Goal: Task Accomplishment & Management: Manage account settings

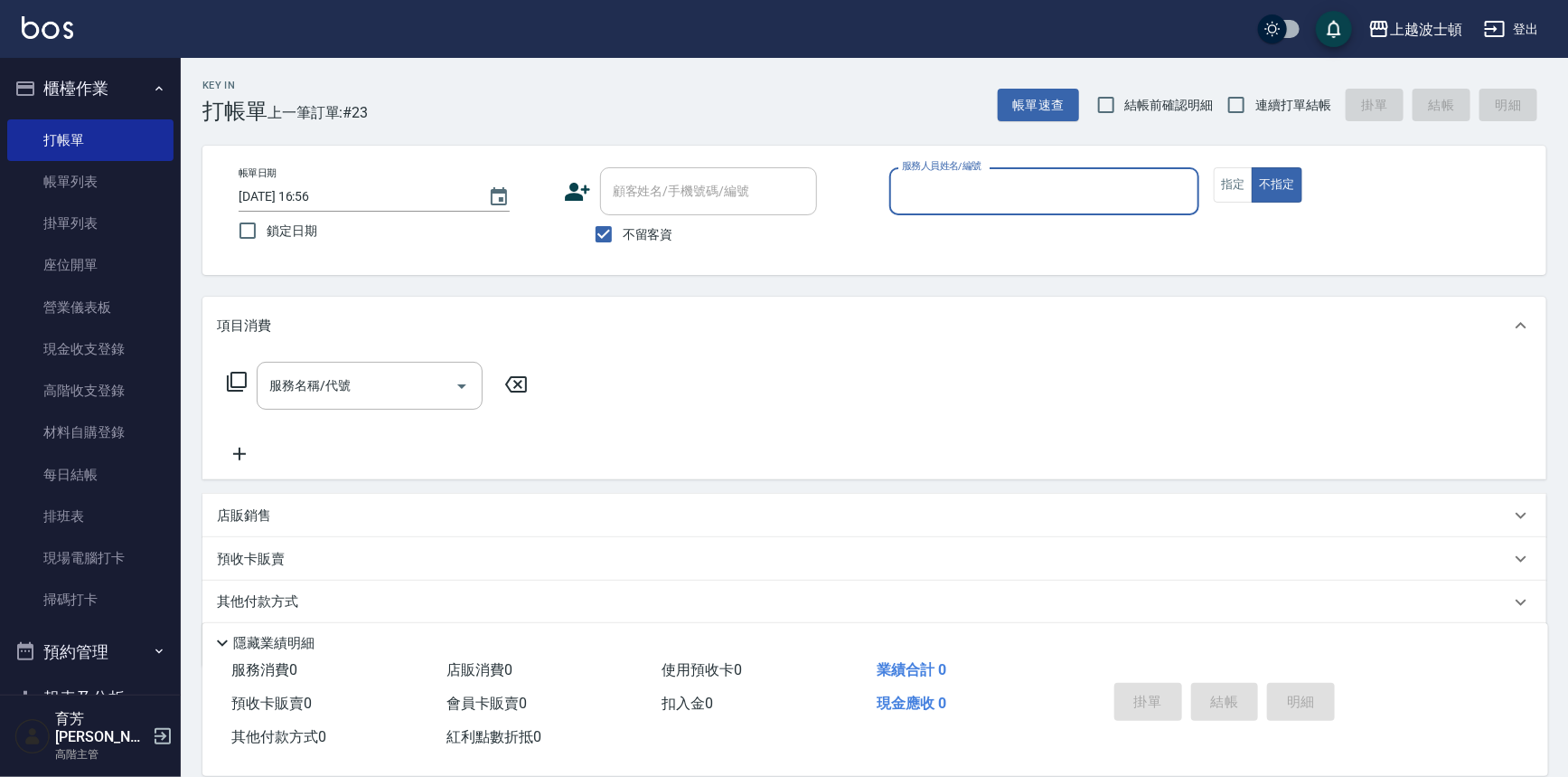
scroll to position [23, 0]
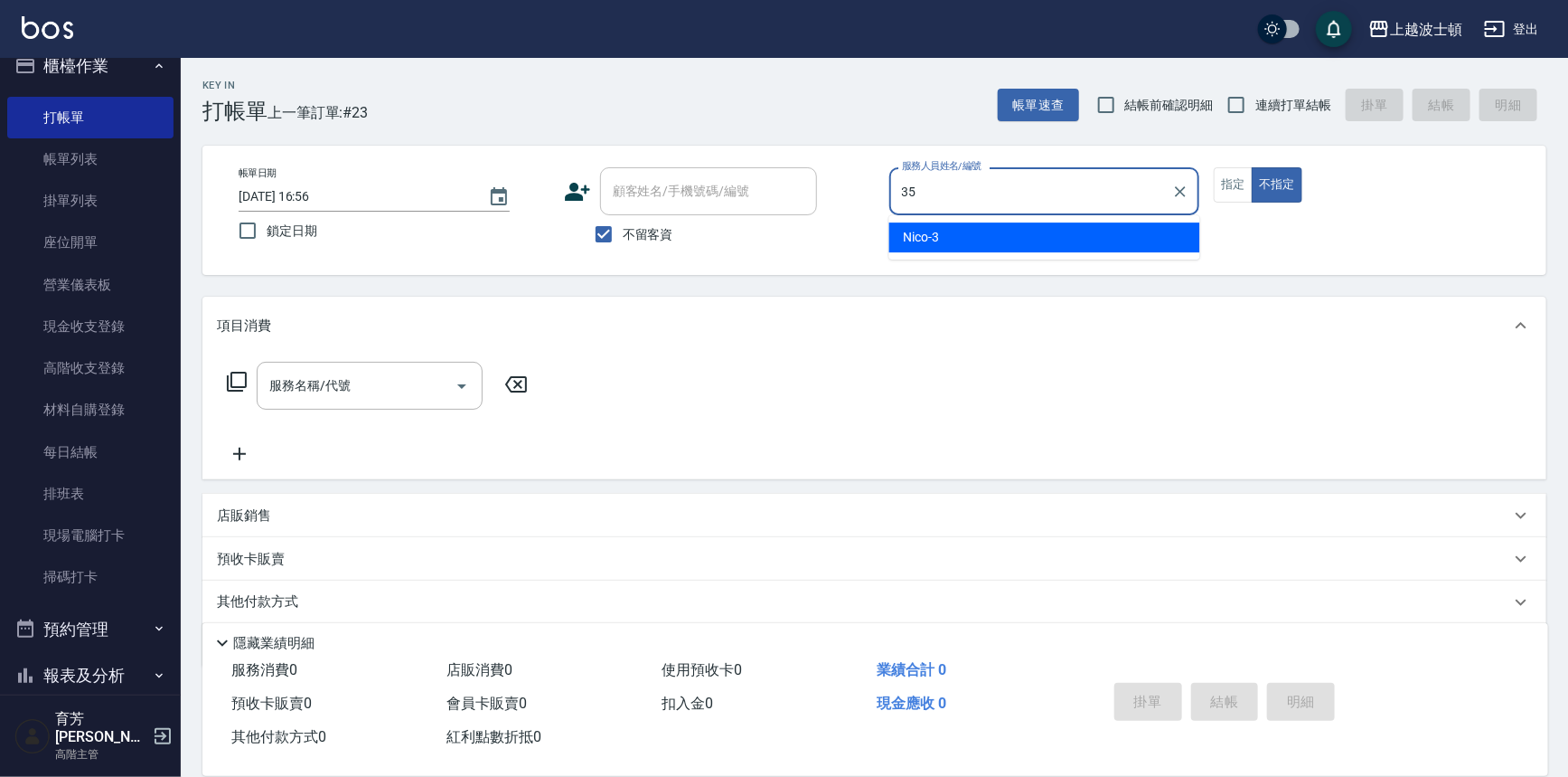
type input "思思-35"
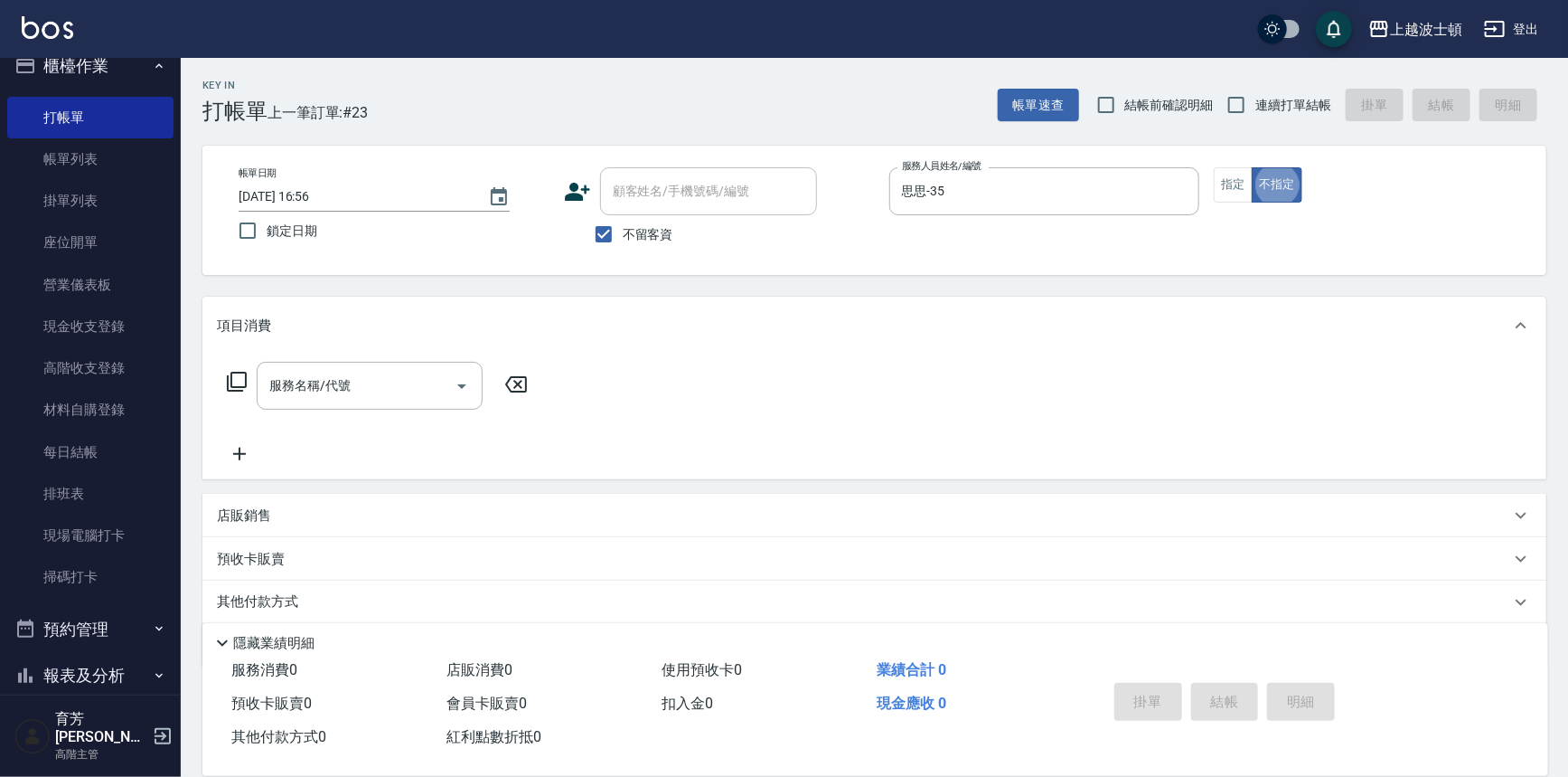
type button "false"
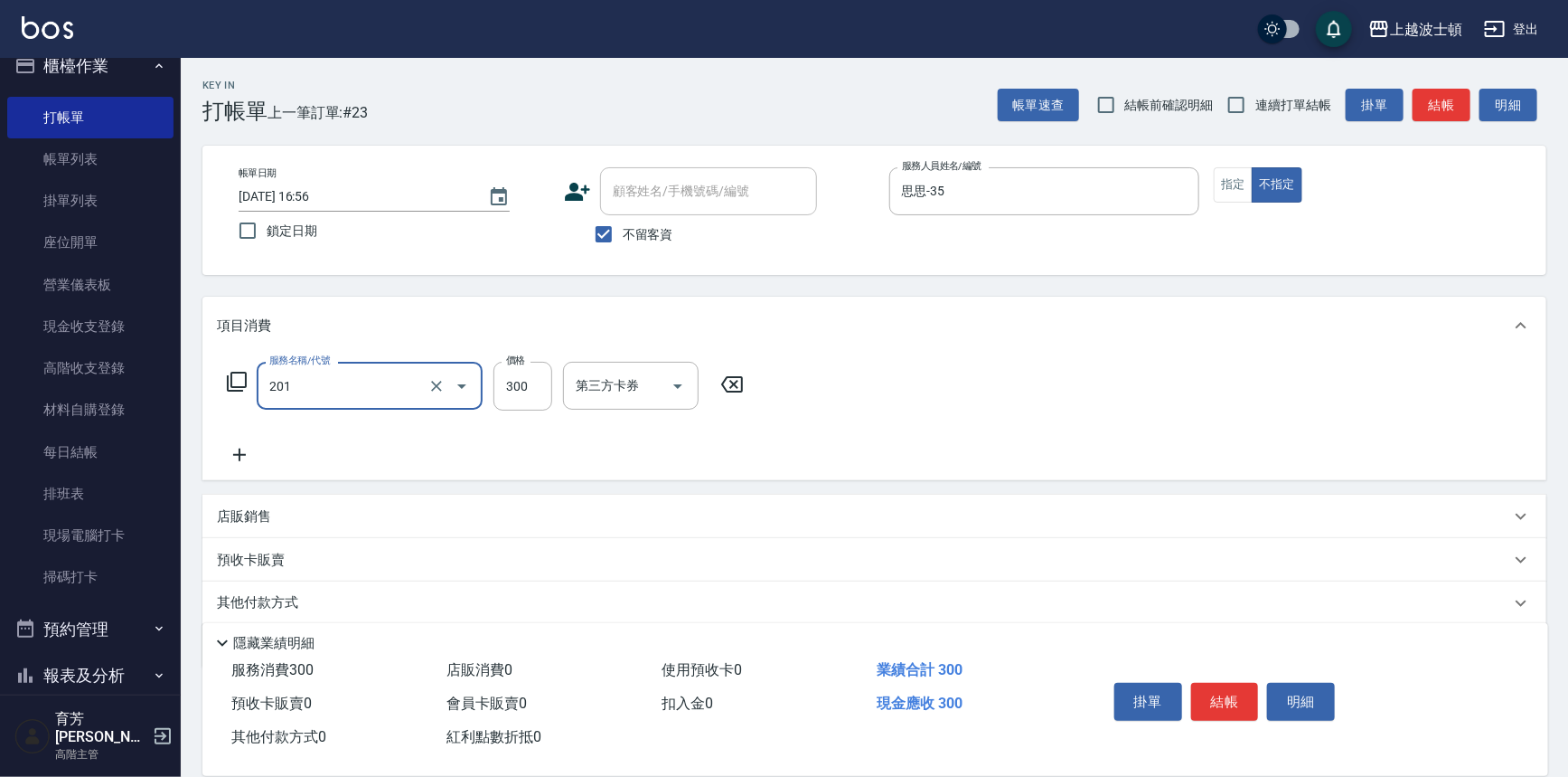
type input "洗髮(201)"
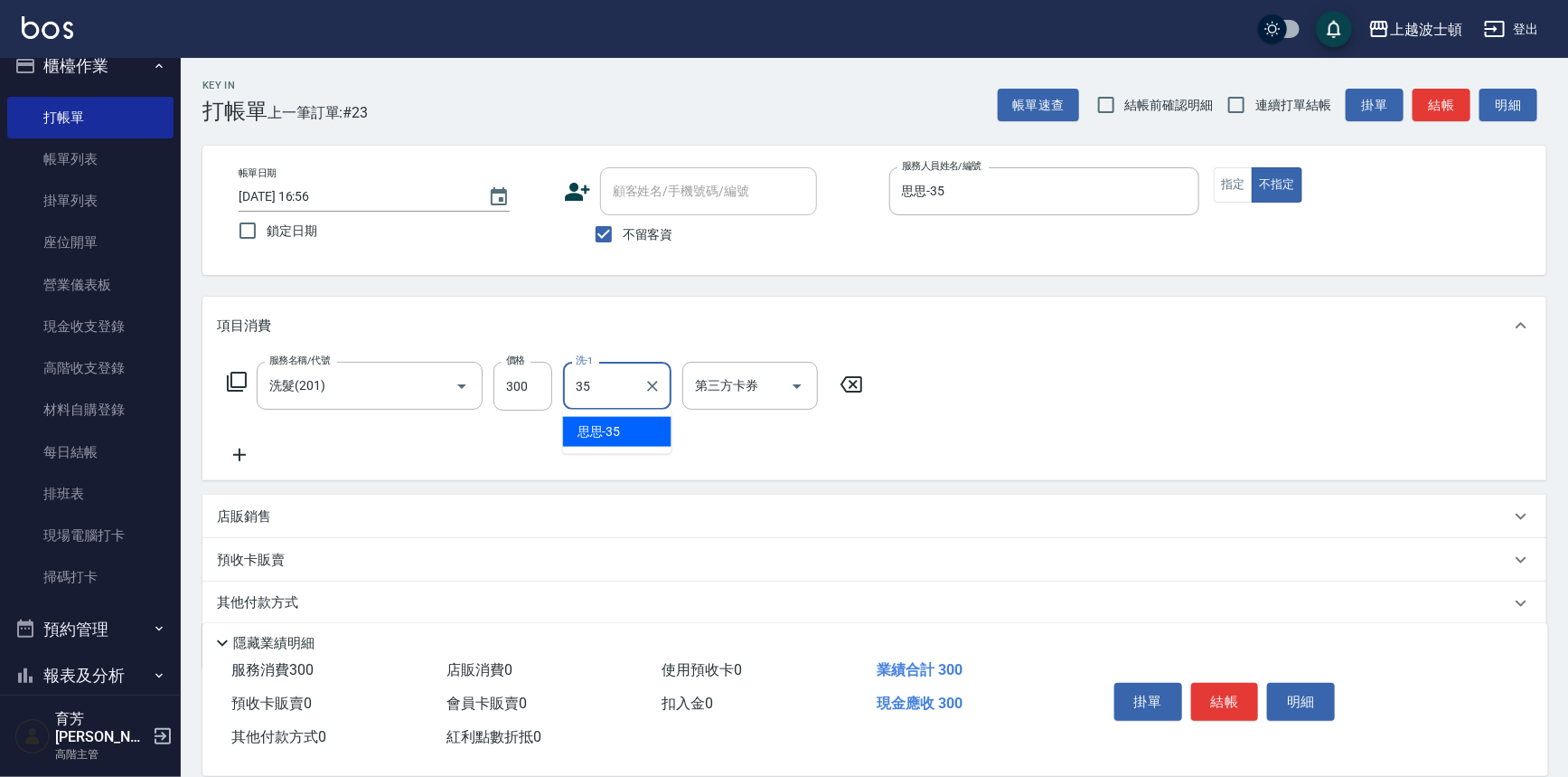
type input "思思-35"
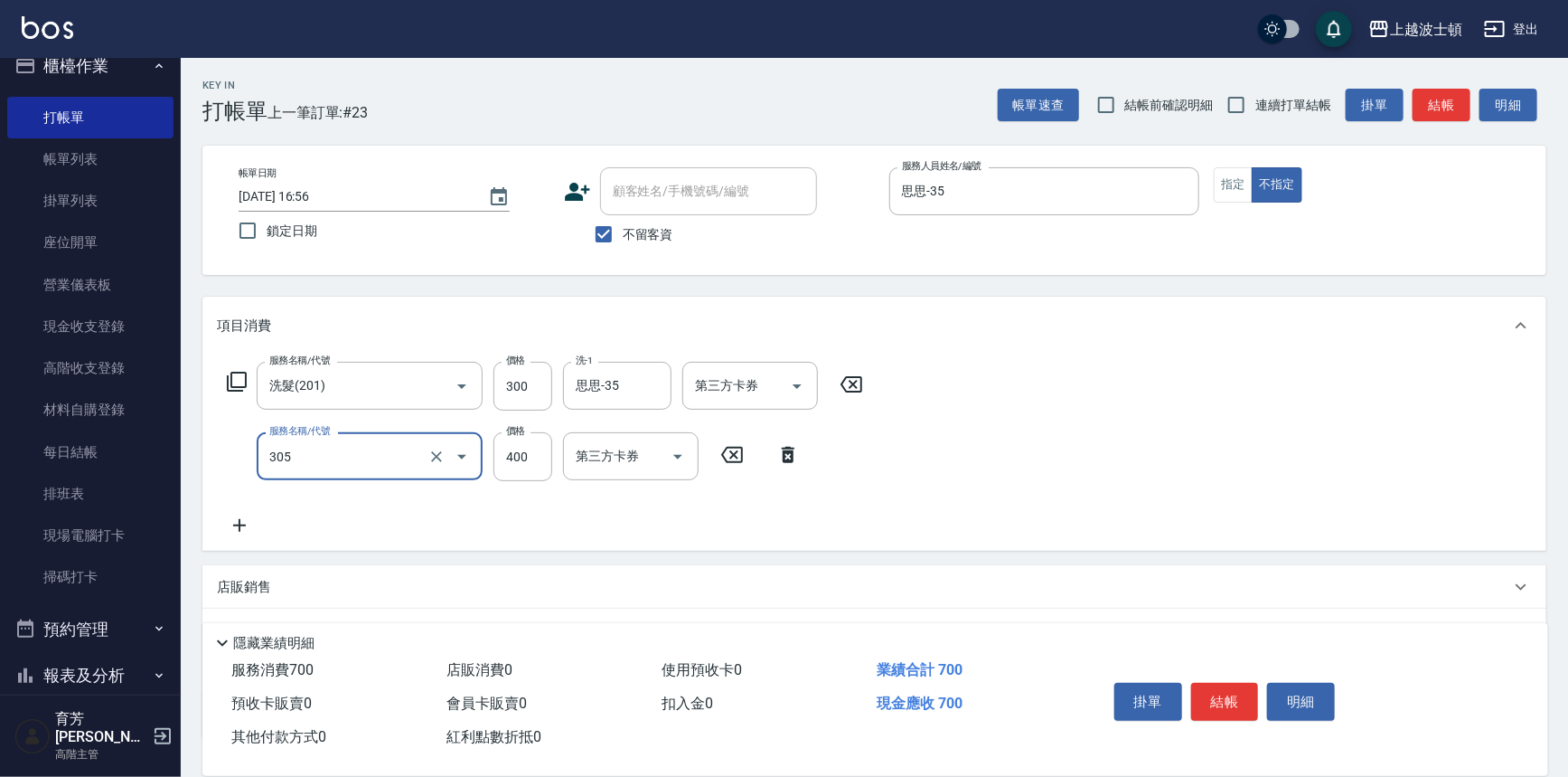
type input "剪髮(305)"
type input "300"
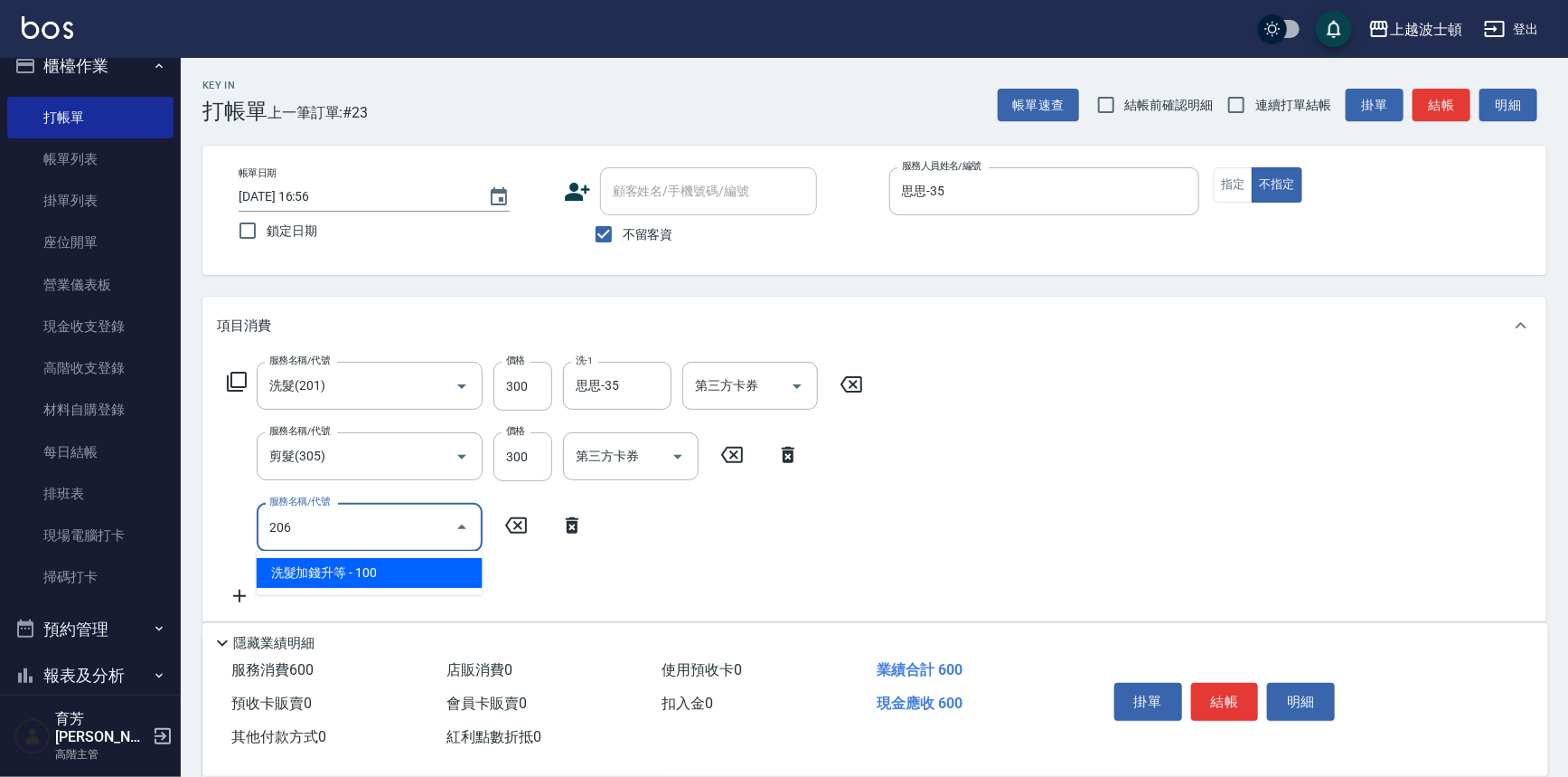
type input "洗髮加錢升等(206)"
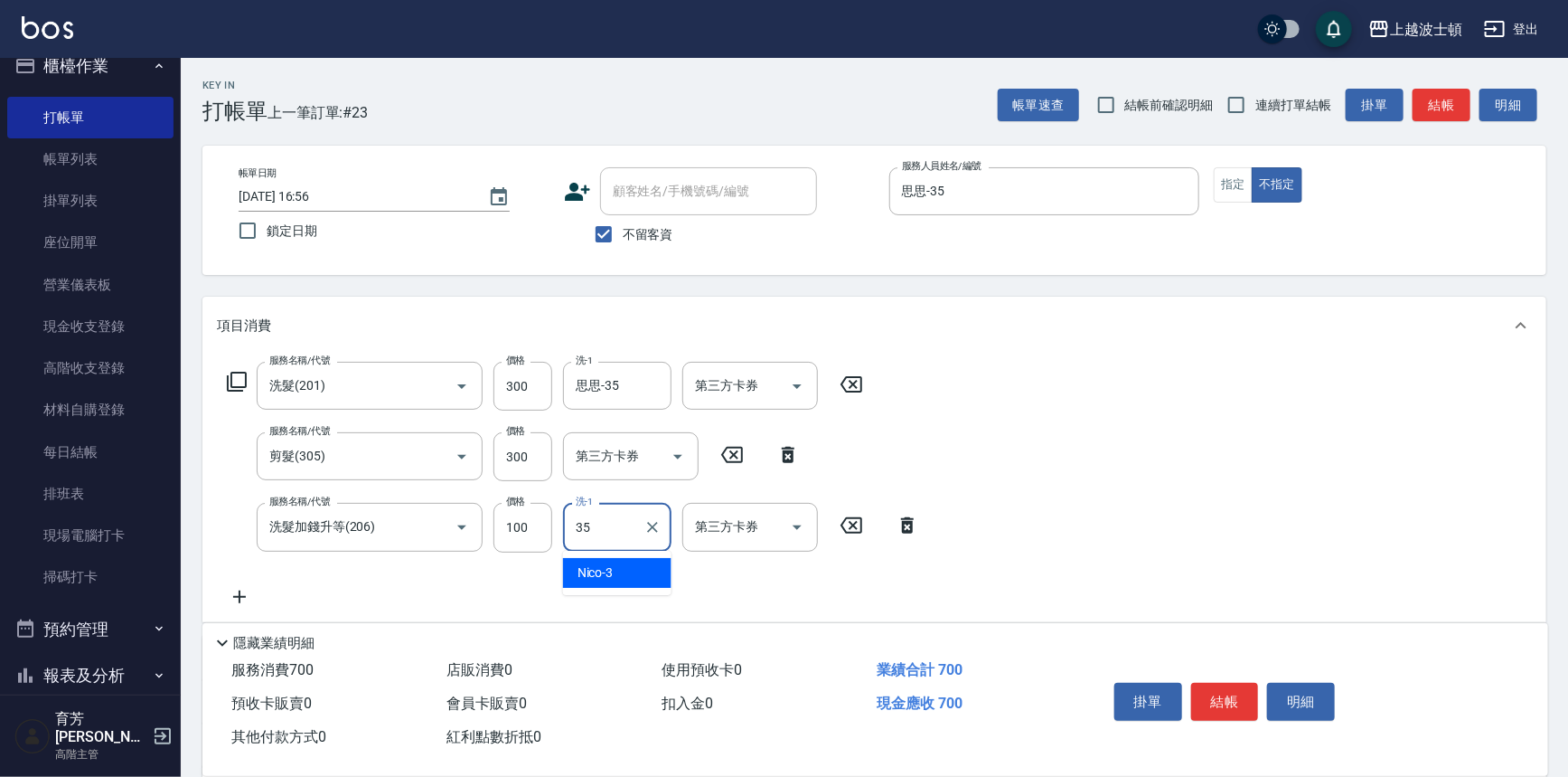
type input "思思-35"
click at [1221, 692] on button "結帳" at bounding box center [1225, 702] width 67 height 38
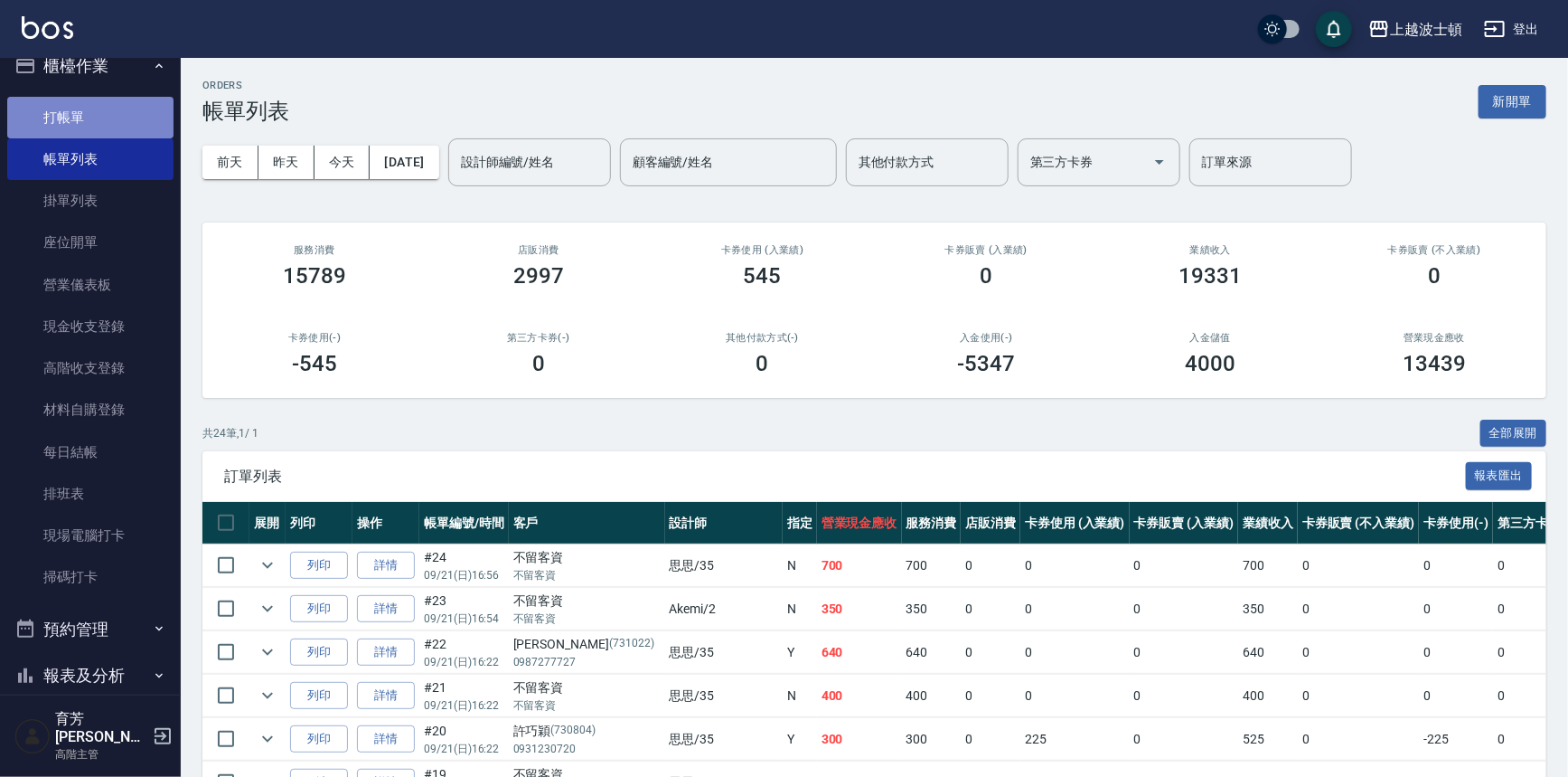
click at [126, 103] on link "打帳單" at bounding box center [90, 117] width 166 height 42
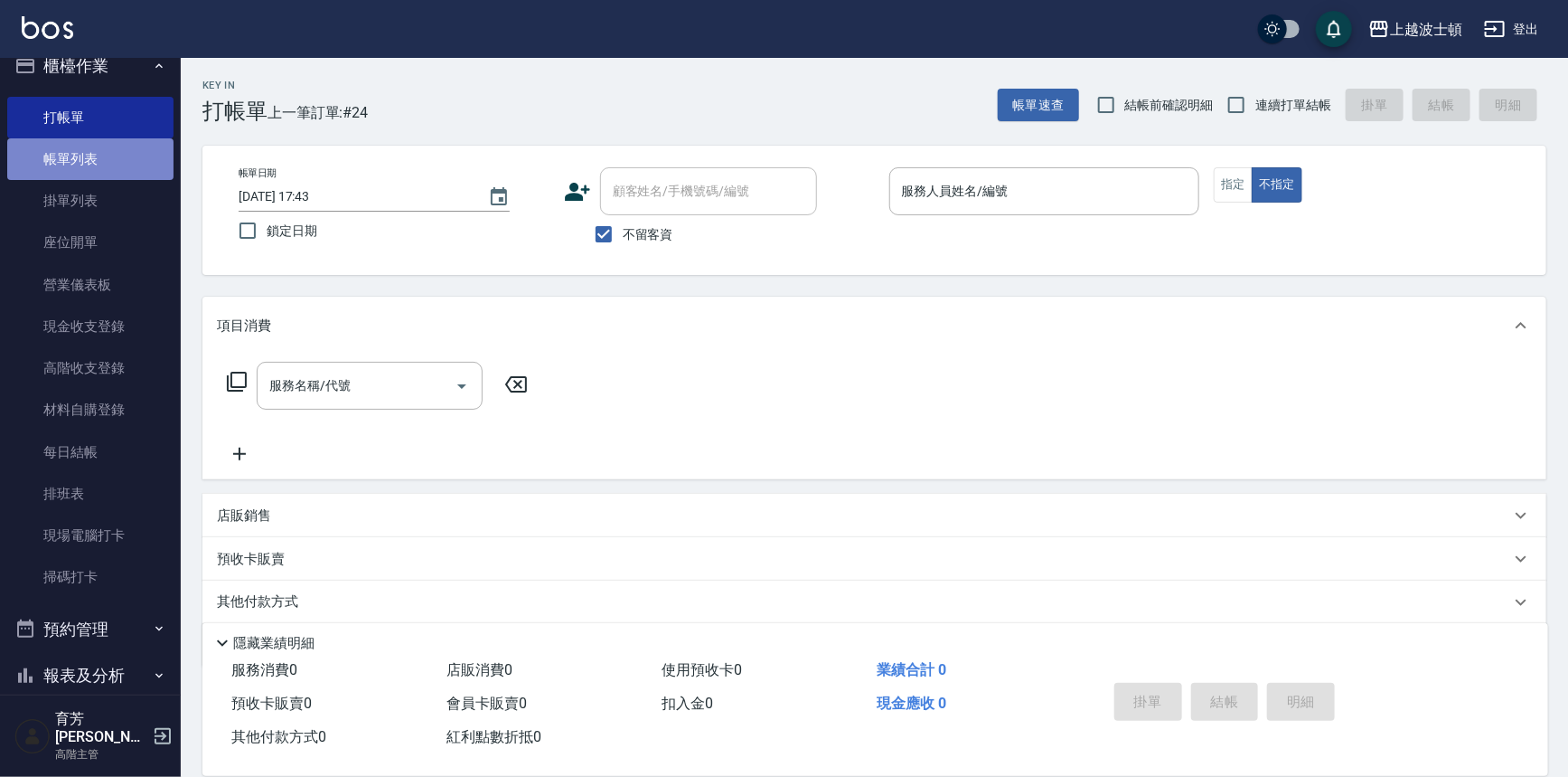
click at [100, 161] on link "帳單列表" at bounding box center [90, 159] width 166 height 42
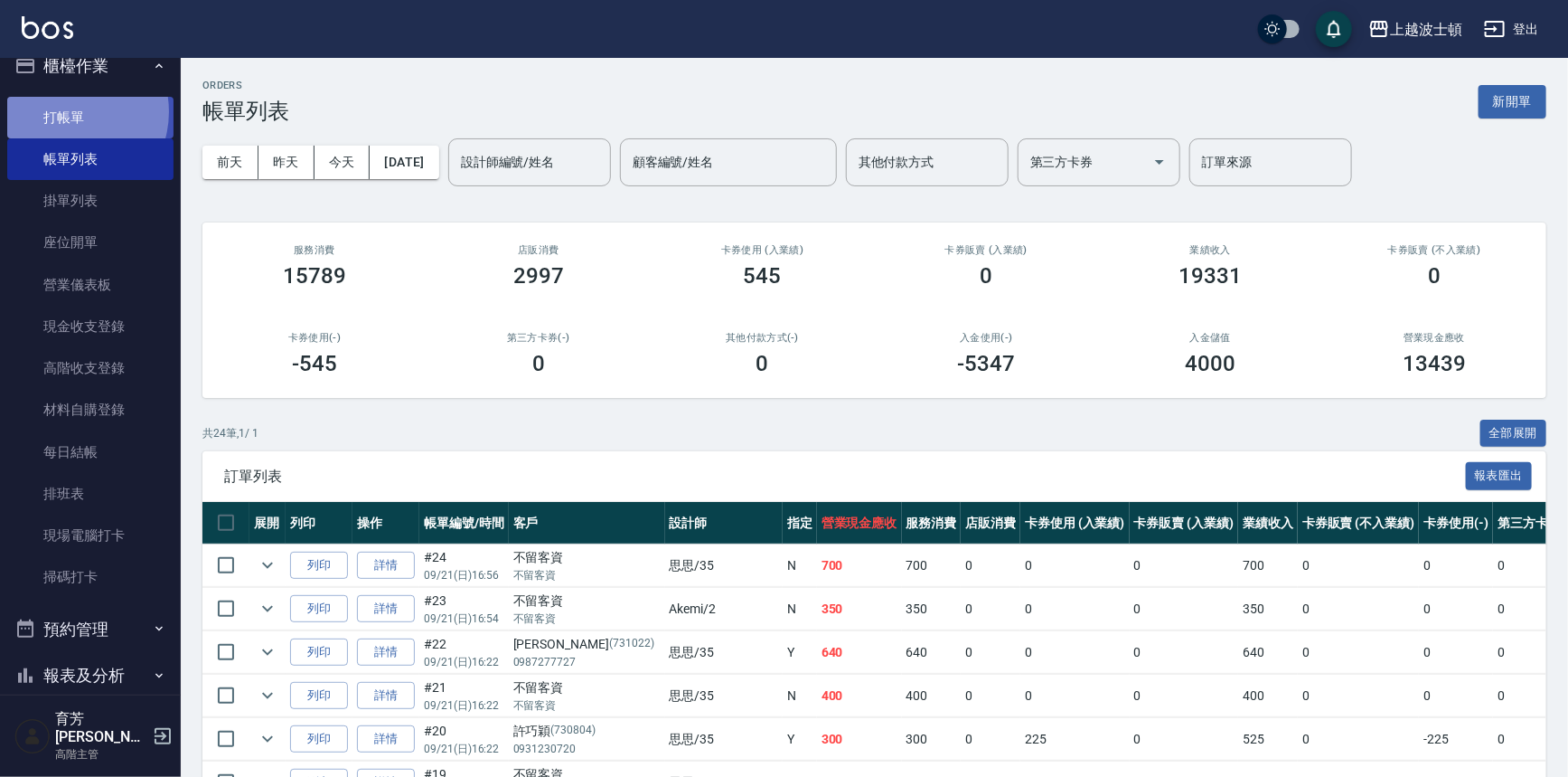
click at [66, 112] on link "打帳單" at bounding box center [90, 117] width 166 height 42
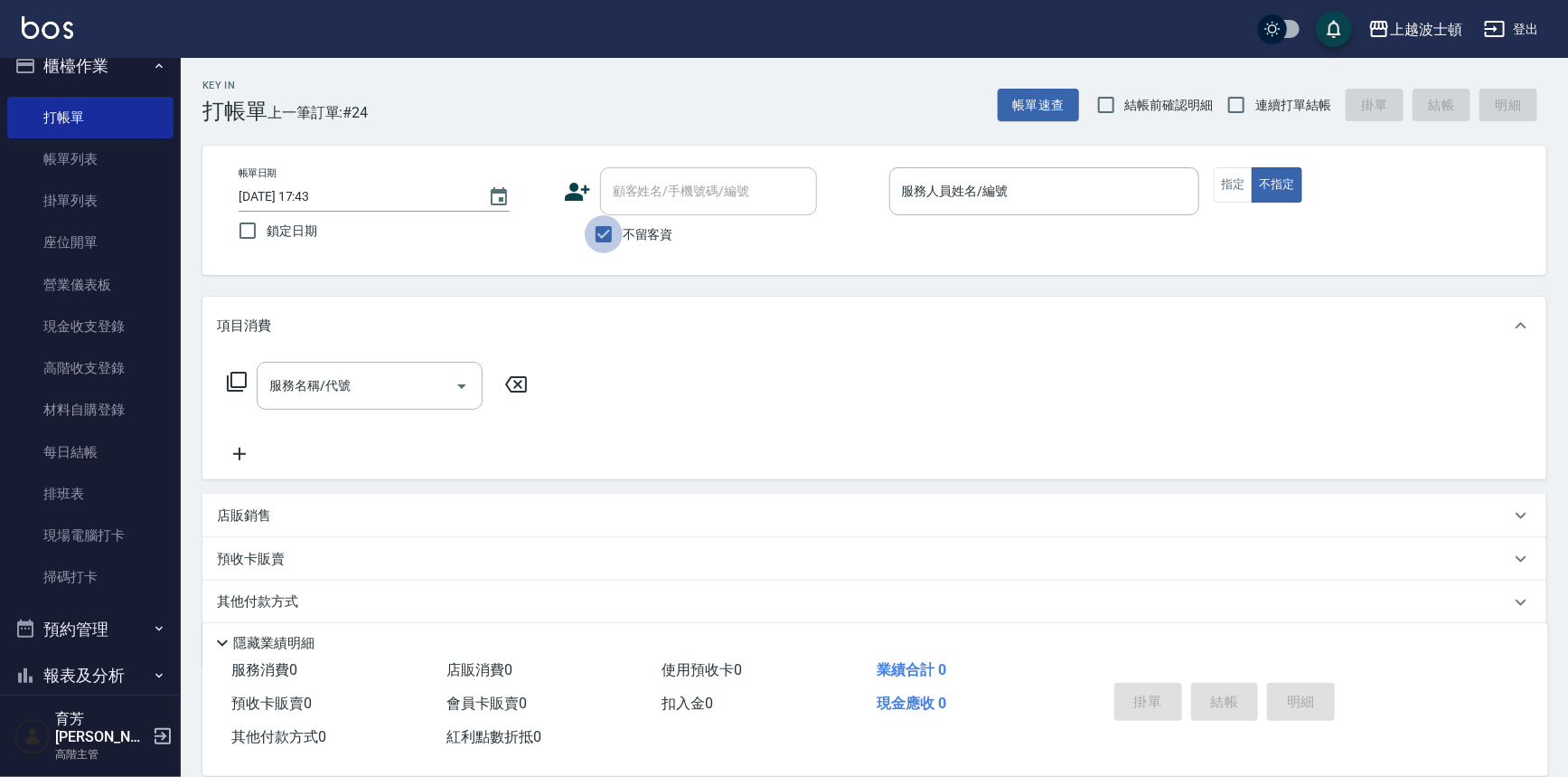
drag, startPoint x: 601, startPoint y: 224, endPoint x: 675, endPoint y: 185, distance: 83.6
click at [601, 220] on input "不留客資" at bounding box center [604, 234] width 38 height 38
checkbox input "false"
click at [675, 185] on input "顧客姓名/手機號碼/編號" at bounding box center [694, 191] width 173 height 31
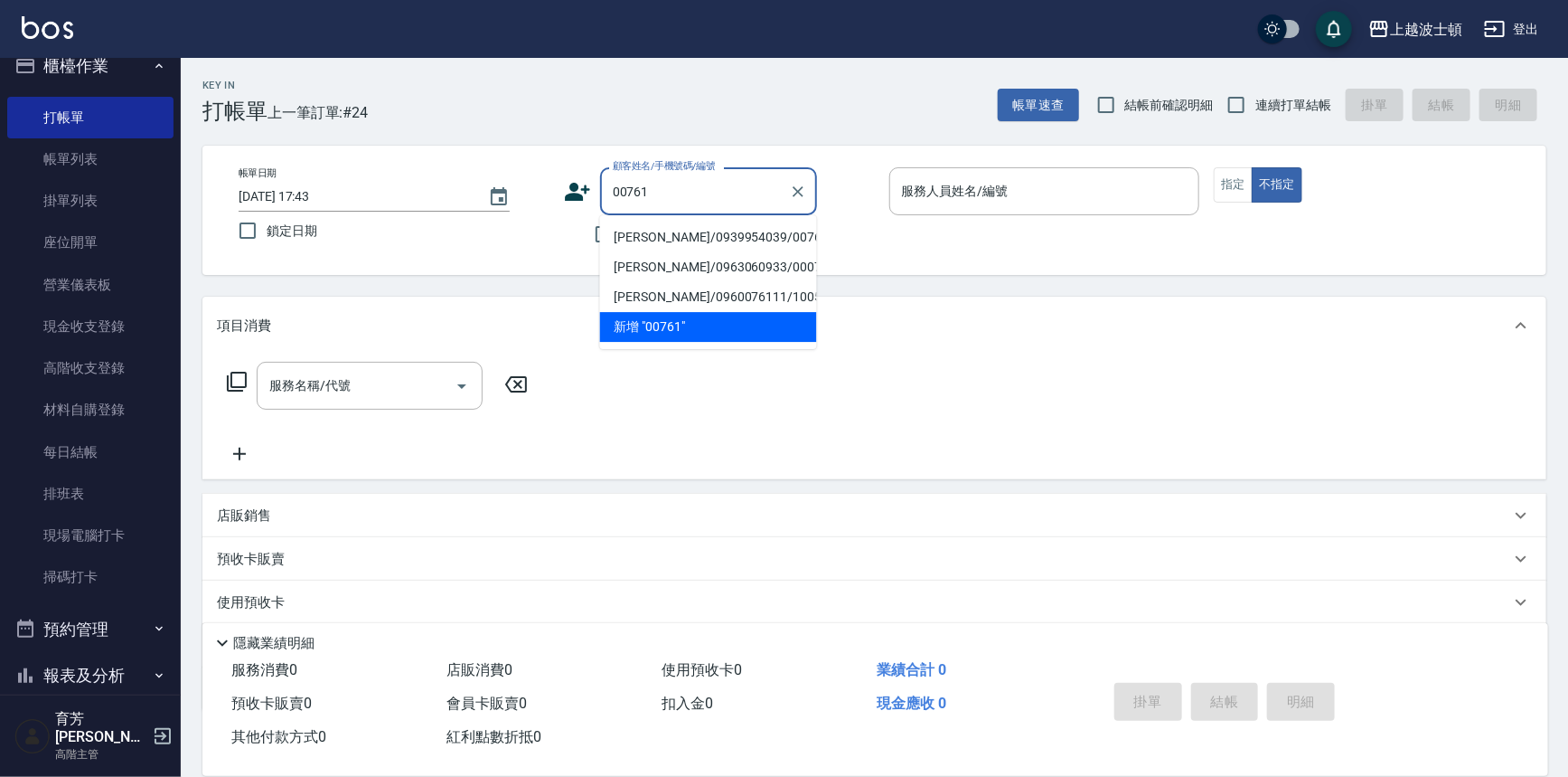
click at [672, 237] on li "[PERSON_NAME]/0939954039/00761" at bounding box center [709, 237] width 217 height 29
type input "[PERSON_NAME]/0939954039/00761"
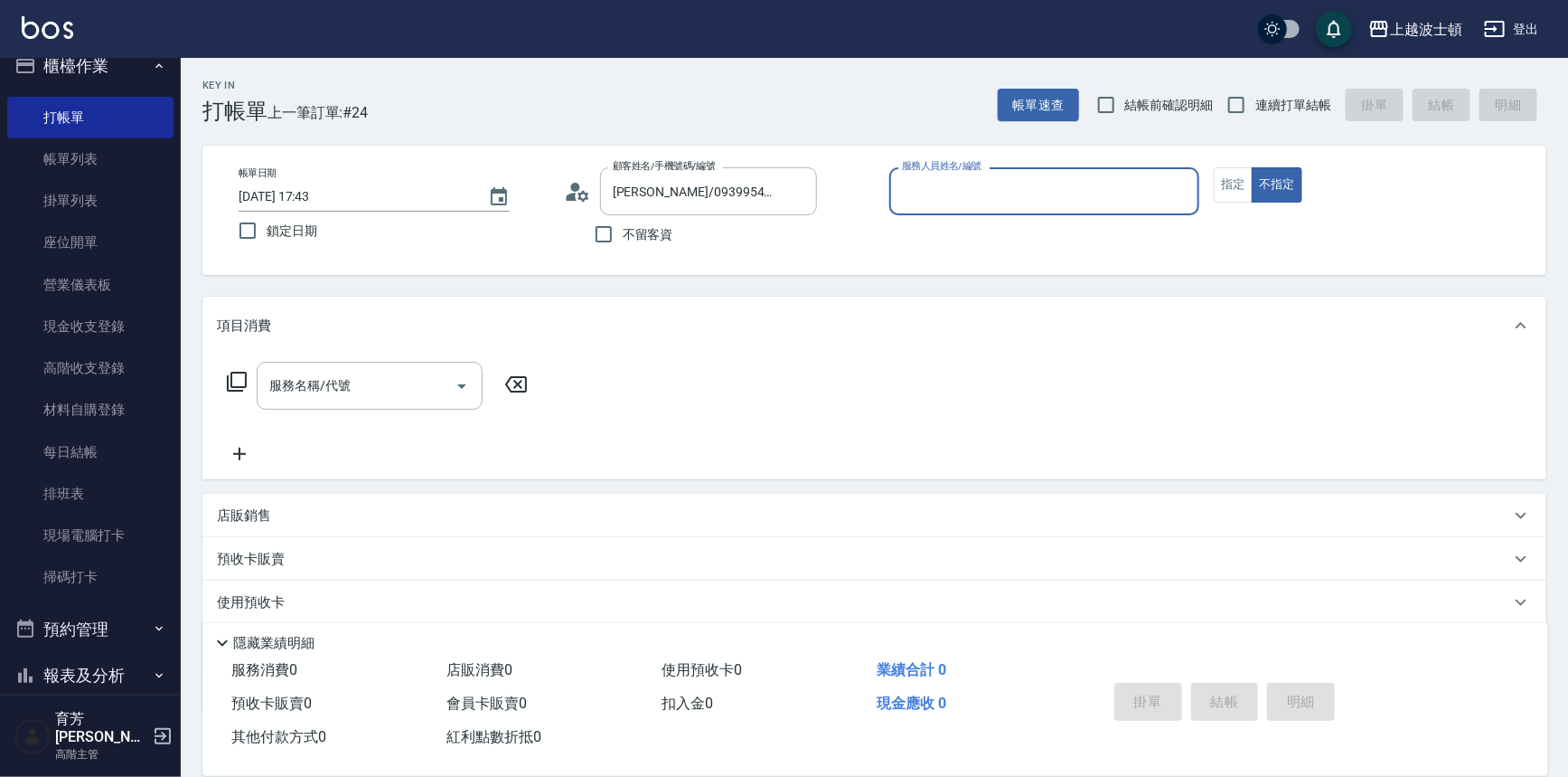
type input "[PERSON_NAME]-1"
click at [1230, 188] on button "指定" at bounding box center [1233, 185] width 39 height 35
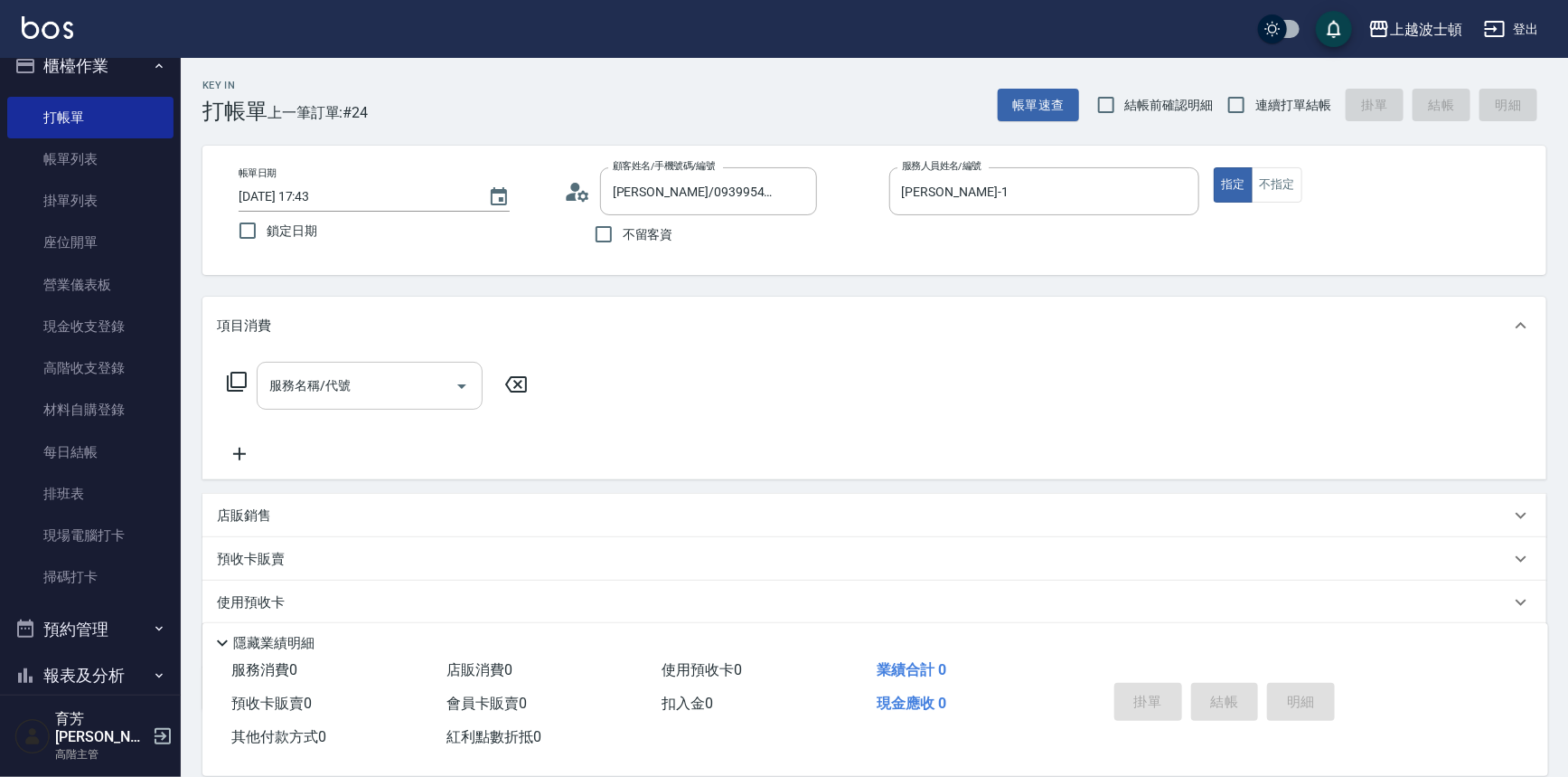
click at [300, 383] on input "服務名稱/代號" at bounding box center [356, 386] width 183 height 31
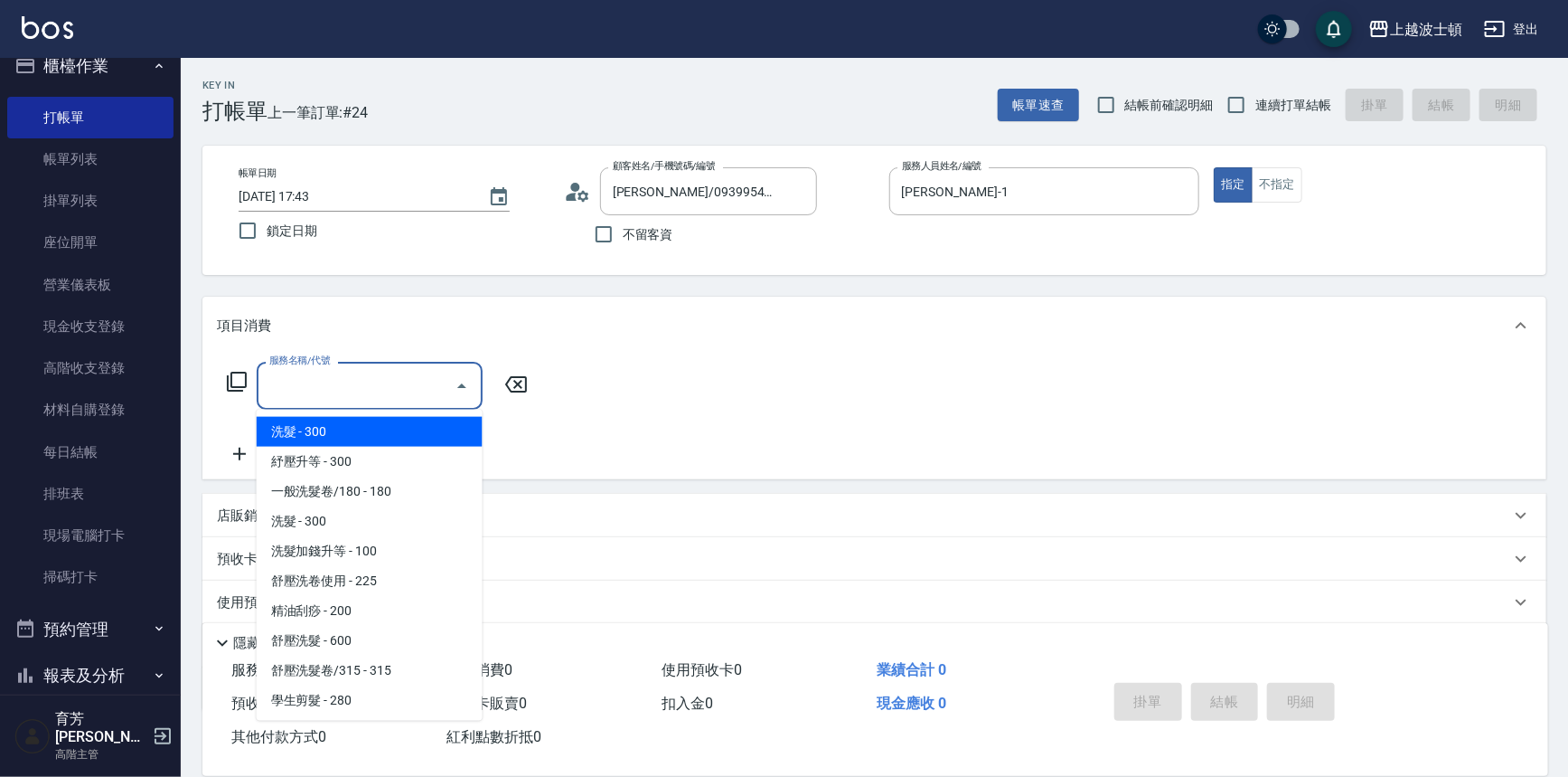
click at [301, 422] on span "洗髮 - 300" at bounding box center [369, 432] width 226 height 29
type input "洗髮(201)"
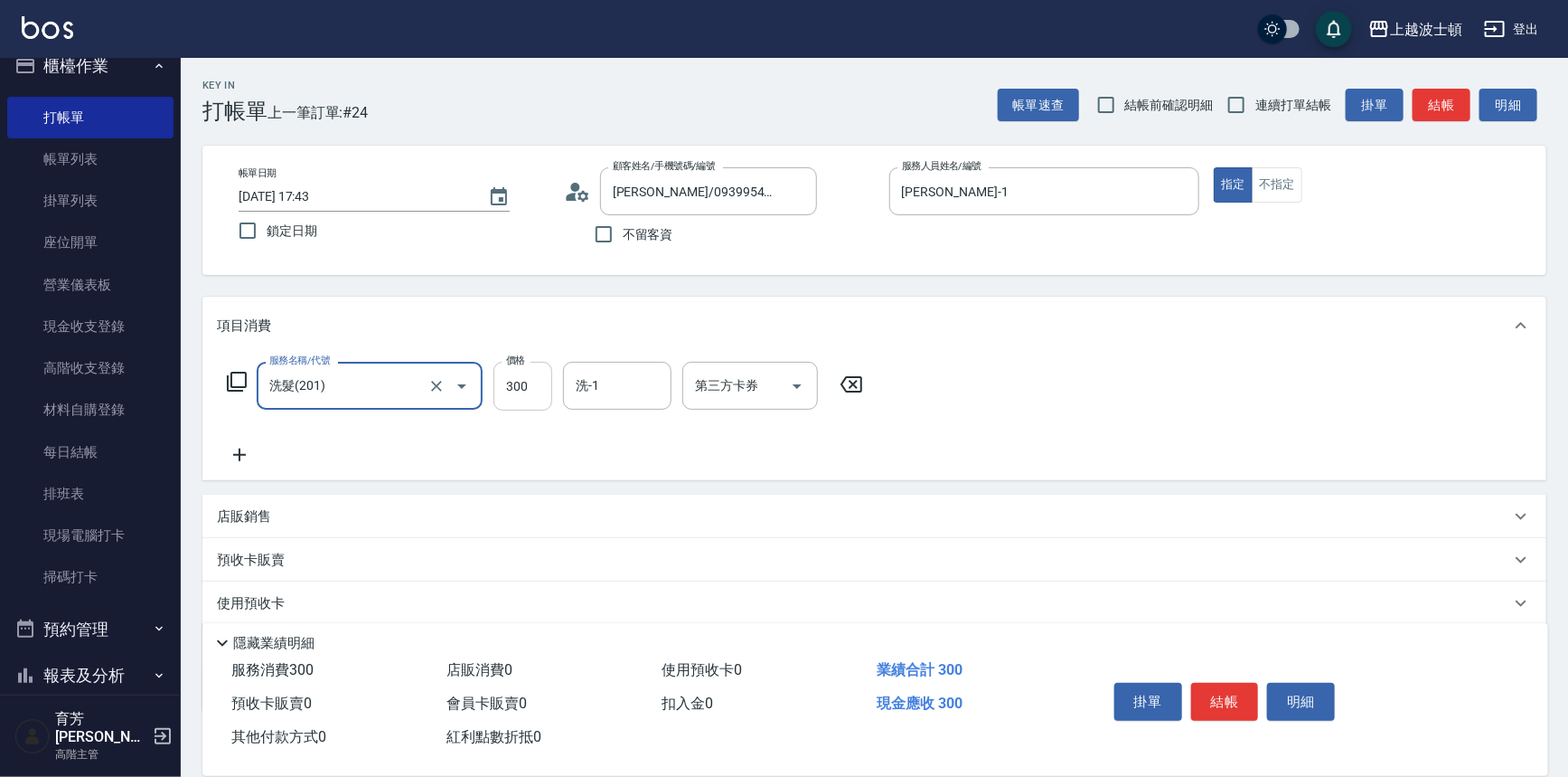
click at [534, 386] on input "300" at bounding box center [523, 387] width 59 height 49
type input "270"
click at [577, 383] on input "洗-1" at bounding box center [617, 386] width 92 height 31
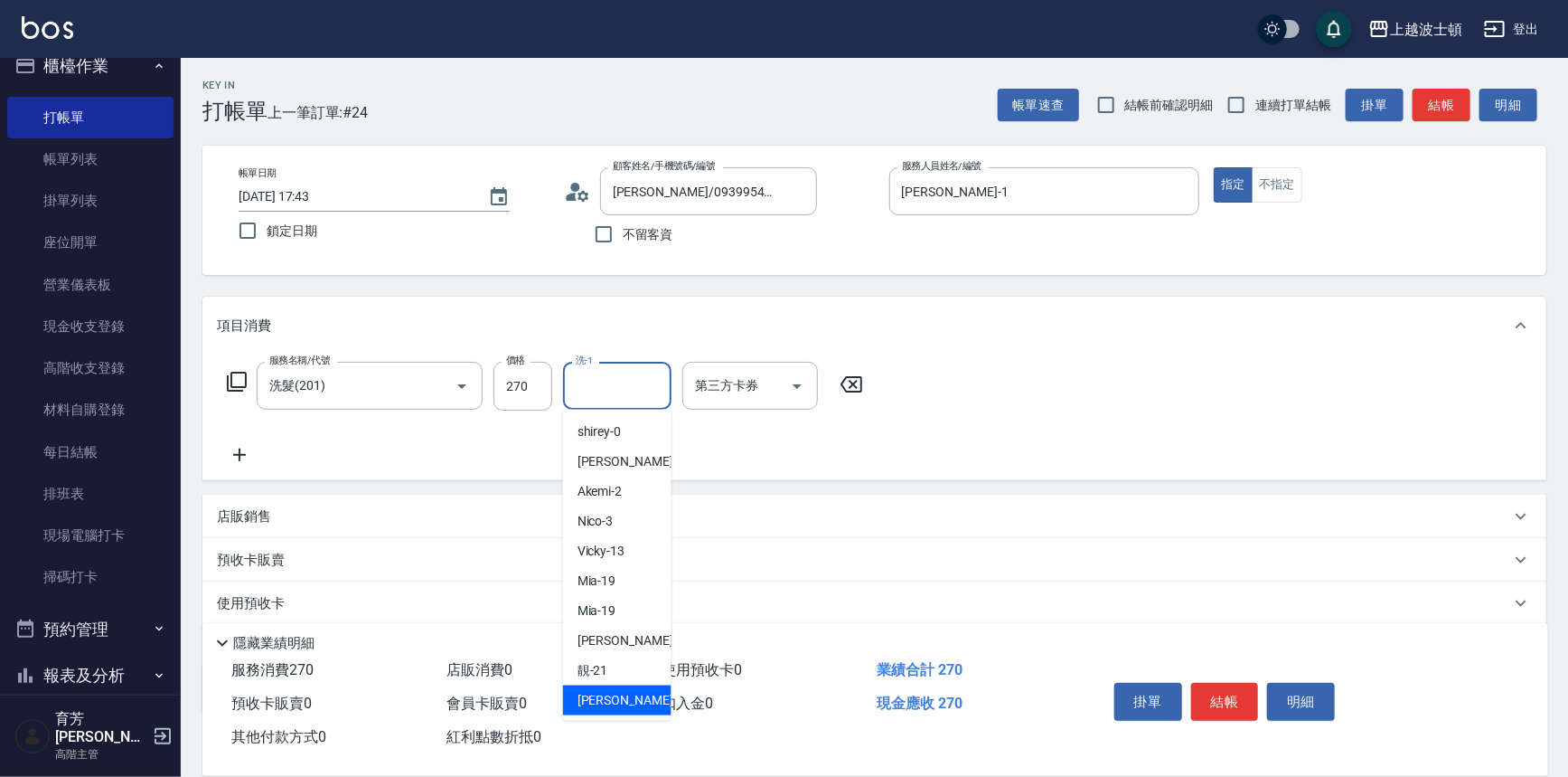
click at [627, 687] on div "雅如 -22" at bounding box center [617, 701] width 109 height 29
type input "[PERSON_NAME]-22"
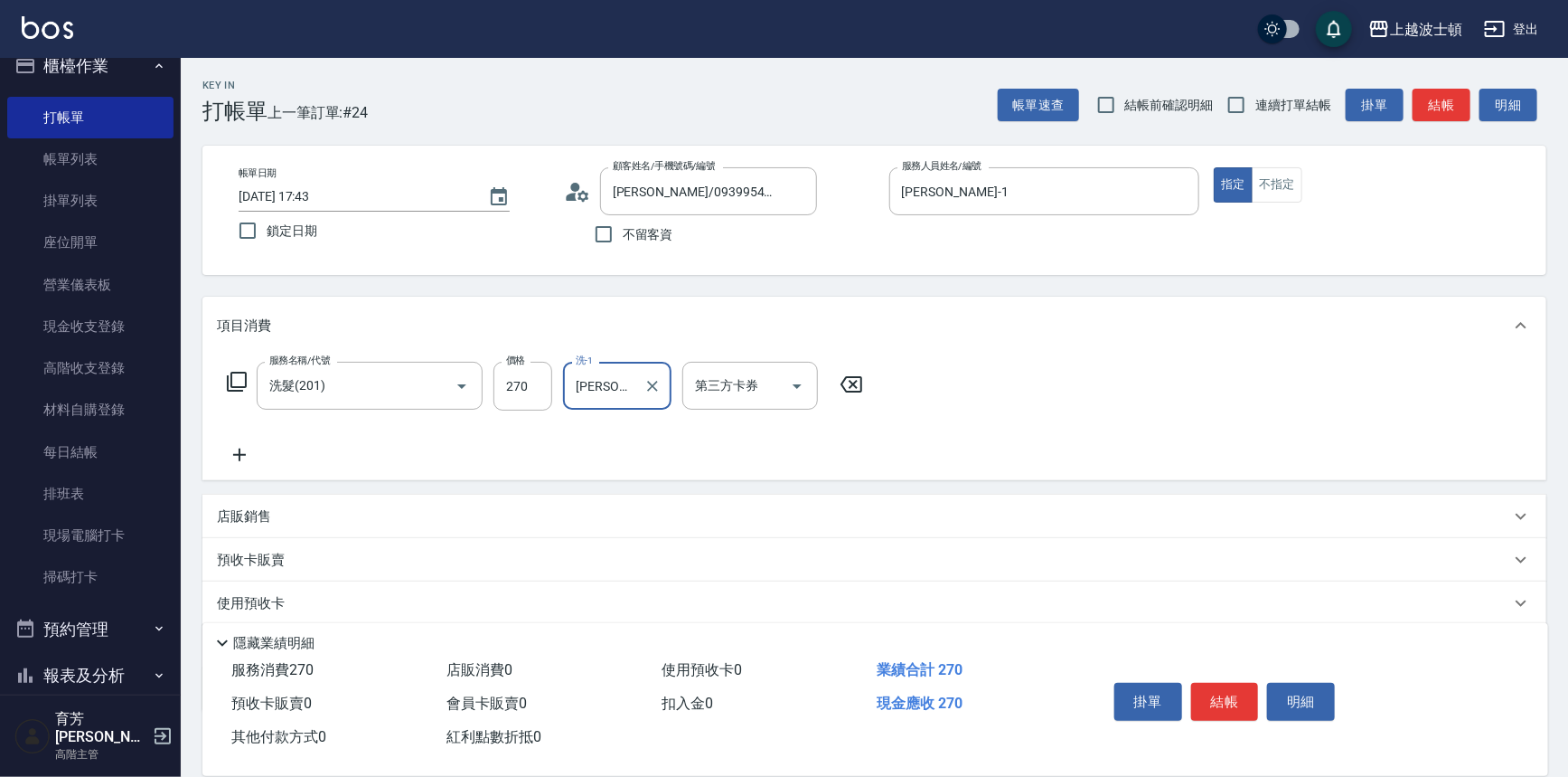
scroll to position [105, 0]
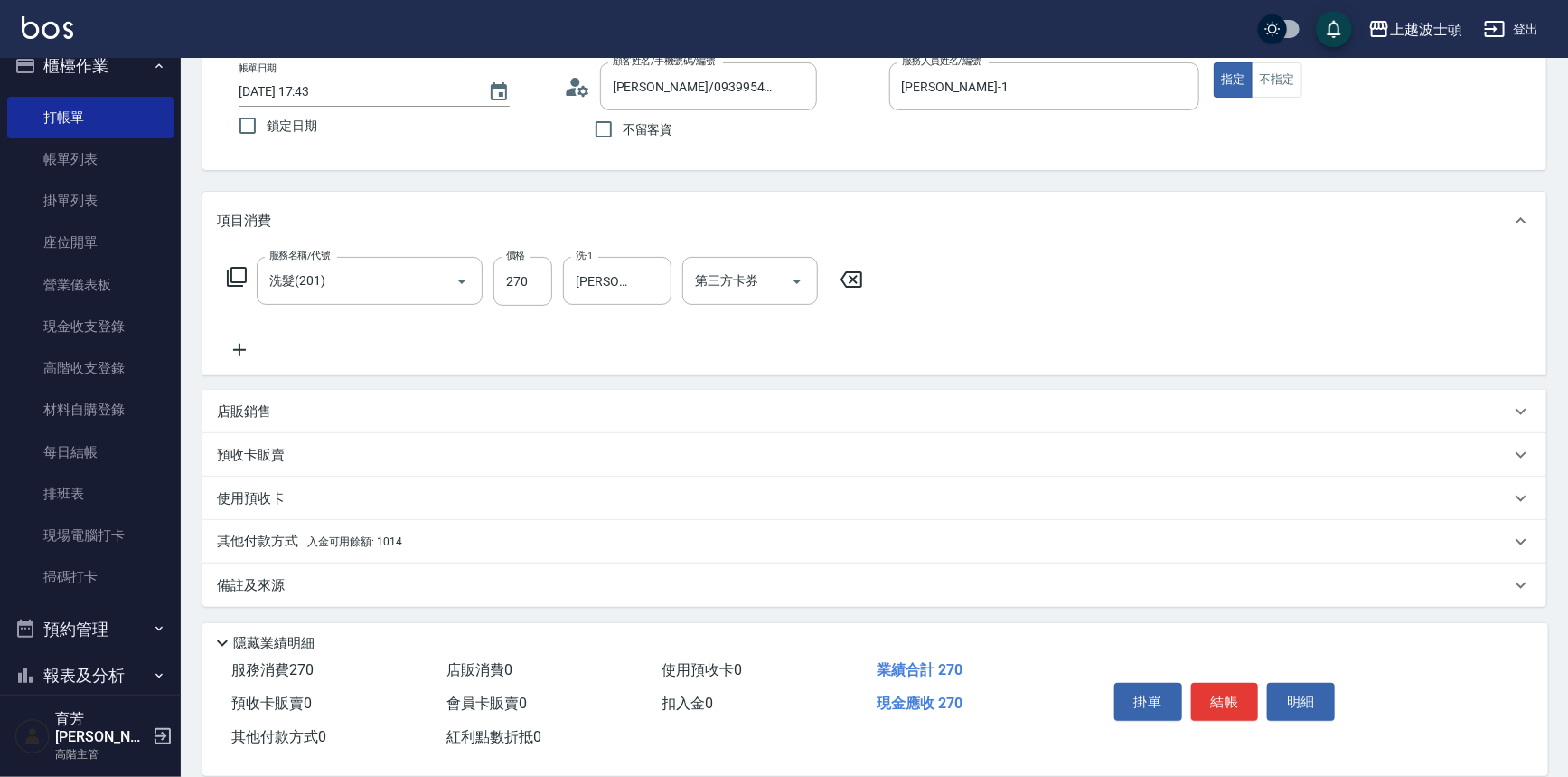
click at [338, 521] on div "其他付款方式 入金可用餘額: 1014" at bounding box center [874, 541] width 1344 height 43
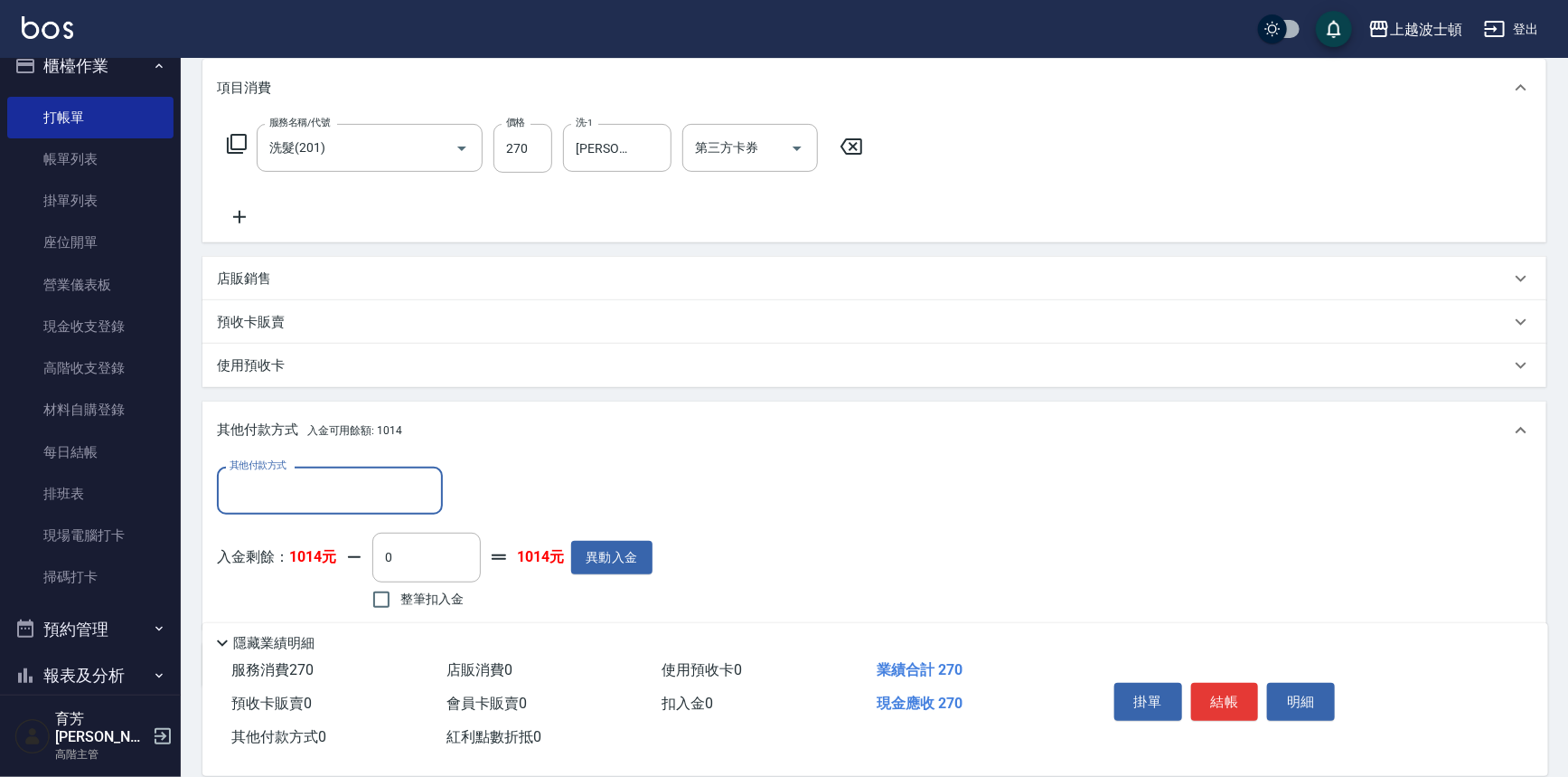
scroll to position [301, 0]
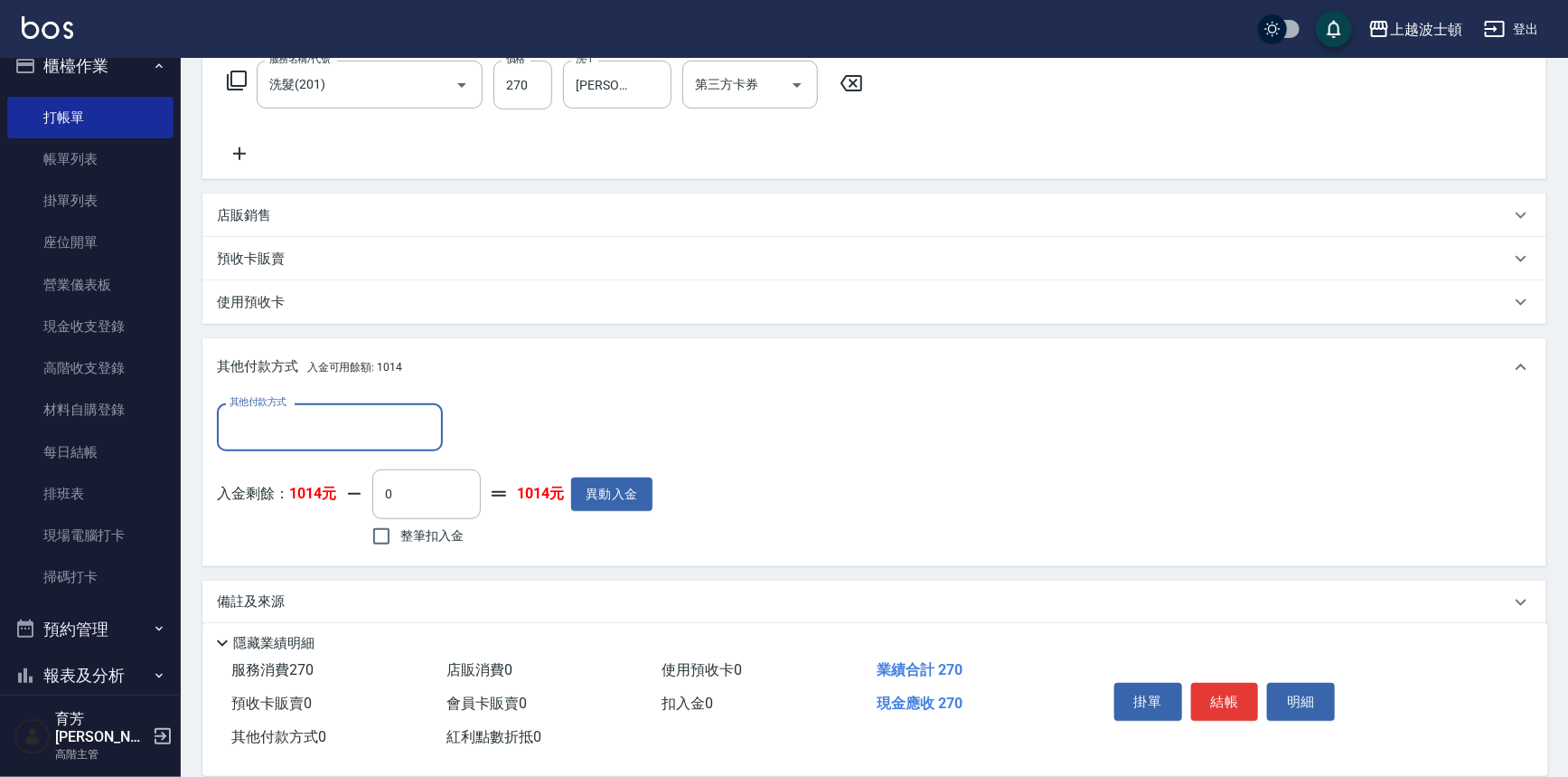
click at [445, 527] on span "整筆扣入金" at bounding box center [431, 535] width 64 height 19
click at [400, 527] on input "整筆扣入金" at bounding box center [381, 536] width 38 height 38
checkbox input "true"
type input "270"
click at [1226, 698] on button "結帳" at bounding box center [1225, 702] width 67 height 38
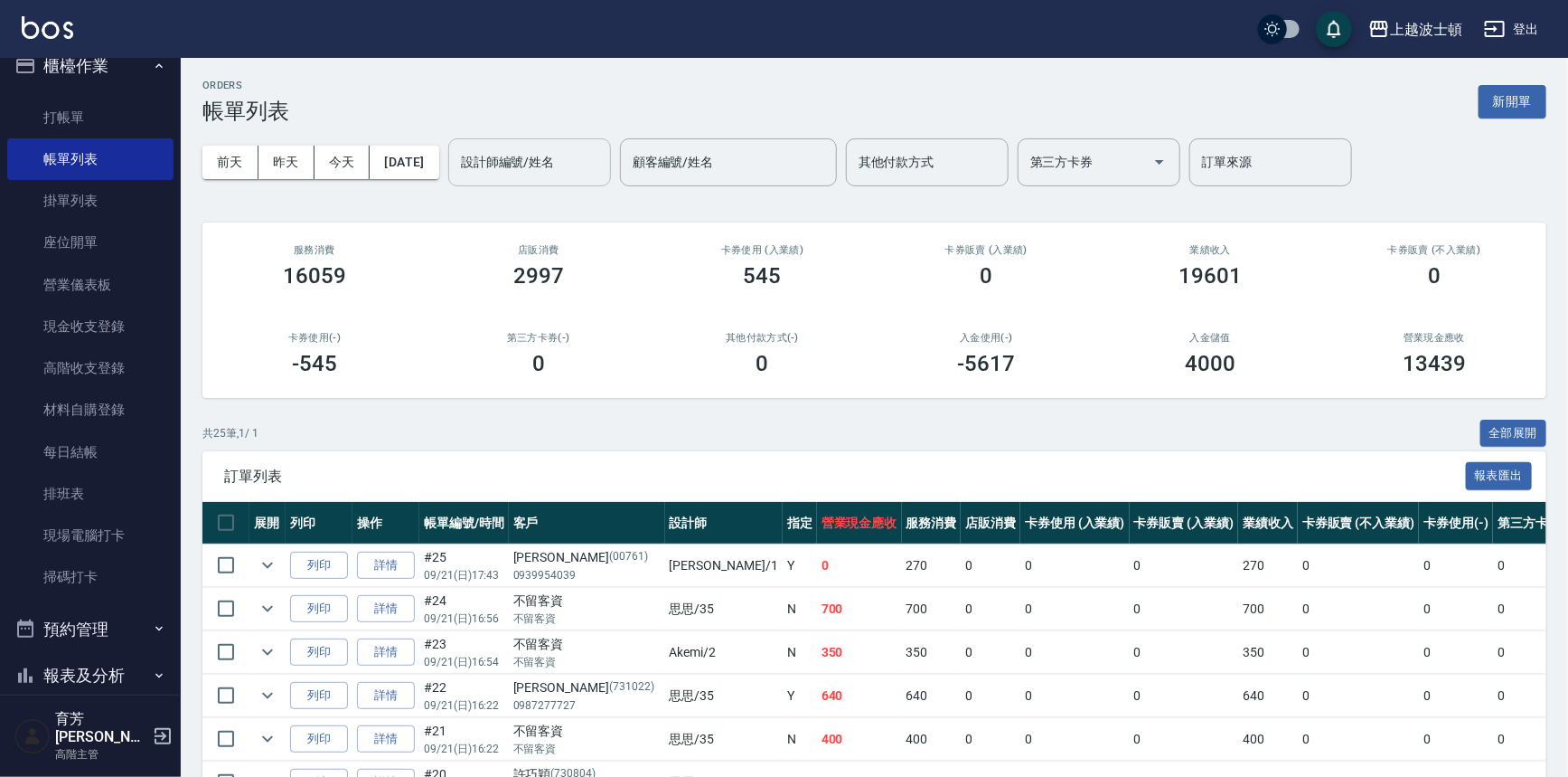
click at [530, 151] on div "設計師編號/姓名 設計師編號/姓名" at bounding box center [529, 161] width 162 height 48
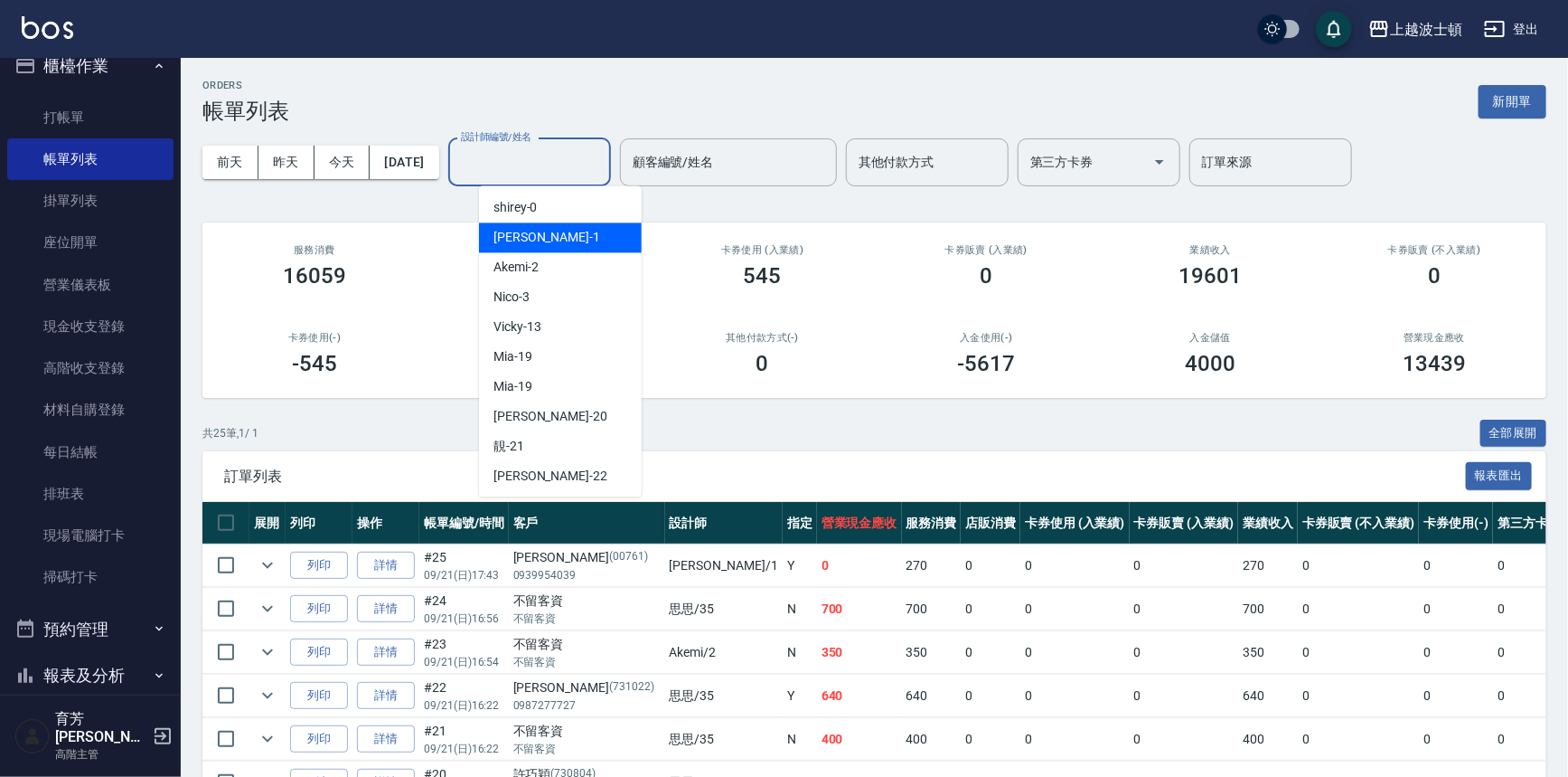
click at [536, 236] on div "[PERSON_NAME] -1" at bounding box center [560, 237] width 162 height 29
type input "[PERSON_NAME]-1"
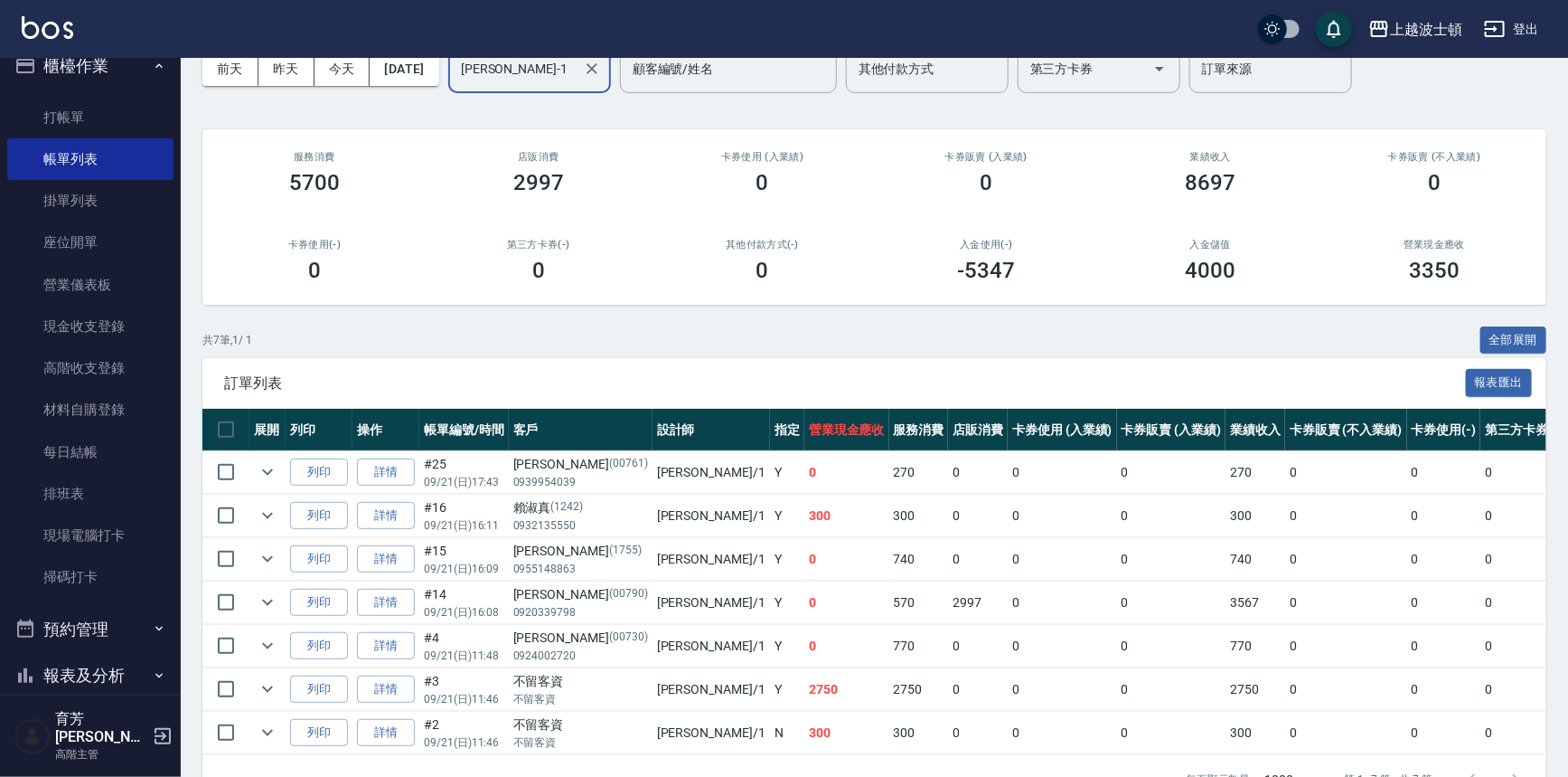
scroll to position [100, 0]
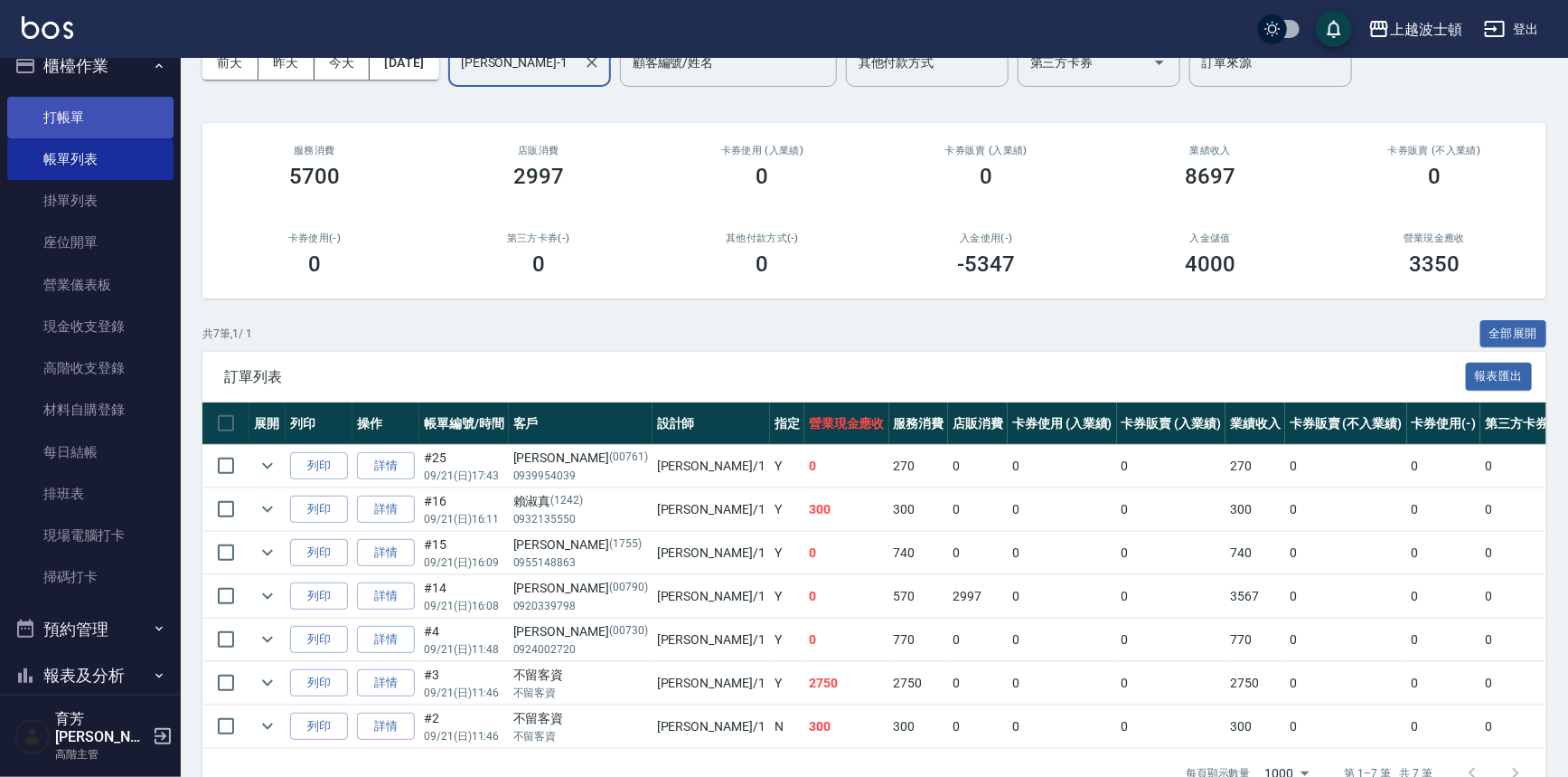
click at [110, 104] on link "打帳單" at bounding box center [90, 117] width 166 height 42
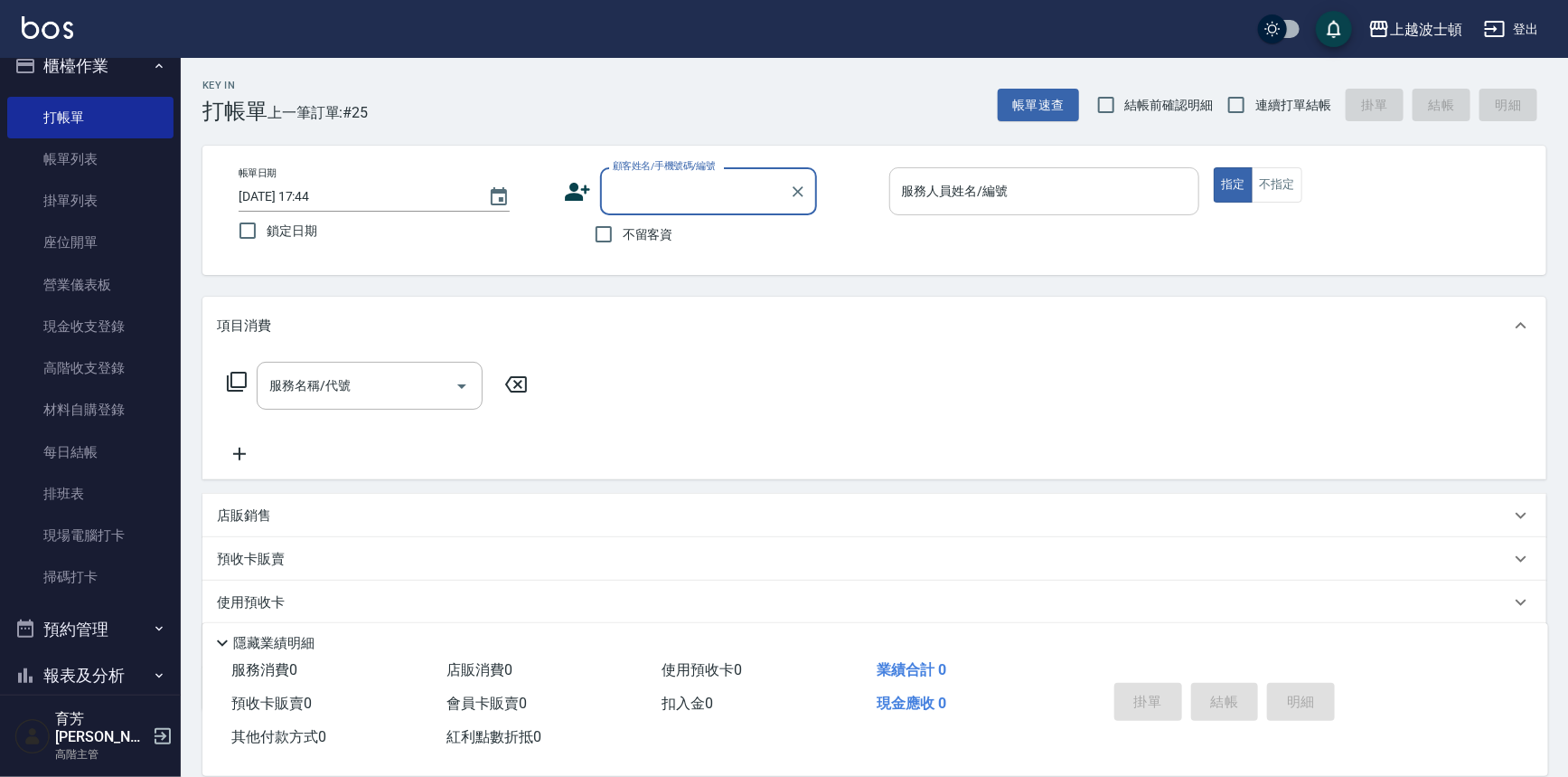
click at [1017, 192] on input "服務人員姓名/編號" at bounding box center [1045, 191] width 294 height 31
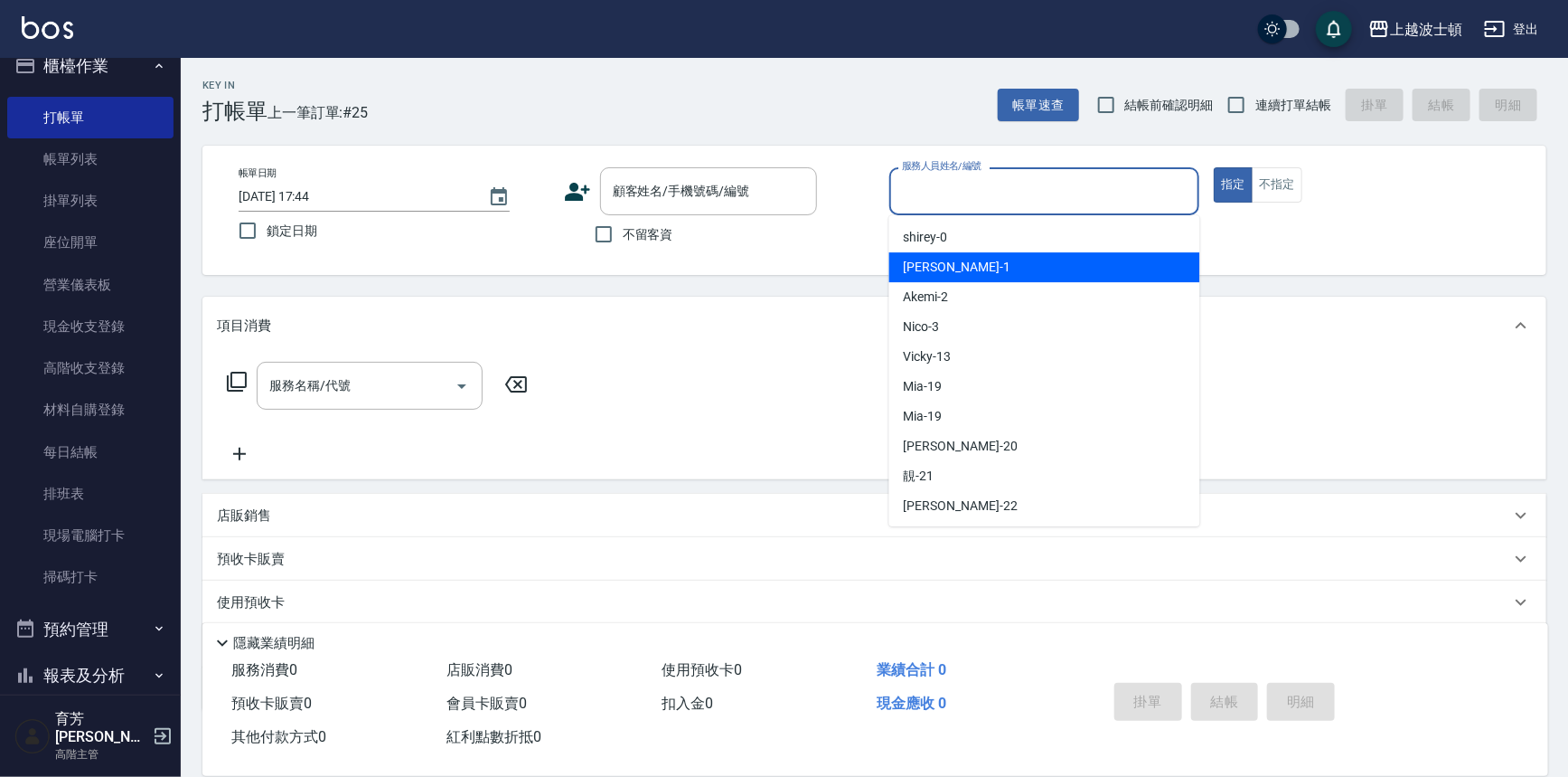
click at [996, 261] on div "[PERSON_NAME] -1" at bounding box center [1045, 267] width 311 height 29
type input "[PERSON_NAME]-1"
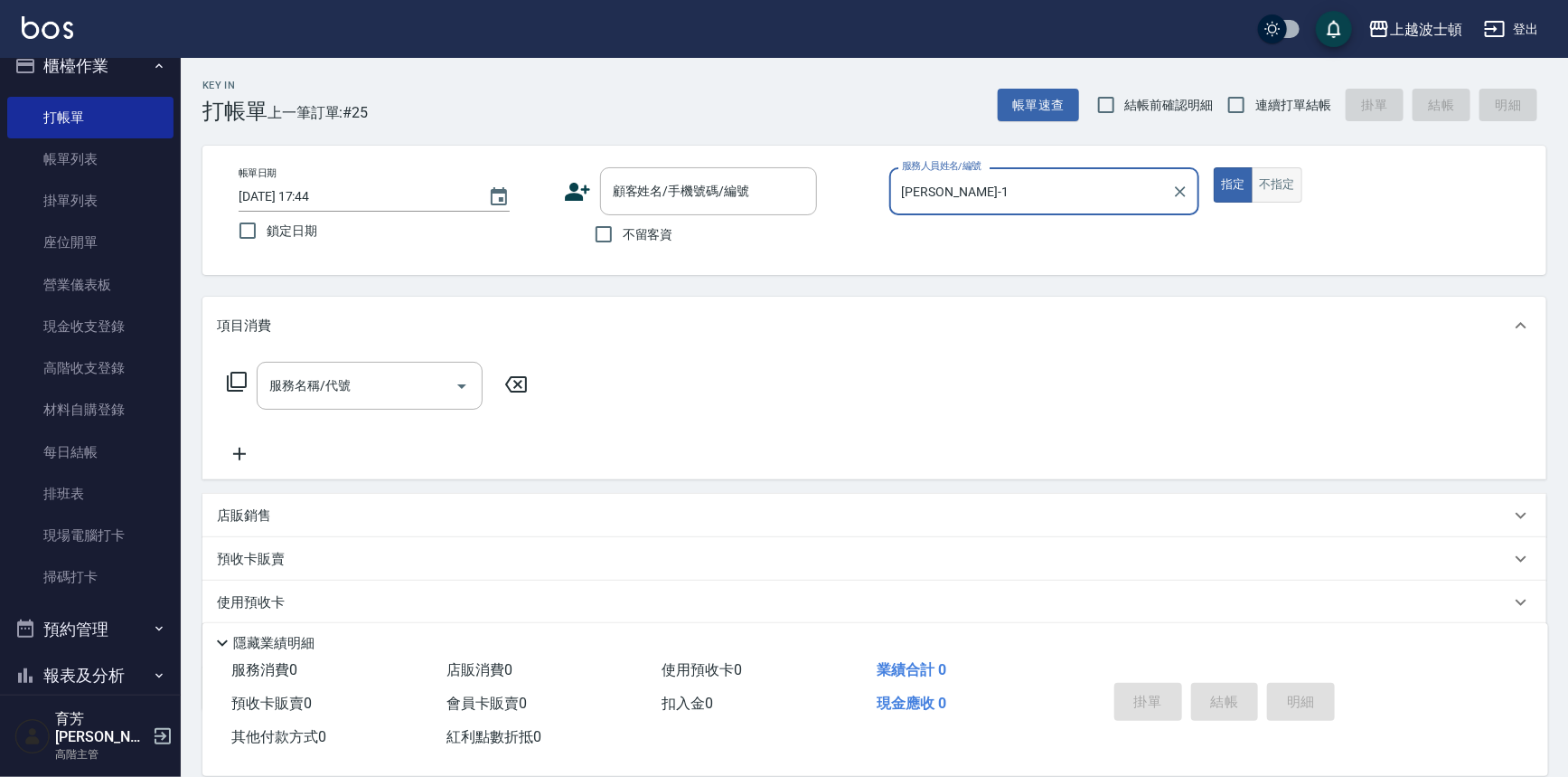
drag, startPoint x: 1275, startPoint y: 181, endPoint x: 1216, endPoint y: 211, distance: 66.2
click at [1274, 181] on button "不指定" at bounding box center [1277, 185] width 51 height 35
click at [626, 226] on span "不留客資" at bounding box center [649, 234] width 51 height 19
click at [623, 226] on input "不留客資" at bounding box center [604, 234] width 38 height 38
checkbox input "true"
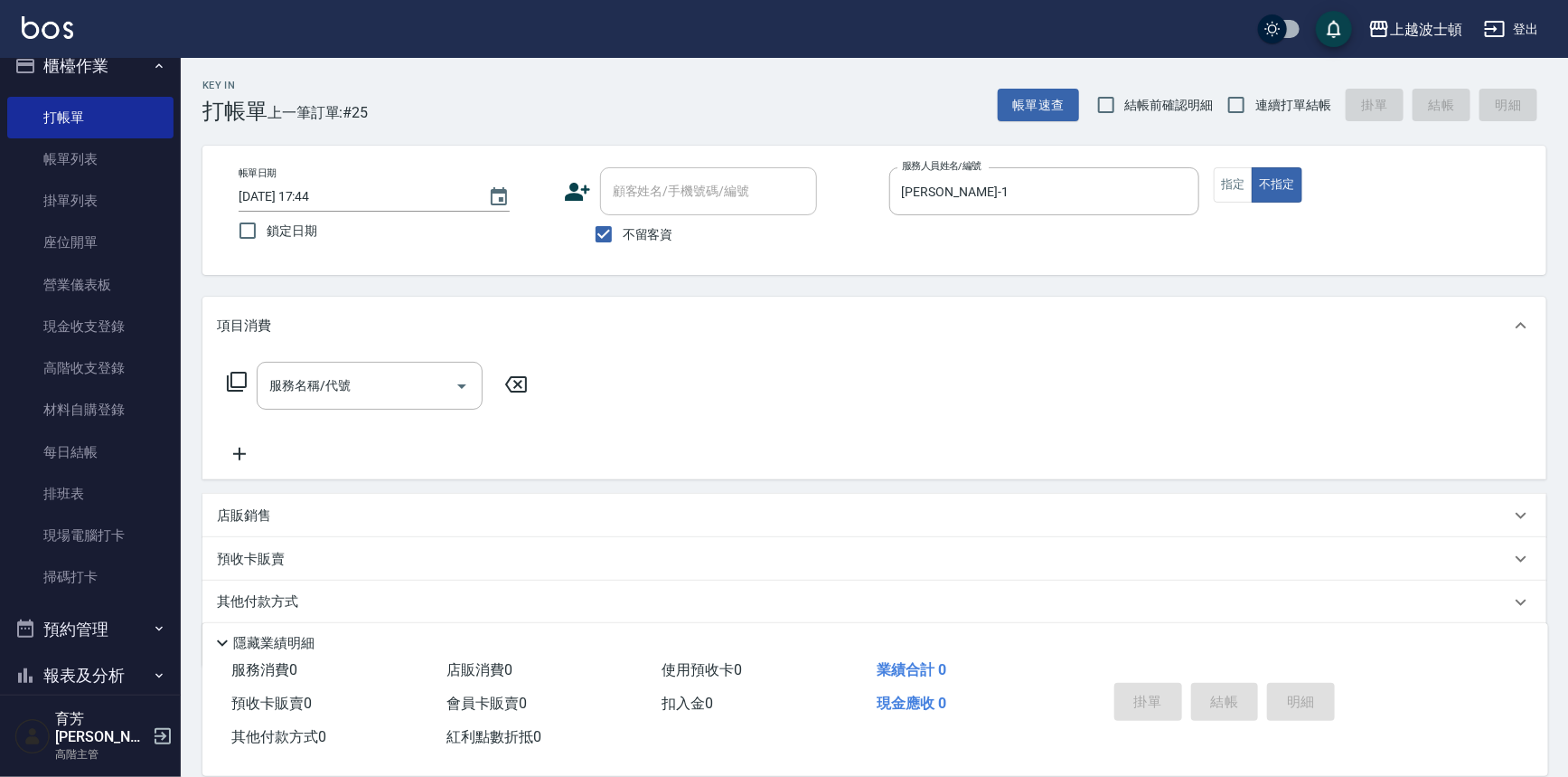
click at [285, 361] on div "服務名稱/代號 服務名稱/代號" at bounding box center [874, 417] width 1344 height 125
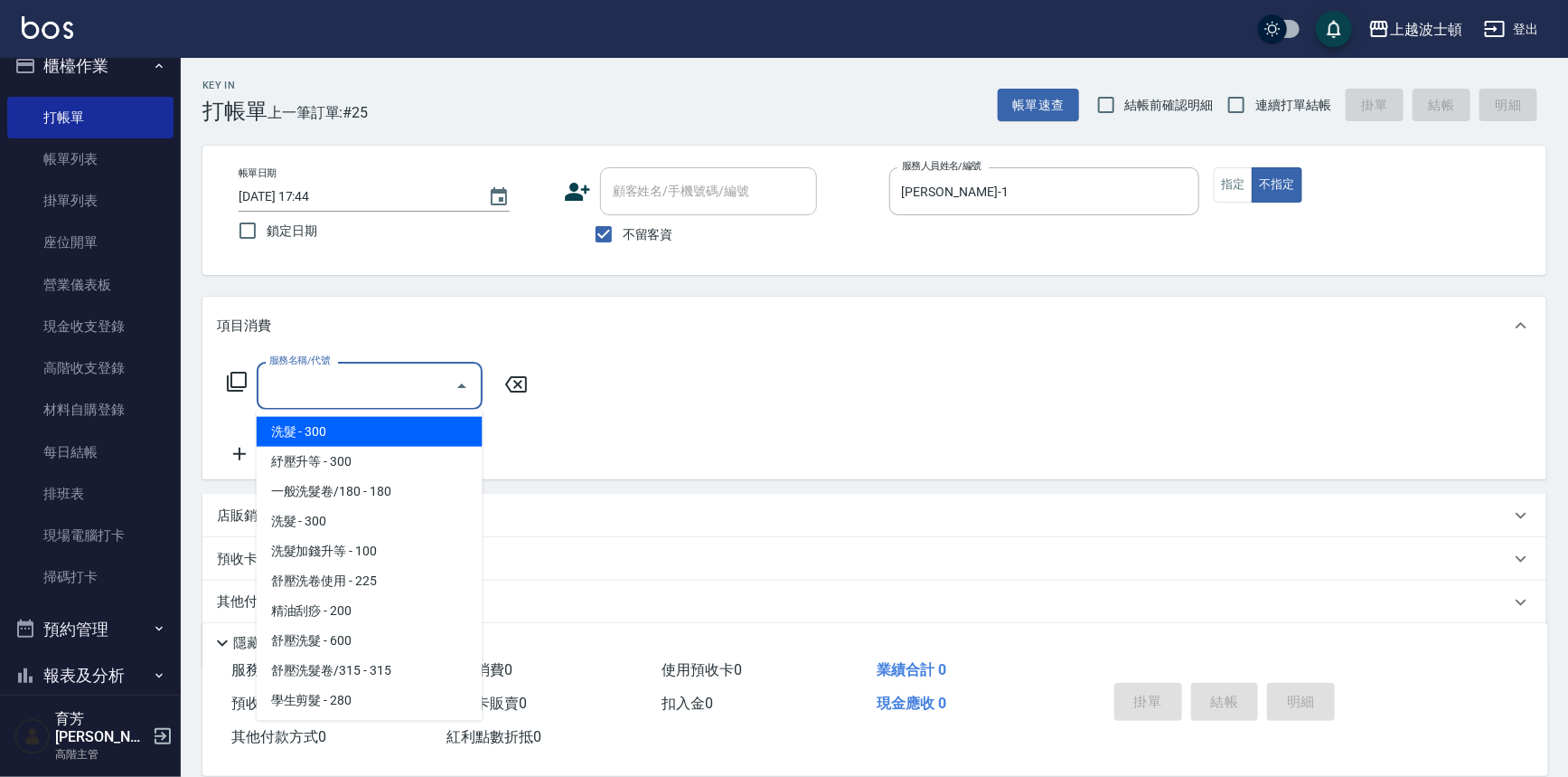
click at [320, 386] on input "服務名稱/代號" at bounding box center [356, 386] width 183 height 31
click at [320, 423] on span "洗髮 - 300" at bounding box center [369, 432] width 226 height 29
type input "洗髮(201)"
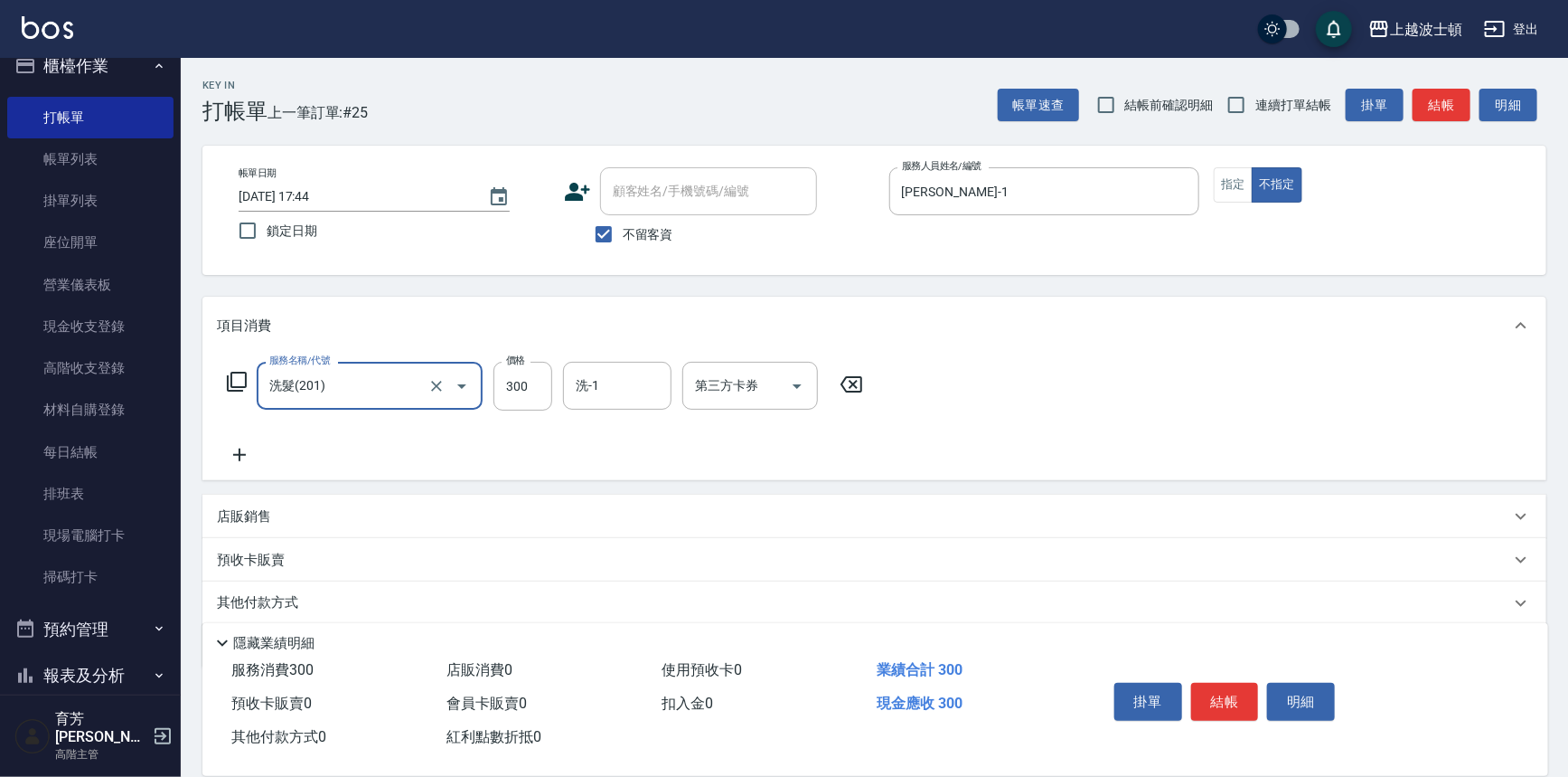
click at [237, 453] on icon at bounding box center [240, 455] width 45 height 22
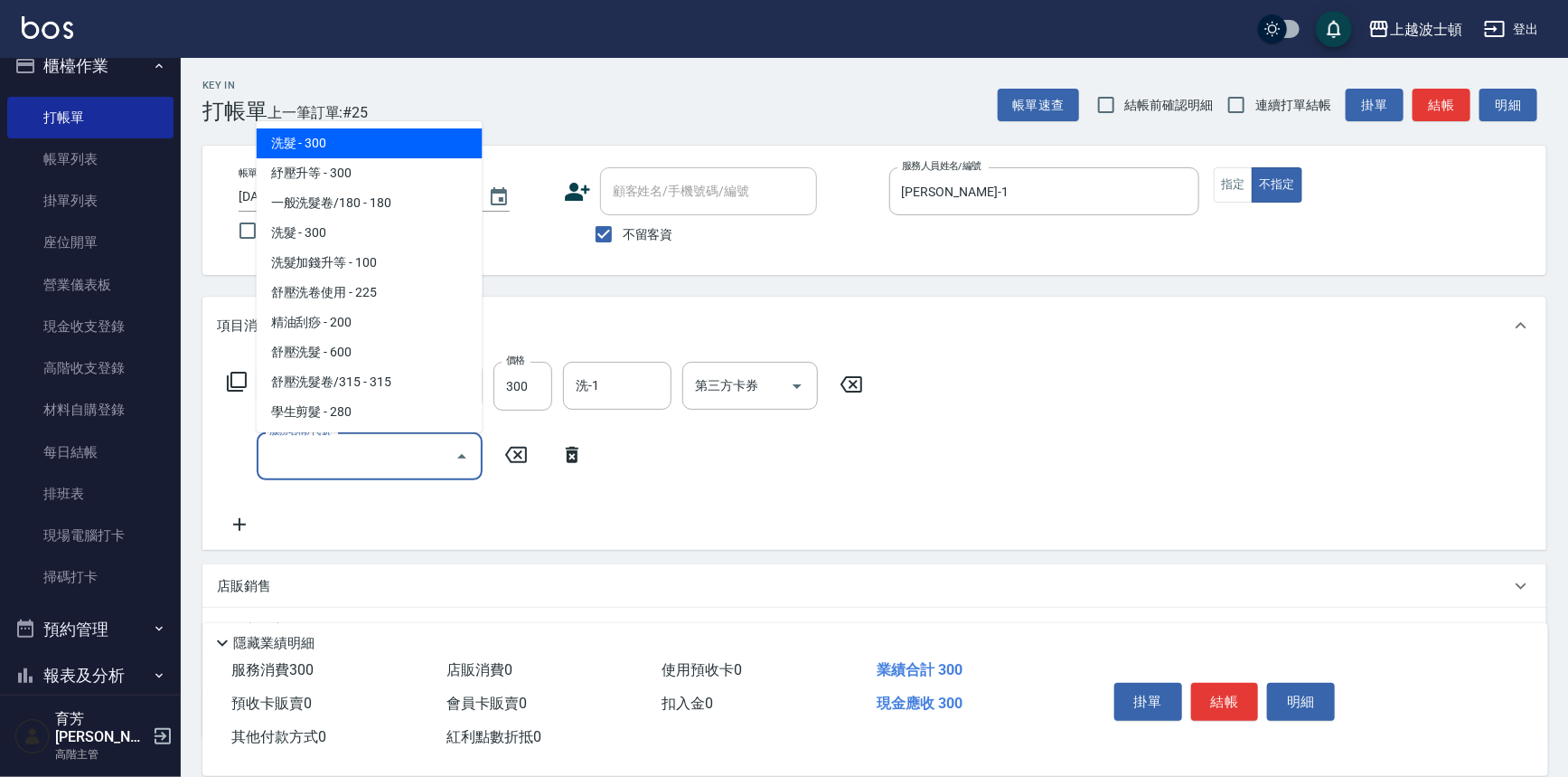
drag, startPoint x: 279, startPoint y: 447, endPoint x: 283, endPoint y: 417, distance: 30.3
click at [280, 442] on input "服務名稱/代號" at bounding box center [356, 456] width 183 height 31
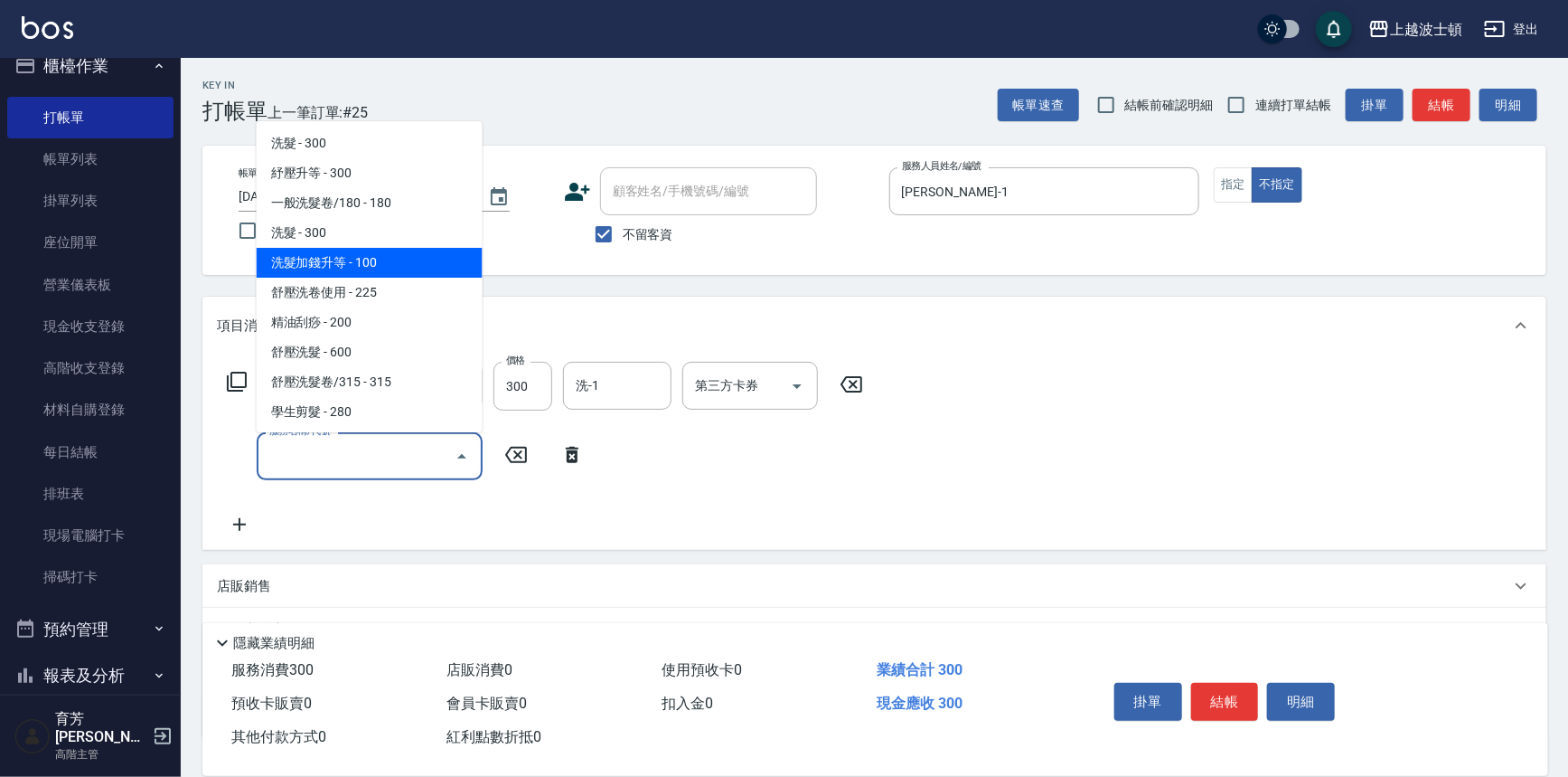
drag, startPoint x: 361, startPoint y: 262, endPoint x: 361, endPoint y: 252, distance: 10.0
click at [361, 253] on span "洗髮加錢升等 - 100" at bounding box center [369, 262] width 226 height 29
type input "洗髮加錢升等(206)"
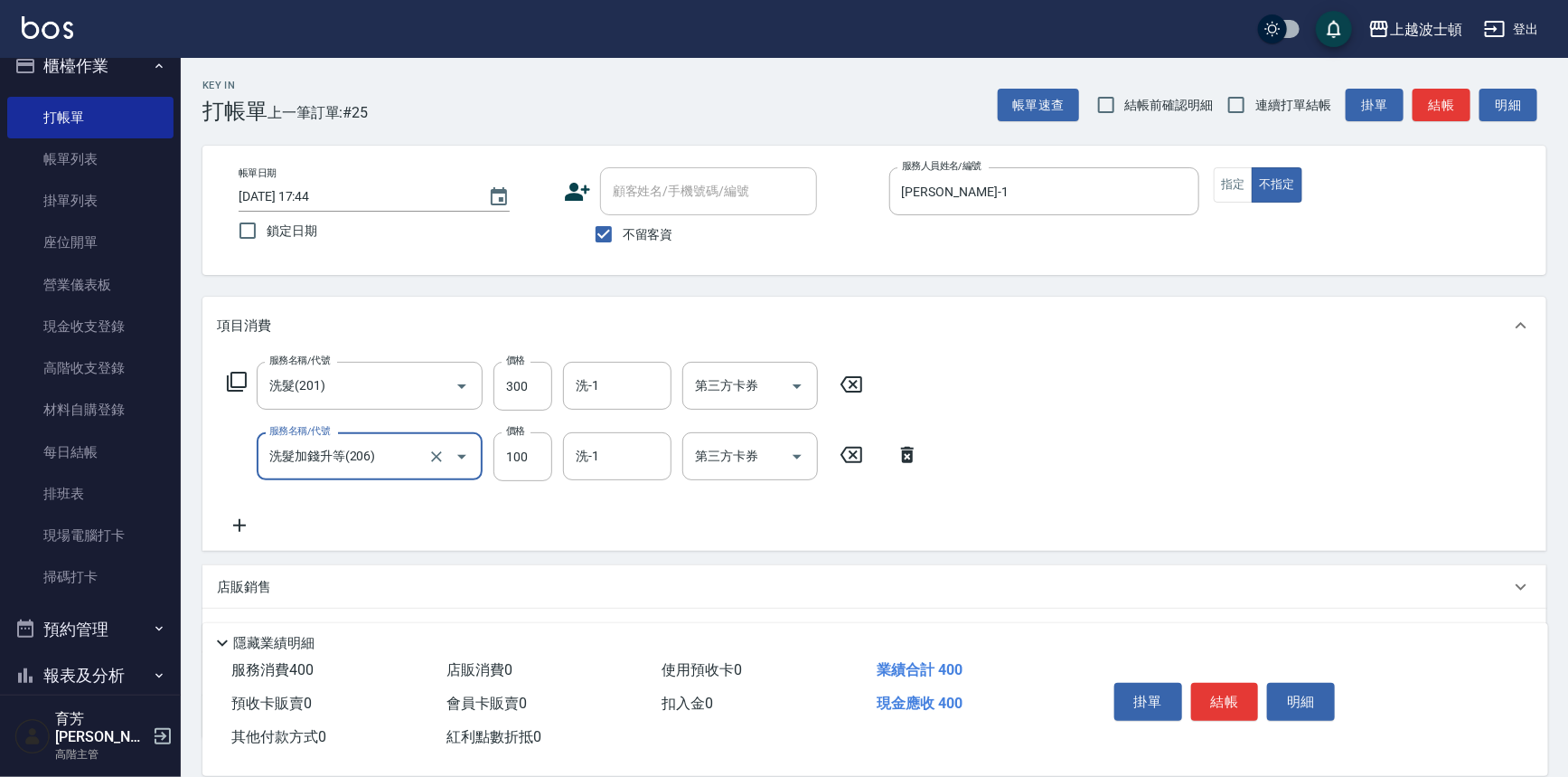
click at [248, 526] on icon at bounding box center [240, 526] width 45 height 22
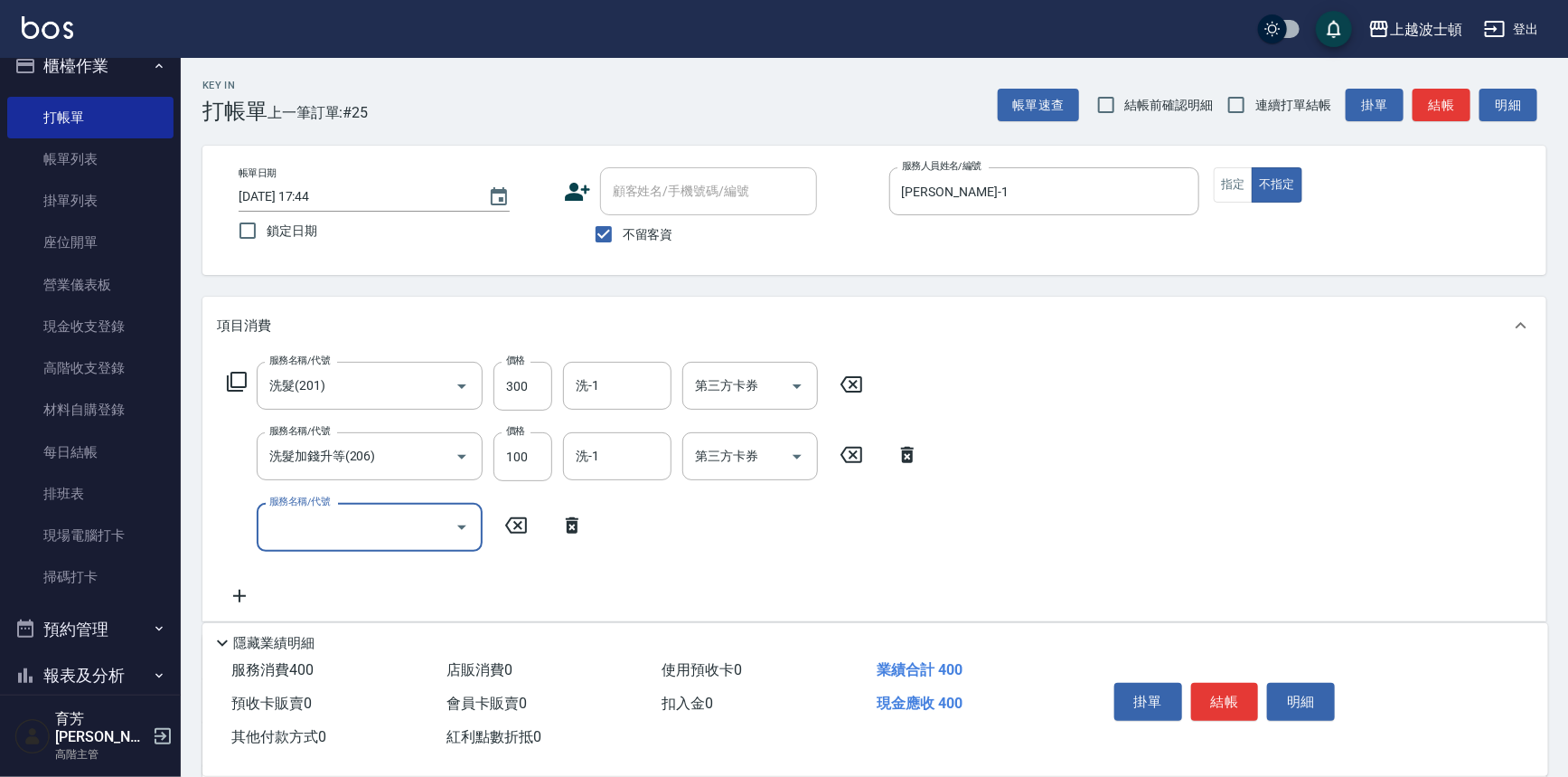
click at [303, 530] on input "服務名稱/代號" at bounding box center [356, 526] width 183 height 31
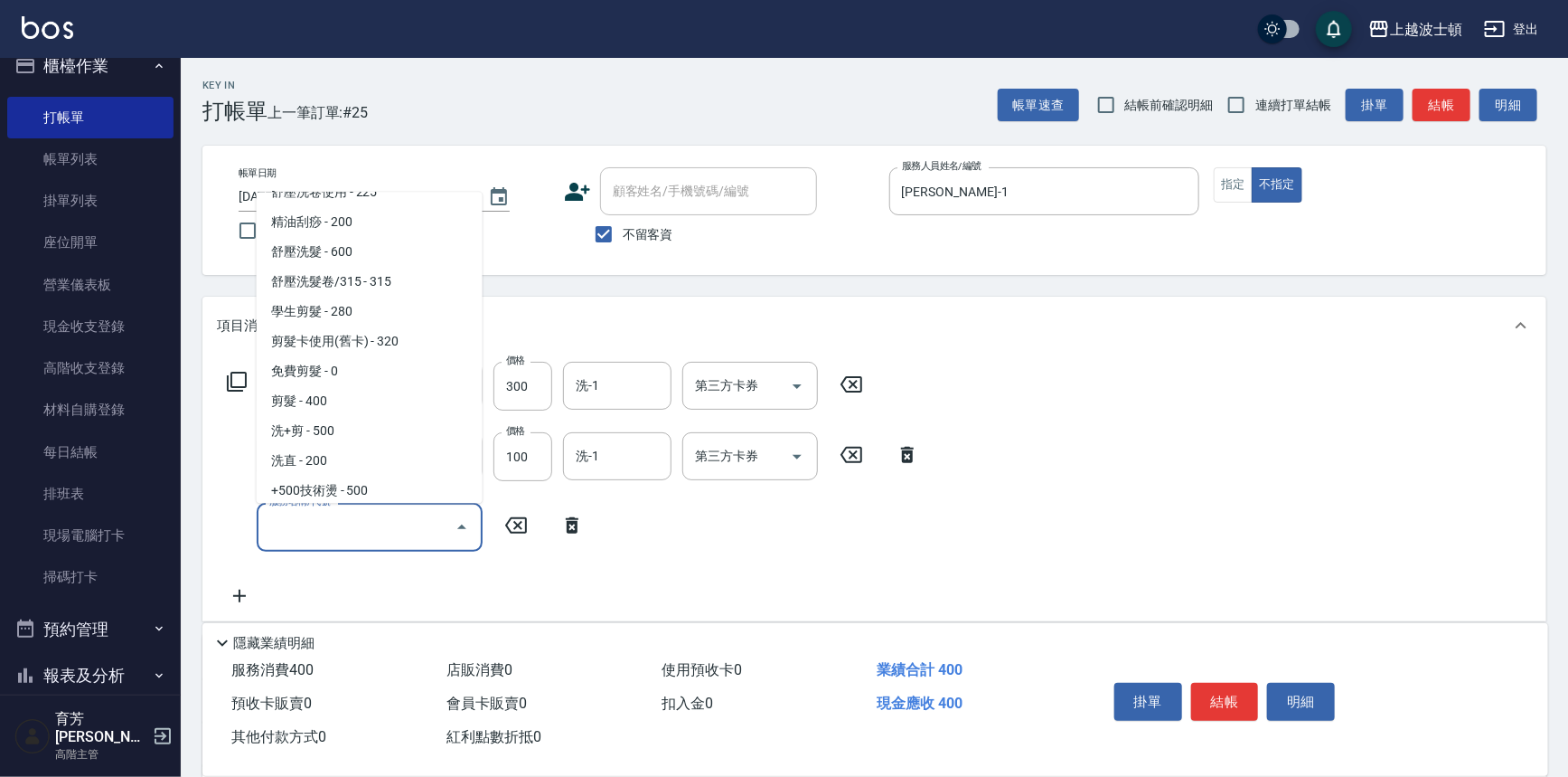
scroll to position [197, 0]
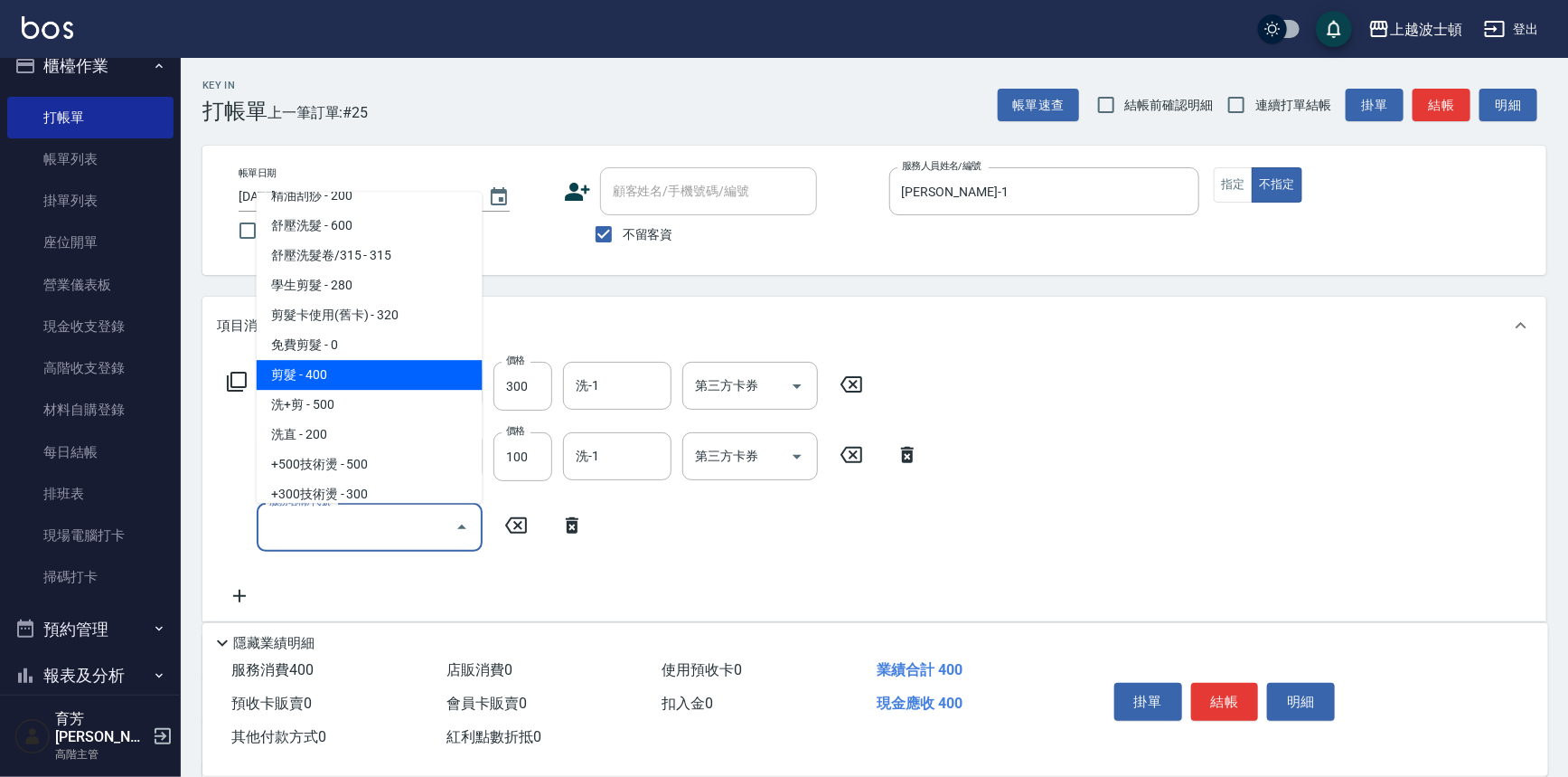
drag, startPoint x: 382, startPoint y: 379, endPoint x: 406, endPoint y: 378, distance: 24.0
click at [381, 379] on span "剪髮 - 400" at bounding box center [369, 376] width 226 height 29
type input "剪髮(305)"
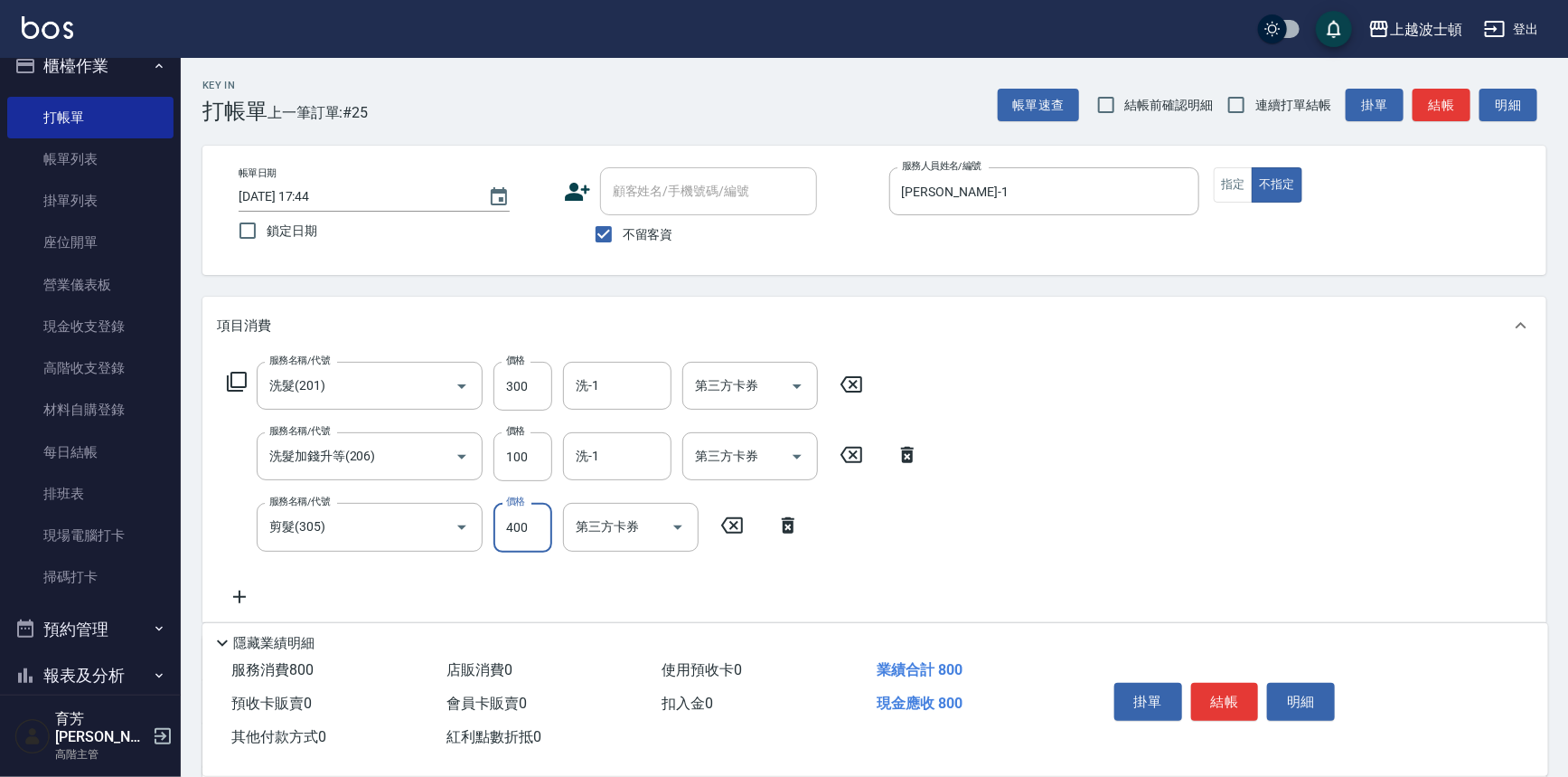
click at [503, 541] on input "400" at bounding box center [523, 527] width 59 height 49
type input "350"
click at [595, 397] on input "洗-1" at bounding box center [617, 386] width 92 height 31
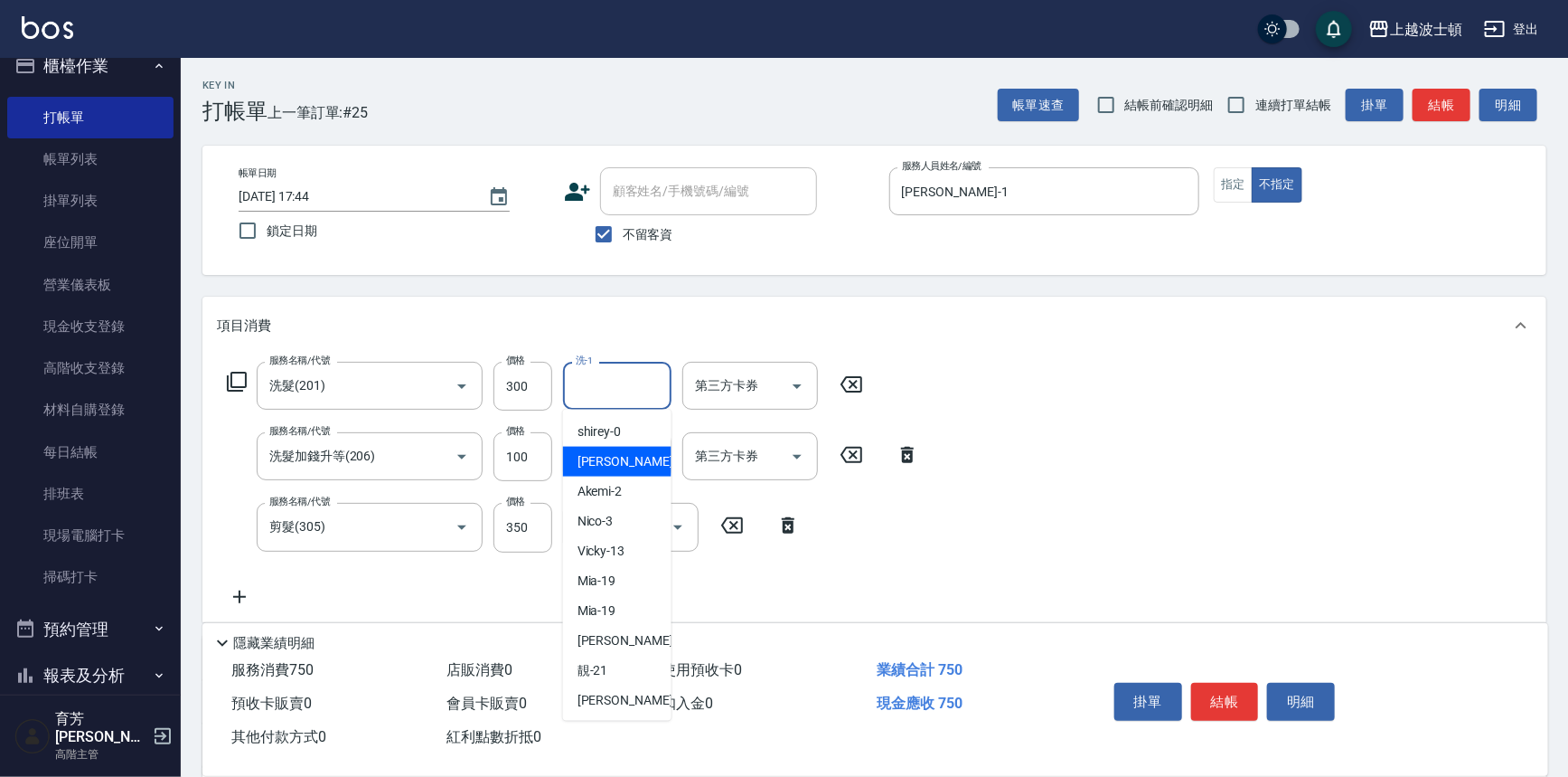
click at [615, 467] on div "[PERSON_NAME] -1" at bounding box center [617, 462] width 109 height 29
type input "[PERSON_NAME]-1"
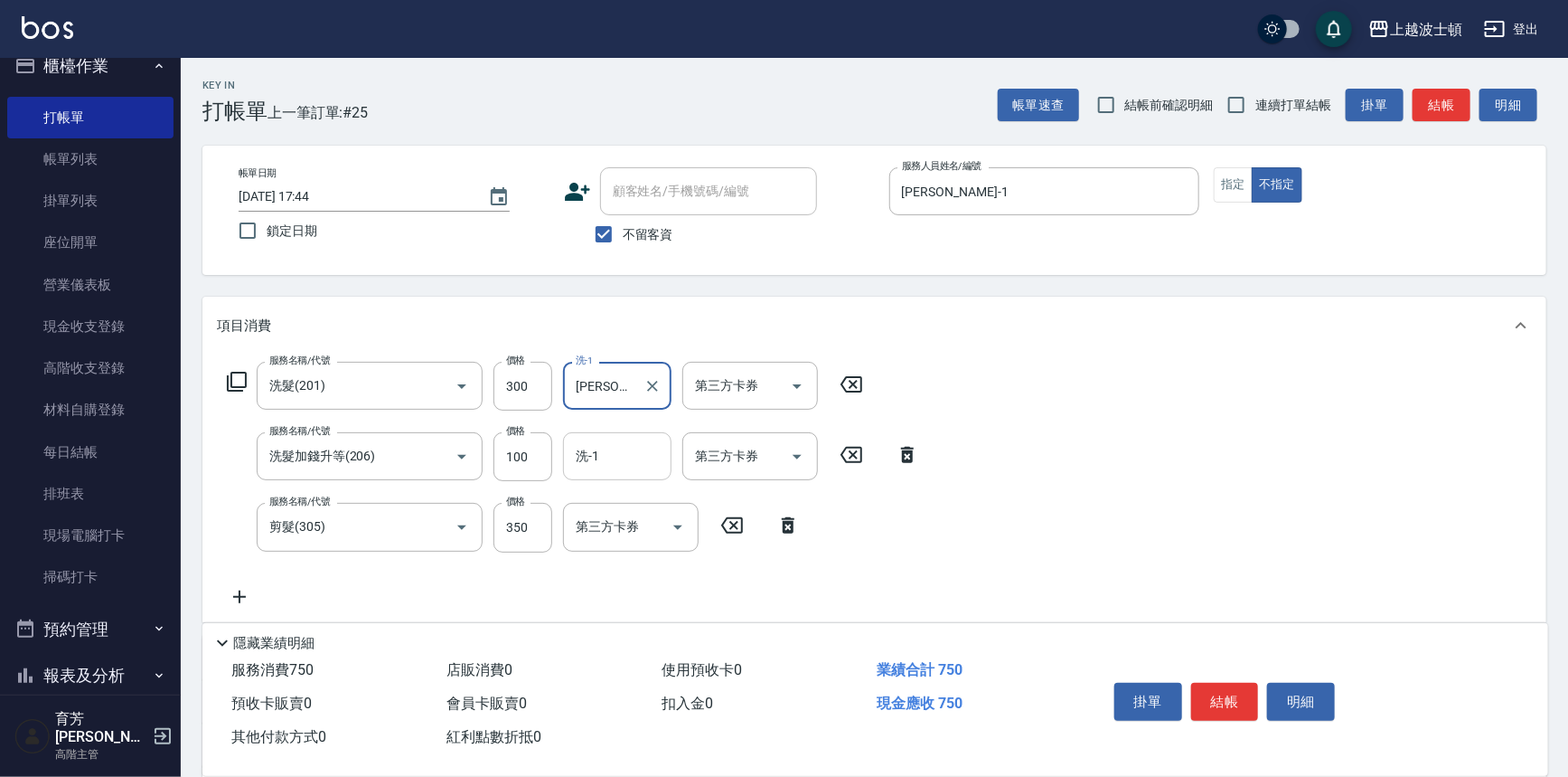
click at [621, 459] on input "洗-1" at bounding box center [617, 456] width 92 height 31
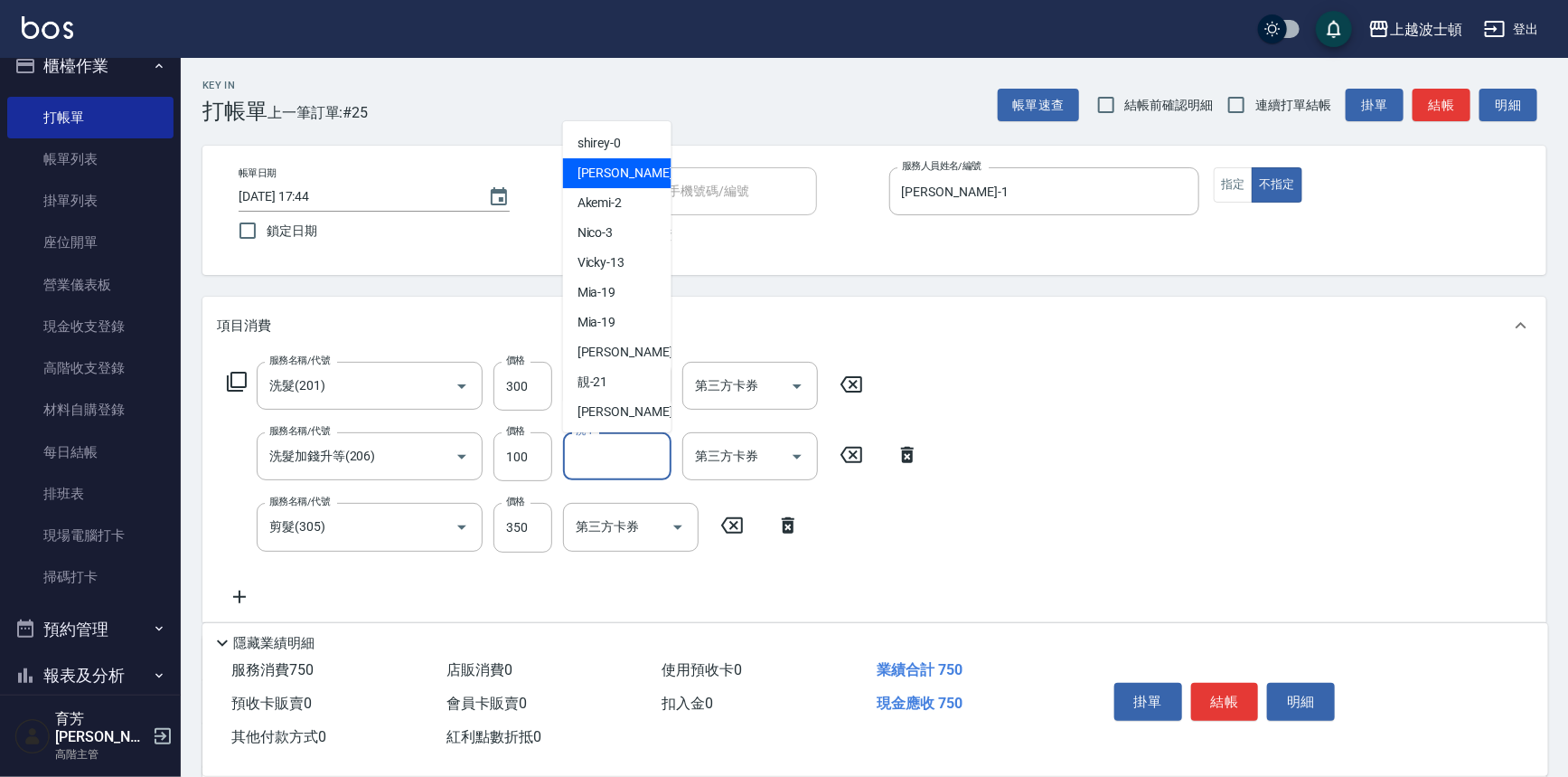
click at [623, 178] on div "[PERSON_NAME] -1" at bounding box center [617, 173] width 109 height 29
type input "[PERSON_NAME]-1"
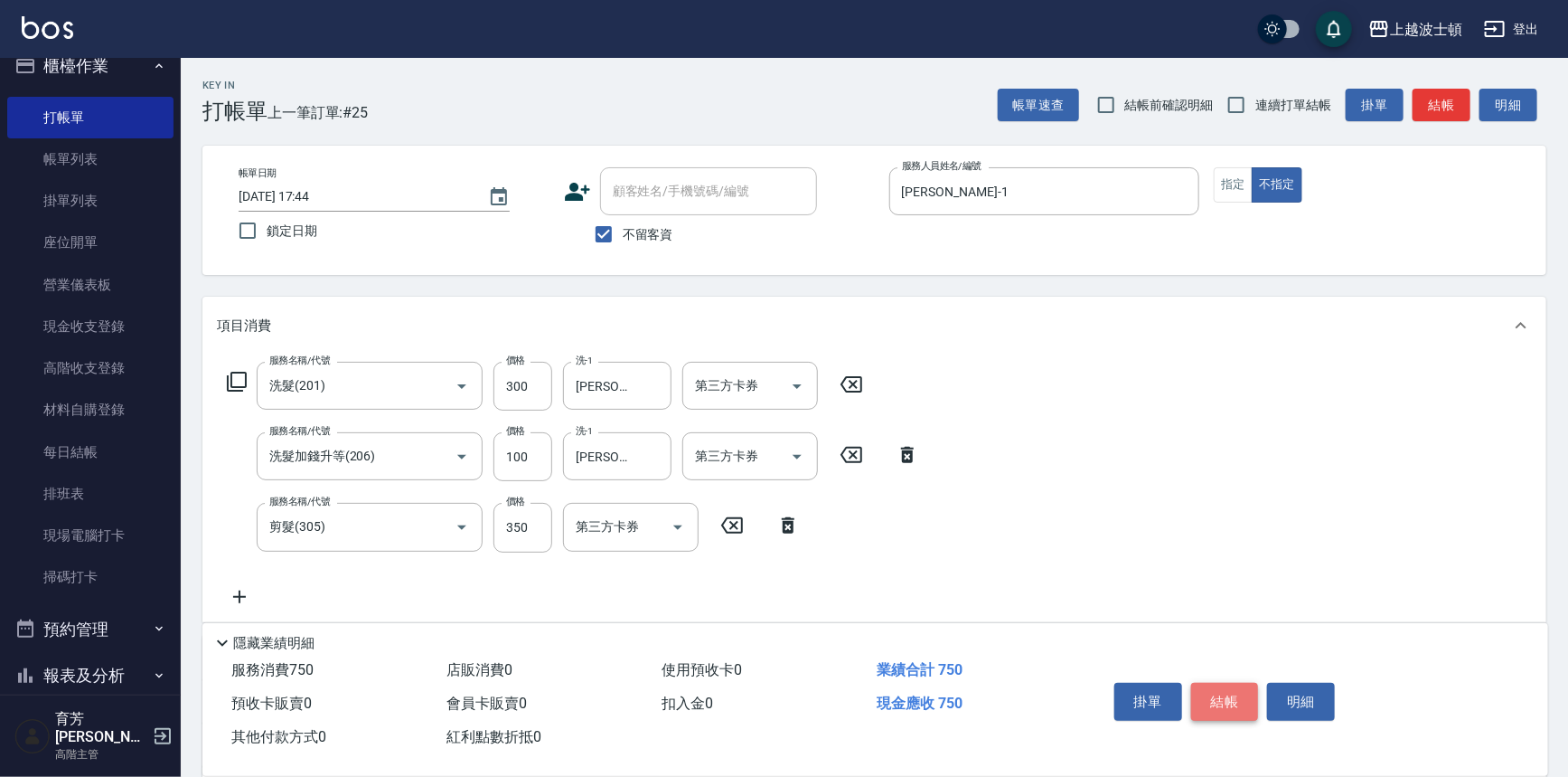
click at [1246, 687] on button "結帳" at bounding box center [1225, 702] width 67 height 38
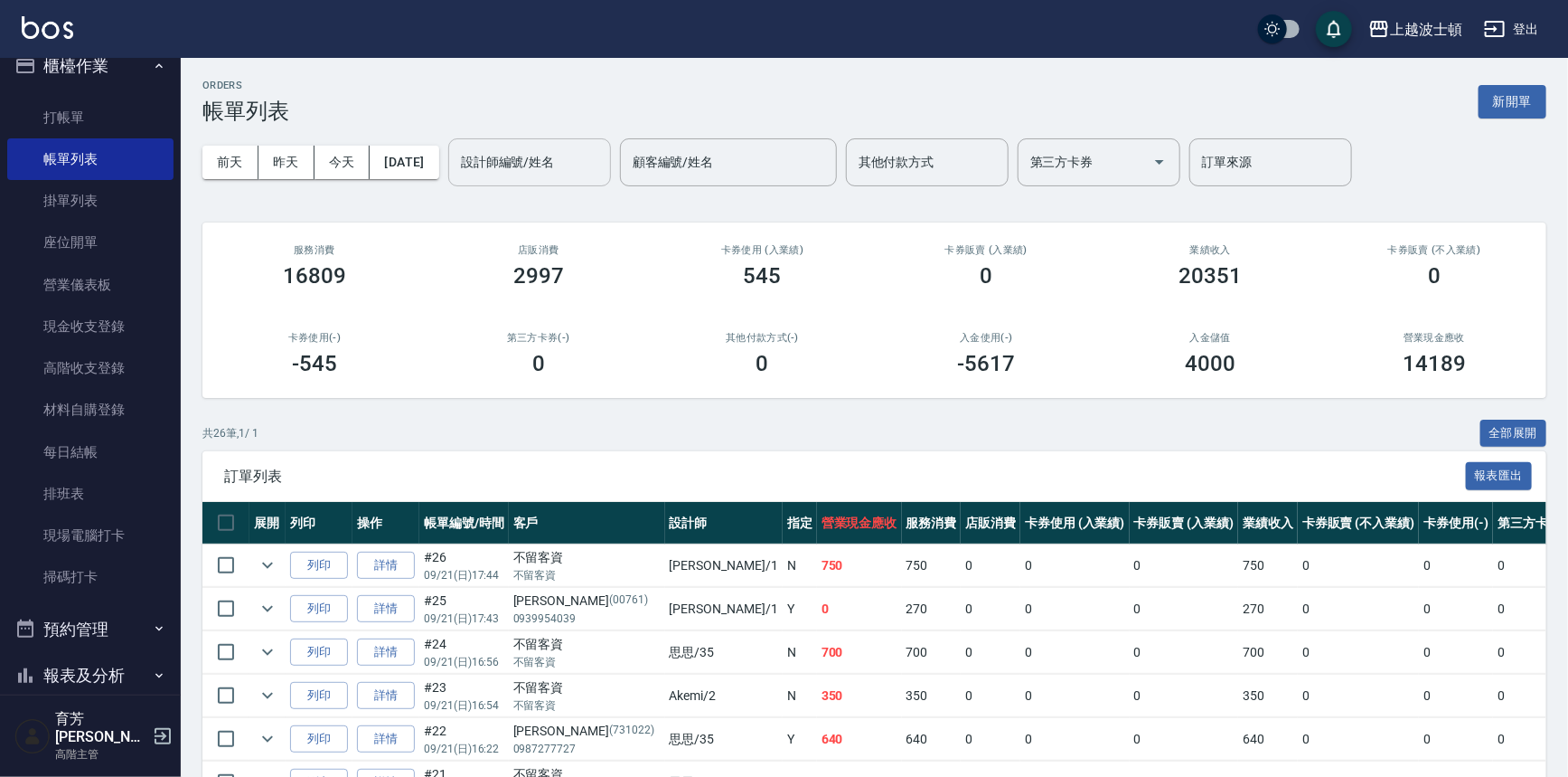
click at [529, 163] on input "設計師編號/姓名" at bounding box center [530, 162] width 147 height 31
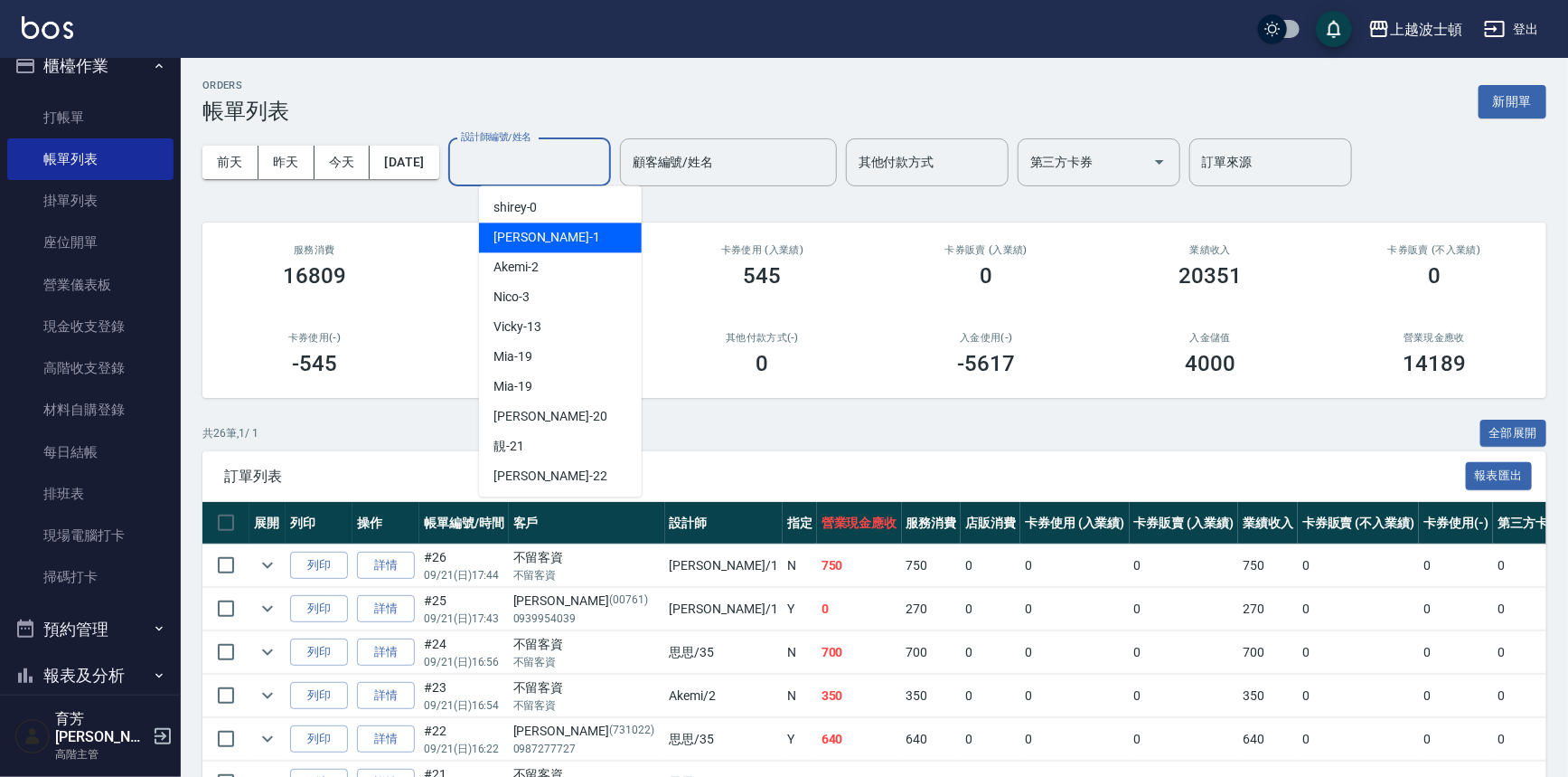
click at [506, 240] on span "[PERSON_NAME] -1" at bounding box center [547, 237] width 107 height 19
type input "[PERSON_NAME]-1"
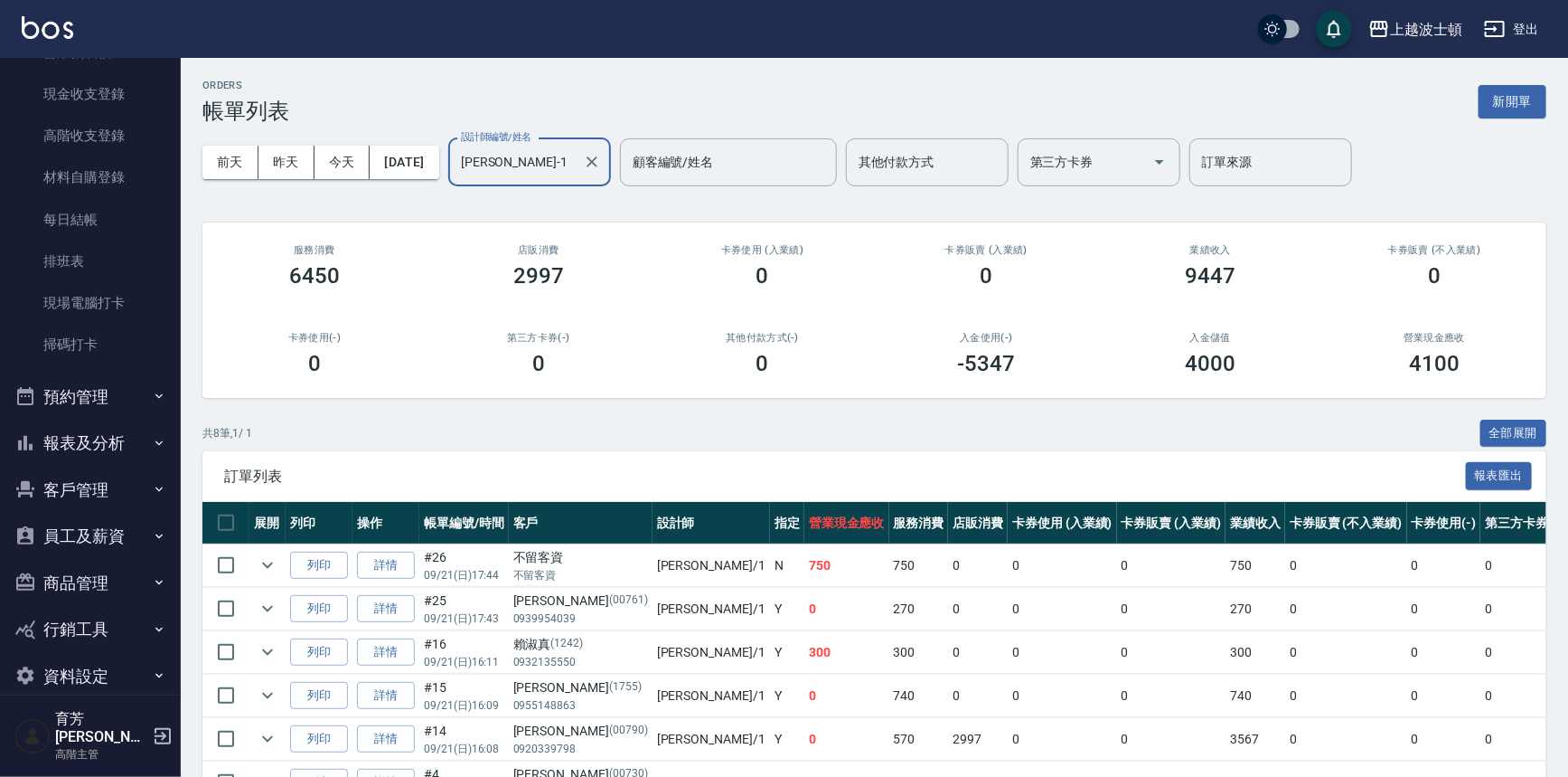
scroll to position [264, 0]
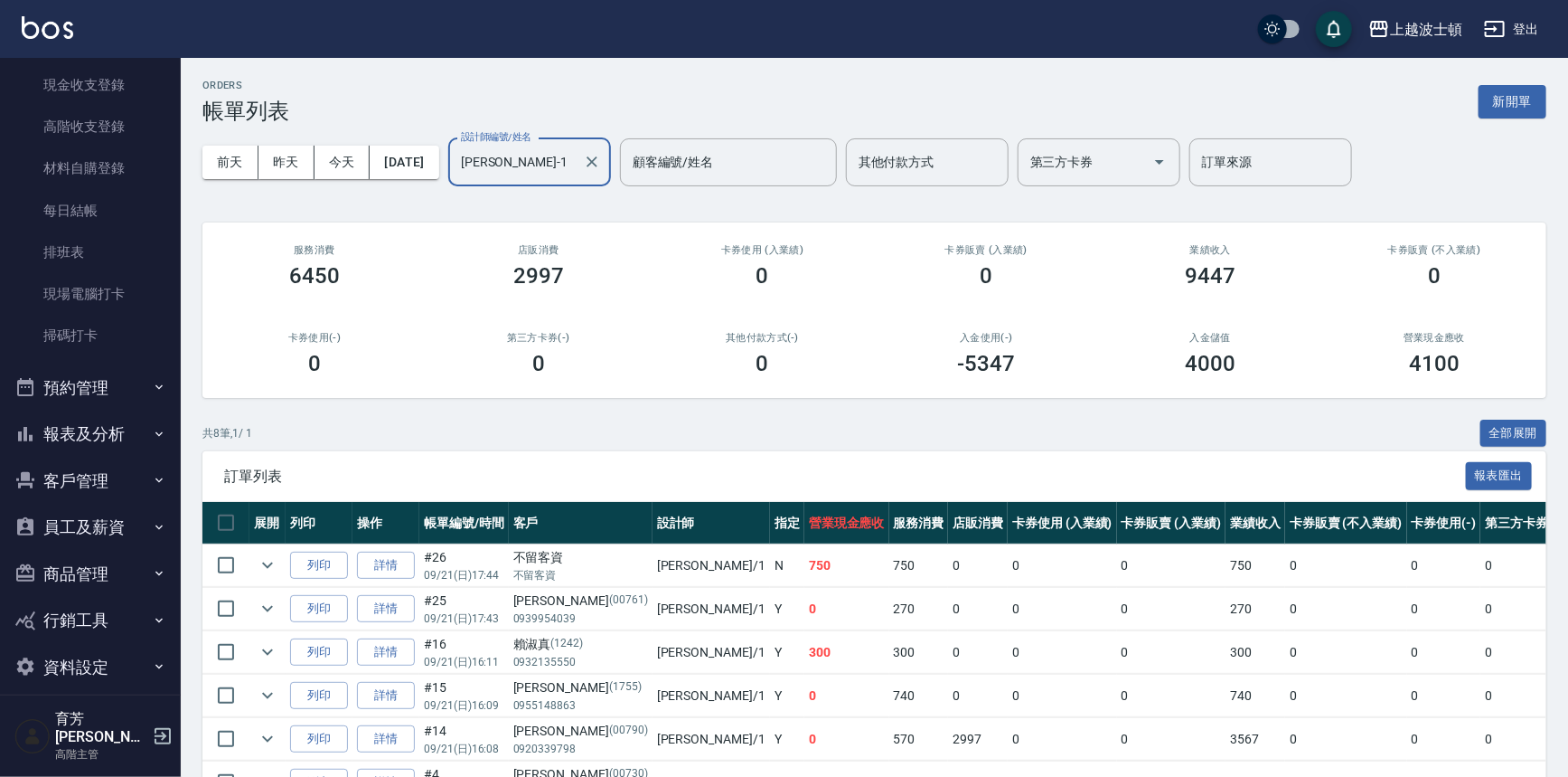
click at [99, 417] on button "報表及分析" at bounding box center [90, 434] width 166 height 47
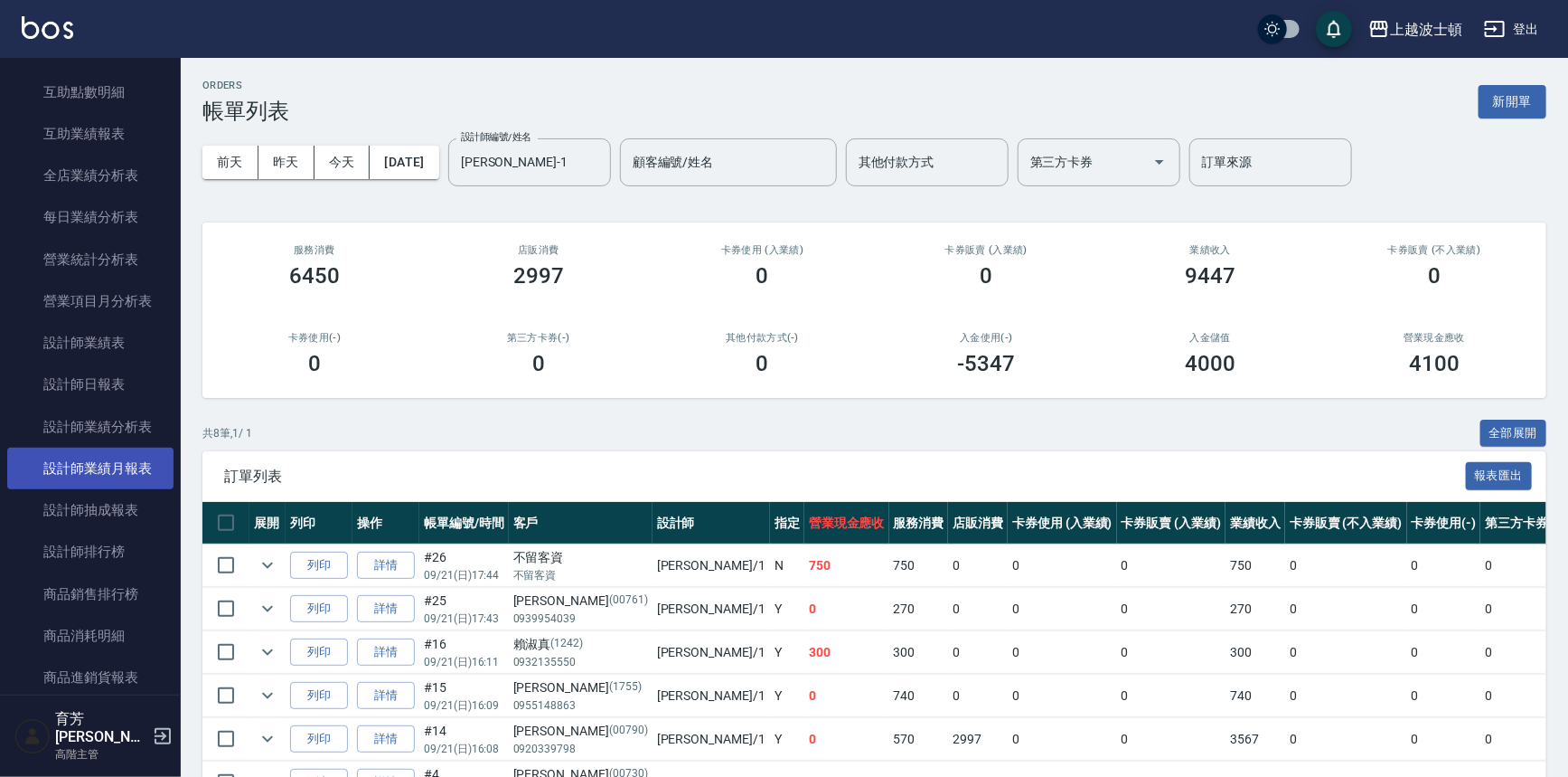
scroll to position [1041, 0]
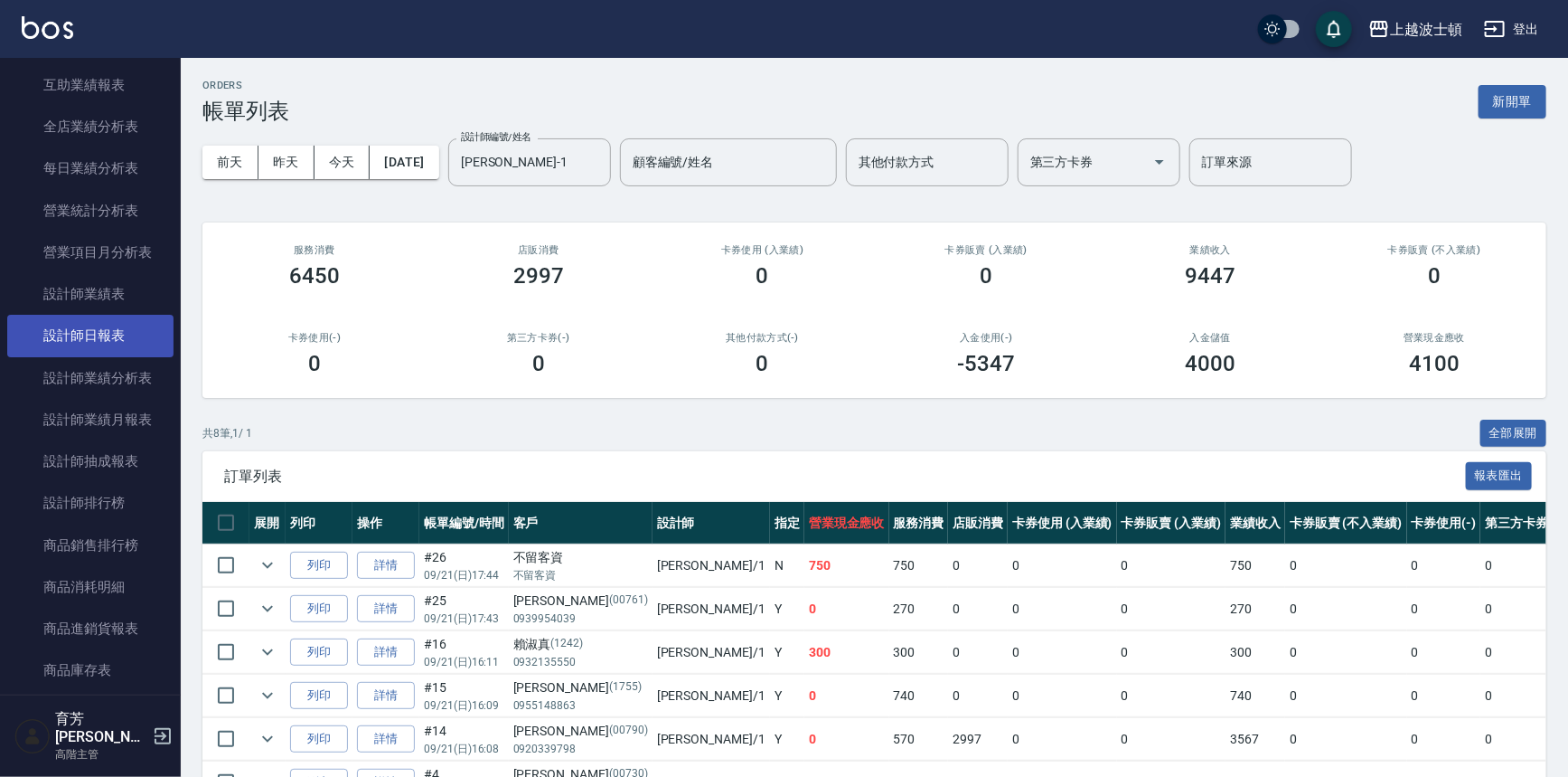
click at [108, 332] on link "設計師日報表" at bounding box center [90, 336] width 166 height 42
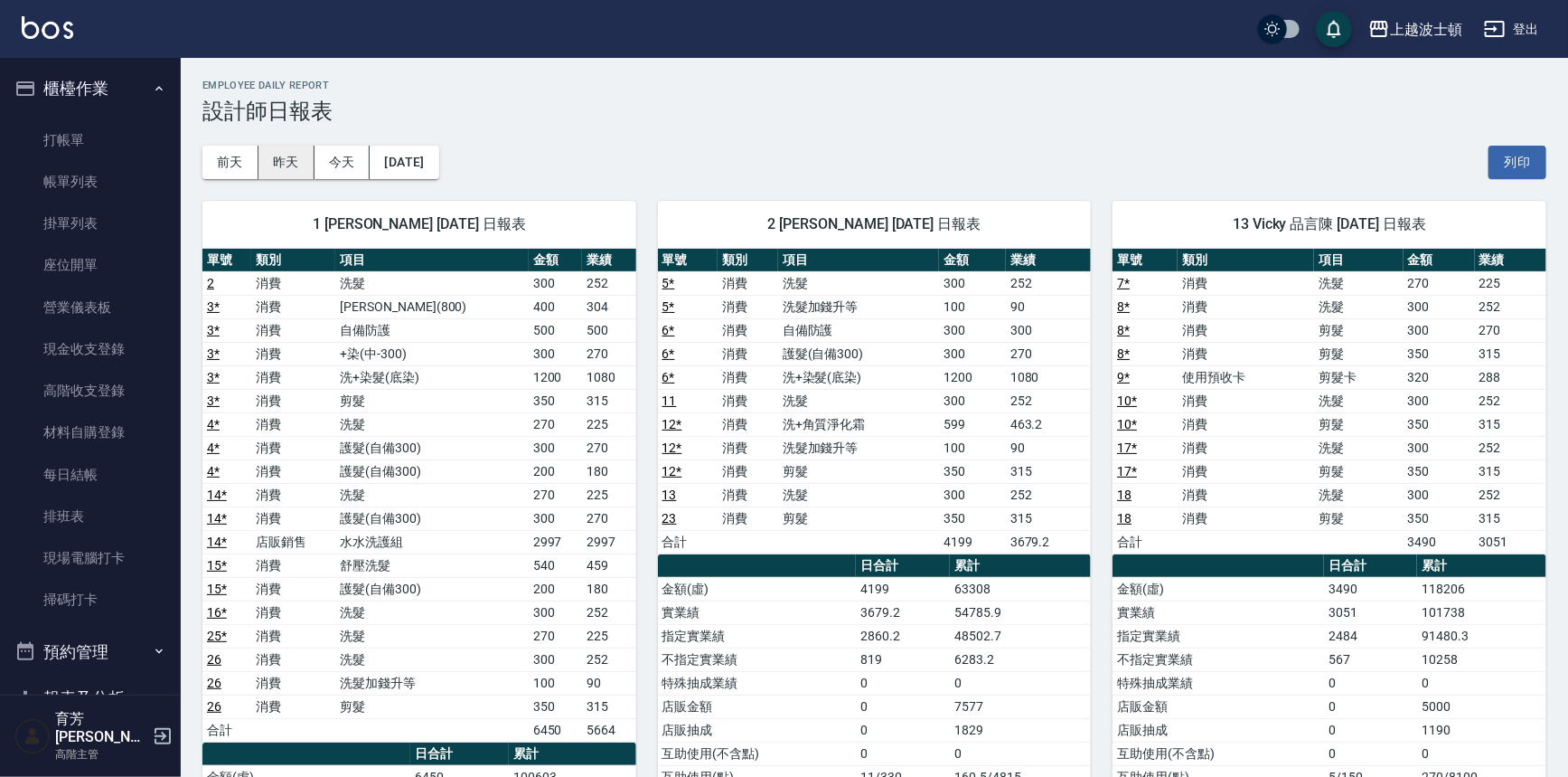
click at [272, 160] on button "昨天" at bounding box center [286, 162] width 56 height 33
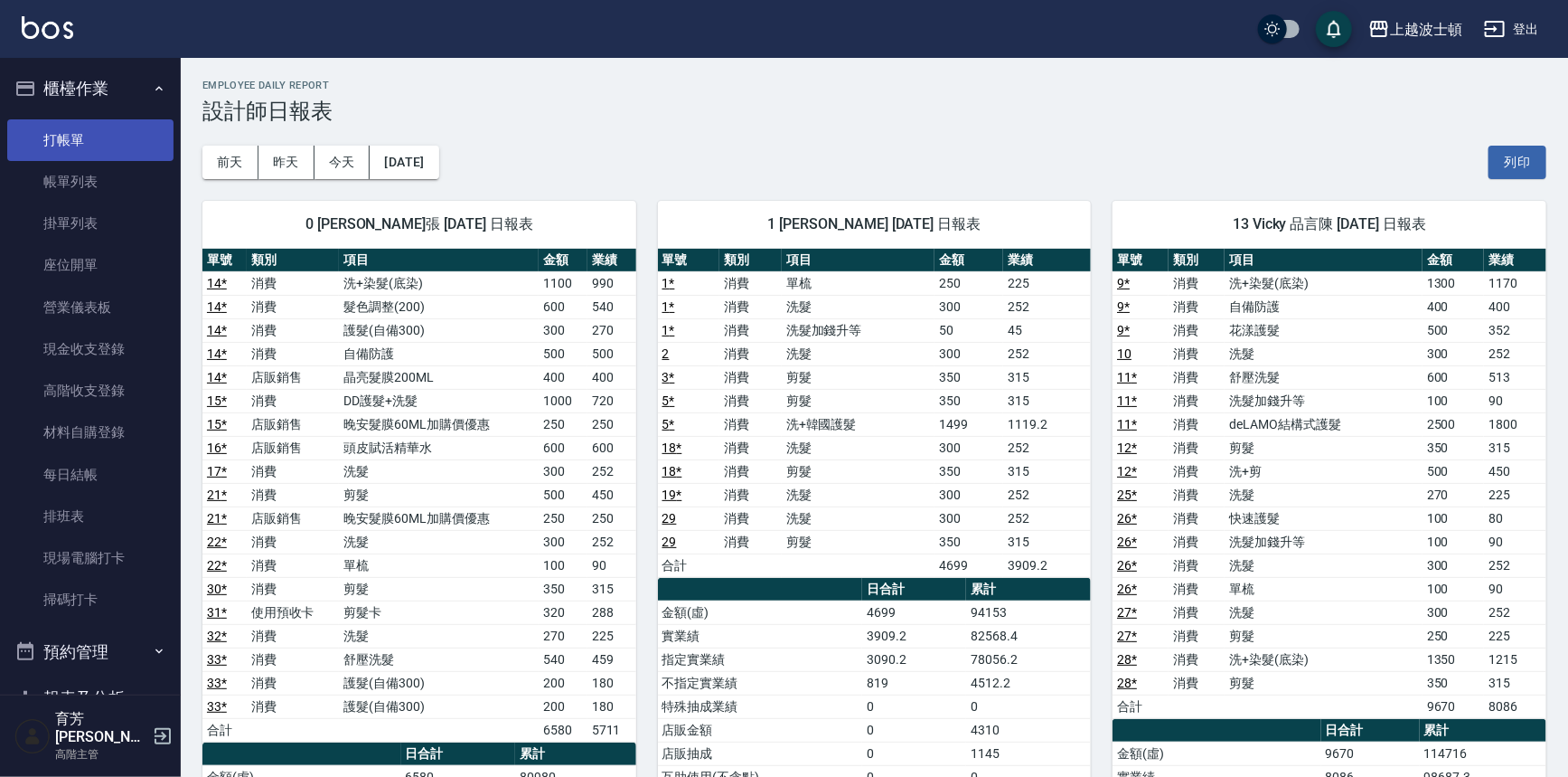
click at [86, 144] on link "打帳單" at bounding box center [90, 140] width 166 height 42
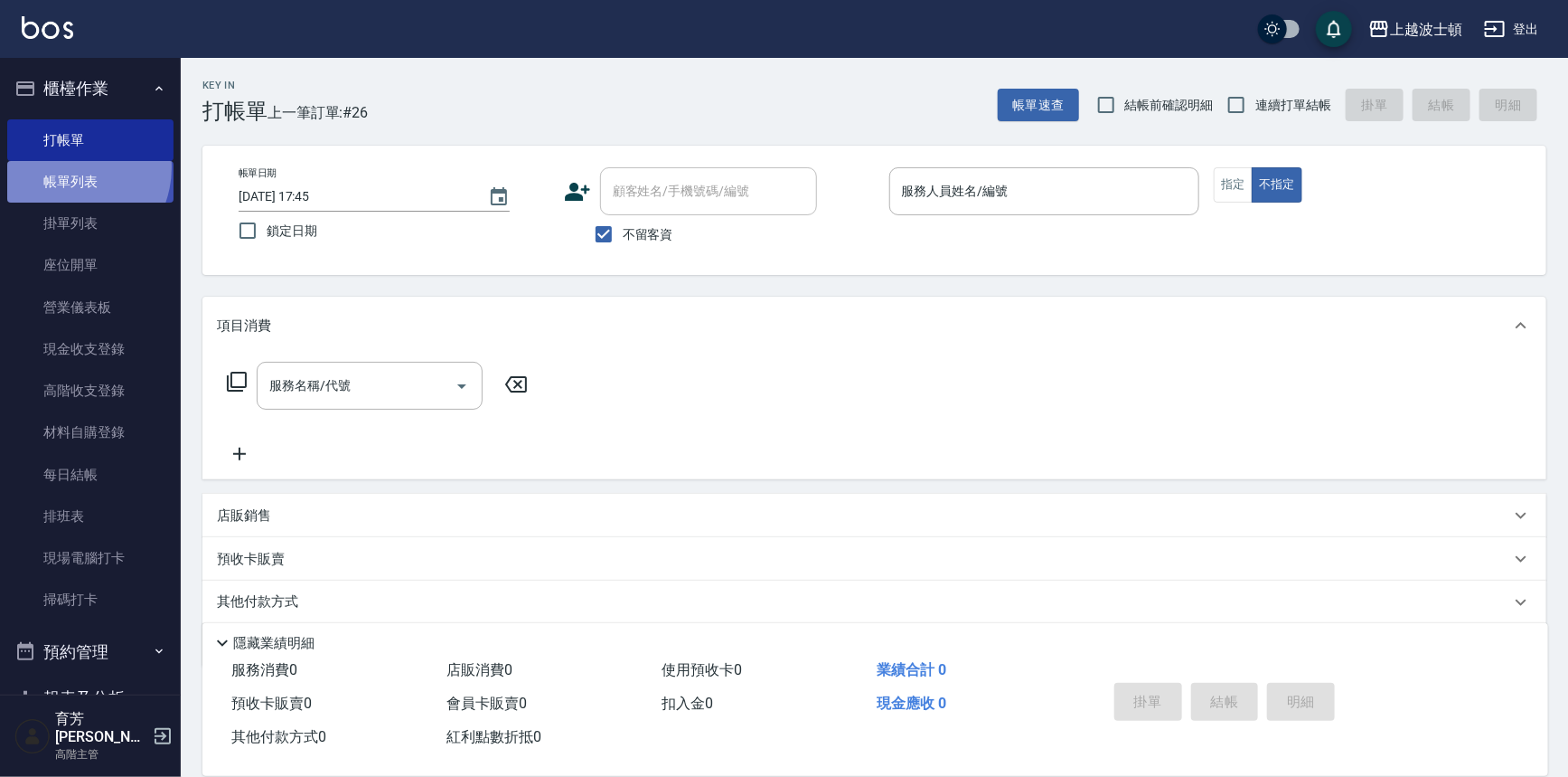
click at [66, 167] on link "帳單列表" at bounding box center [90, 182] width 166 height 42
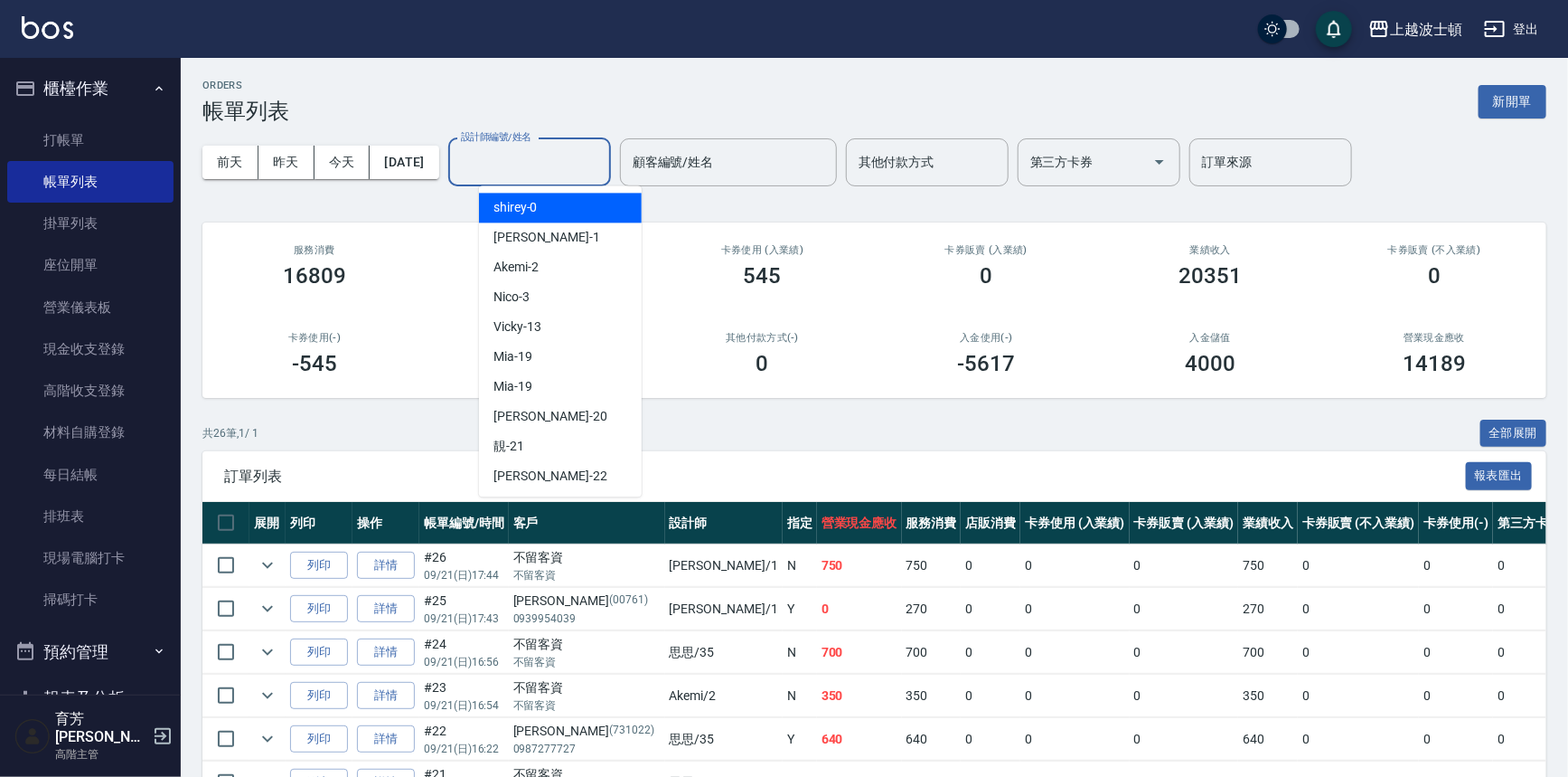
click at [524, 167] on input "設計師編號/姓名" at bounding box center [530, 162] width 147 height 31
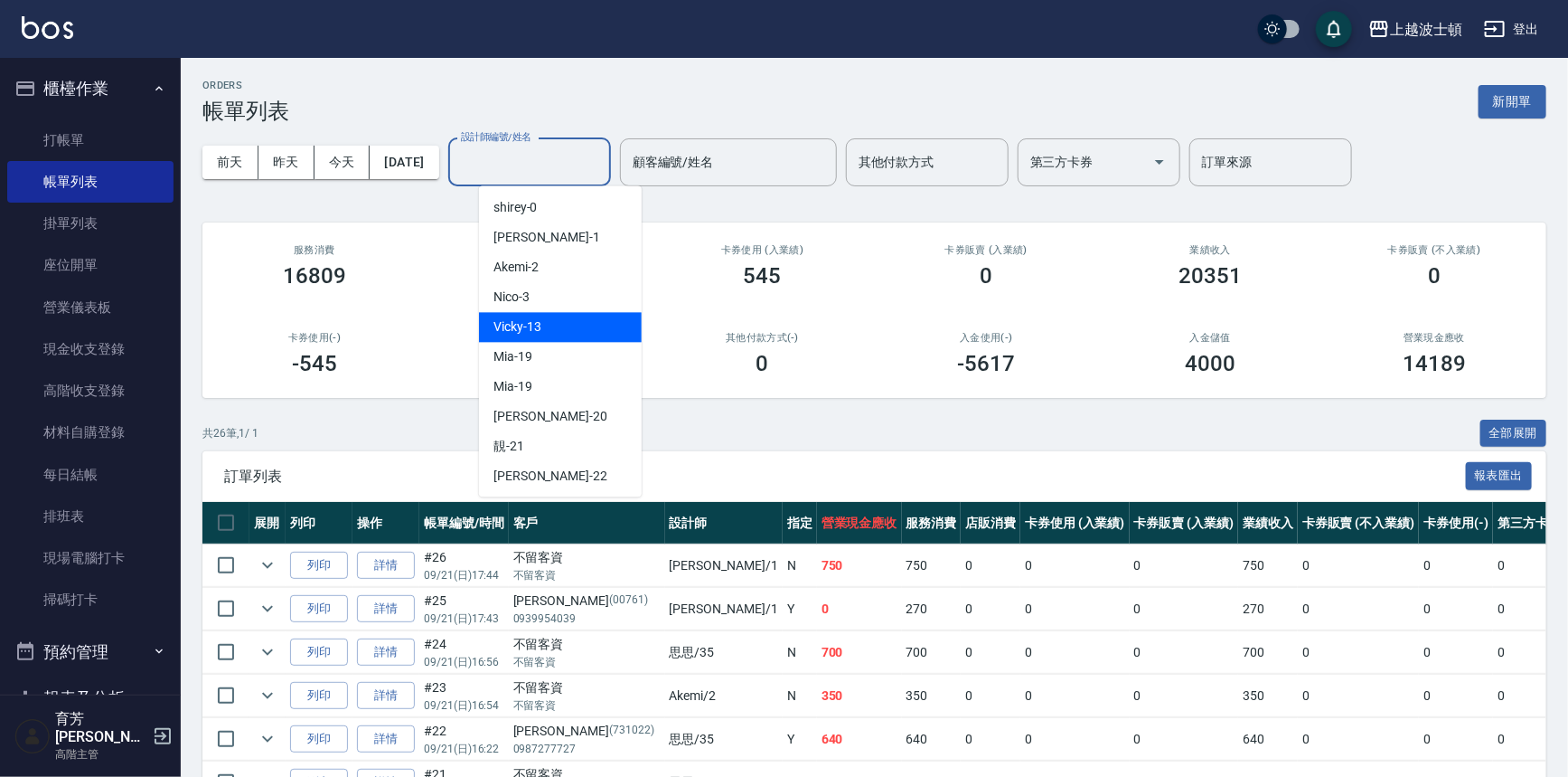
click at [525, 335] on span "Vicky -13" at bounding box center [517, 326] width 48 height 19
type input "Vicky-13"
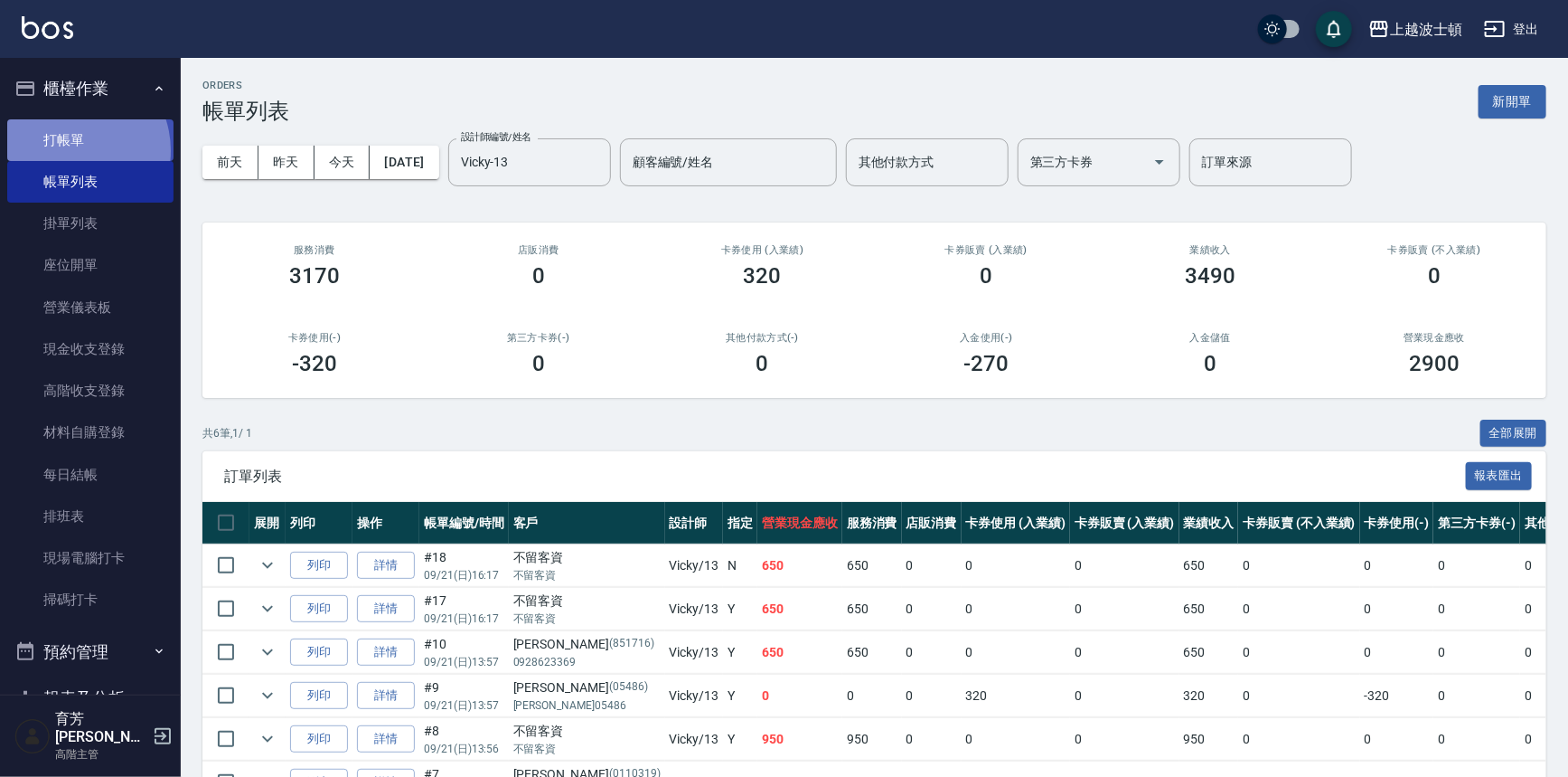
click at [71, 150] on link "打帳單" at bounding box center [90, 140] width 166 height 42
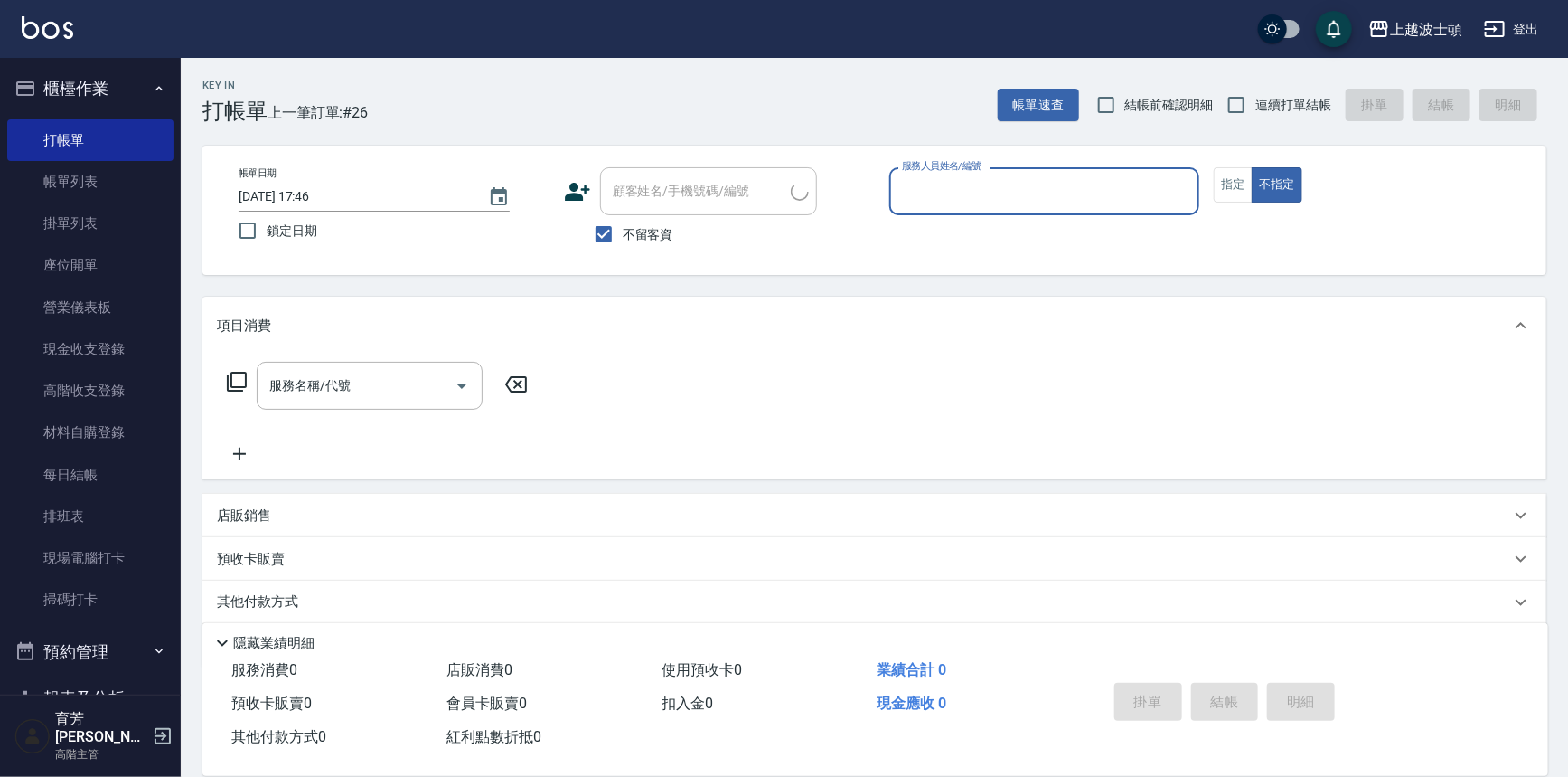
click at [651, 225] on span "不留客資" at bounding box center [649, 234] width 51 height 19
click at [623, 224] on input "不留客資" at bounding box center [604, 234] width 38 height 38
checkbox input "false"
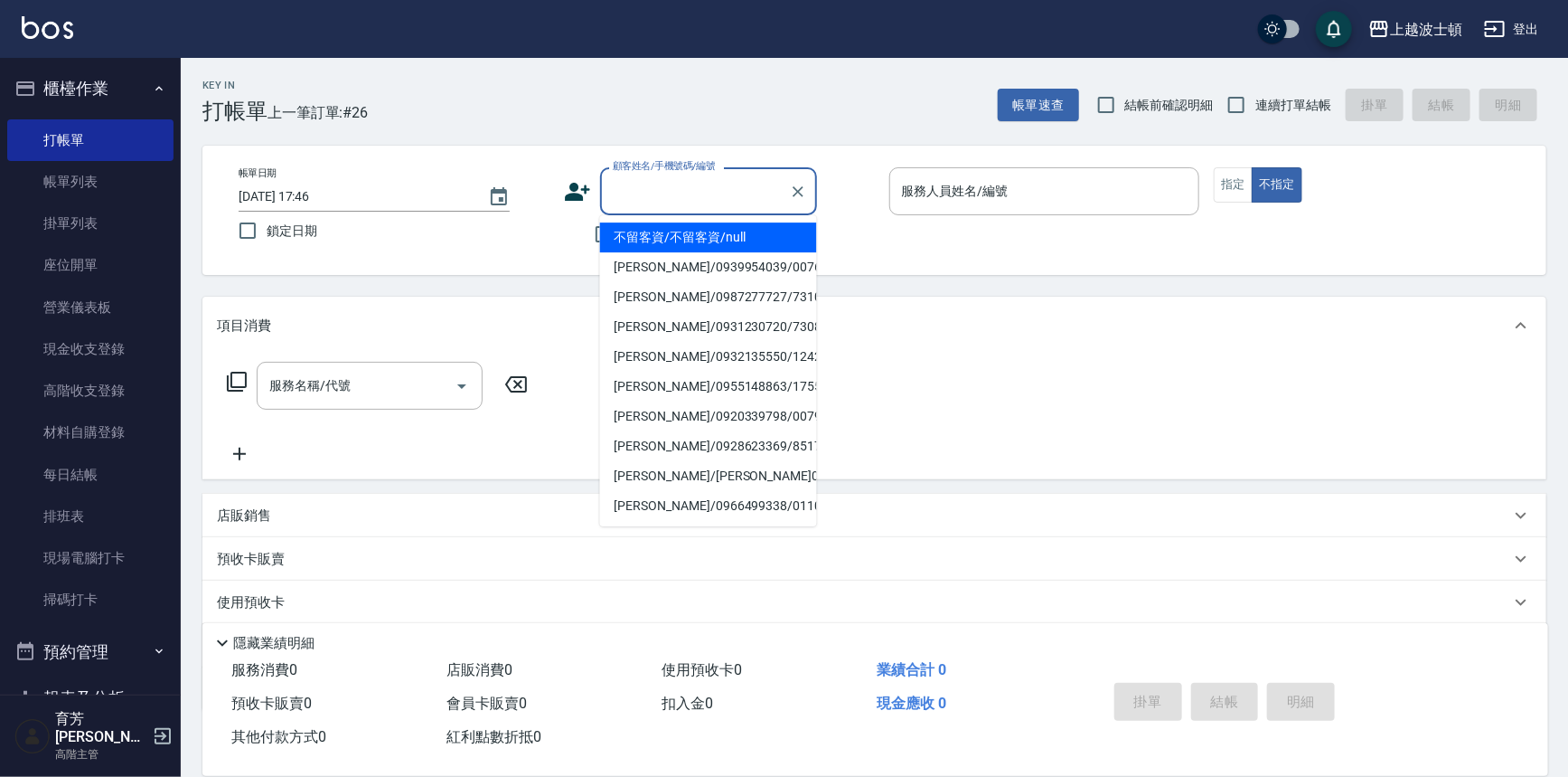
click at [655, 198] on input "顧客姓名/手機號碼/編號" at bounding box center [694, 191] width 173 height 31
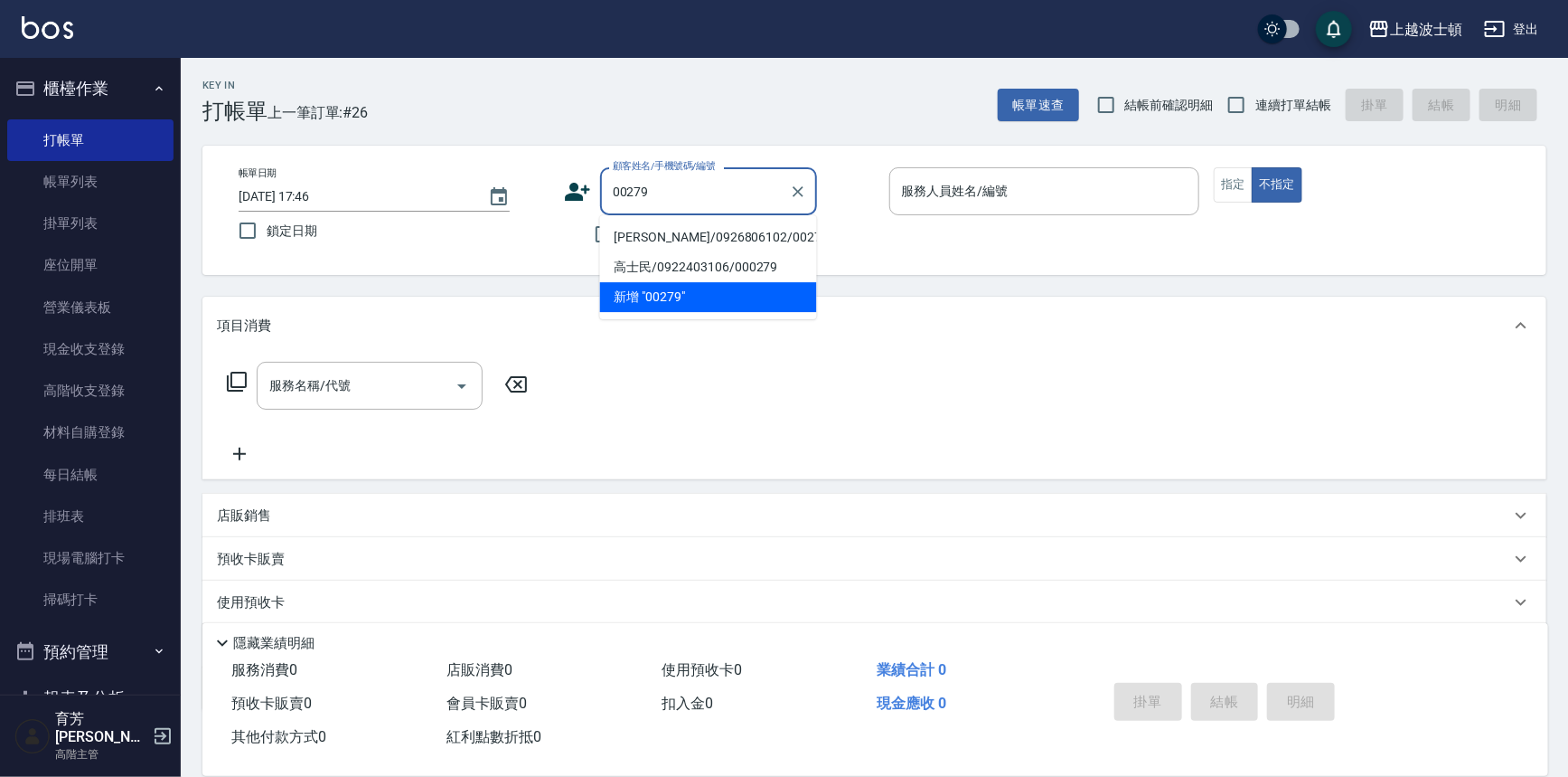
click at [689, 235] on li "[PERSON_NAME]/0926806102/00279" at bounding box center [709, 237] width 217 height 29
type input "[PERSON_NAME]/0926806102/00279"
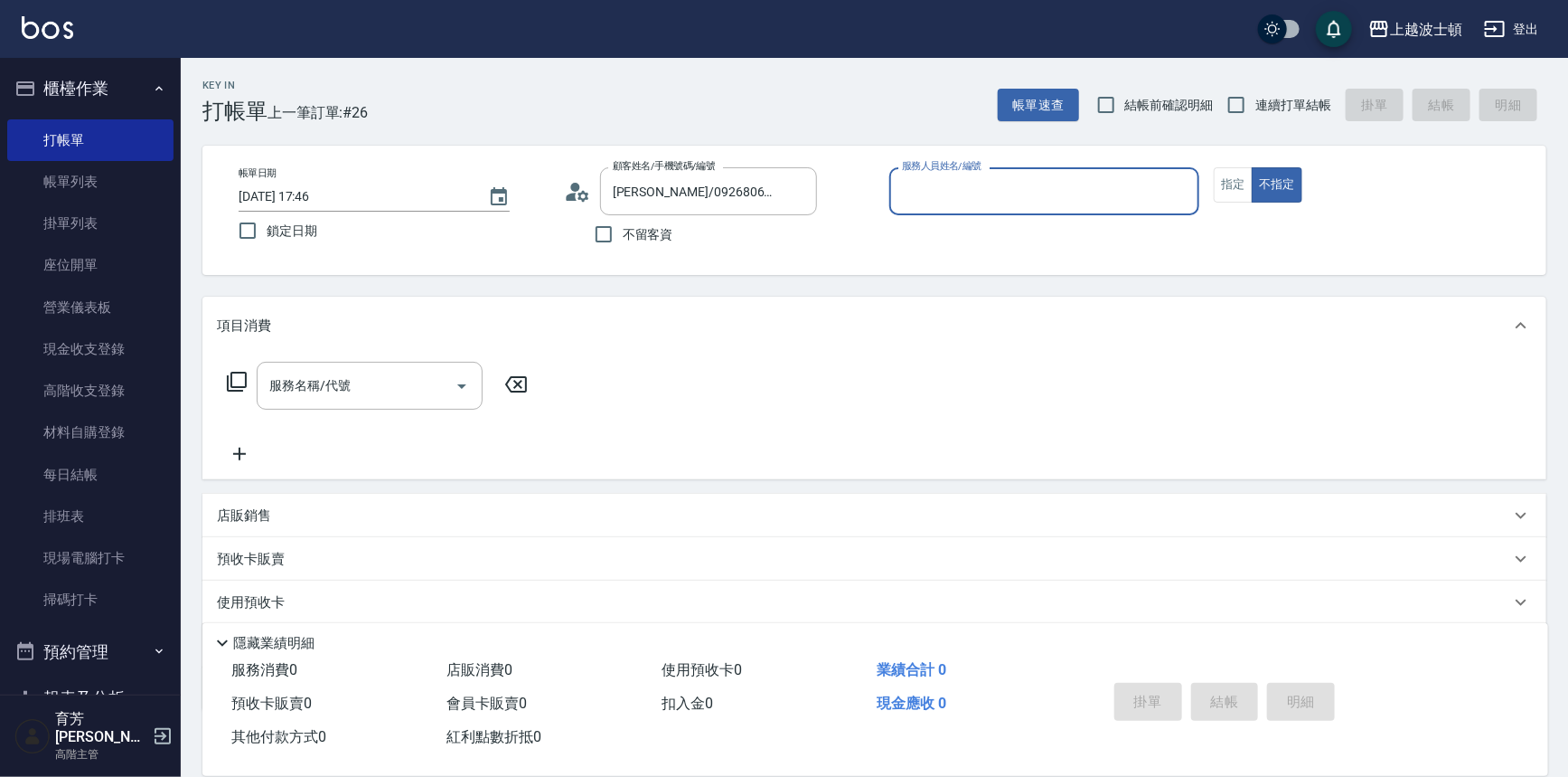
type input "Vicky-13"
click at [1243, 171] on button "指定" at bounding box center [1233, 185] width 39 height 35
click at [421, 405] on div "服務名稱/代號" at bounding box center [369, 386] width 226 height 48
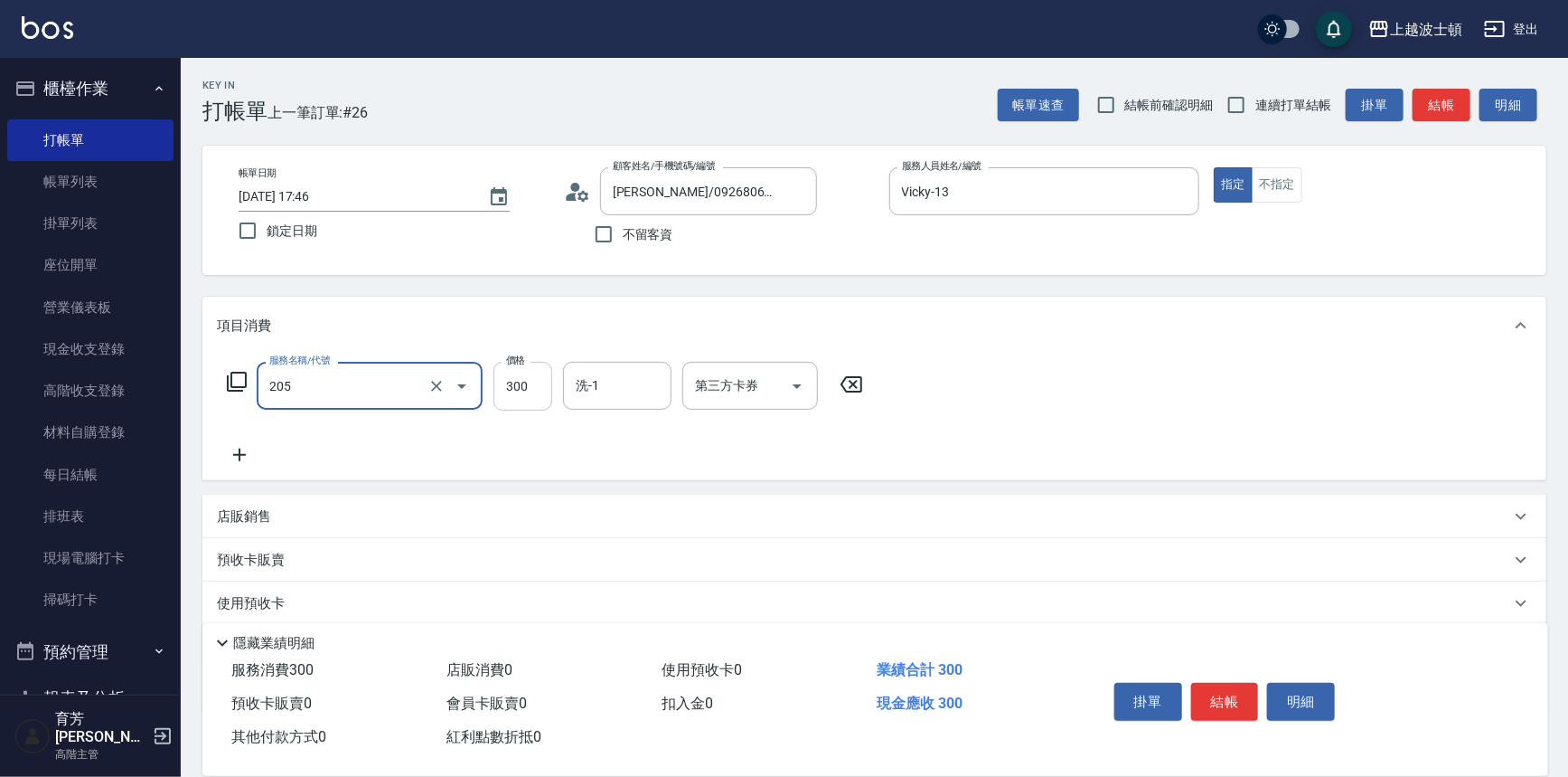
type input "洗髮(205)"
click at [524, 393] on input "300" at bounding box center [523, 387] width 59 height 49
type input "250"
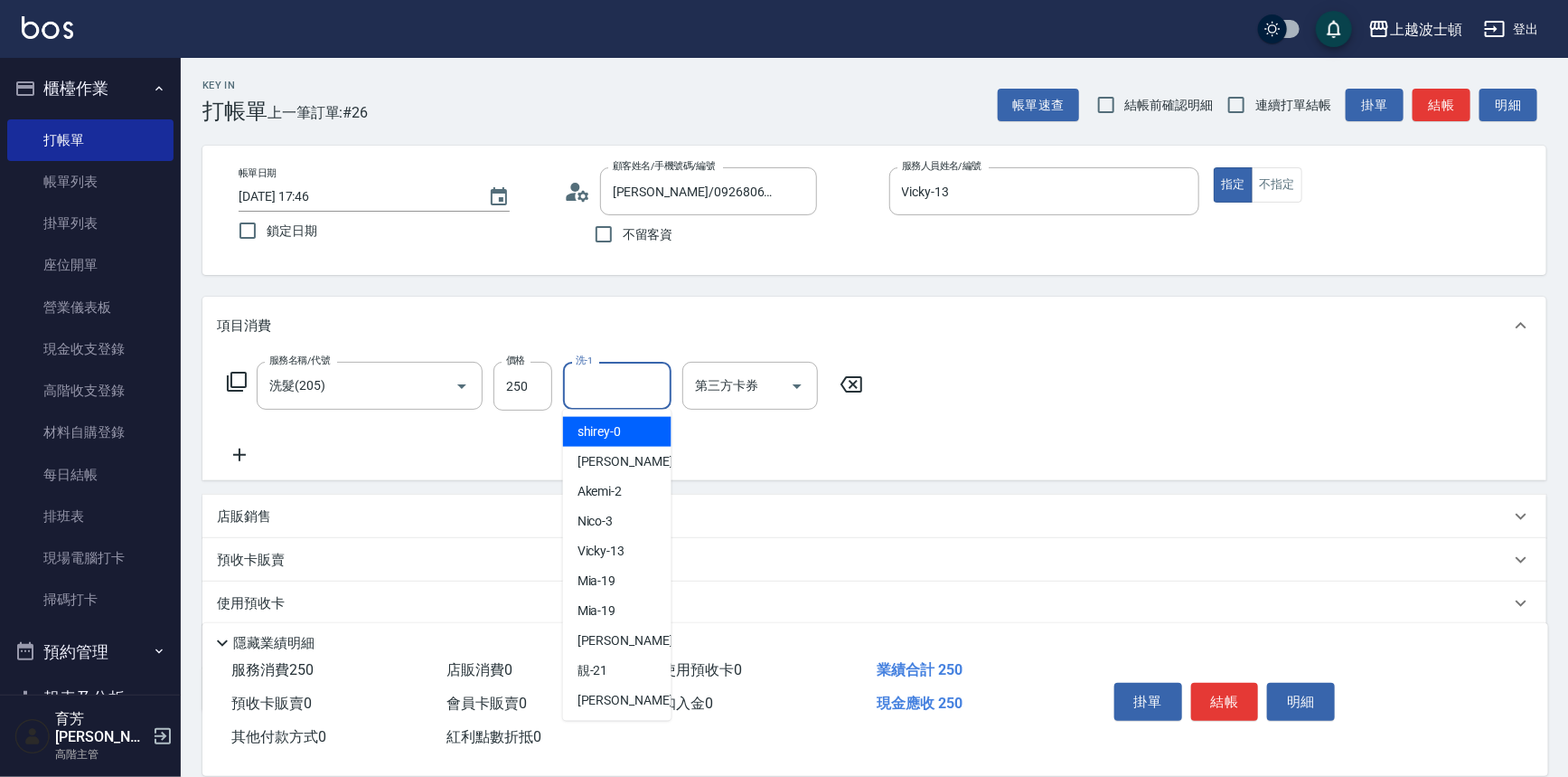
click at [602, 386] on input "洗-1" at bounding box center [617, 386] width 92 height 31
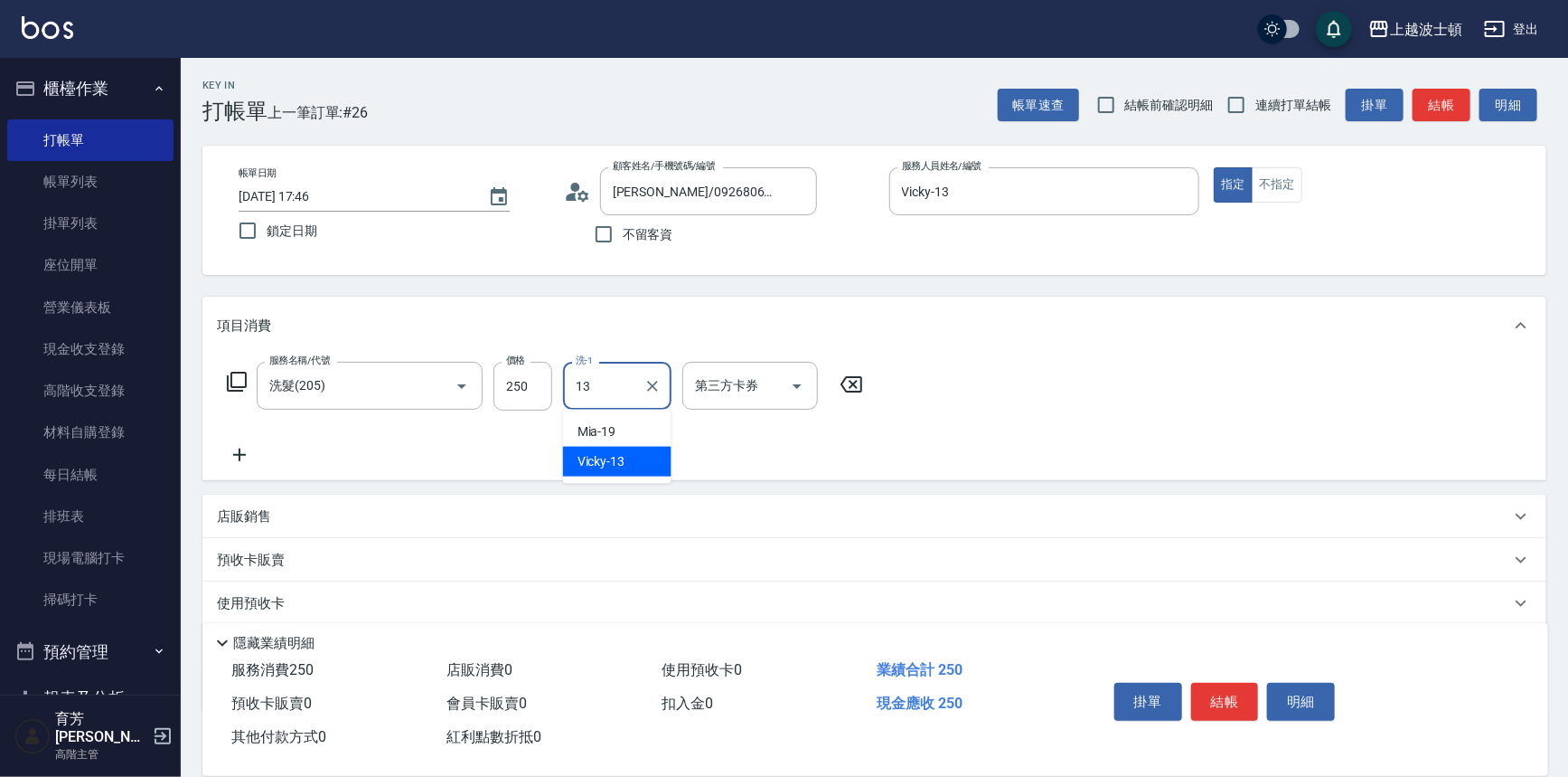
type input "Vicky-13"
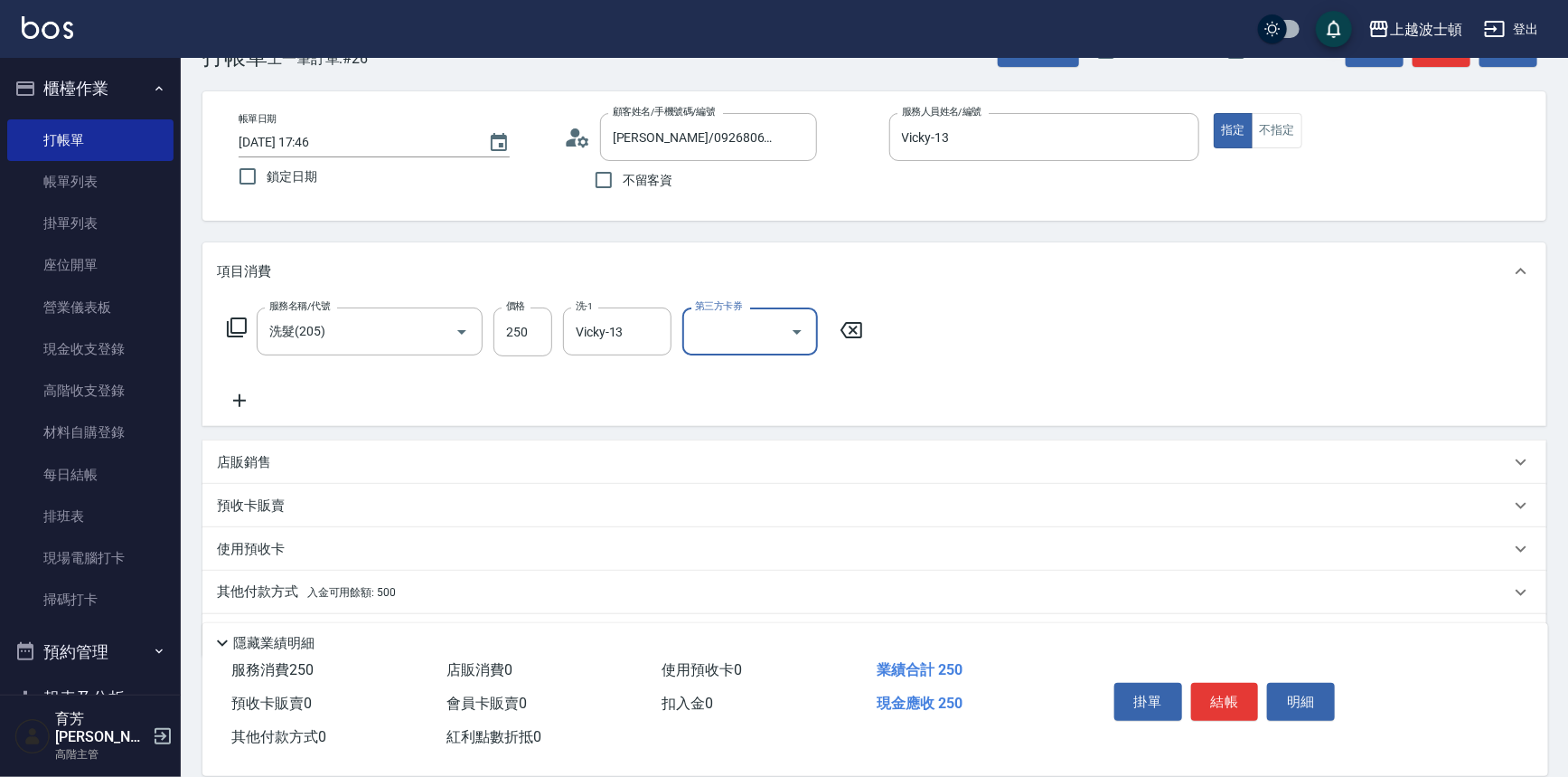
scroll to position [105, 0]
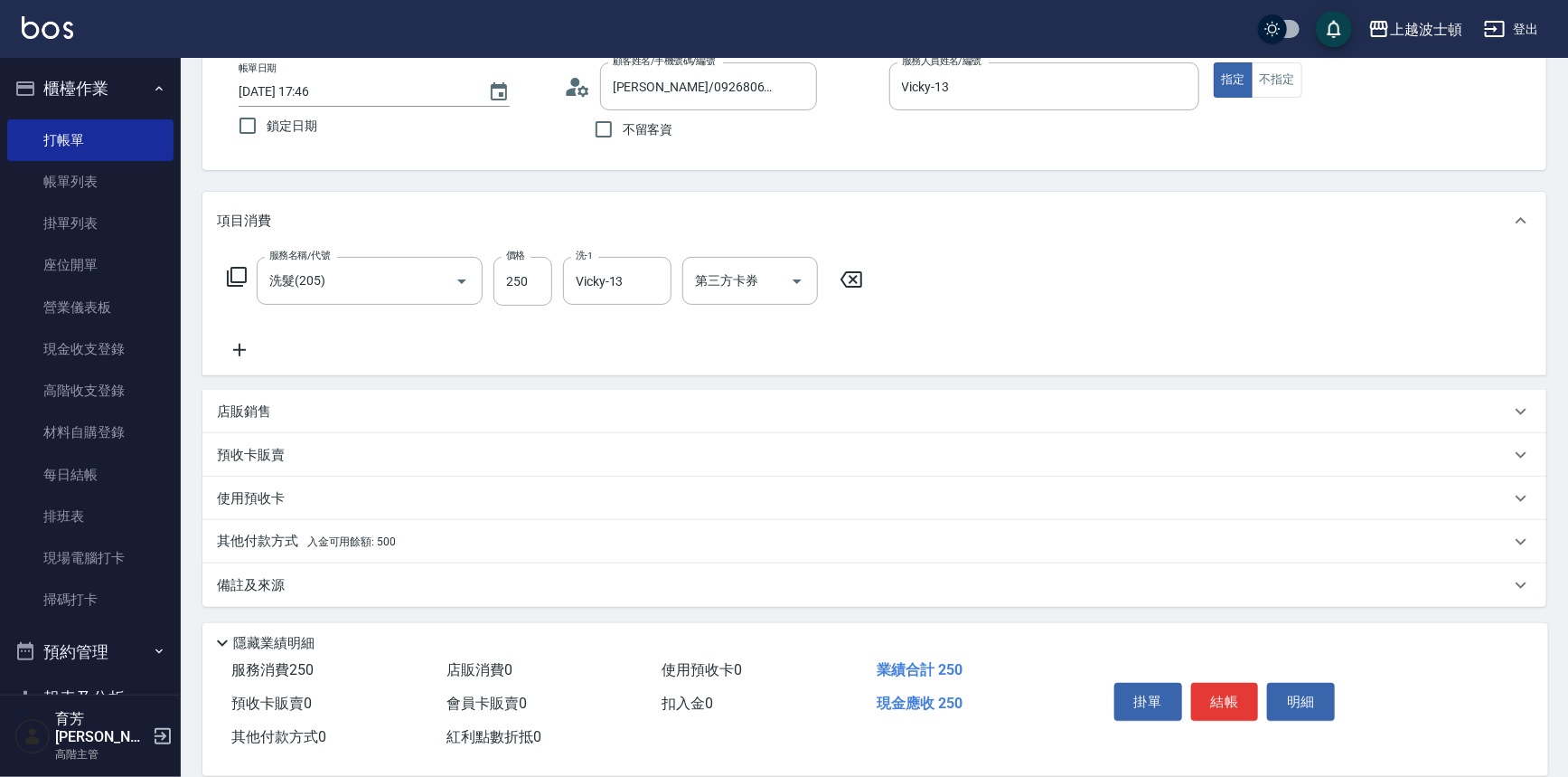
click at [246, 538] on p "其他付款方式 入金可用餘額: 500" at bounding box center [306, 541] width 179 height 20
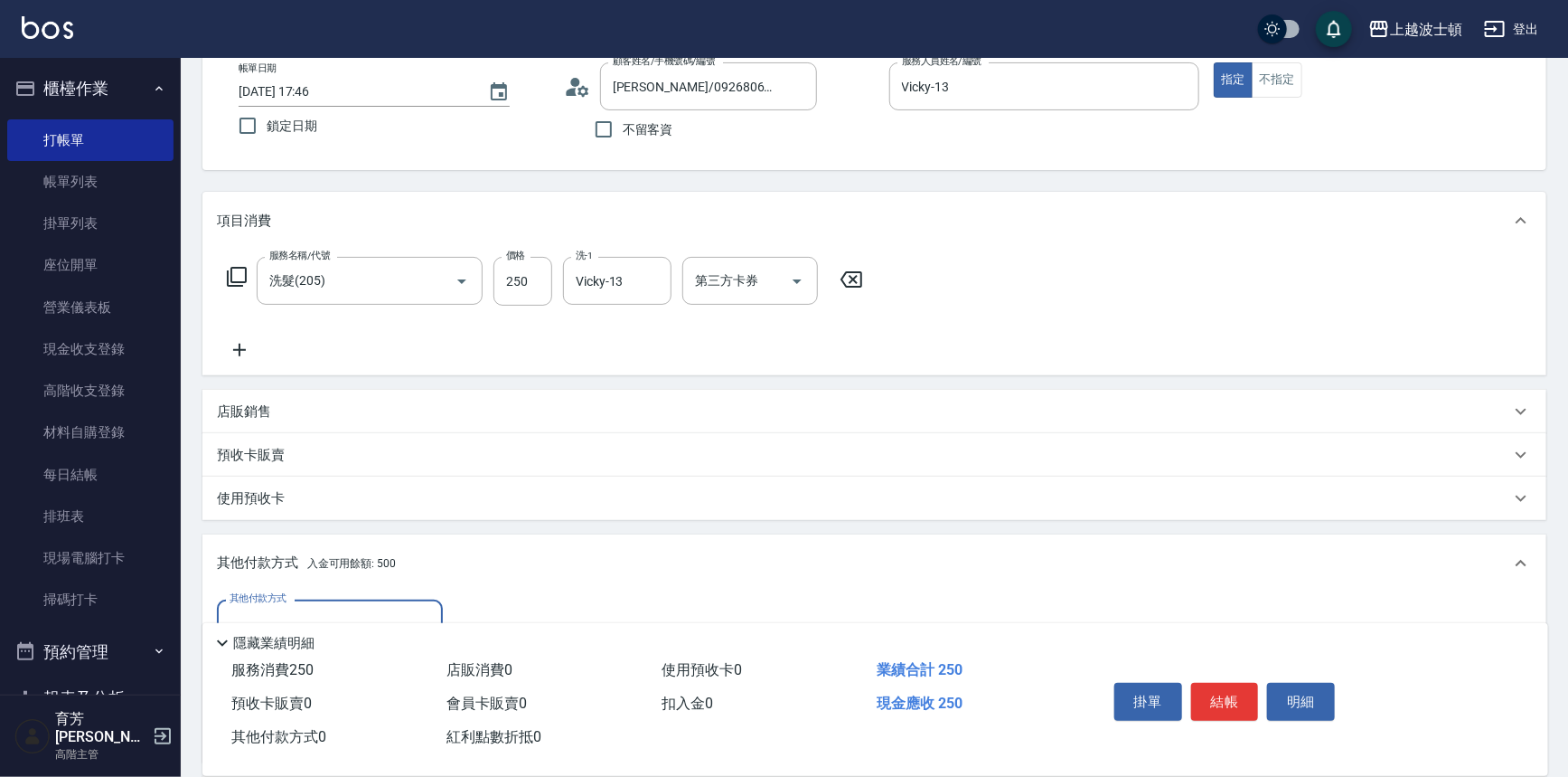
scroll to position [316, 0]
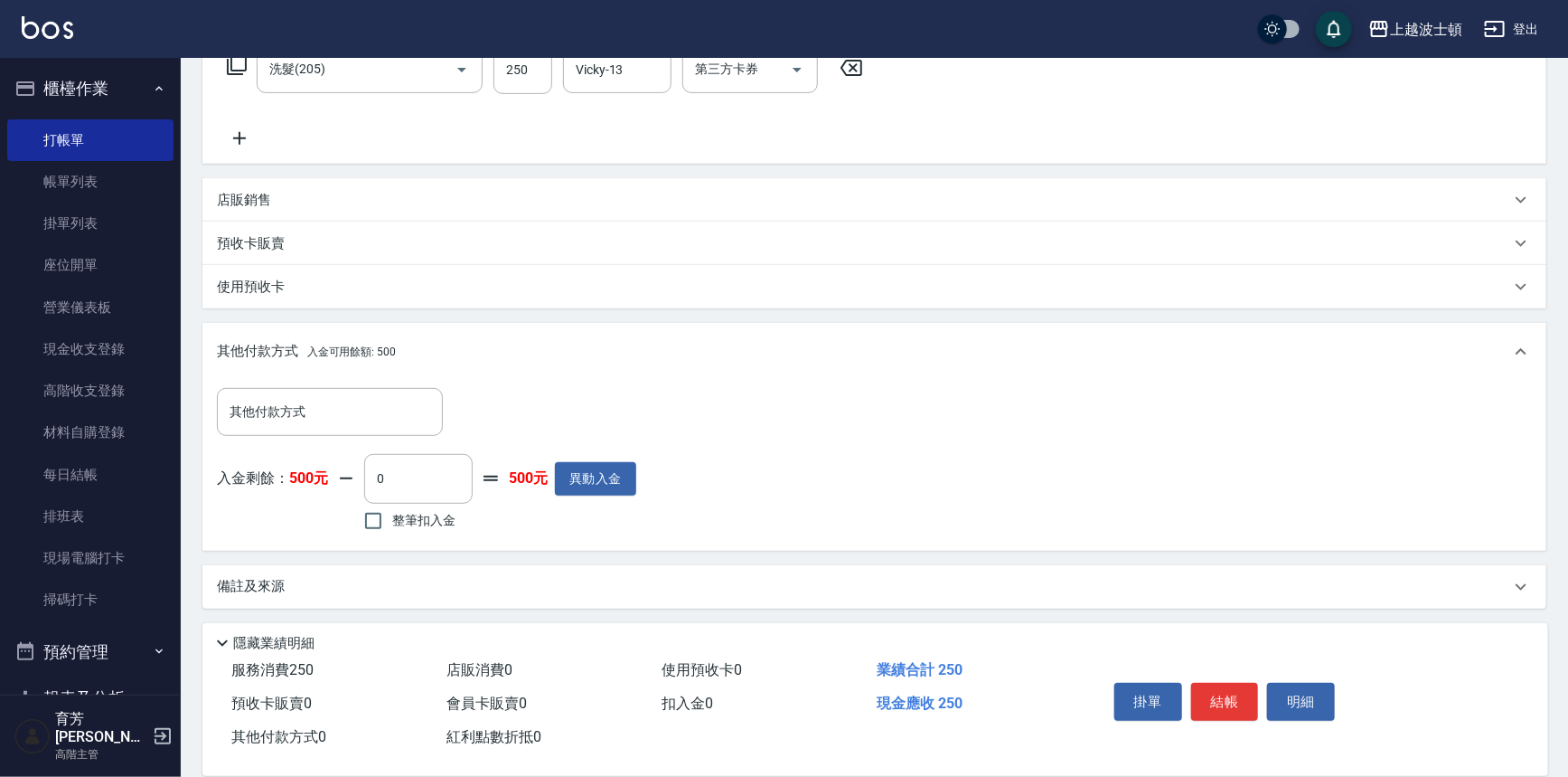
click at [439, 526] on span "整筆扣入金" at bounding box center [424, 520] width 64 height 19
click at [392, 526] on input "整筆扣入金" at bounding box center [373, 521] width 38 height 38
checkbox input "true"
type input "250"
click at [1241, 699] on button "結帳" at bounding box center [1225, 702] width 67 height 38
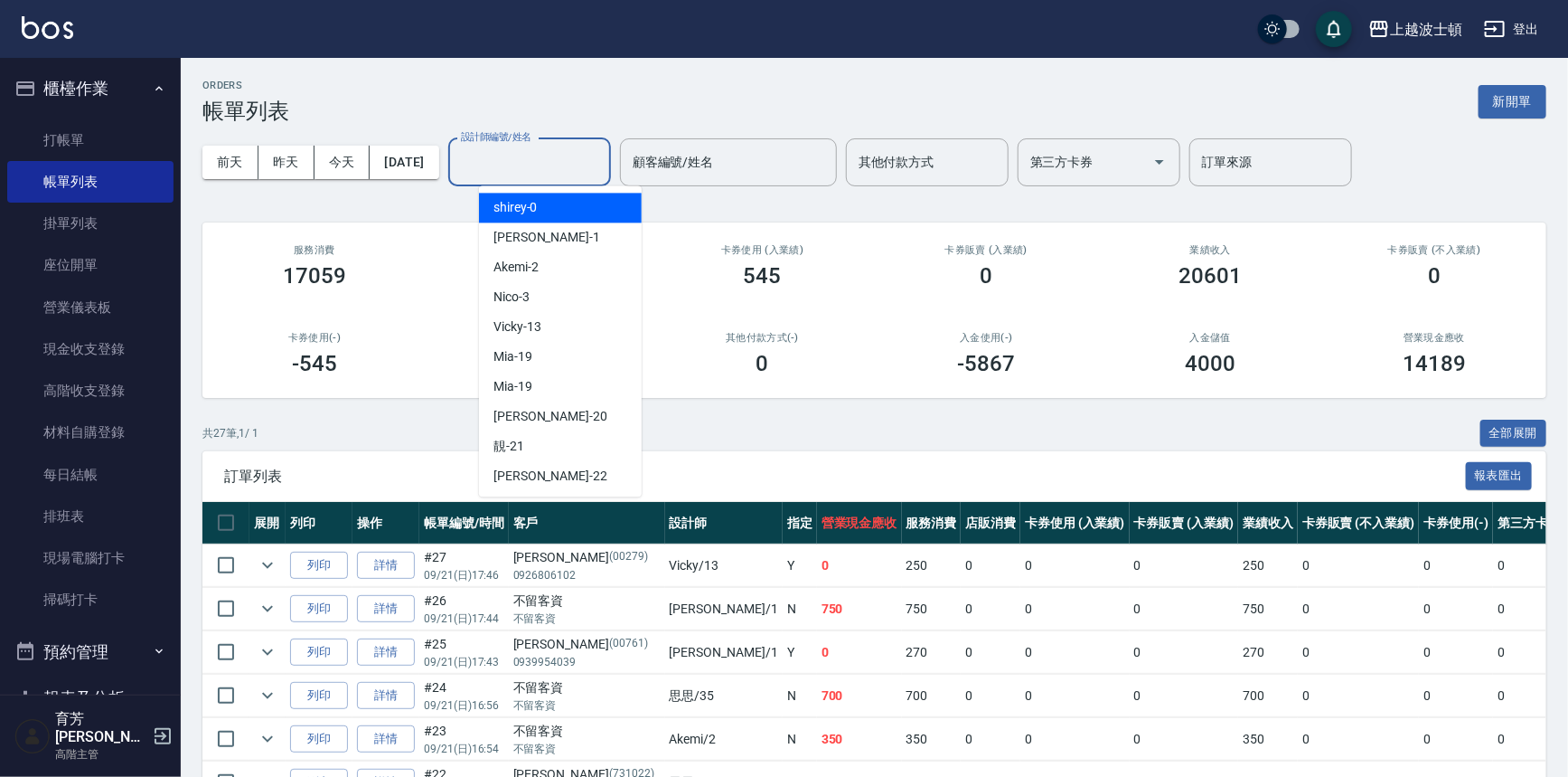
click at [603, 162] on input "設計師編號/姓名" at bounding box center [530, 162] width 147 height 31
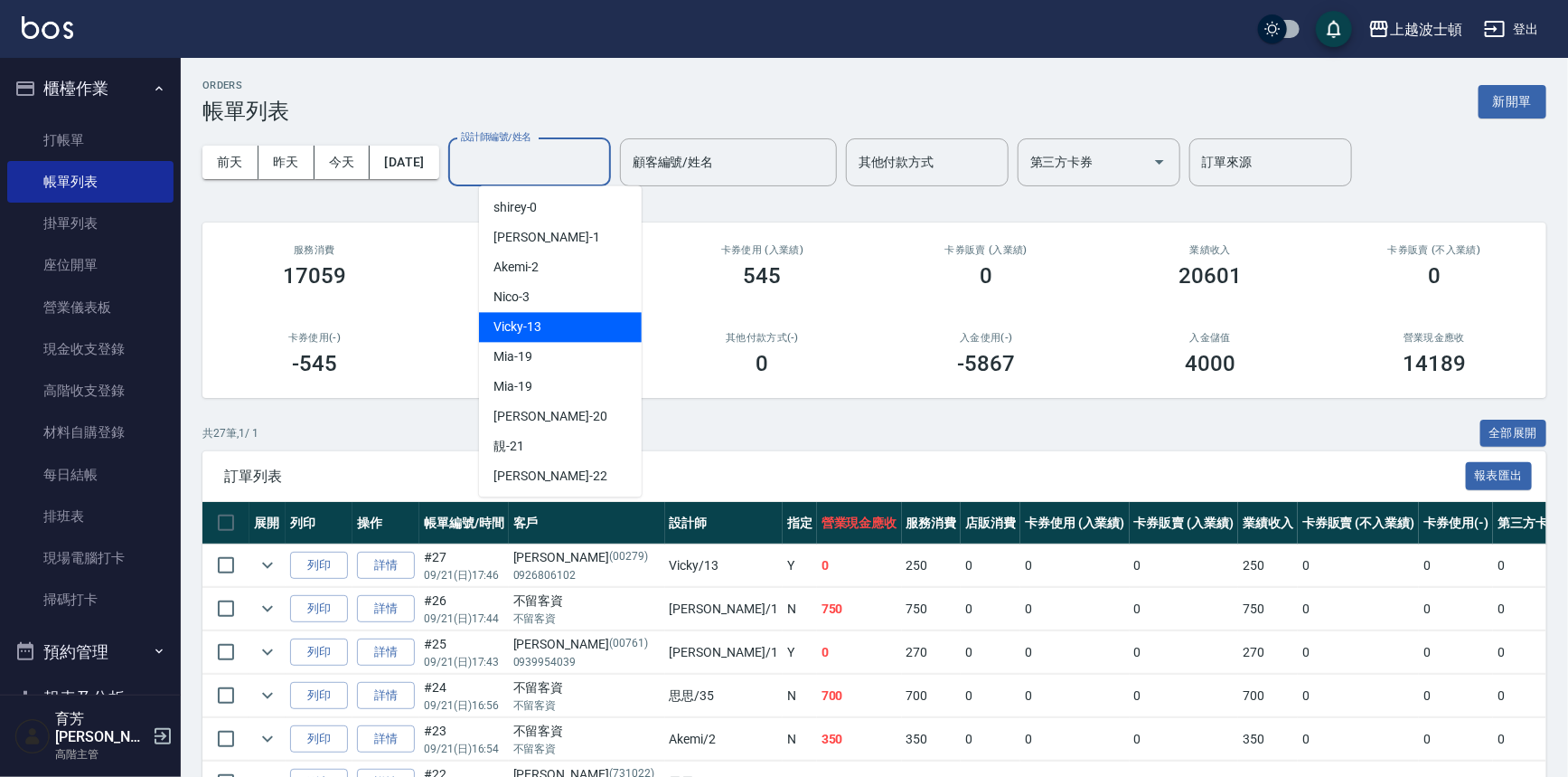
click at [565, 328] on div "Vicky -13" at bounding box center [560, 327] width 162 height 29
type input "Vicky-13"
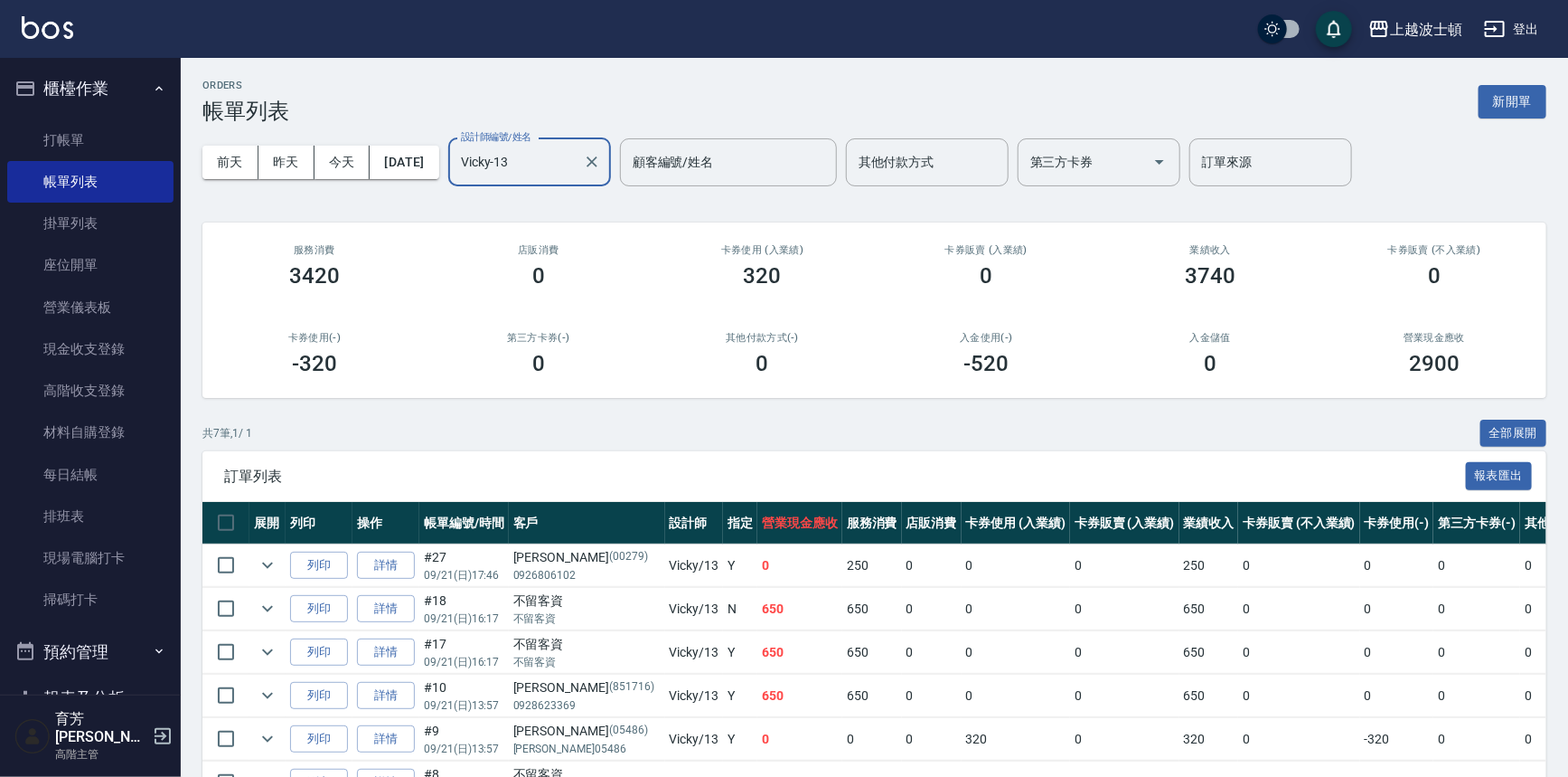
scroll to position [153, 0]
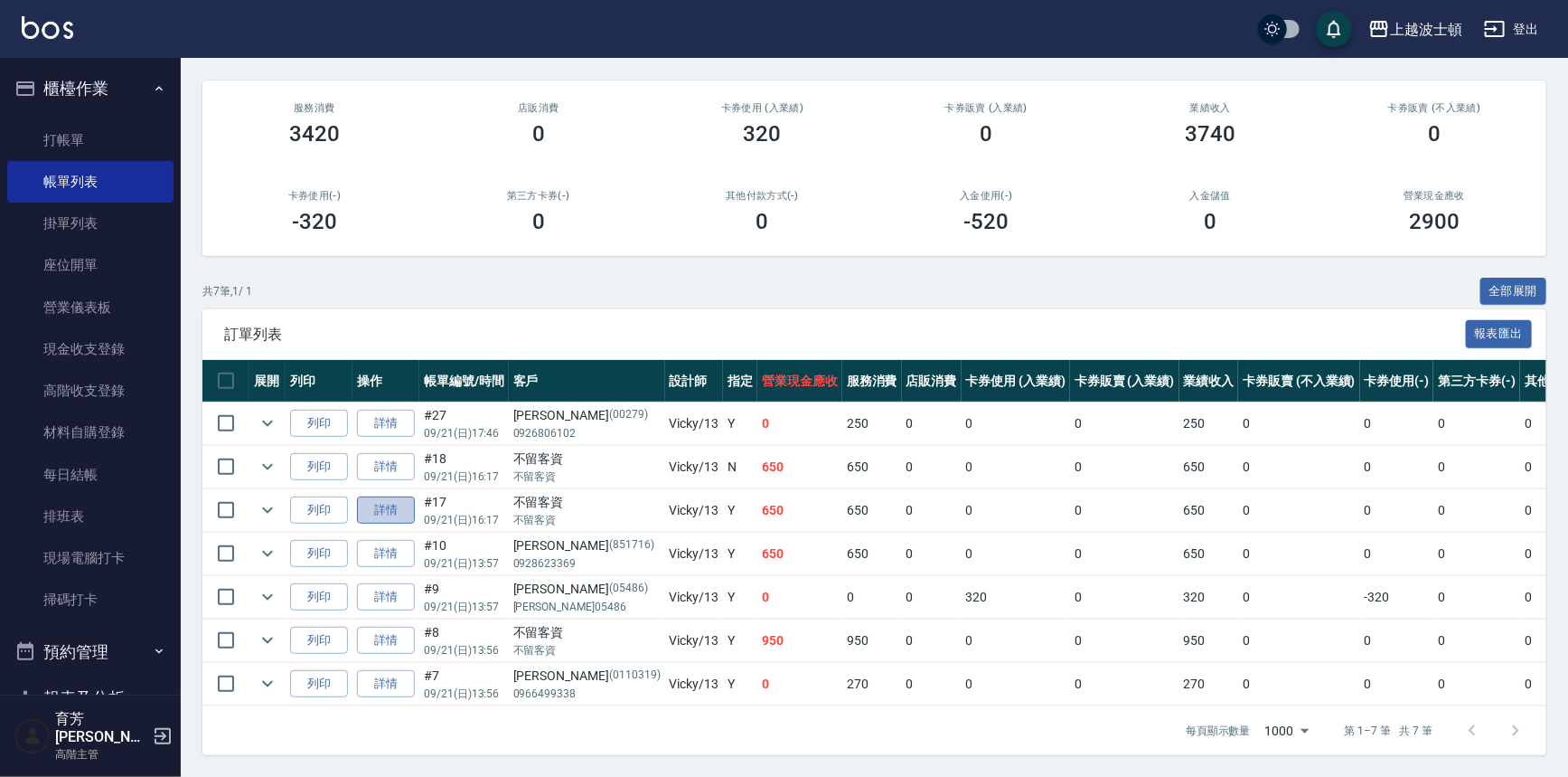
click at [392, 496] on link "詳情" at bounding box center [385, 510] width 58 height 28
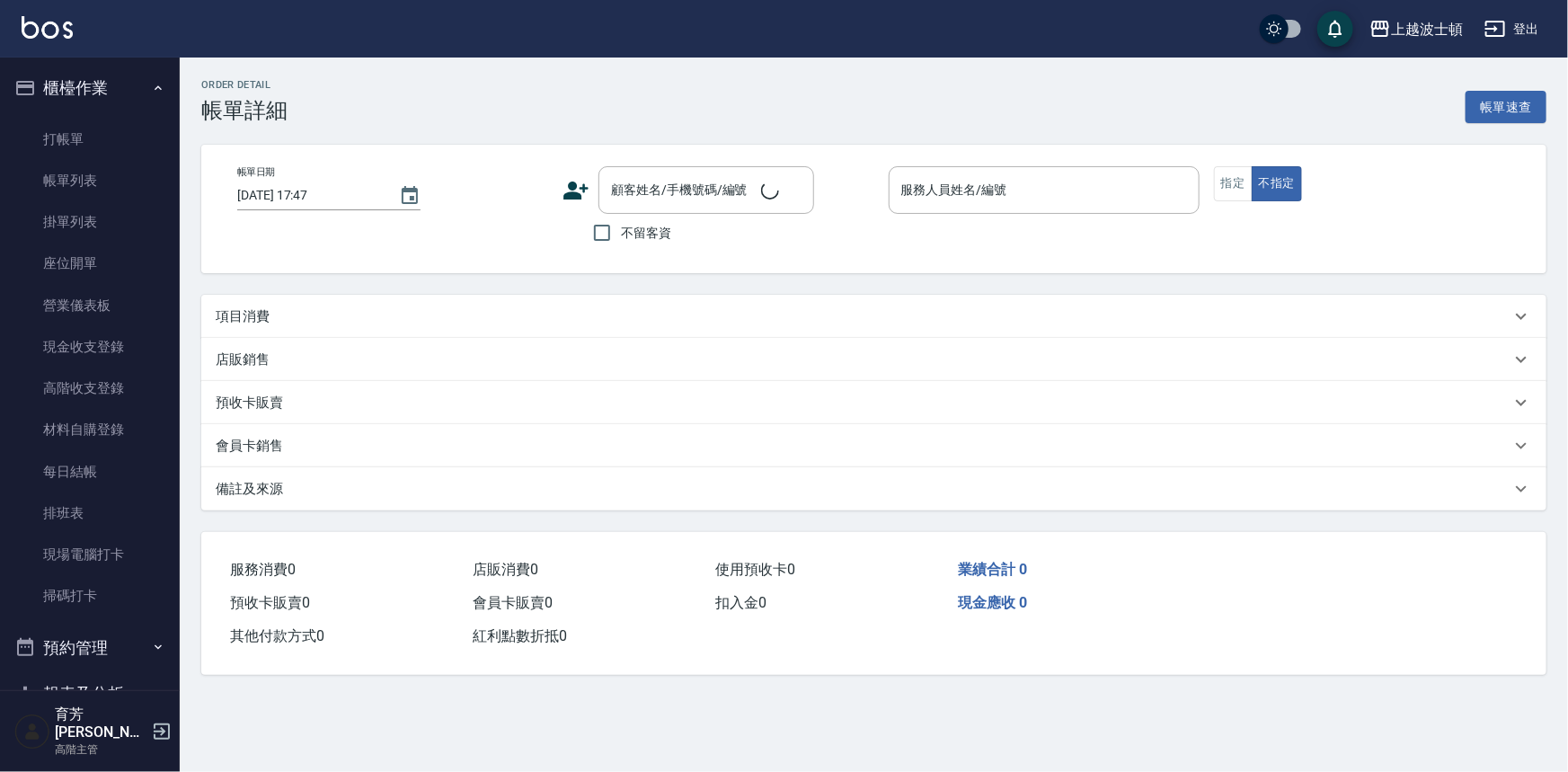
type input "[DATE] 16:17"
checkbox input "true"
type input "Vicky-13"
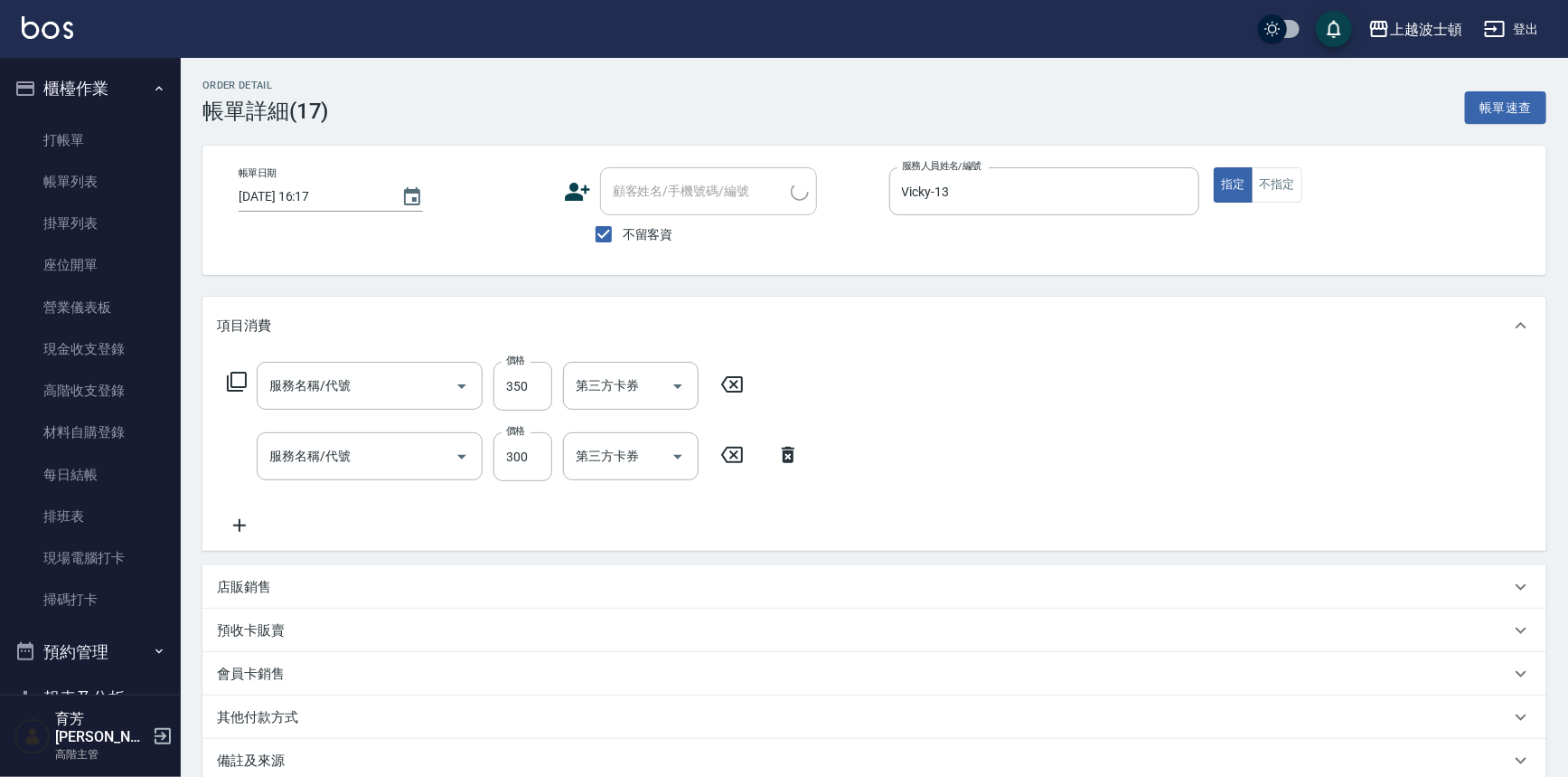
type input "剪髮(305)"
type input "洗髮(205)"
click at [238, 516] on icon at bounding box center [240, 526] width 45 height 22
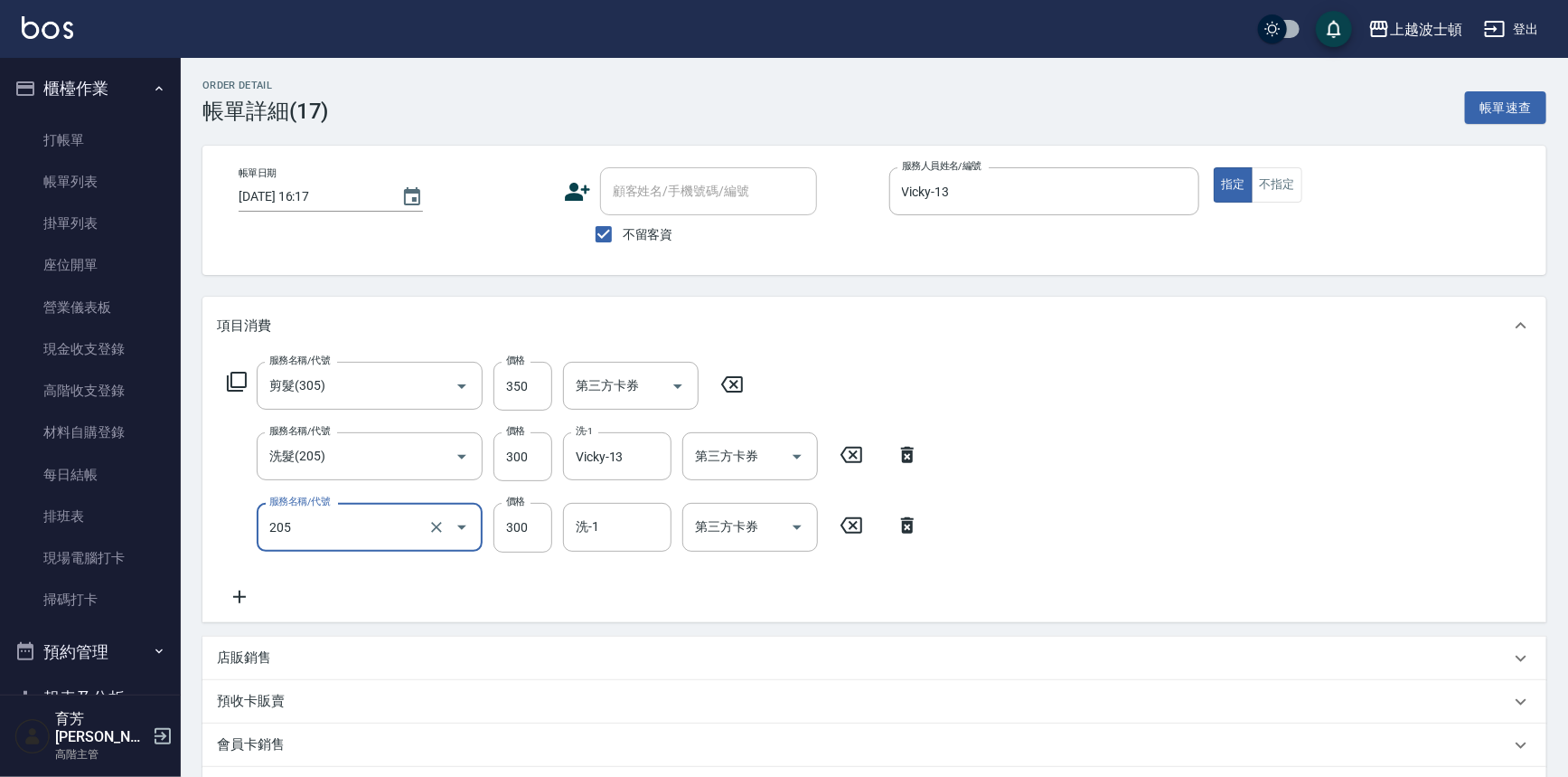
type input "洗髮(205)"
click at [235, 601] on icon at bounding box center [240, 597] width 45 height 22
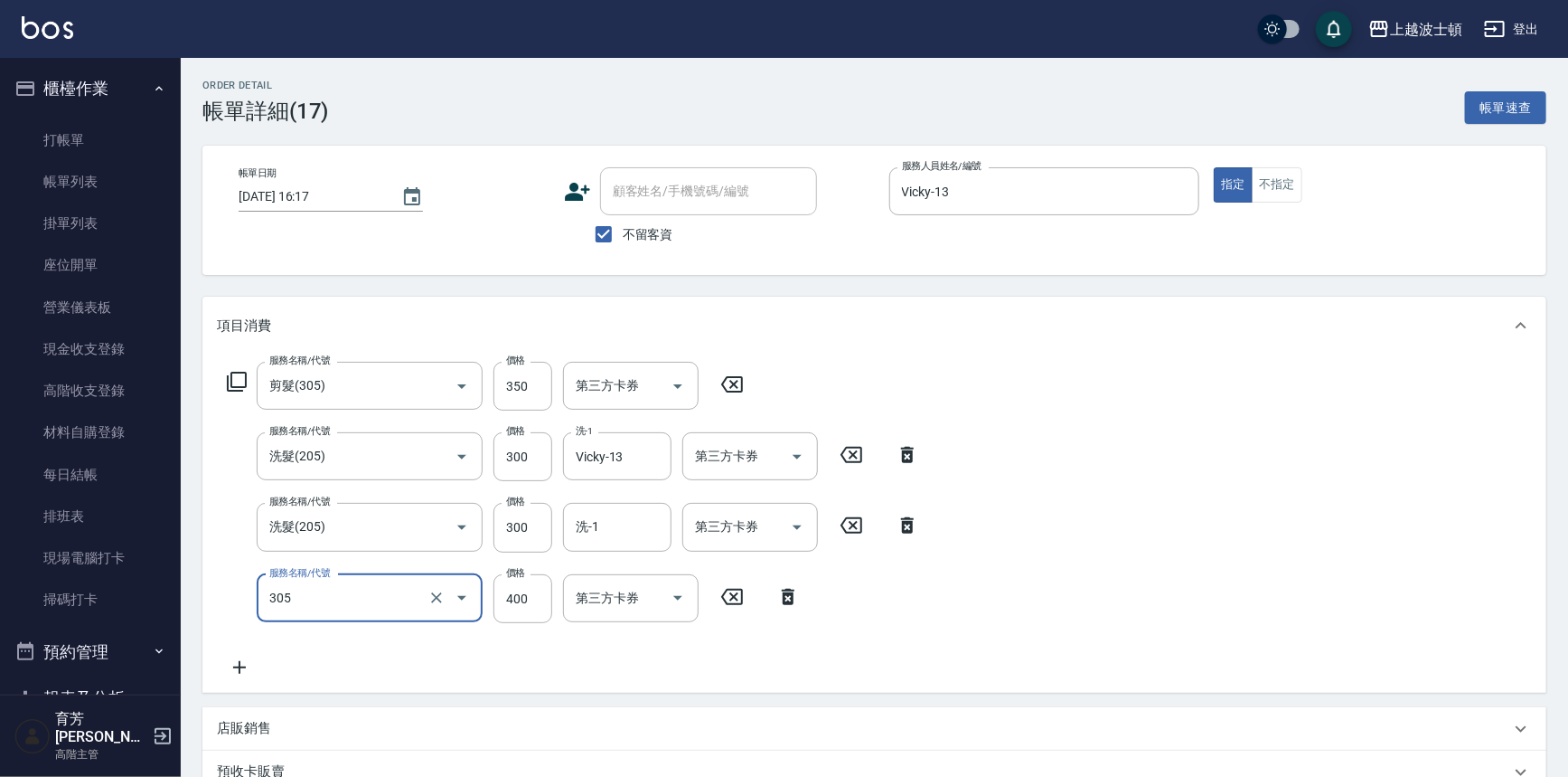
type input "剪髮(305)"
drag, startPoint x: 492, startPoint y: 597, endPoint x: 531, endPoint y: 603, distance: 39.5
click at [531, 603] on input "400" at bounding box center [523, 599] width 59 height 49
type input "300"
click at [619, 519] on input "洗-1" at bounding box center [617, 526] width 92 height 31
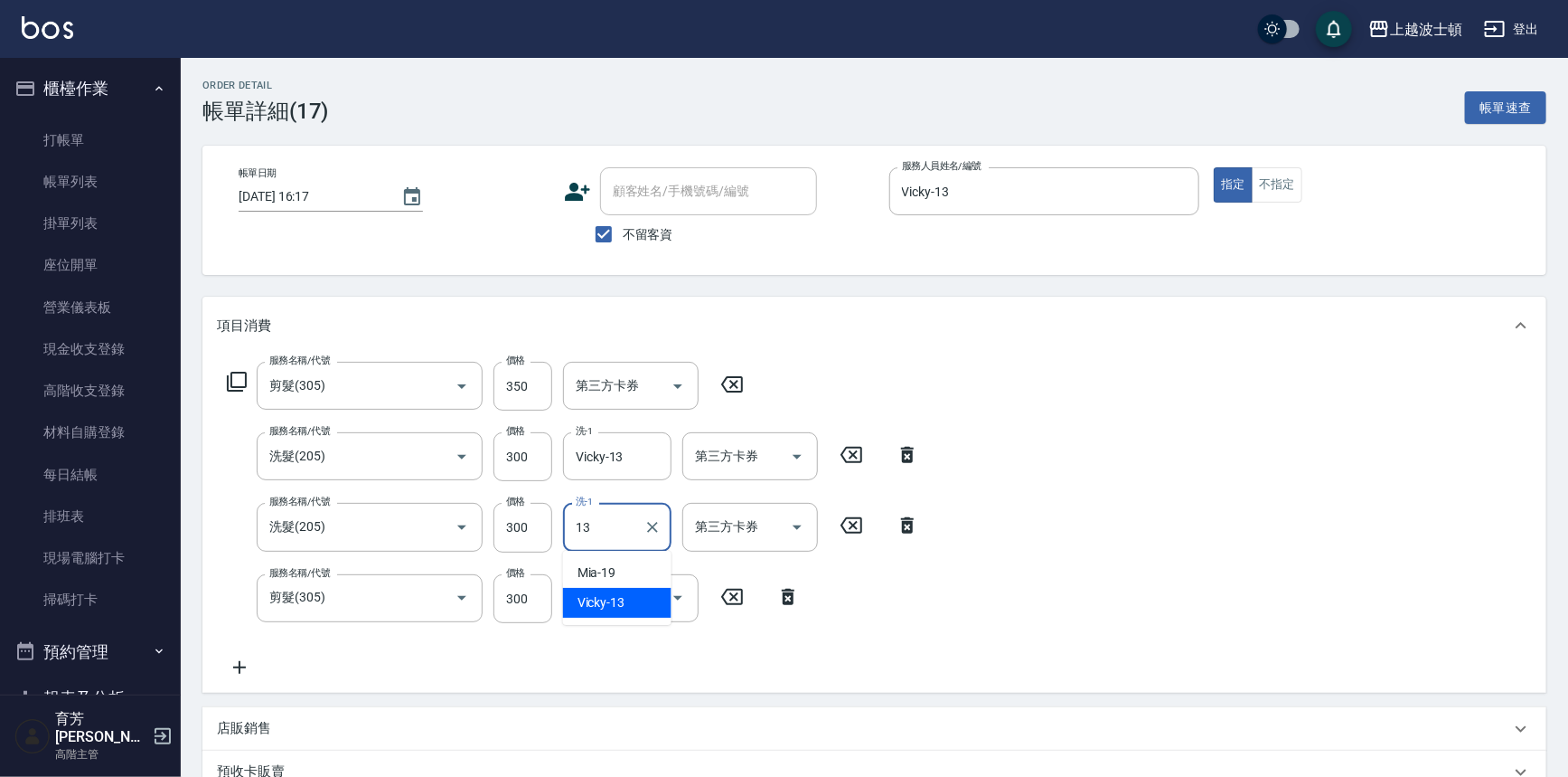
type input "Vicky-13"
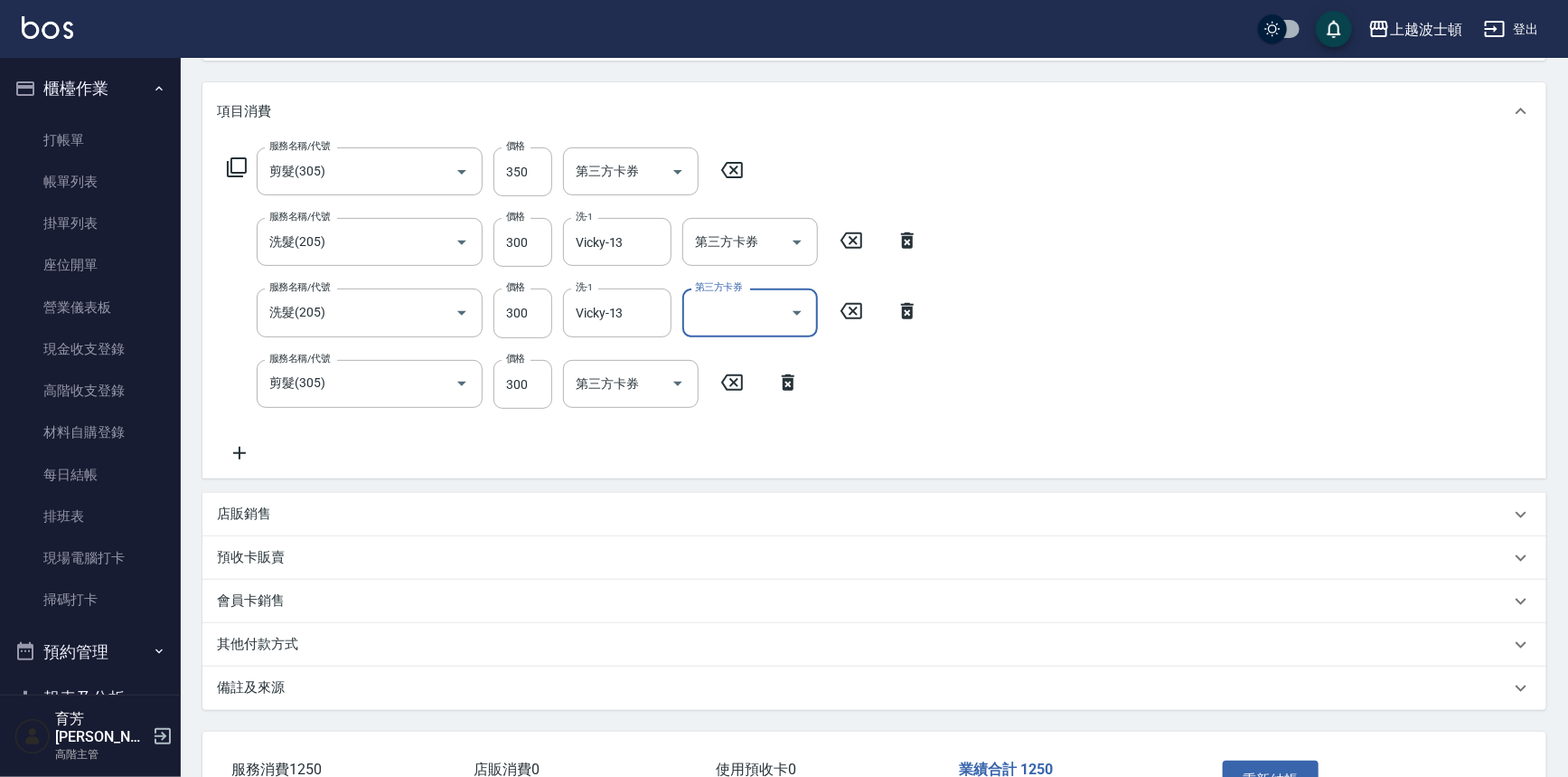
scroll to position [280, 0]
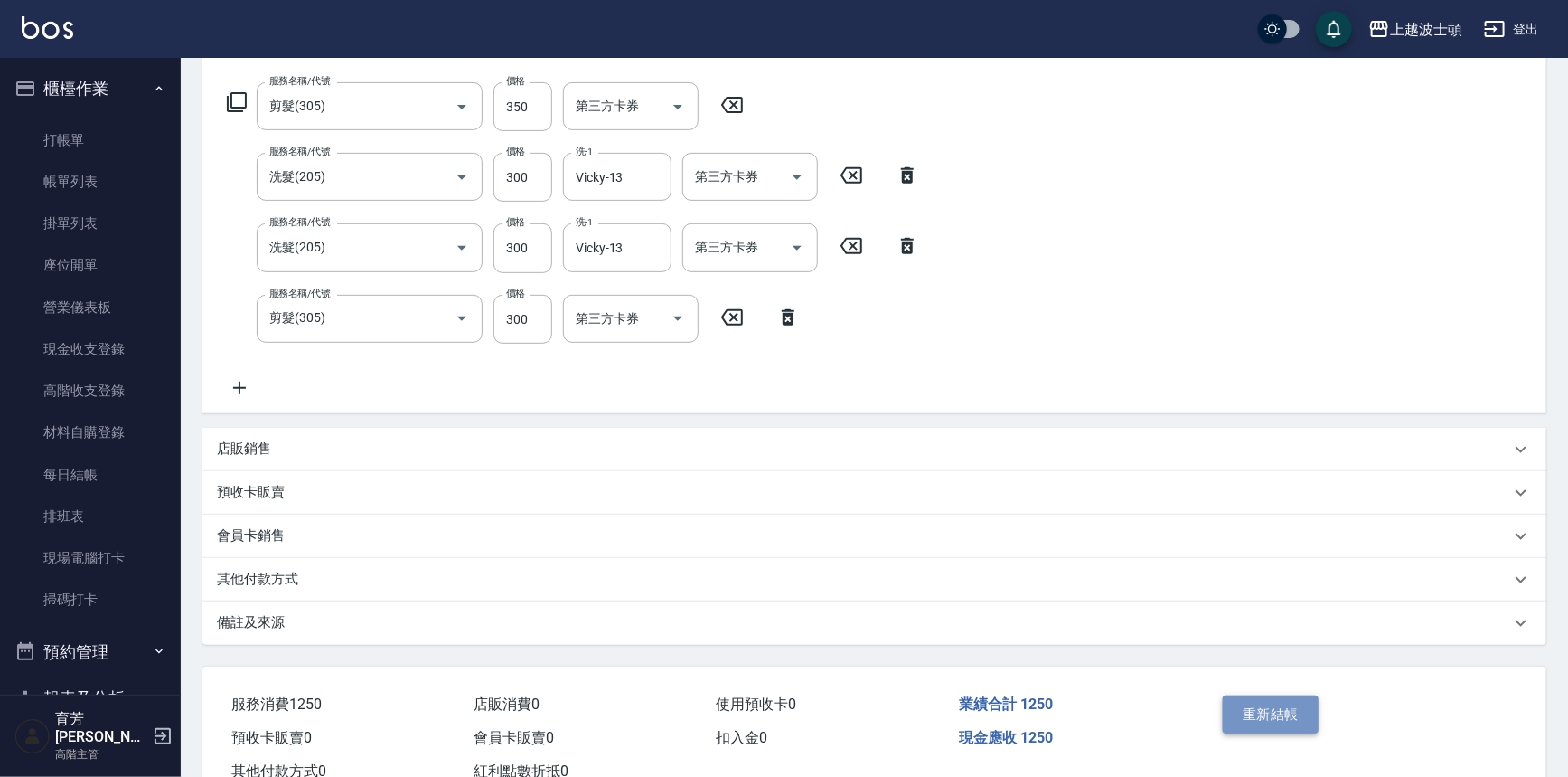
click at [1293, 721] on button "重新結帳" at bounding box center [1271, 714] width 96 height 38
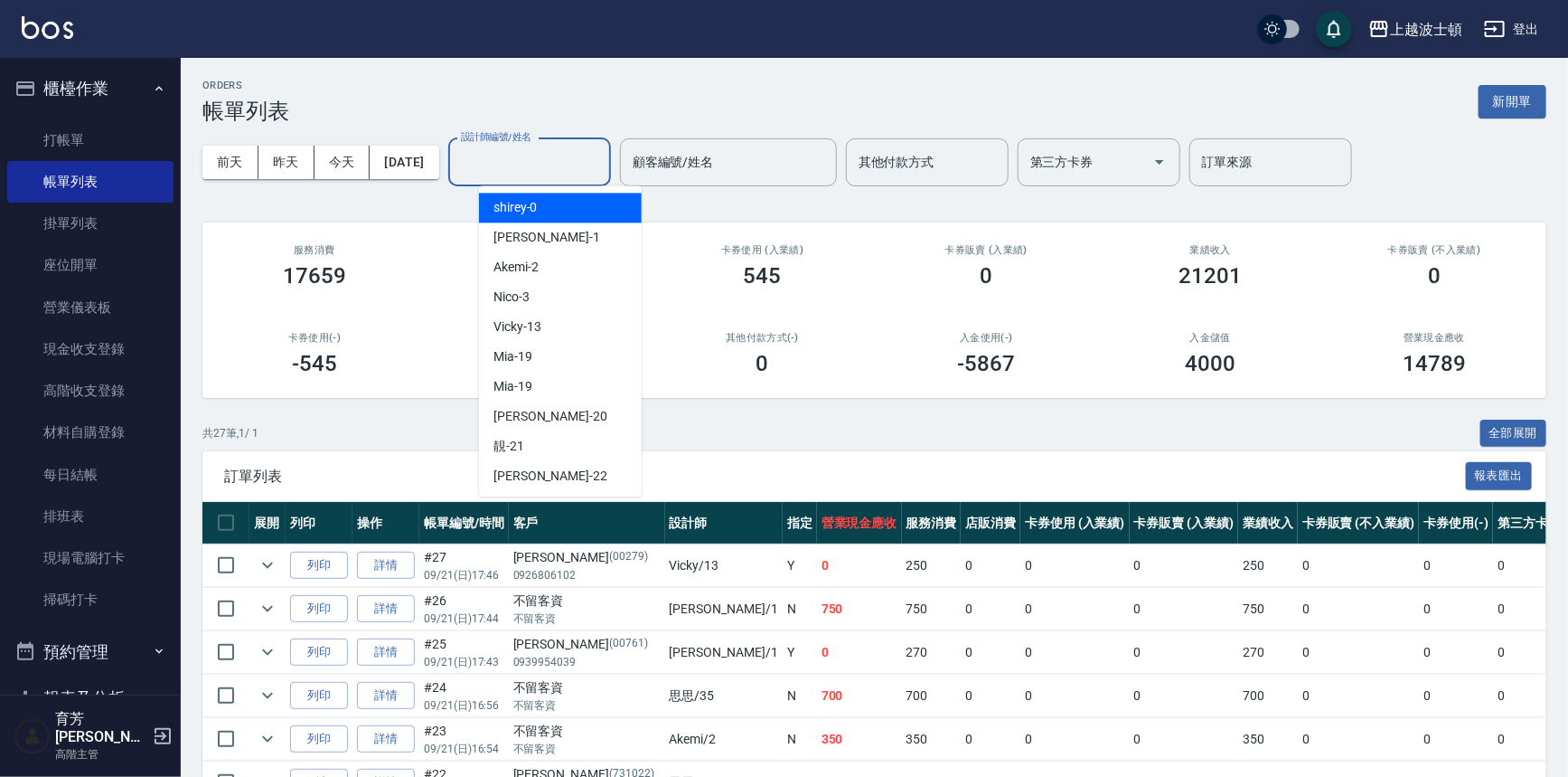
click at [559, 169] on input "設計師編號/姓名" at bounding box center [530, 162] width 147 height 31
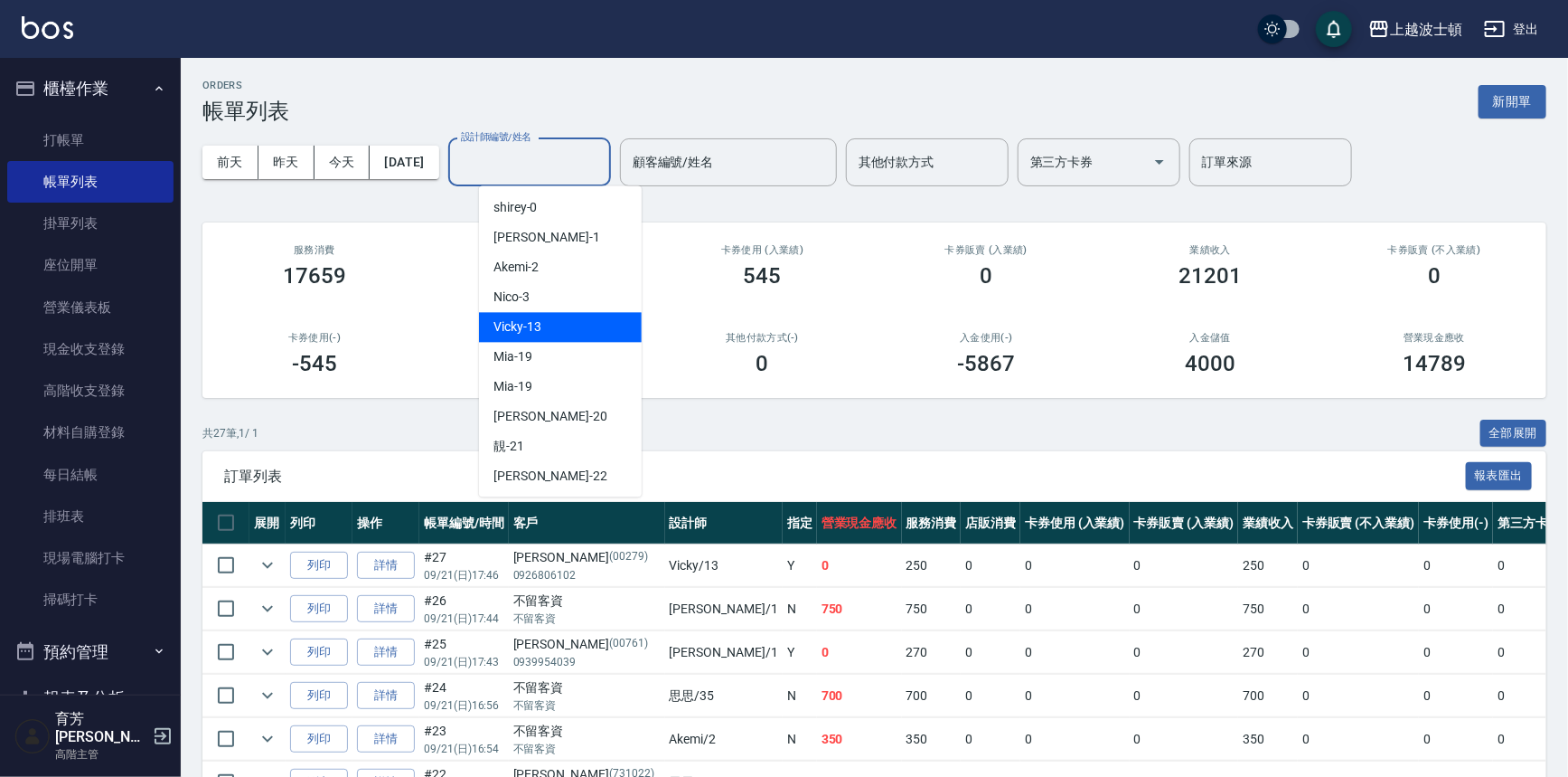
click at [560, 331] on div "Vicky -13" at bounding box center [560, 327] width 162 height 29
type input "Vicky-13"
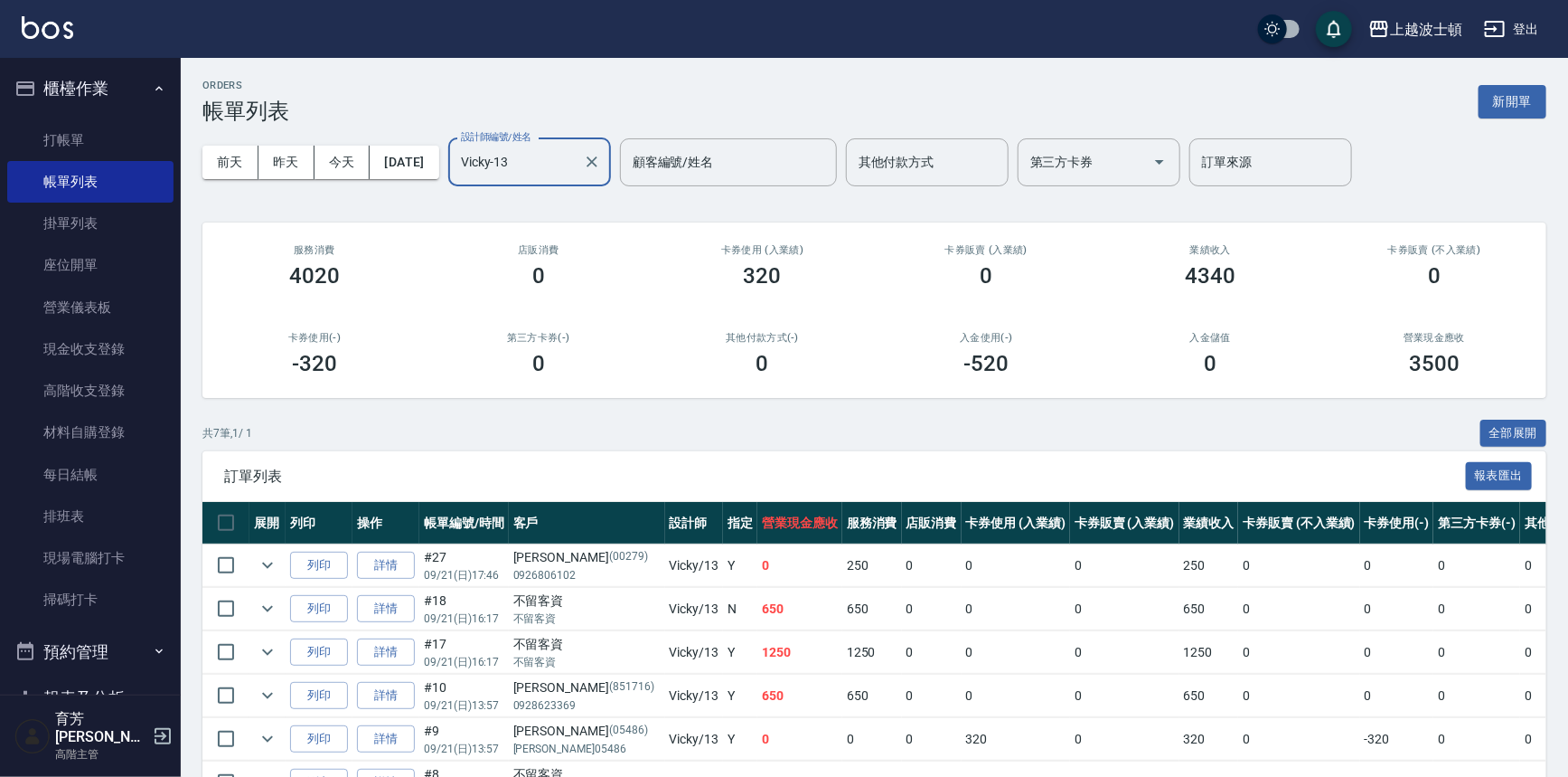
scroll to position [153, 0]
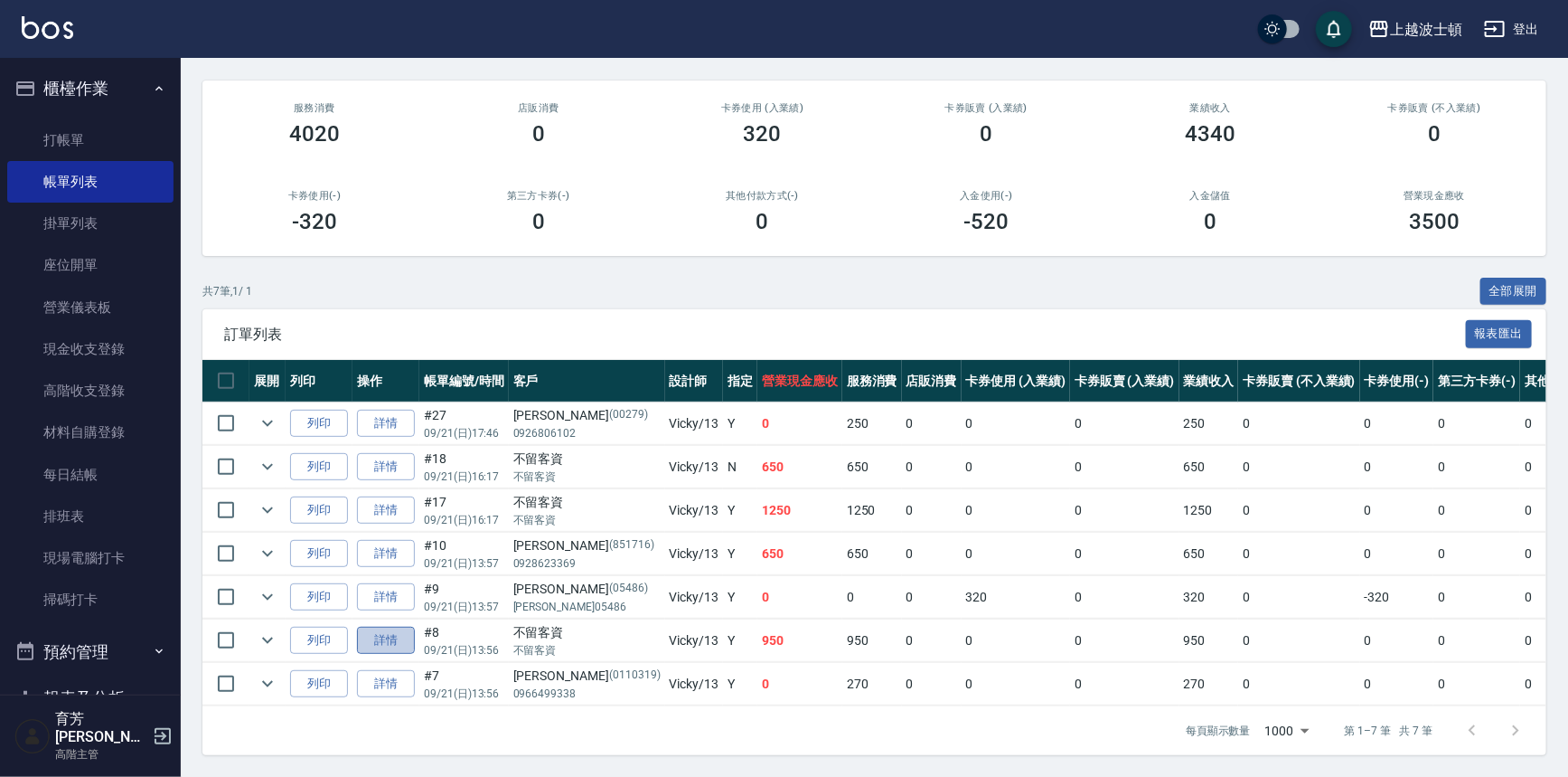
click at [393, 629] on link "詳情" at bounding box center [385, 640] width 58 height 28
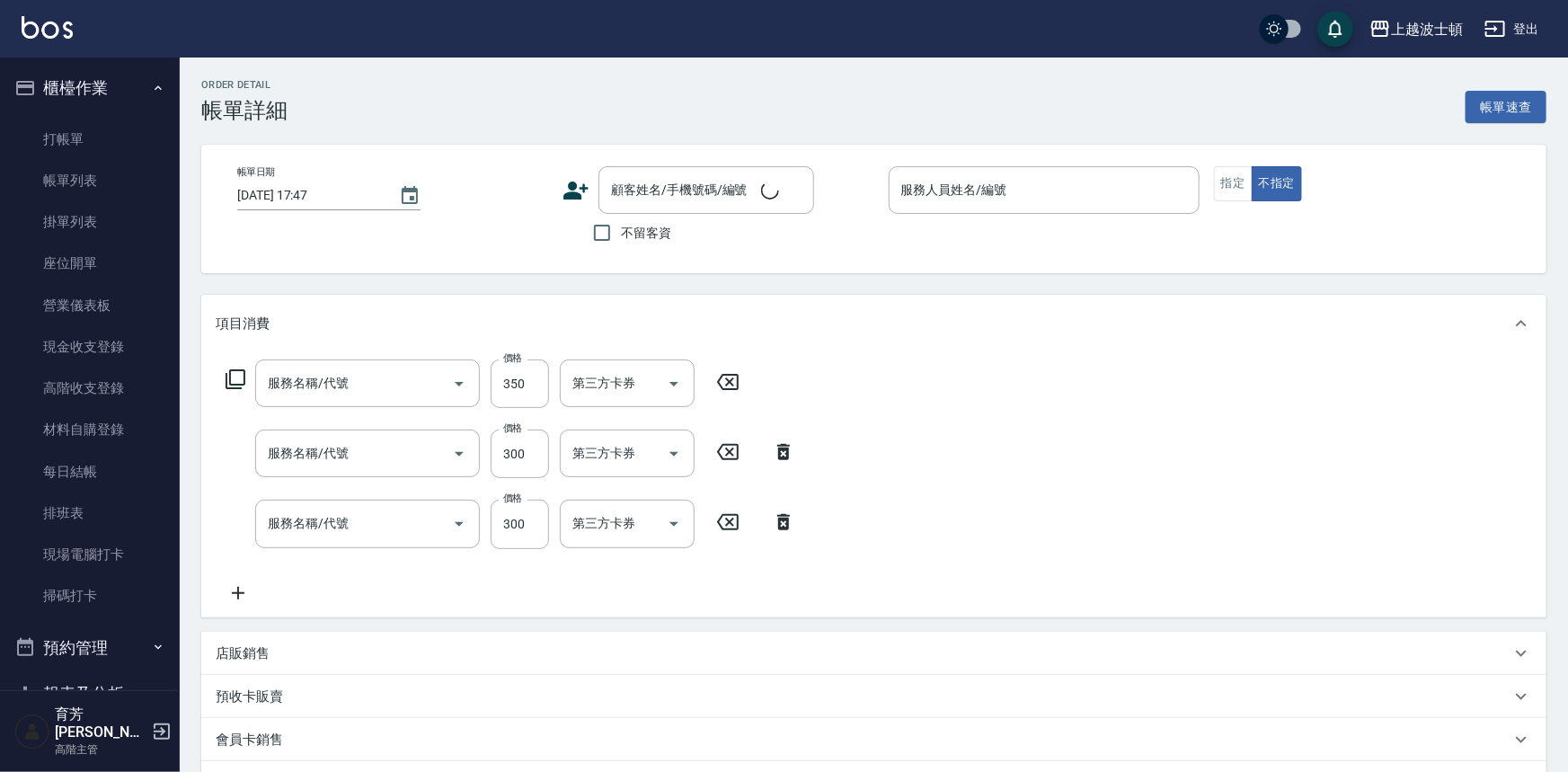
type input "[DATE] 13:56"
checkbox input "true"
type input "Vicky-13"
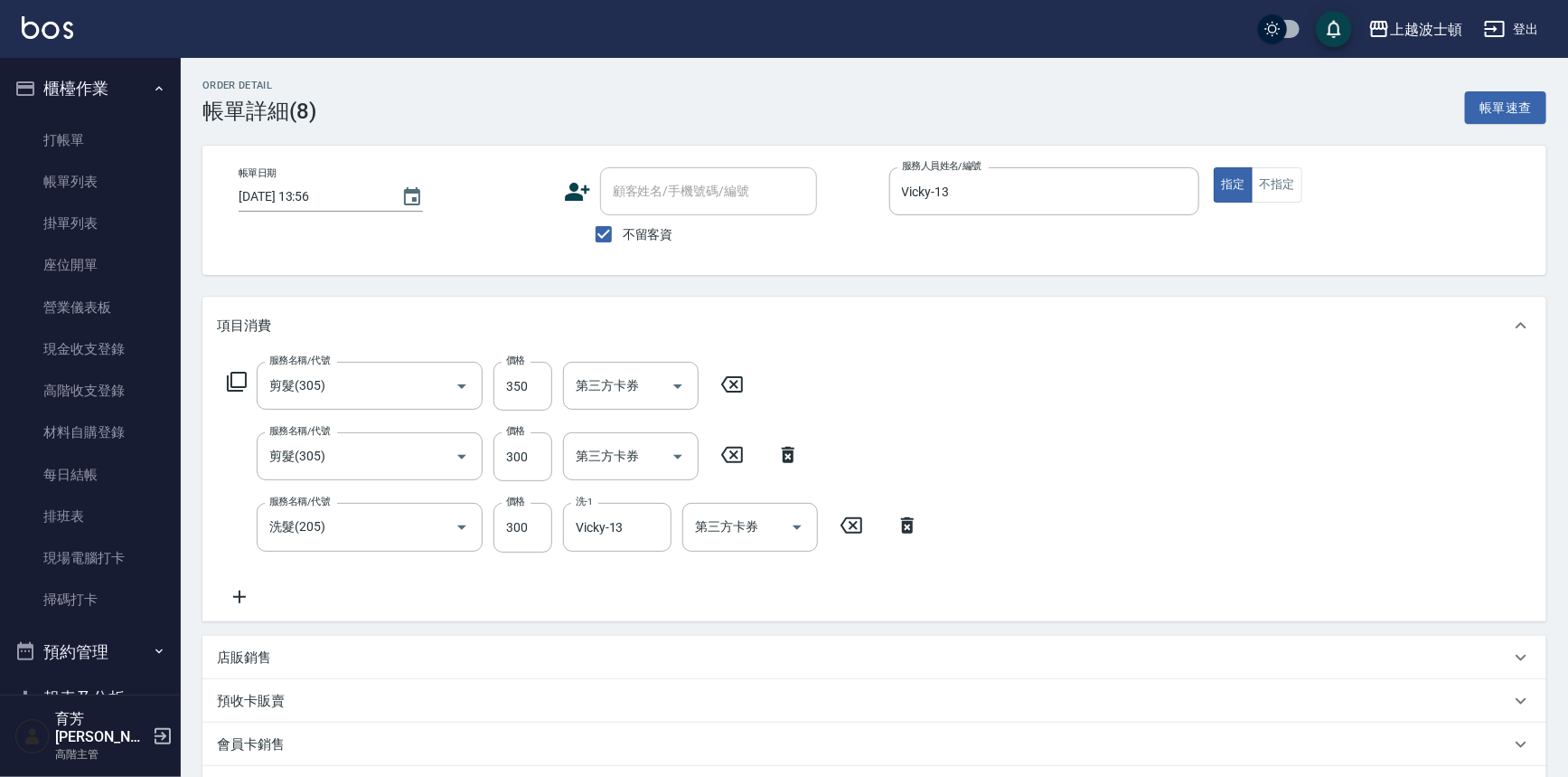
type input "剪髮(305)"
type input "洗髮(205)"
click at [245, 596] on icon at bounding box center [239, 596] width 13 height 13
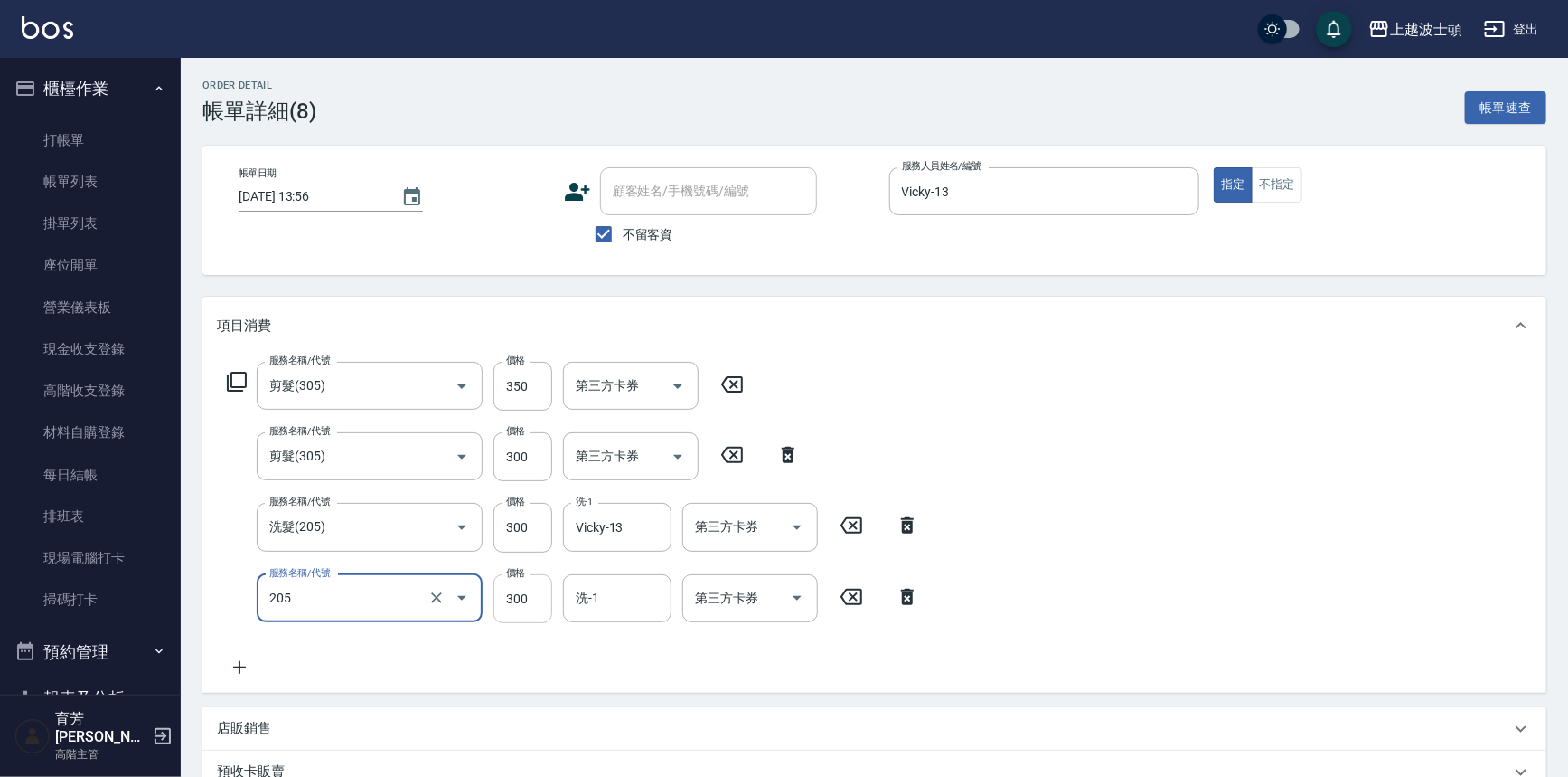
type input "洗髮(205)"
click at [542, 594] on input "300" at bounding box center [523, 599] width 59 height 49
type input "270"
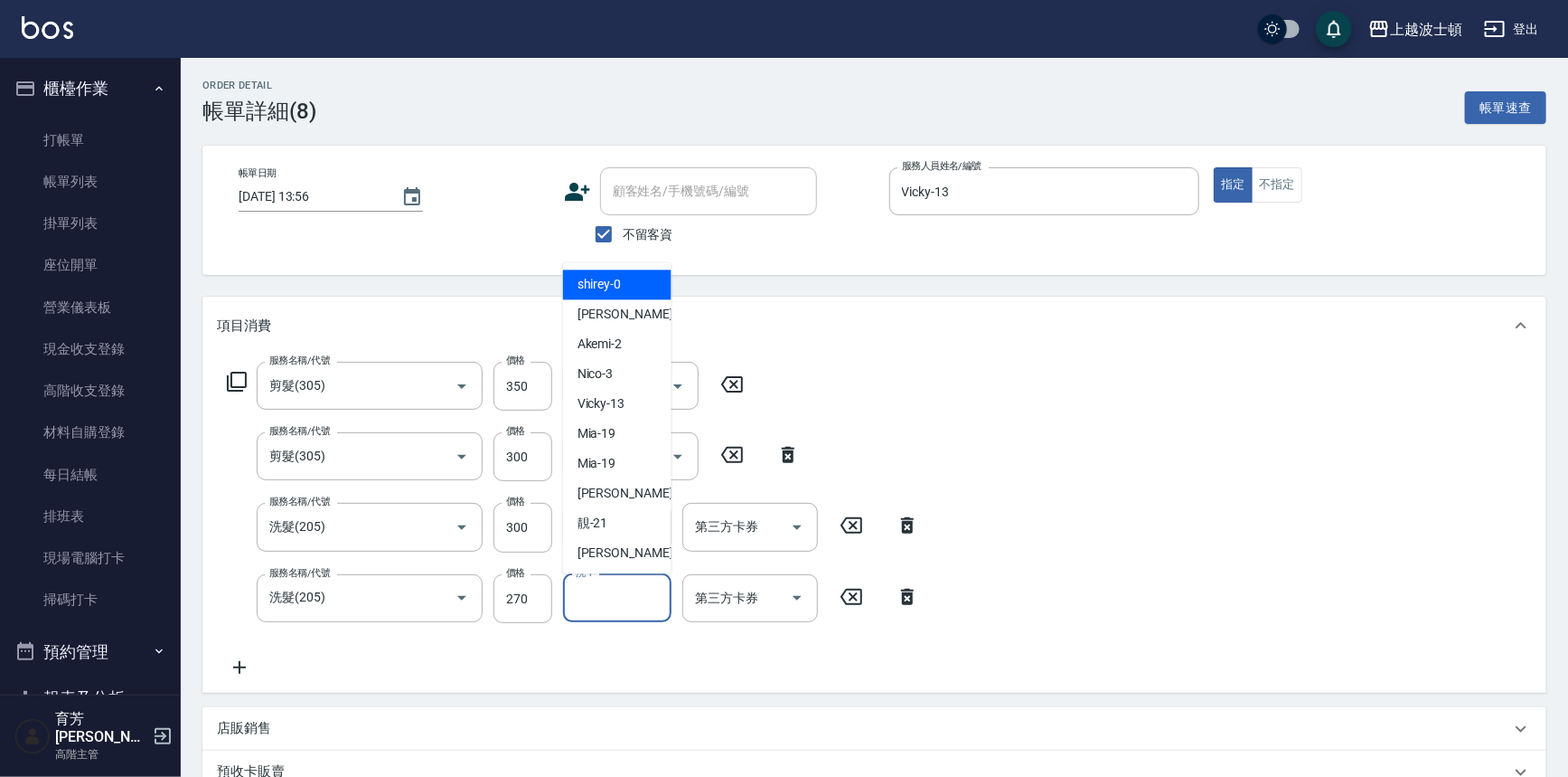
click at [619, 597] on input "洗-1" at bounding box center [617, 598] width 92 height 31
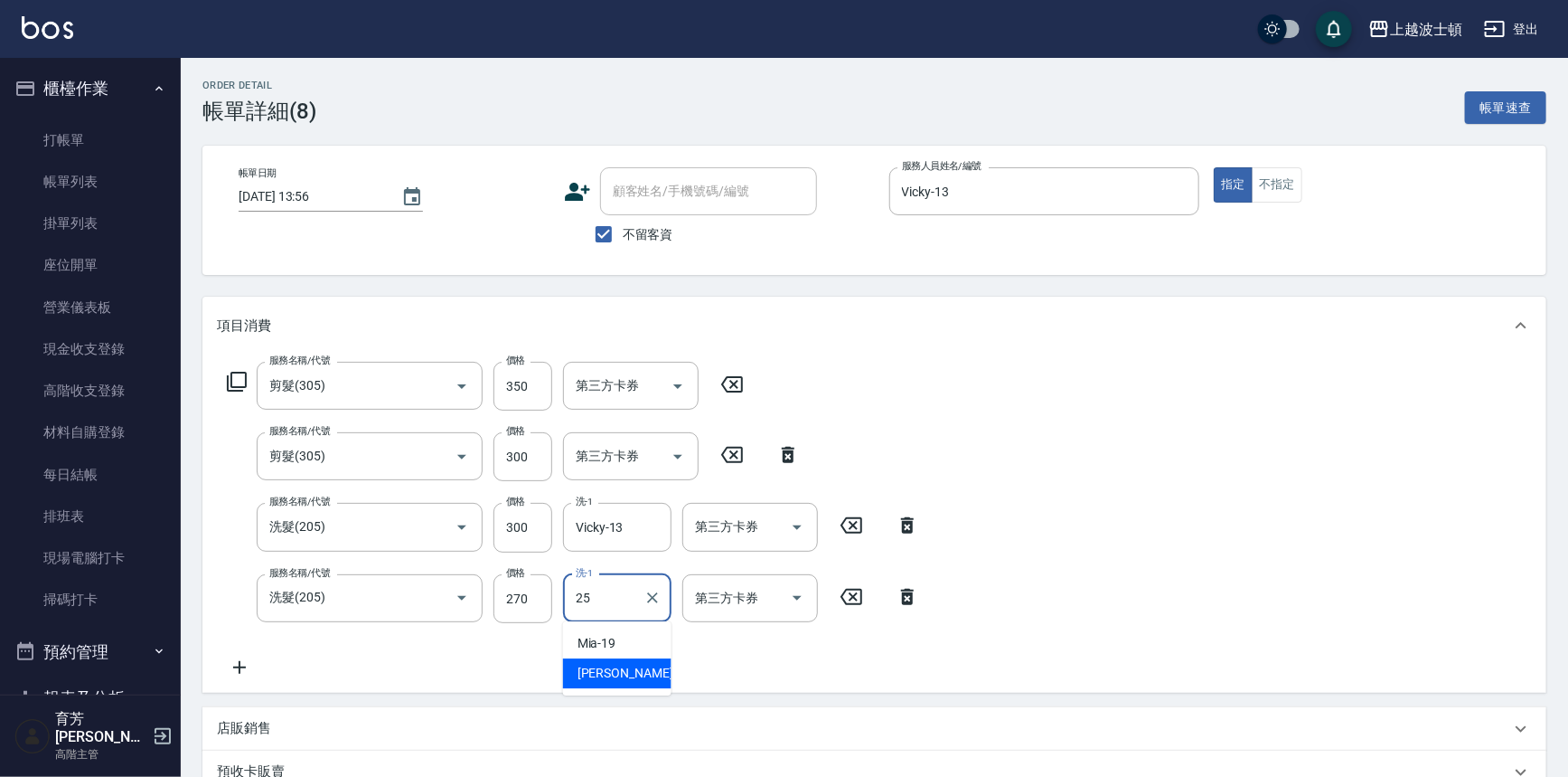
type input "[PERSON_NAME]-25"
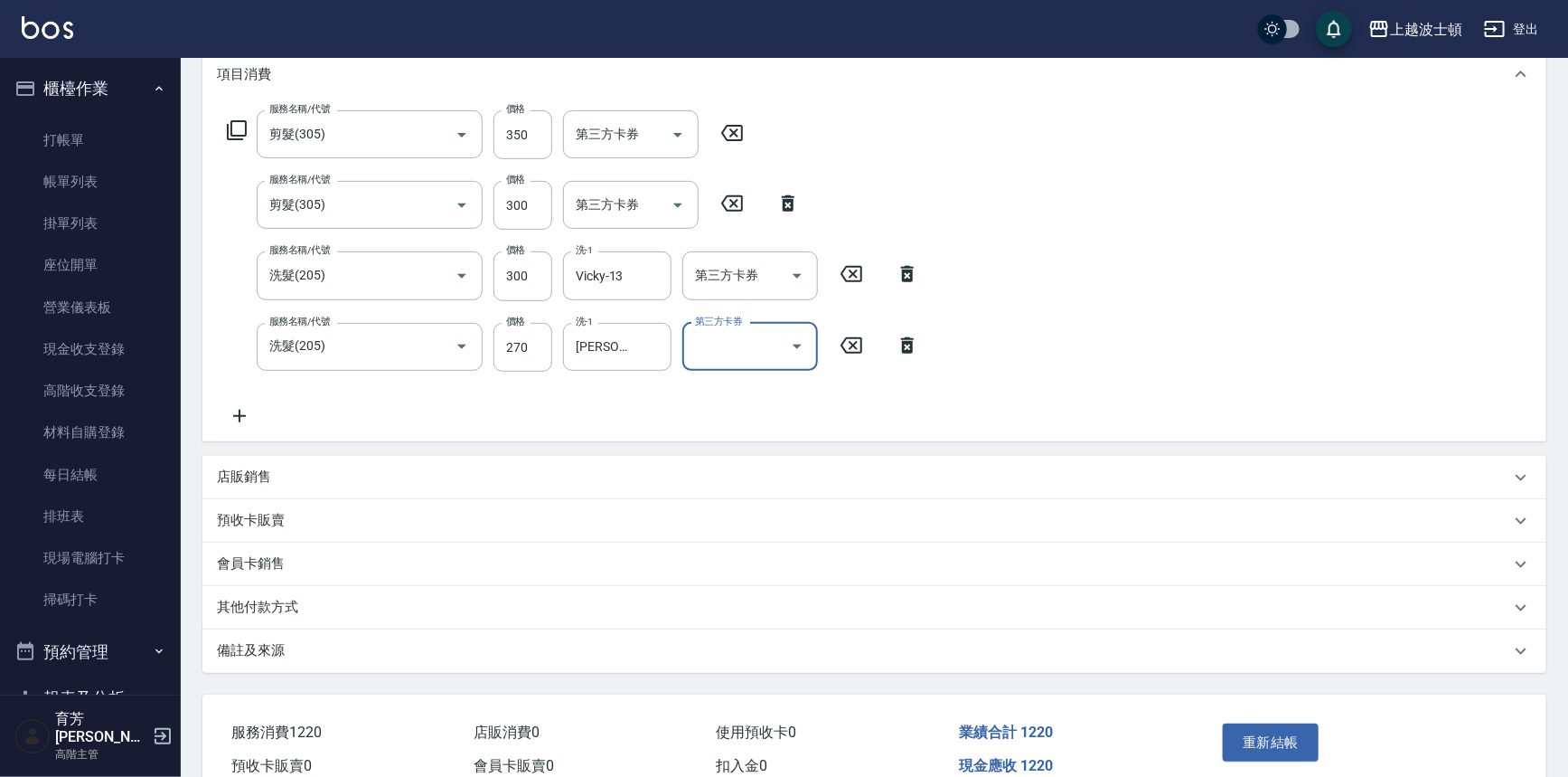
scroll to position [290, 0]
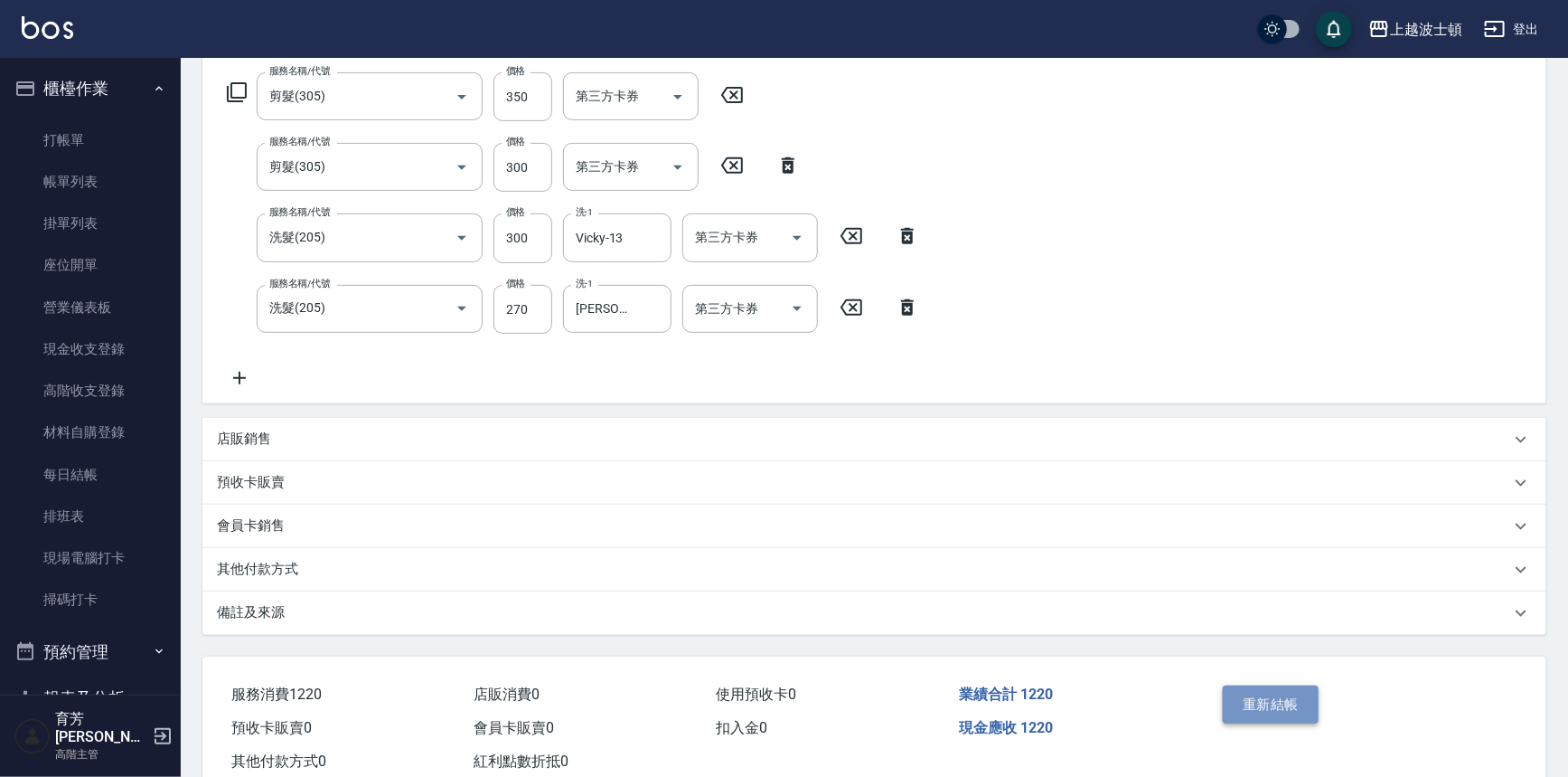
click at [1270, 692] on button "重新結帳" at bounding box center [1271, 705] width 96 height 38
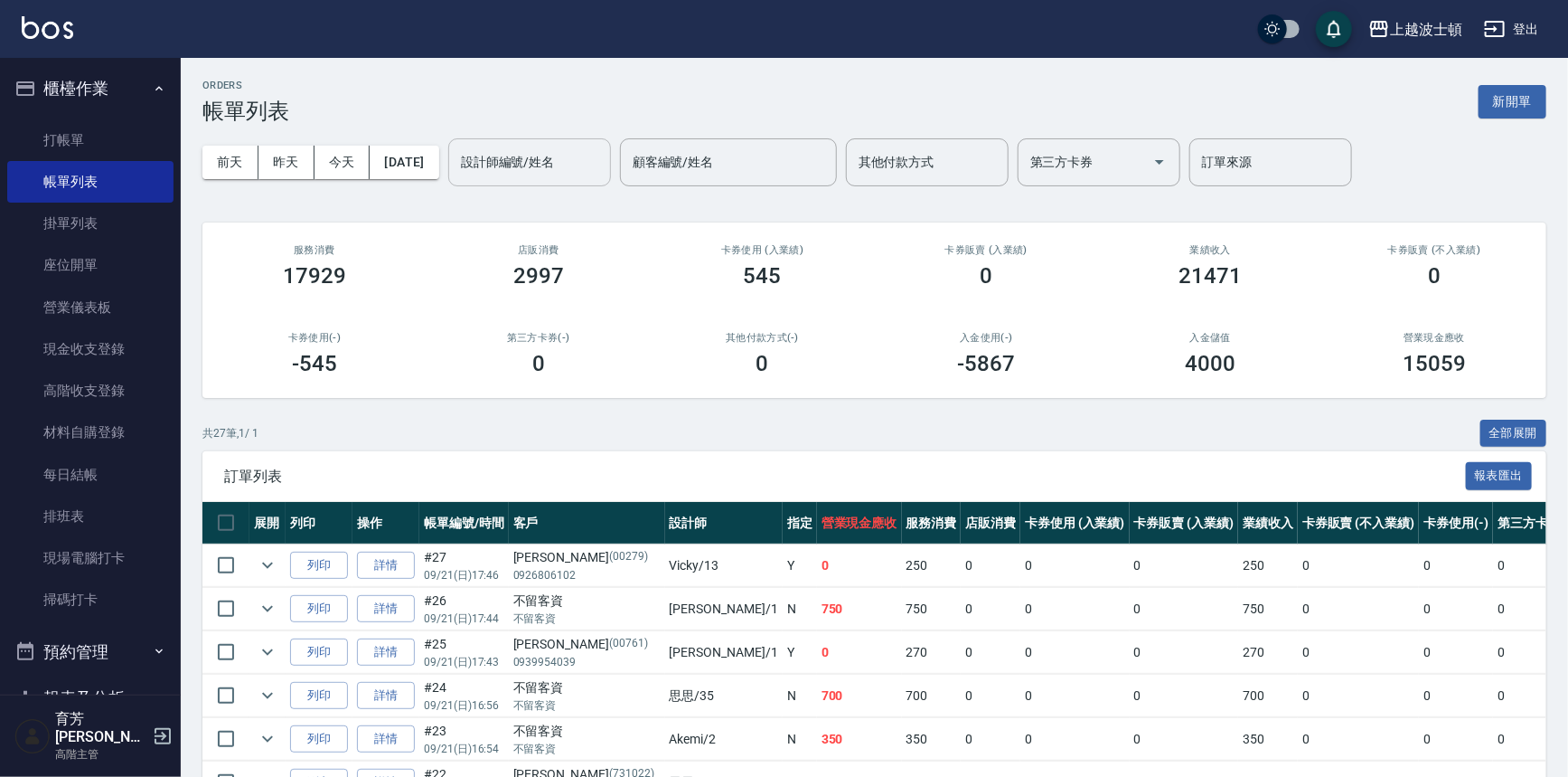
click at [565, 167] on input "設計師編號/姓名" at bounding box center [530, 162] width 147 height 31
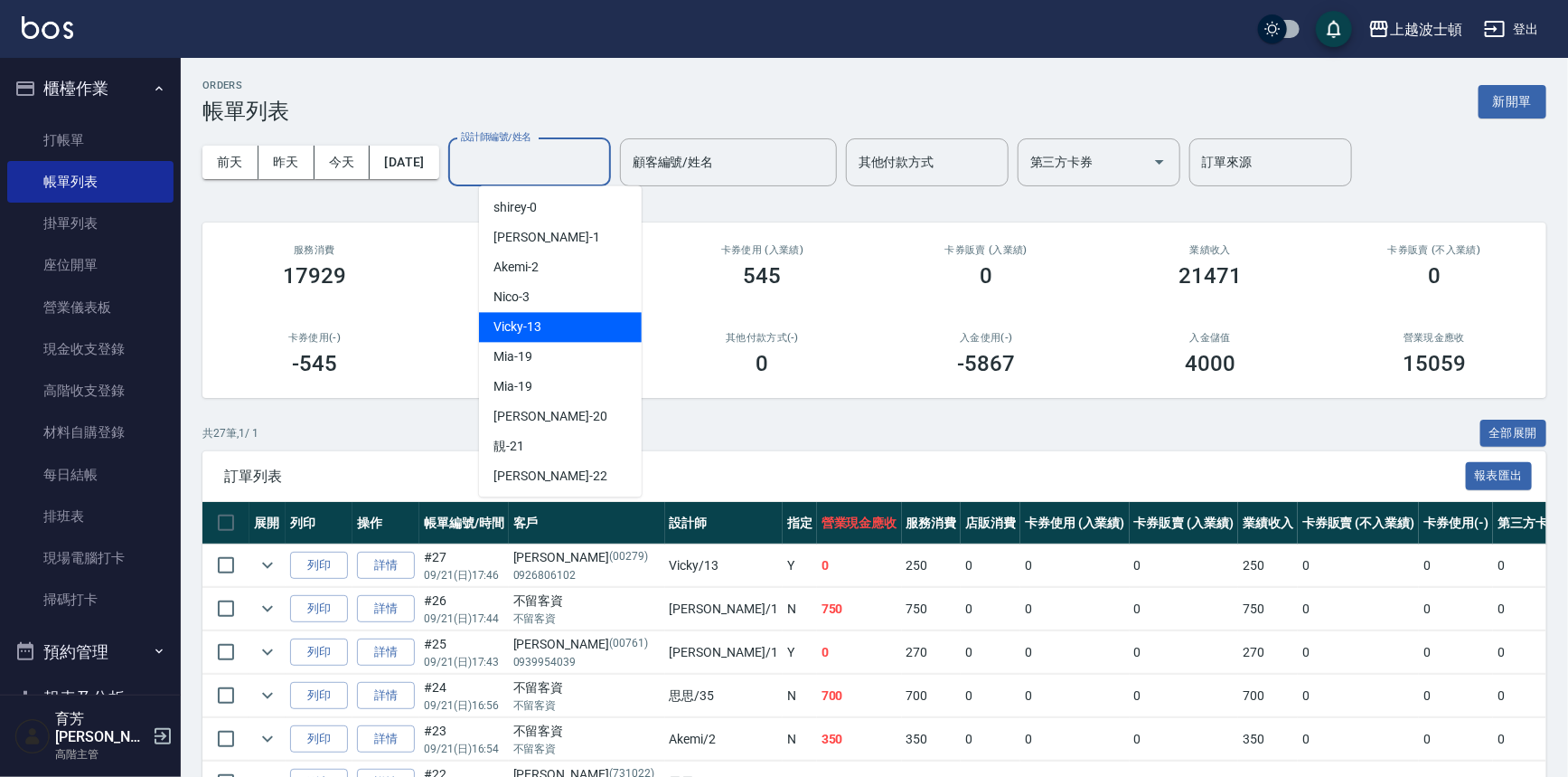
click at [560, 331] on div "Vicky -13" at bounding box center [560, 327] width 162 height 29
type input "Vicky-13"
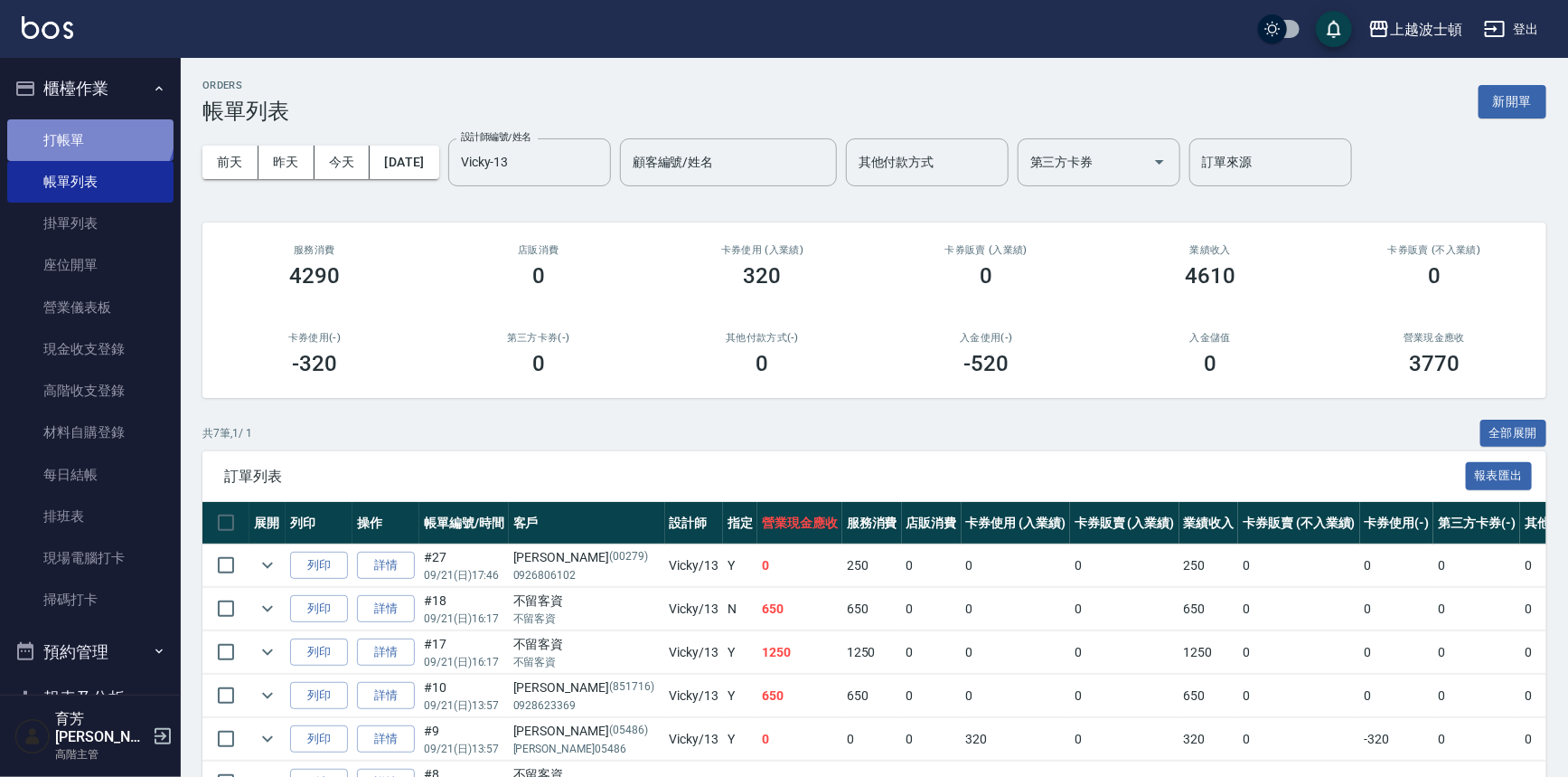
click at [88, 126] on link "打帳單" at bounding box center [90, 140] width 166 height 42
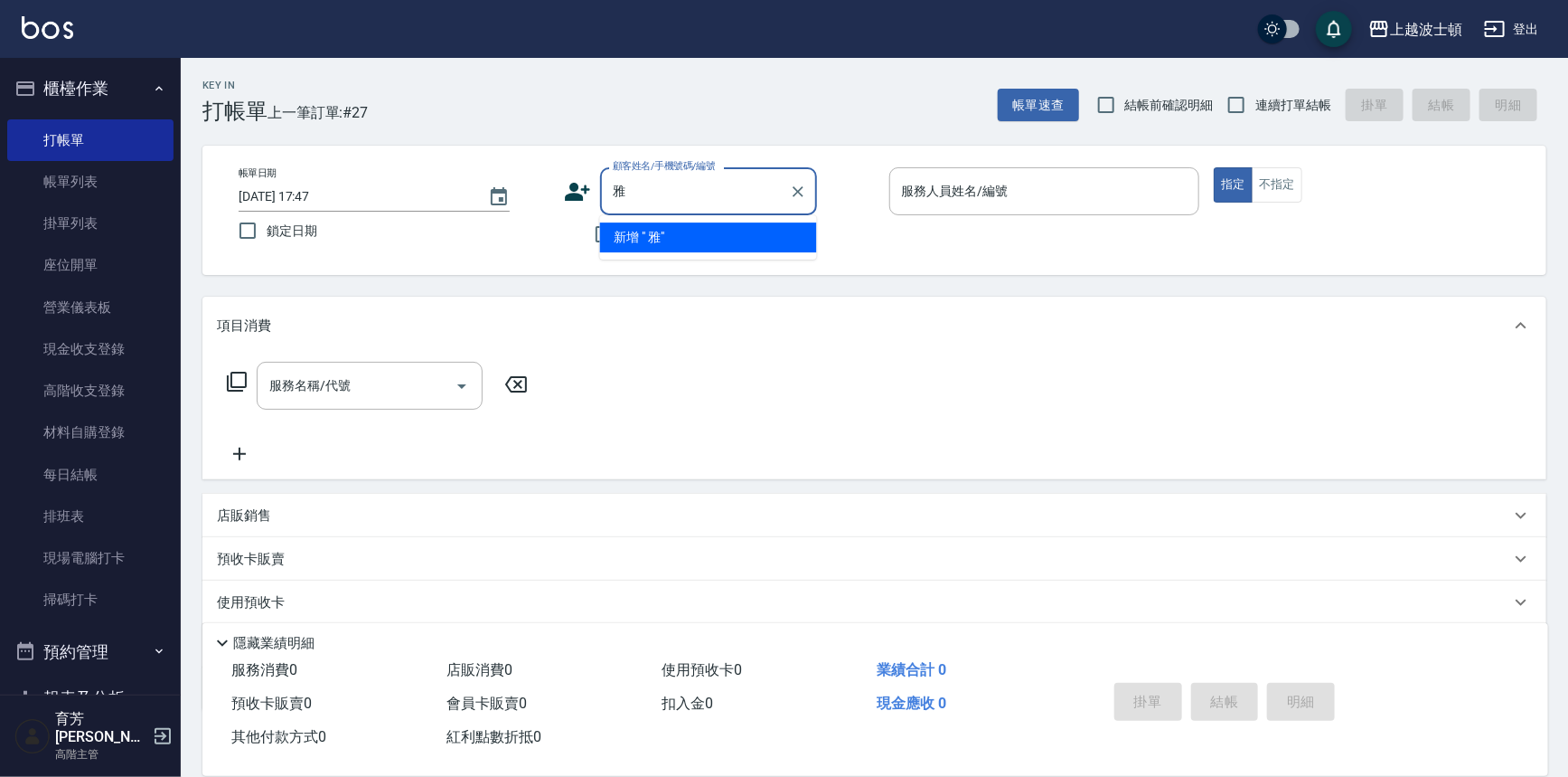
click at [610, 187] on input "雅" at bounding box center [694, 191] width 173 height 31
click at [700, 189] on input "[PERSON_NAME]" at bounding box center [694, 191] width 173 height 31
type input "[PERSON_NAME]"
drag, startPoint x: 647, startPoint y: 199, endPoint x: 604, endPoint y: 195, distance: 43.2
click at [604, 195] on div "[PERSON_NAME] 顧客姓名/手機號碼/編號" at bounding box center [709, 191] width 217 height 48
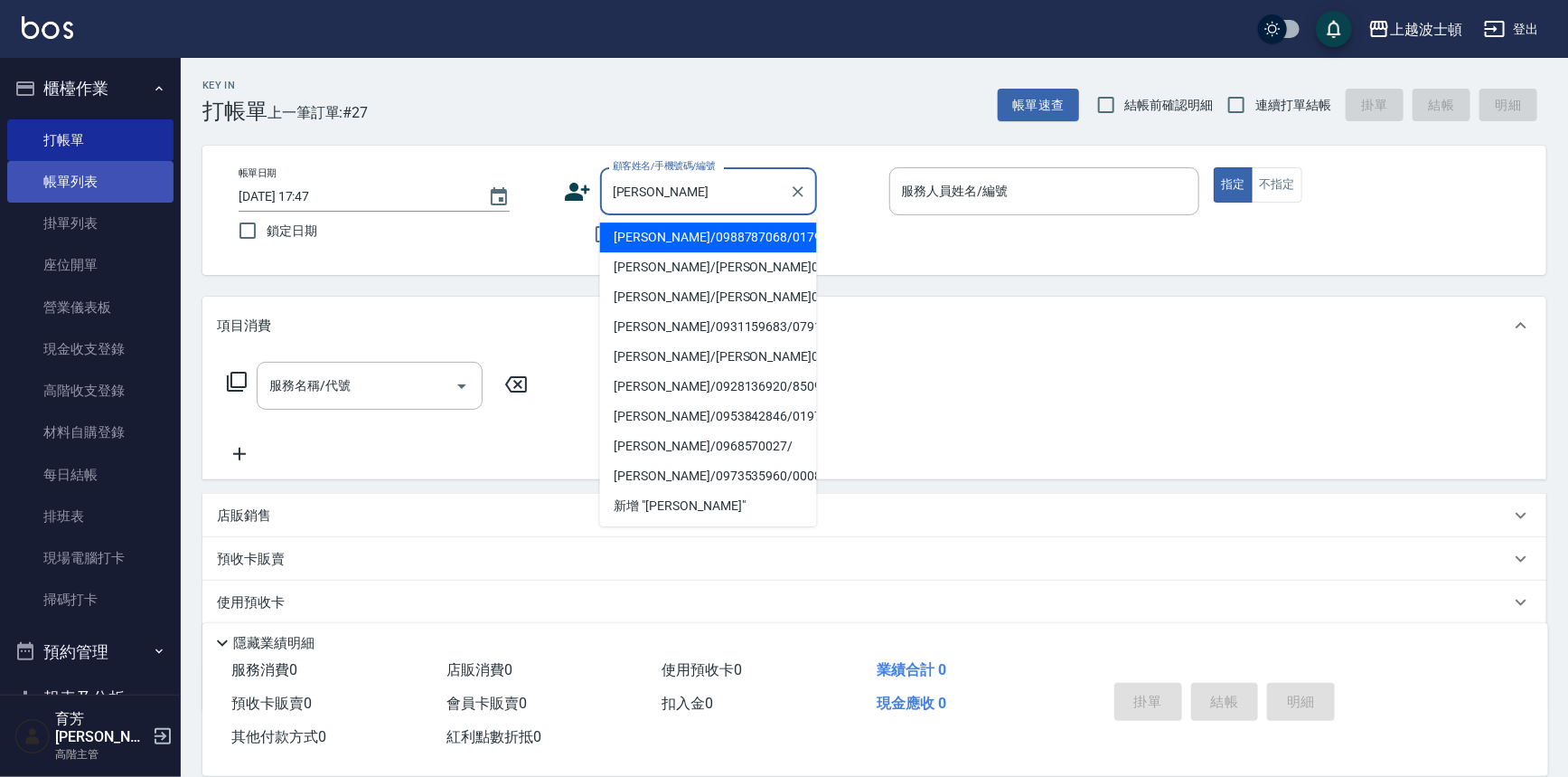
type input "[PERSON_NAME]"
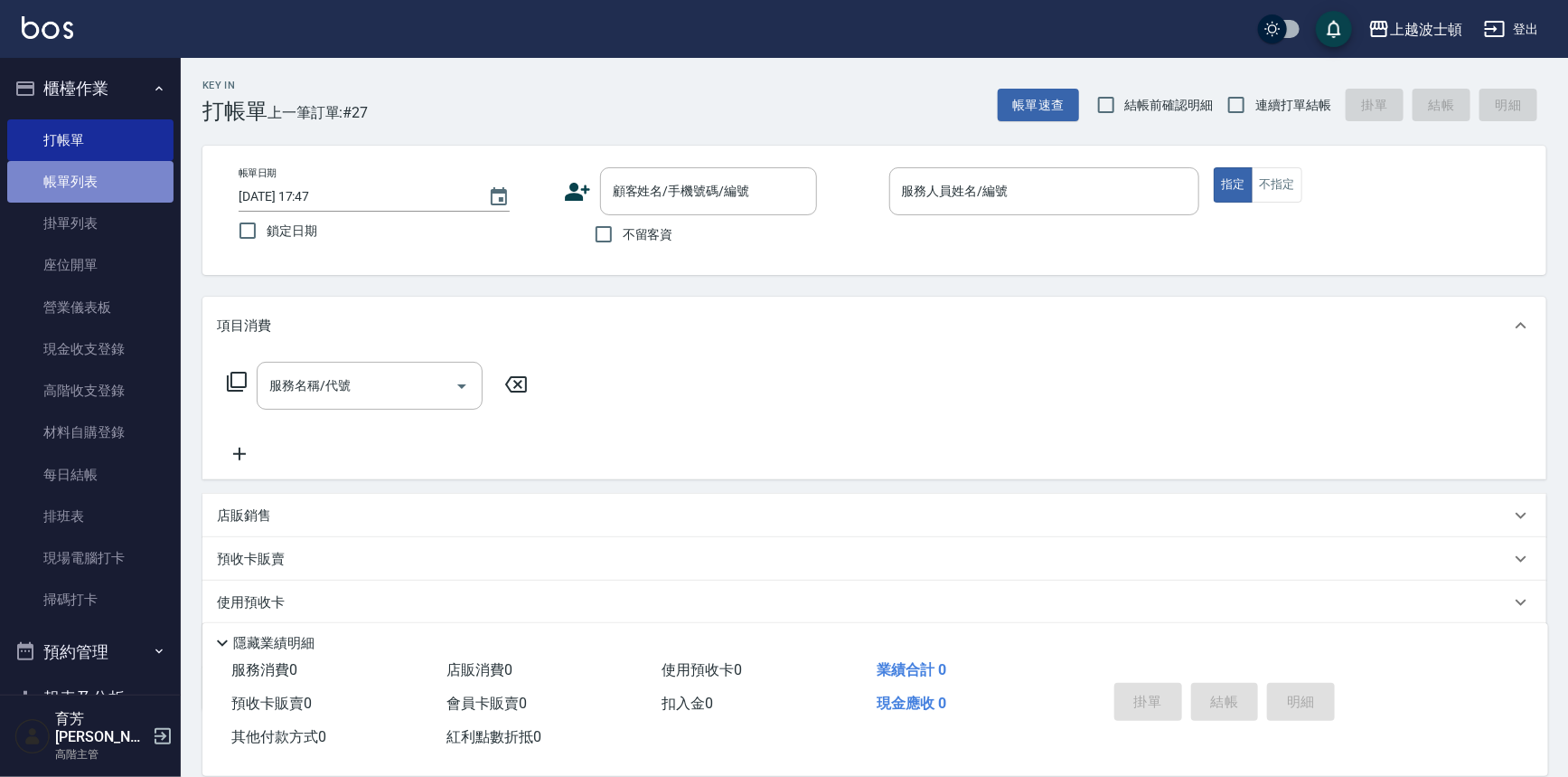
click at [105, 190] on link "帳單列表" at bounding box center [90, 182] width 166 height 42
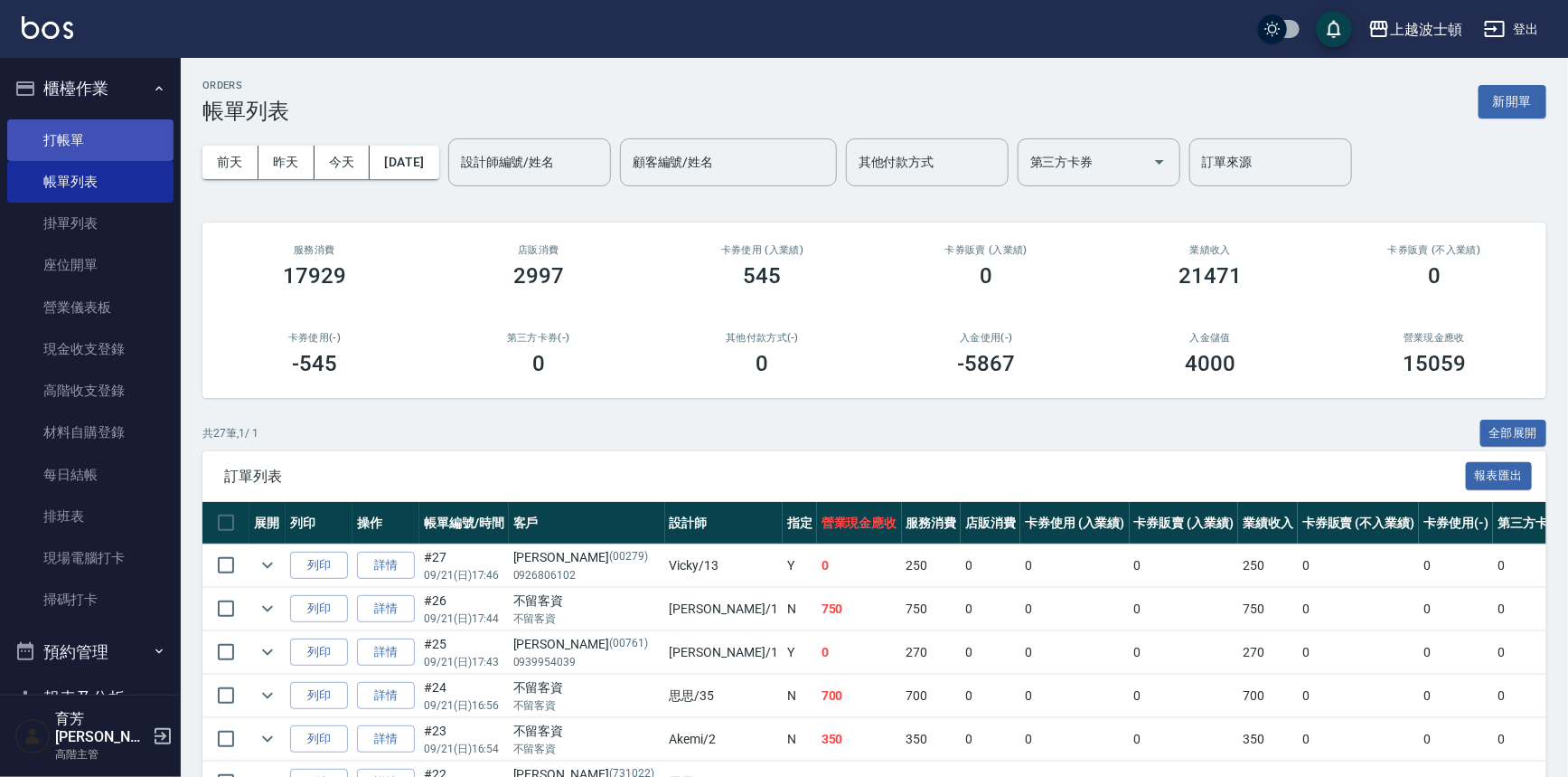
click at [105, 134] on link "打帳單" at bounding box center [90, 140] width 166 height 42
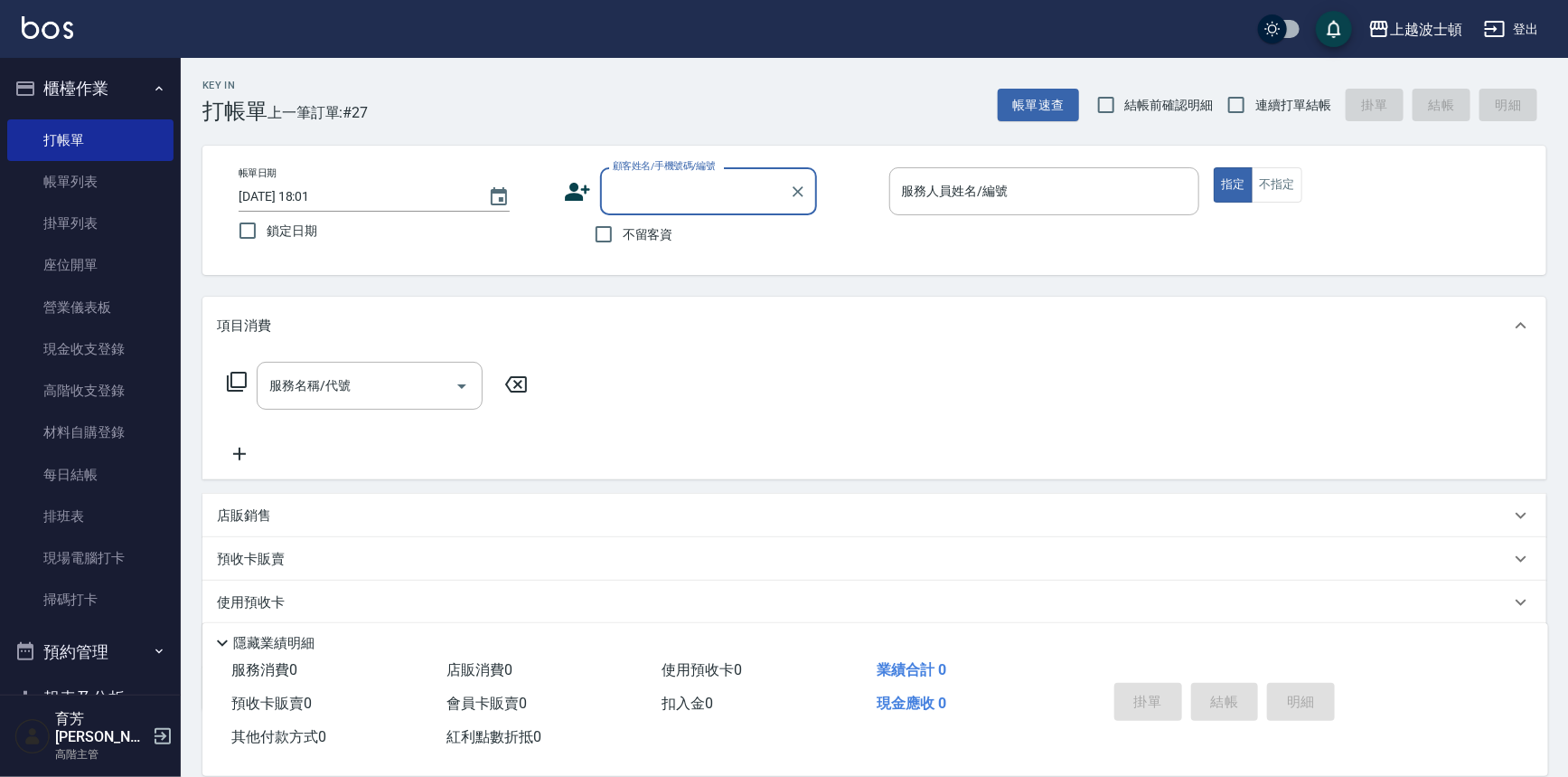
click at [725, 197] on input "顧客姓名/手機號碼/編號" at bounding box center [694, 191] width 173 height 31
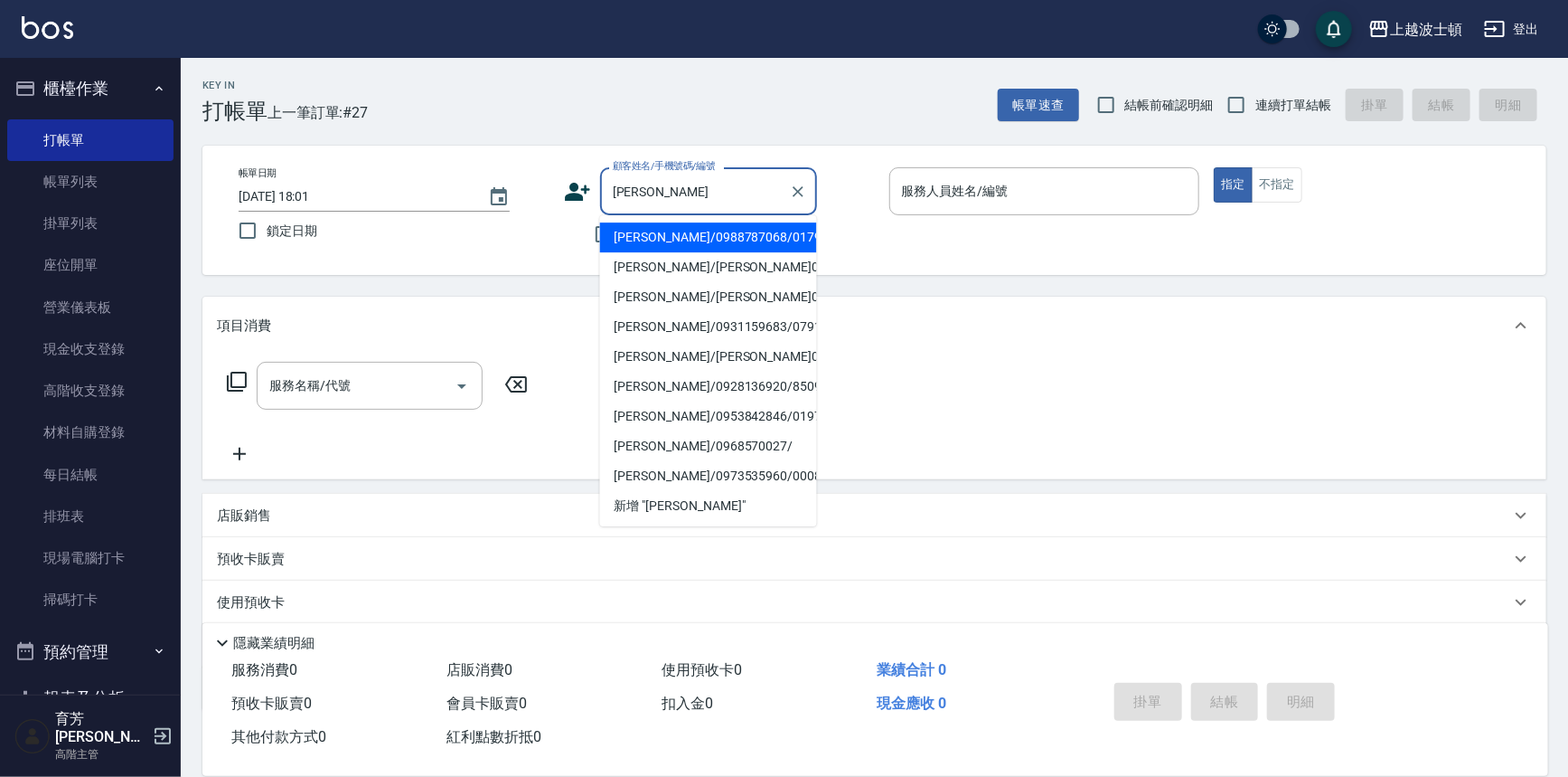
click at [729, 225] on li "[PERSON_NAME]/0988787068/0179" at bounding box center [709, 237] width 217 height 29
type input "[PERSON_NAME]/0988787068/0179"
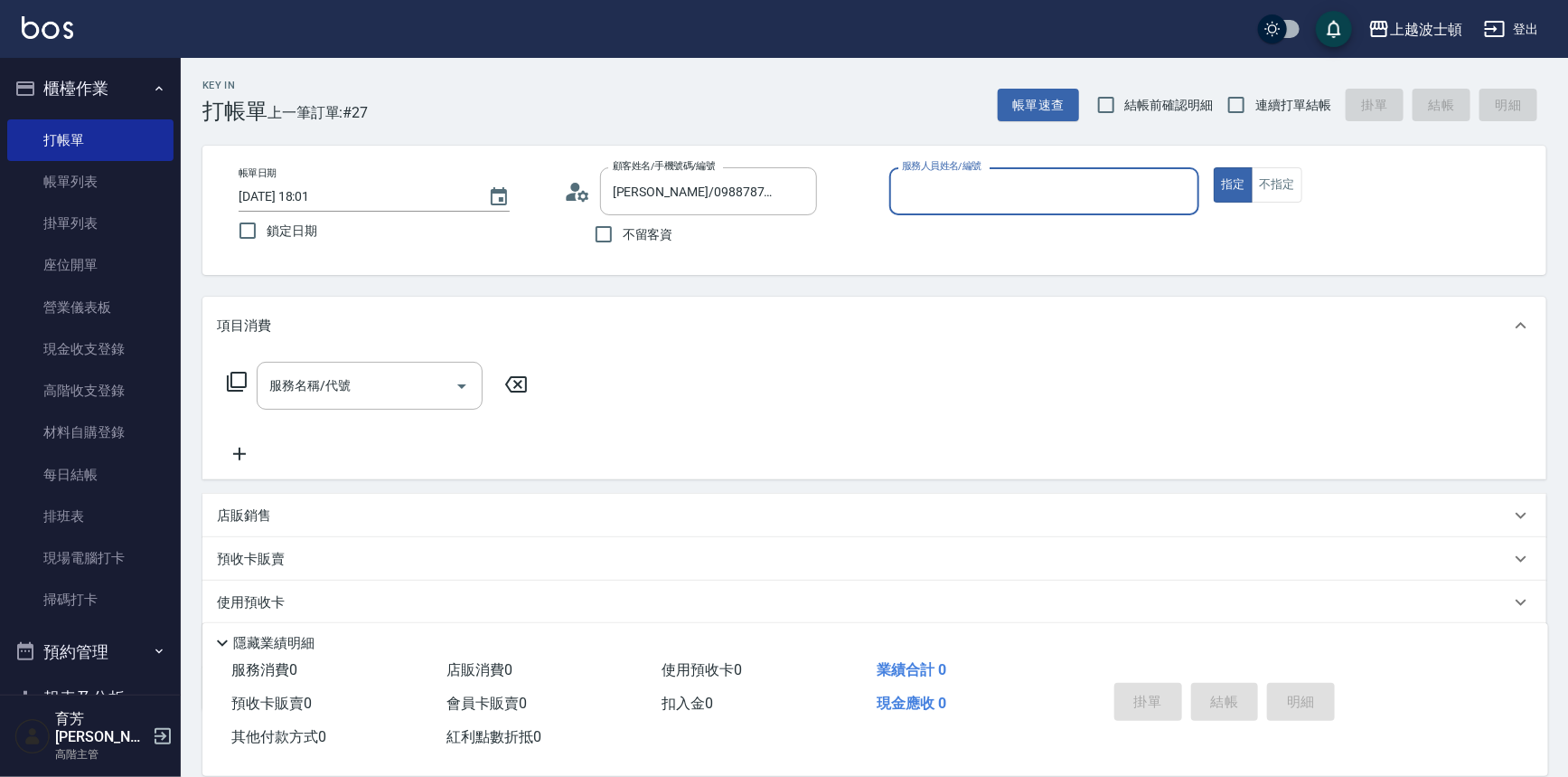
type input "shirey-0"
click at [242, 384] on icon at bounding box center [237, 382] width 22 height 22
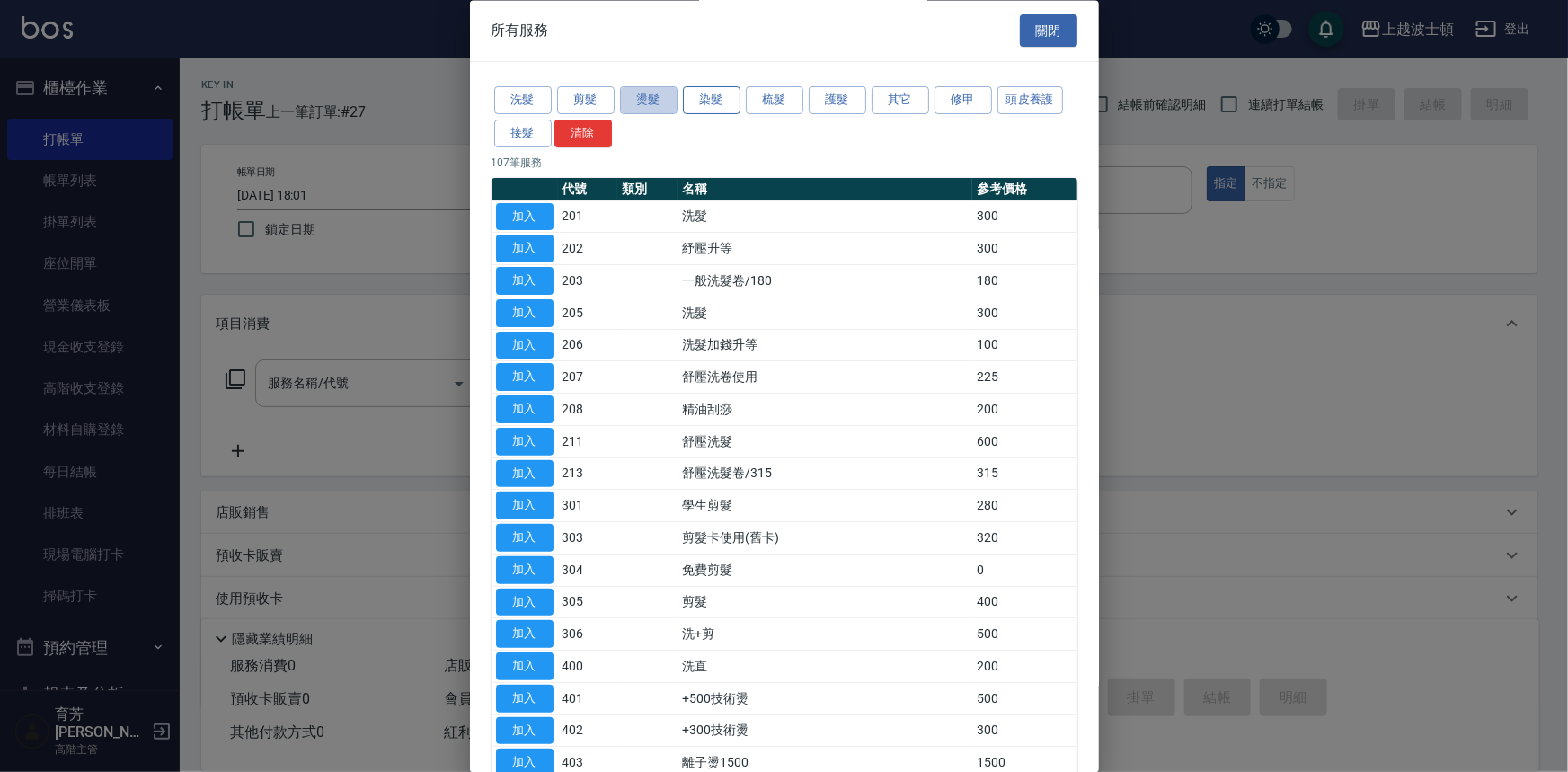
drag, startPoint x: 652, startPoint y: 97, endPoint x: 689, endPoint y: 100, distance: 37.1
click at [679, 98] on div "洗髮 剪髮 燙髮 染髮 梳髮 護髮 其它 修甲 頭皮養護 接髮 清除" at bounding box center [784, 118] width 586 height 66
click at [709, 106] on button "染髮" at bounding box center [711, 101] width 57 height 28
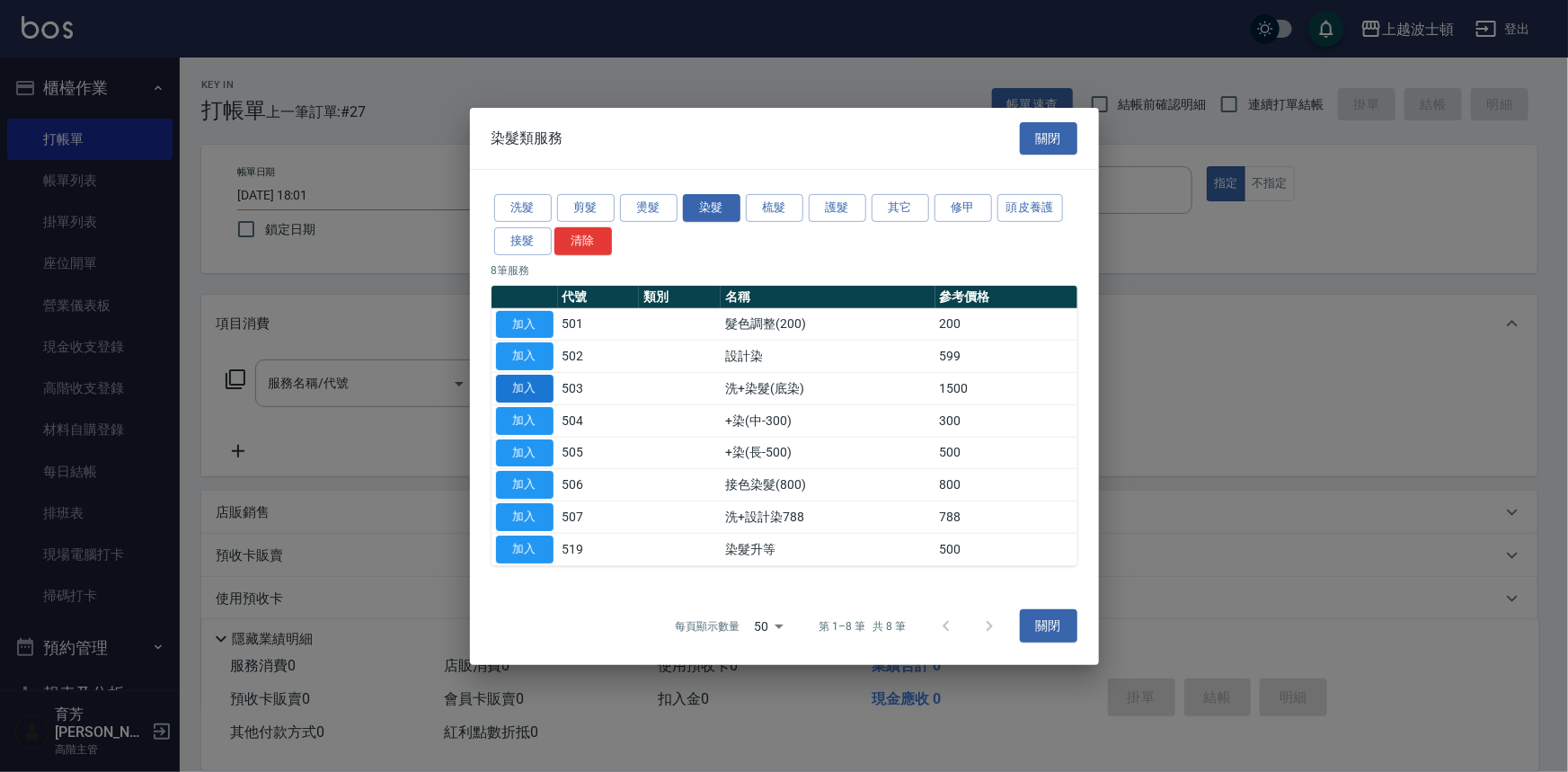
click at [544, 385] on button "加入" at bounding box center [524, 388] width 57 height 28
type input "洗+染髮(底染)(503)"
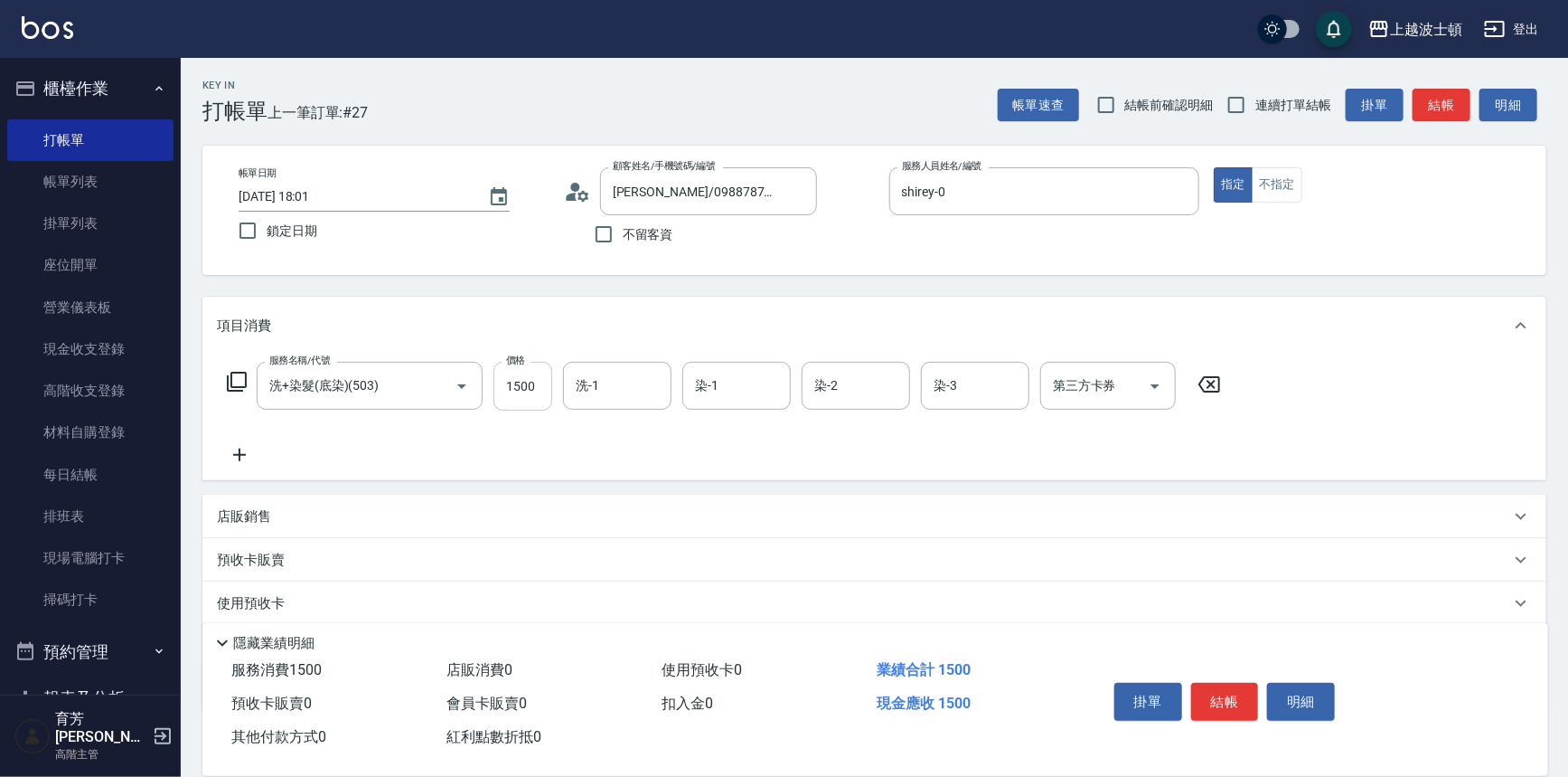
click at [541, 396] on input "1500" at bounding box center [523, 387] width 59 height 49
type input "1000"
click at [235, 375] on icon at bounding box center [237, 382] width 22 height 22
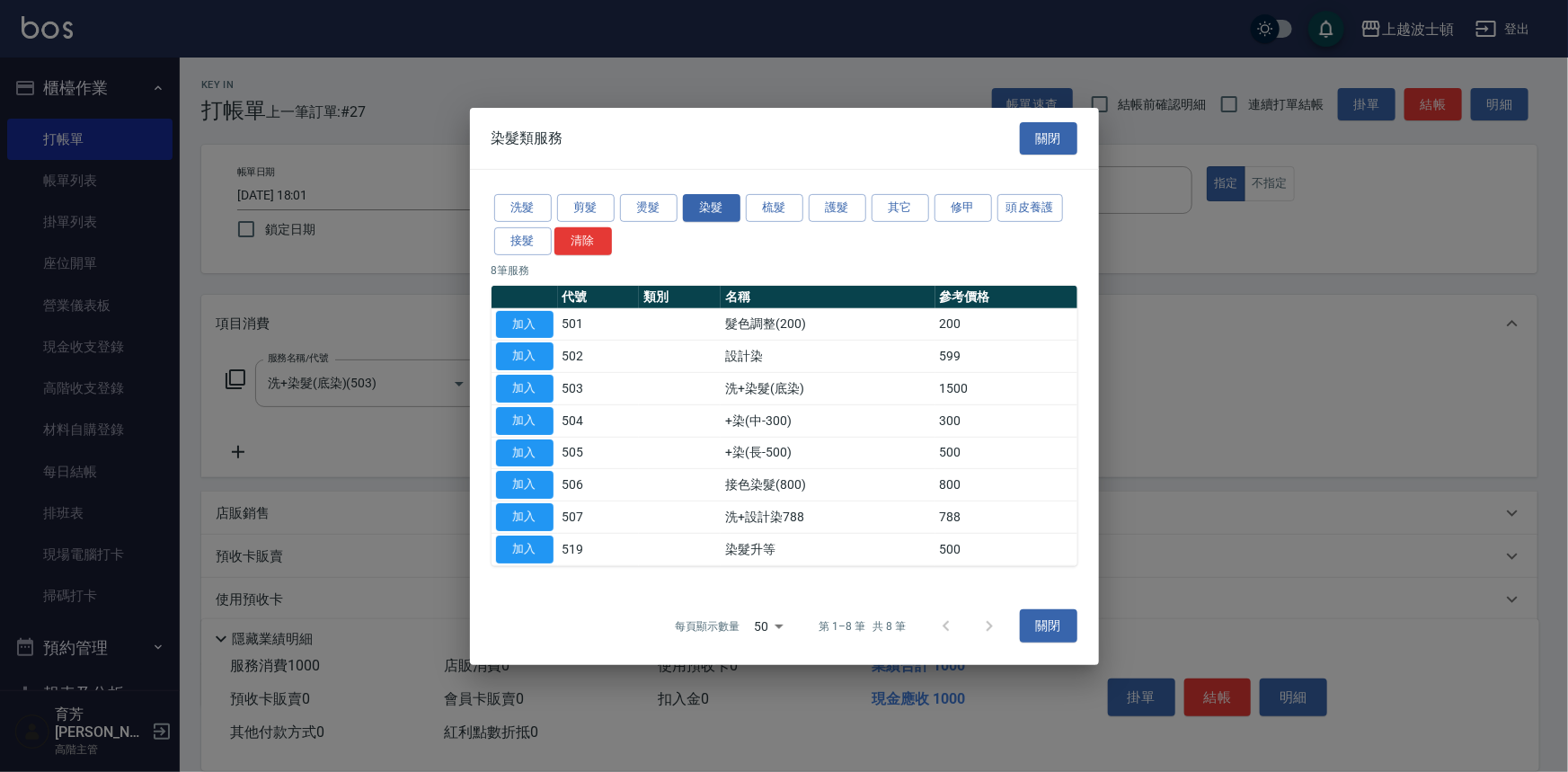
click at [539, 391] on button "加入" at bounding box center [524, 388] width 57 height 28
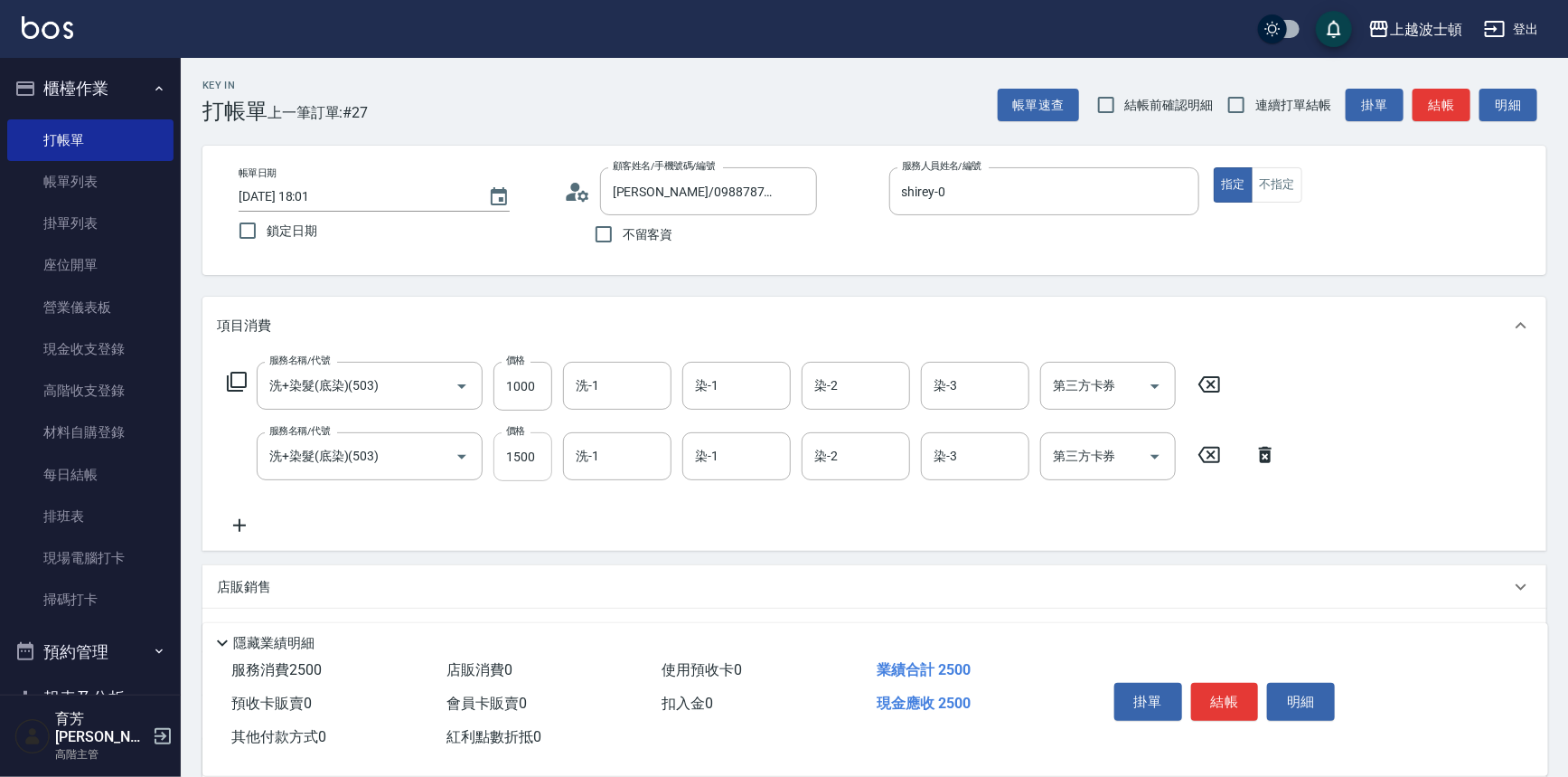
click at [541, 448] on input "1500" at bounding box center [523, 457] width 59 height 49
drag, startPoint x: 541, startPoint y: 448, endPoint x: 488, endPoint y: 459, distance: 54.1
click at [488, 459] on div "服務名稱/代號 洗+染髮(底染)(503) 服務名稱/代號 價格 1500 價格 洗-1 洗-1 染-1 染-1 染-2 染-2 染-3 染-3 第三方卡券 …" at bounding box center [752, 457] width 1071 height 49
type input "1200"
click at [234, 376] on icon at bounding box center [237, 382] width 22 height 22
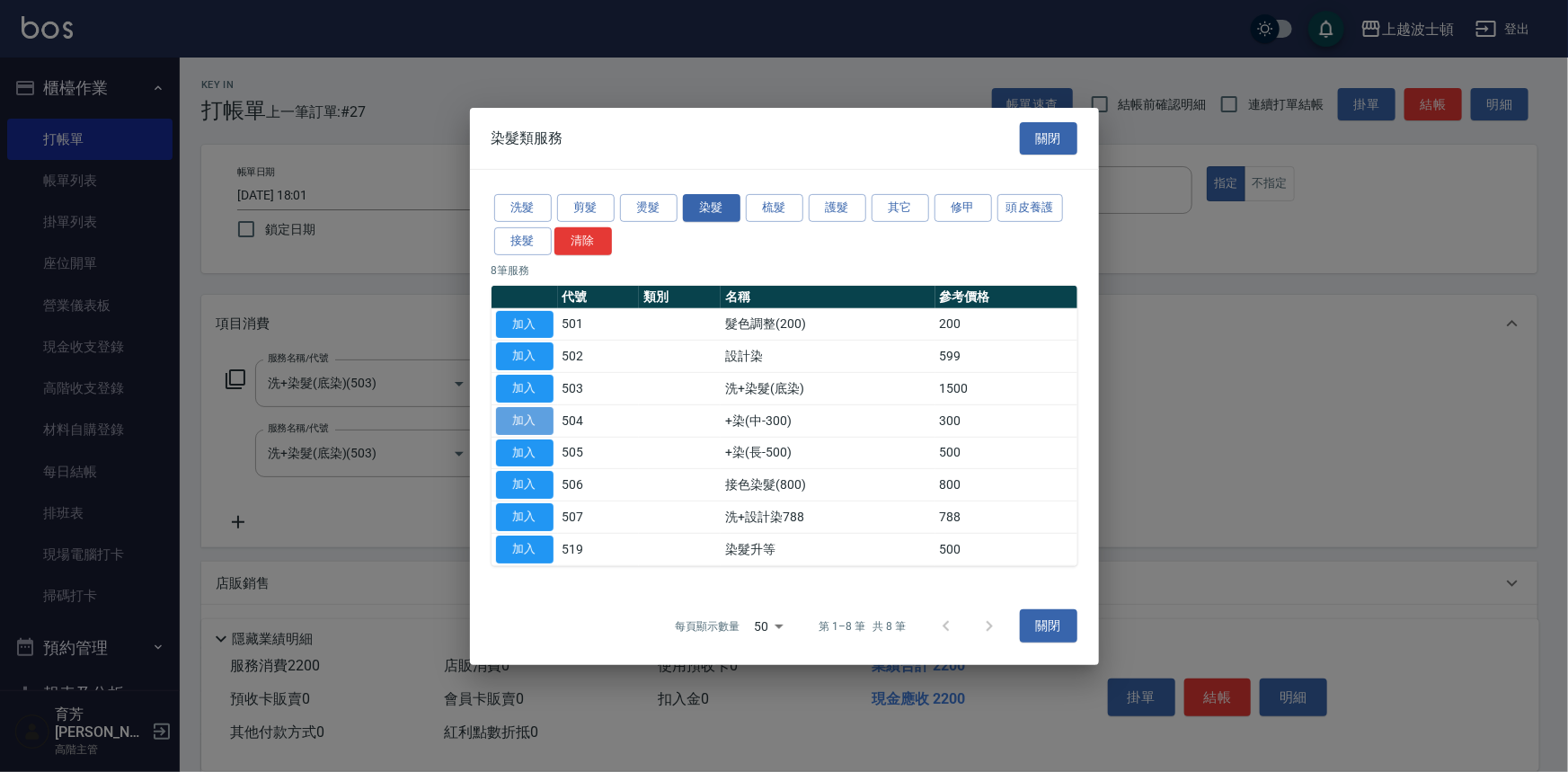
click at [514, 415] on button "加入" at bounding box center [524, 421] width 57 height 28
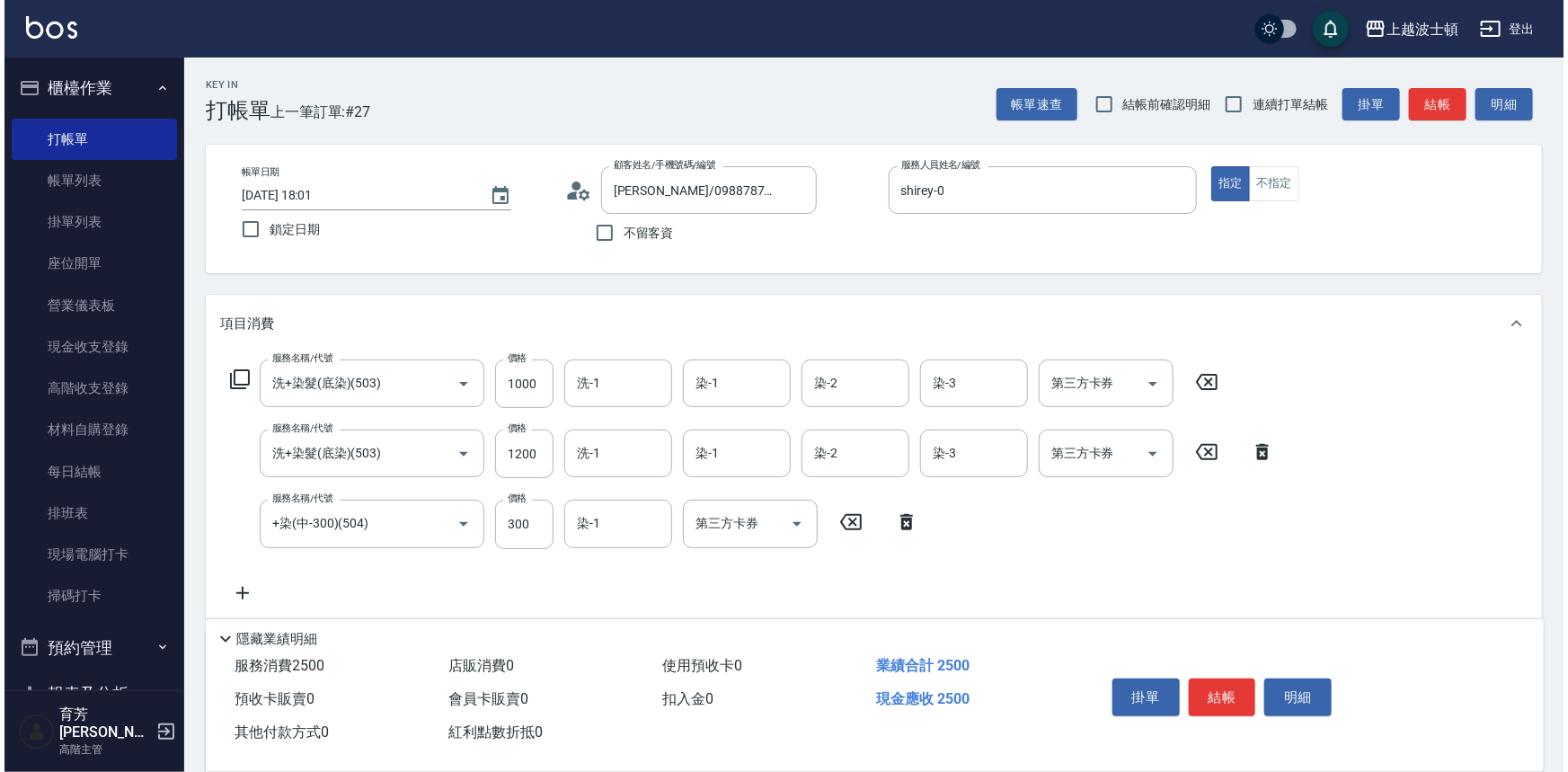
scroll to position [243, 0]
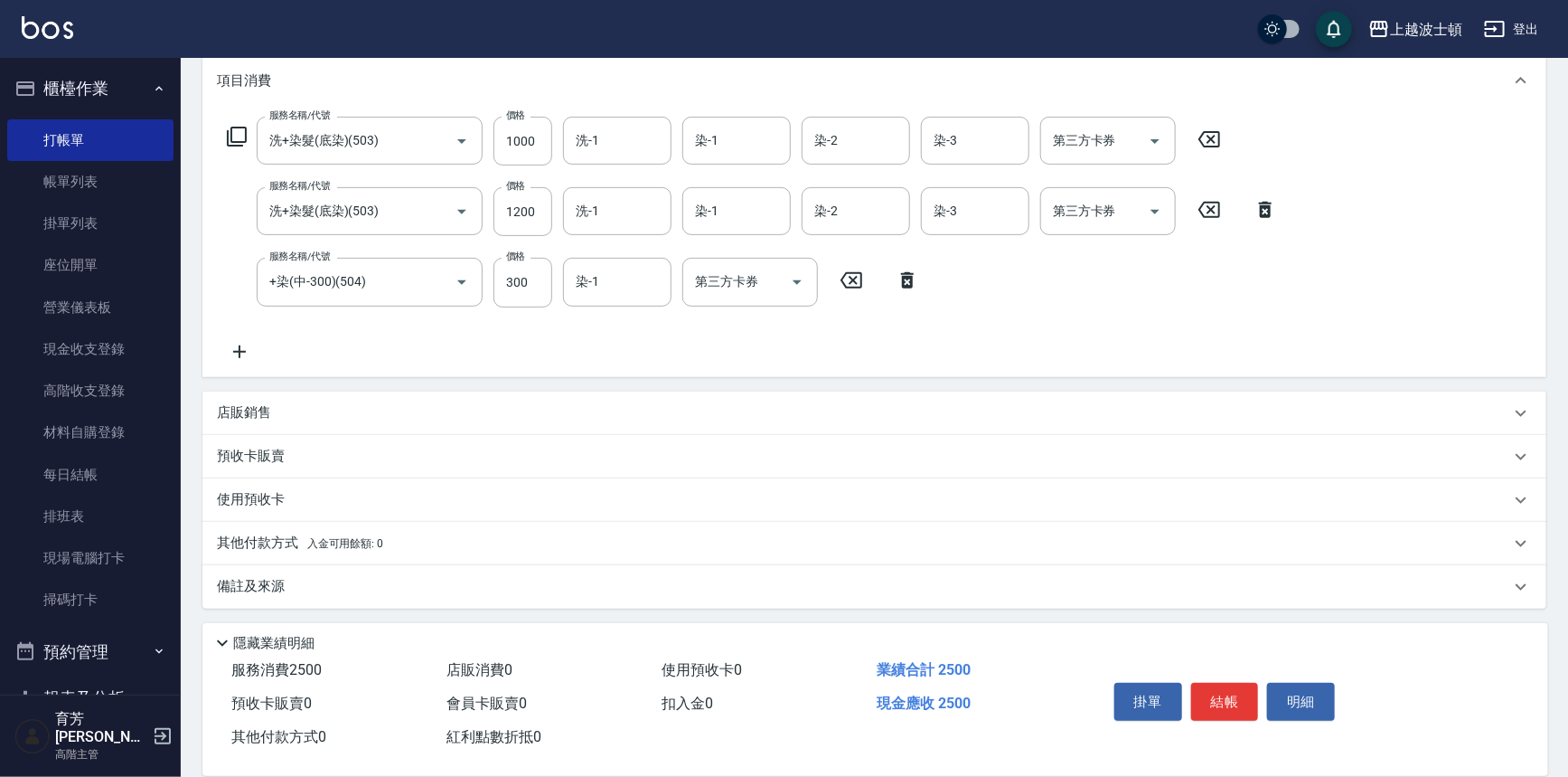
click at [244, 128] on icon at bounding box center [237, 136] width 22 height 22
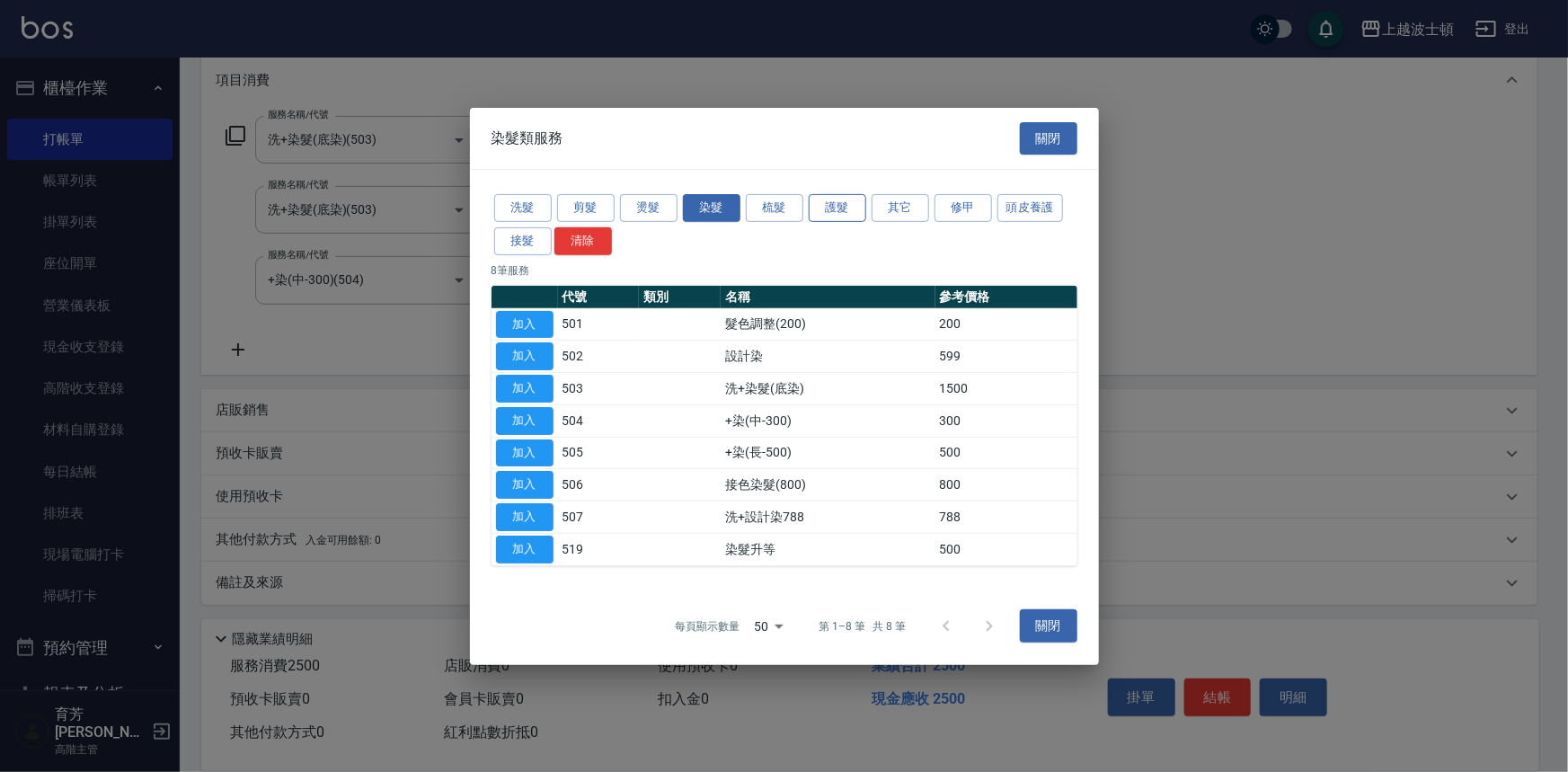
click at [835, 203] on button "護髮" at bounding box center [837, 208] width 57 height 28
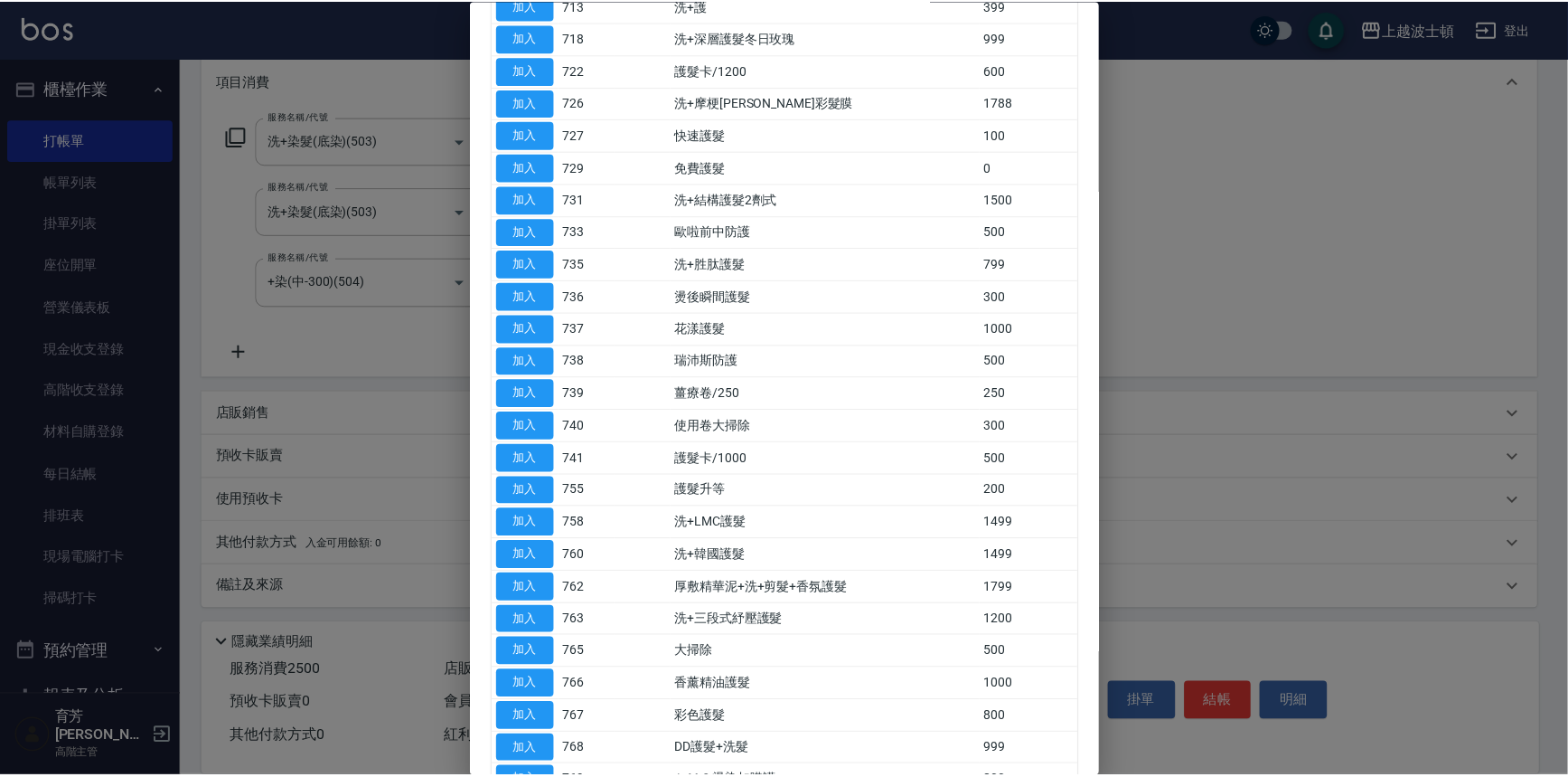
scroll to position [630, 0]
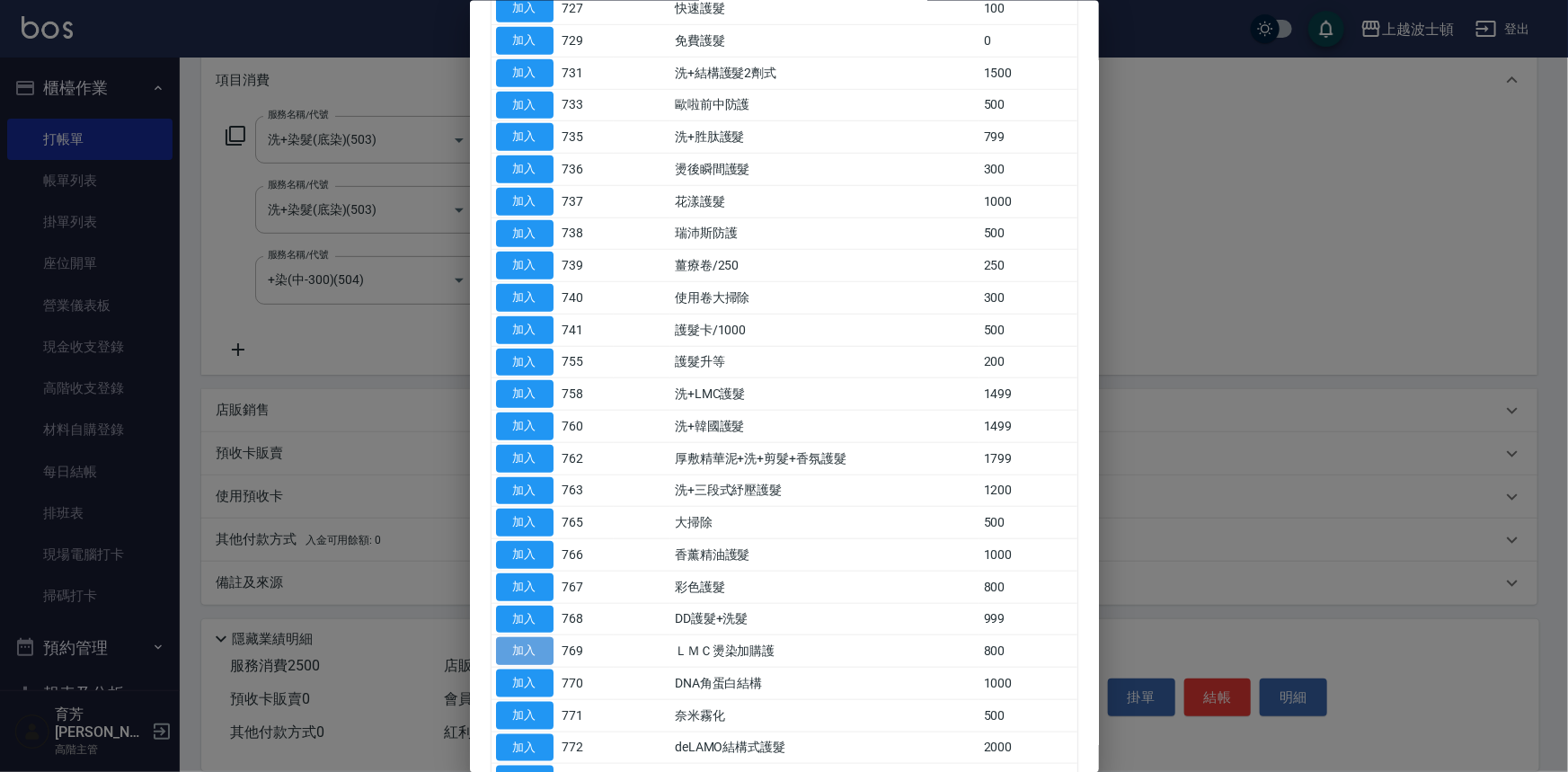
click at [536, 637] on button "加入" at bounding box center [524, 650] width 57 height 28
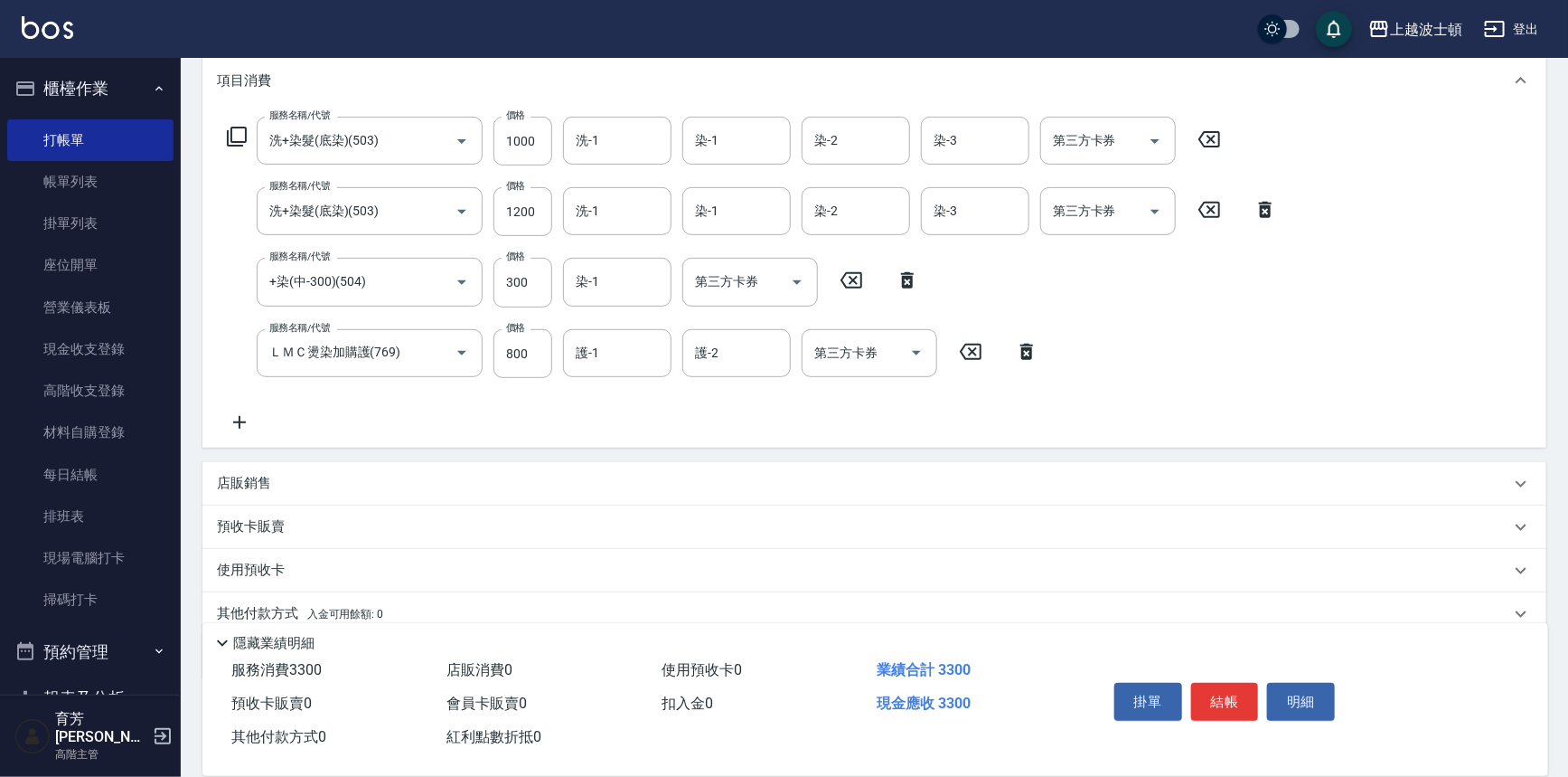
click at [245, 481] on p "店販銷售" at bounding box center [244, 482] width 54 height 19
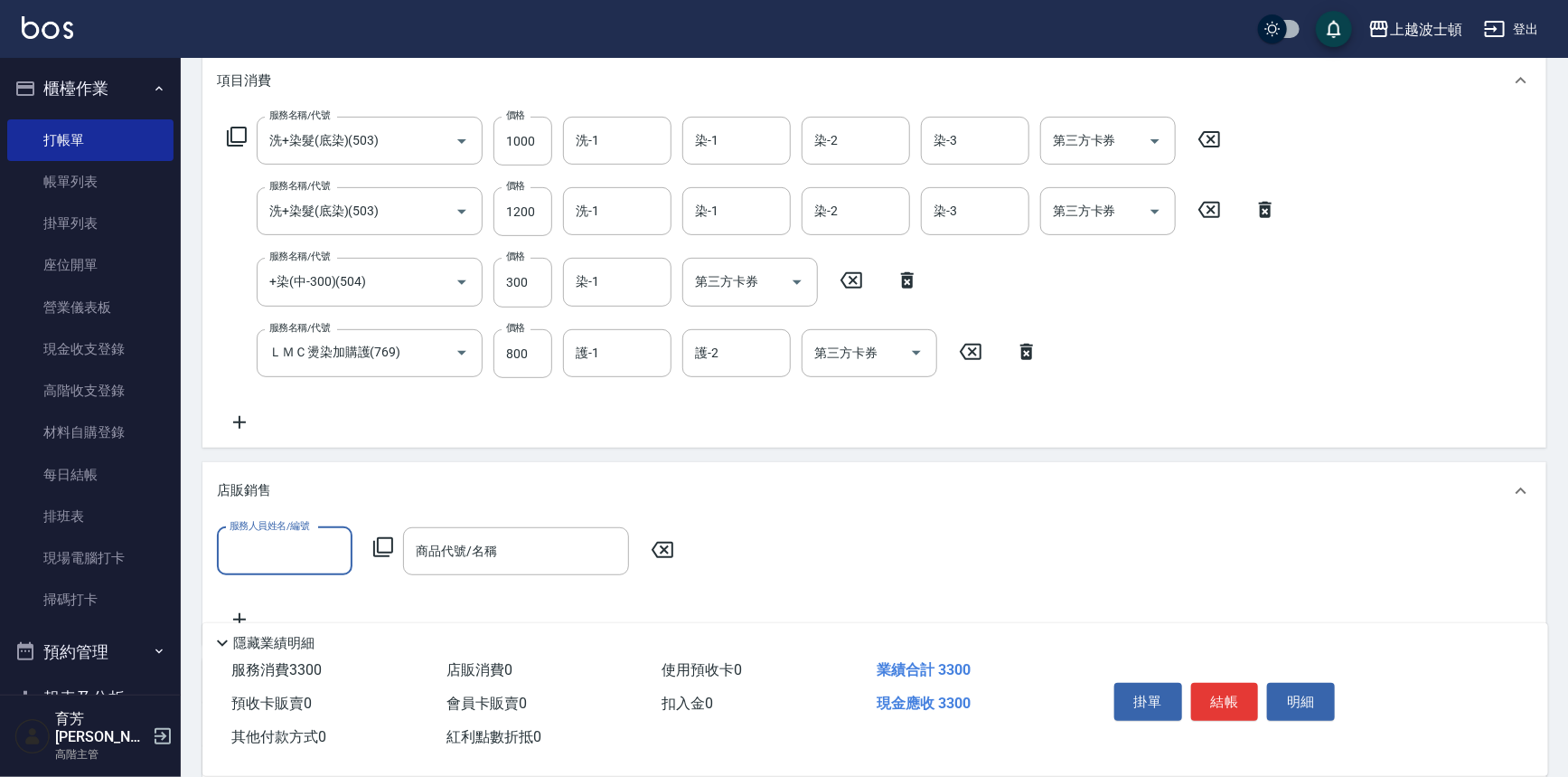
scroll to position [0, 0]
click at [291, 593] on div "shirey -0" at bounding box center [285, 596] width 136 height 29
type input "shirey-0"
click at [381, 541] on icon at bounding box center [383, 547] width 22 height 22
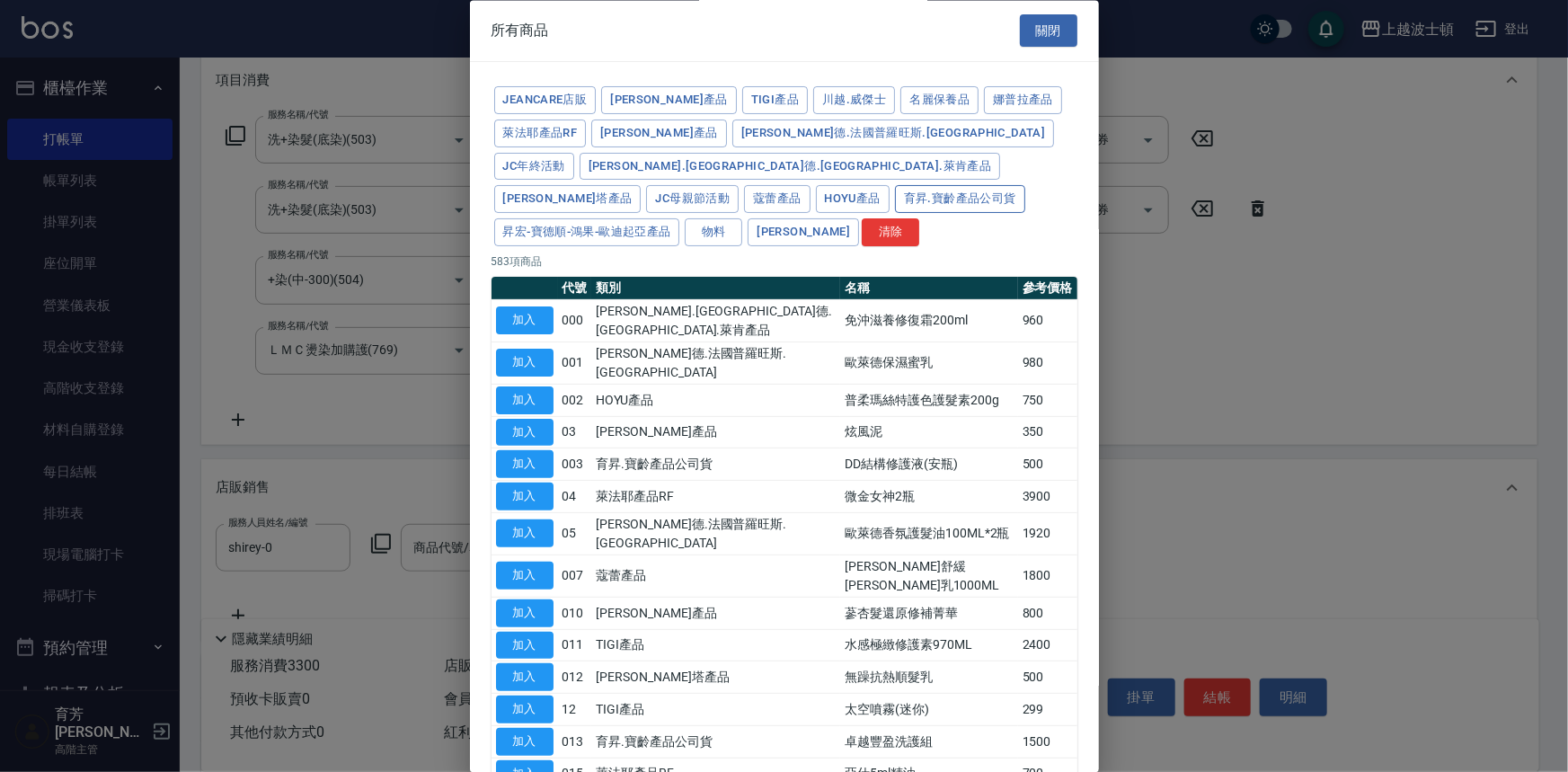
click at [894, 186] on button "育昇.寶齡產品公司貨" at bounding box center [959, 199] width 130 height 28
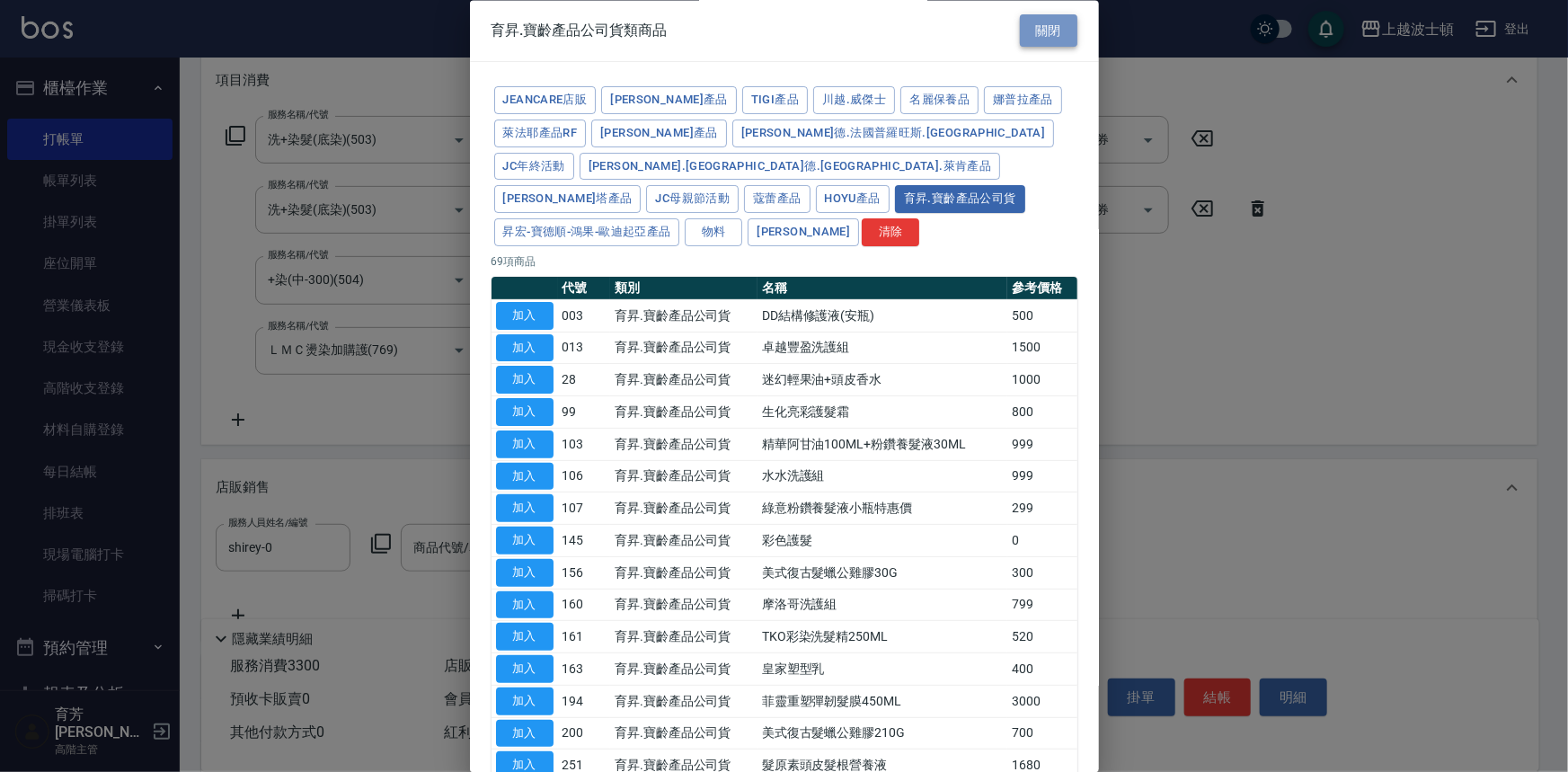
click at [1044, 24] on button "關閉" at bounding box center [1048, 31] width 57 height 33
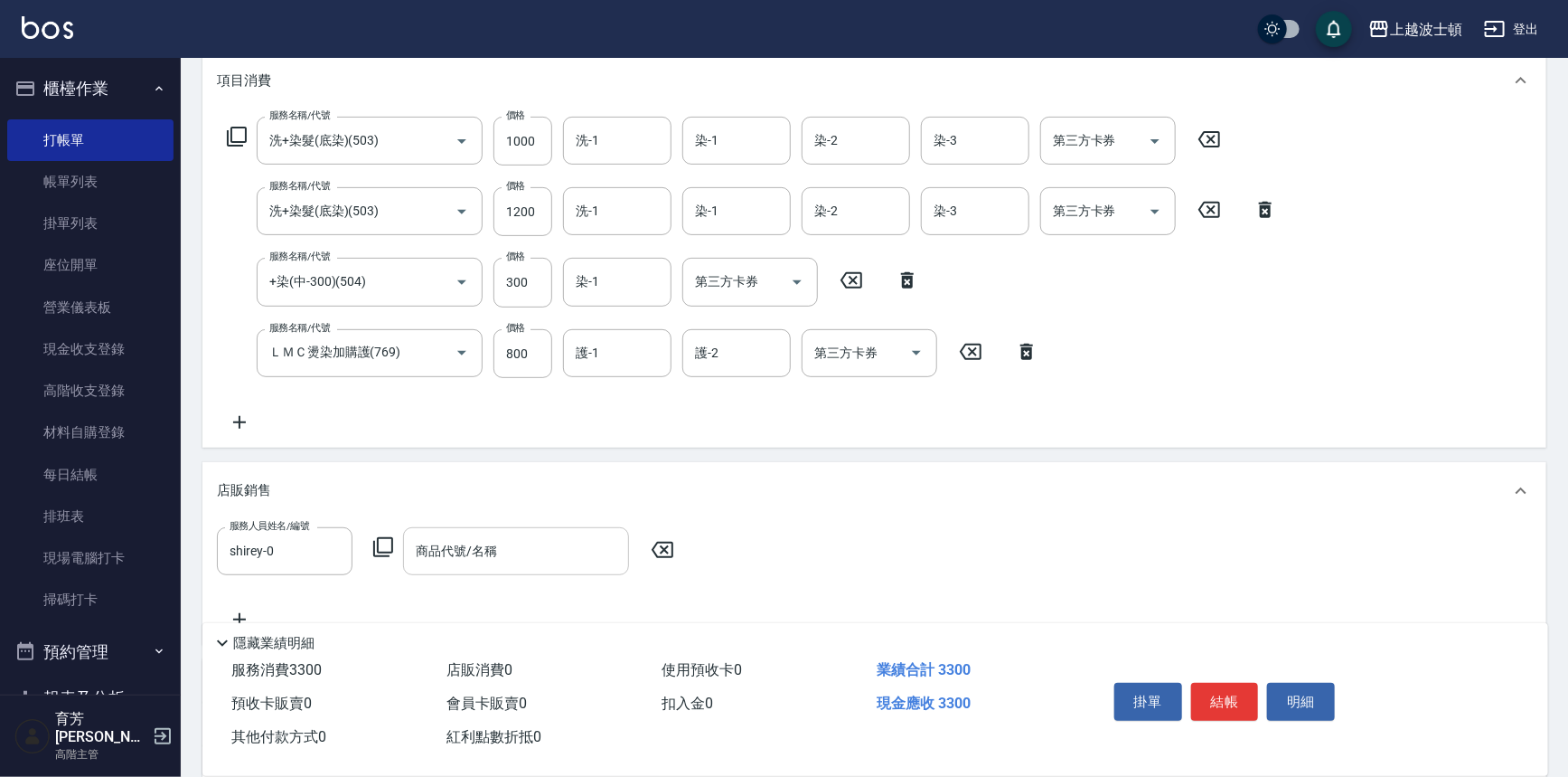
click at [447, 561] on input "商品代號/名稱" at bounding box center [515, 551] width 209 height 31
type input "灰"
click at [434, 543] on input "商品代號/名稱" at bounding box center [515, 551] width 209 height 31
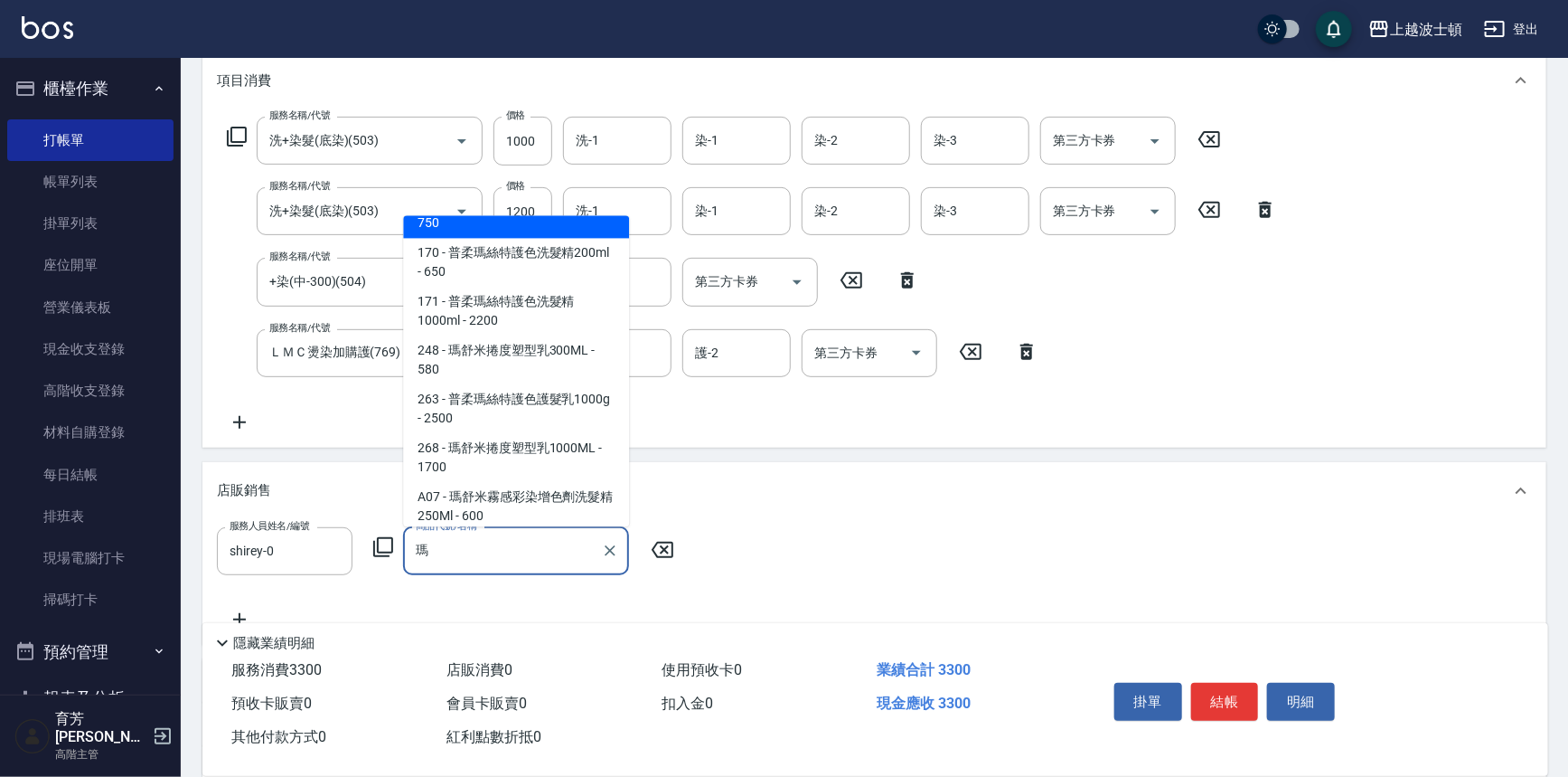
scroll to position [45, 0]
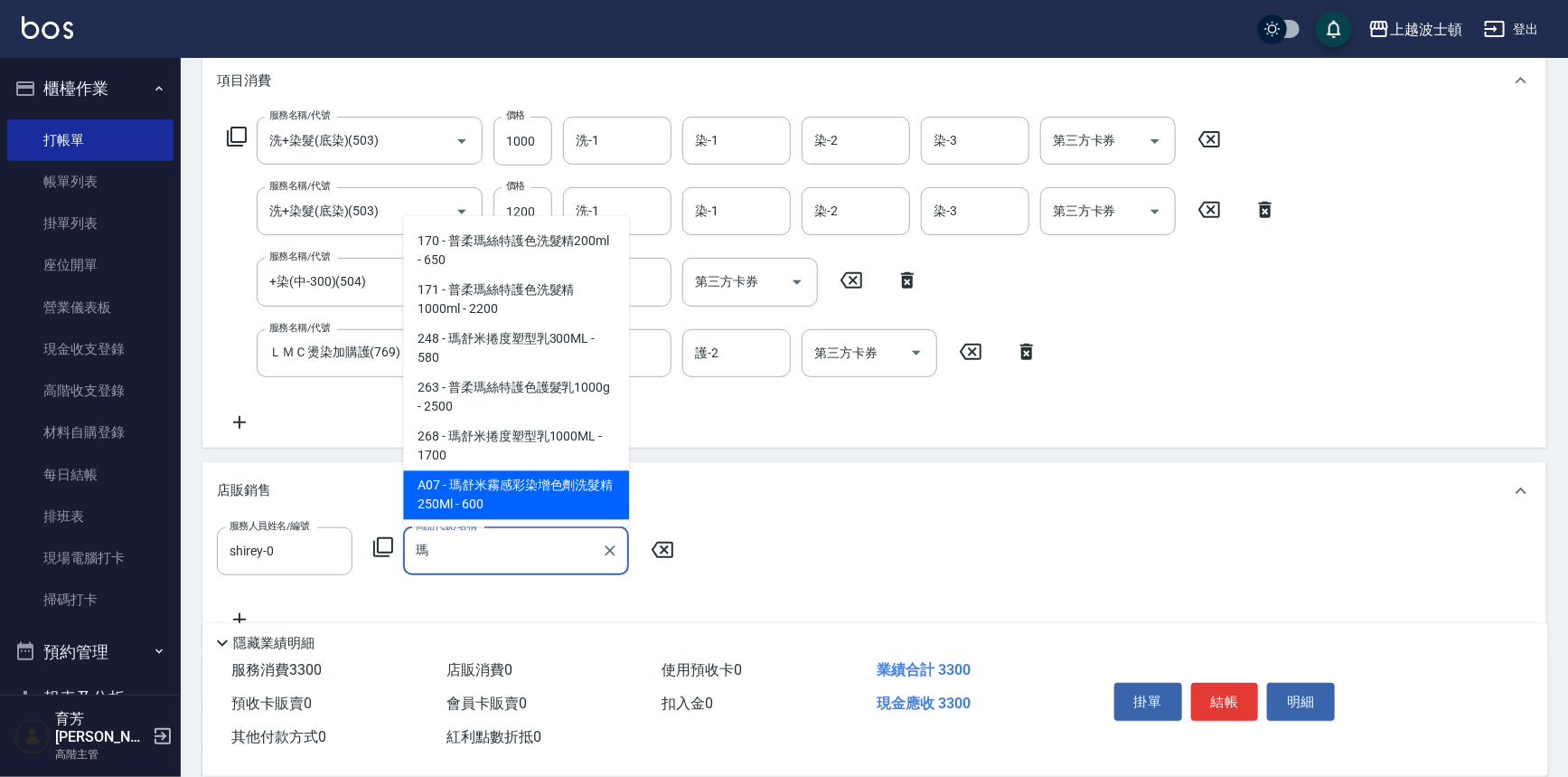
click at [561, 486] on span "A07 - 瑪舒米霧感彩染增色劑洗髮精250Ml - 600" at bounding box center [515, 495] width 226 height 49
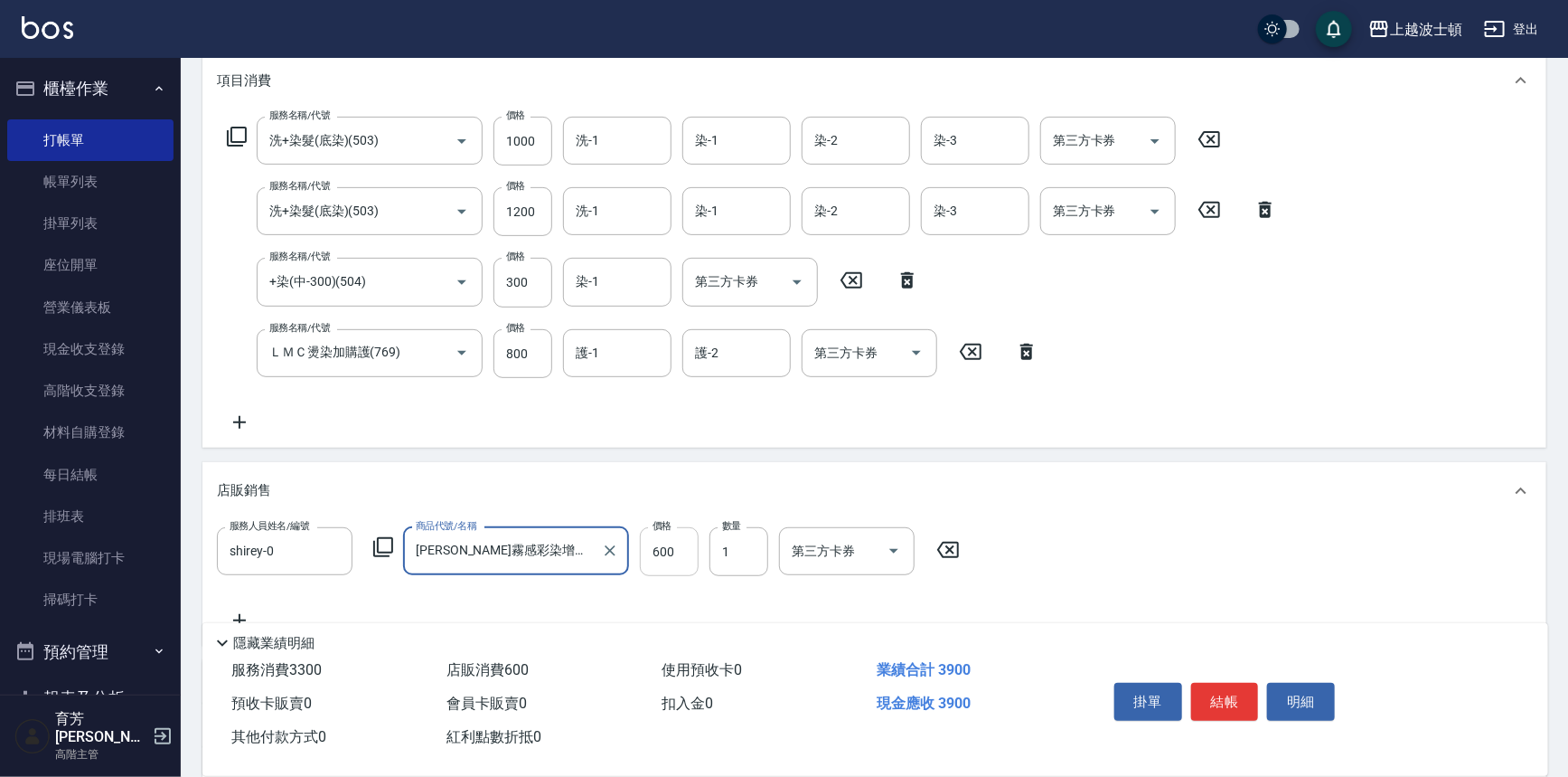
type input "[PERSON_NAME]霧感彩染增色劑洗髮精250Ml"
click at [683, 546] on input "600" at bounding box center [669, 552] width 59 height 49
type input "500"
click at [240, 610] on icon at bounding box center [240, 620] width 45 height 22
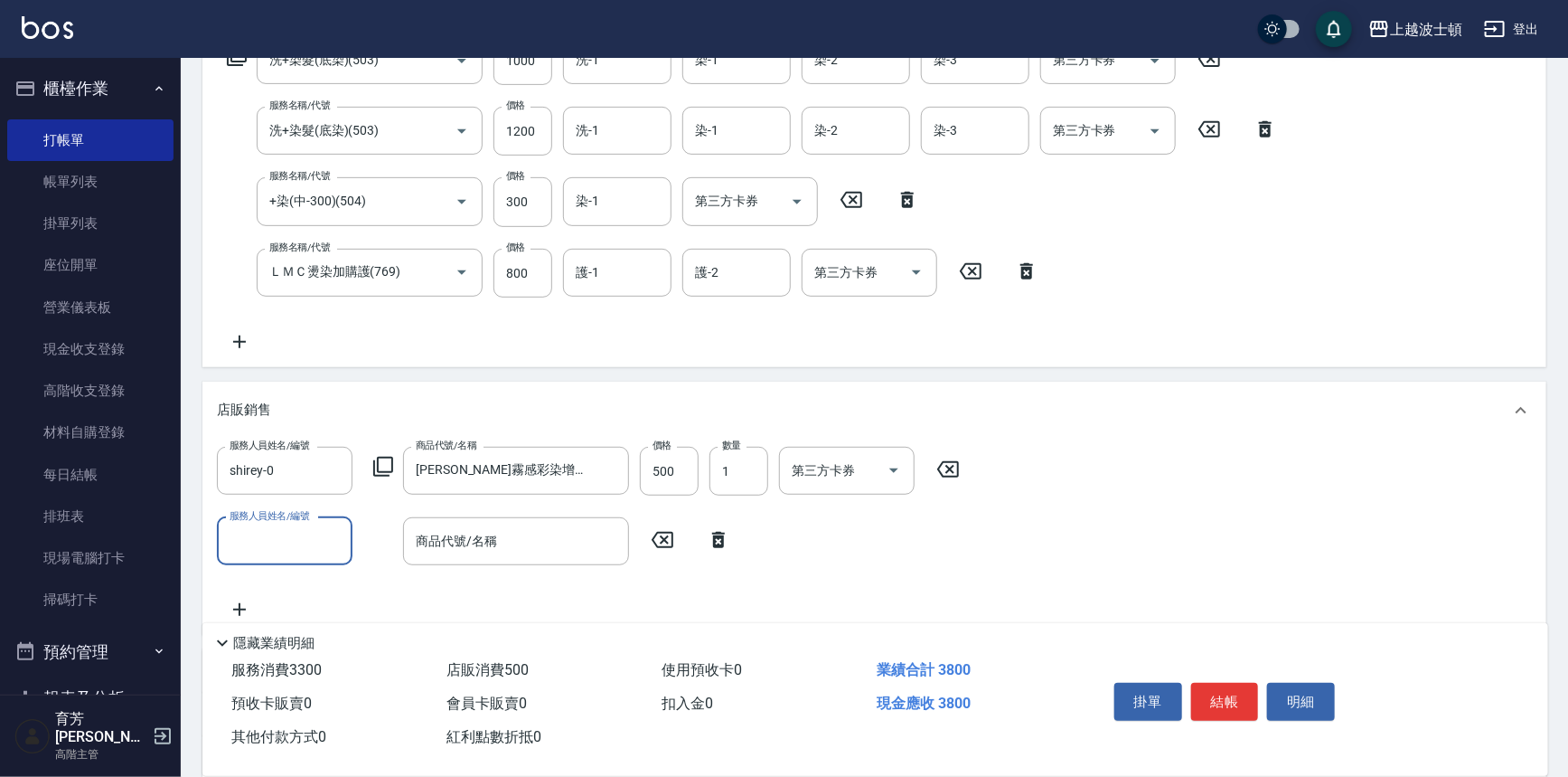
scroll to position [419, 0]
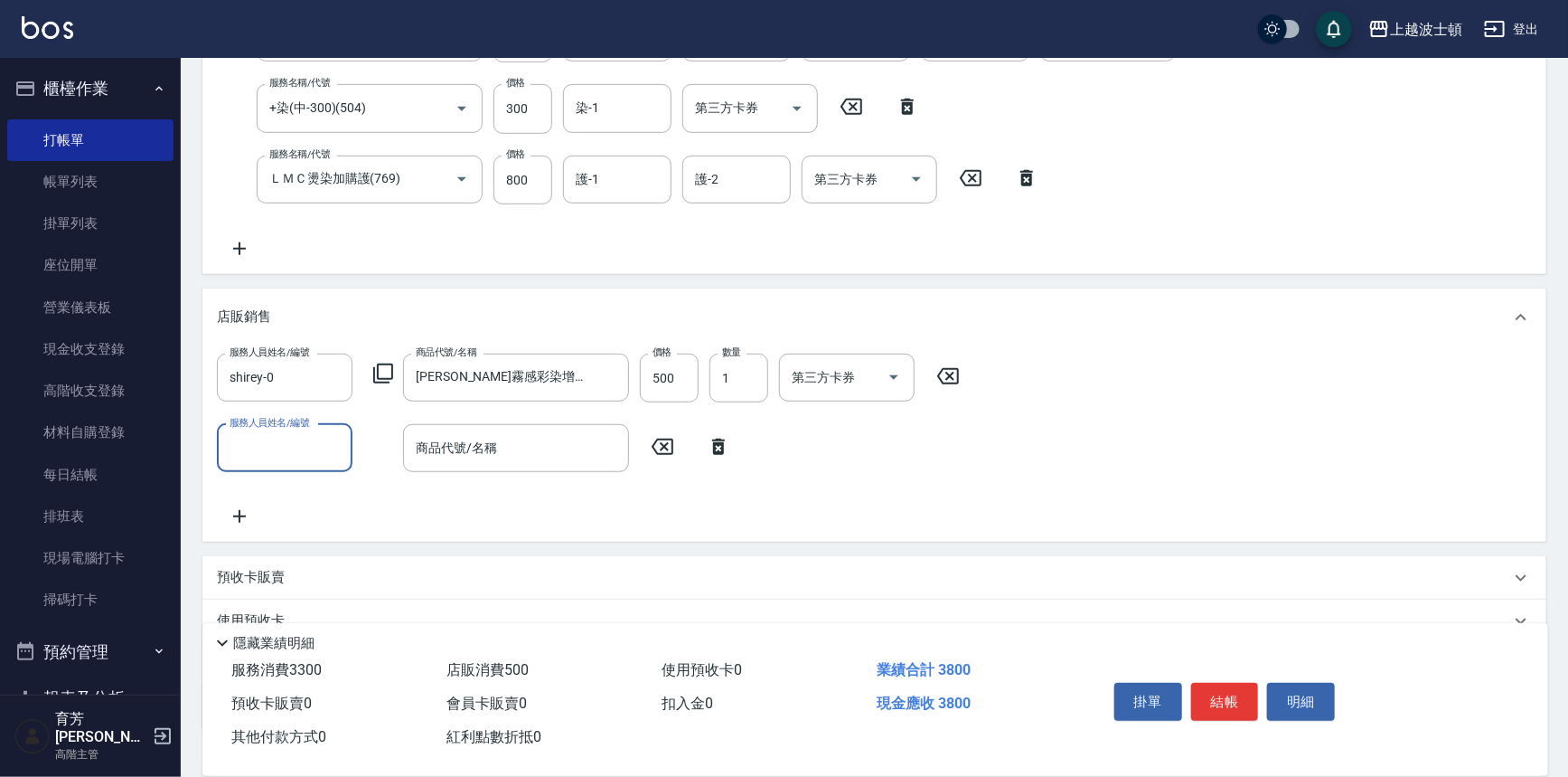
click at [235, 453] on input "服務人員姓名/編號" at bounding box center [285, 448] width 119 height 31
click at [295, 495] on div "shirey -0" at bounding box center [285, 494] width 136 height 29
type input "shirey-0"
click at [436, 454] on input "商品代號/名稱" at bounding box center [515, 448] width 209 height 31
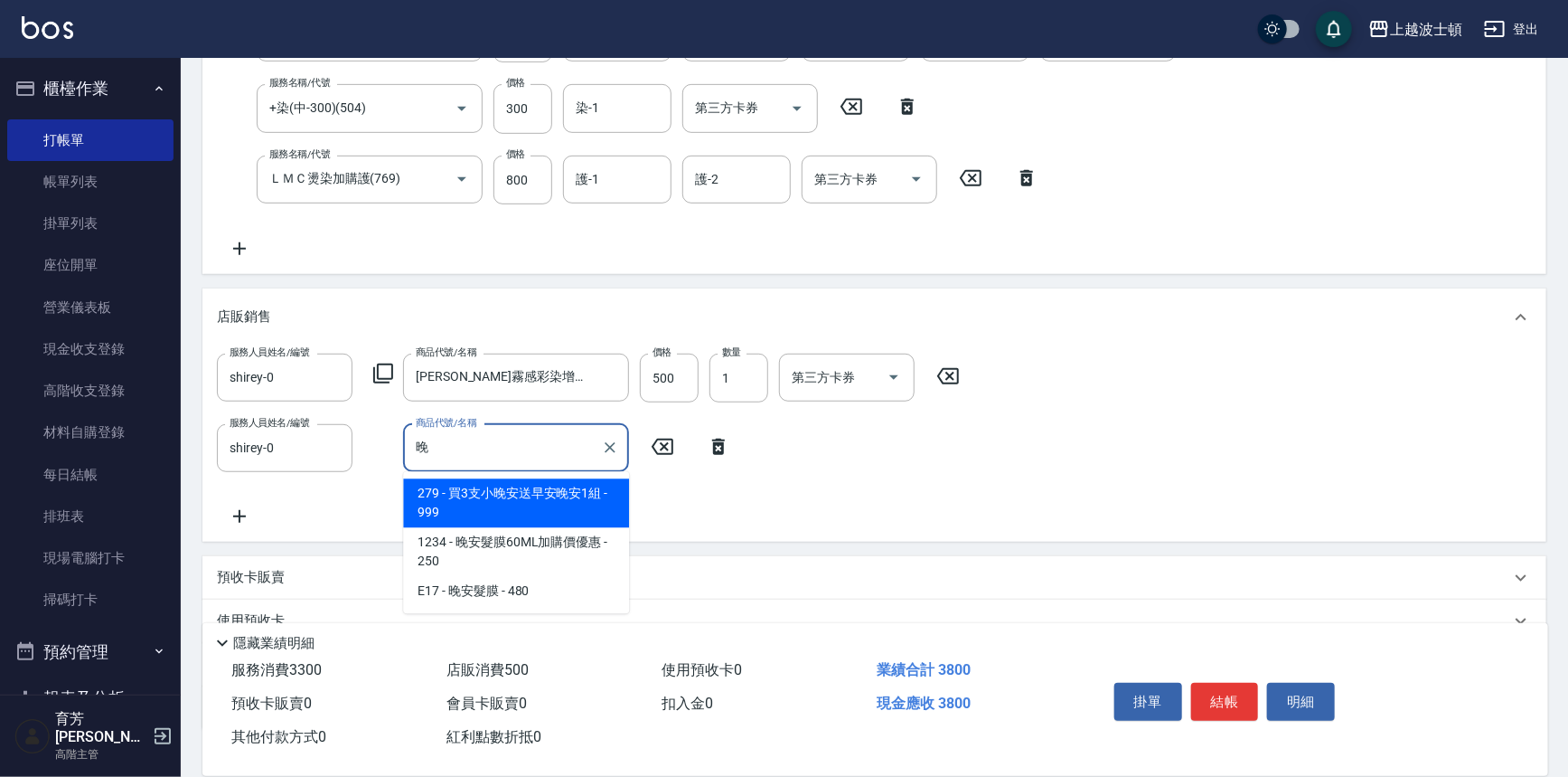
click at [554, 546] on span "1234 - 晚安髮膜60ML加購價優惠 - 250" at bounding box center [515, 553] width 226 height 49
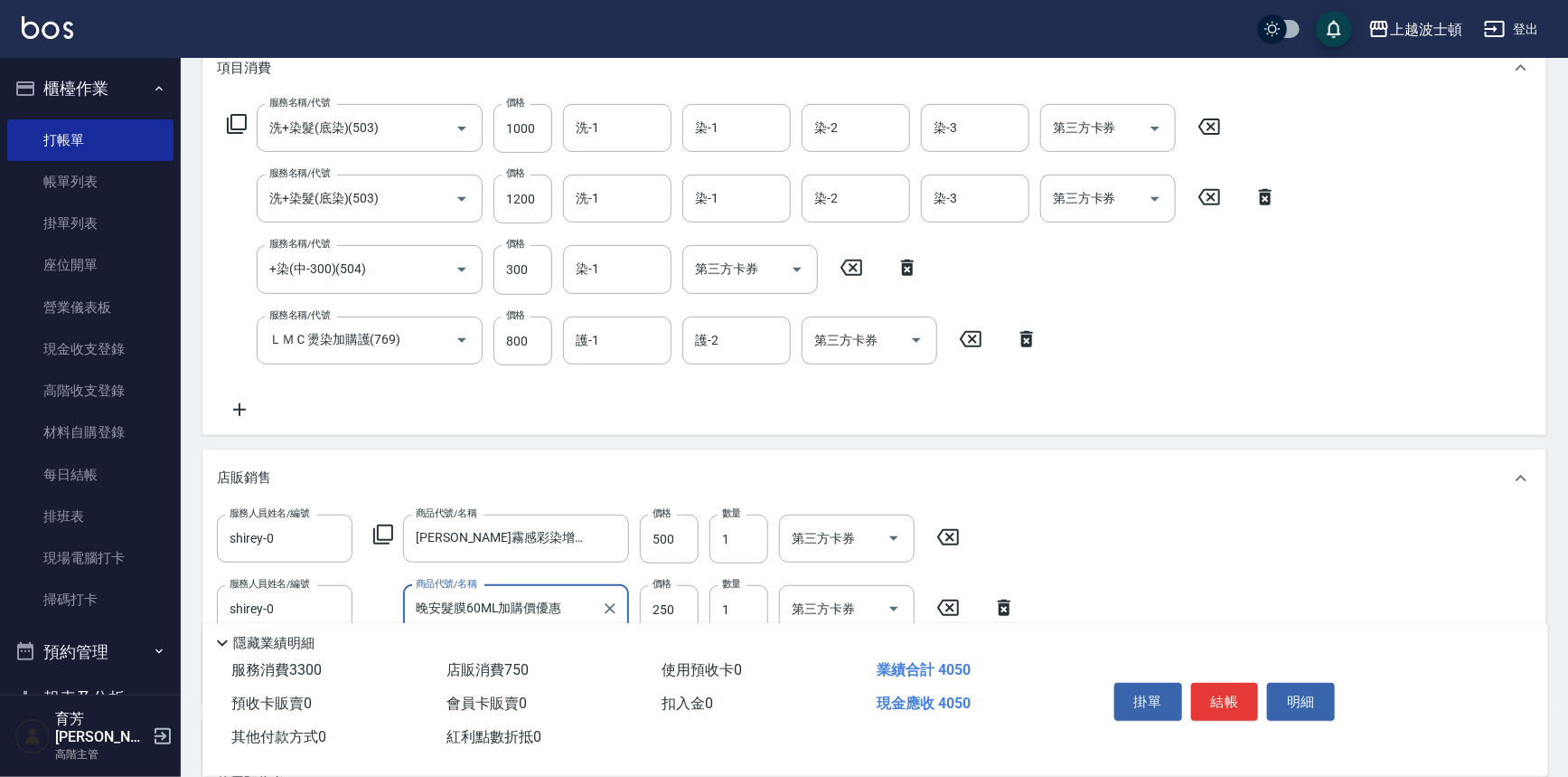
scroll to position [253, 0]
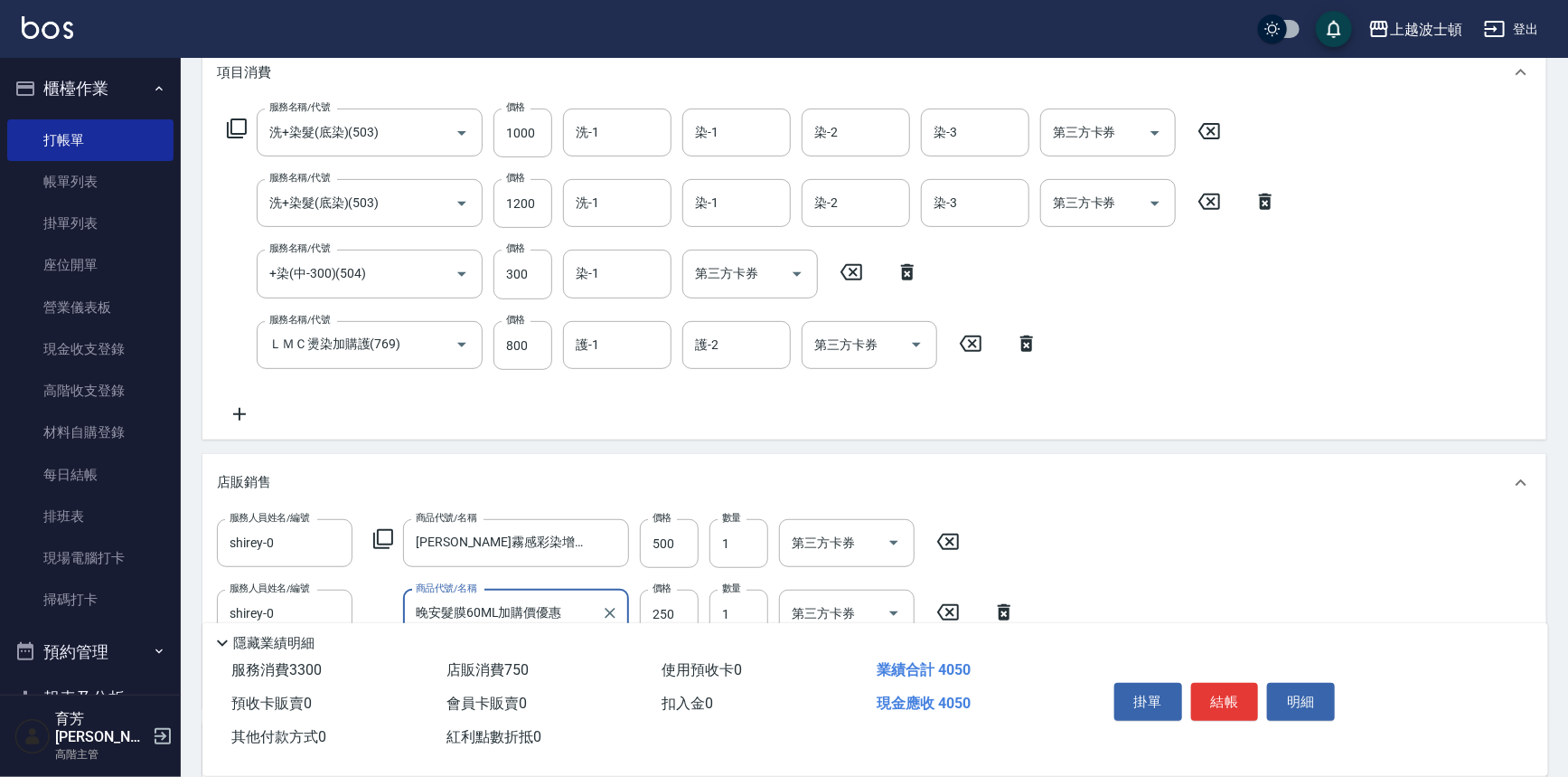
type input "晚安髮膜60ML加購價優惠"
click at [1210, 128] on icon at bounding box center [1209, 131] width 22 height 17
click at [235, 127] on icon at bounding box center [237, 128] width 22 height 22
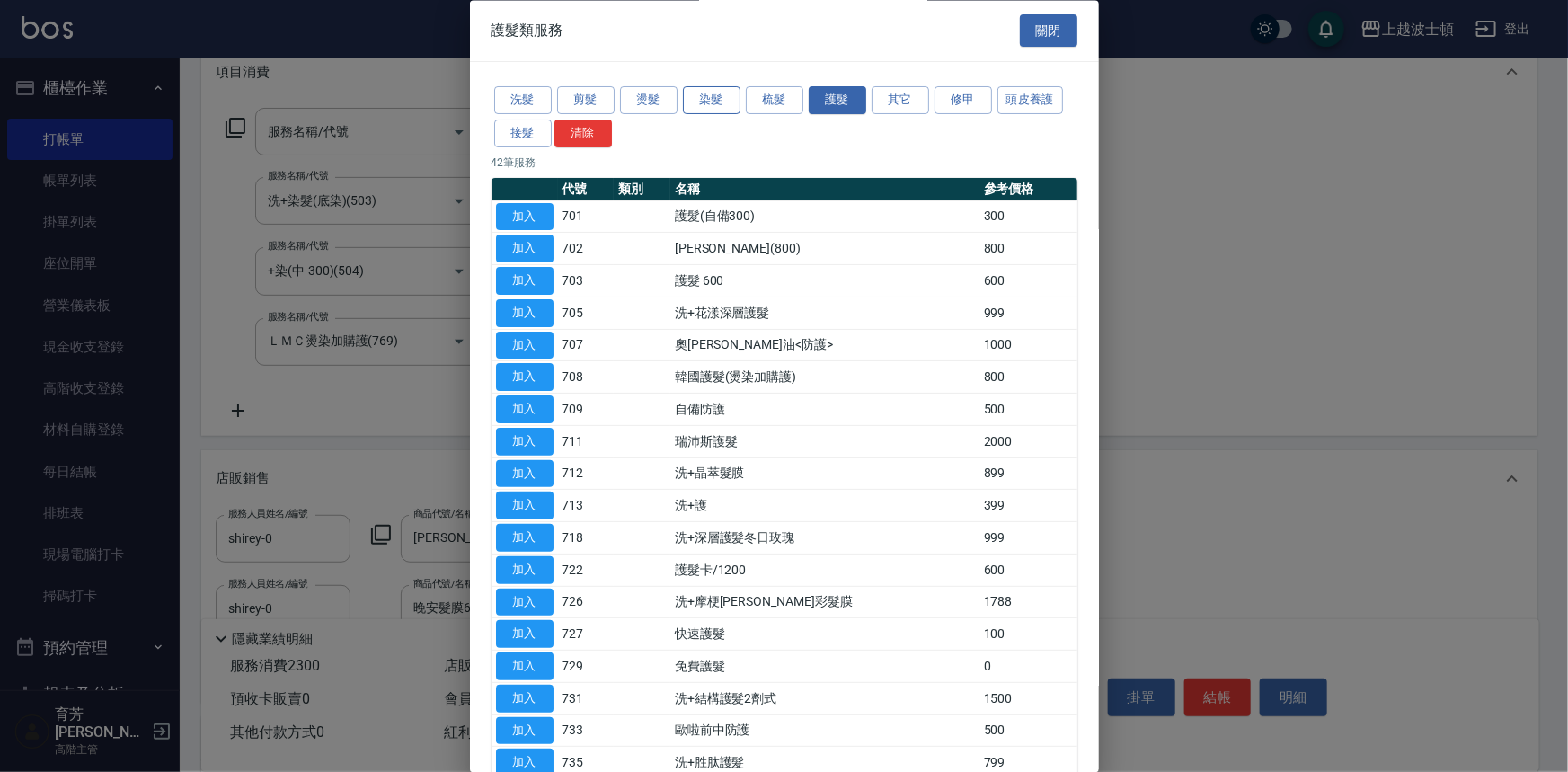
click at [718, 97] on button "染髮" at bounding box center [711, 101] width 57 height 28
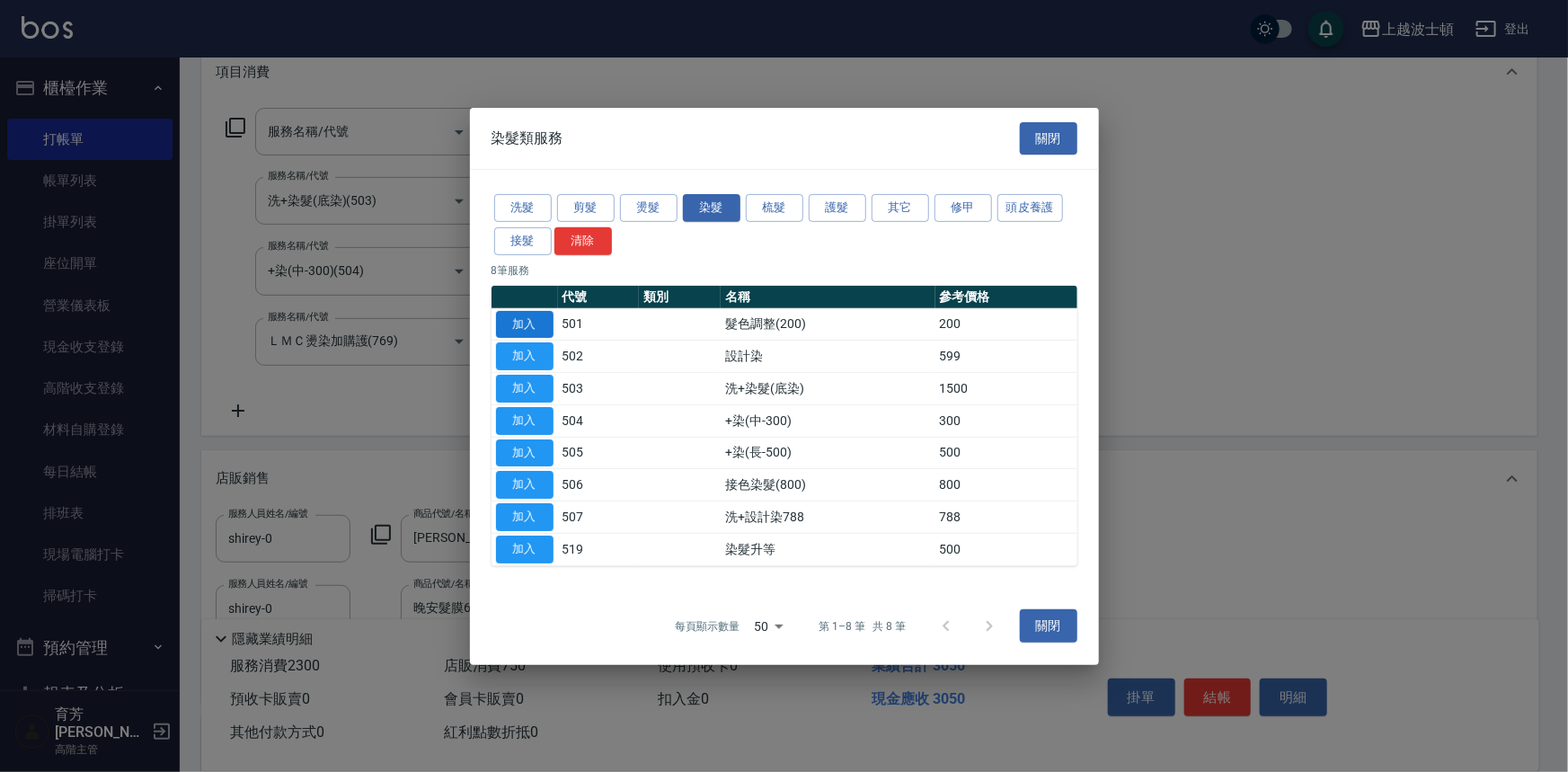
click at [515, 350] on button "加入" at bounding box center [524, 356] width 57 height 28
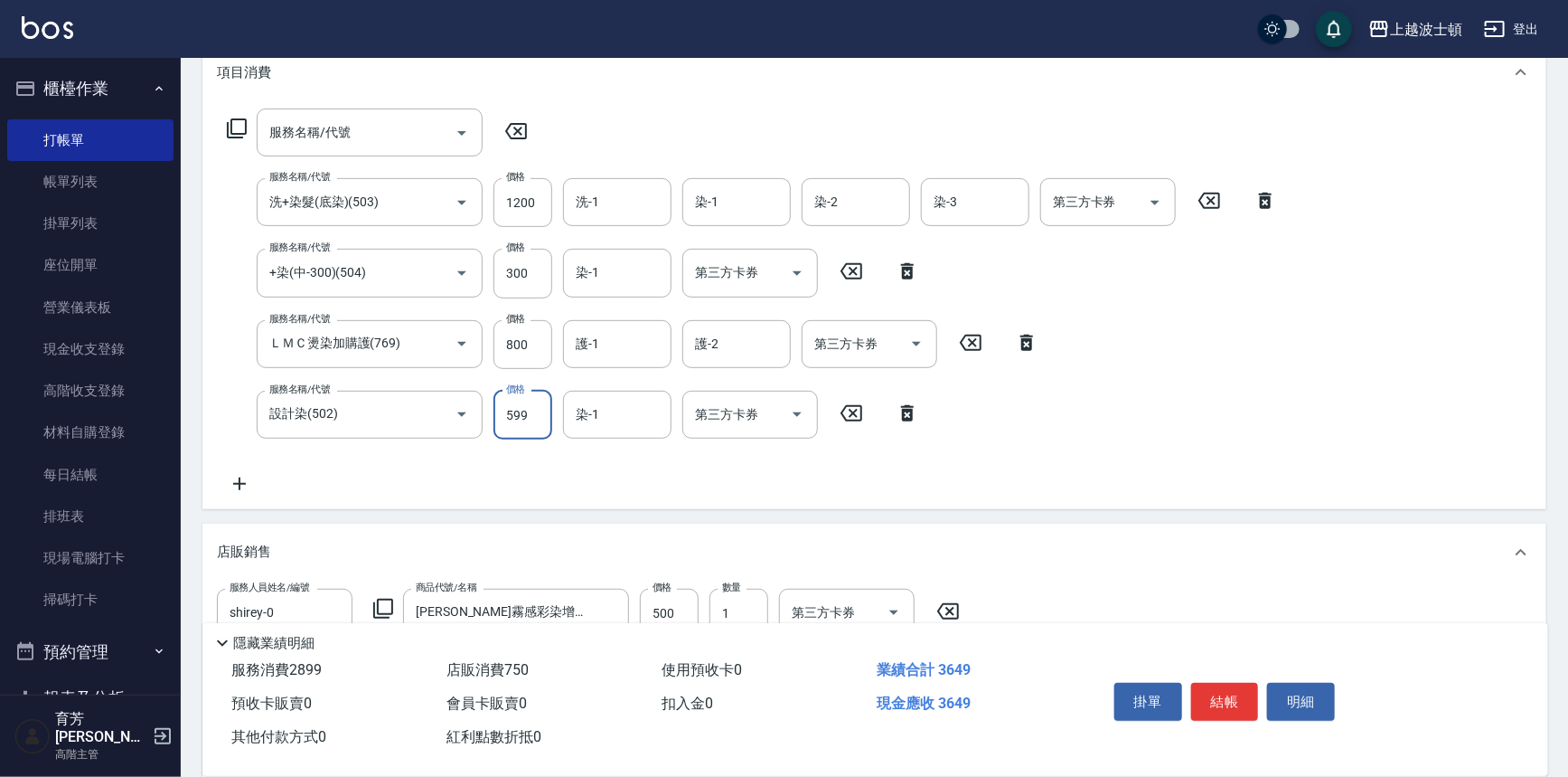
click at [536, 419] on input "599" at bounding box center [523, 415] width 59 height 49
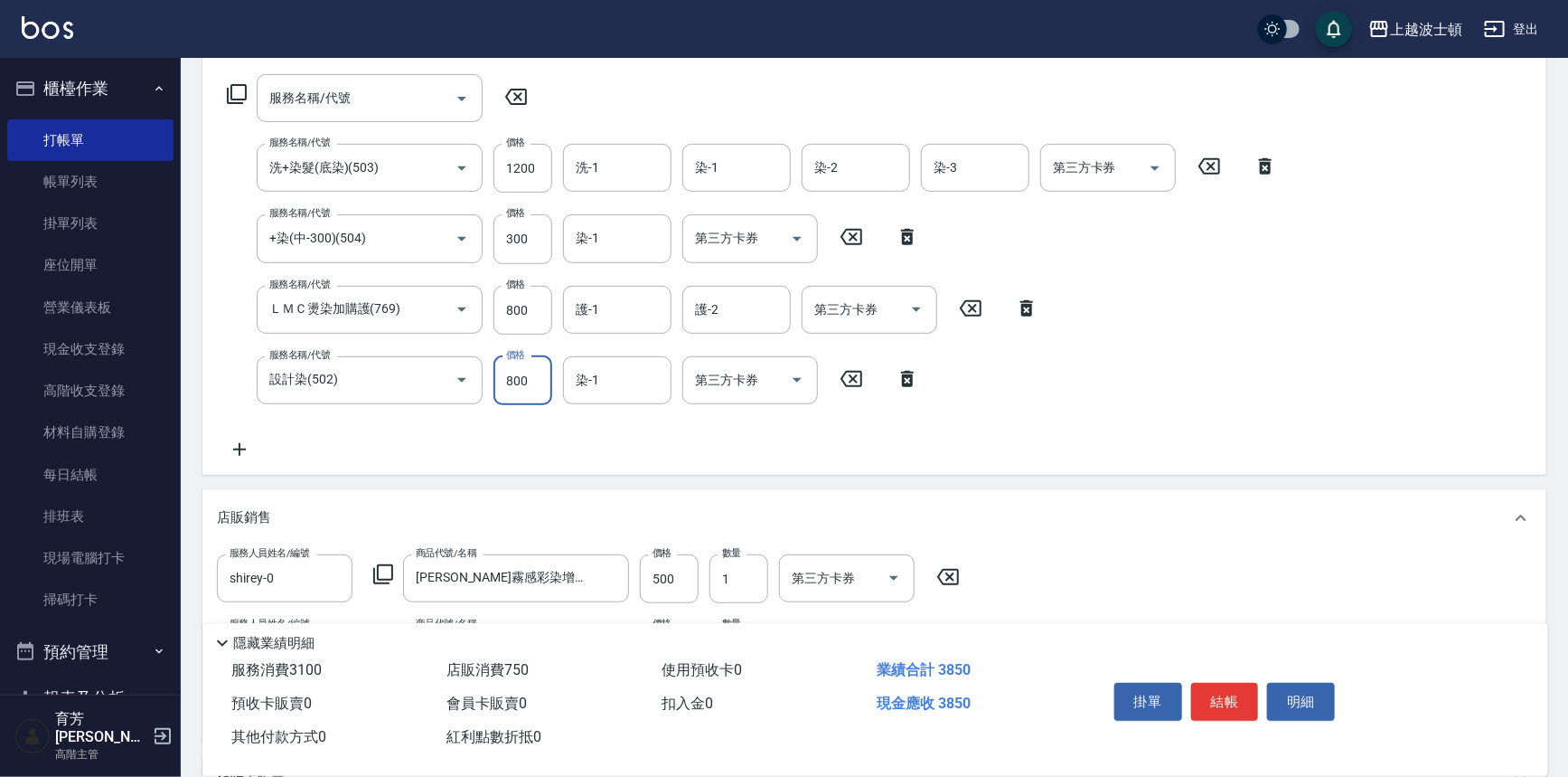
scroll to position [290, 0]
type input "800"
click at [238, 82] on icon at bounding box center [237, 92] width 20 height 20
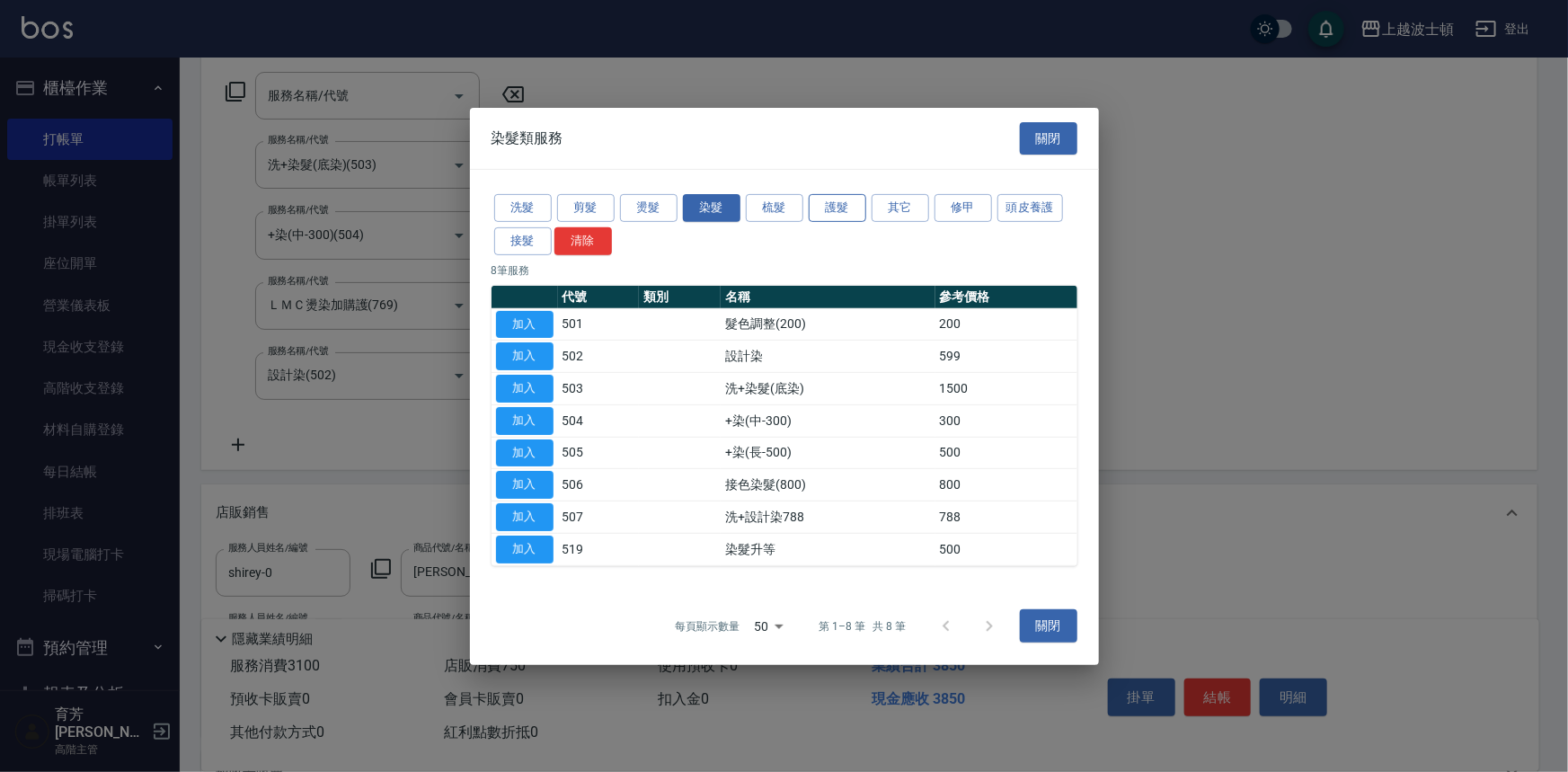
click at [830, 205] on button "護髮" at bounding box center [837, 208] width 57 height 28
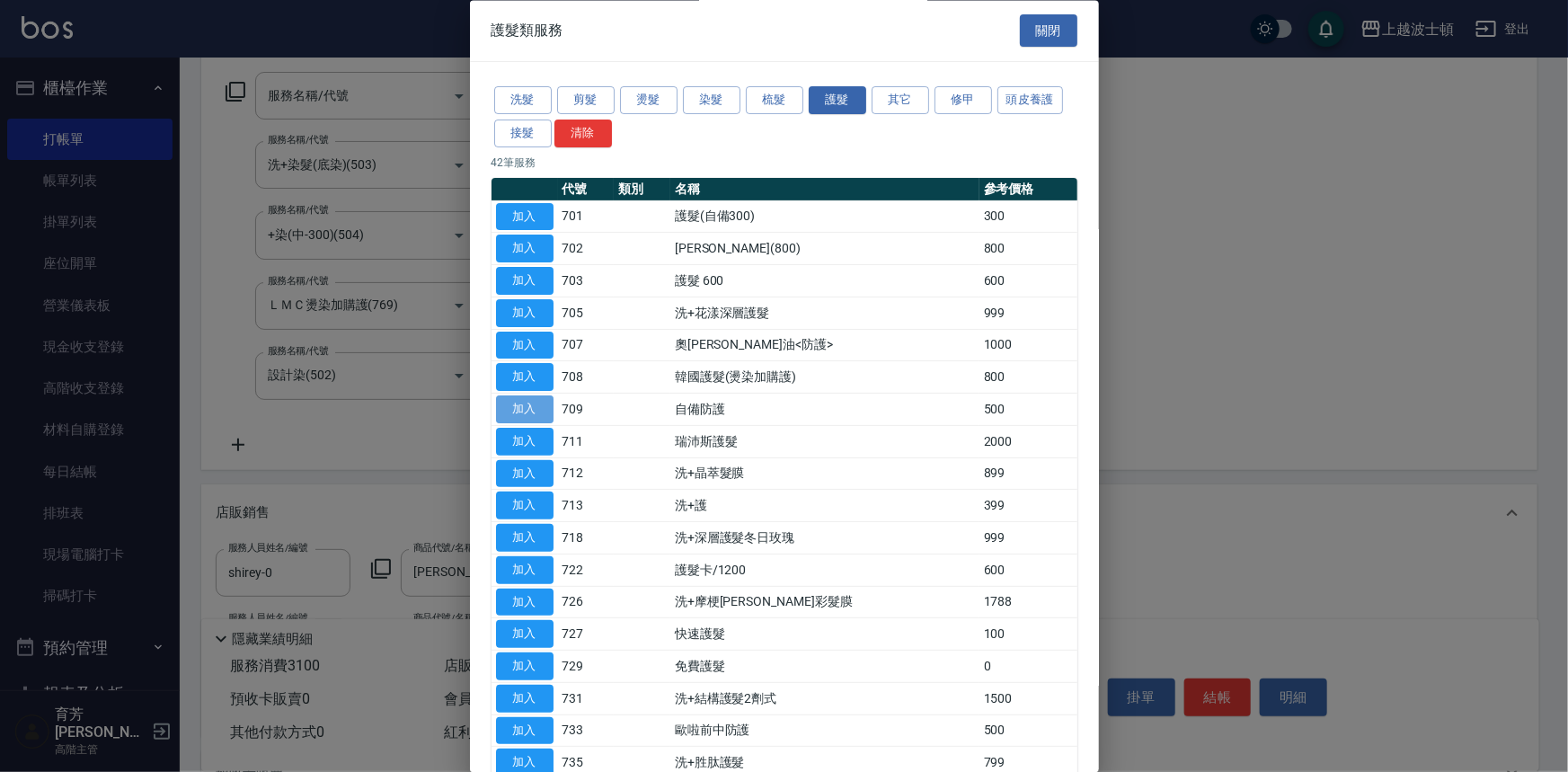
click at [539, 412] on button "加入" at bounding box center [524, 410] width 57 height 28
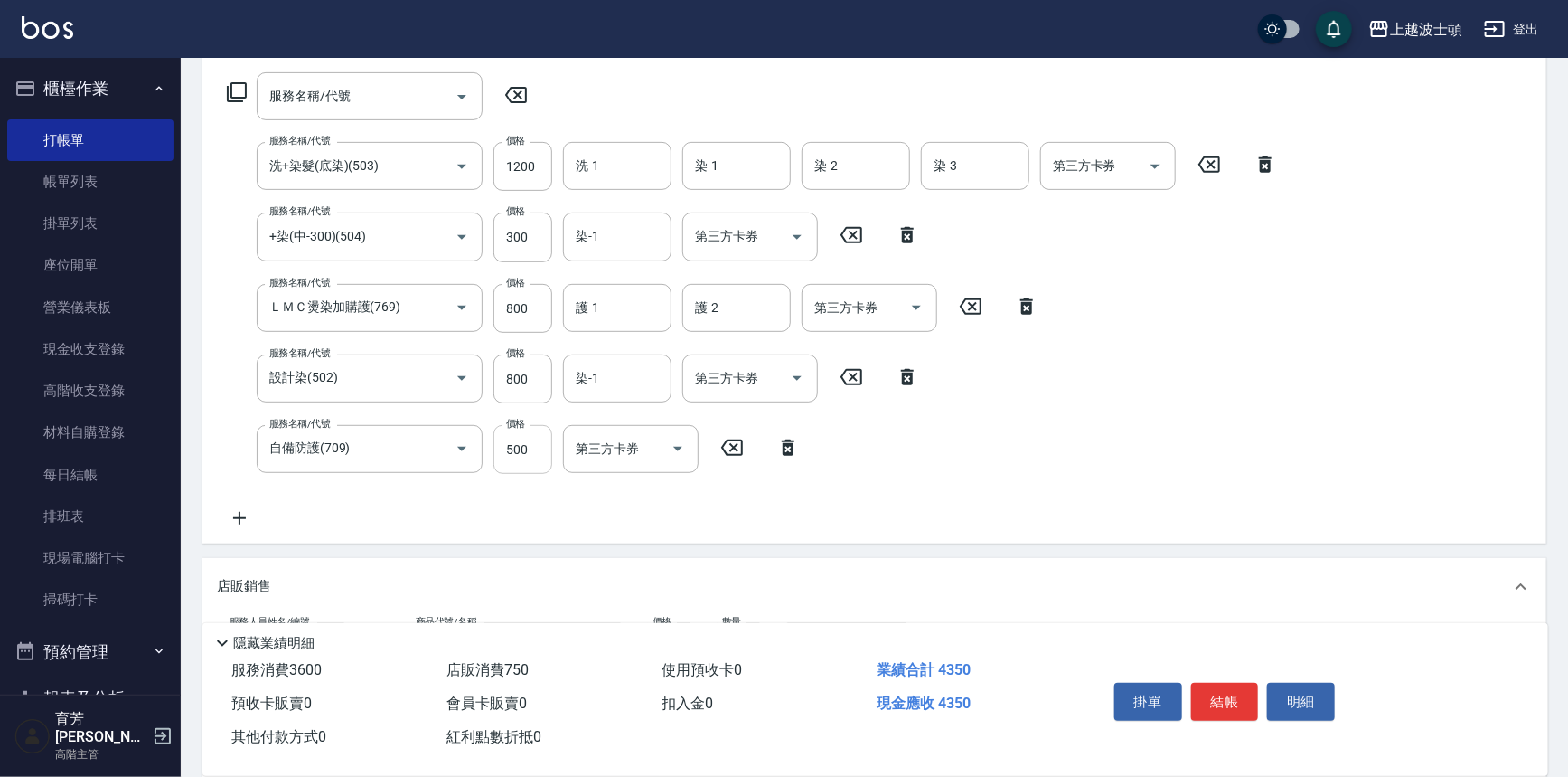
click at [540, 425] on input "500" at bounding box center [523, 449] width 59 height 49
type input "300"
click at [523, 379] on input "800" at bounding box center [523, 379] width 59 height 49
type input "600"
click at [533, 245] on input "300" at bounding box center [523, 237] width 59 height 49
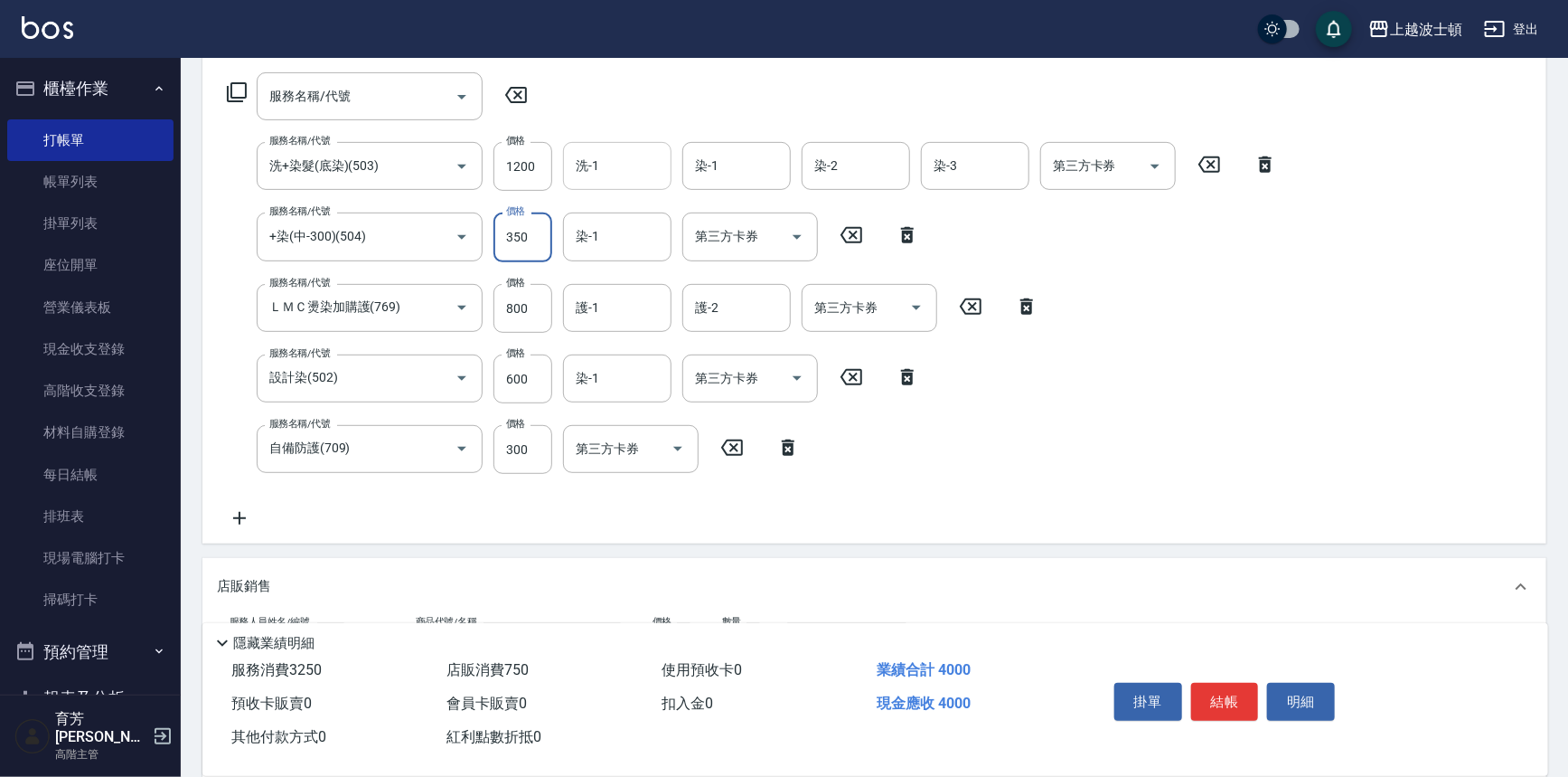
type input "350"
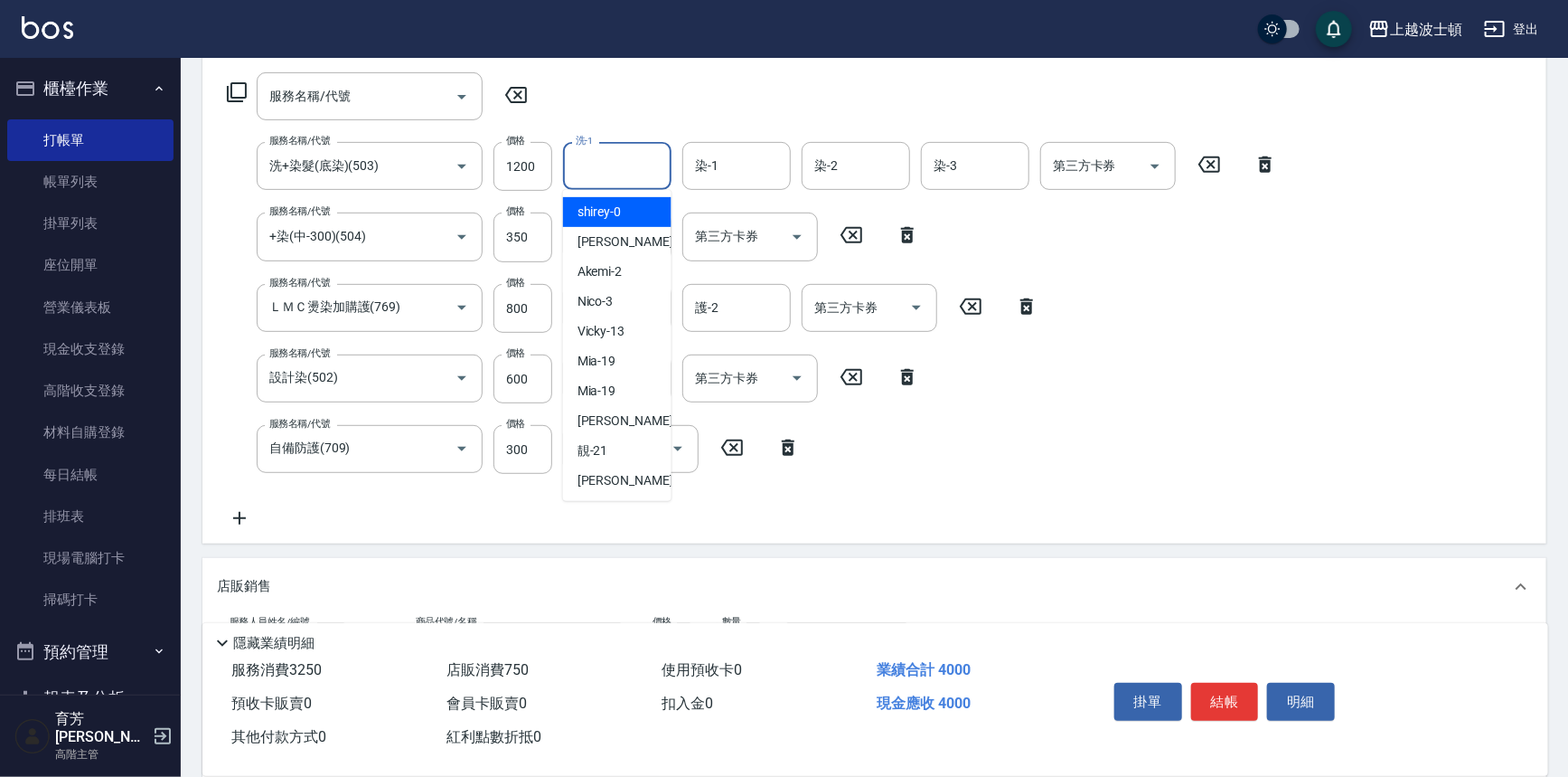
click at [640, 161] on input "洗-1" at bounding box center [617, 165] width 92 height 31
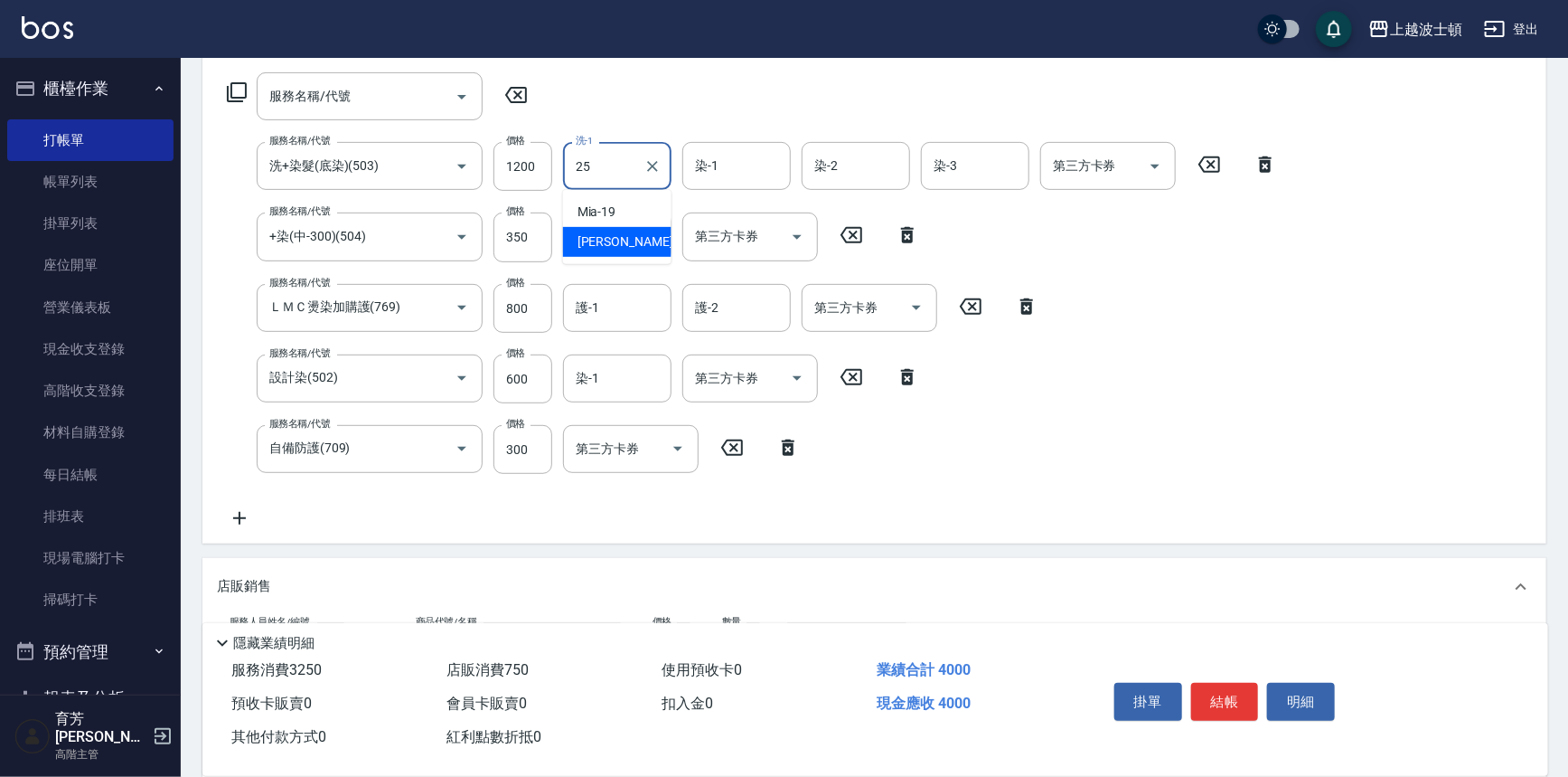
click at [654, 241] on div "[PERSON_NAME]-25" at bounding box center [617, 242] width 109 height 29
type input "[PERSON_NAME]-25"
click at [759, 171] on input "染-1" at bounding box center [737, 165] width 92 height 31
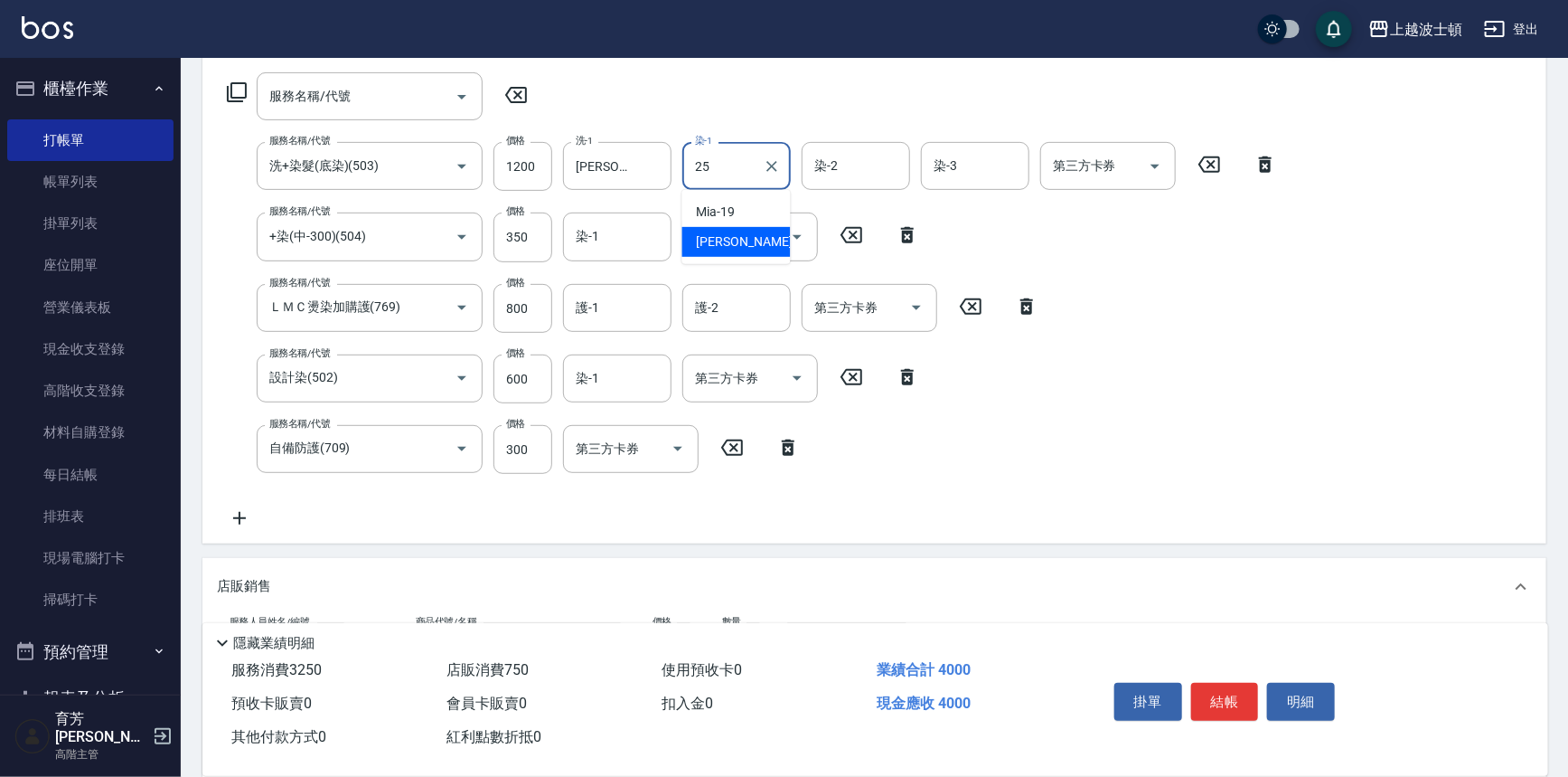
drag, startPoint x: 753, startPoint y: 234, endPoint x: 833, endPoint y: 198, distance: 87.7
click at [755, 234] on div "[PERSON_NAME]-25" at bounding box center [737, 242] width 109 height 29
type input "[PERSON_NAME]-25"
click at [843, 176] on input "染-2" at bounding box center [856, 165] width 92 height 31
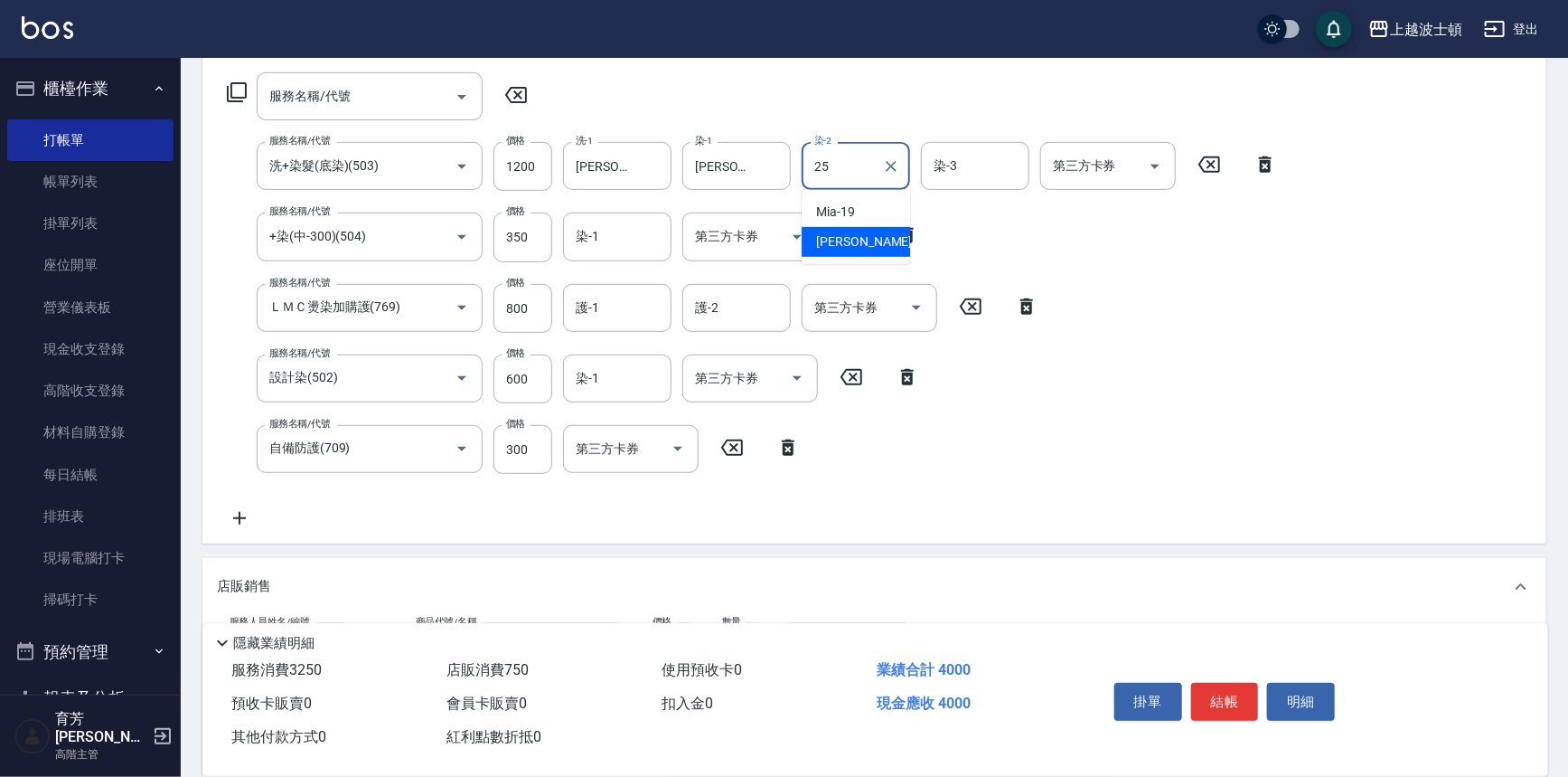
drag, startPoint x: 843, startPoint y: 245, endPoint x: 993, endPoint y: 228, distance: 151.0
click at [849, 245] on span "[PERSON_NAME]-25" at bounding box center [874, 242] width 113 height 19
type input "[PERSON_NAME]-25"
drag, startPoint x: 978, startPoint y: 165, endPoint x: 976, endPoint y: 180, distance: 15.1
click at [977, 165] on input "染-3" at bounding box center [975, 165] width 92 height 31
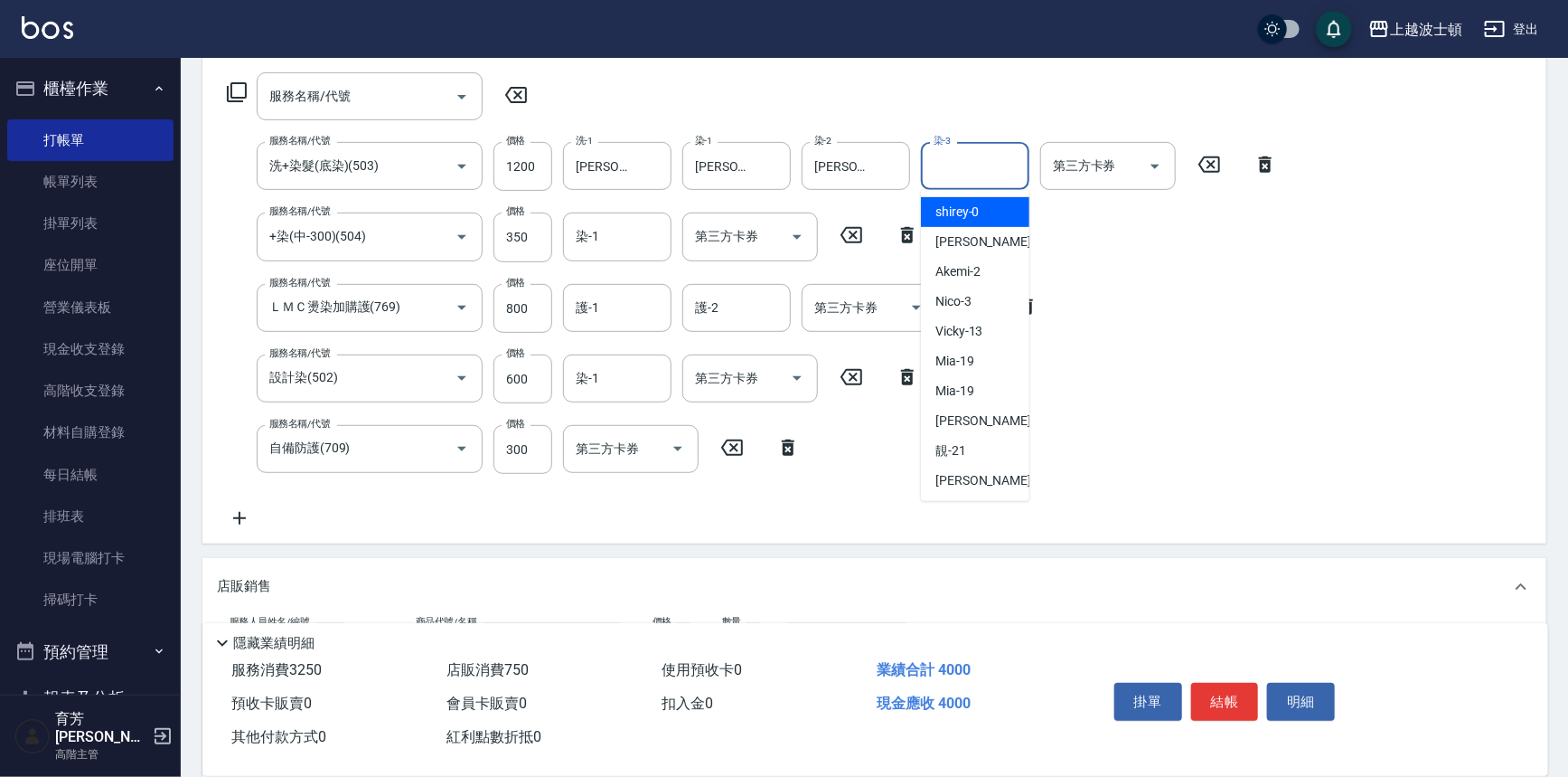
drag, startPoint x: 966, startPoint y: 207, endPoint x: 707, endPoint y: 261, distance: 264.6
click at [966, 208] on span "shirey -0" at bounding box center [958, 211] width 44 height 19
type input "shirey-0"
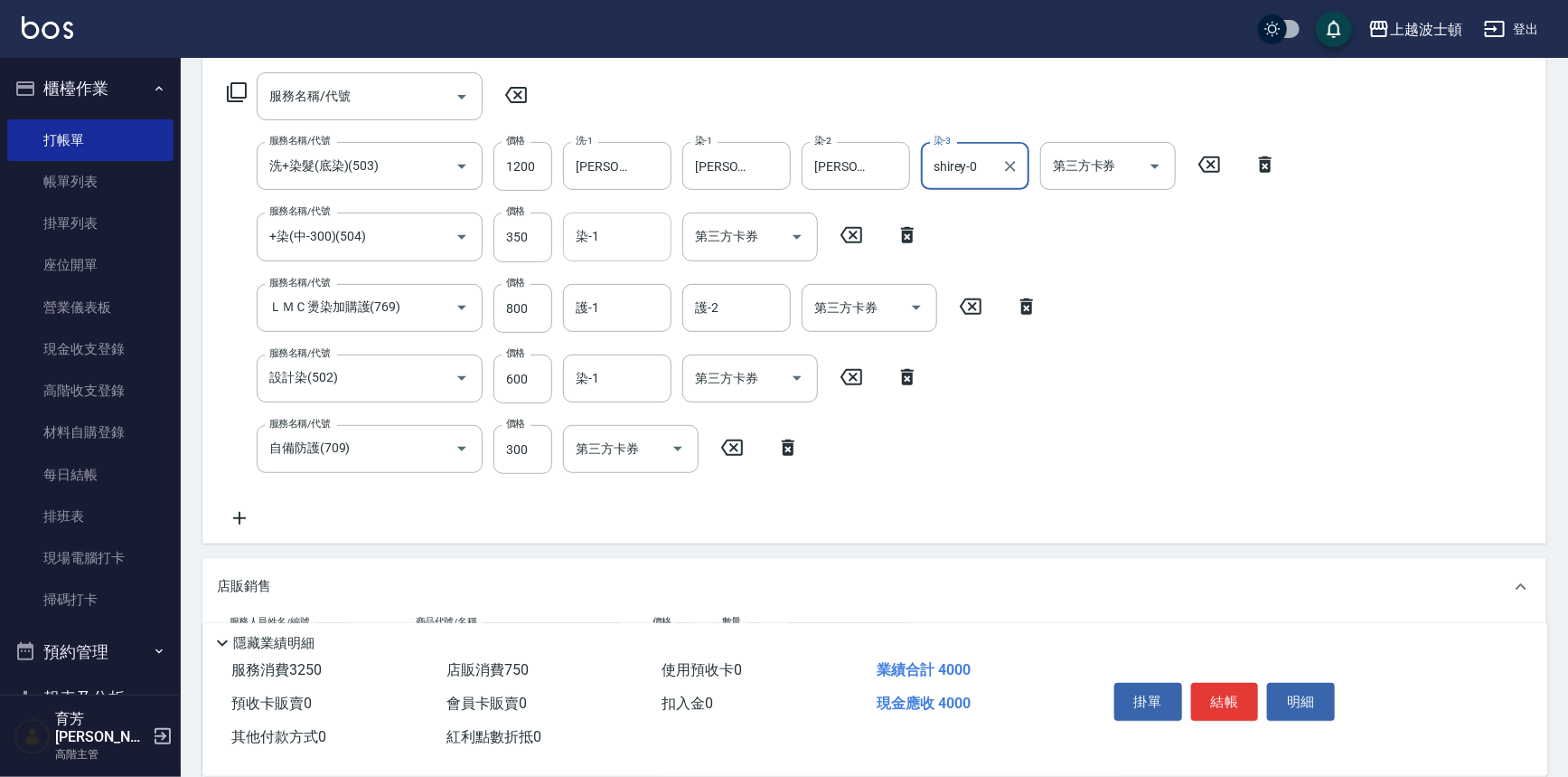
click at [628, 245] on input "染-1" at bounding box center [617, 236] width 92 height 31
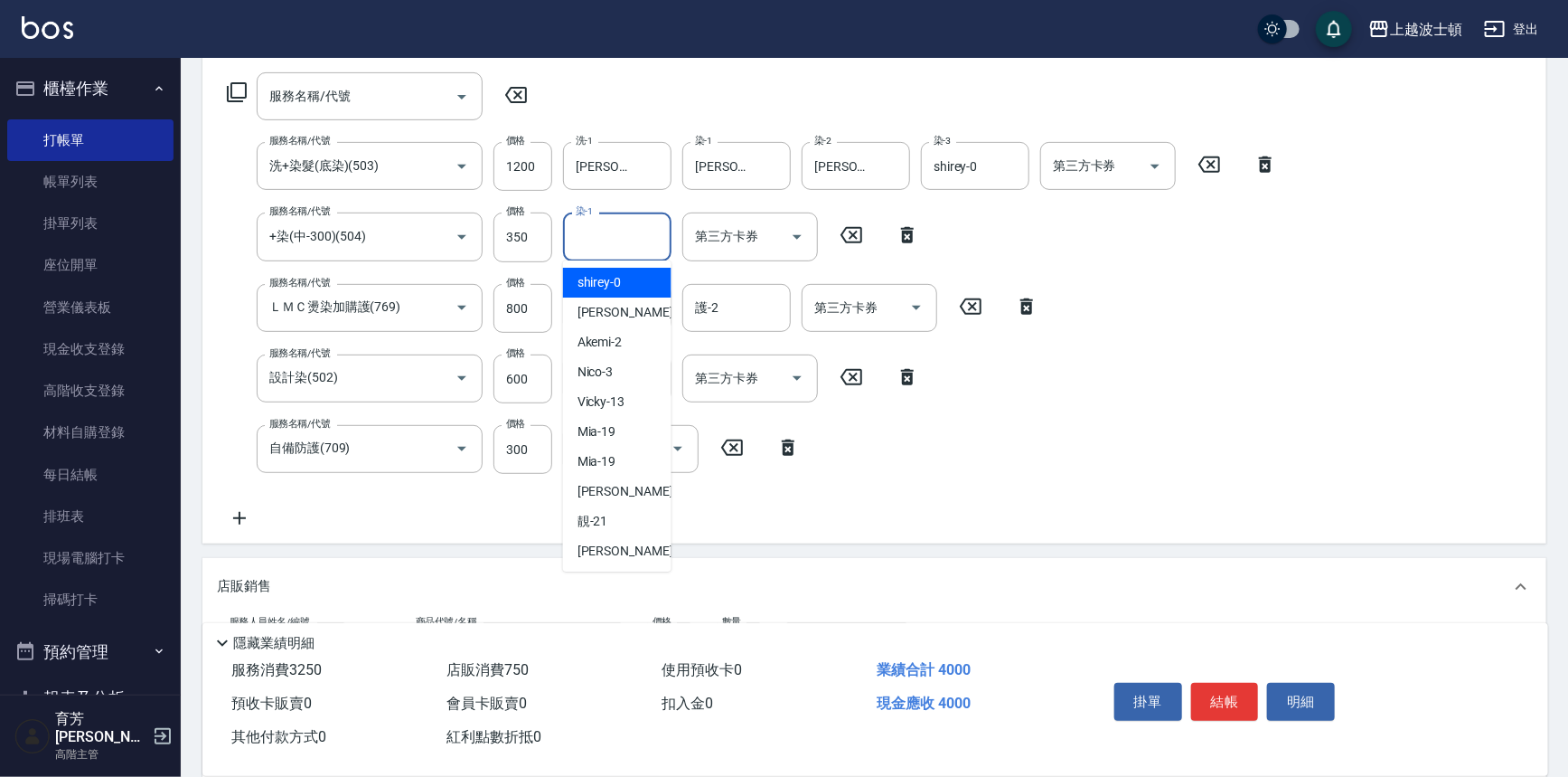
click at [620, 277] on span "shirey -0" at bounding box center [600, 282] width 44 height 19
type input "shirey-0"
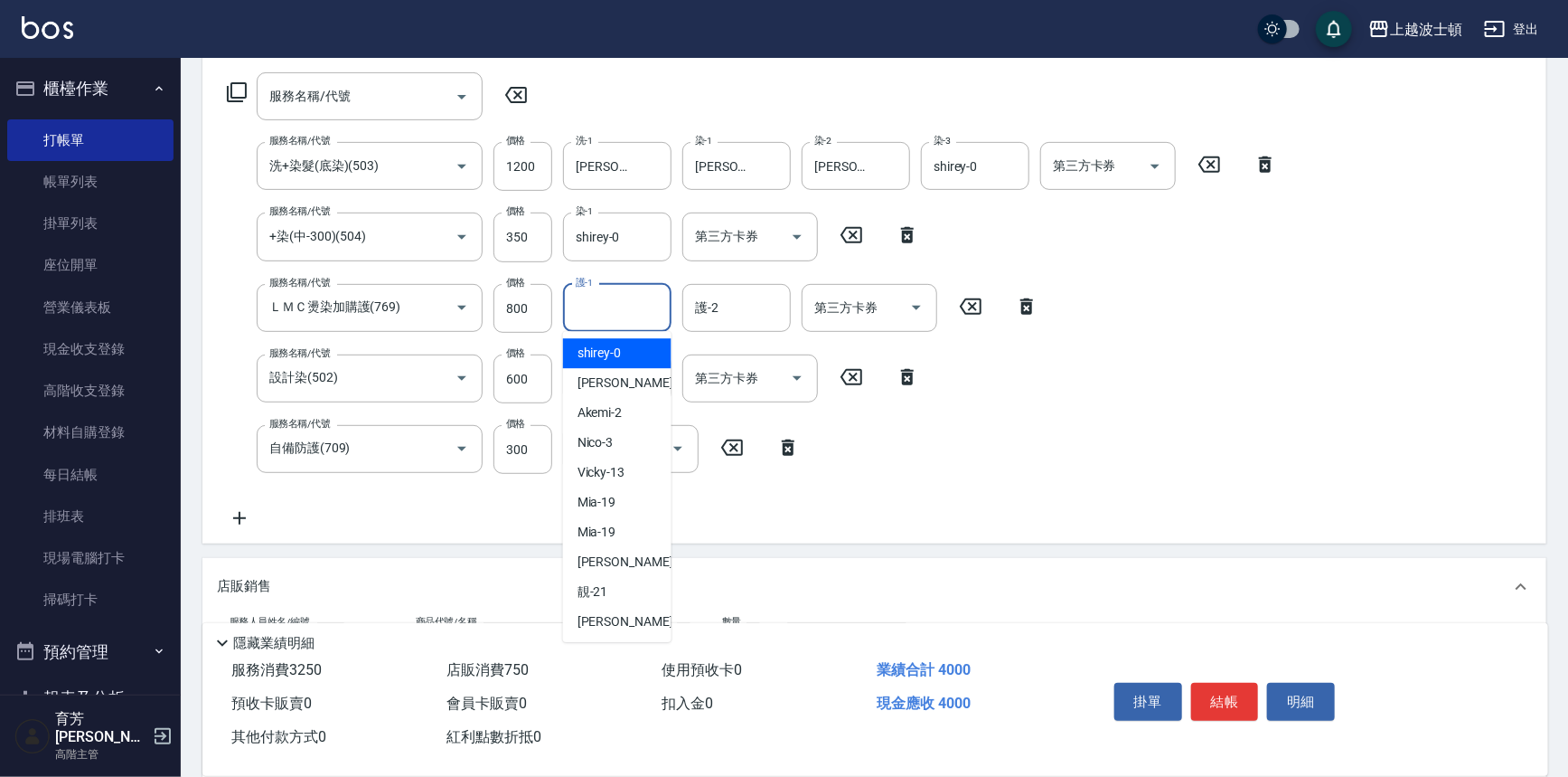
click at [616, 314] on input "護-1" at bounding box center [617, 308] width 92 height 31
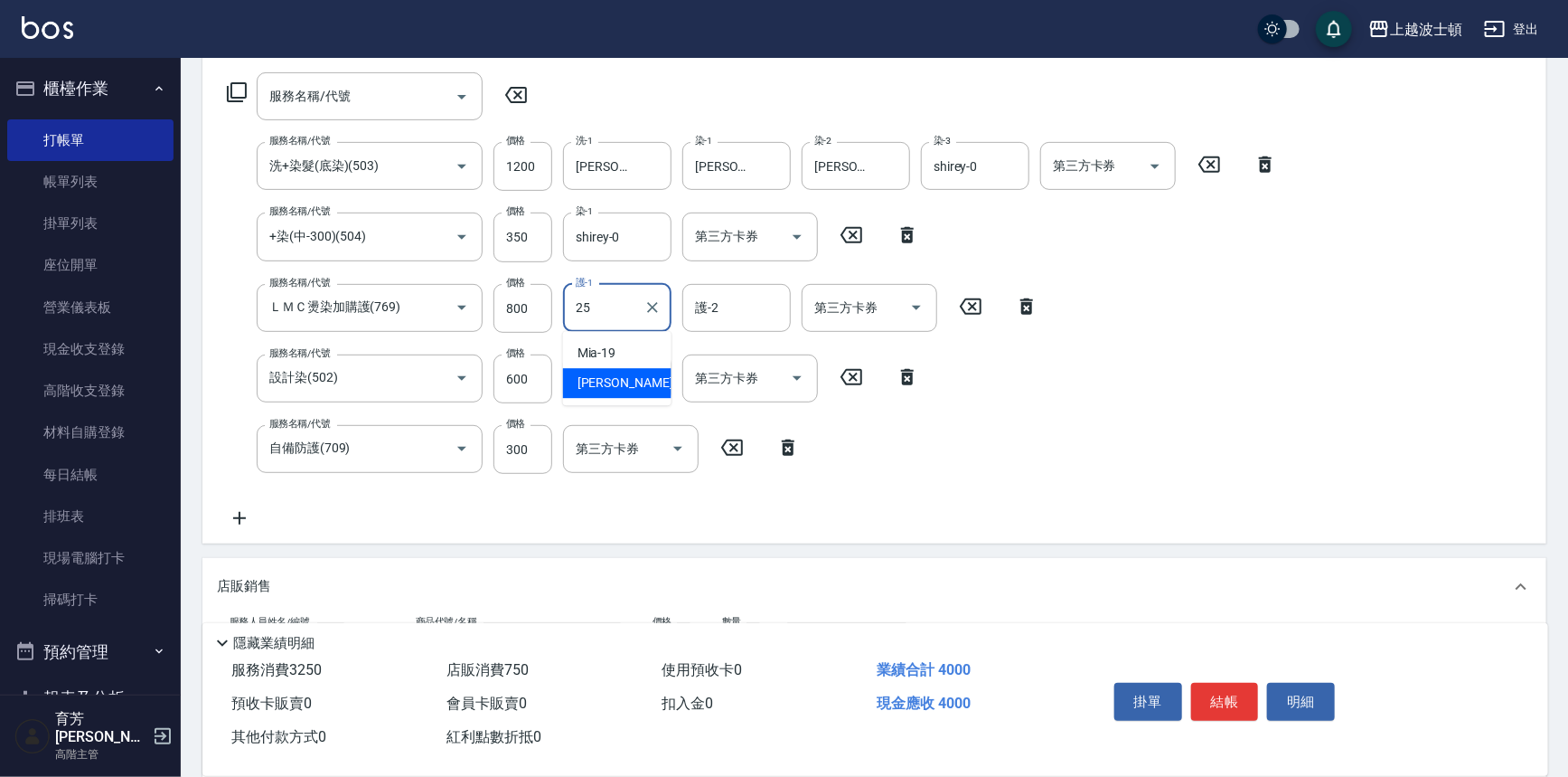
click at [640, 374] on div "[PERSON_NAME]-25" at bounding box center [617, 383] width 109 height 29
type input "[PERSON_NAME]-25"
click at [744, 290] on div "護-2" at bounding box center [737, 307] width 109 height 48
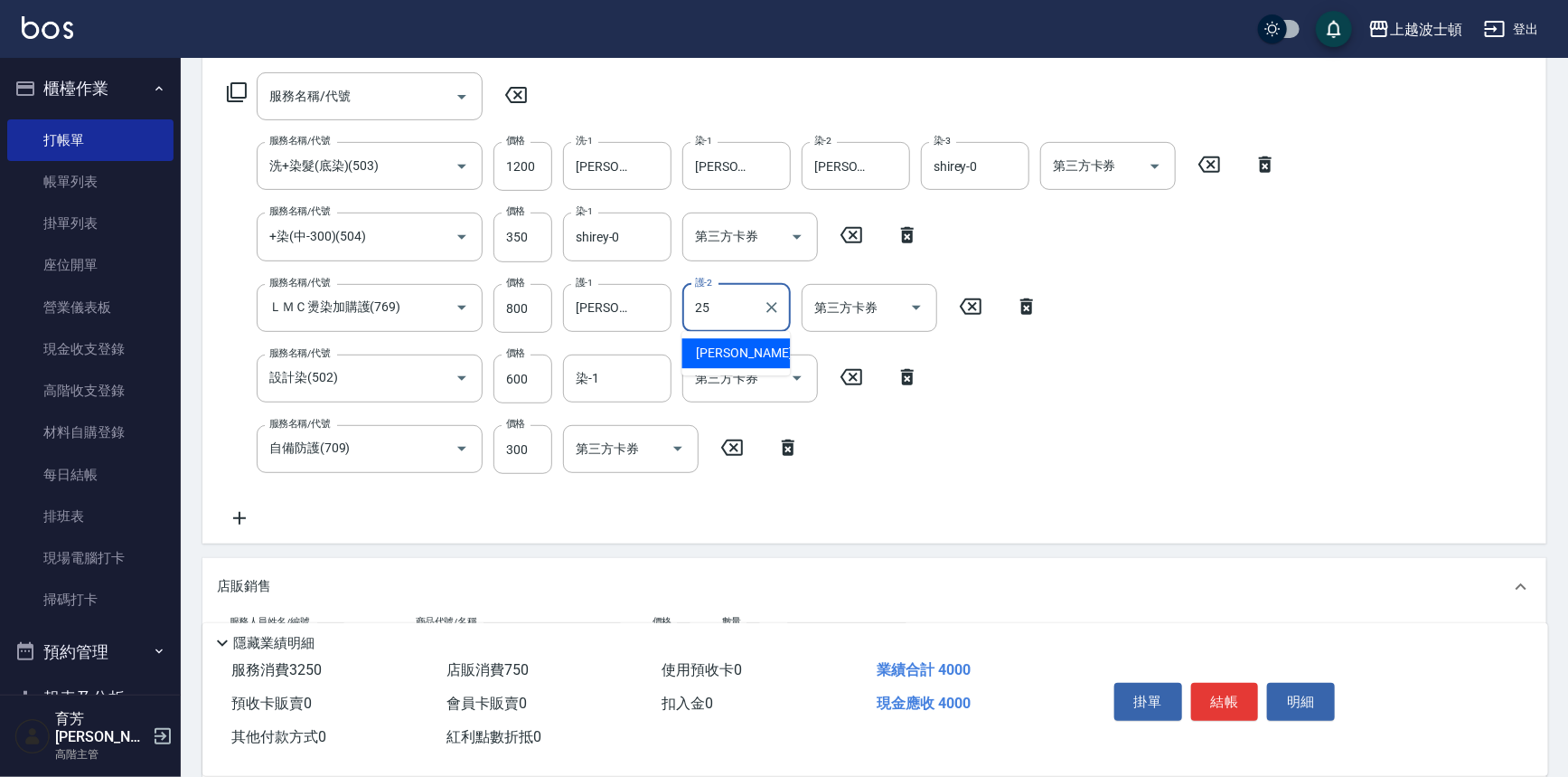
click at [736, 349] on span "[PERSON_NAME]-25" at bounding box center [754, 352] width 113 height 19
type input "[PERSON_NAME]-25"
click at [643, 380] on input "染-1" at bounding box center [617, 379] width 92 height 31
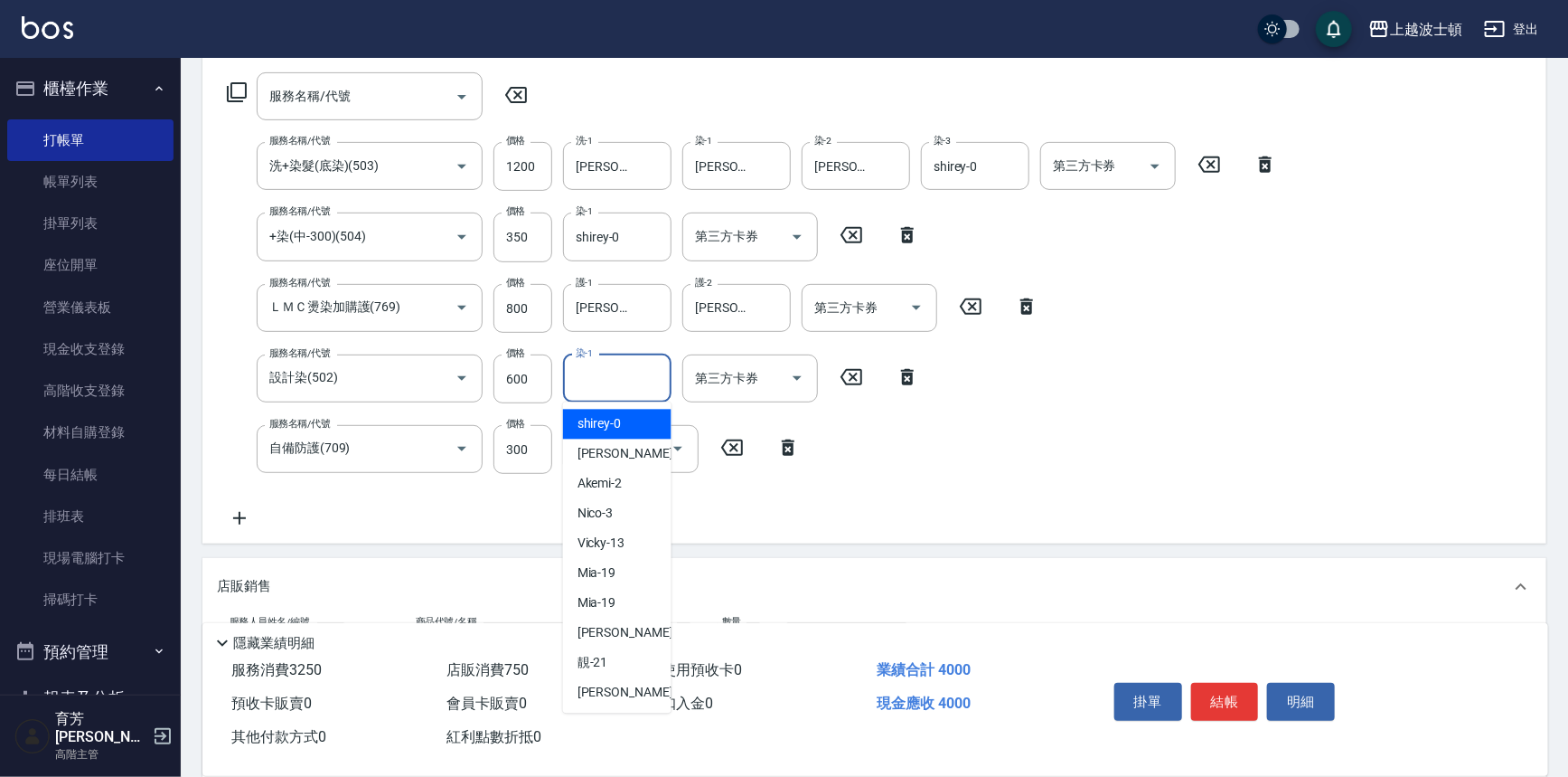
click at [627, 416] on div "shirey -0" at bounding box center [617, 425] width 109 height 29
type input "shirey-0"
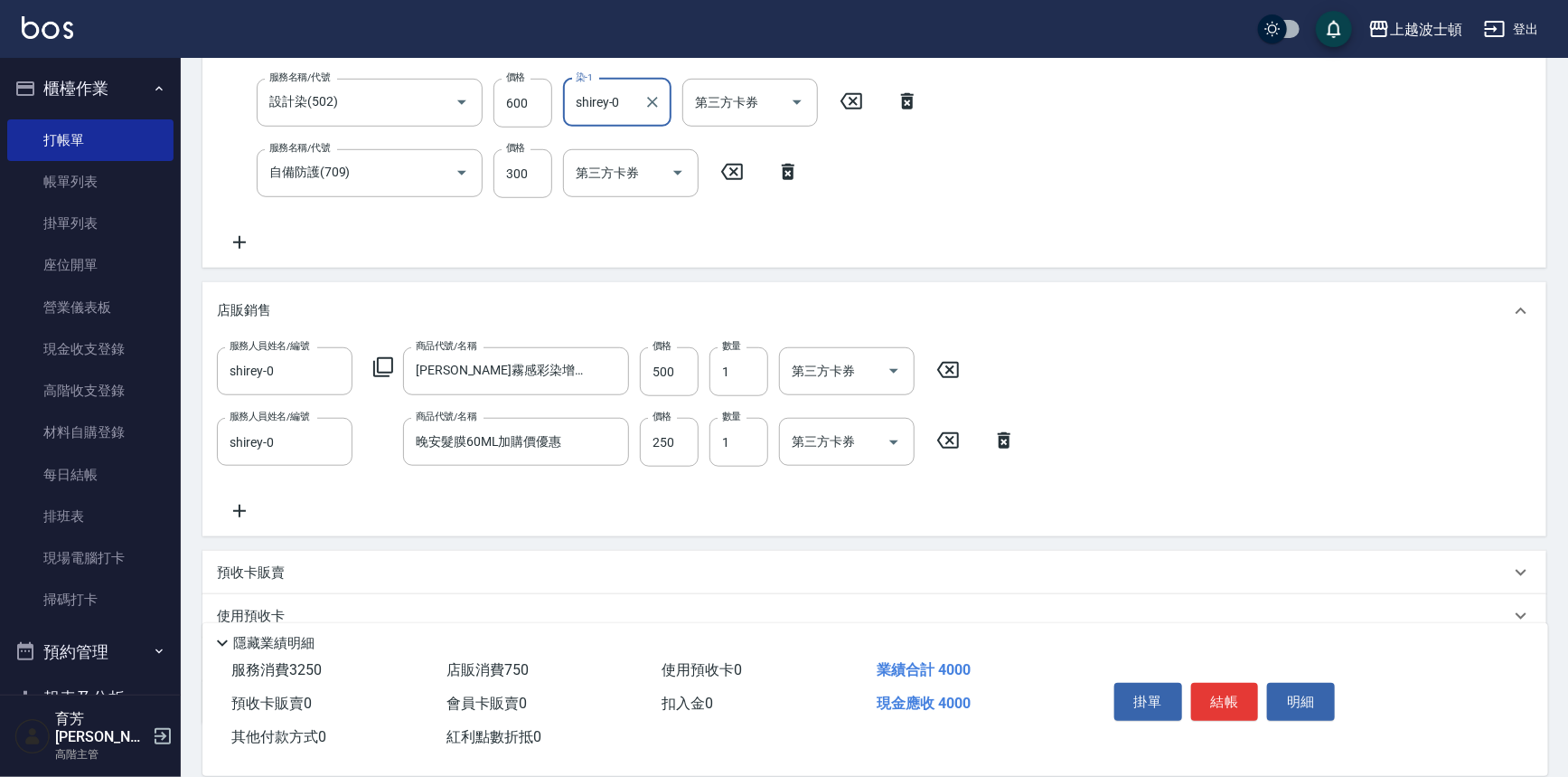
scroll to position [583, 0]
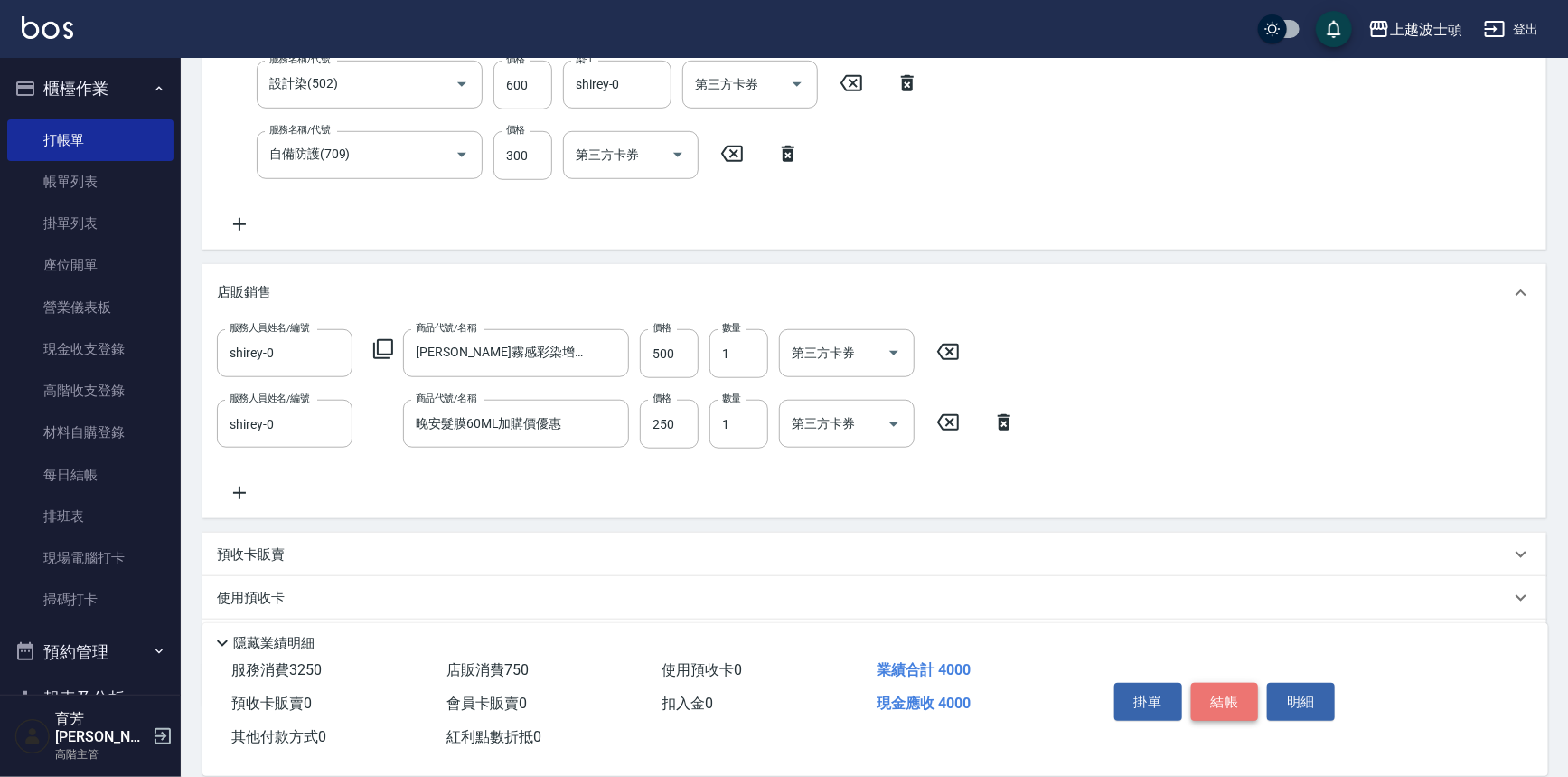
click at [1218, 685] on button "結帳" at bounding box center [1225, 702] width 67 height 38
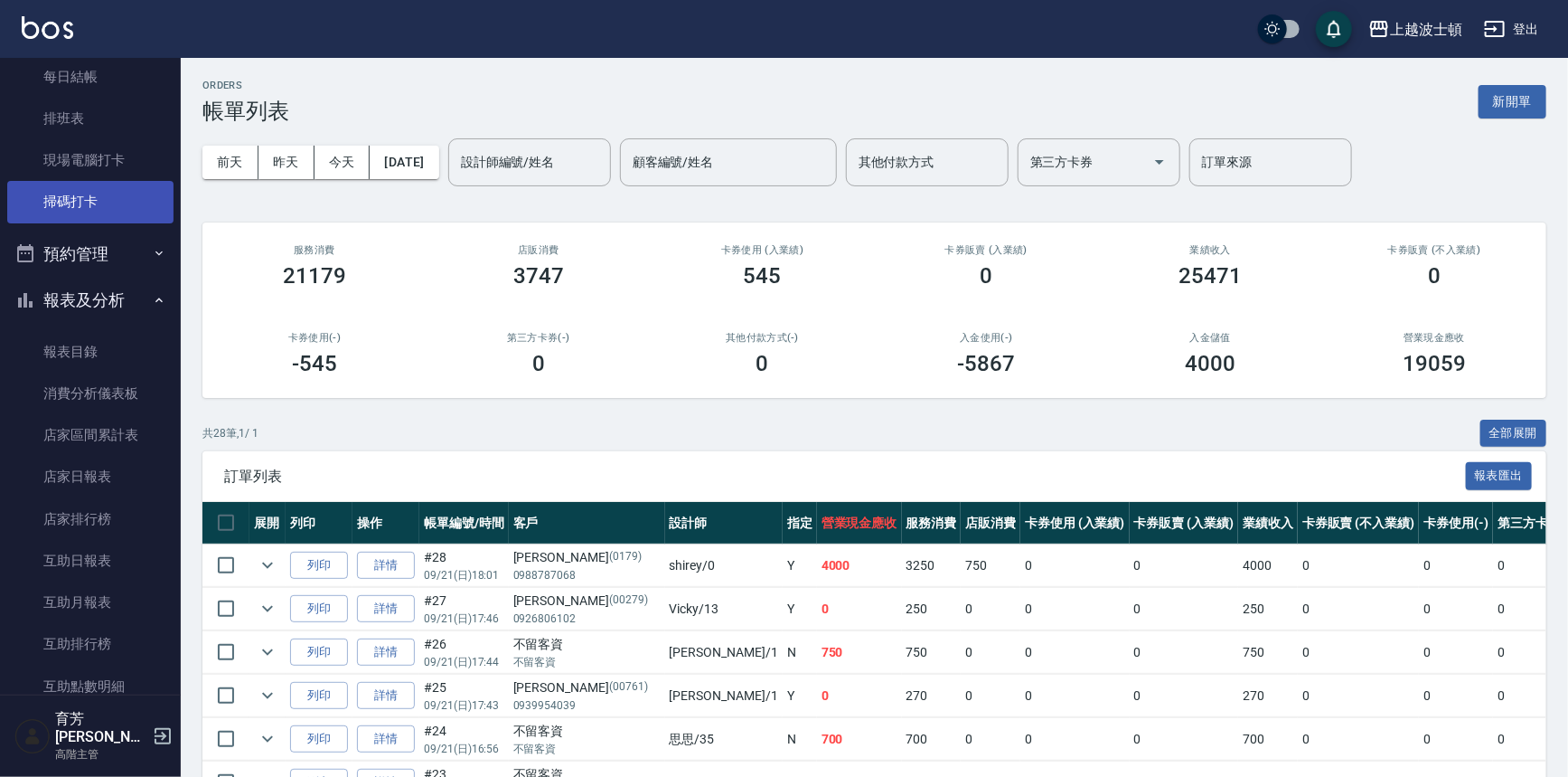
scroll to position [394, 0]
click at [156, 298] on icon "button" at bounding box center [158, 303] width 15 height 15
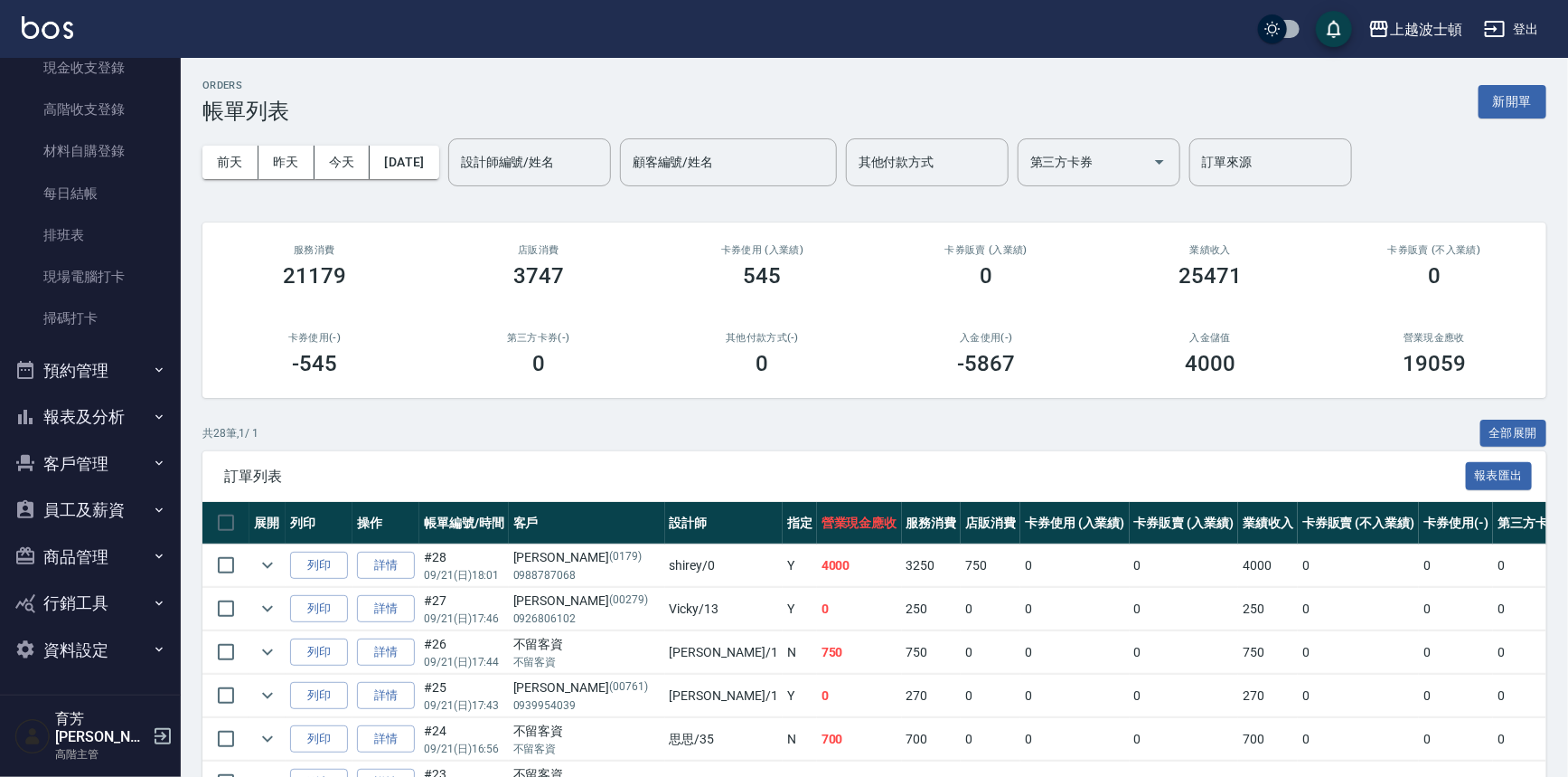
scroll to position [264, 0]
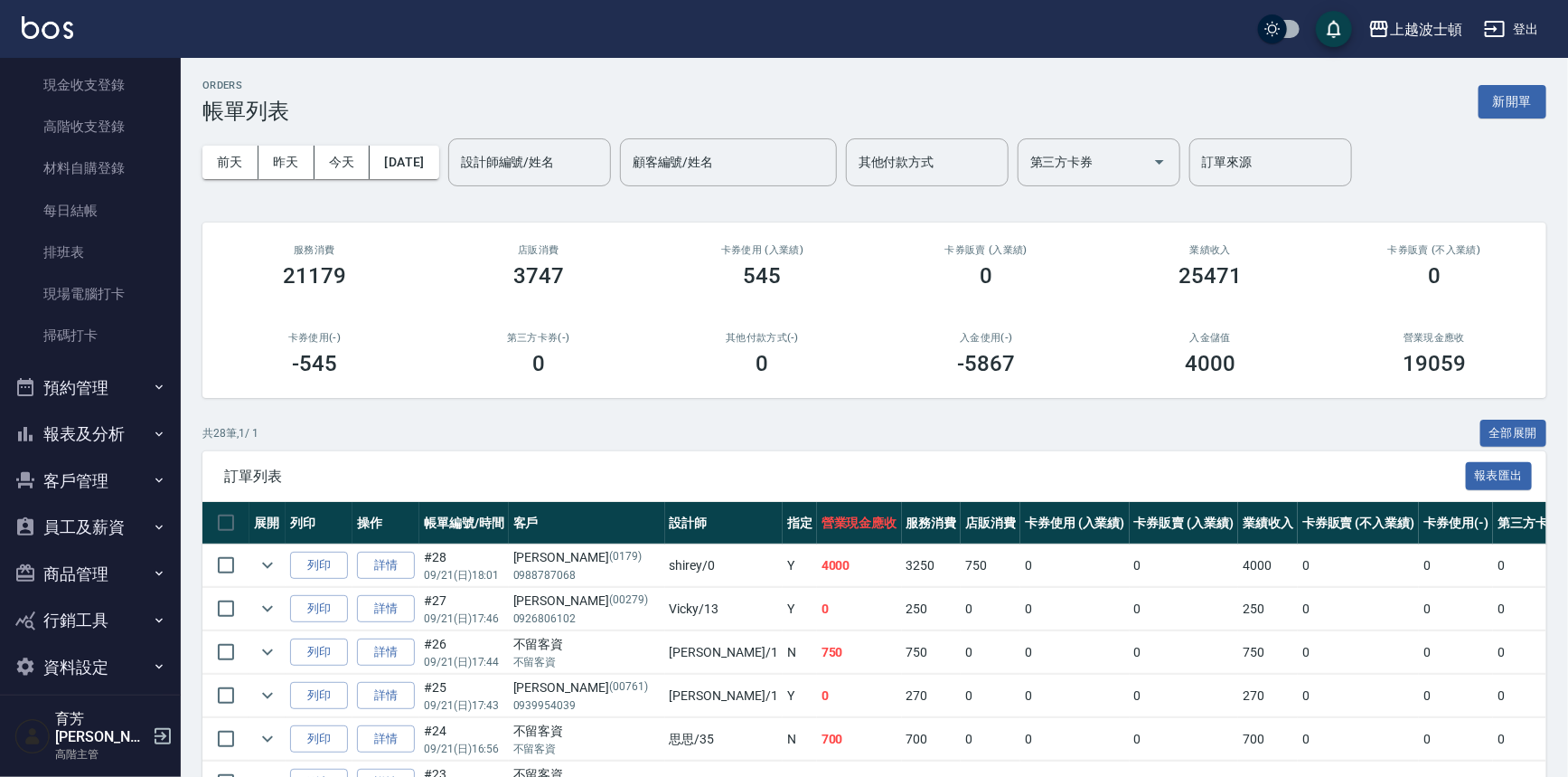
click at [81, 476] on button "客戶管理" at bounding box center [90, 481] width 166 height 47
click at [89, 525] on link "客戶列表" at bounding box center [90, 531] width 166 height 42
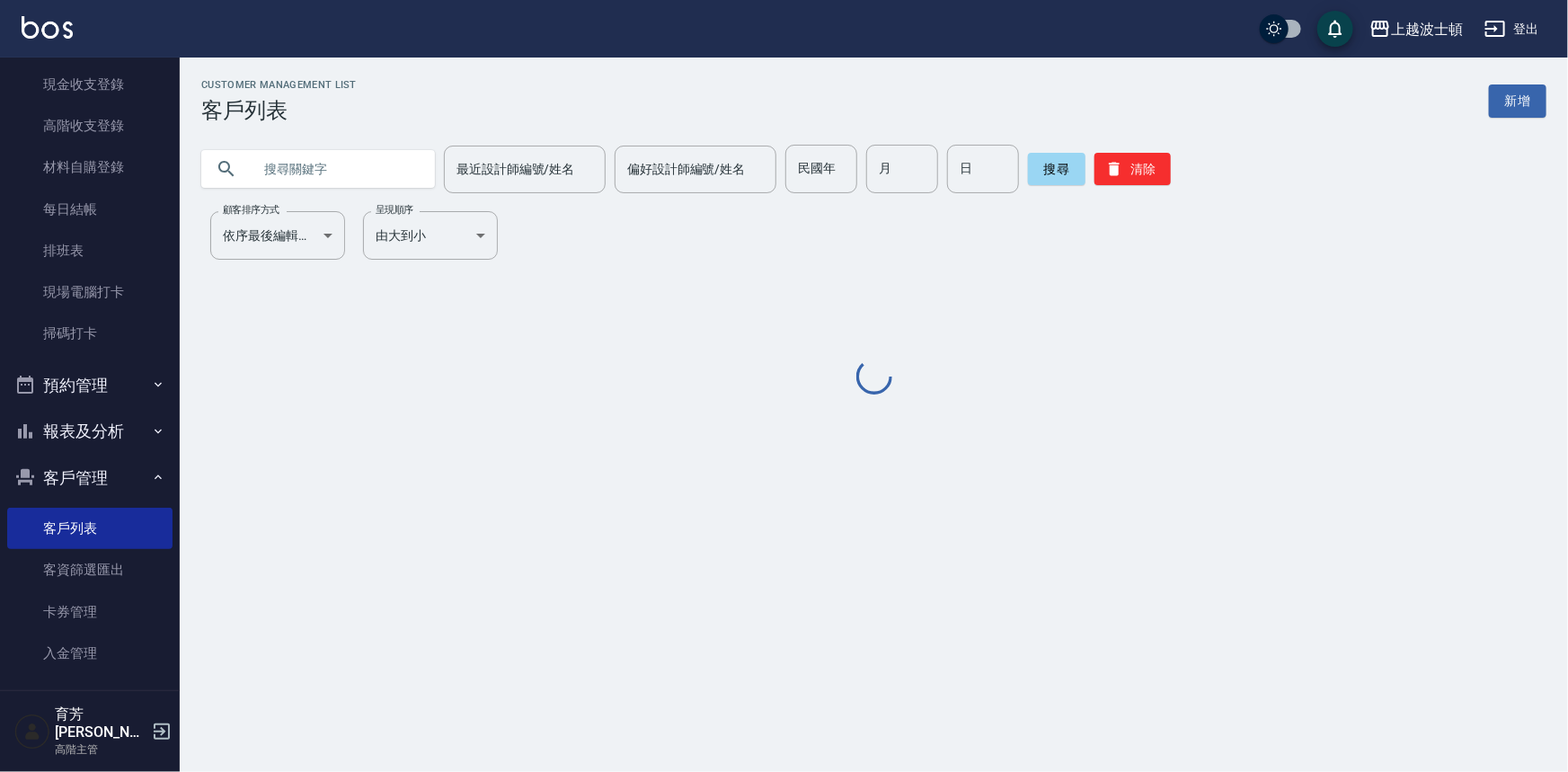
click at [319, 155] on input "text" at bounding box center [336, 169] width 169 height 49
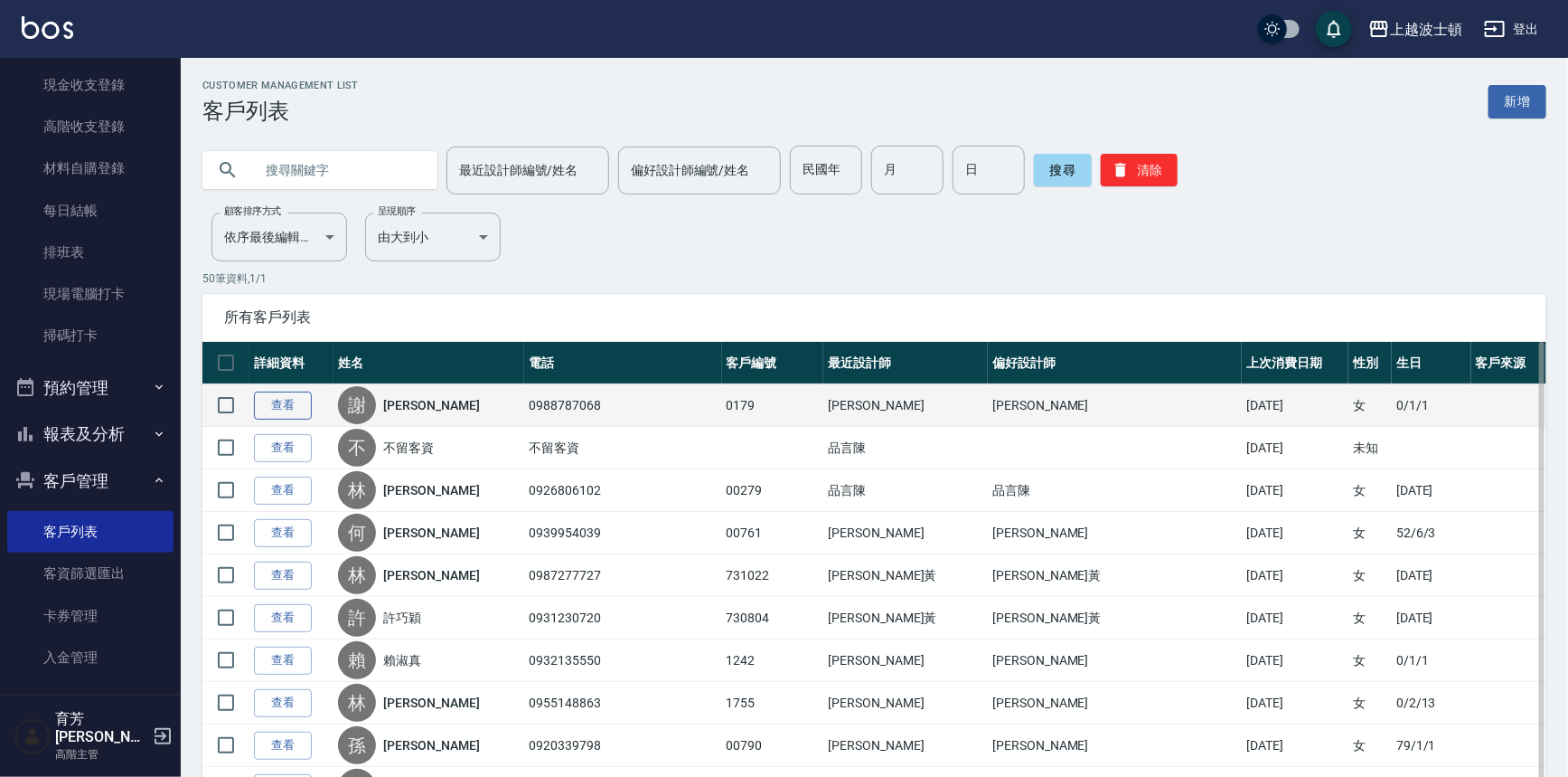
click at [268, 403] on link "查看" at bounding box center [283, 405] width 58 height 28
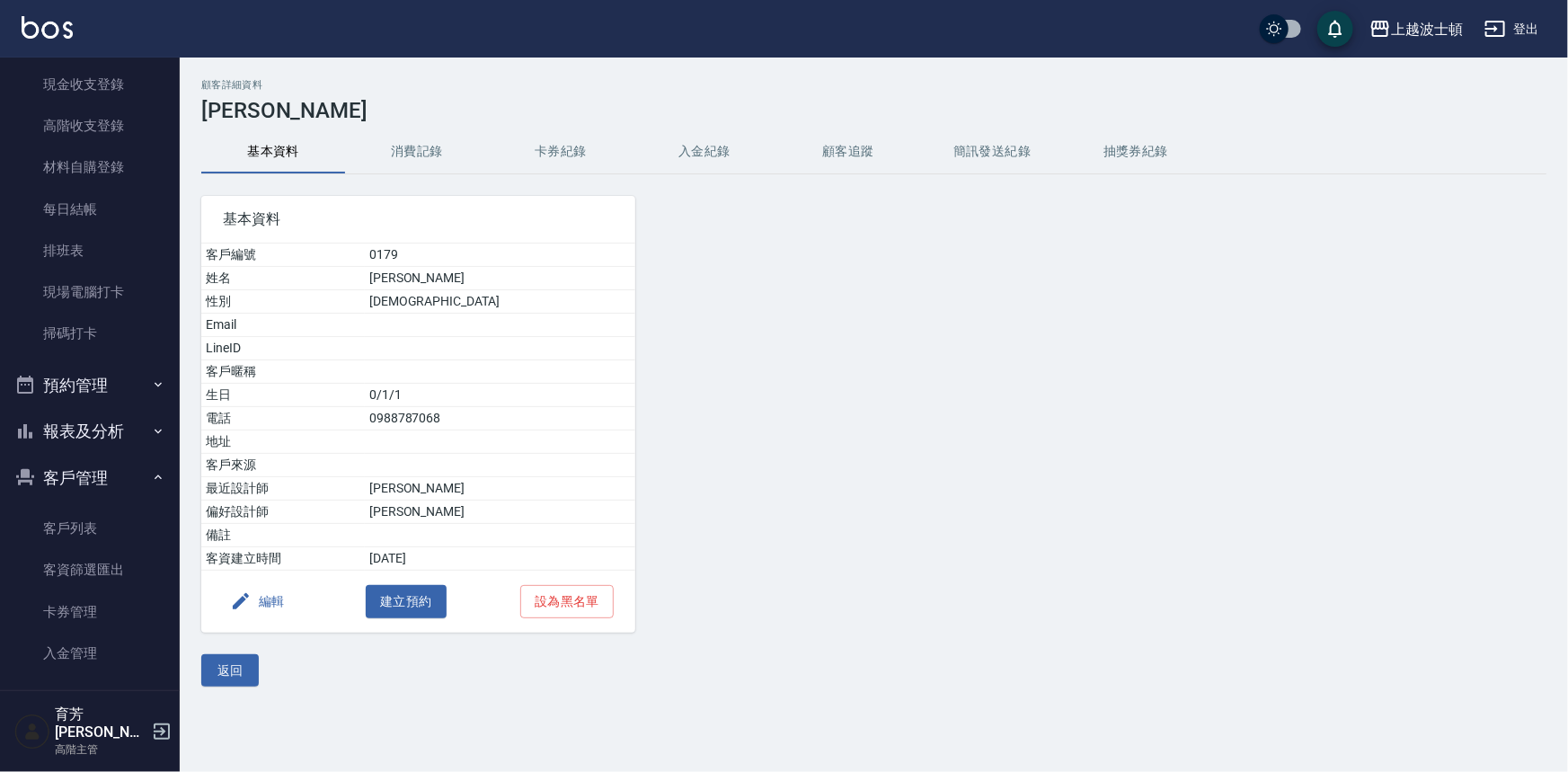
click at [402, 140] on button "消費記錄" at bounding box center [417, 152] width 144 height 43
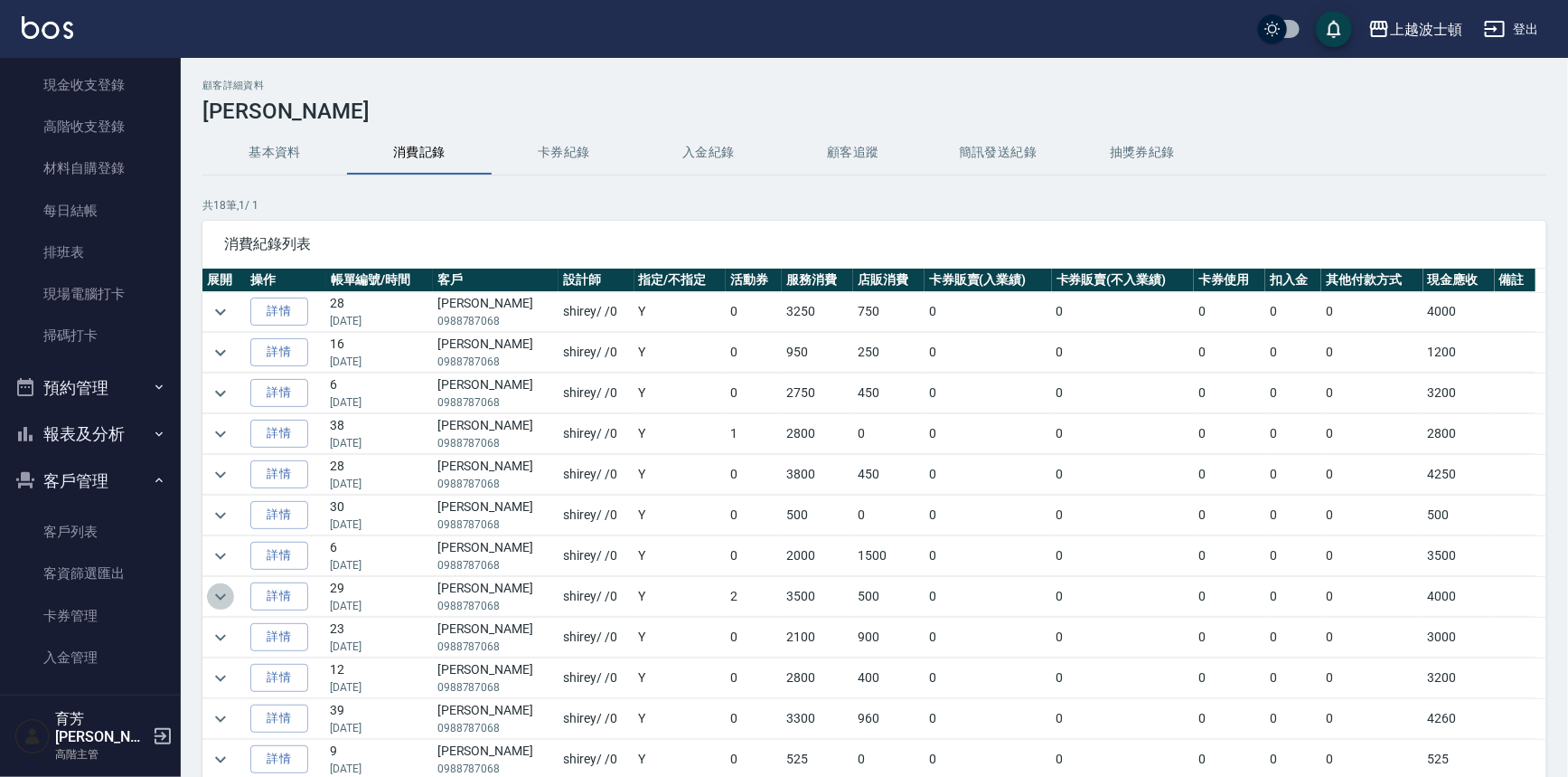
click at [217, 592] on icon "expand row" at bounding box center [220, 597] width 22 height 22
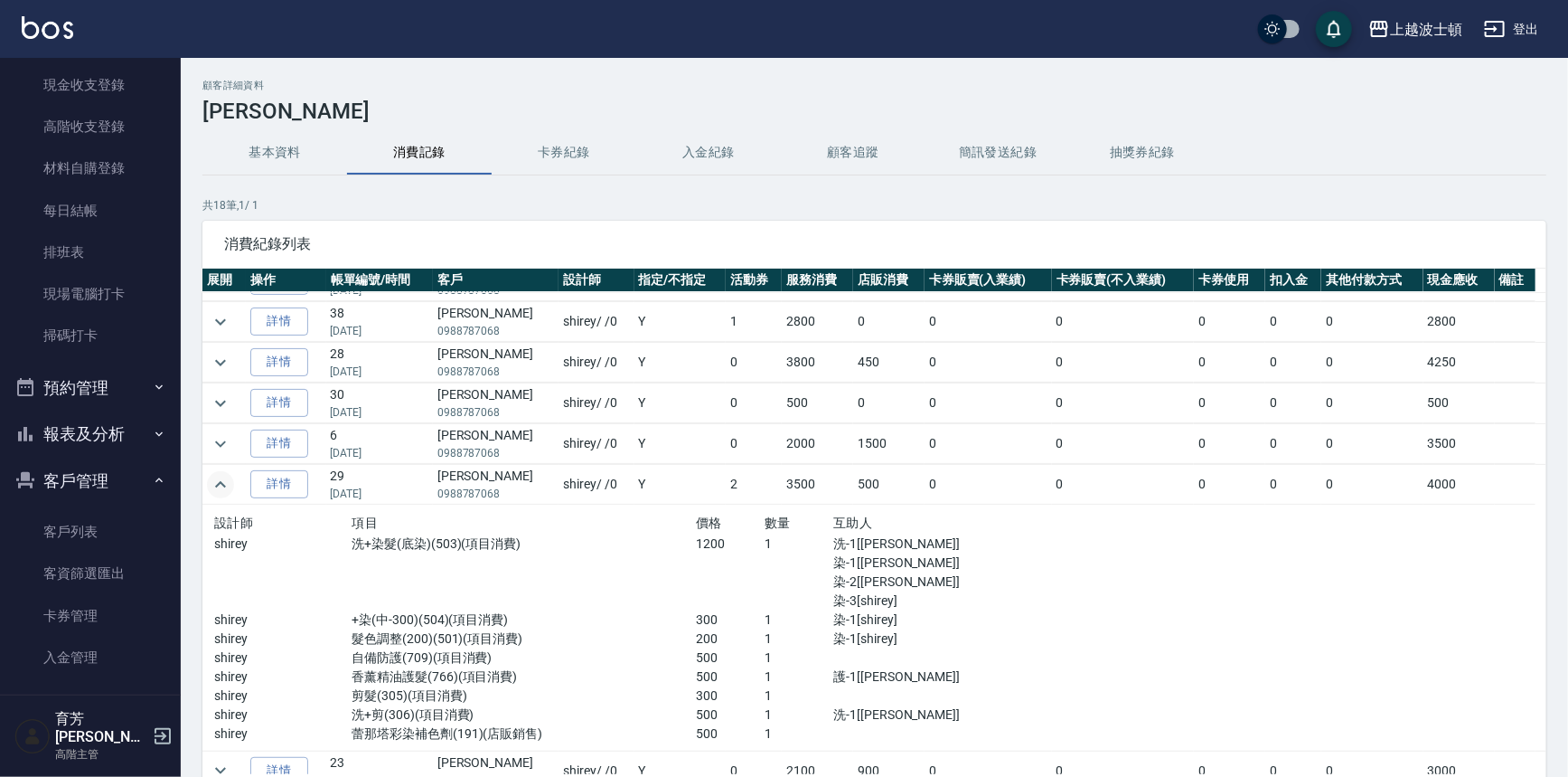
scroll to position [114, 0]
click at [213, 434] on icon "expand row" at bounding box center [220, 443] width 22 height 22
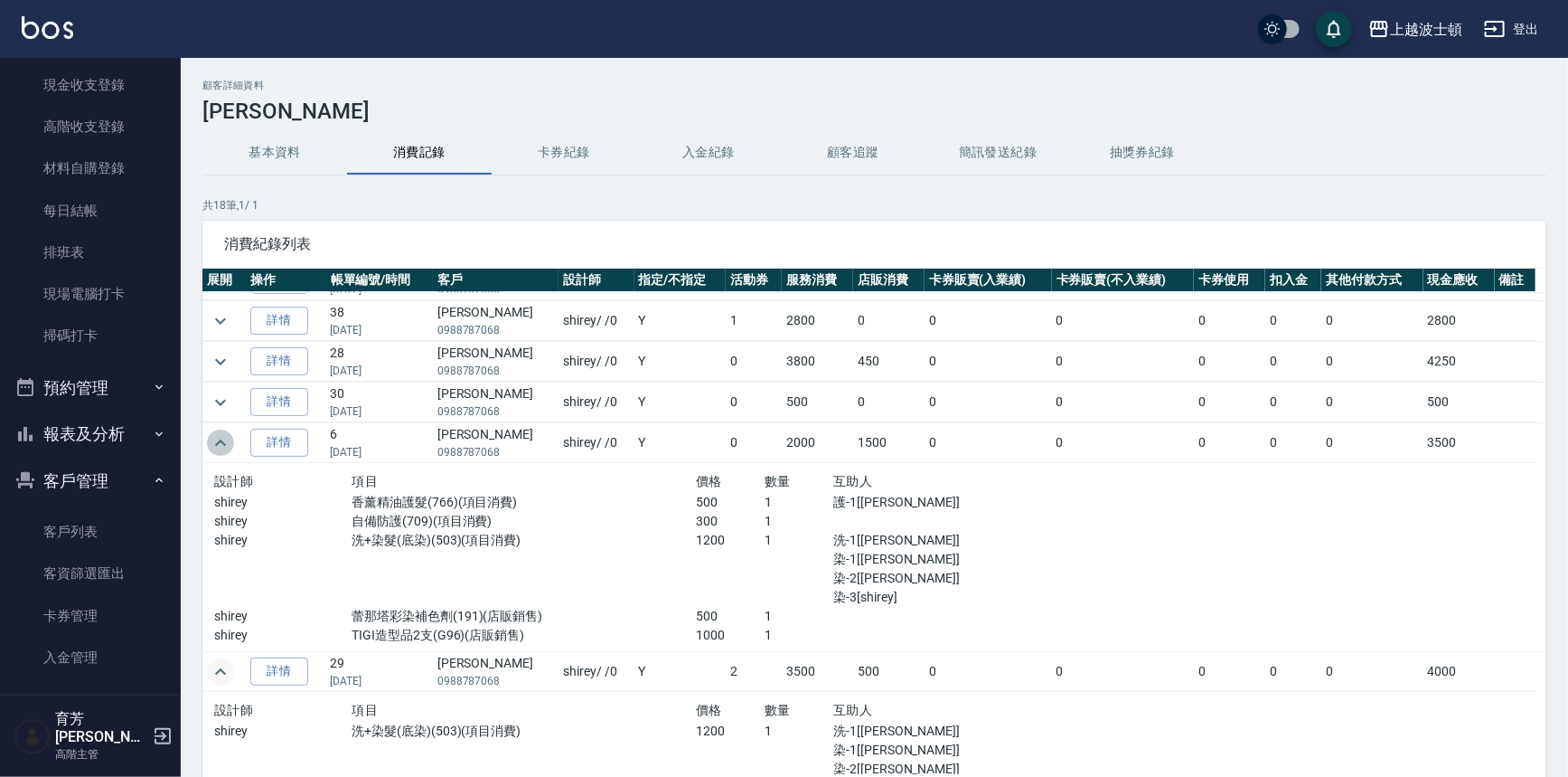
click at [213, 434] on icon "expand row" at bounding box center [220, 443] width 22 height 22
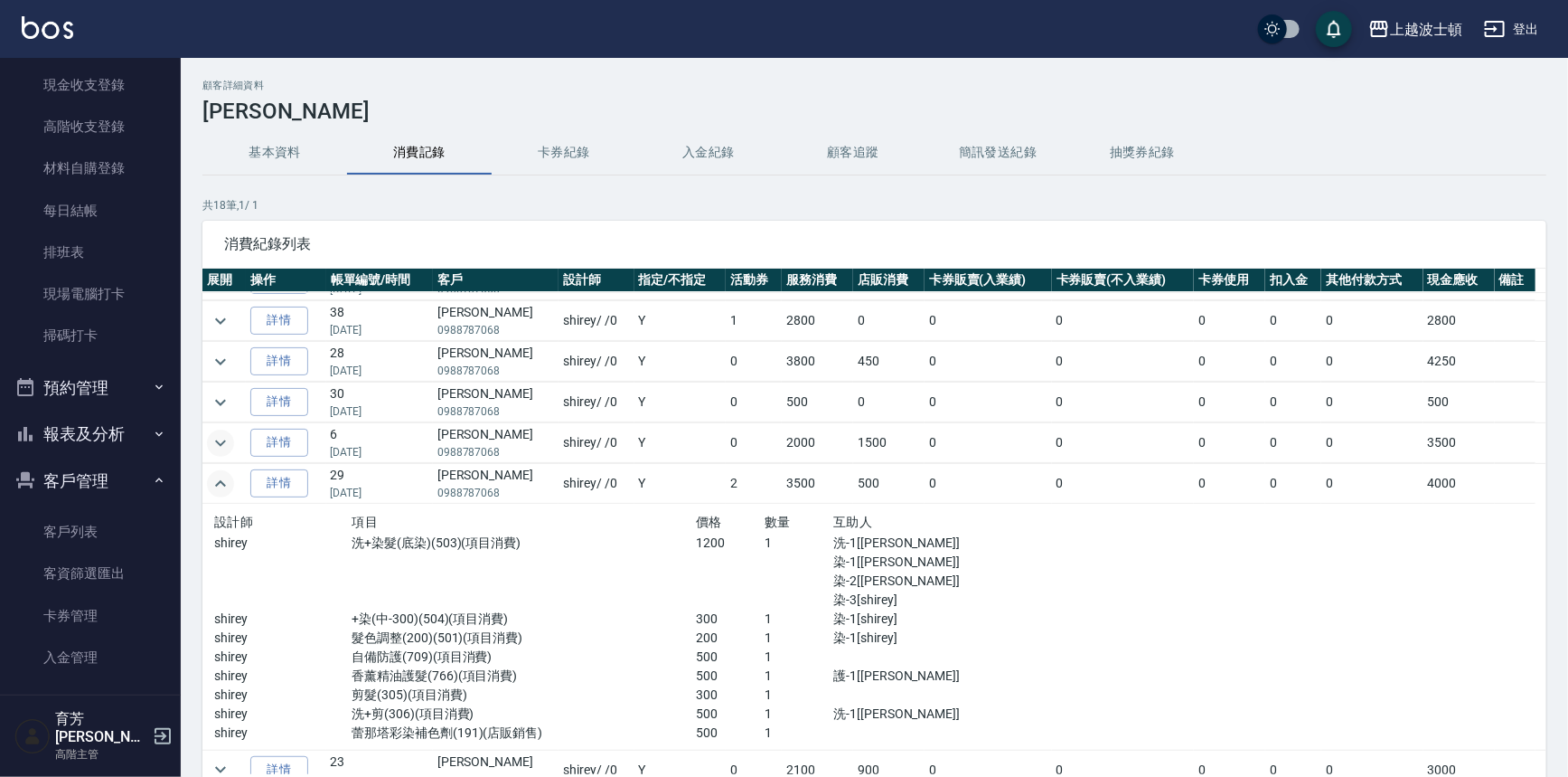
click at [230, 437] on icon "expand row" at bounding box center [220, 443] width 22 height 22
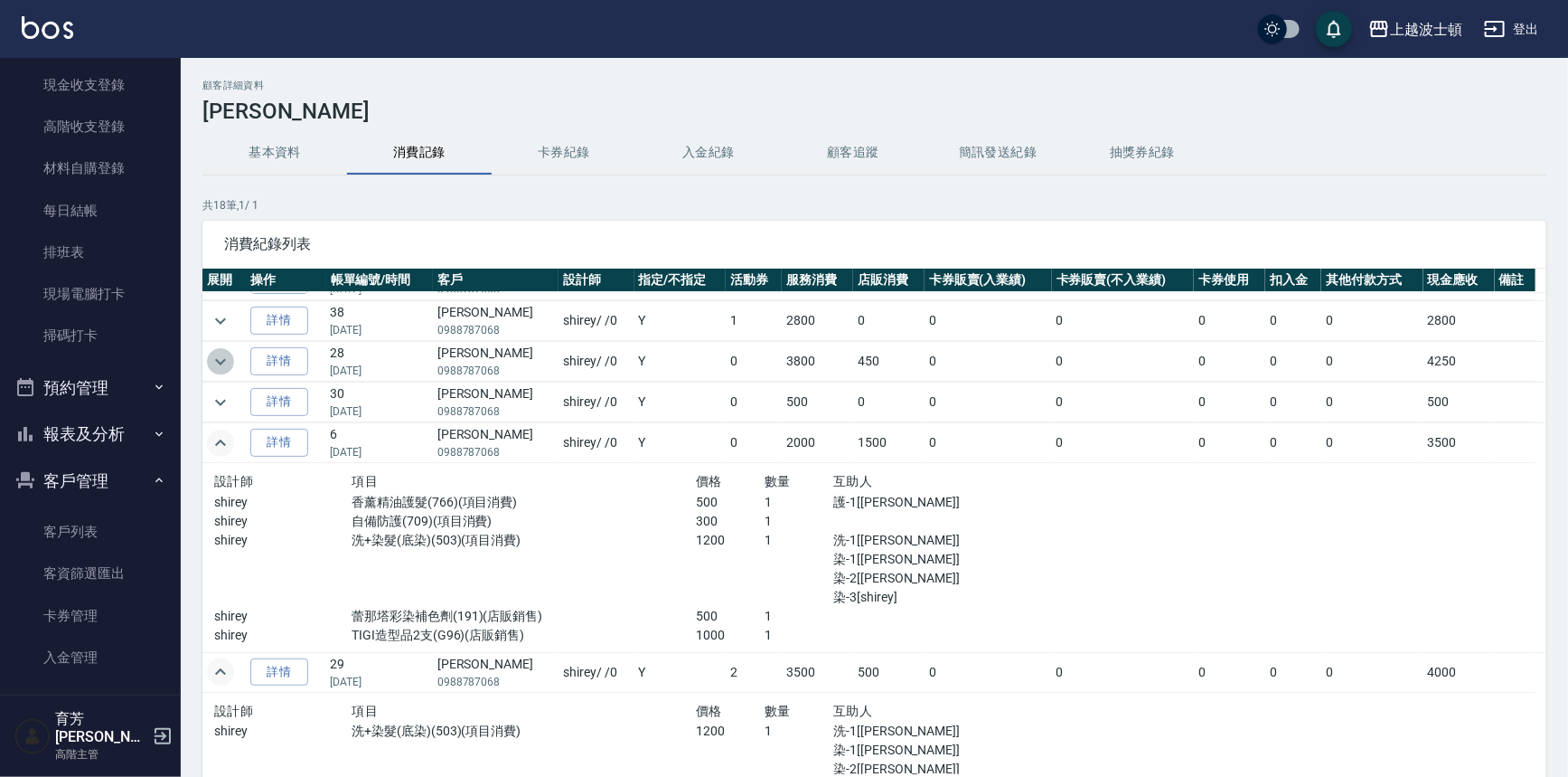
click at [218, 363] on icon "expand row" at bounding box center [220, 362] width 22 height 22
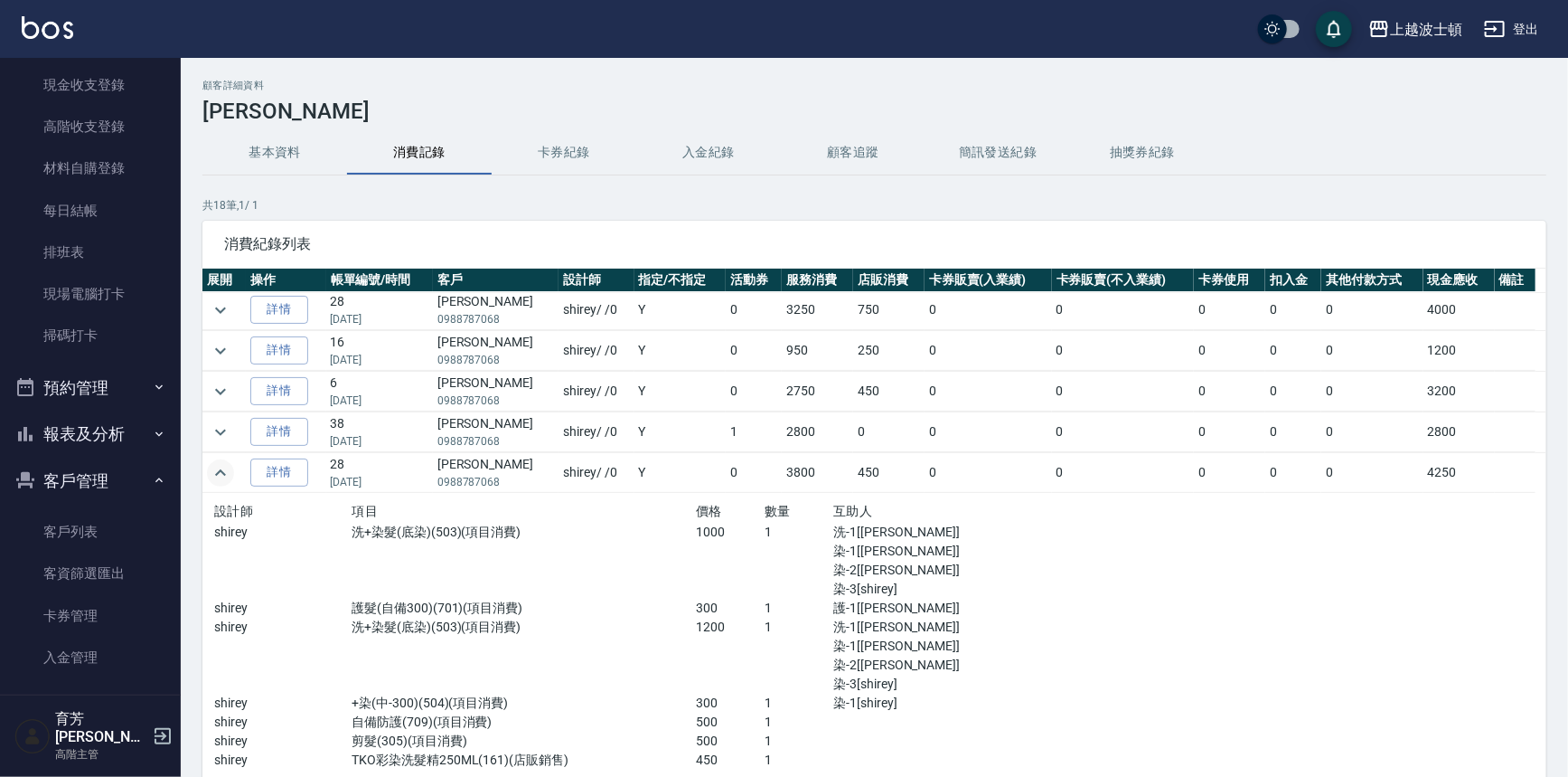
scroll to position [0, 0]
click at [220, 435] on icon "expand row" at bounding box center [220, 434] width 22 height 22
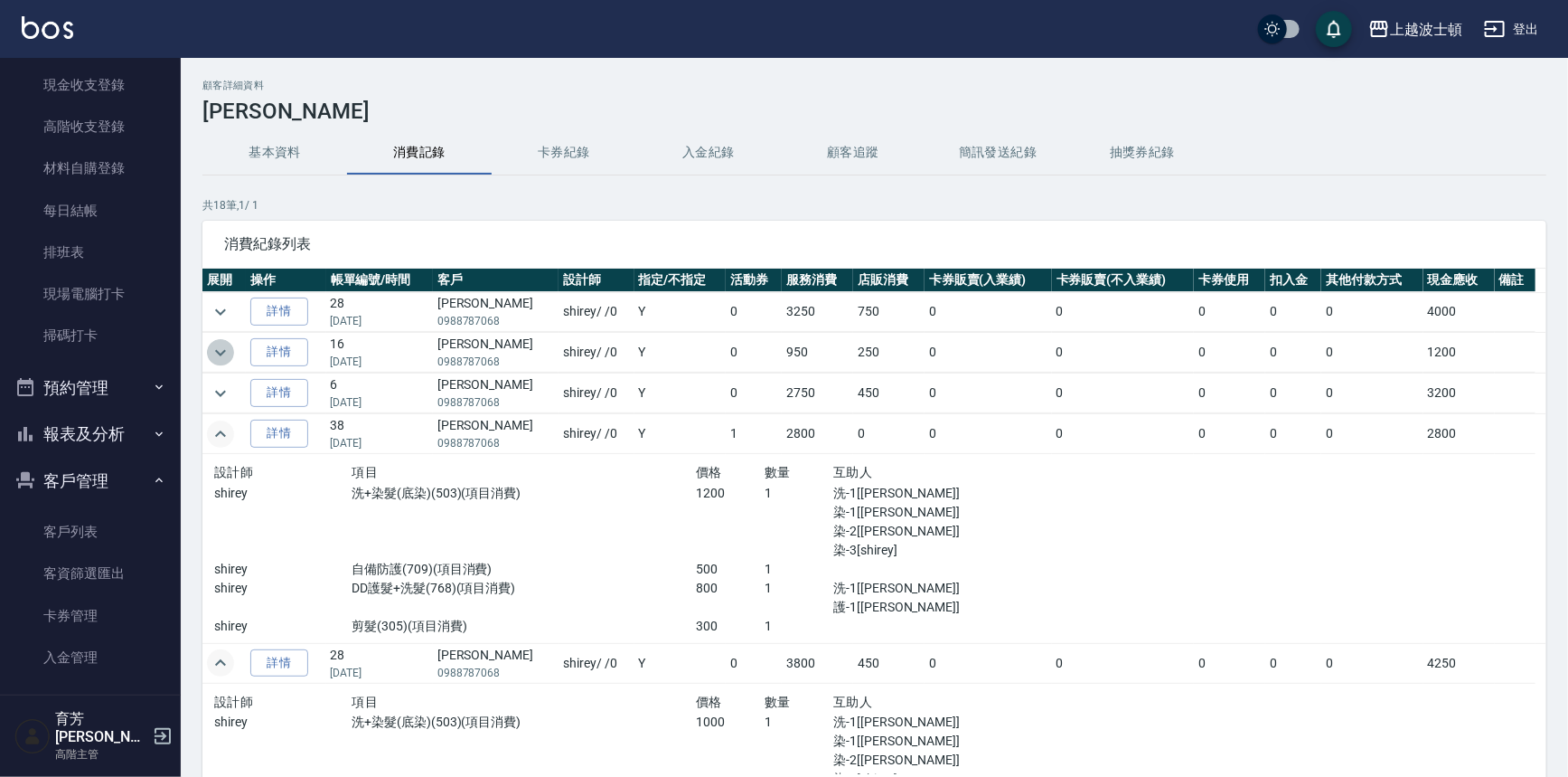
click at [219, 349] on icon "expand row" at bounding box center [220, 352] width 22 height 22
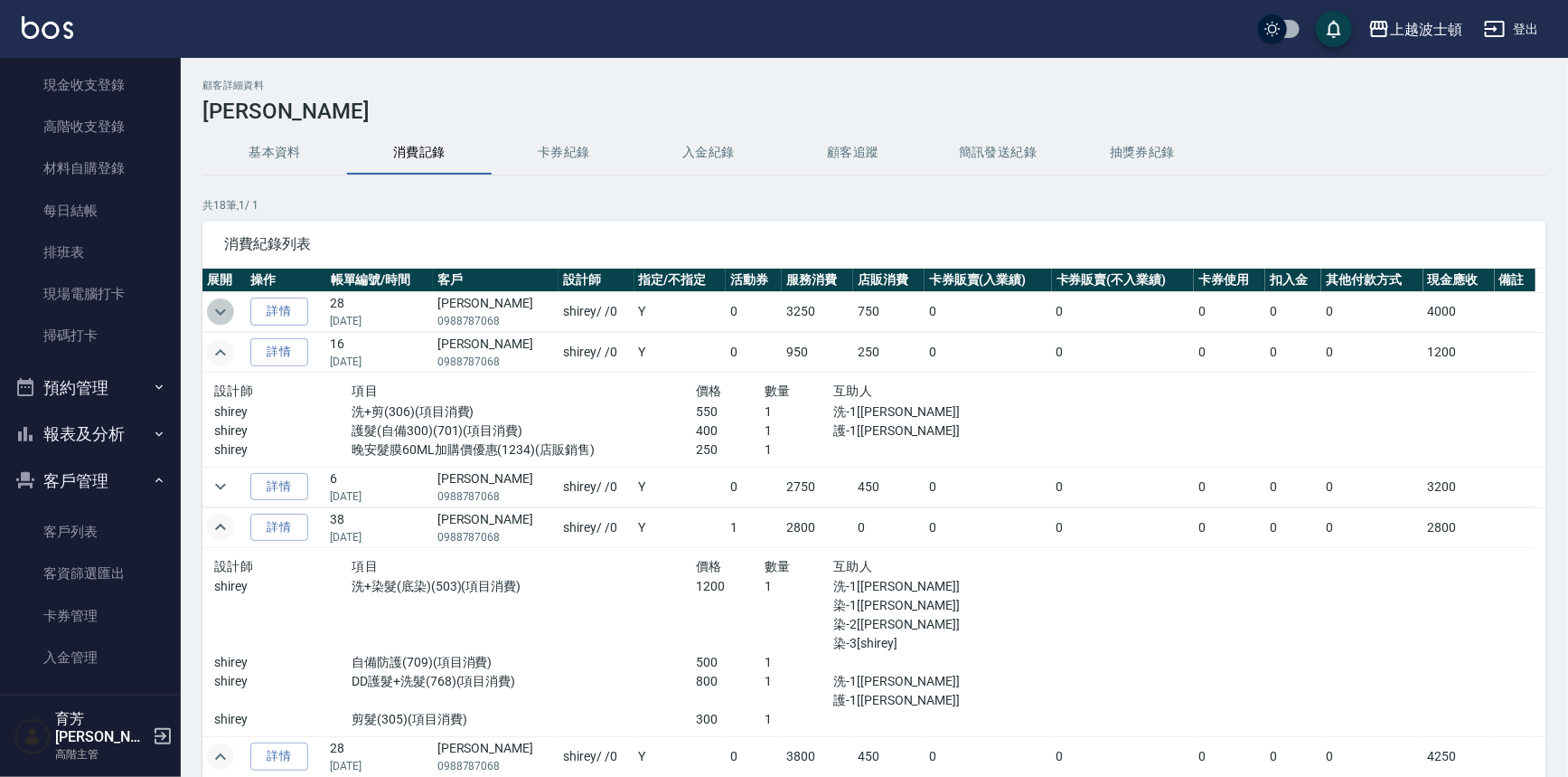
click at [216, 307] on icon "expand row" at bounding box center [220, 312] width 22 height 22
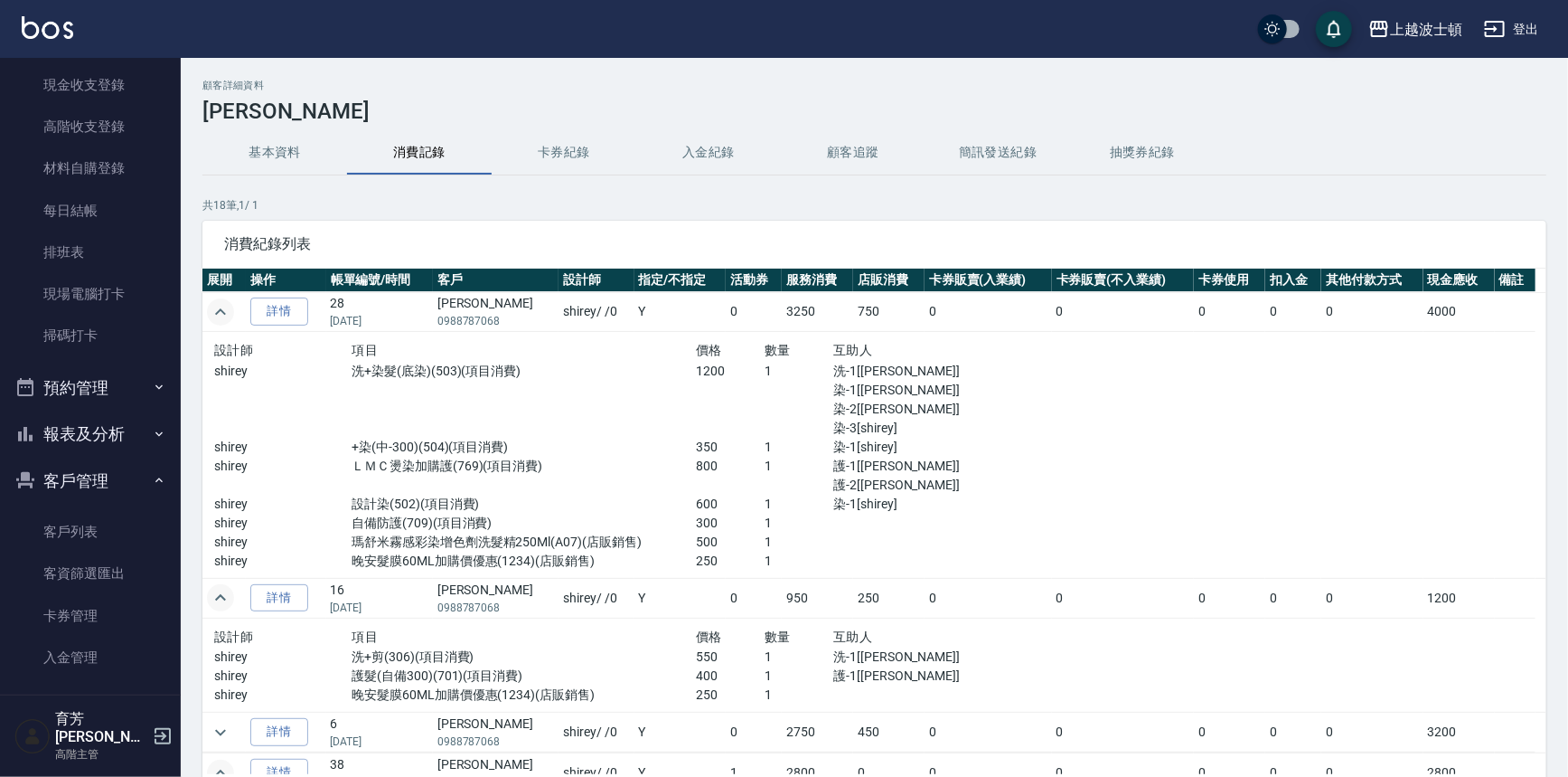
drag, startPoint x: 277, startPoint y: 147, endPoint x: 261, endPoint y: 172, distance: 29.7
click at [280, 149] on button "基本資料" at bounding box center [275, 153] width 145 height 43
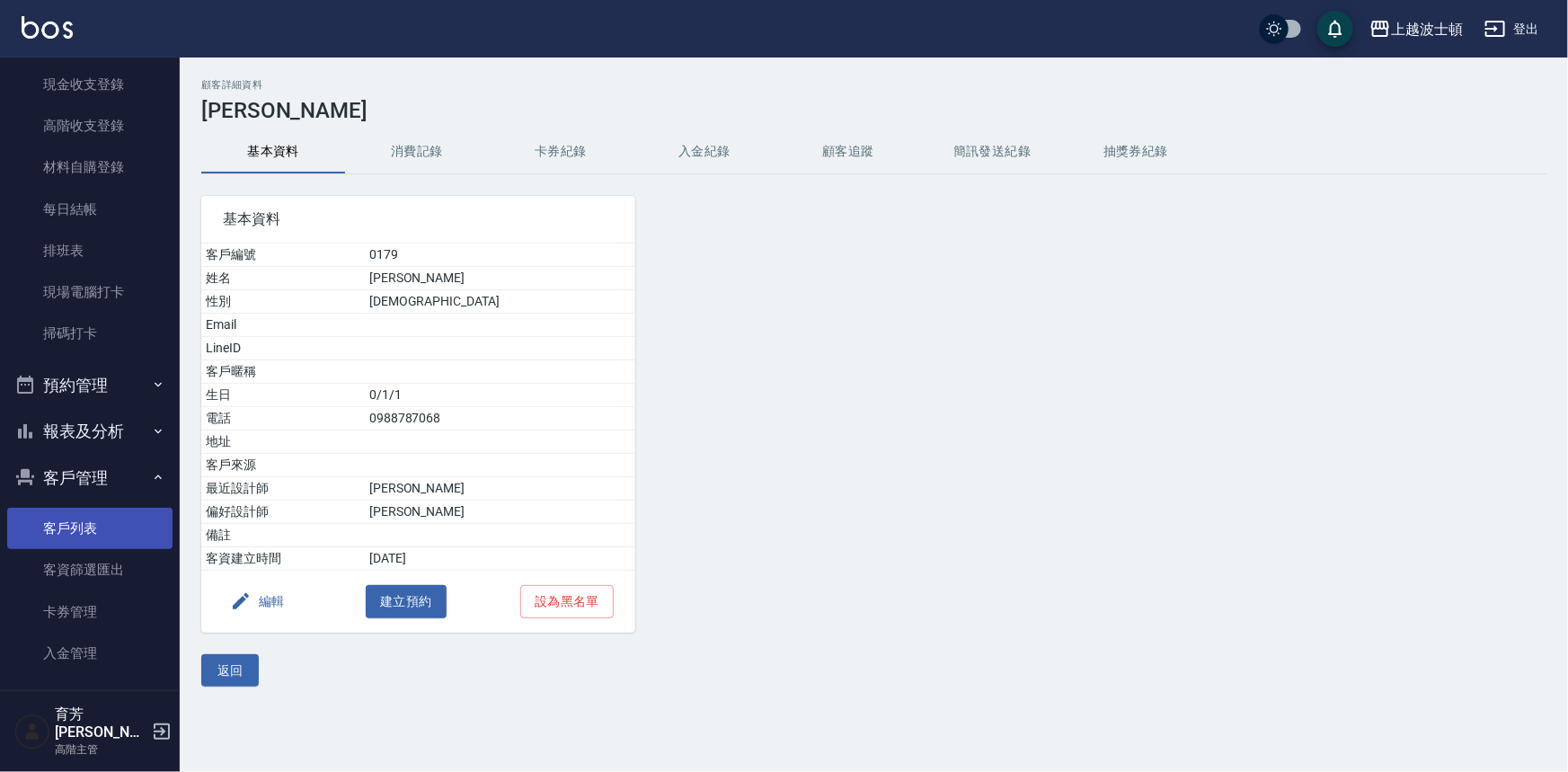
click at [88, 516] on link "客戶列表" at bounding box center [89, 528] width 165 height 42
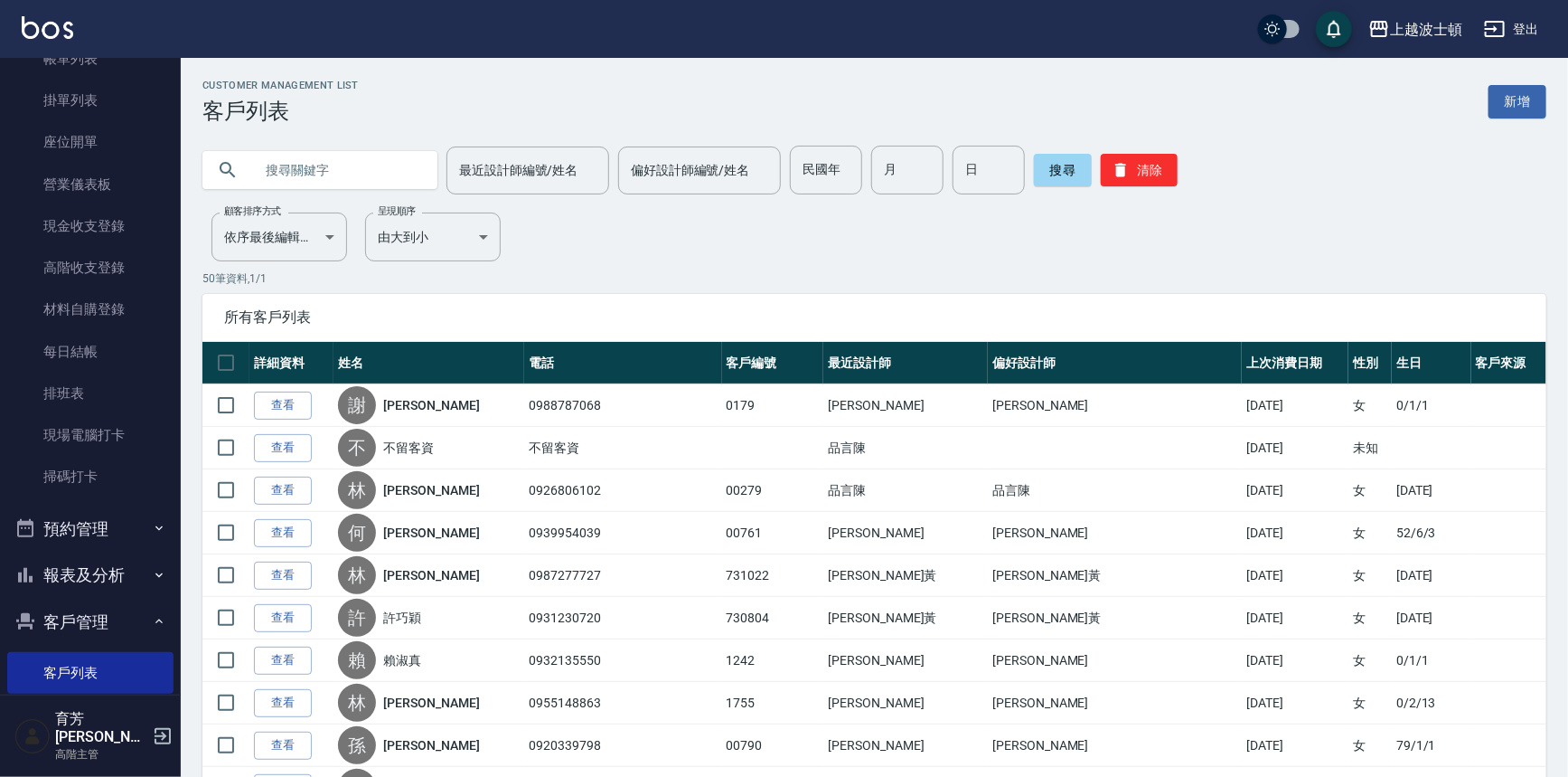
scroll to position [77, 0]
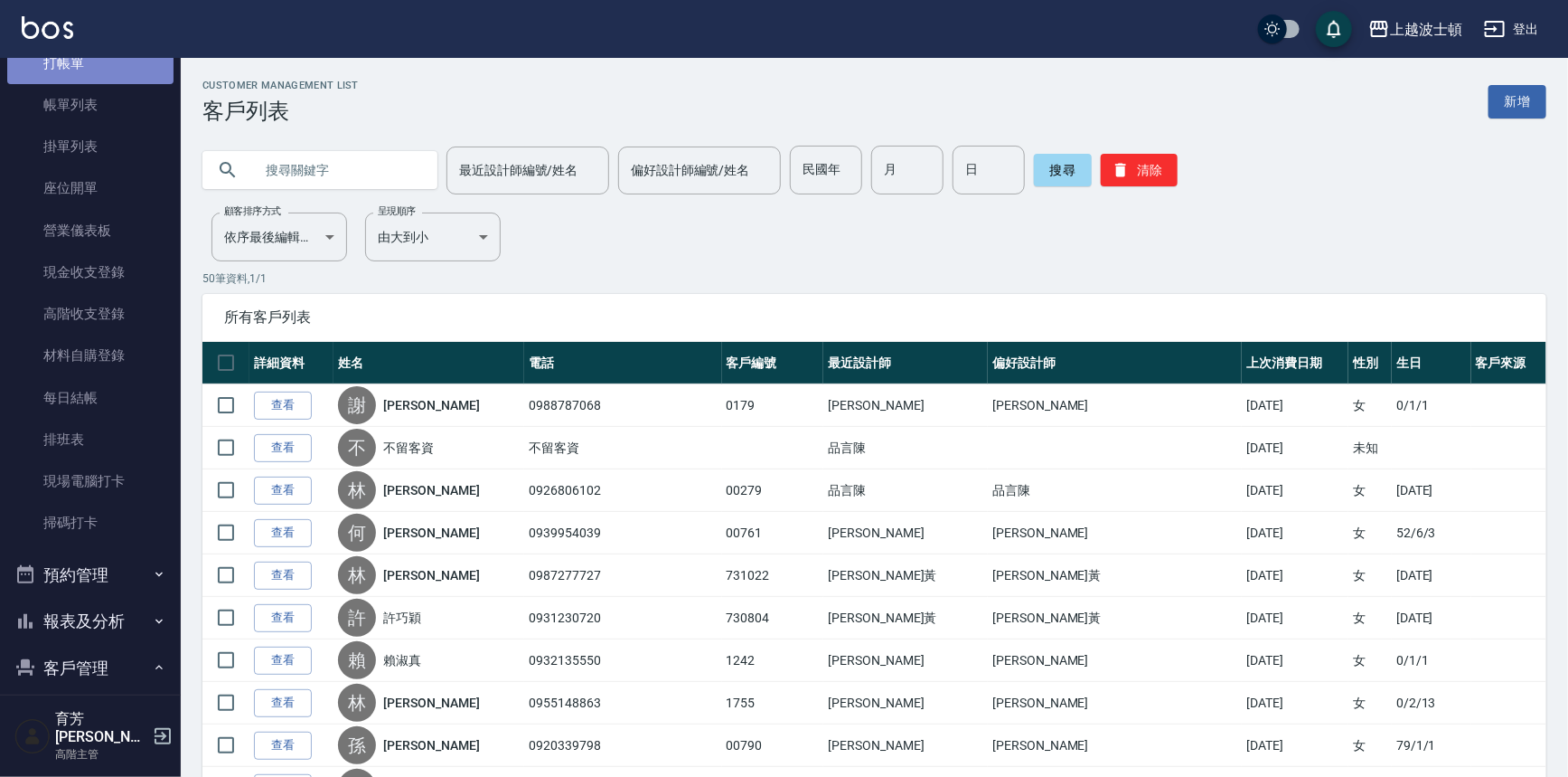
click at [126, 69] on link "打帳單" at bounding box center [90, 63] width 166 height 42
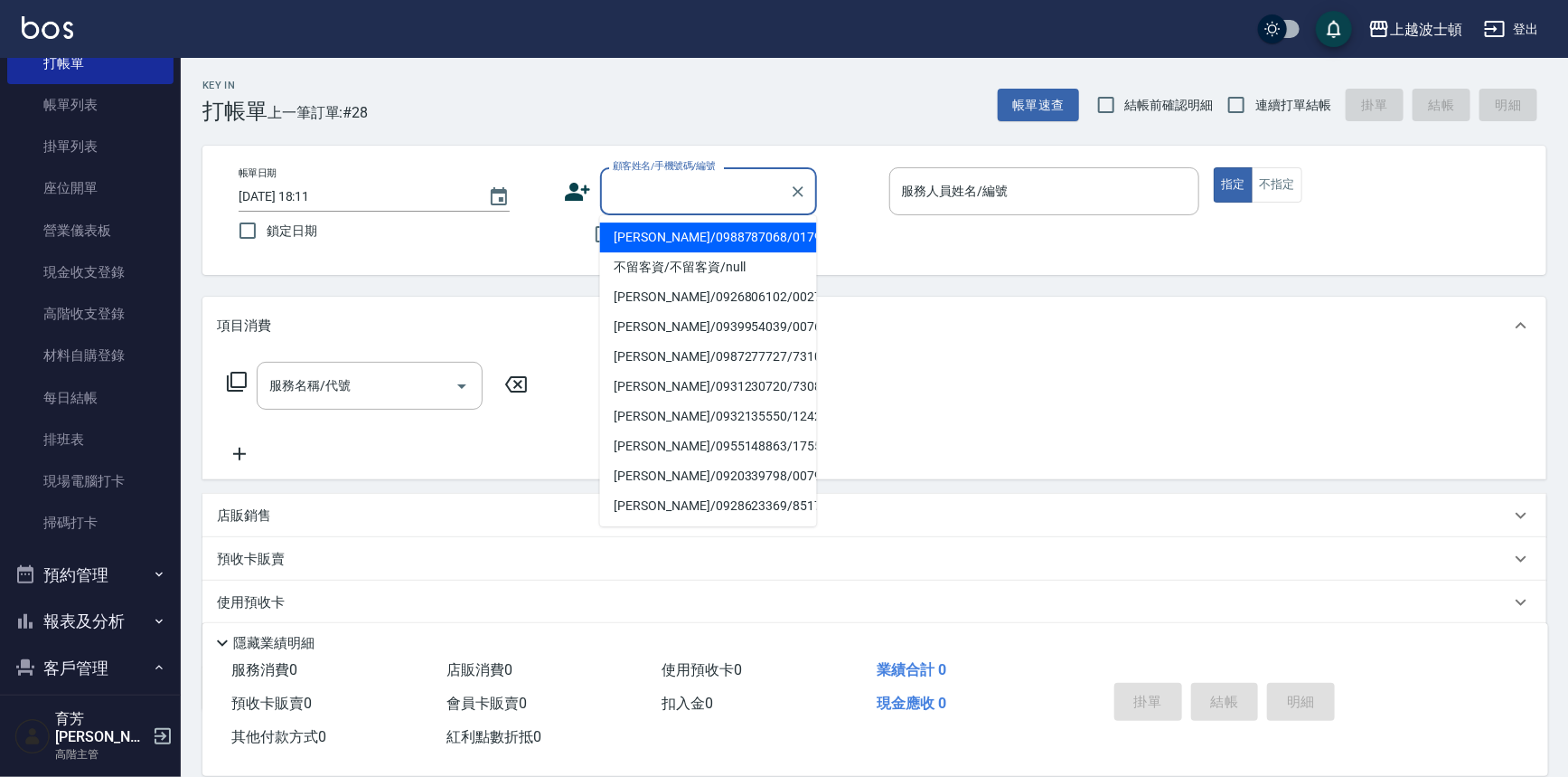
click at [621, 188] on input "顧客姓名/手機號碼/編號" at bounding box center [694, 191] width 173 height 31
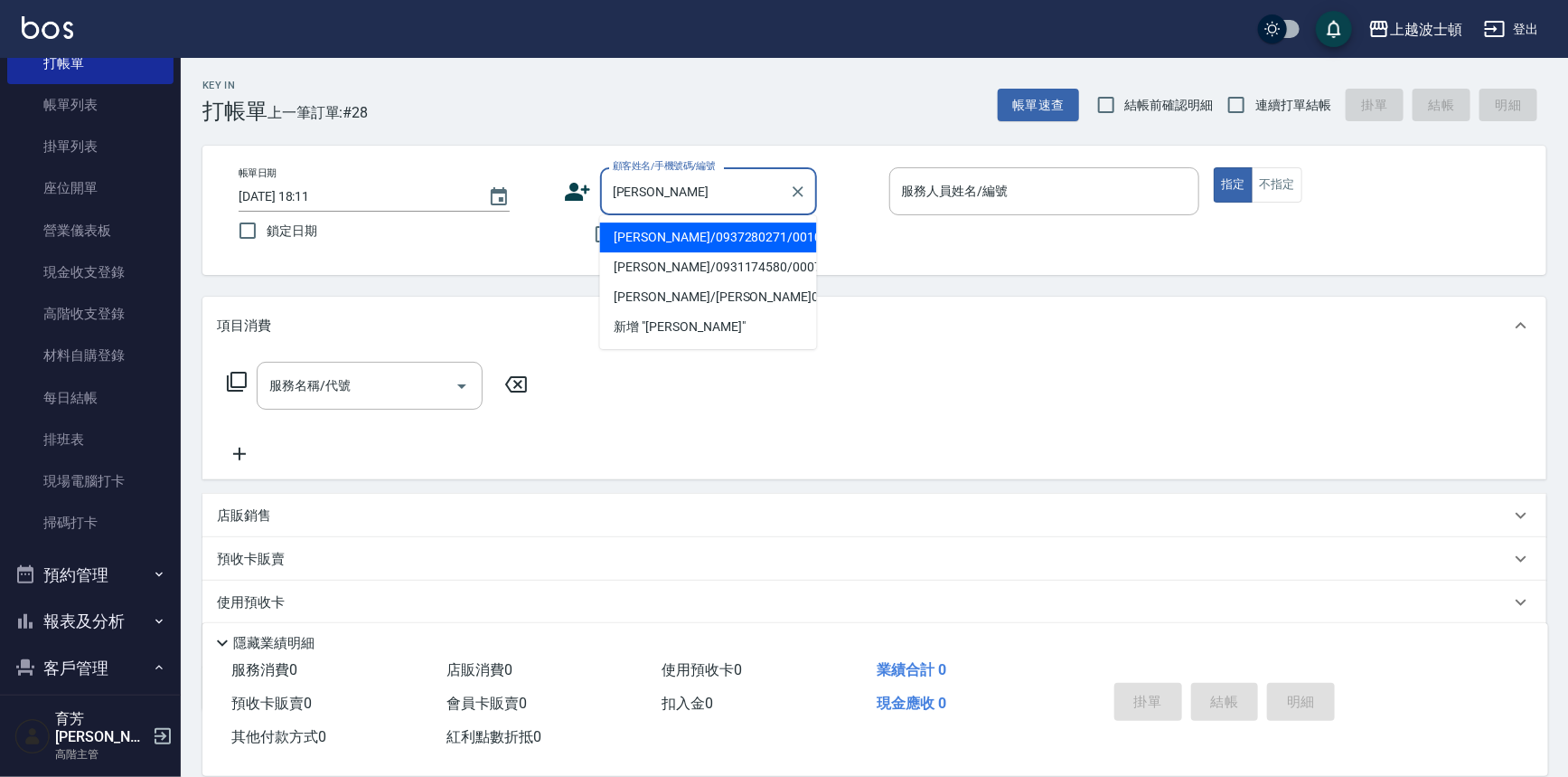
click at [748, 232] on li "[PERSON_NAME]/0937280271/001011" at bounding box center [709, 237] width 217 height 29
type input "[PERSON_NAME]/0937280271/001011"
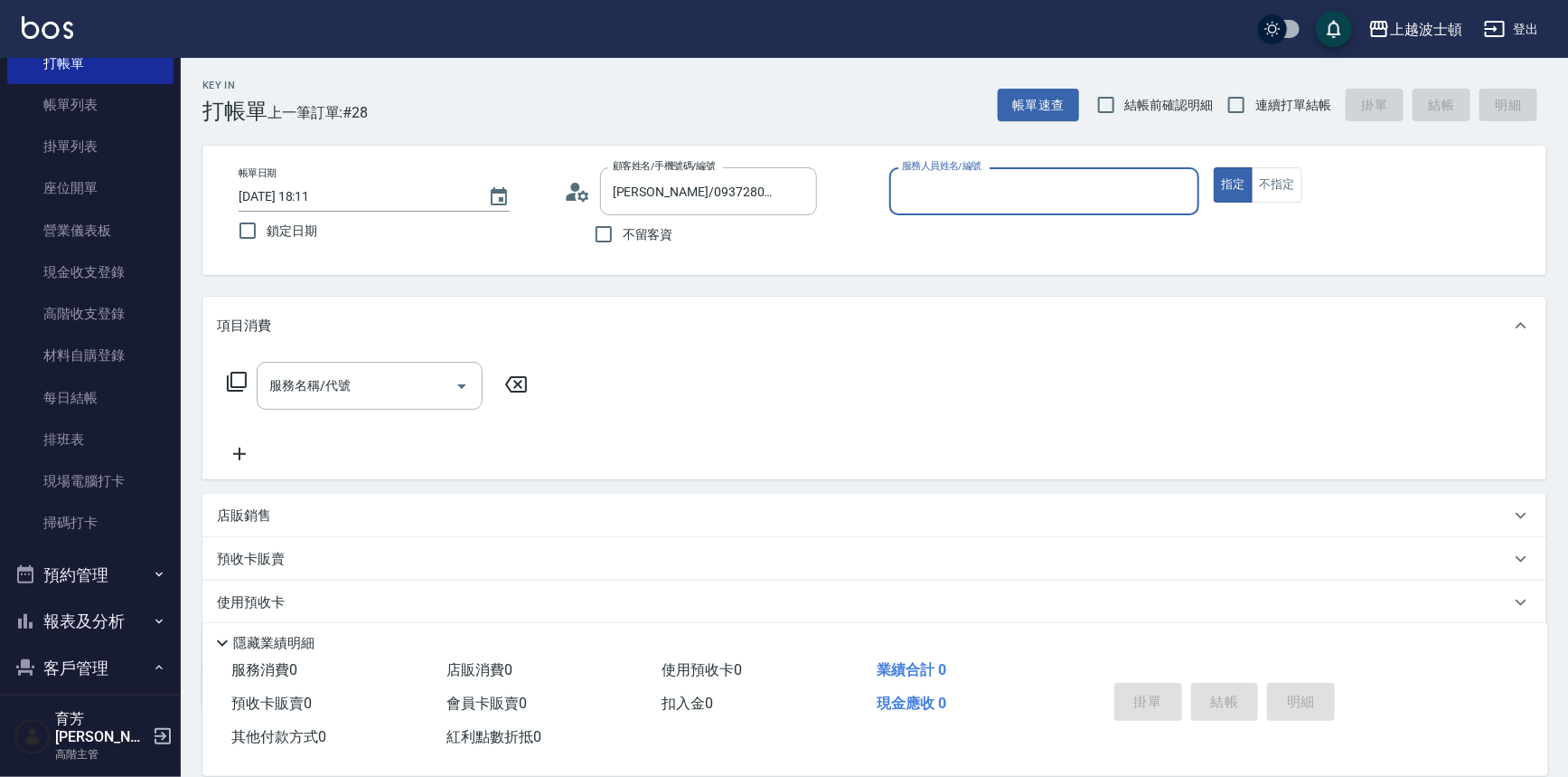
type input "shirey-0"
click at [239, 376] on icon at bounding box center [237, 382] width 22 height 22
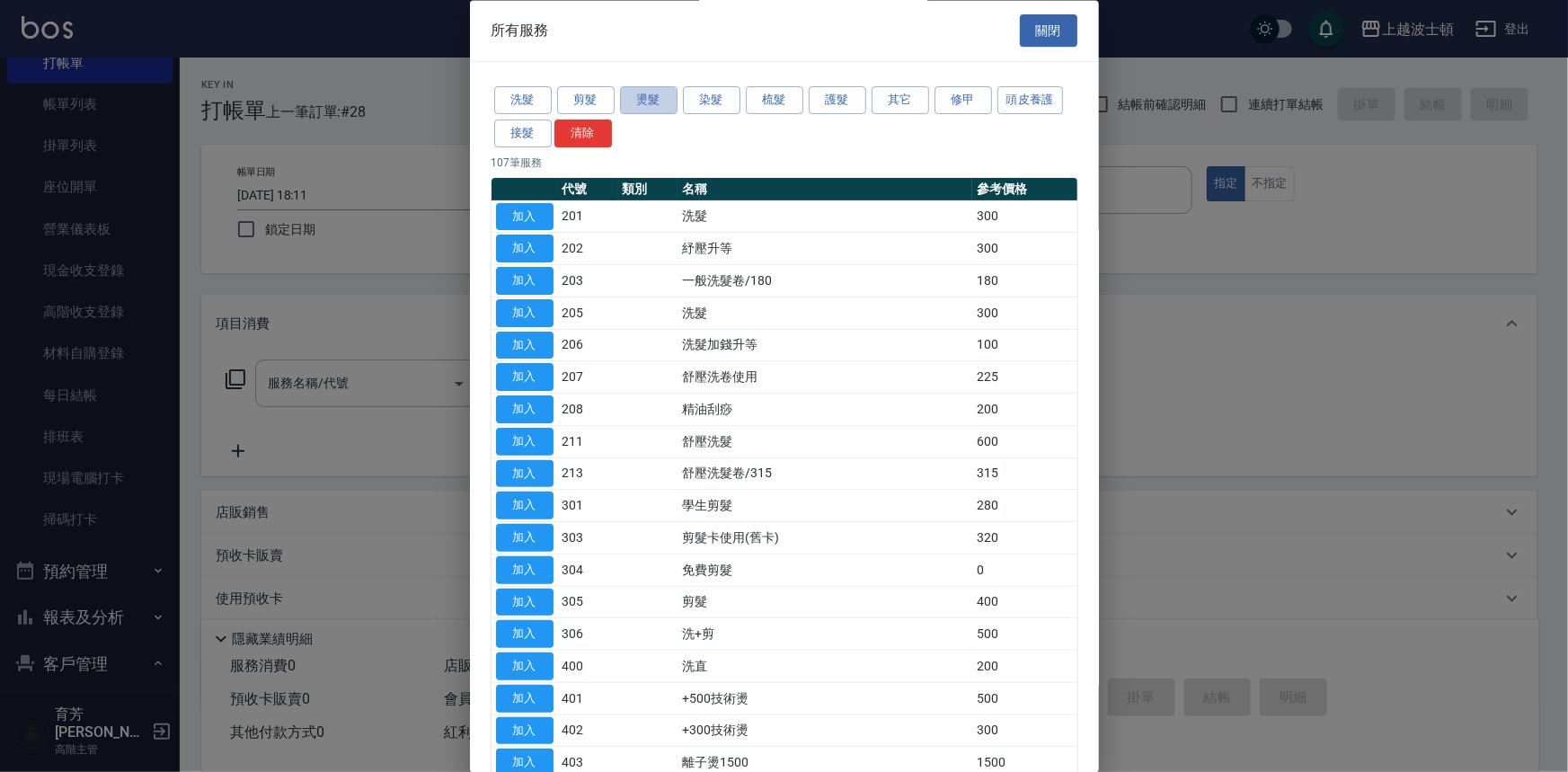
drag, startPoint x: 657, startPoint y: 97, endPoint x: 646, endPoint y: 110, distance: 17.0
click at [657, 98] on button "燙髮" at bounding box center [648, 101] width 57 height 28
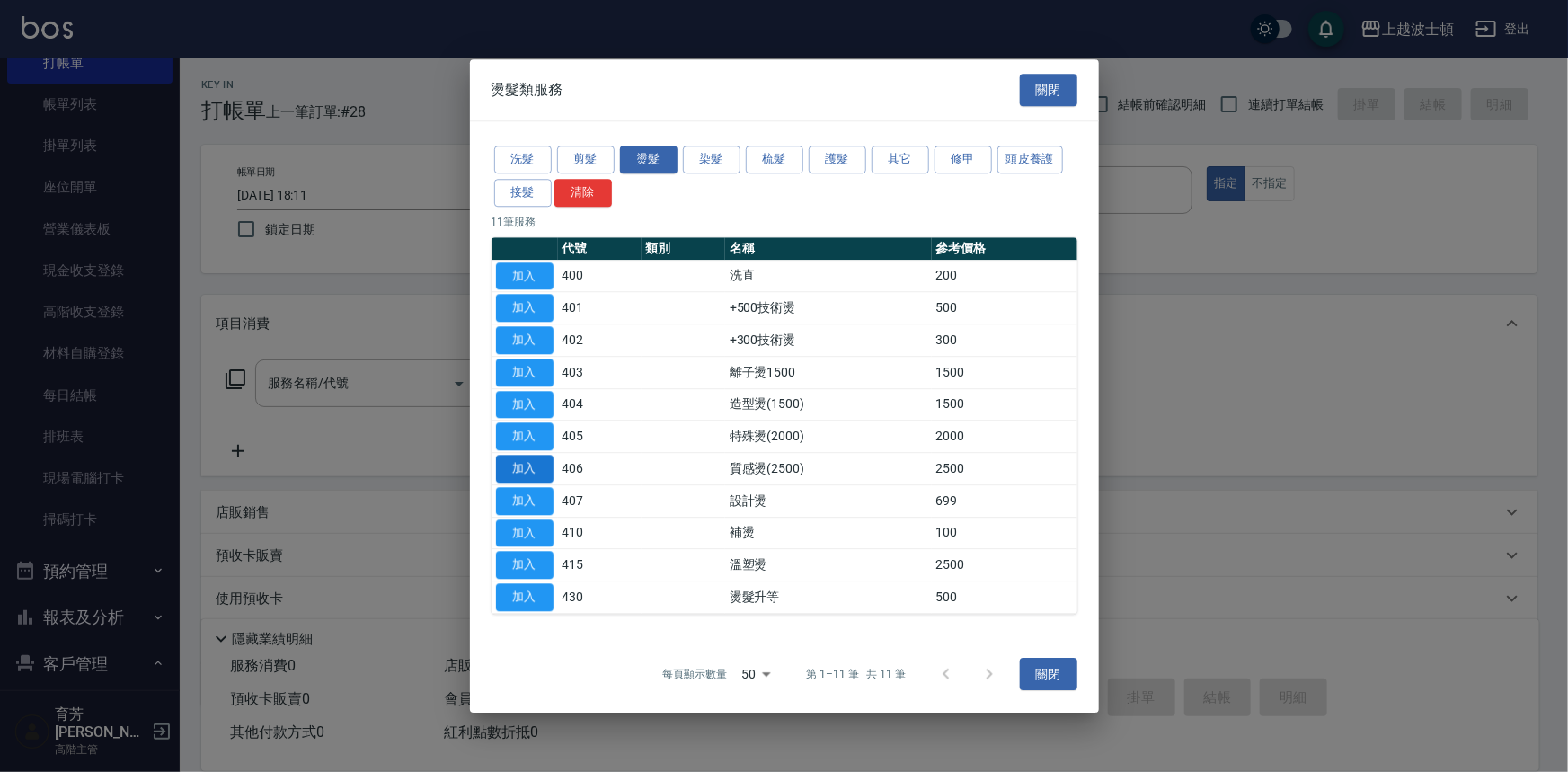
click at [534, 470] on button "加入" at bounding box center [524, 469] width 57 height 28
type input "質感燙(2500)(406)"
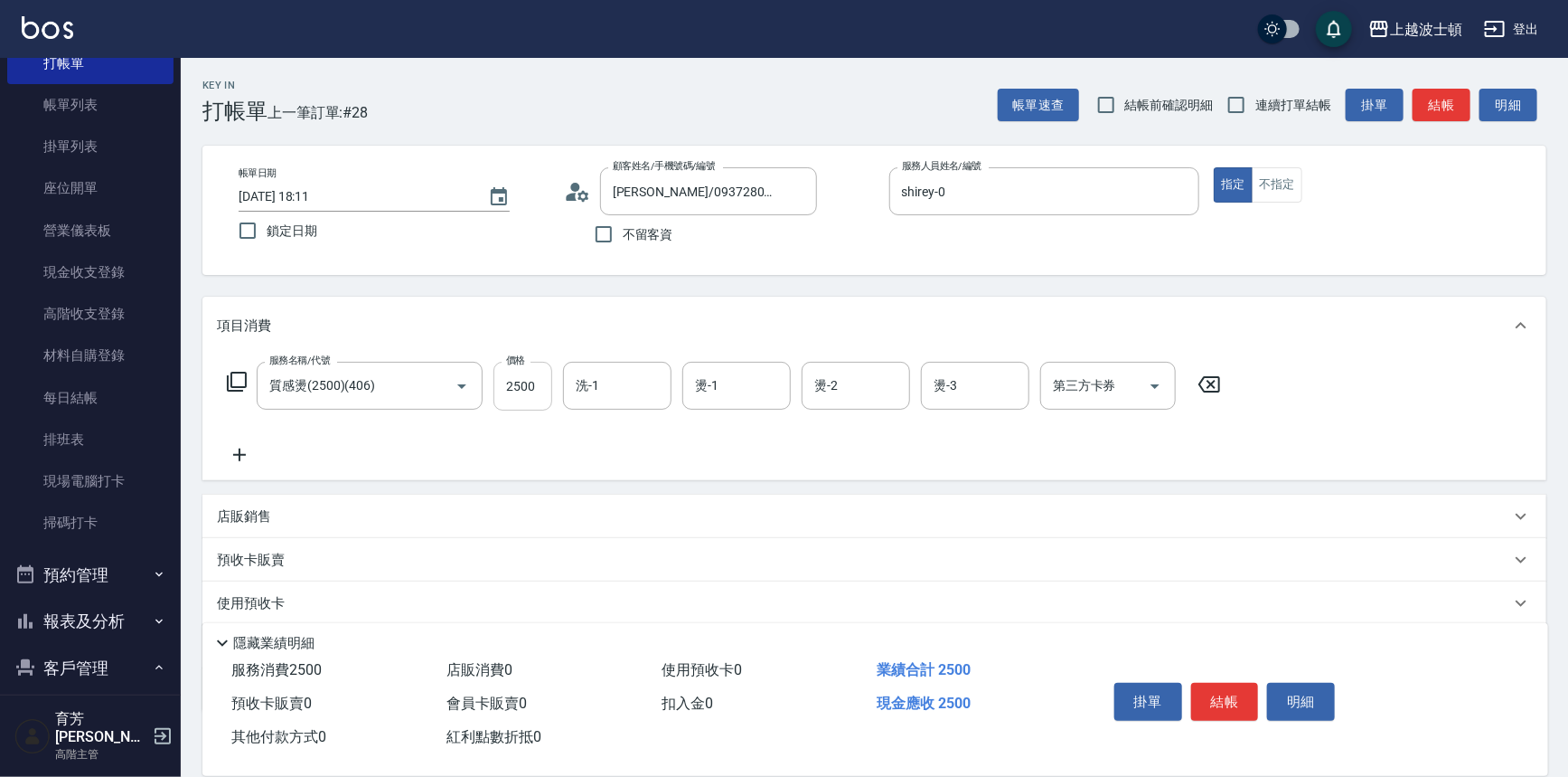
click at [528, 364] on input "2500" at bounding box center [523, 387] width 59 height 49
type input "2000"
click at [610, 381] on input "洗-1" at bounding box center [617, 386] width 92 height 31
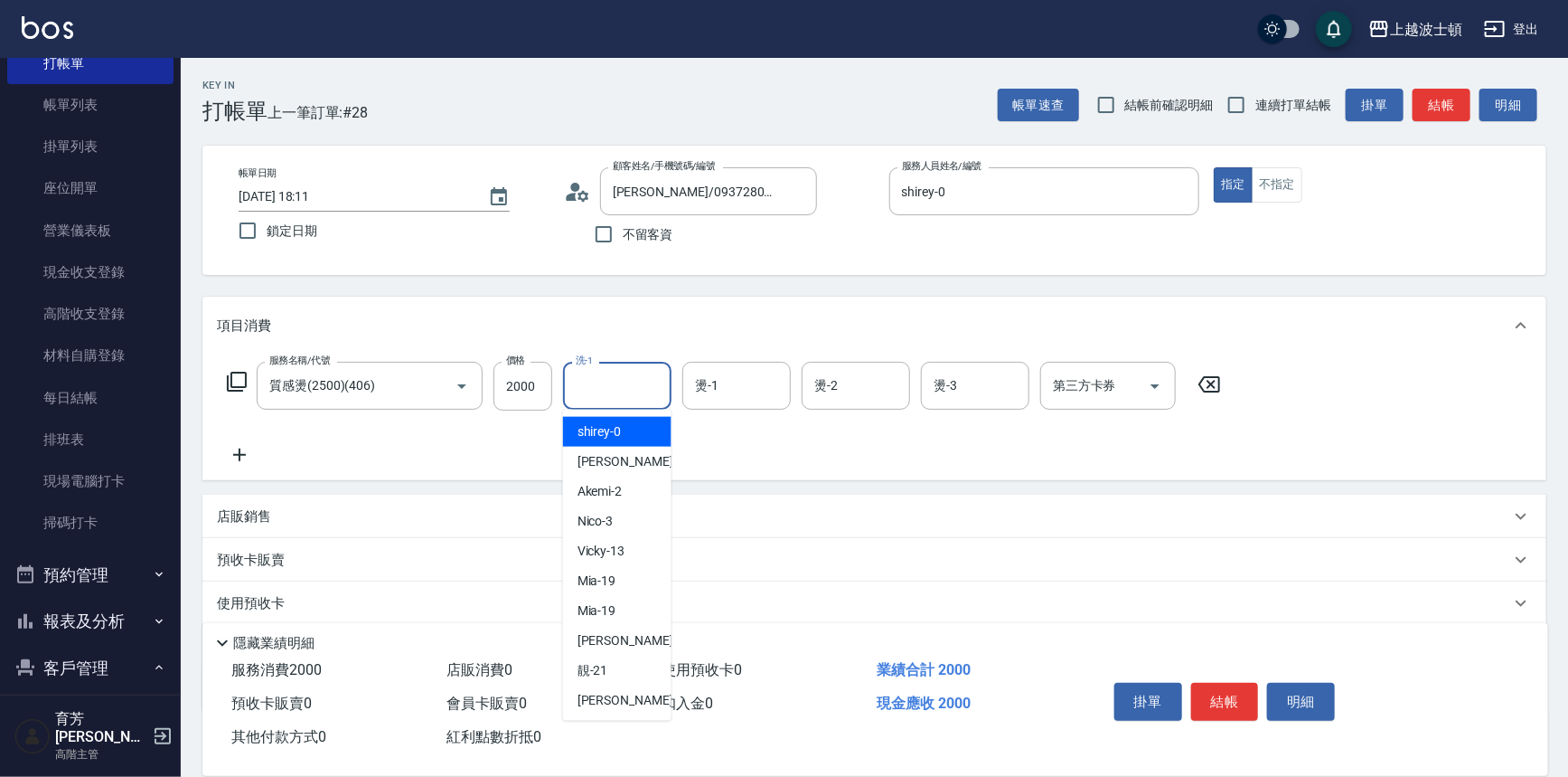
type input "0"
click at [620, 435] on span "shirey -0" at bounding box center [600, 432] width 44 height 19
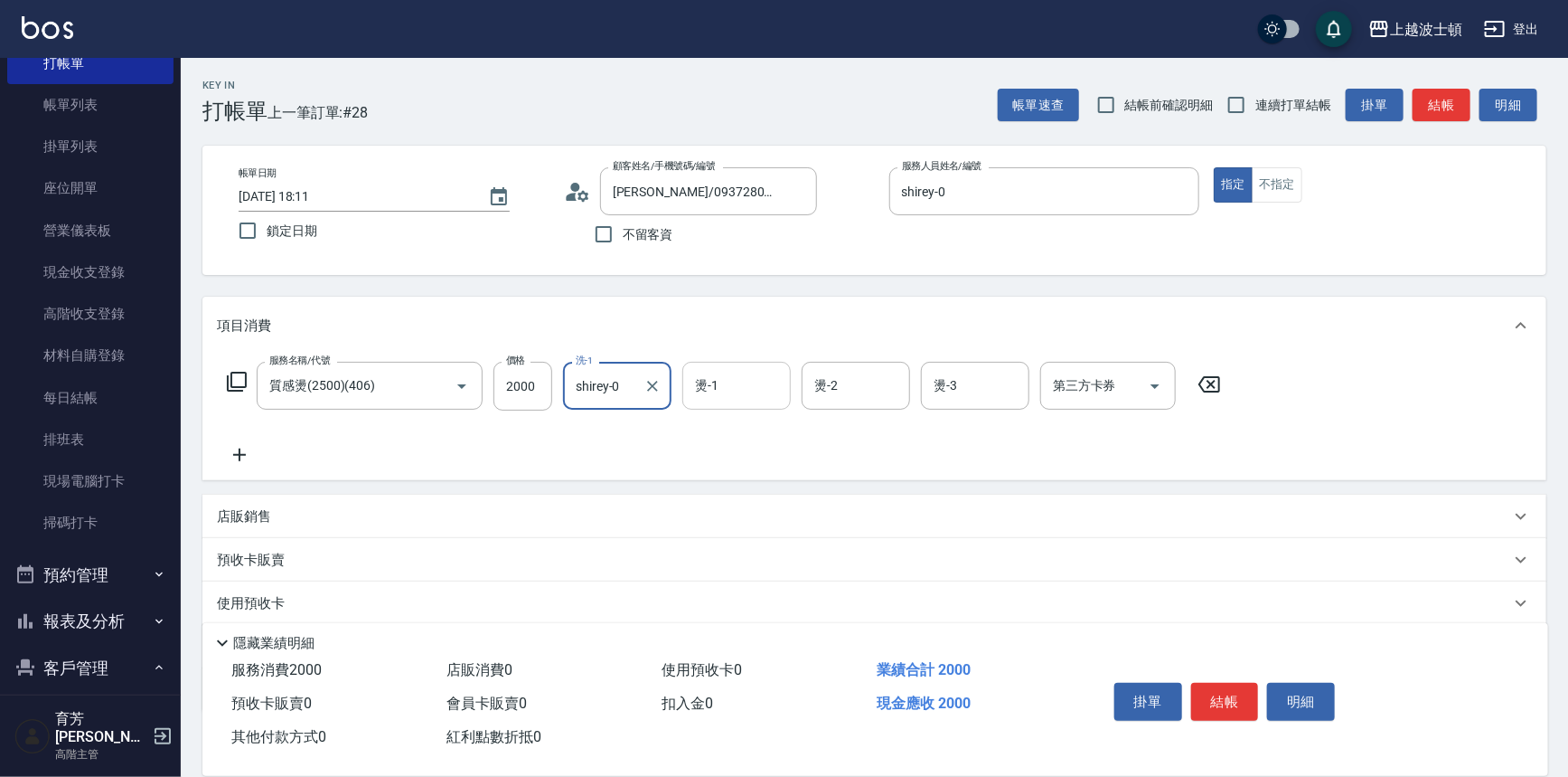
type input "shirey-0"
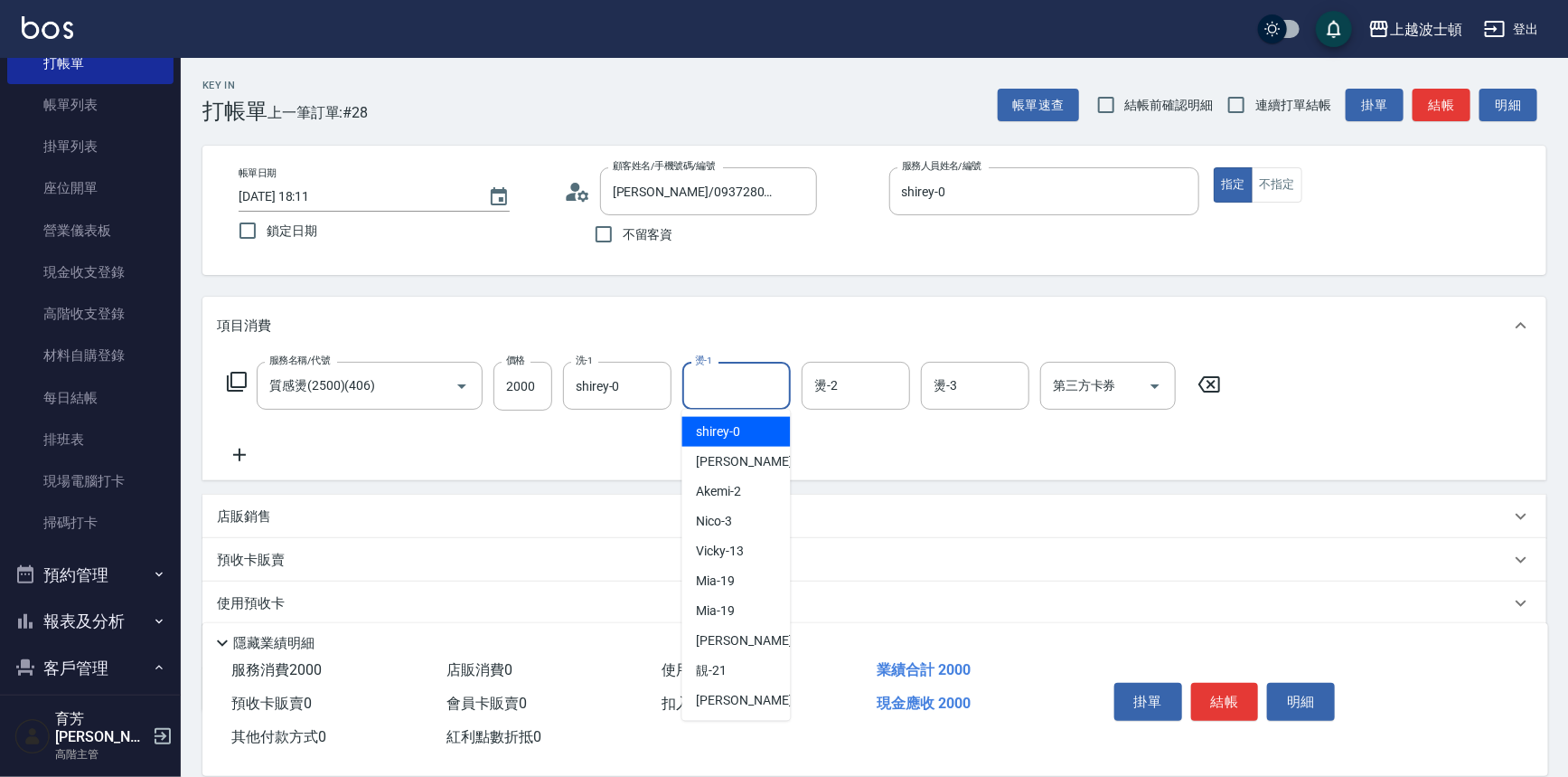
click at [704, 395] on input "燙-1" at bounding box center [737, 386] width 92 height 31
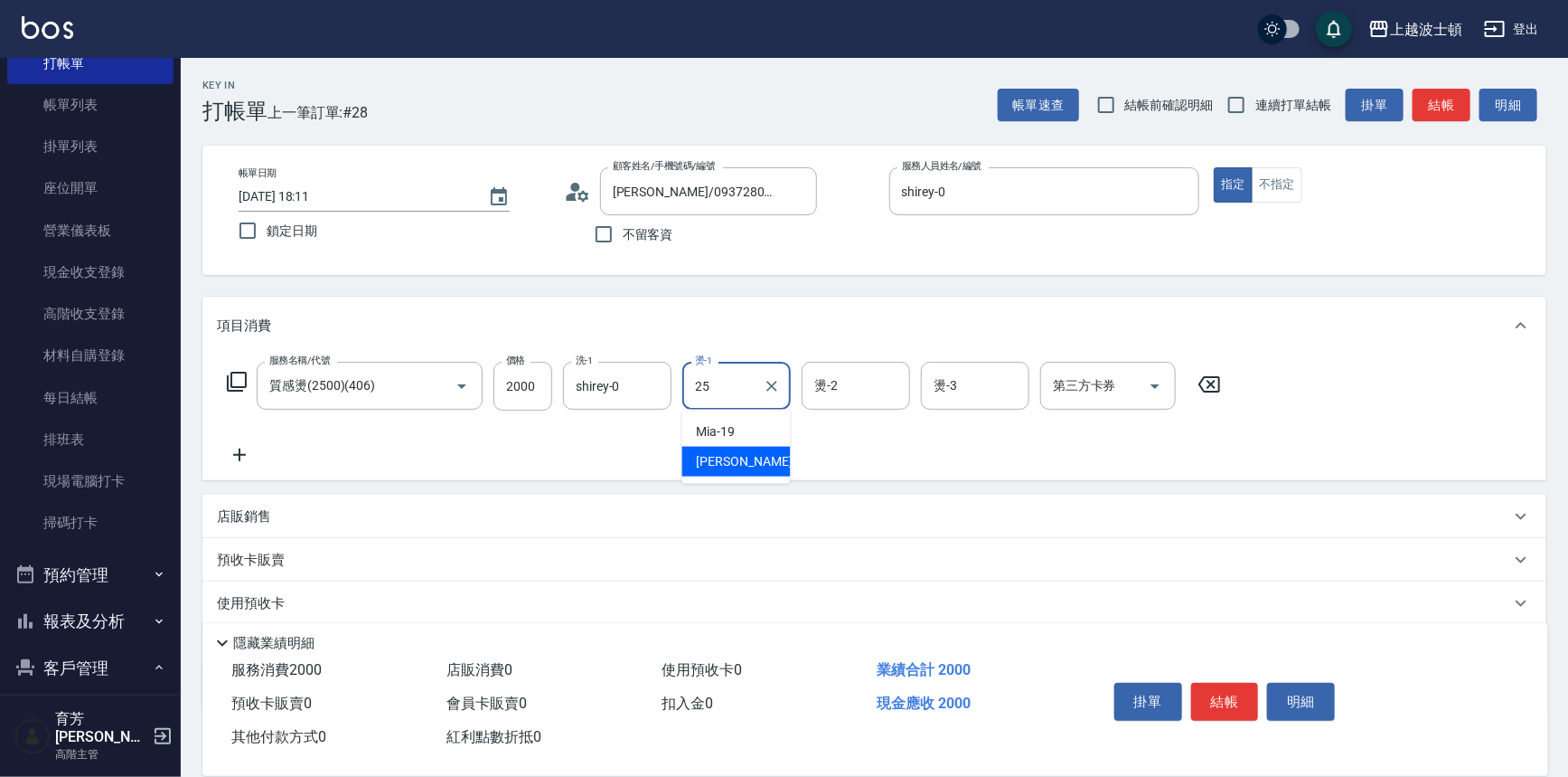
click at [709, 471] on div "[PERSON_NAME]-25" at bounding box center [737, 462] width 109 height 29
type input "[PERSON_NAME]-25"
click at [833, 383] on input "燙-2" at bounding box center [856, 386] width 92 height 31
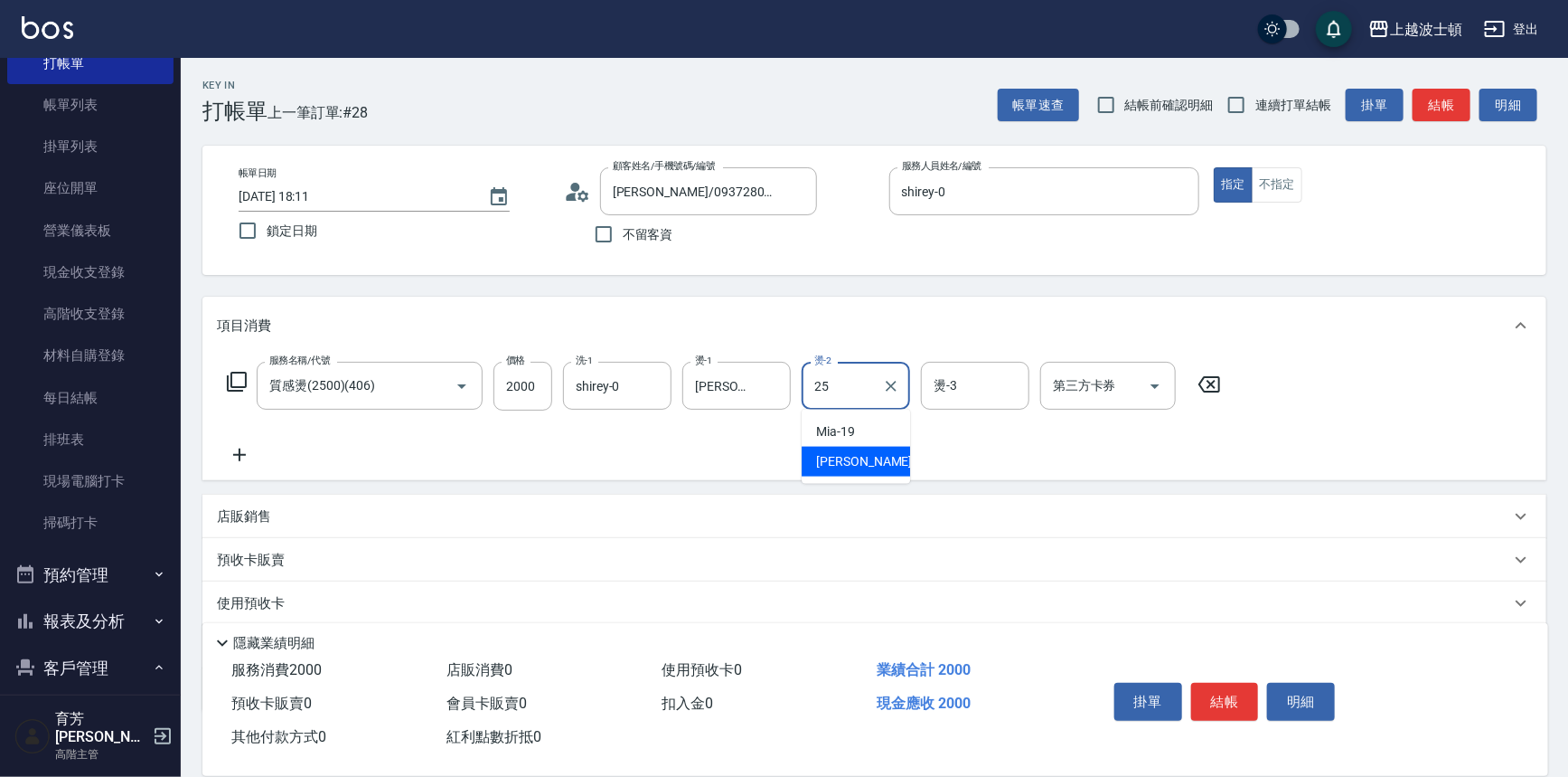
drag, startPoint x: 840, startPoint y: 475, endPoint x: 847, endPoint y: 467, distance: 10.6
click at [840, 476] on div "[PERSON_NAME]-25" at bounding box center [856, 462] width 109 height 29
type input "[PERSON_NAME]-25"
click at [980, 381] on input "燙-3" at bounding box center [975, 386] width 92 height 31
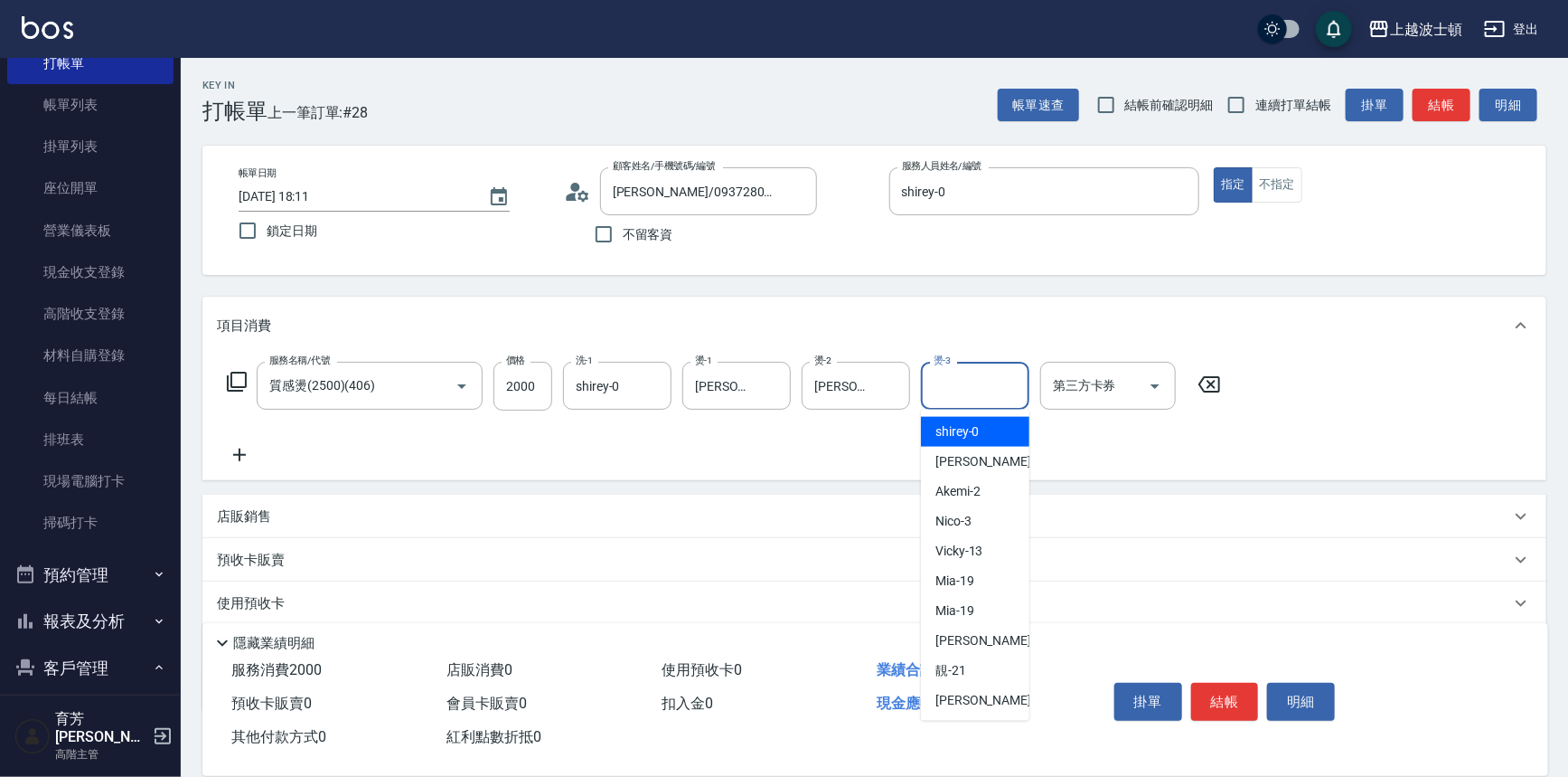
click at [982, 438] on div "shirey -0" at bounding box center [975, 432] width 109 height 29
type input "shirey-0"
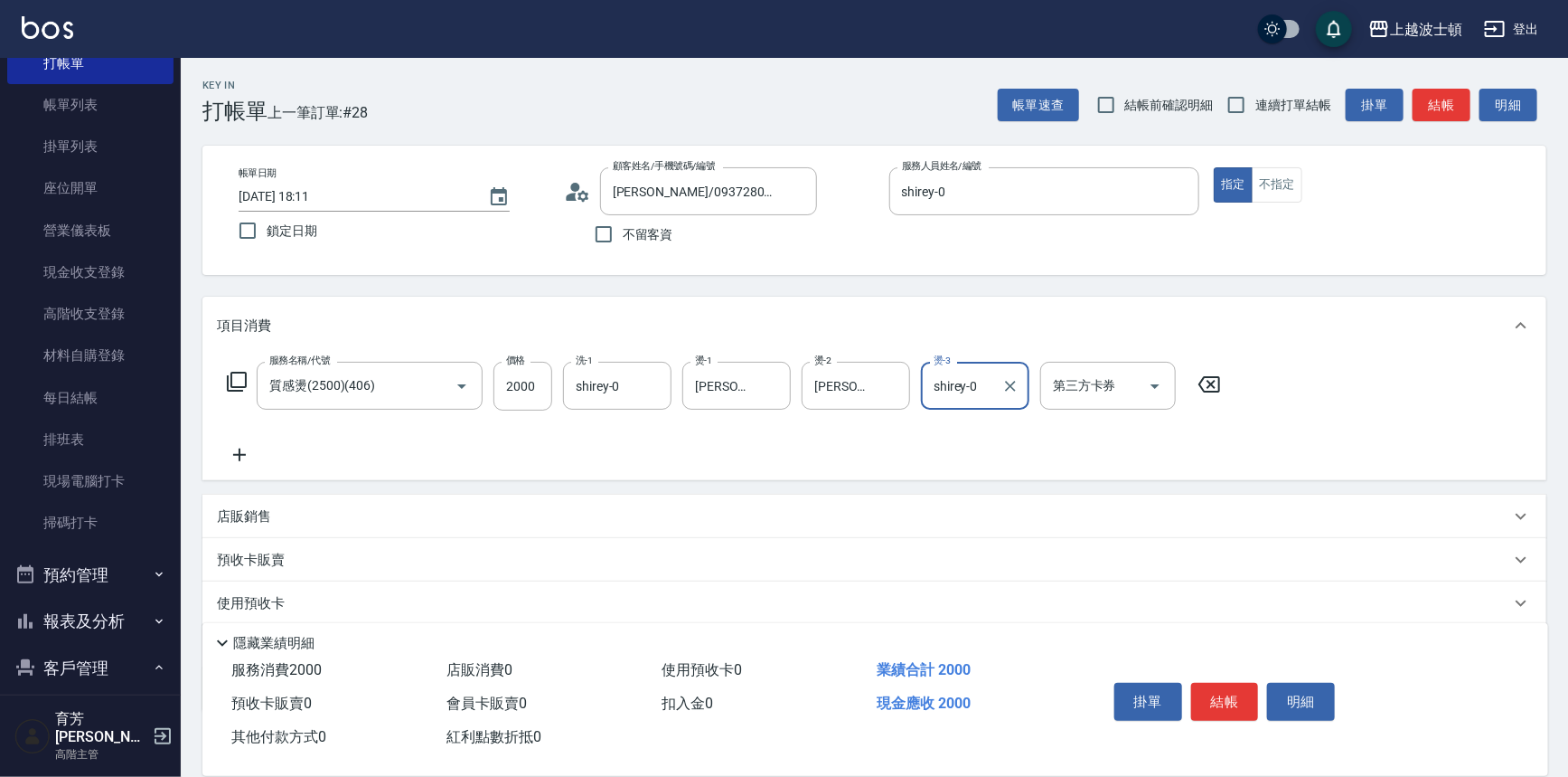
click at [237, 382] on icon at bounding box center [237, 382] width 22 height 22
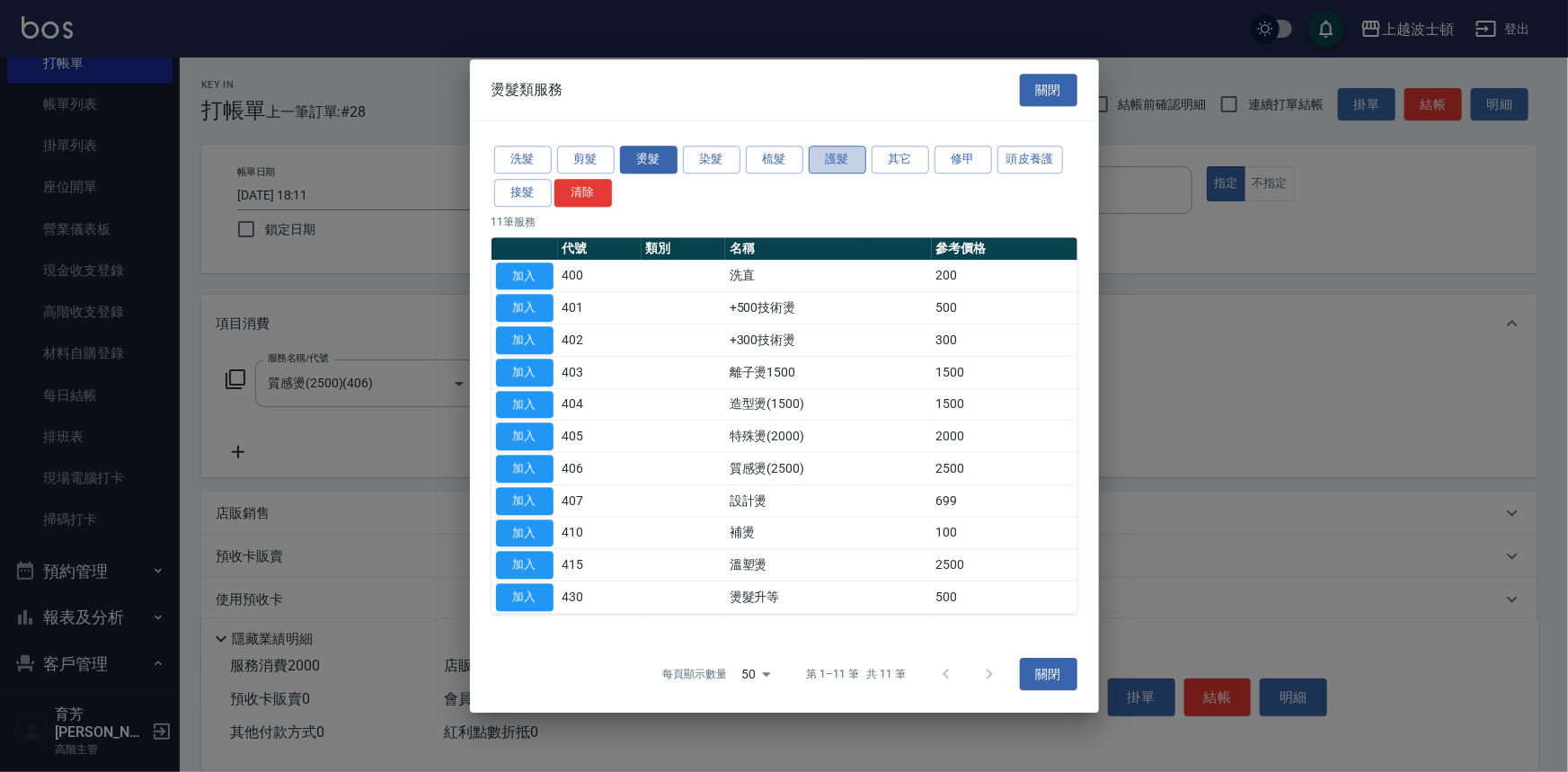
click at [841, 166] on button "護髮" at bounding box center [837, 159] width 57 height 28
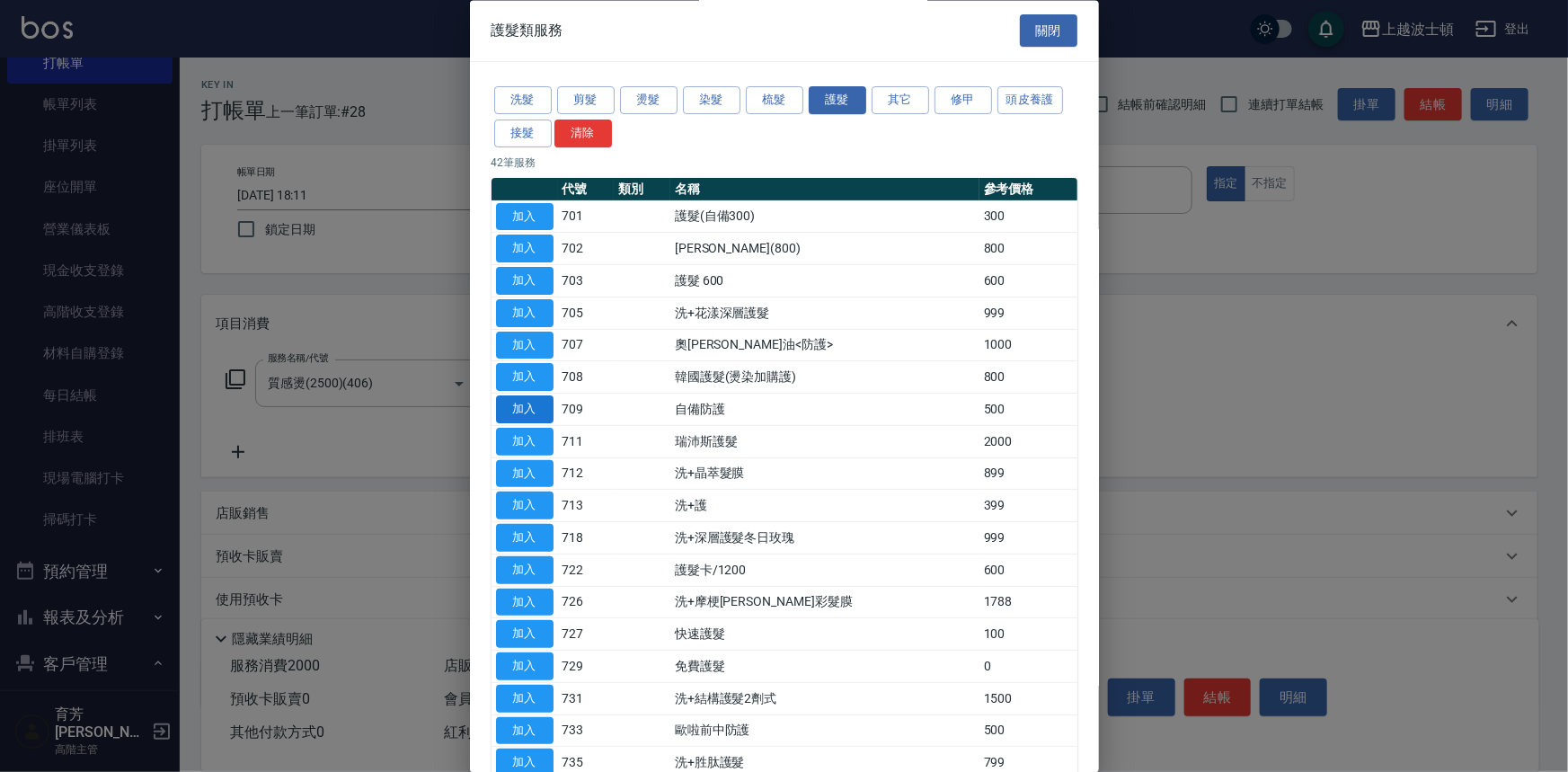
click at [518, 411] on button "加入" at bounding box center [524, 410] width 57 height 28
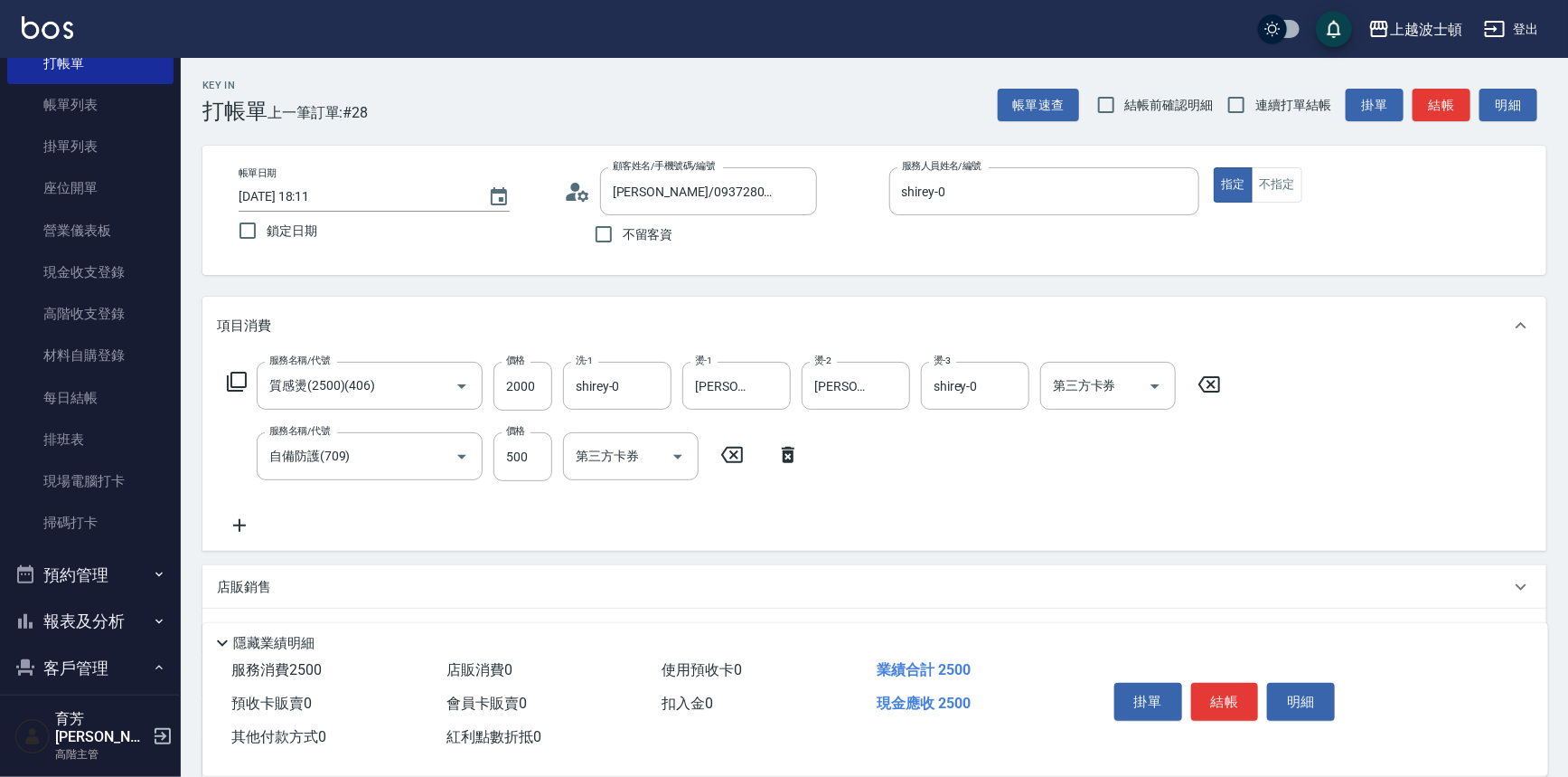
click at [244, 388] on icon at bounding box center [237, 382] width 22 height 22
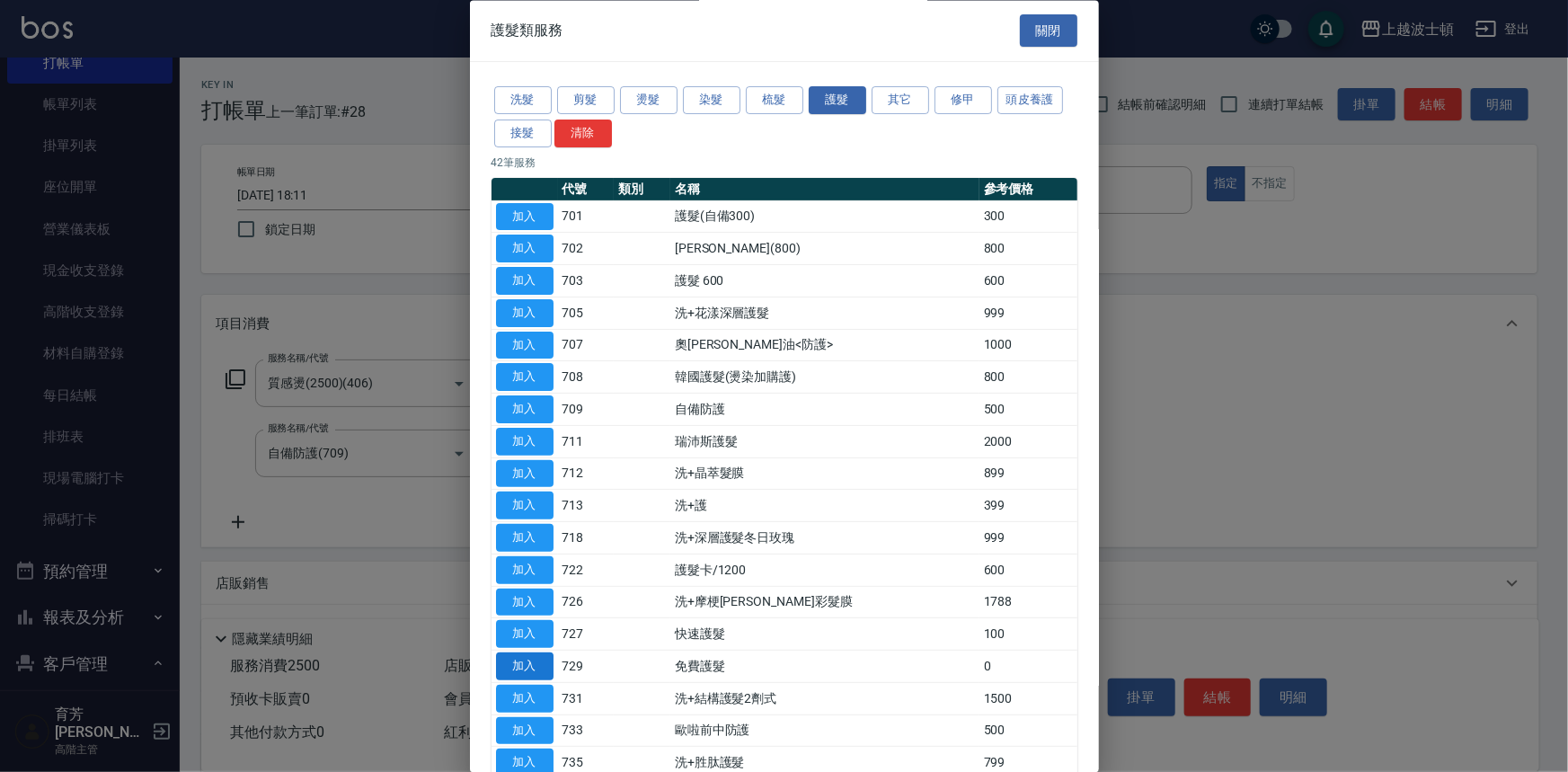
click at [538, 657] on button "加入" at bounding box center [524, 667] width 57 height 28
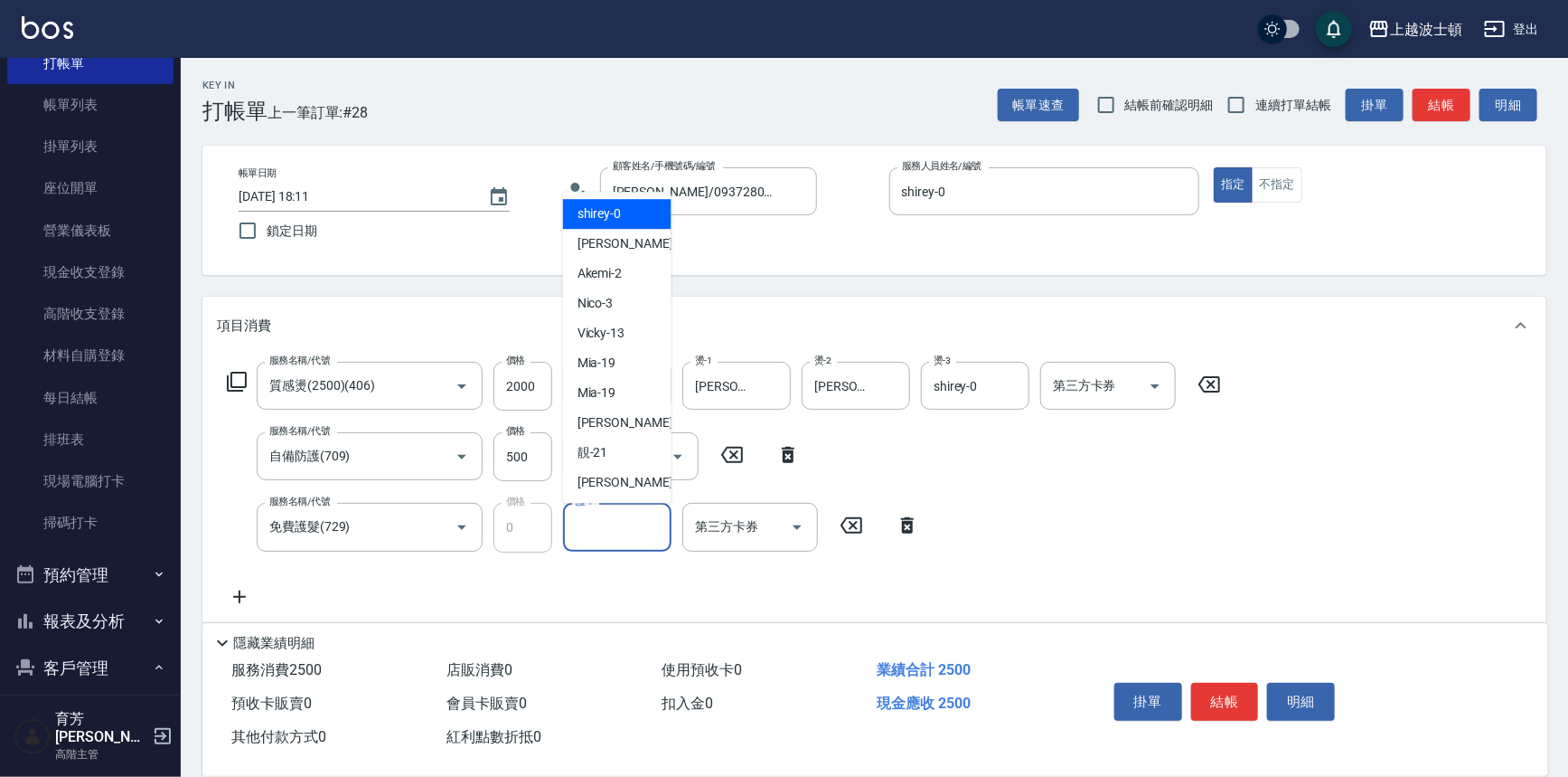
click at [624, 526] on input "護-1" at bounding box center [617, 526] width 92 height 31
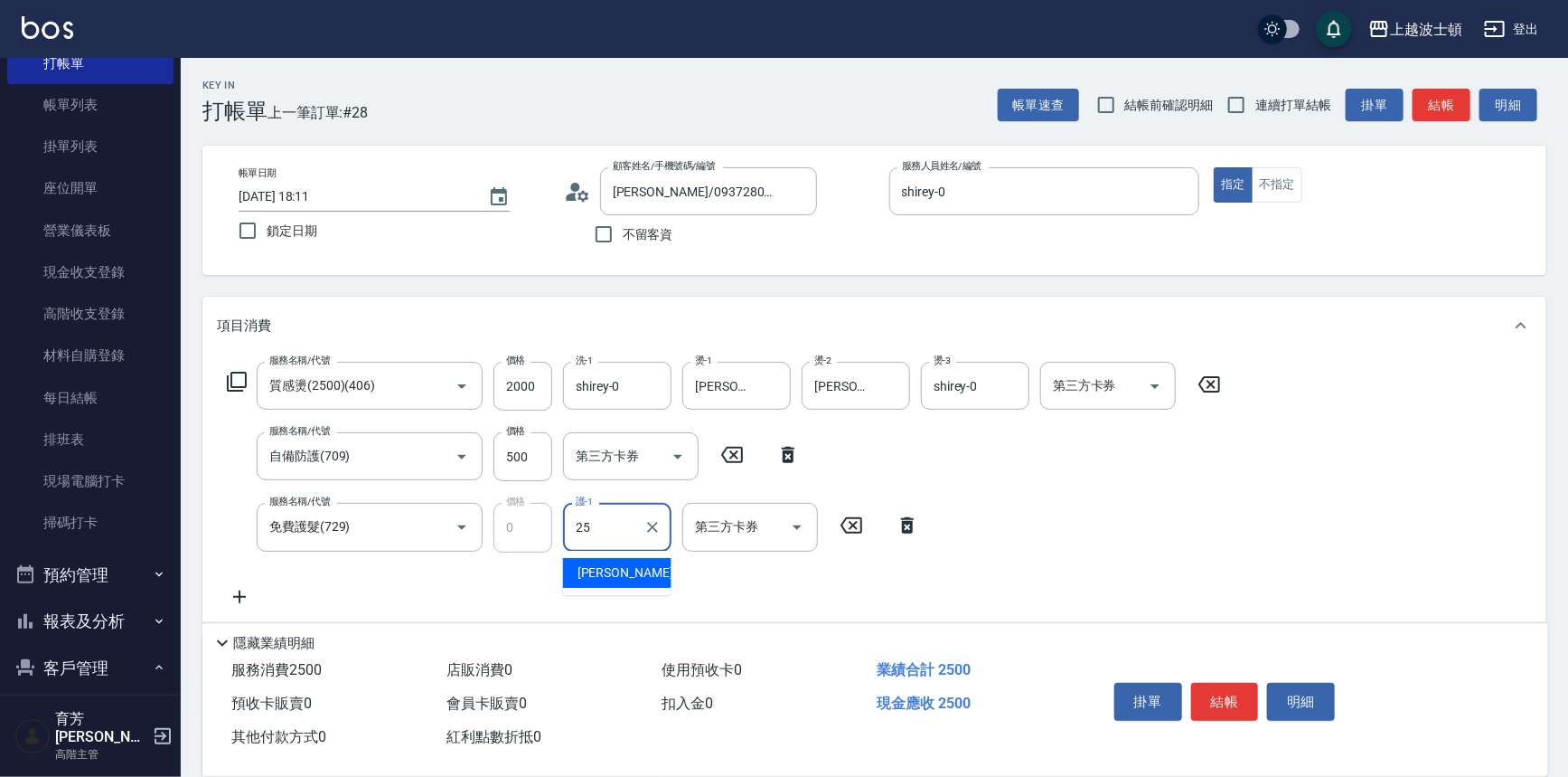
click at [650, 576] on div "[PERSON_NAME]-25" at bounding box center [617, 572] width 109 height 29
type input "[PERSON_NAME]-25"
click at [1222, 686] on button "結帳" at bounding box center [1225, 702] width 67 height 38
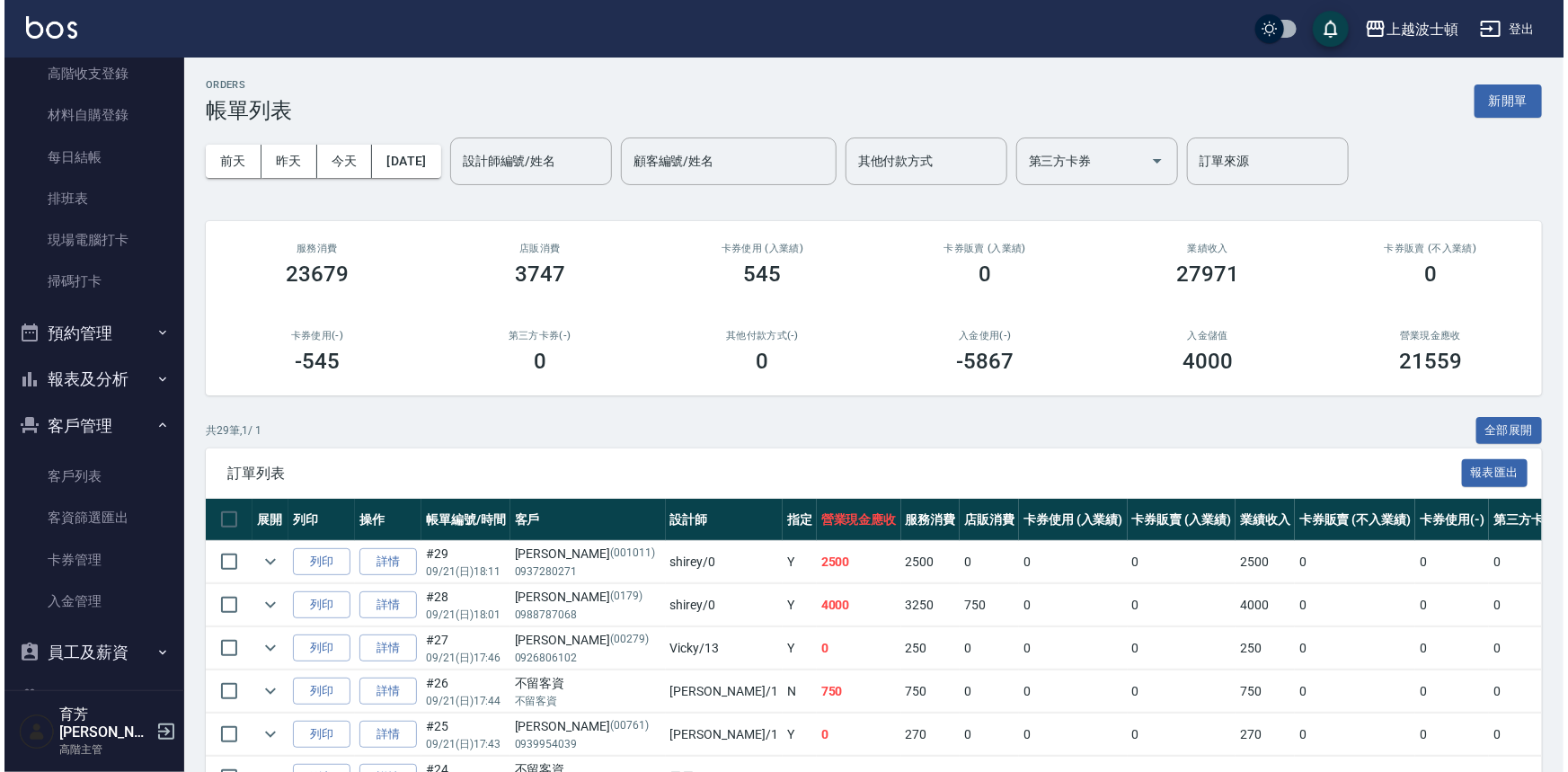
scroll to position [315, 0]
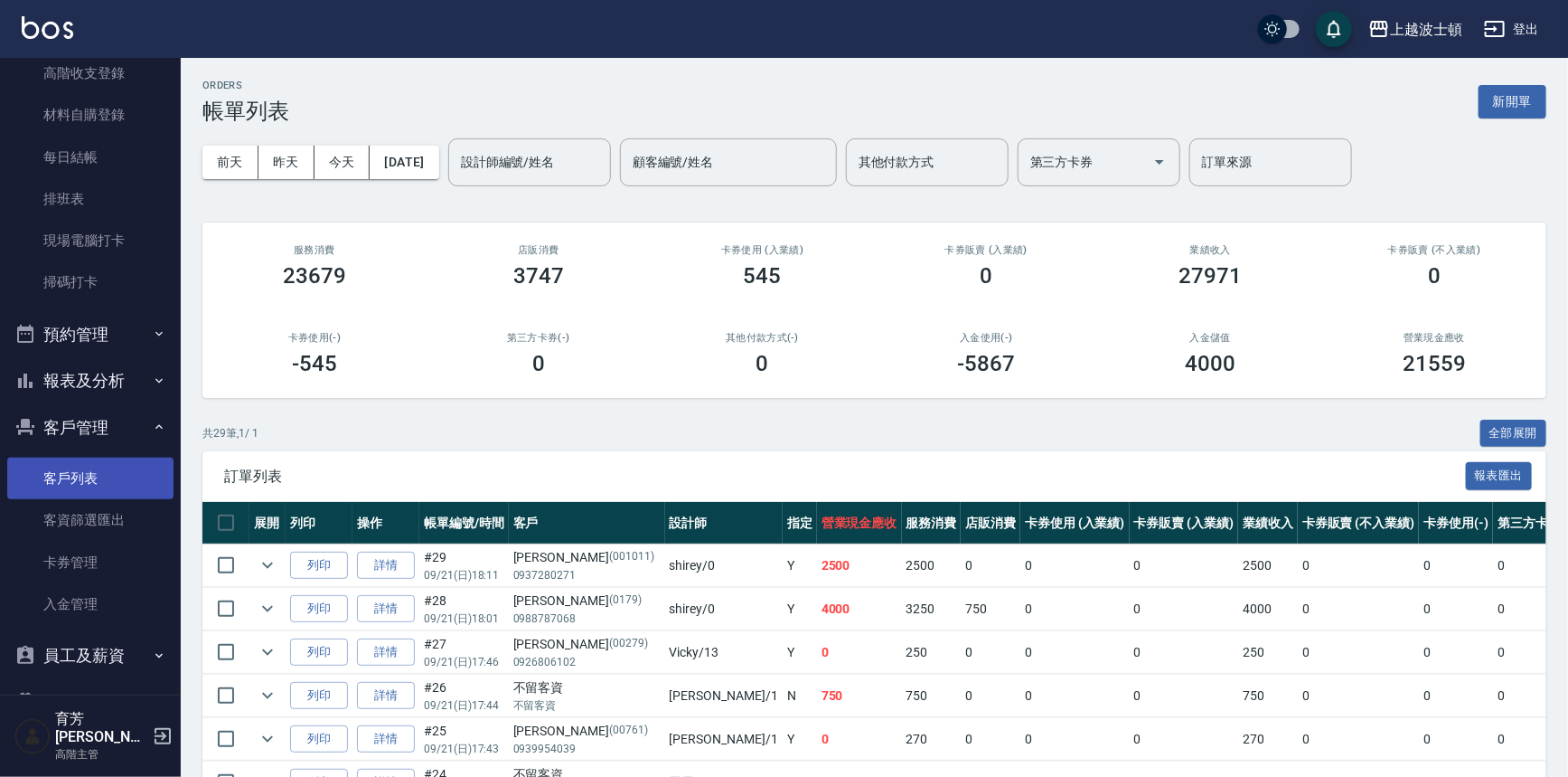
click at [125, 487] on link "客戶列表" at bounding box center [90, 479] width 166 height 42
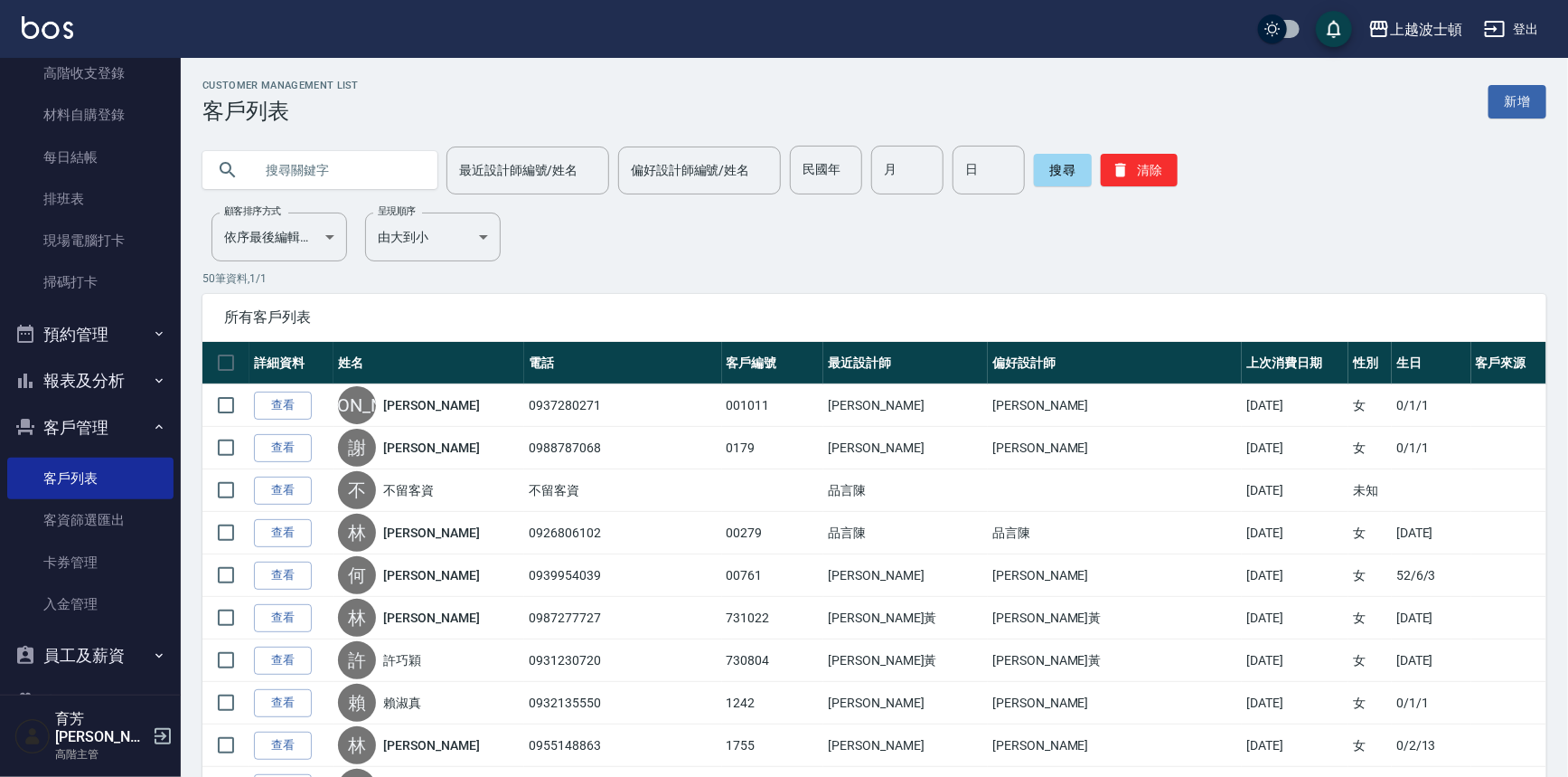
click at [336, 171] on input "text" at bounding box center [338, 170] width 170 height 49
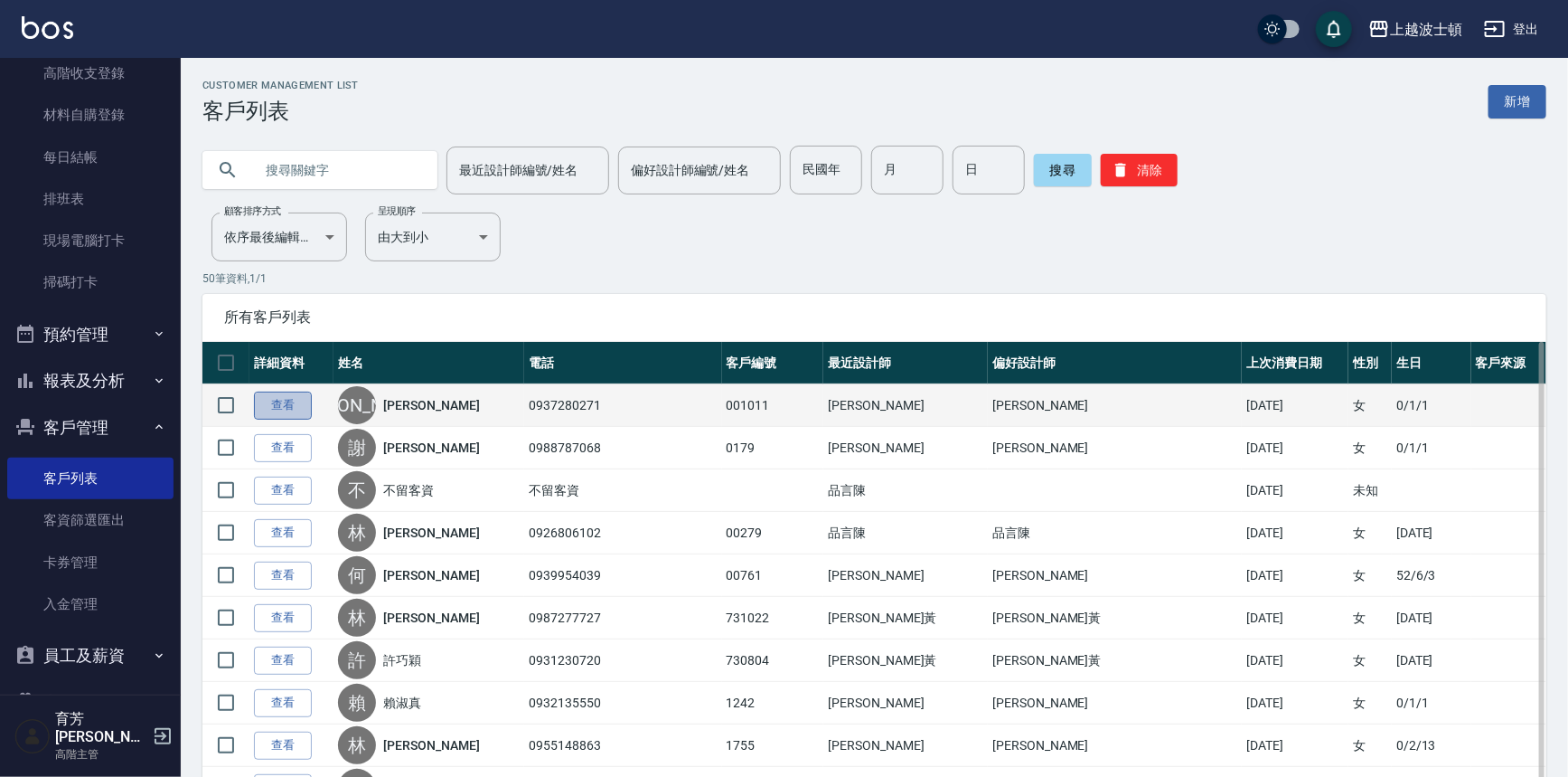
click at [272, 403] on link "查看" at bounding box center [283, 405] width 58 height 28
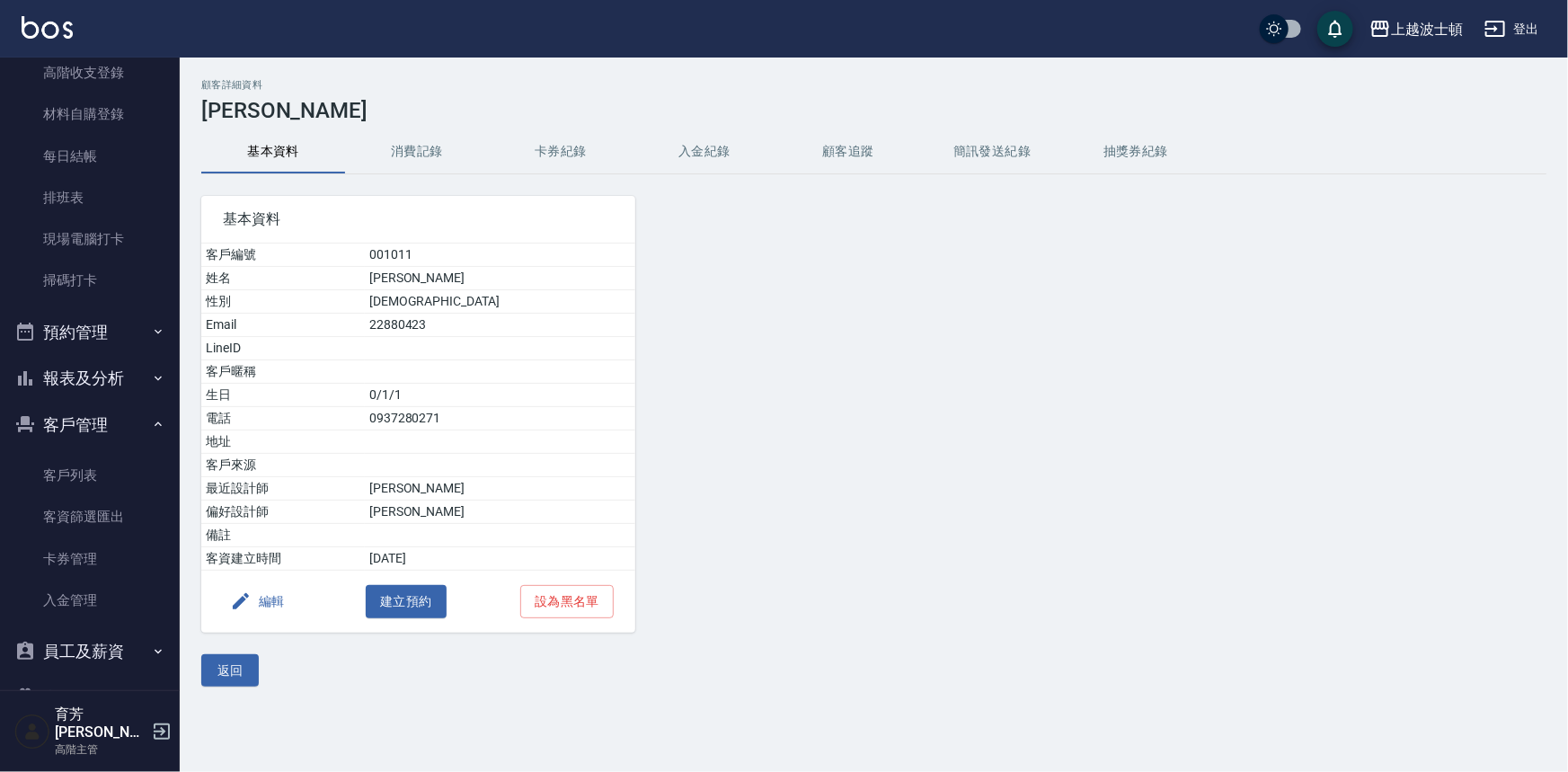
click at [431, 148] on button "消費記錄" at bounding box center [417, 152] width 144 height 43
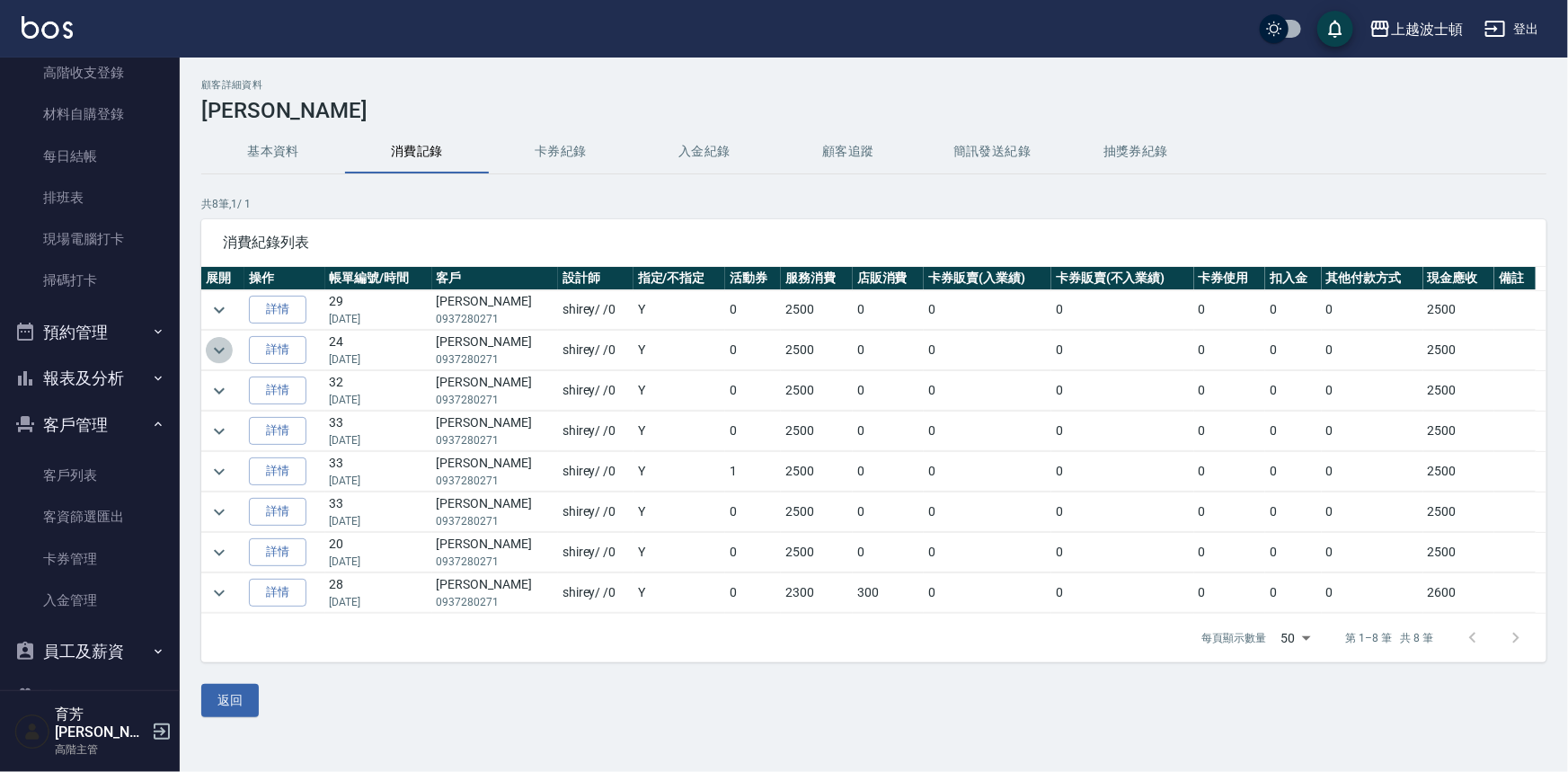
click at [222, 346] on icon "expand row" at bounding box center [219, 350] width 21 height 21
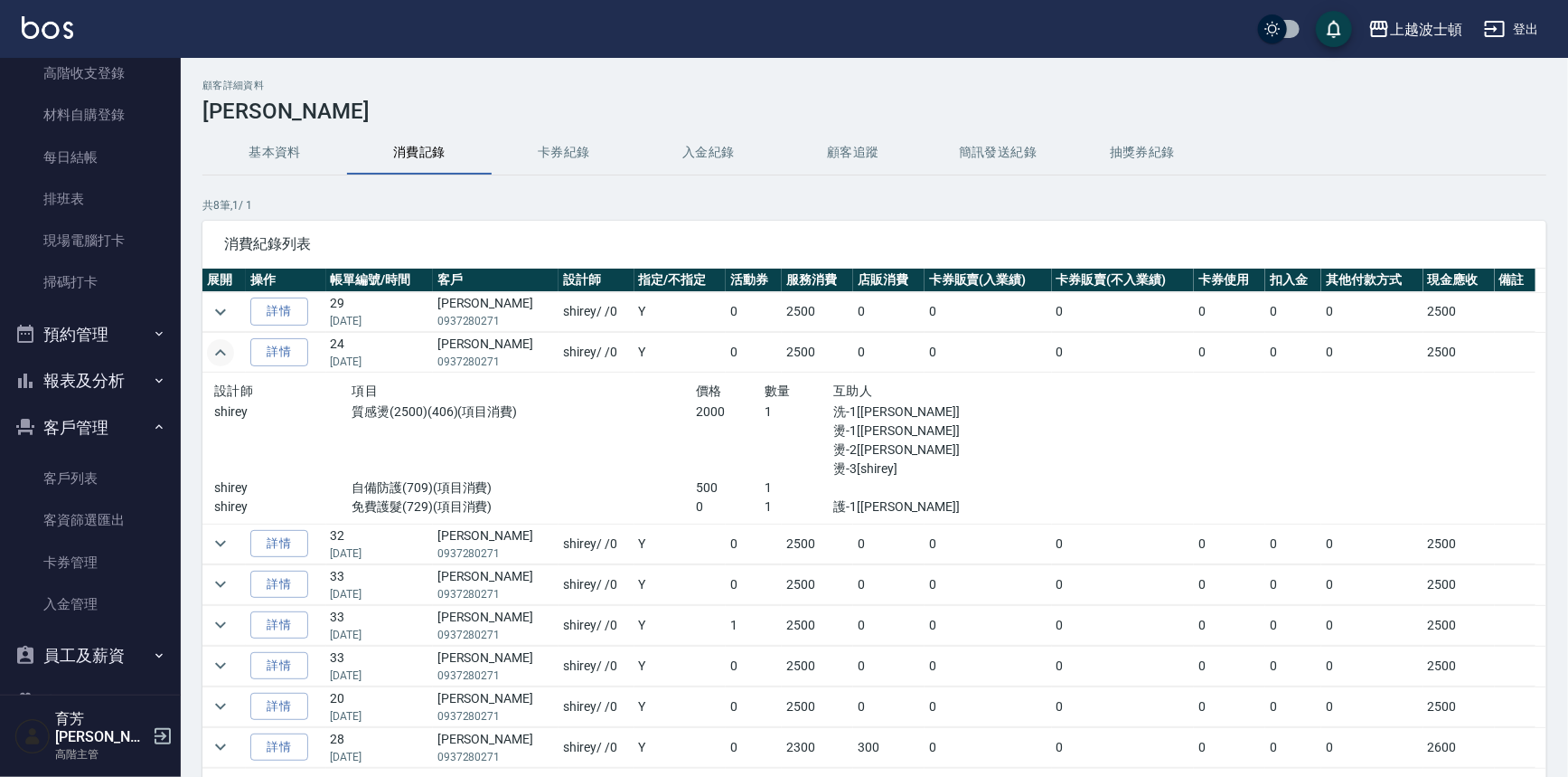
click at [264, 143] on button "基本資料" at bounding box center [275, 153] width 145 height 43
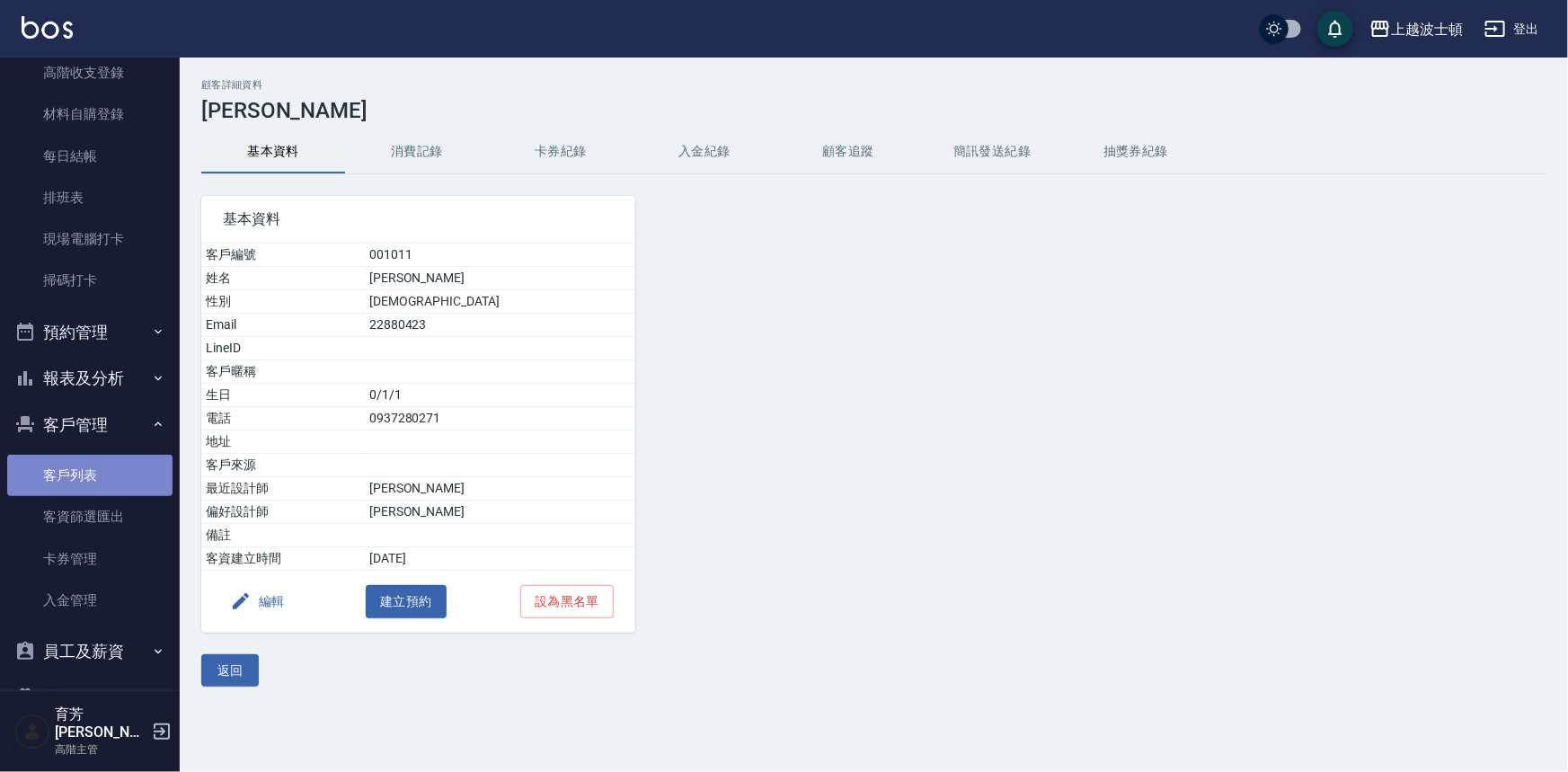
click at [104, 473] on link "客戶列表" at bounding box center [89, 475] width 165 height 42
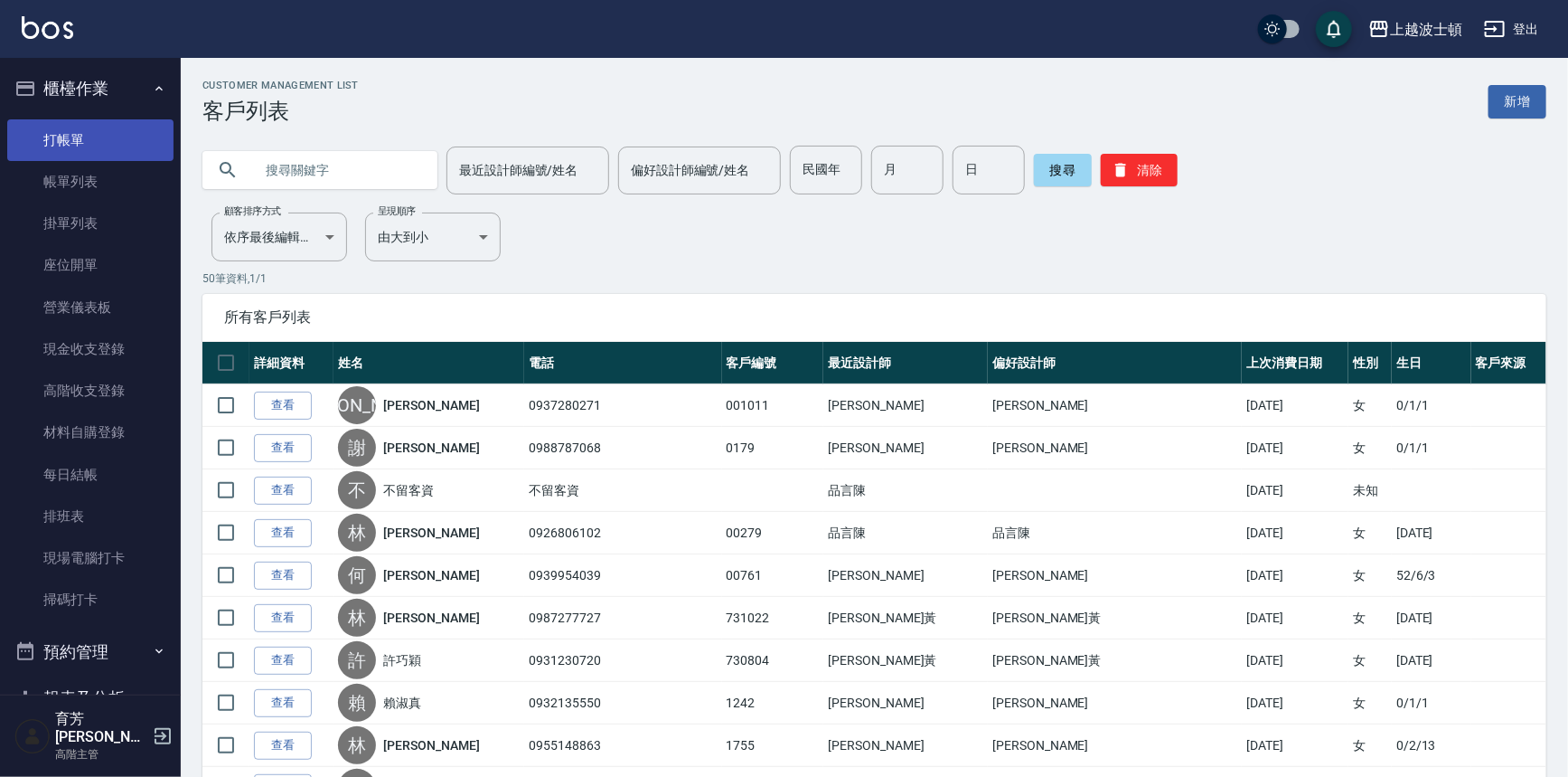
click at [113, 133] on link "打帳單" at bounding box center [90, 140] width 166 height 42
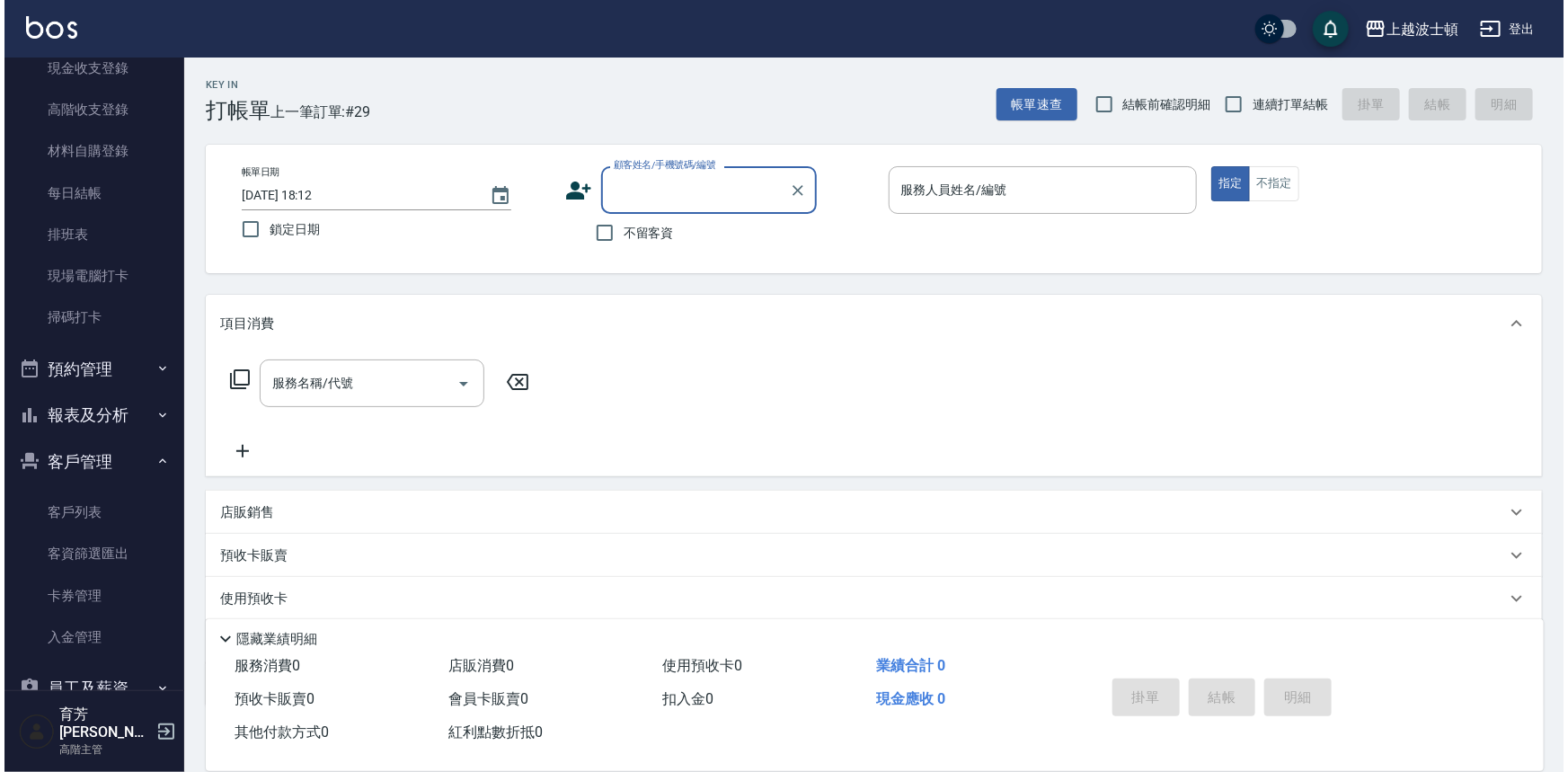
scroll to position [443, 0]
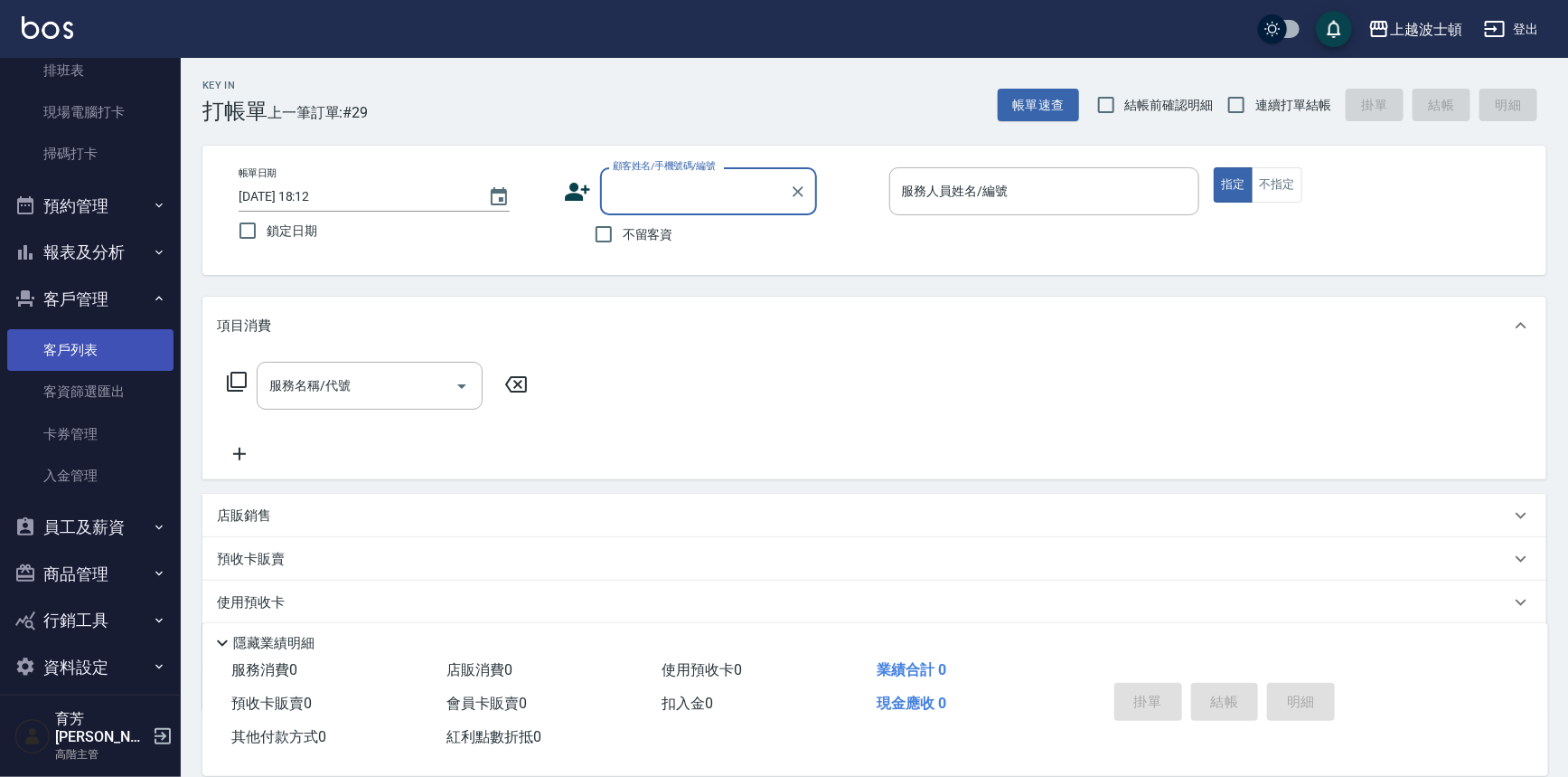
click at [129, 345] on link "客戶列表" at bounding box center [90, 349] width 166 height 42
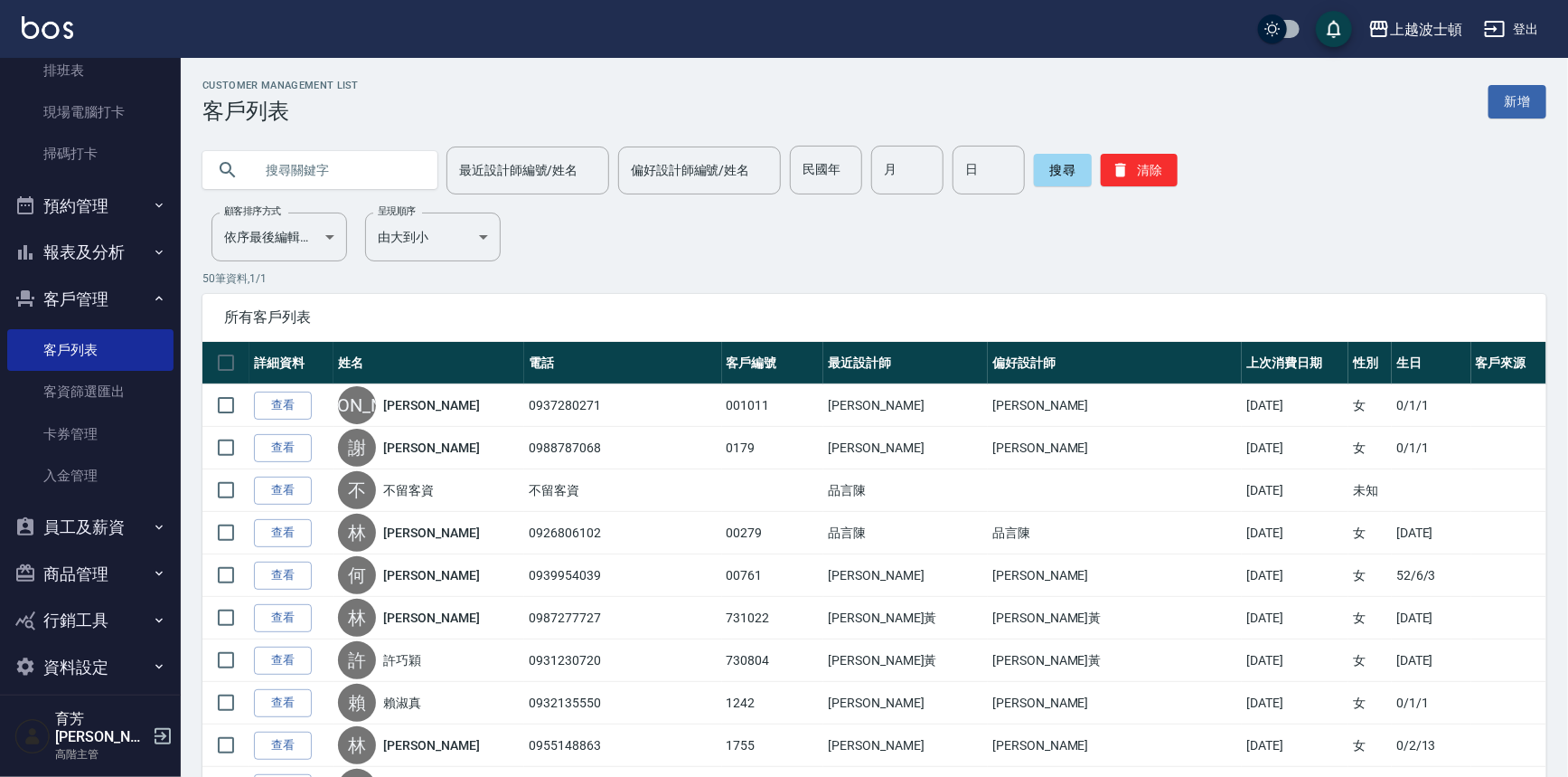
click at [316, 171] on input "text" at bounding box center [338, 170] width 170 height 49
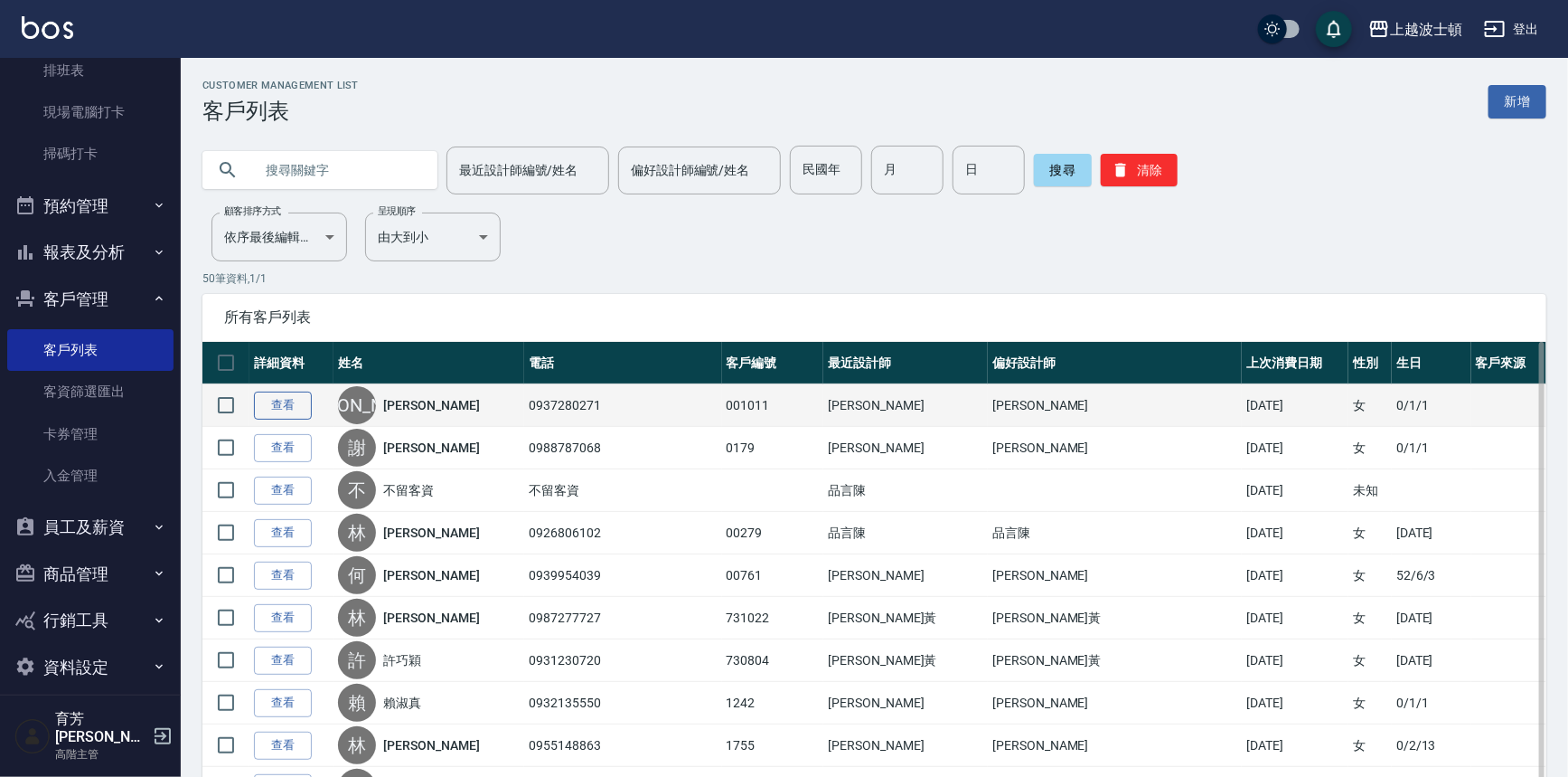
click at [282, 414] on link "查看" at bounding box center [283, 405] width 58 height 28
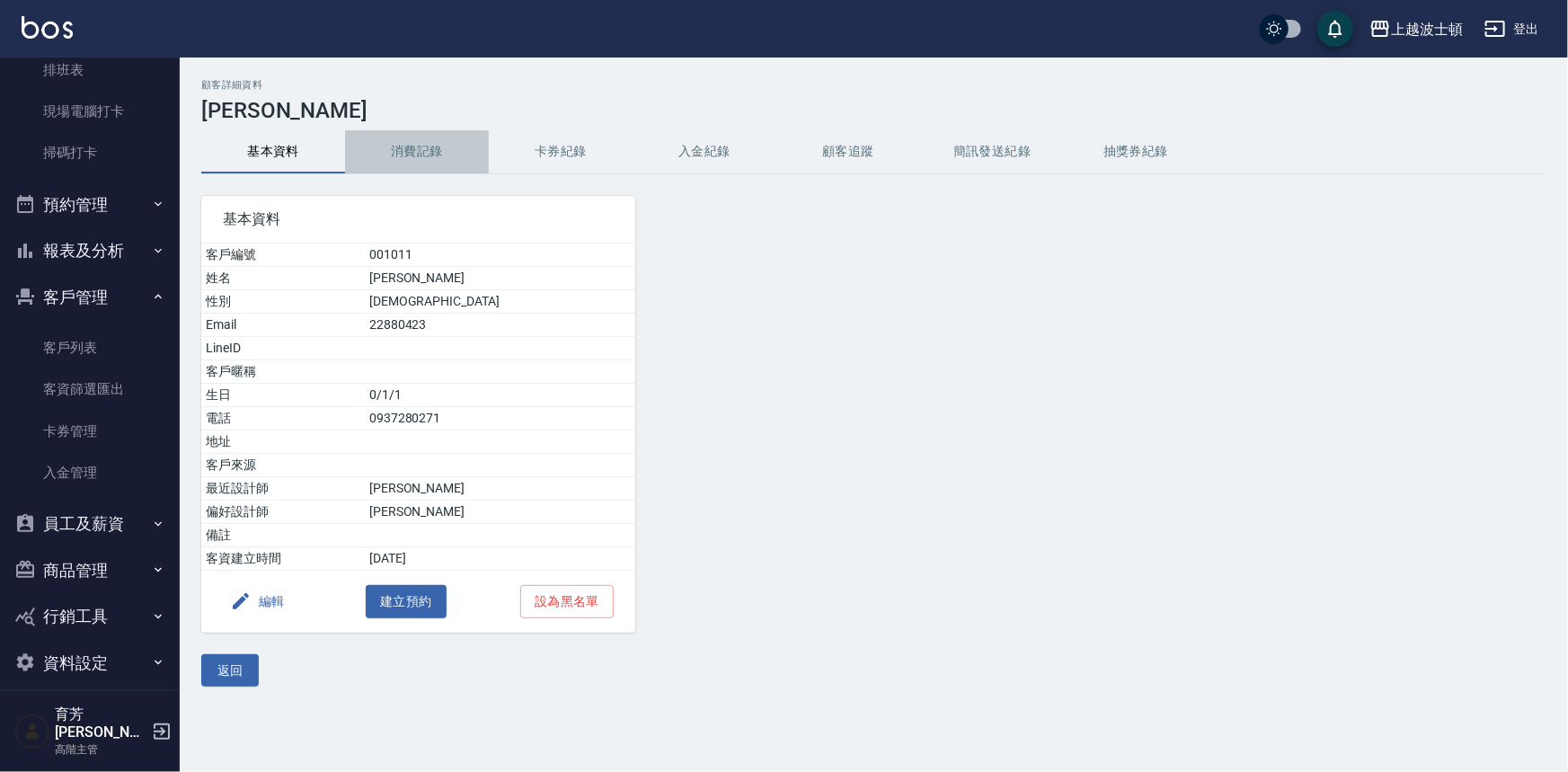
click at [411, 149] on button "消費記錄" at bounding box center [417, 152] width 144 height 43
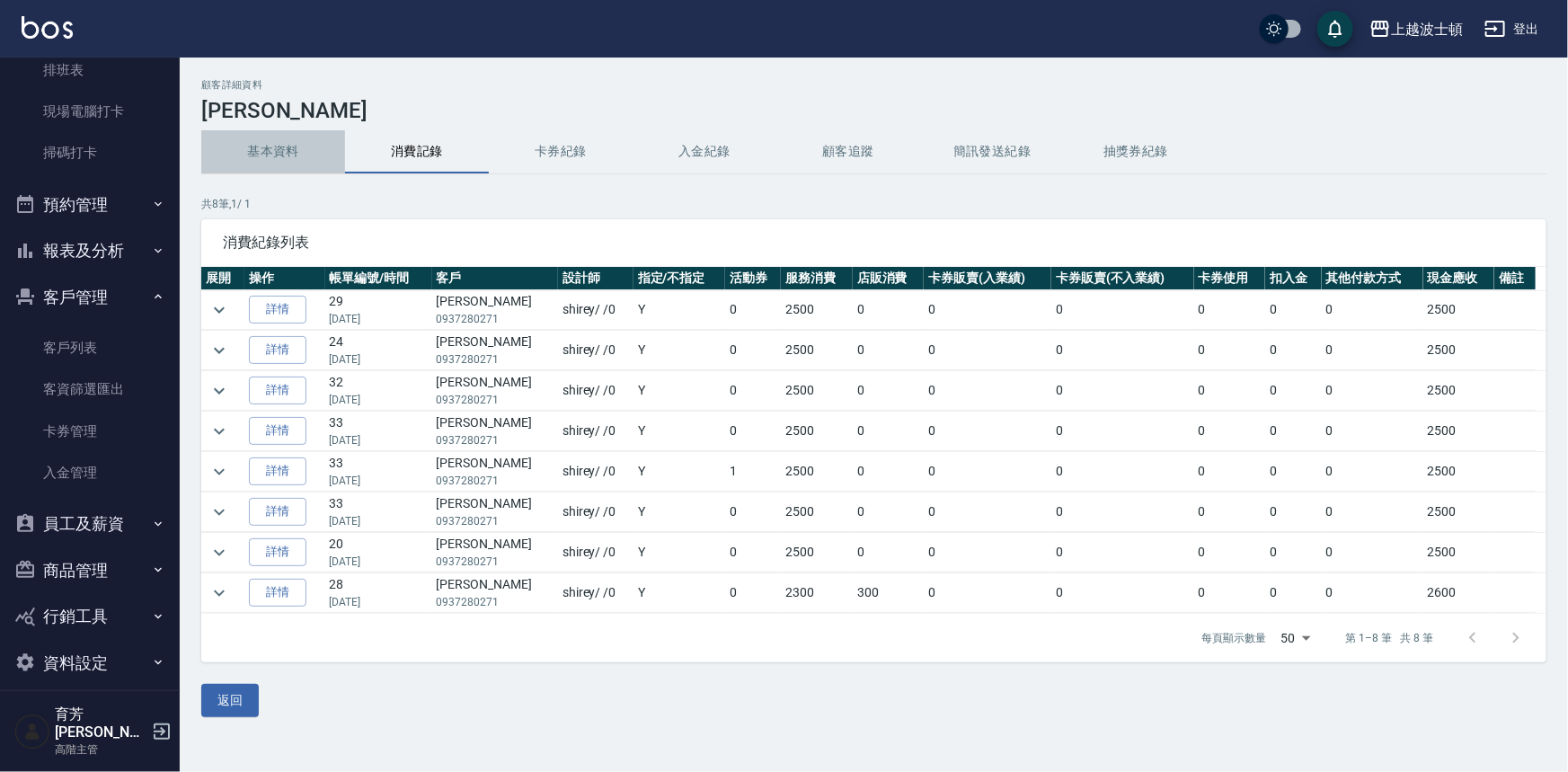
click at [273, 143] on button "基本資料" at bounding box center [273, 152] width 144 height 43
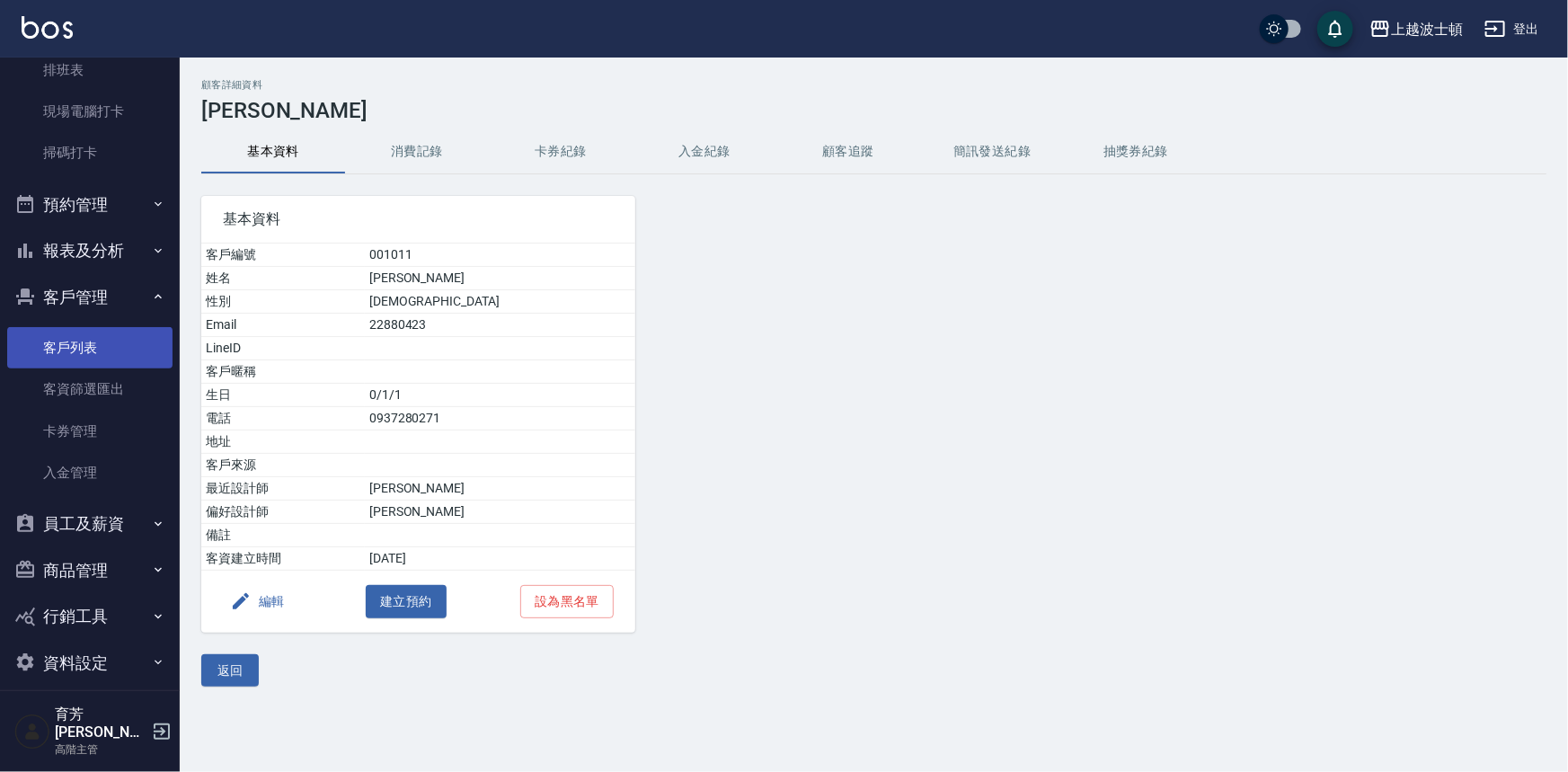
drag, startPoint x: 88, startPoint y: 349, endPoint x: 98, endPoint y: 337, distance: 15.6
click at [88, 349] on link "客戶列表" at bounding box center [89, 347] width 165 height 42
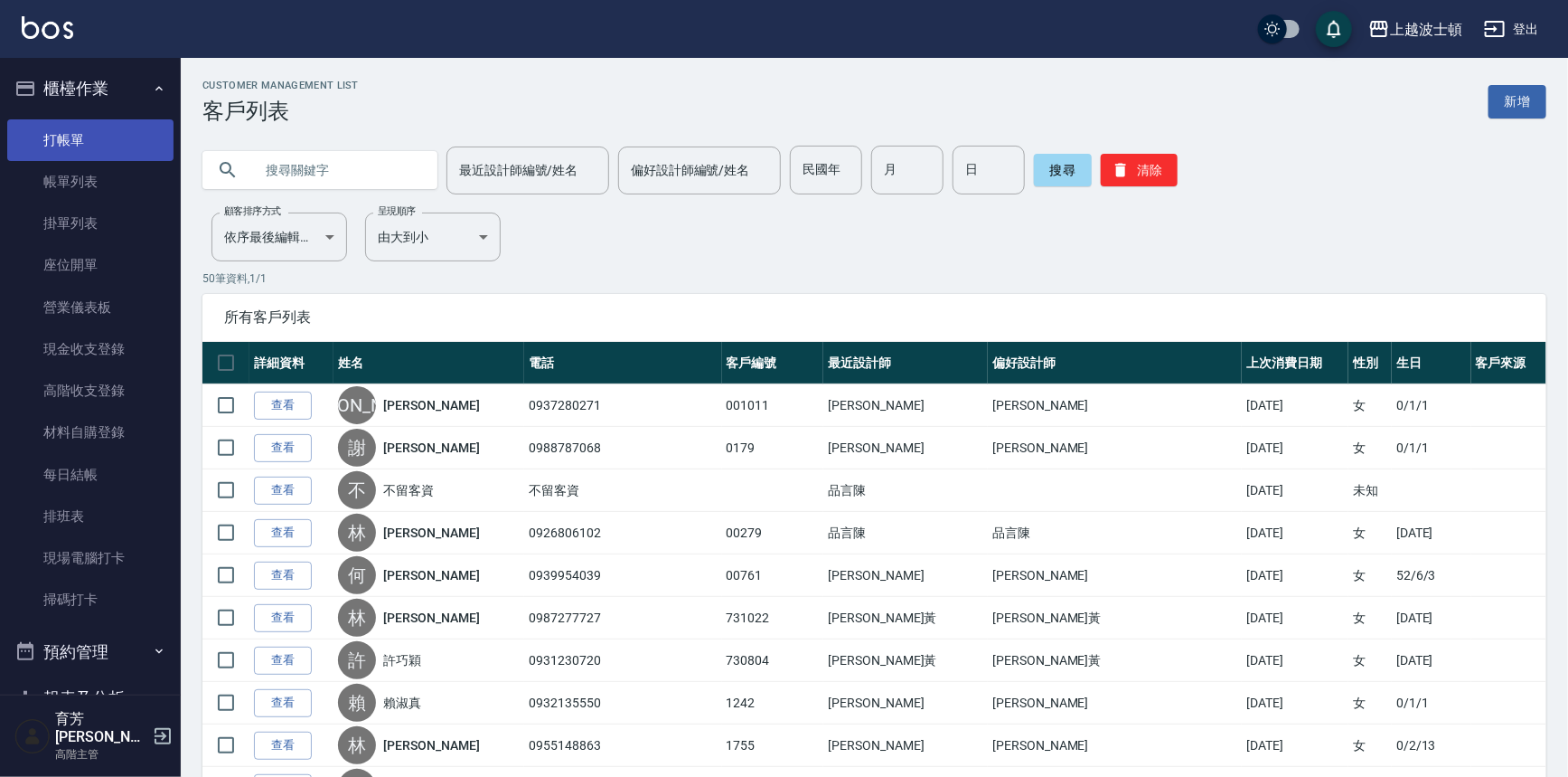
click at [123, 124] on link "打帳單" at bounding box center [90, 140] width 166 height 42
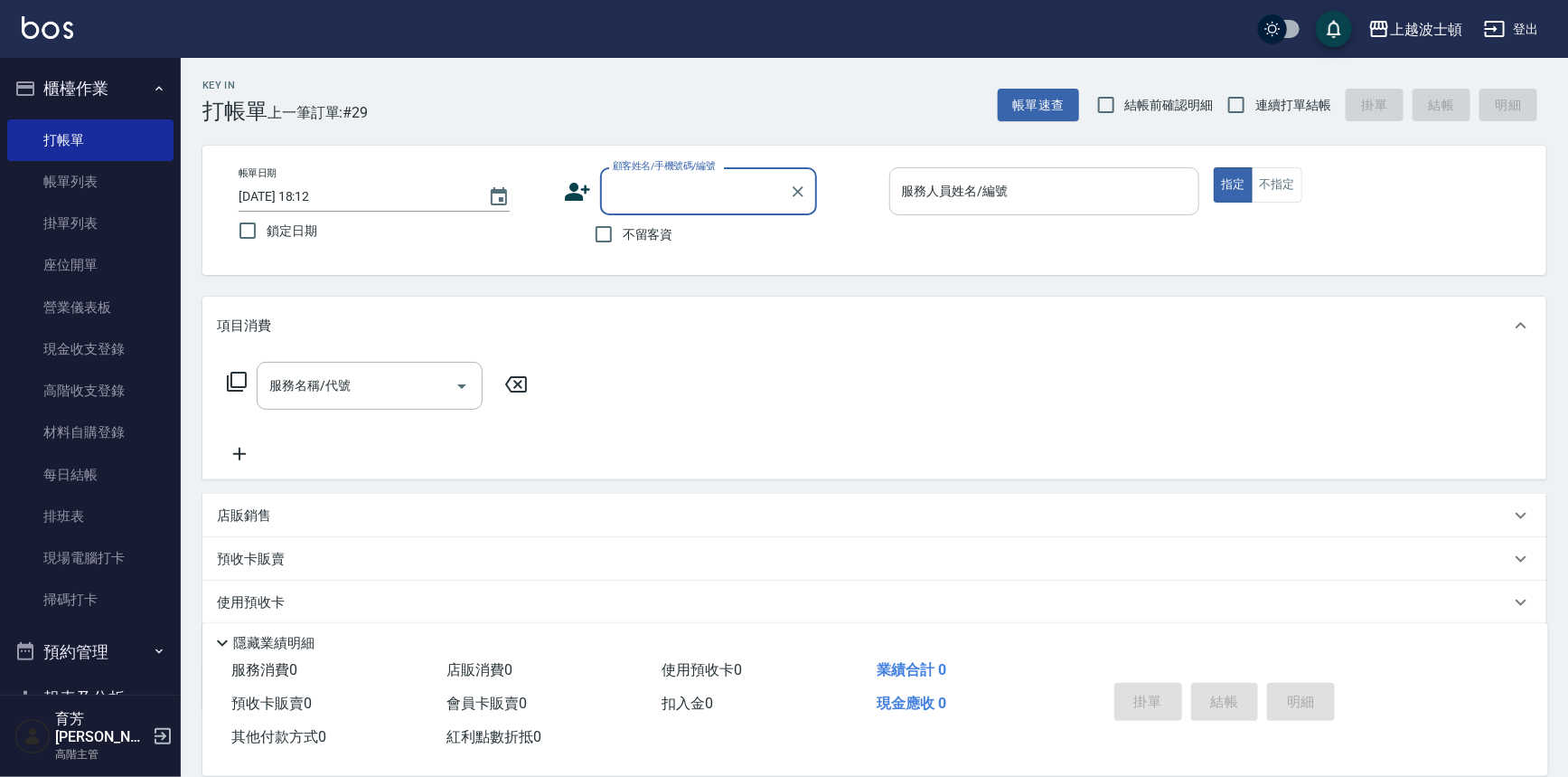
click at [939, 198] on input "服務人員姓名/編號" at bounding box center [1045, 191] width 294 height 31
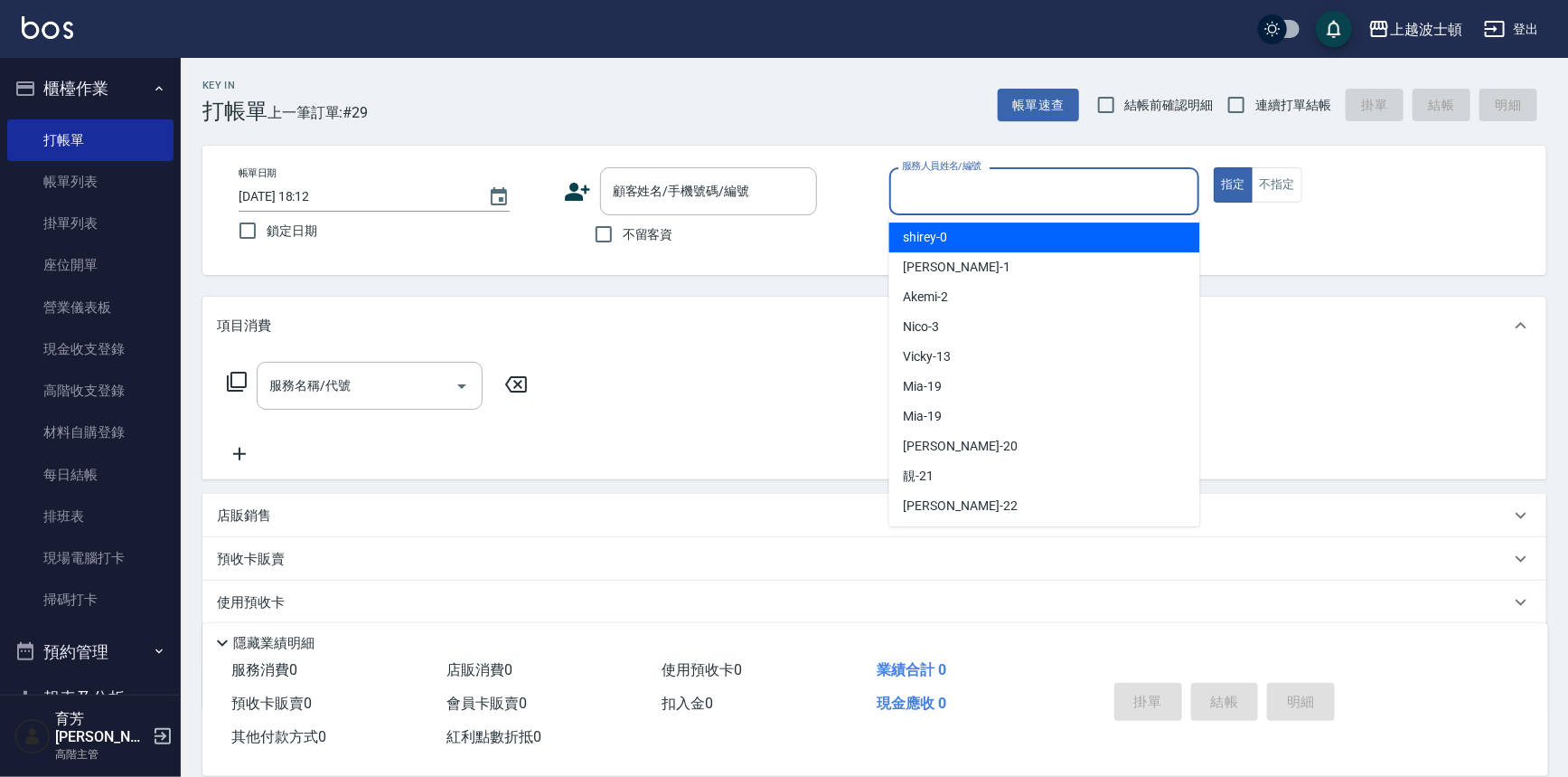
click at [948, 241] on div "shirey -0" at bounding box center [1045, 237] width 311 height 29
type input "shirey-0"
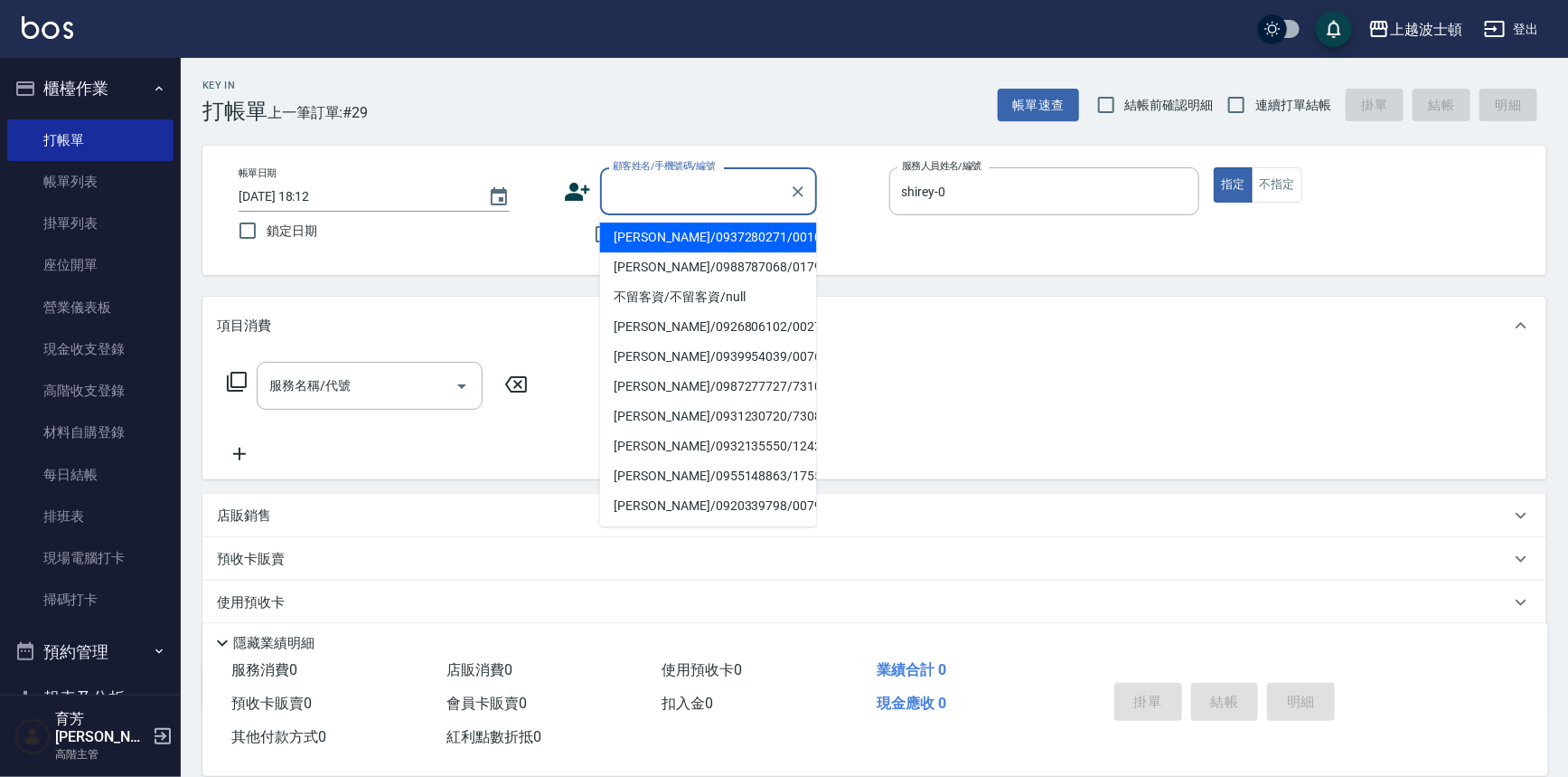
click at [696, 200] on input "顧客姓名/手機號碼/編號" at bounding box center [694, 191] width 173 height 31
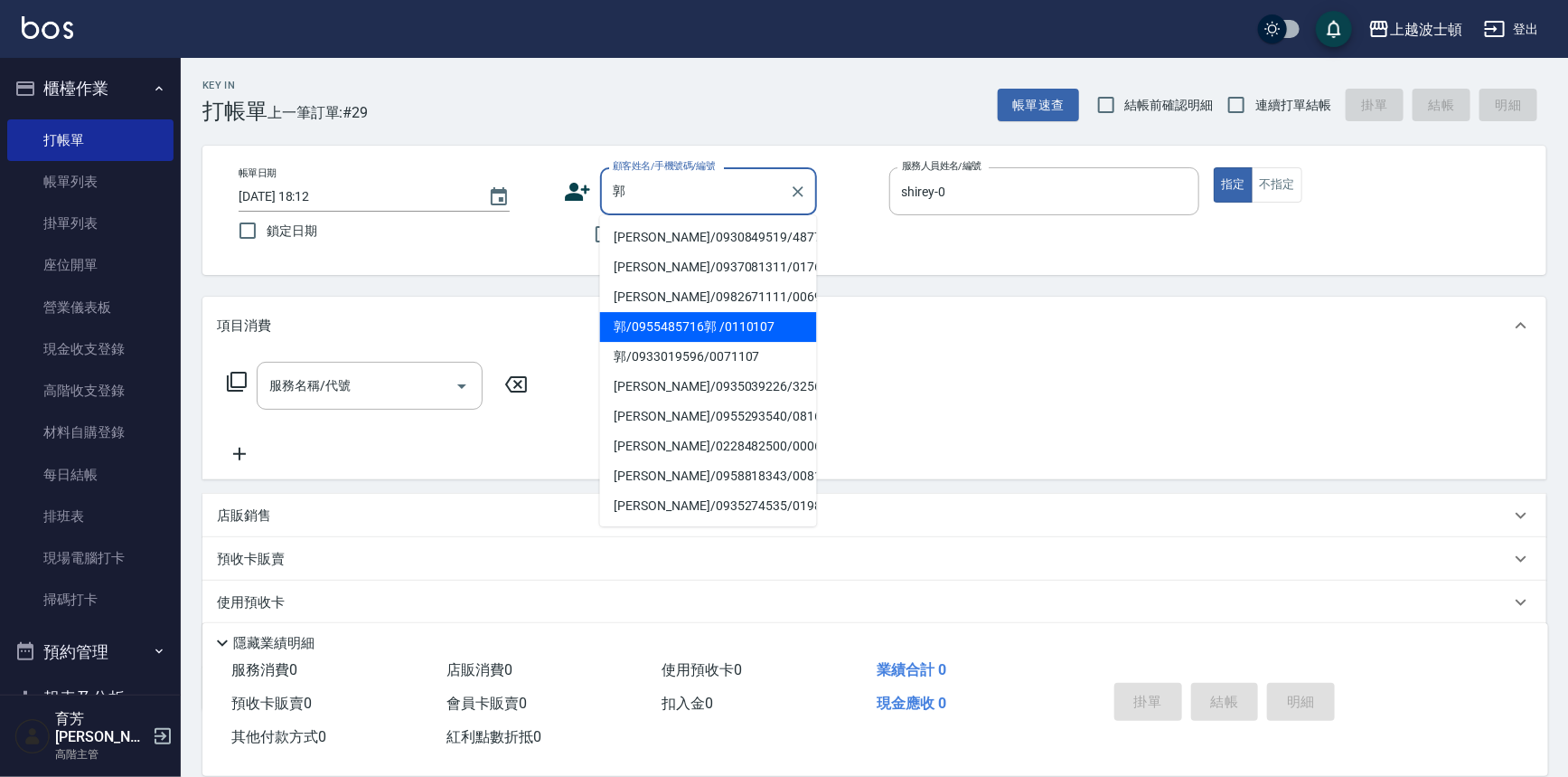
click at [734, 333] on li "郭/0955485716郭 /0110107" at bounding box center [709, 327] width 217 height 29
type input "郭/0955485716郭 /0110107"
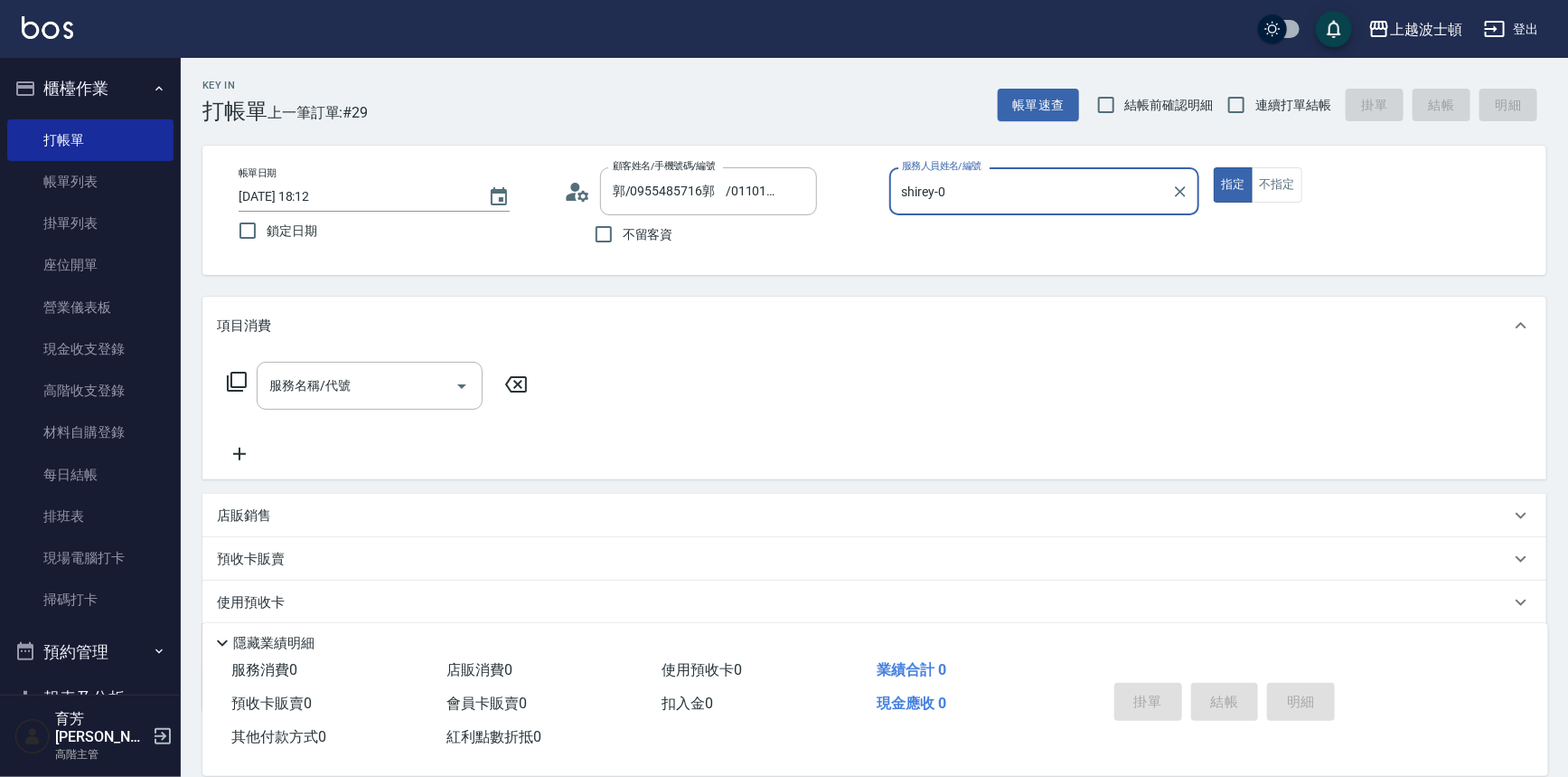
click at [997, 194] on input "shirey-0" at bounding box center [1032, 191] width 268 height 31
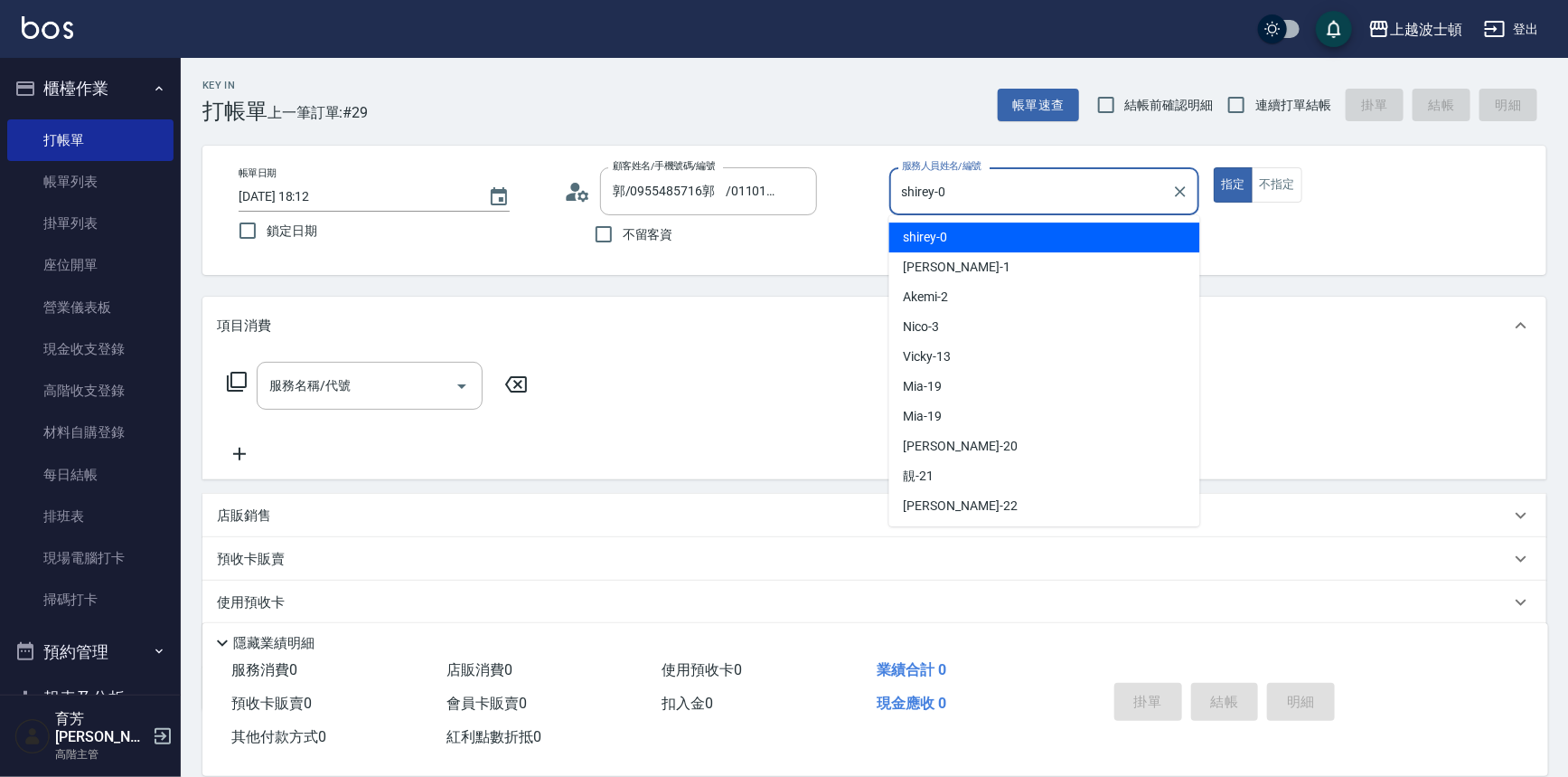
click at [995, 240] on div "shirey -0" at bounding box center [1045, 237] width 311 height 29
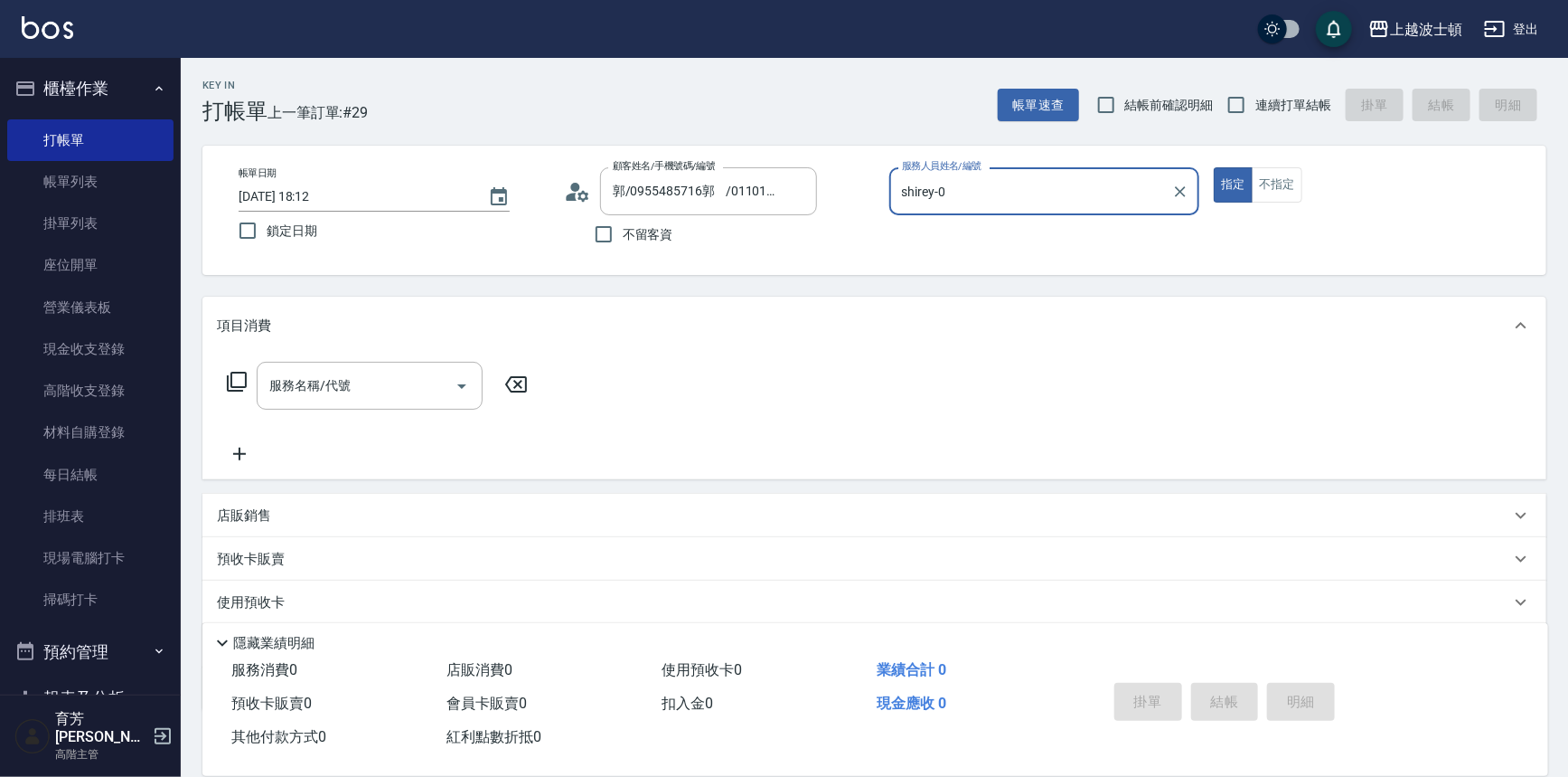
click at [235, 384] on icon at bounding box center [237, 382] width 22 height 22
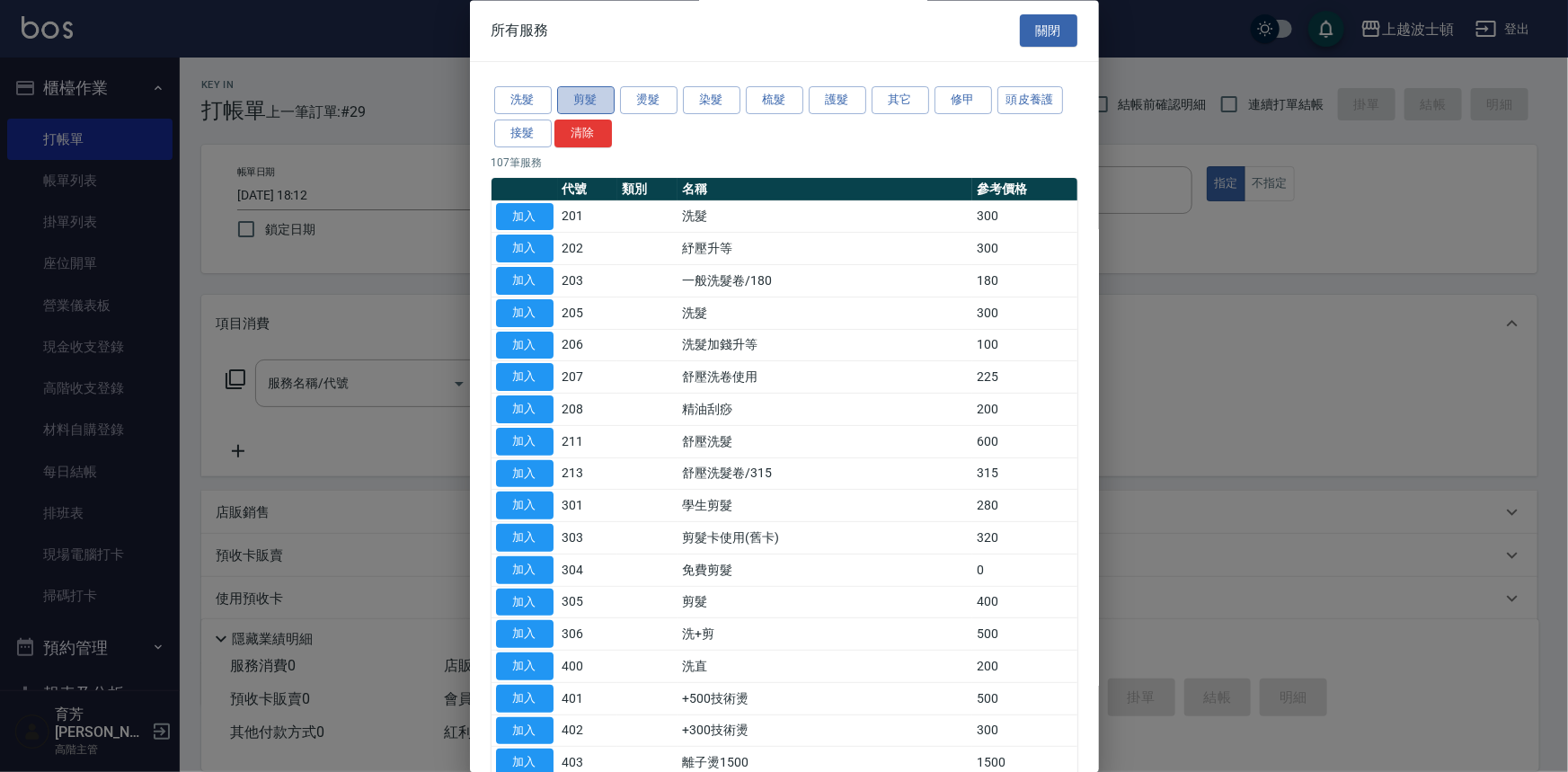
click at [575, 104] on button "剪髮" at bounding box center [585, 101] width 57 height 28
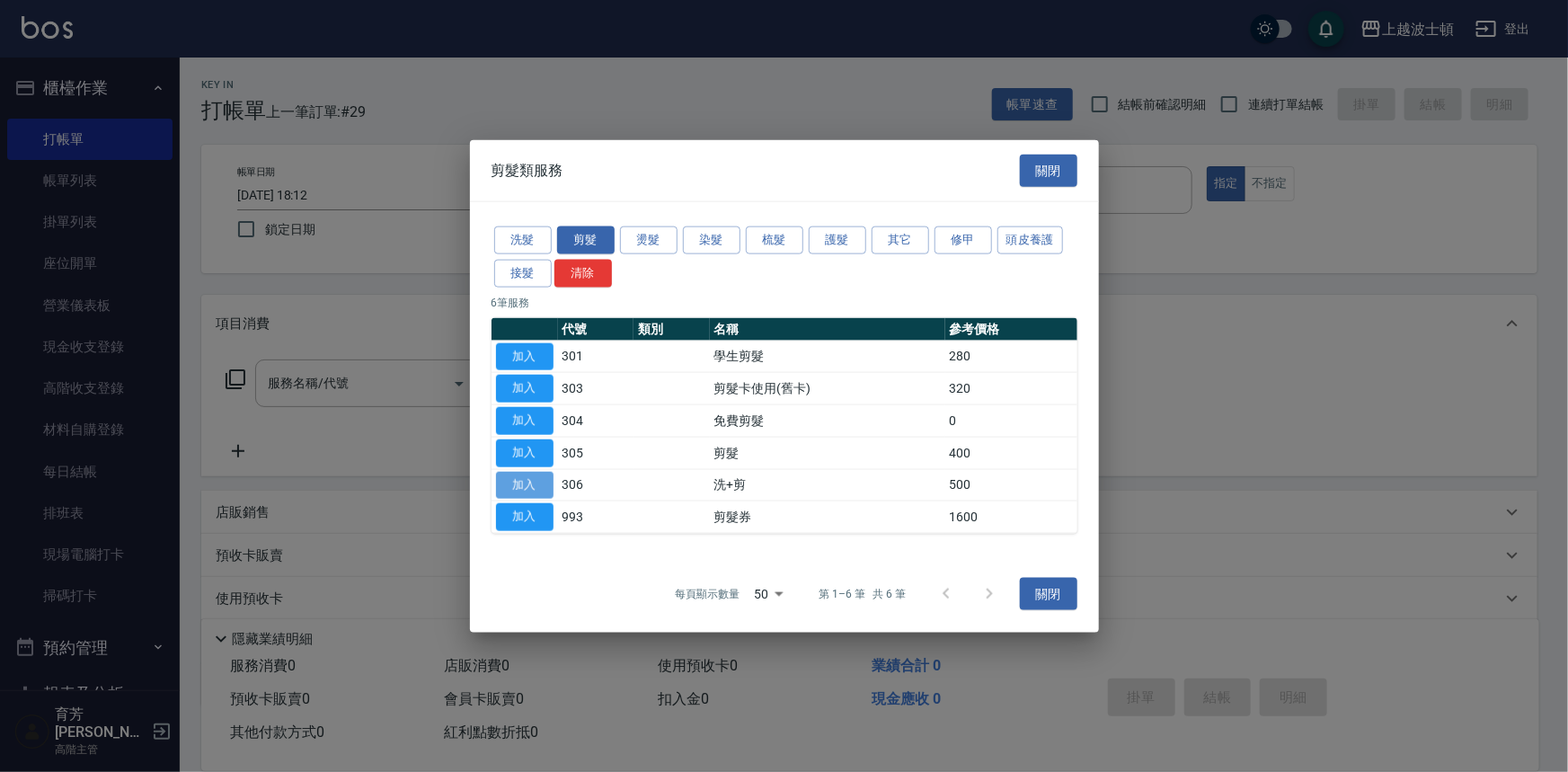
click at [521, 487] on button "加入" at bounding box center [524, 484] width 57 height 28
type input "洗+剪(306)"
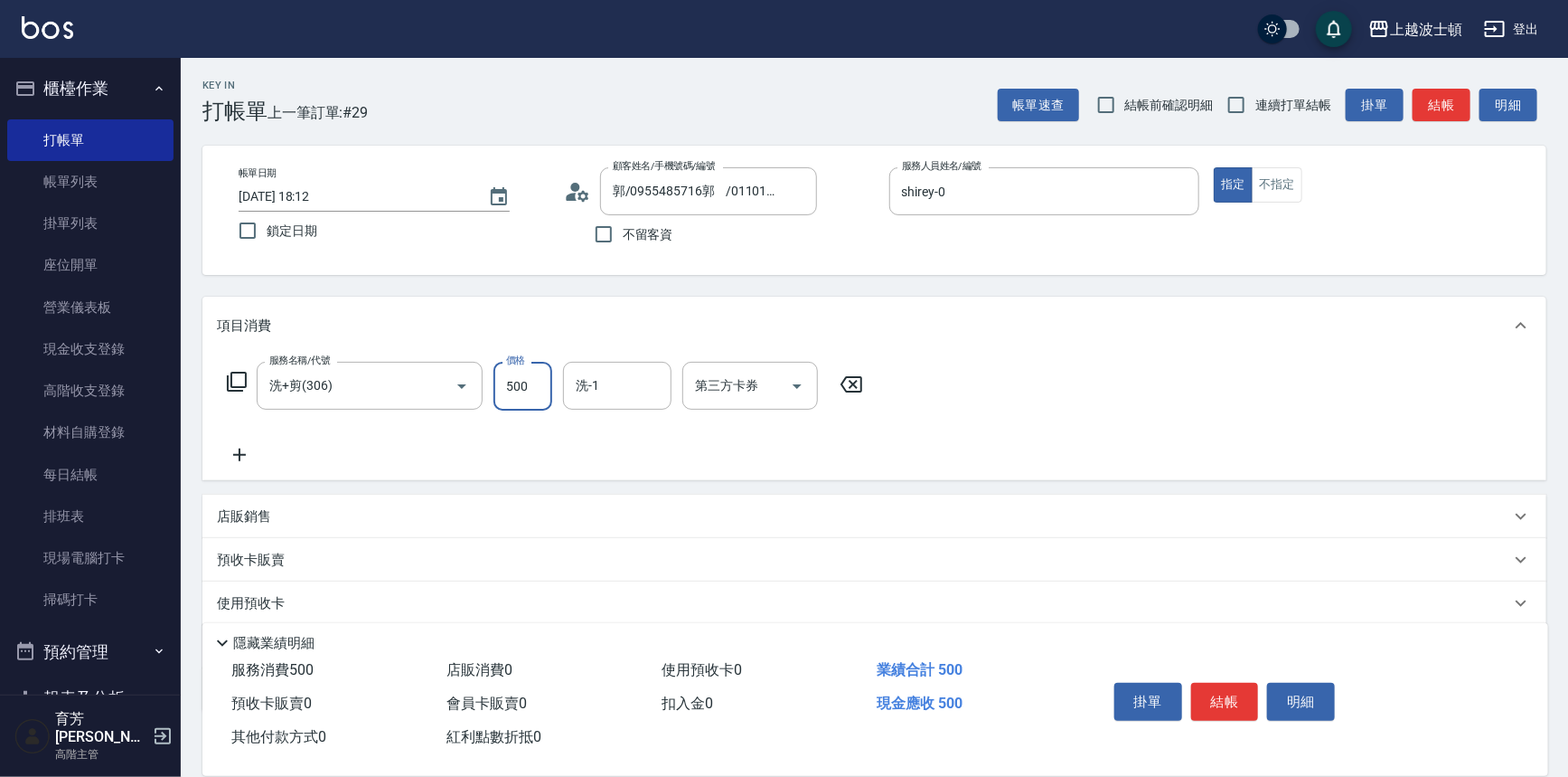
click at [534, 394] on input "500" at bounding box center [523, 387] width 59 height 49
type input "550"
click at [612, 394] on input "洗-1" at bounding box center [617, 386] width 92 height 31
click at [609, 457] on span "[PERSON_NAME]-25" at bounding box center [635, 461] width 113 height 19
type input "[PERSON_NAME]-25"
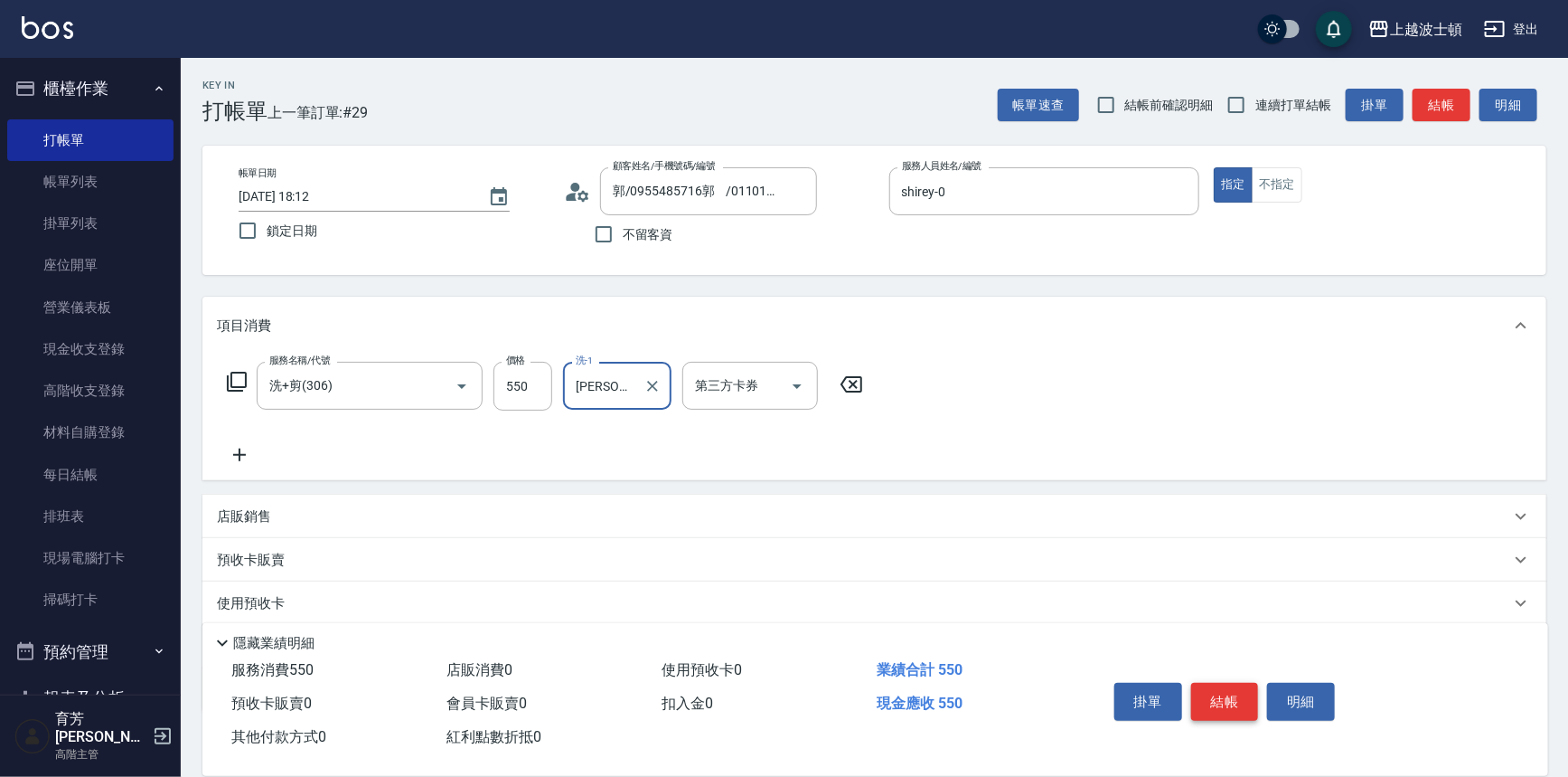
click at [1224, 699] on button "結帳" at bounding box center [1225, 702] width 67 height 38
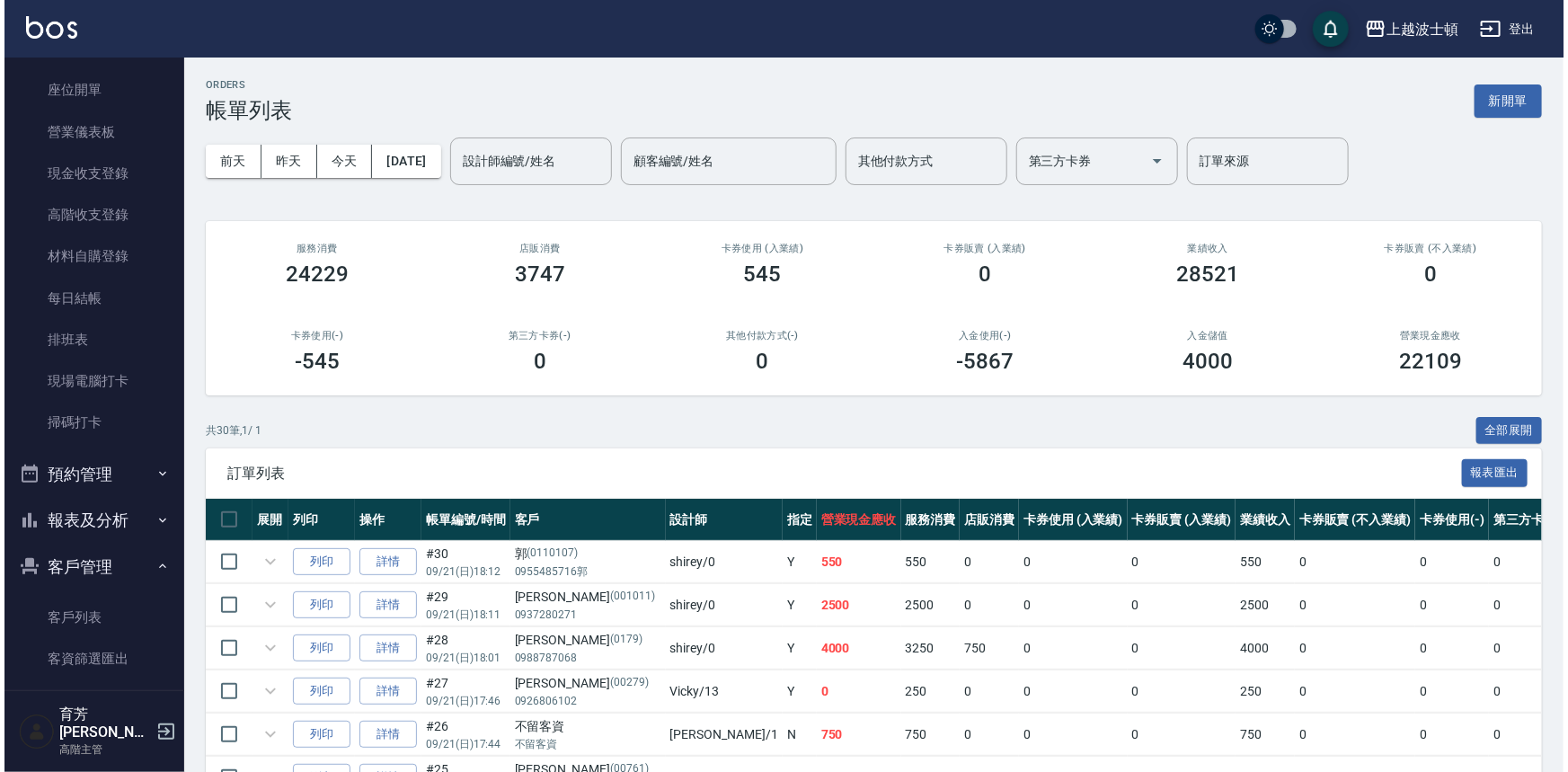
scroll to position [207, 0]
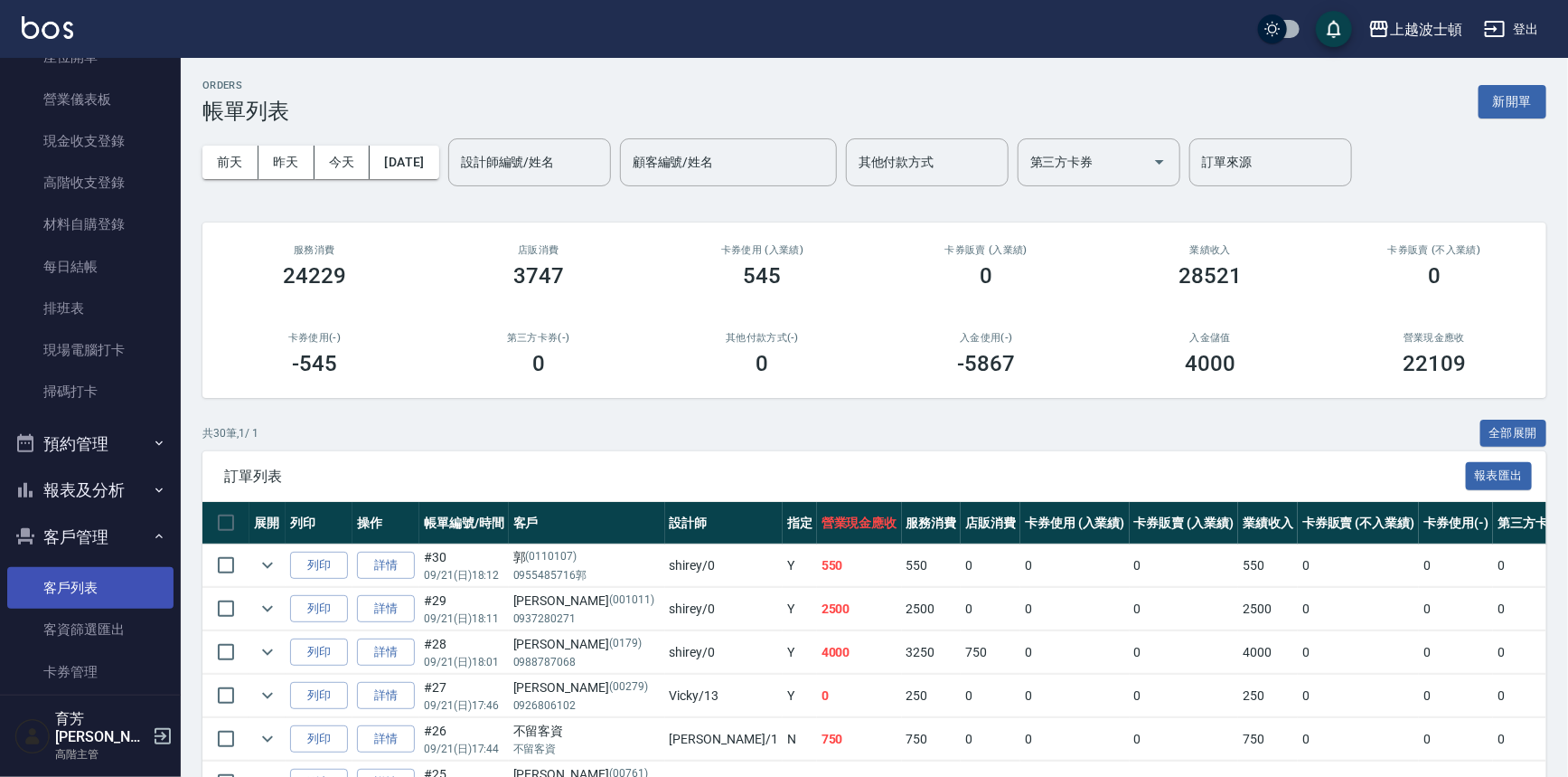
drag, startPoint x: 117, startPoint y: 588, endPoint x: 127, endPoint y: 584, distance: 10.8
click at [117, 588] on link "客戶列表" at bounding box center [90, 587] width 166 height 42
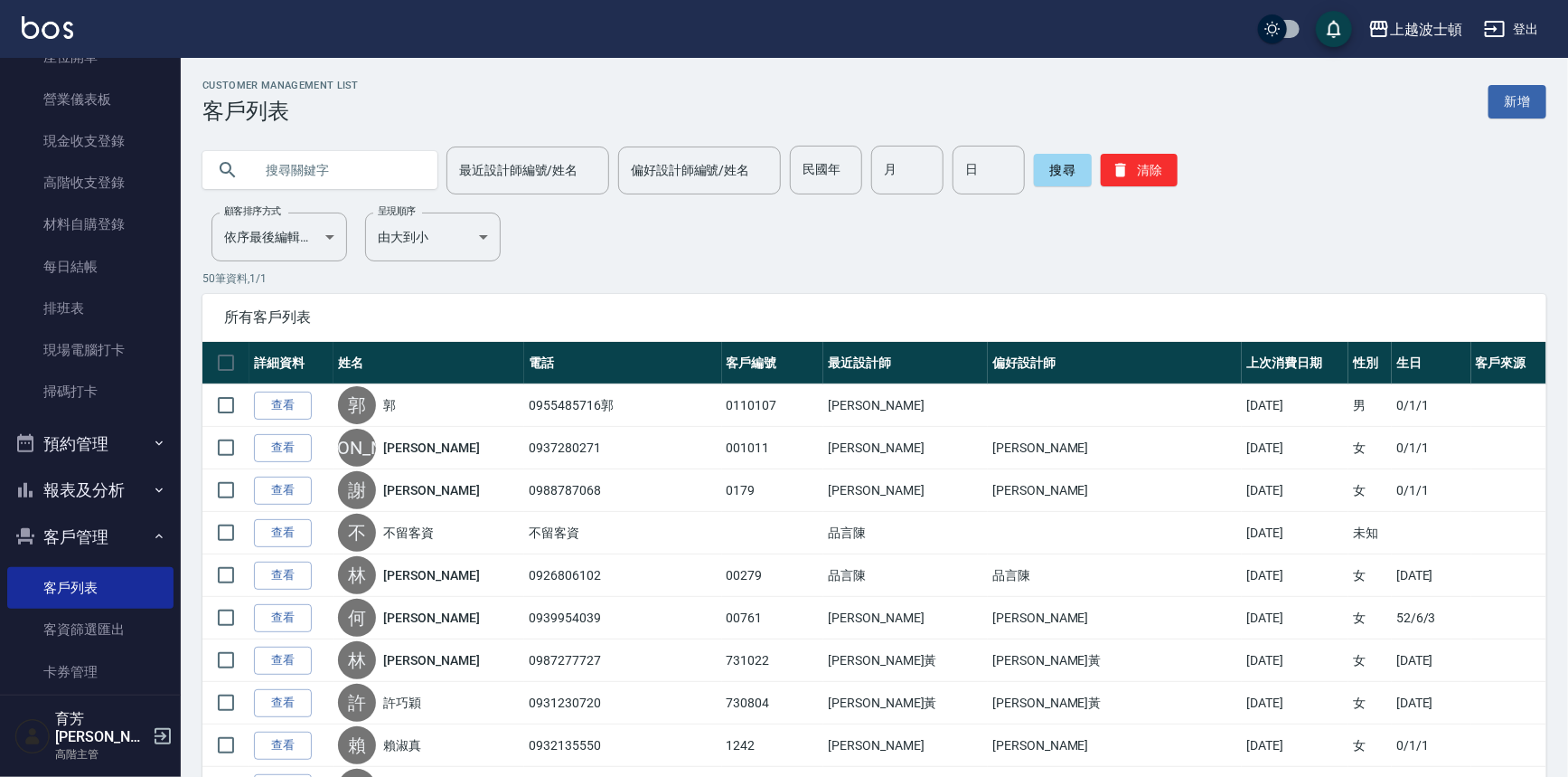
click at [308, 171] on input "text" at bounding box center [338, 170] width 170 height 49
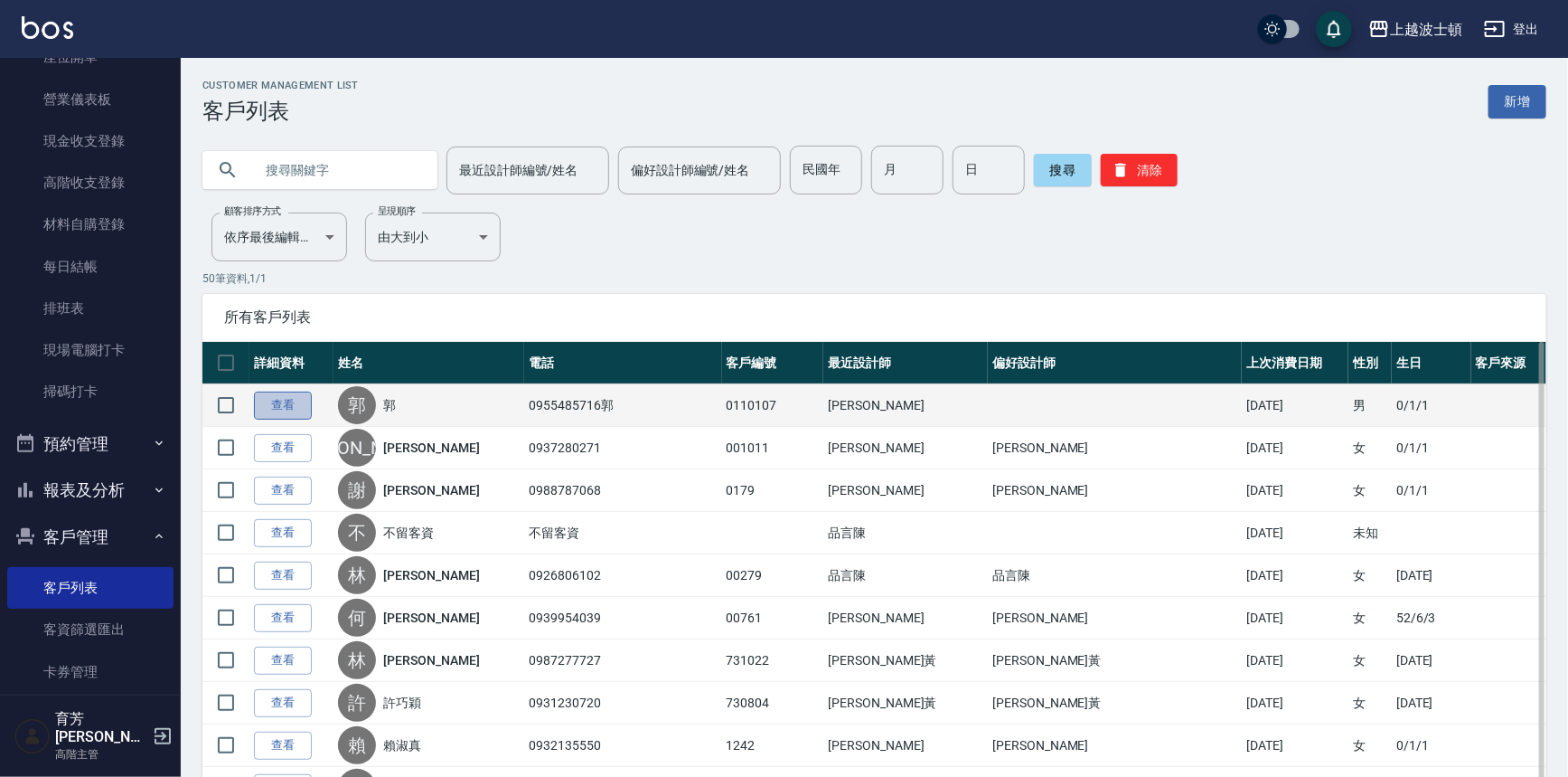
click at [280, 405] on link "查看" at bounding box center [283, 405] width 58 height 28
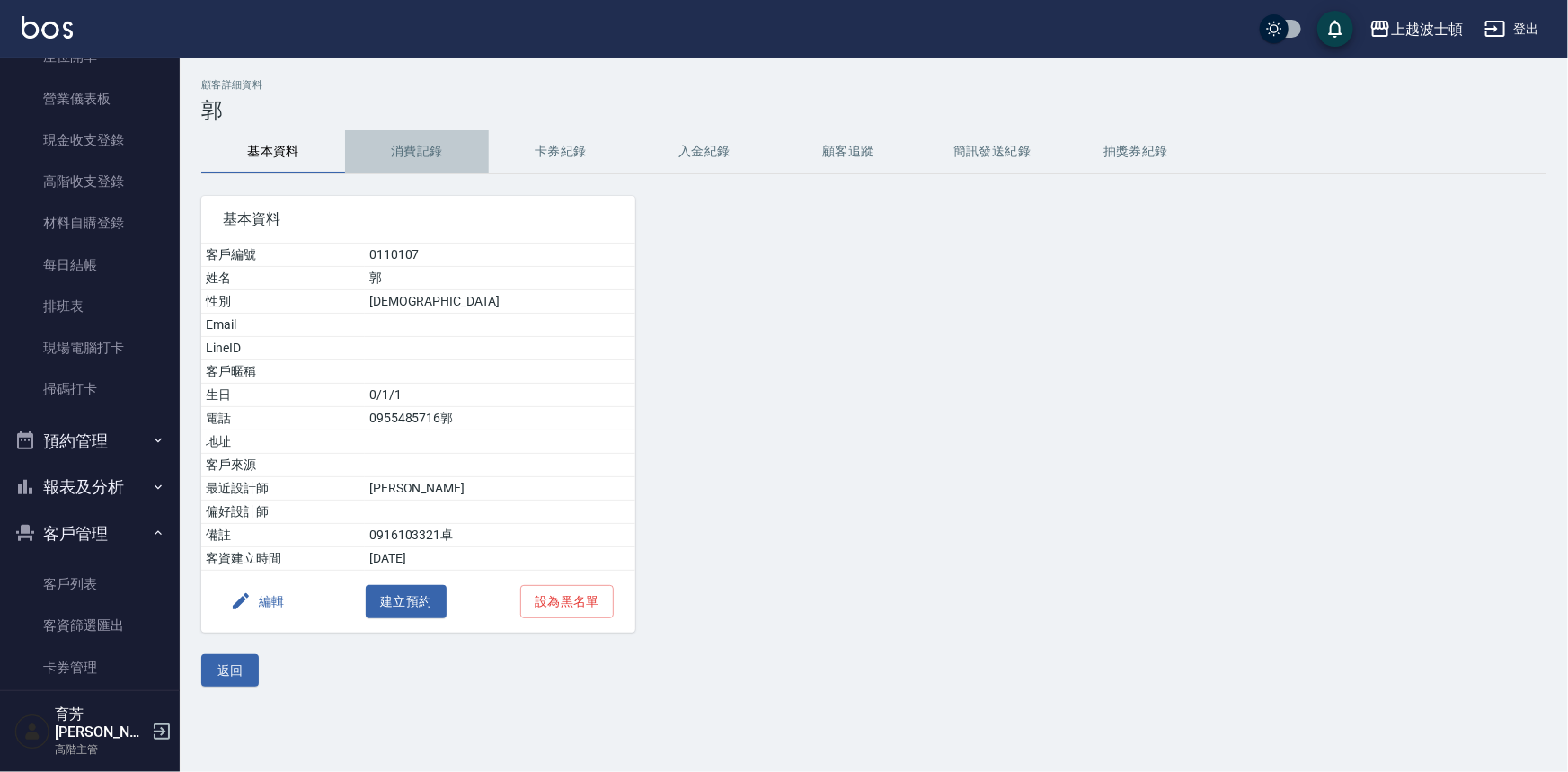
click at [424, 133] on button "消費記錄" at bounding box center [417, 152] width 144 height 43
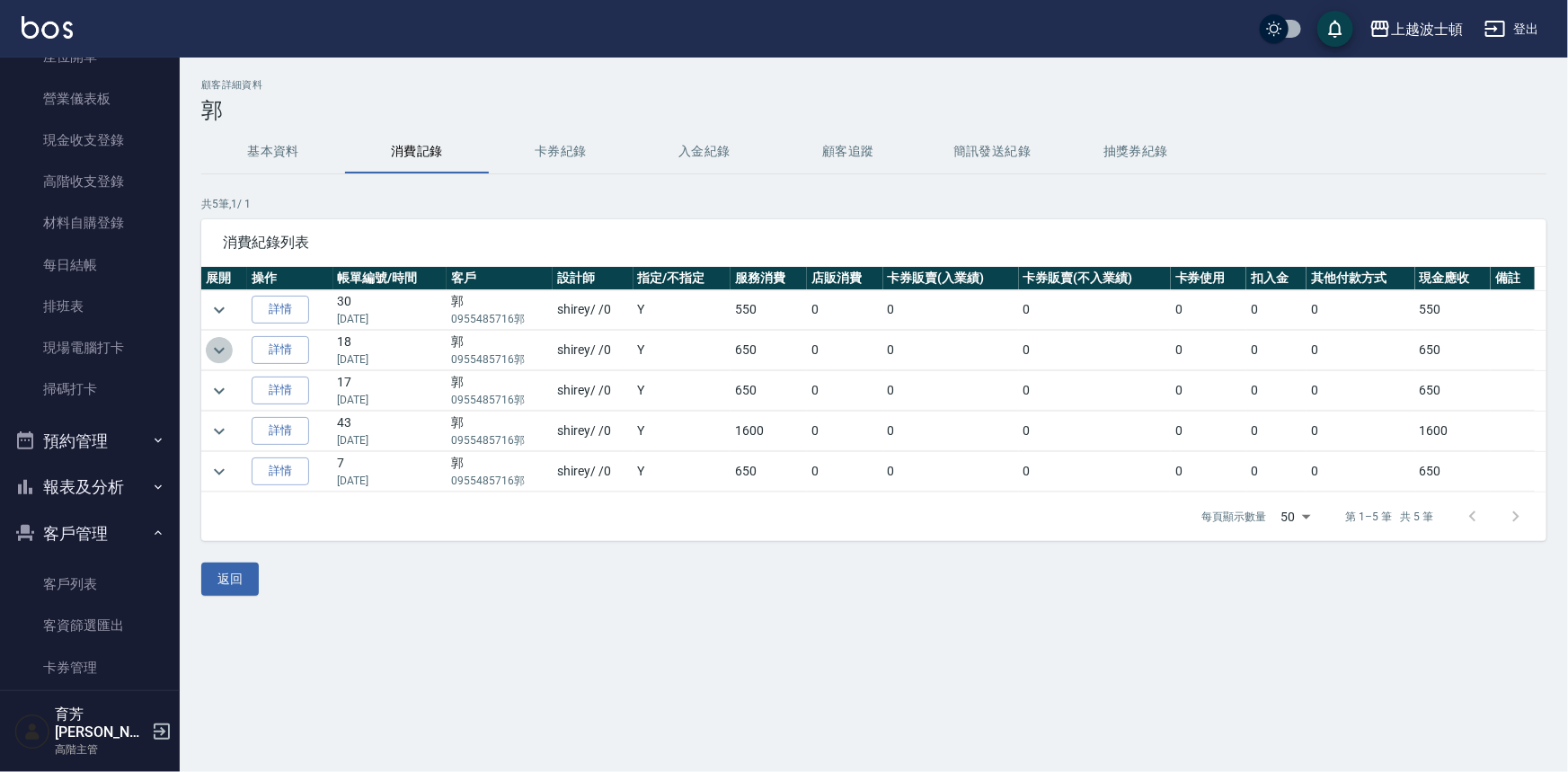
click at [219, 352] on icon "expand row" at bounding box center [219, 350] width 21 height 21
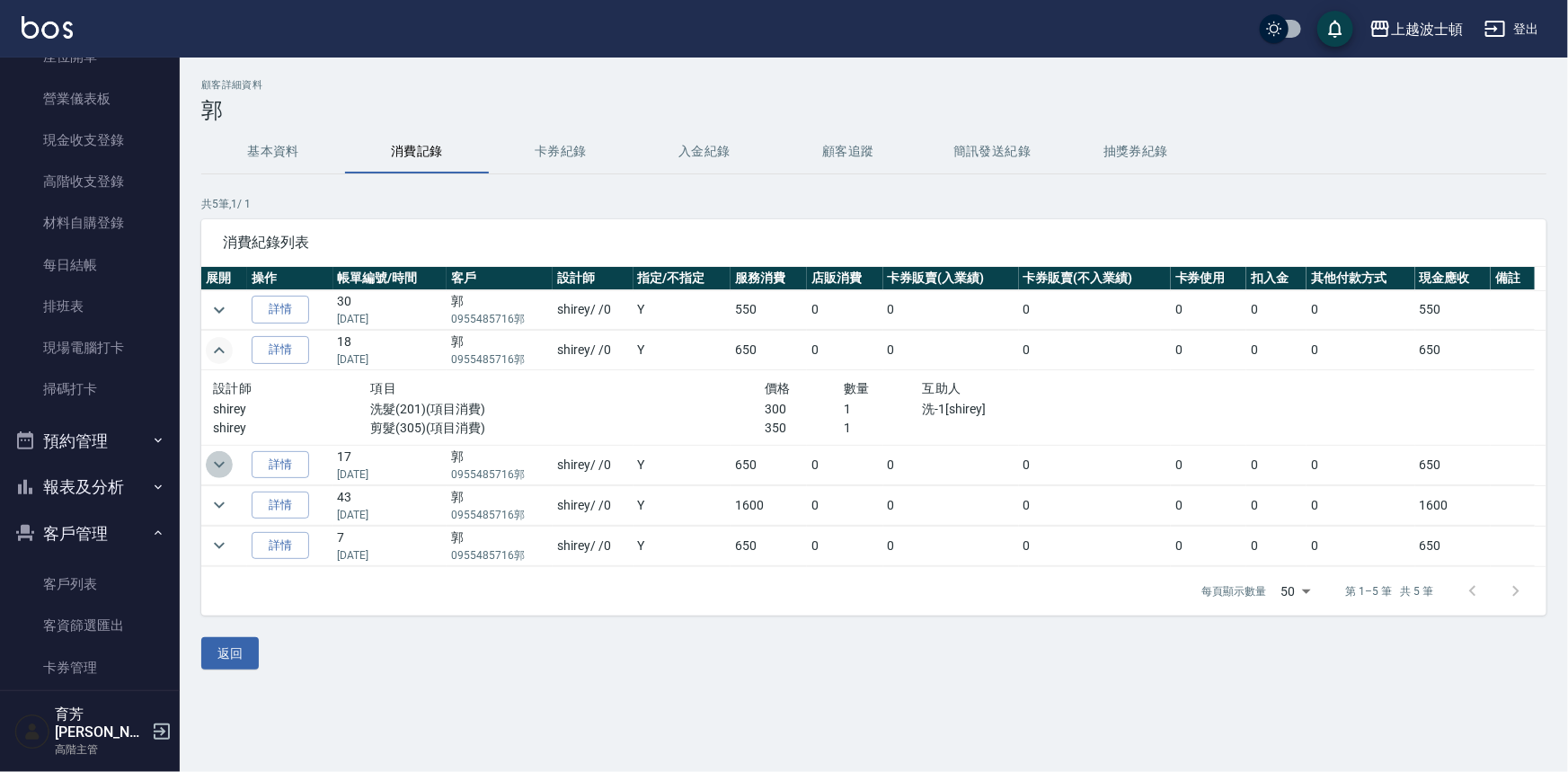
click at [219, 461] on icon "expand row" at bounding box center [219, 465] width 21 height 21
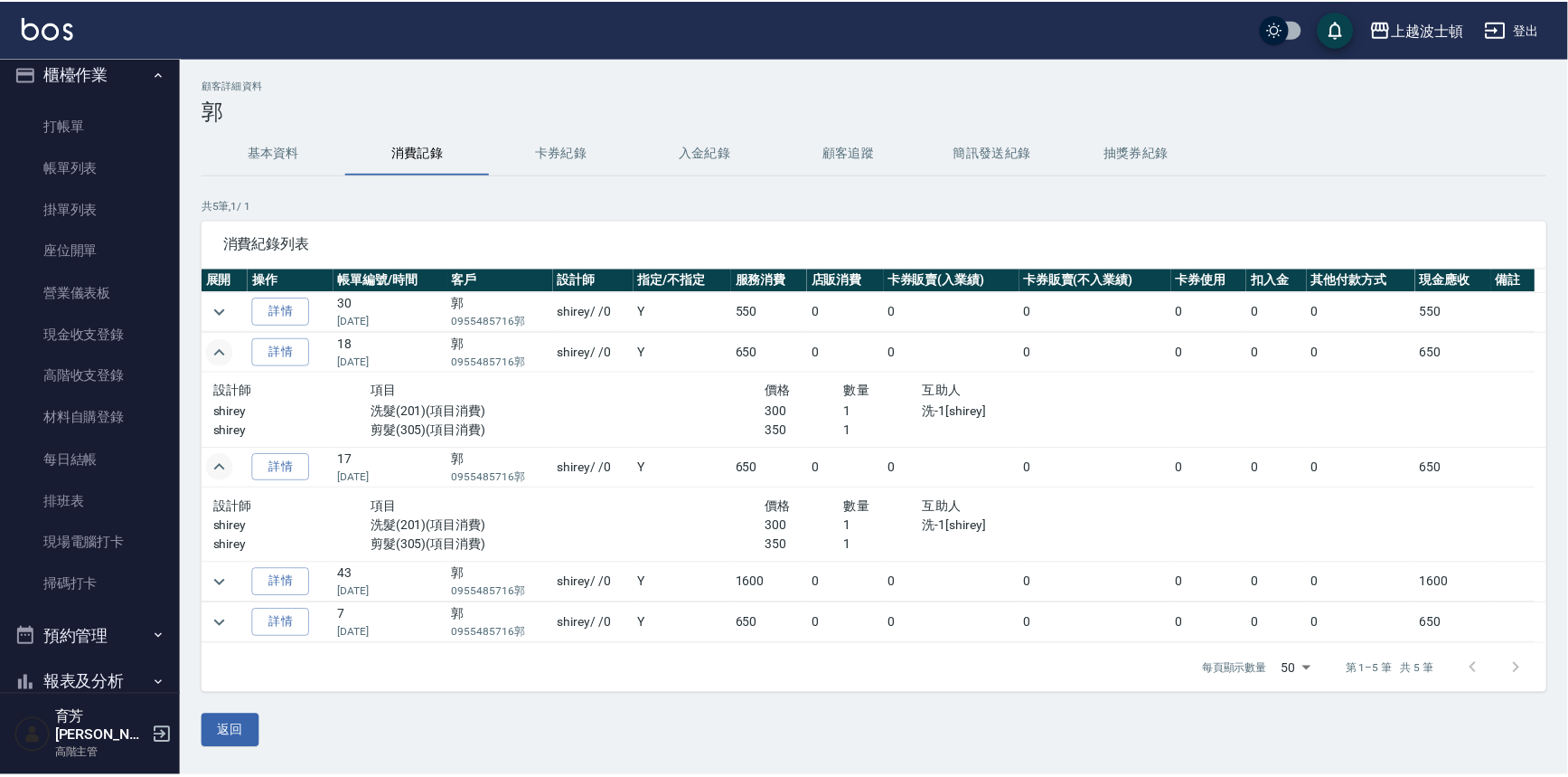
scroll to position [4, 0]
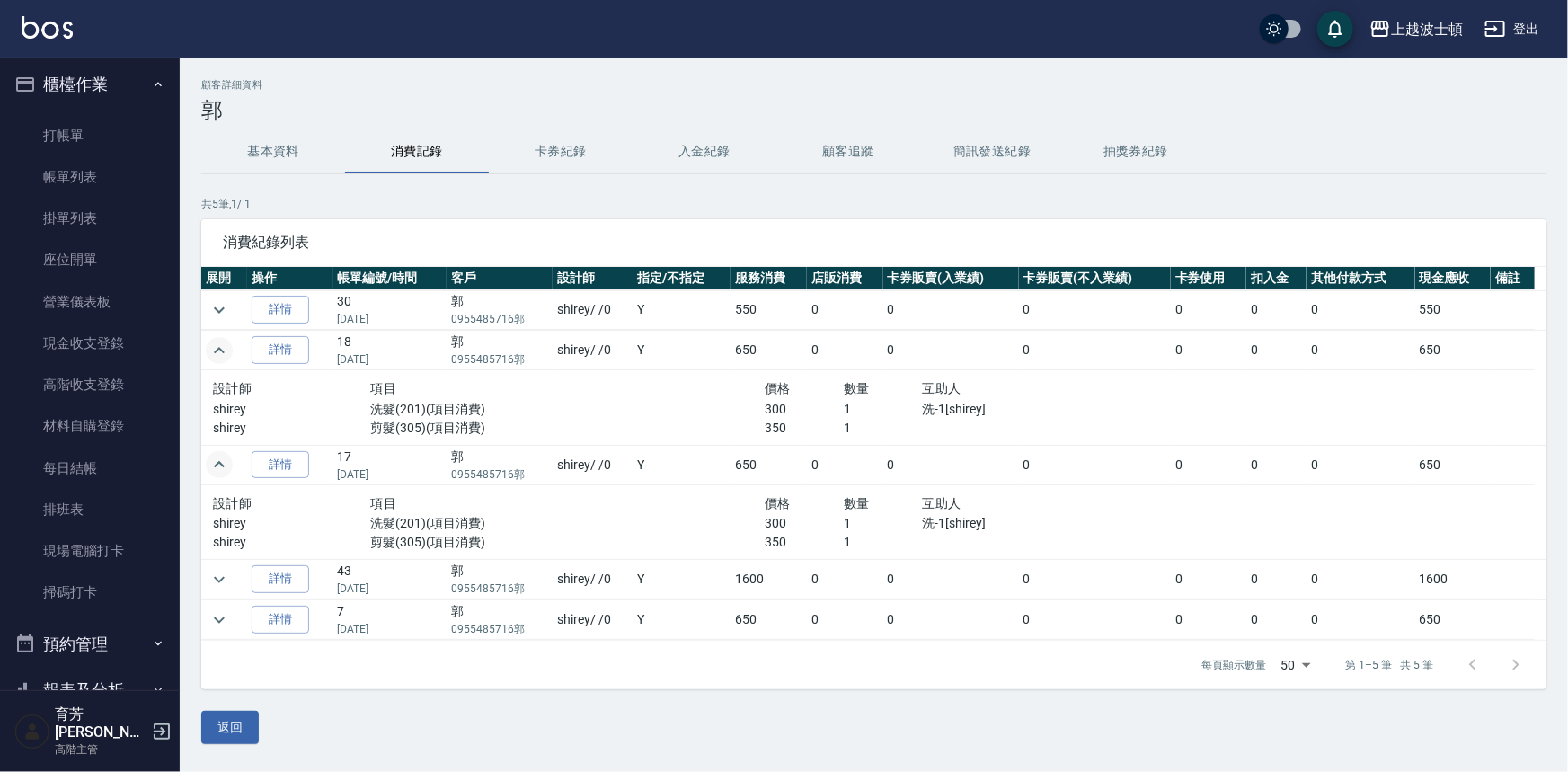
click at [101, 110] on ul "打帳單 帳單列表 掛單列表 座位開單 營業儀表板 現金收支登錄 高階收支登錄 材料自購登錄 每日結帳 排班表 現場電腦打卡 掃碼打卡" at bounding box center [89, 365] width 165 height 513
click at [84, 169] on link "帳單列表" at bounding box center [89, 177] width 165 height 42
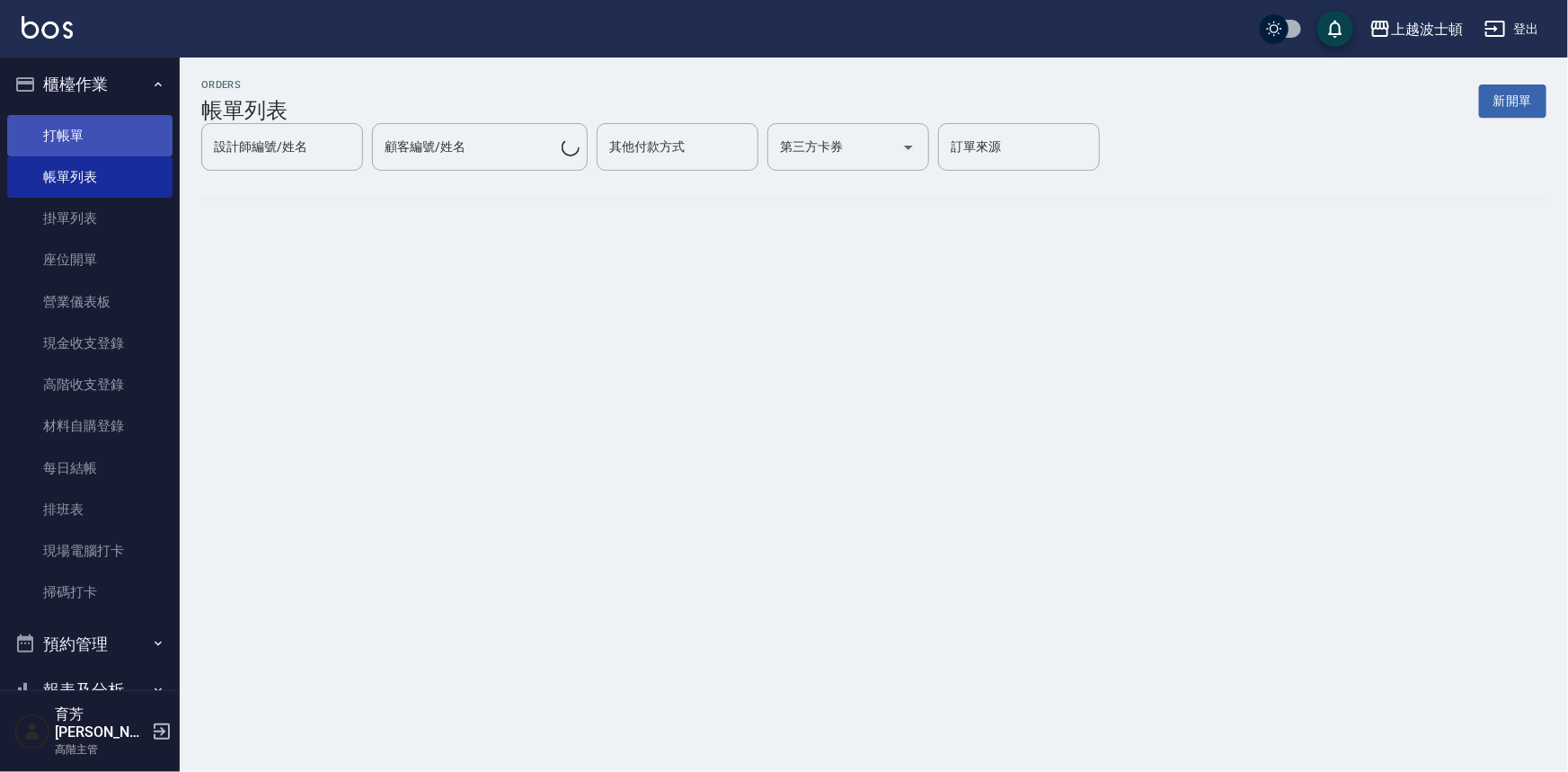
click at [108, 131] on link "打帳單" at bounding box center [89, 135] width 165 height 42
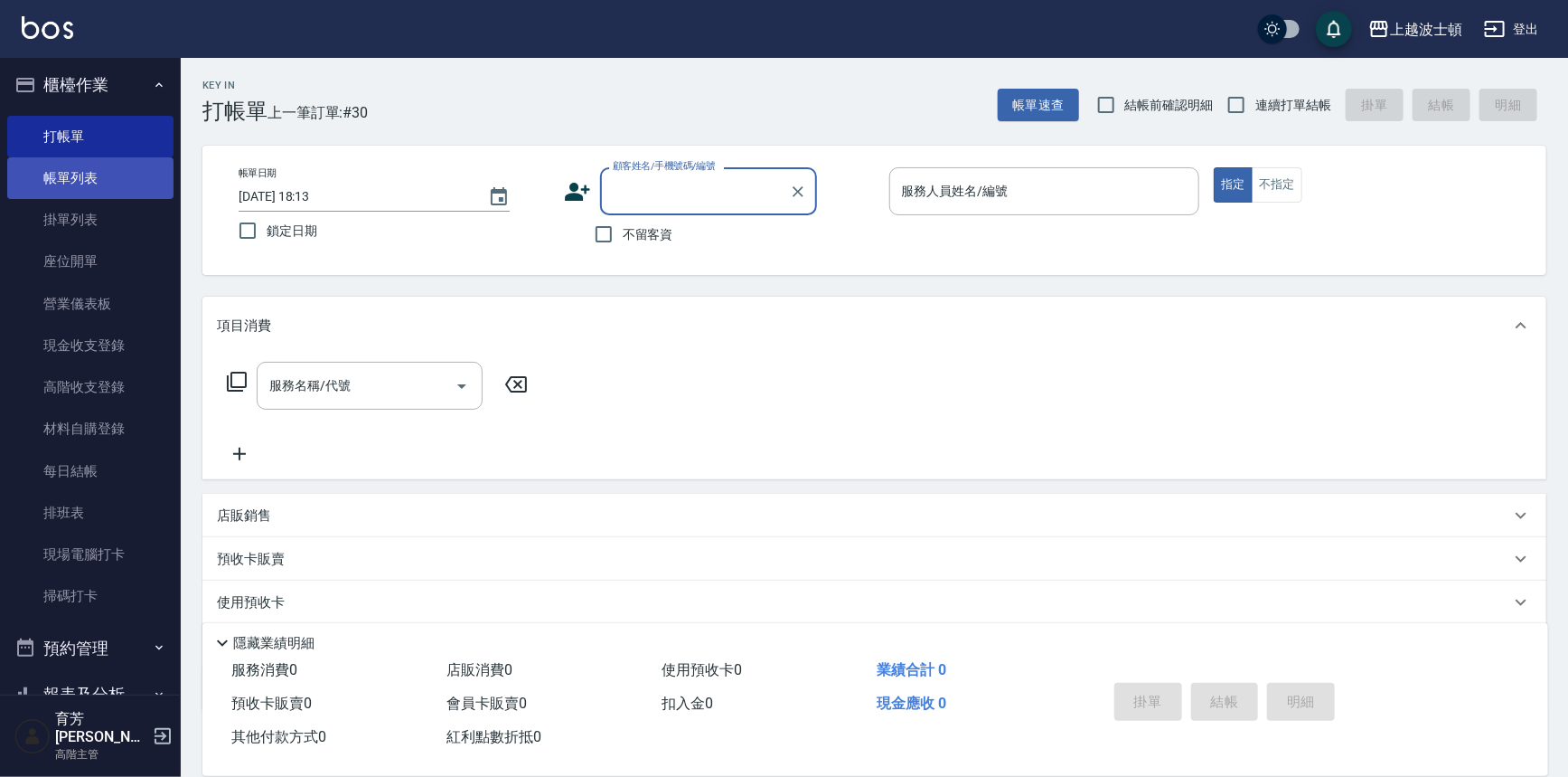
click at [70, 181] on link "帳單列表" at bounding box center [90, 178] width 166 height 42
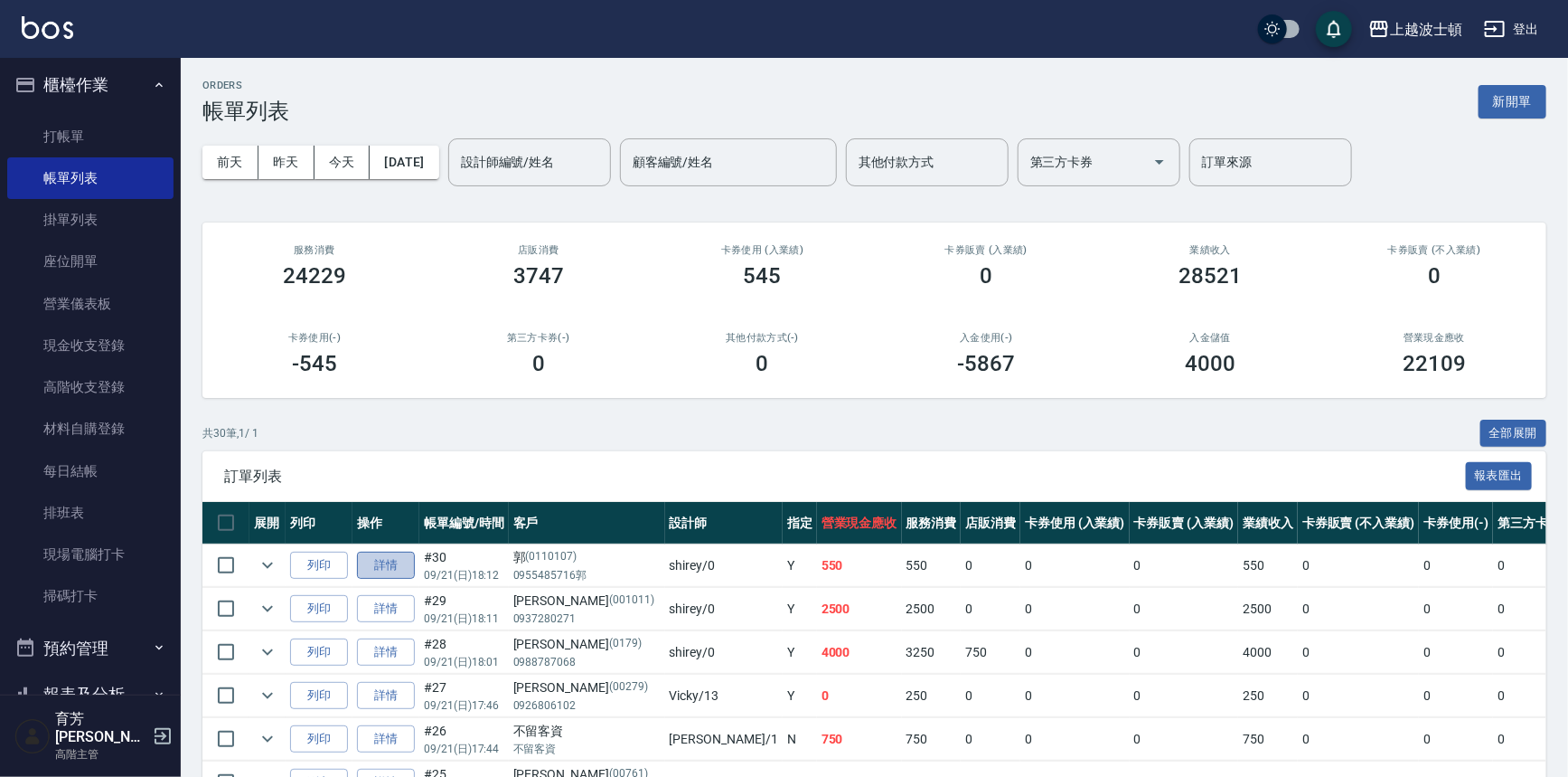
click at [381, 565] on link "詳情" at bounding box center [385, 566] width 58 height 28
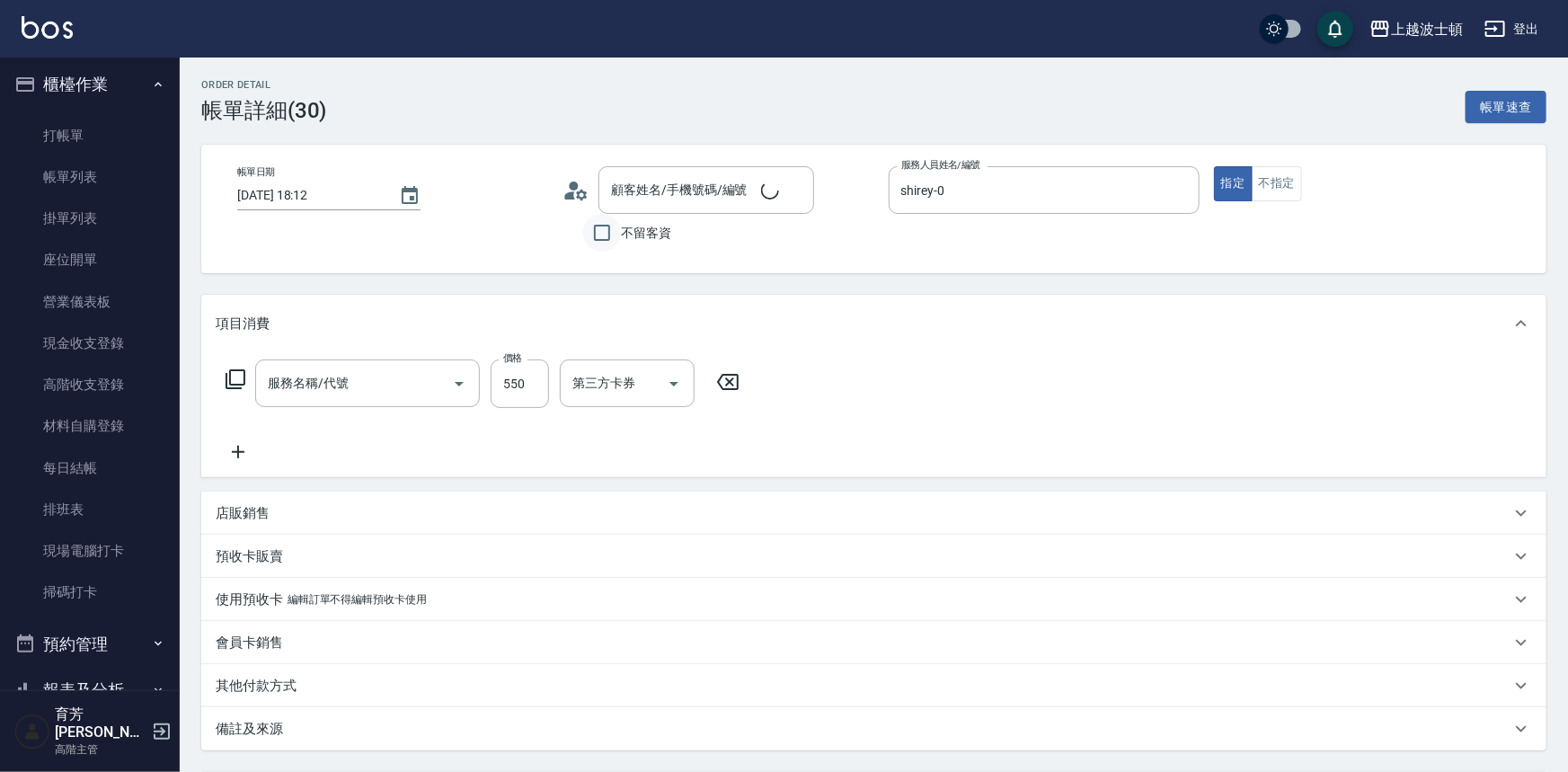
type input "[DATE] 18:12"
type input "shirey-0"
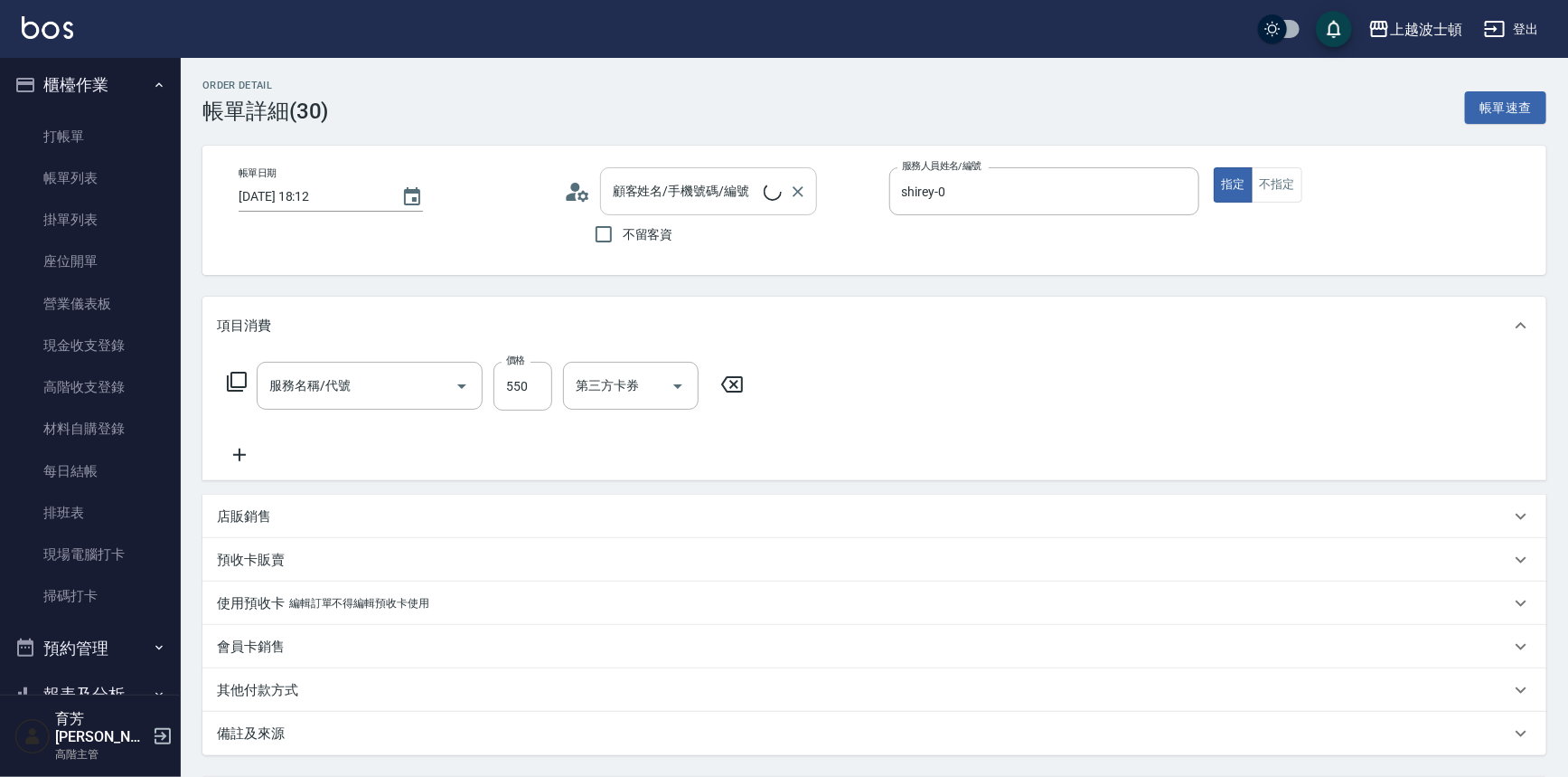
type input "洗+剪(306)"
type input "郭/0955485716郭 /0110107"
click at [793, 188] on icon "Clear" at bounding box center [798, 192] width 18 height 18
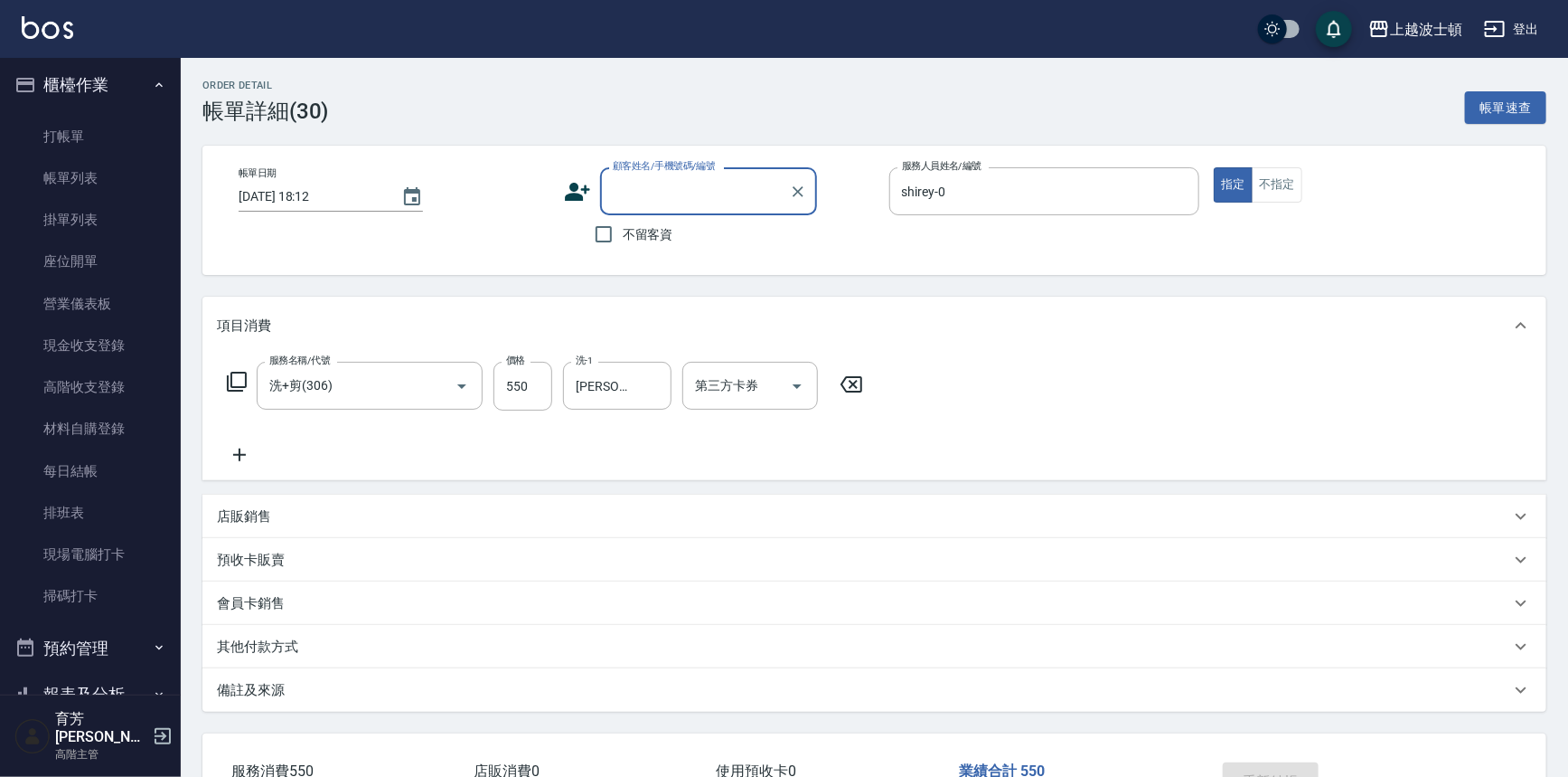
click at [706, 187] on input "顧客姓名/手機號碼/編號" at bounding box center [694, 191] width 173 height 31
type input "ㄘ"
type input "窩"
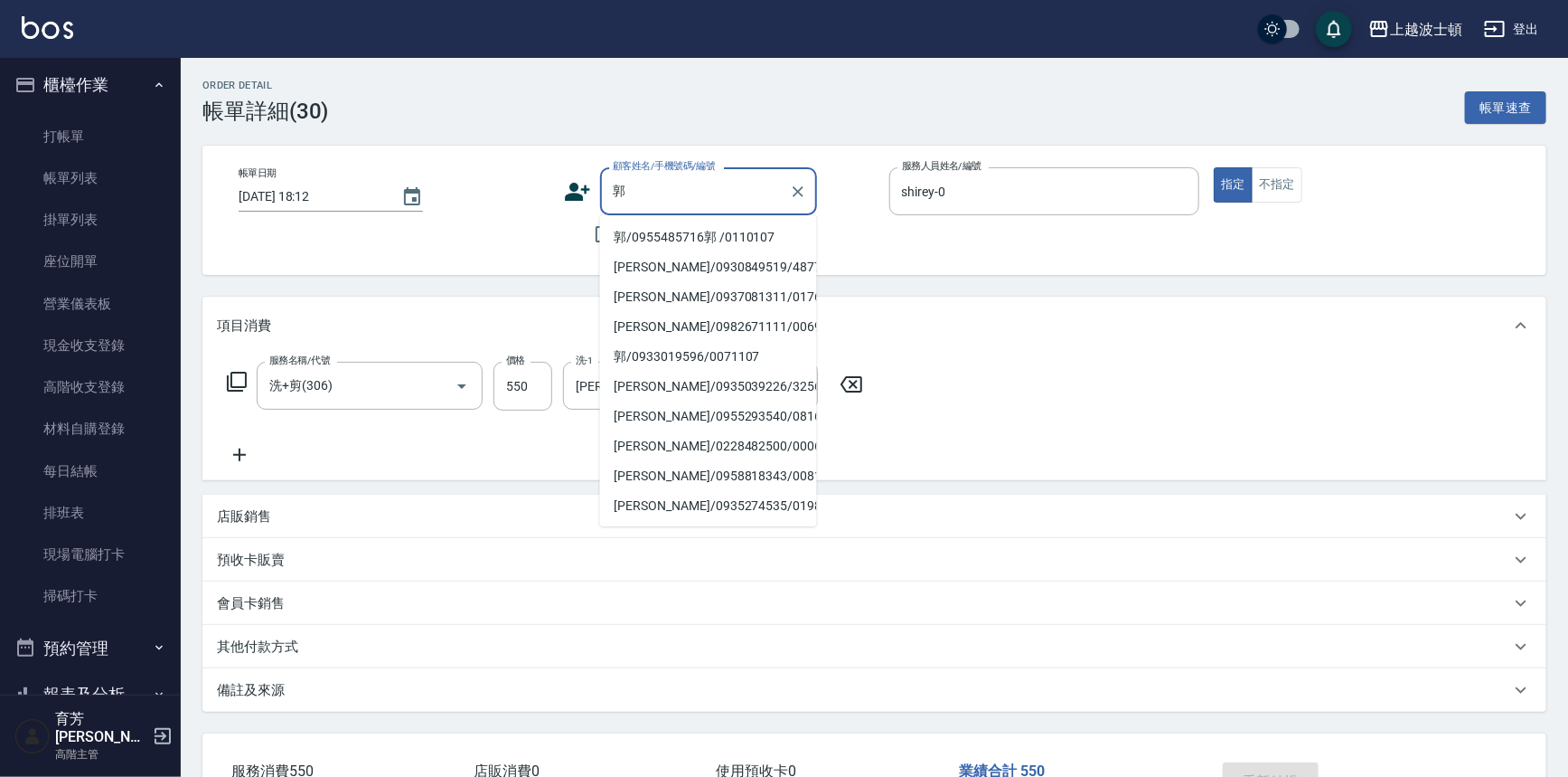
click at [731, 348] on li "郭/0933019596/0071107" at bounding box center [709, 356] width 217 height 29
type input "郭/0933019596/0071107"
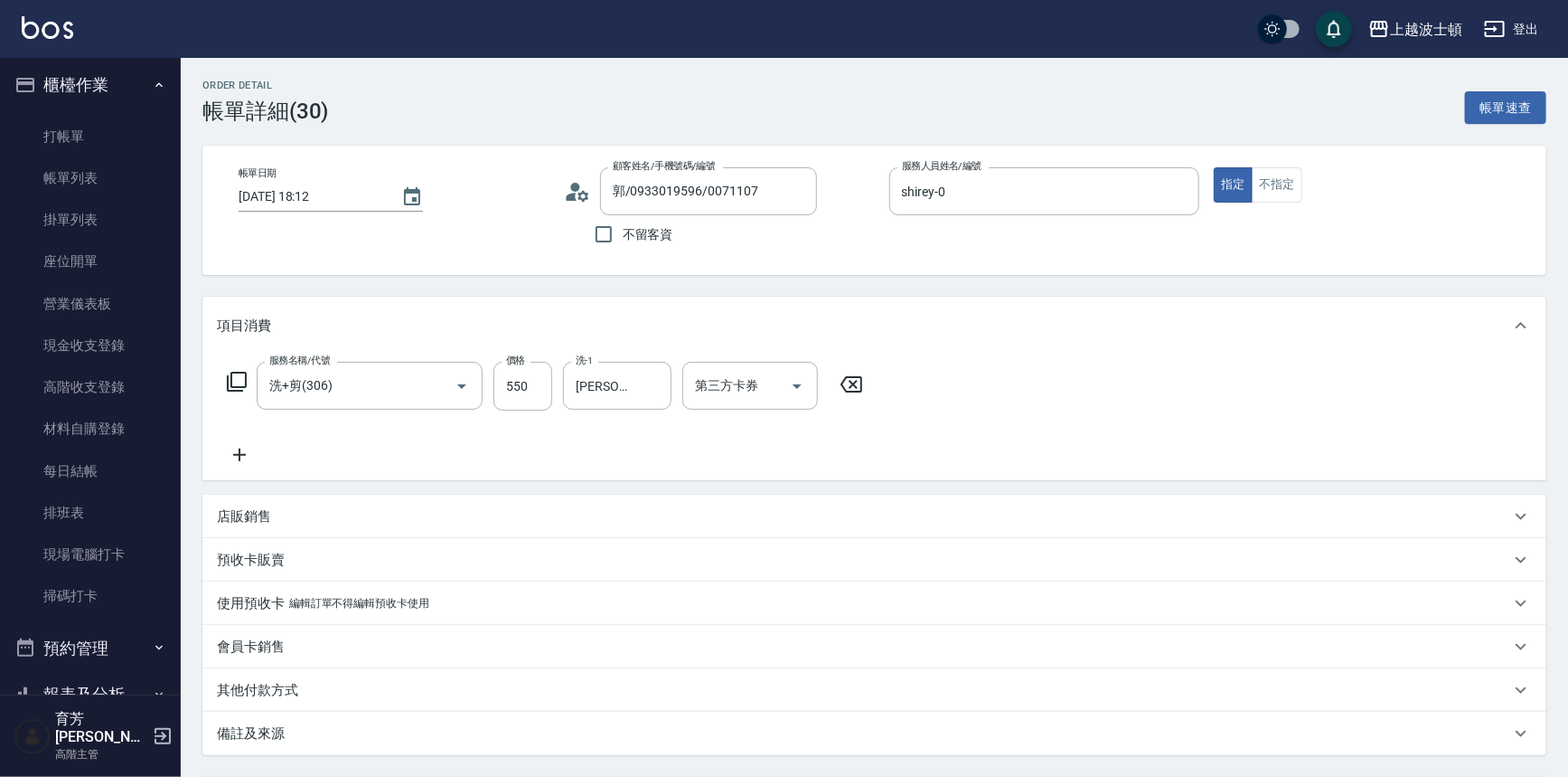
click at [731, 348] on div "項目消費" at bounding box center [874, 325] width 1344 height 58
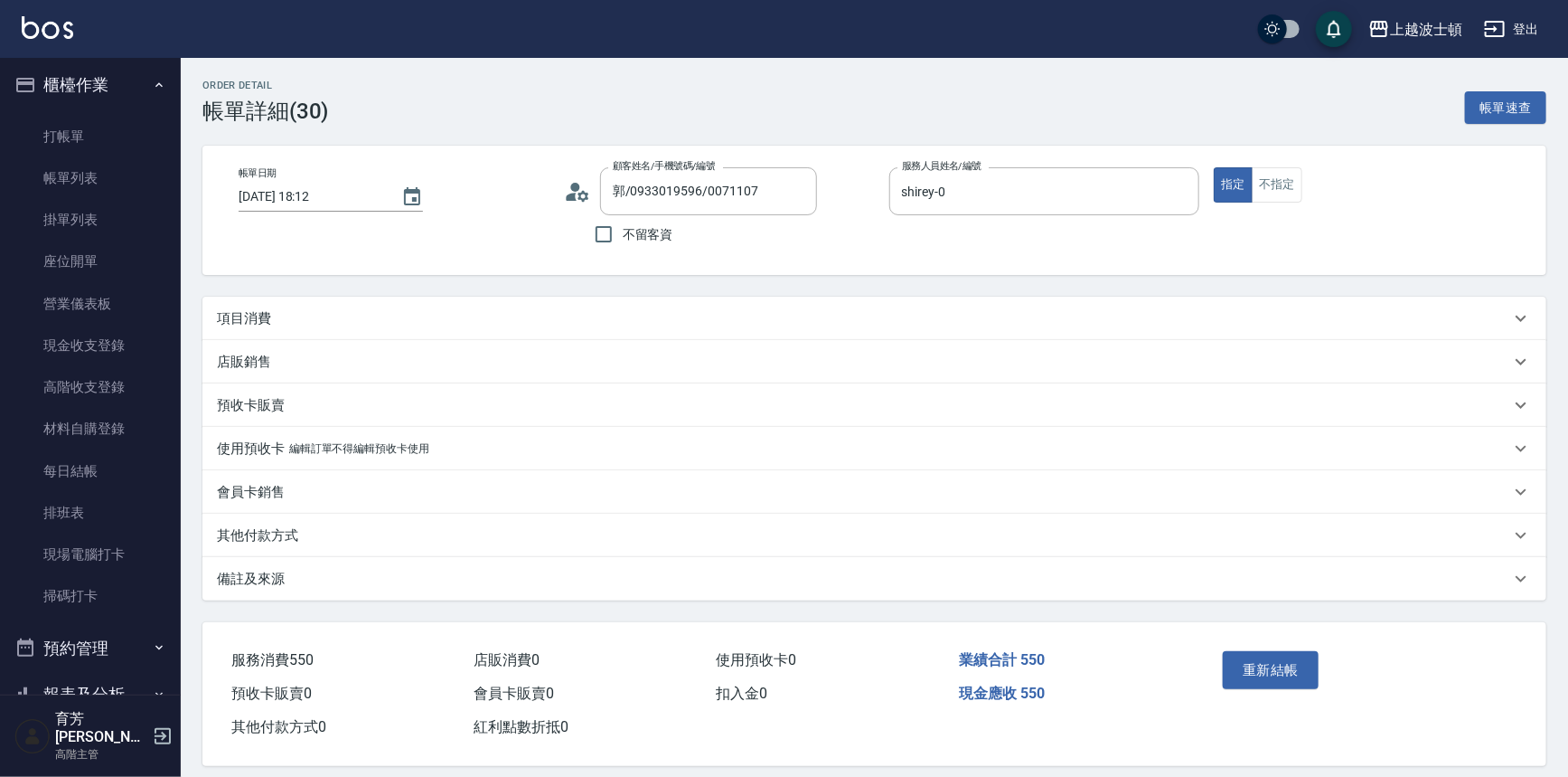
scroll to position [16, 0]
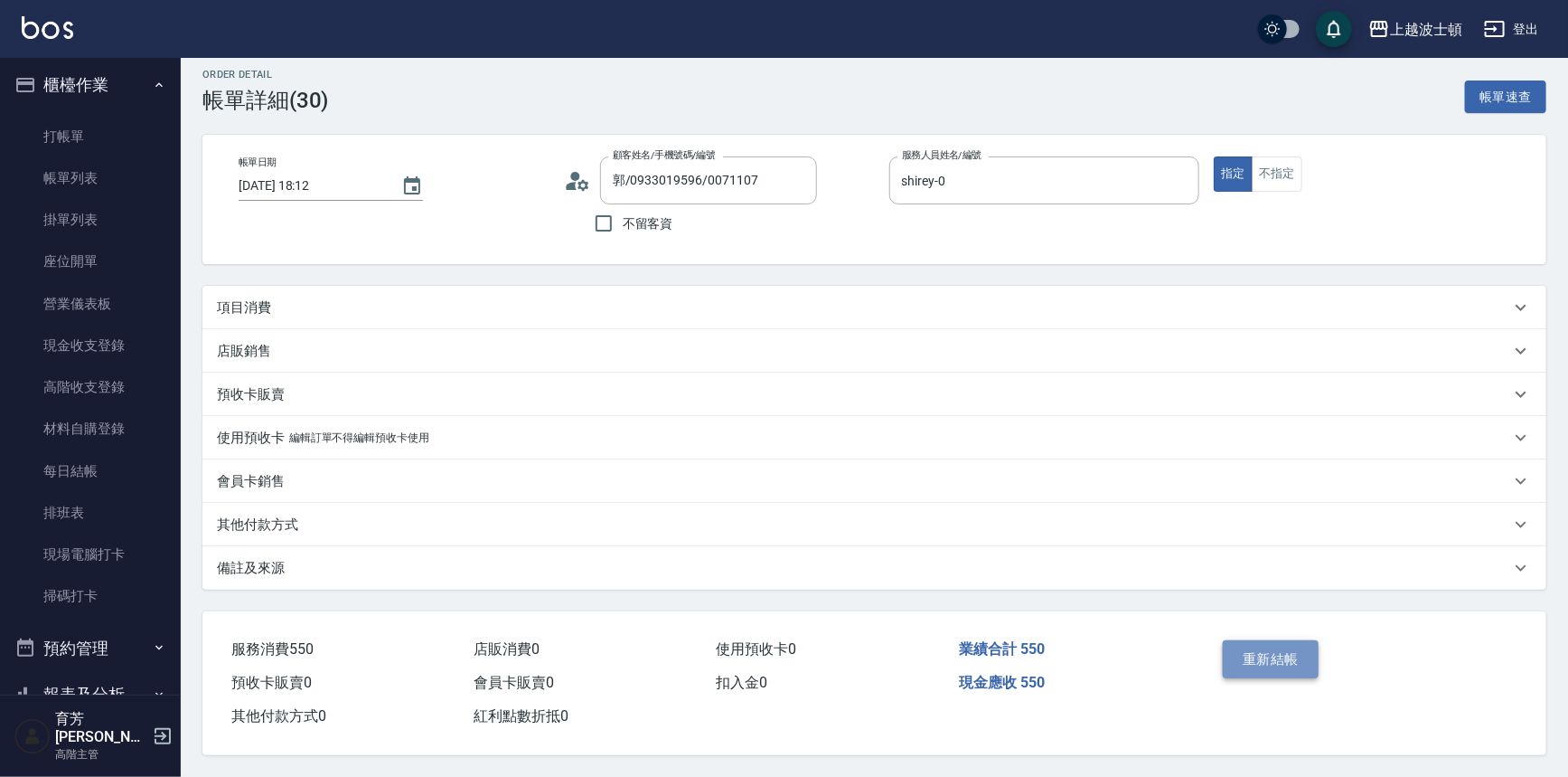
click at [1297, 650] on button "重新結帳" at bounding box center [1271, 659] width 96 height 38
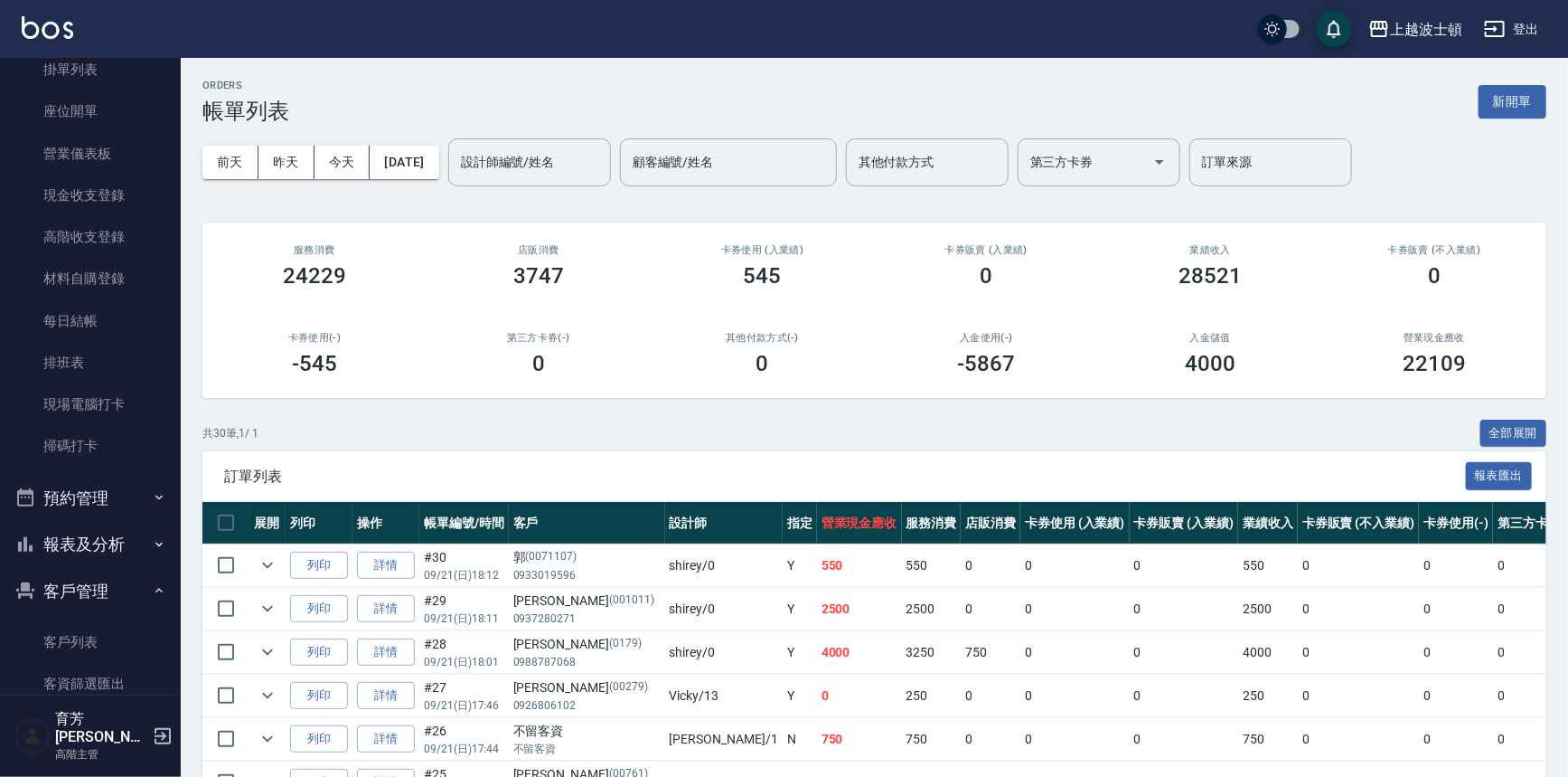
scroll to position [162, 0]
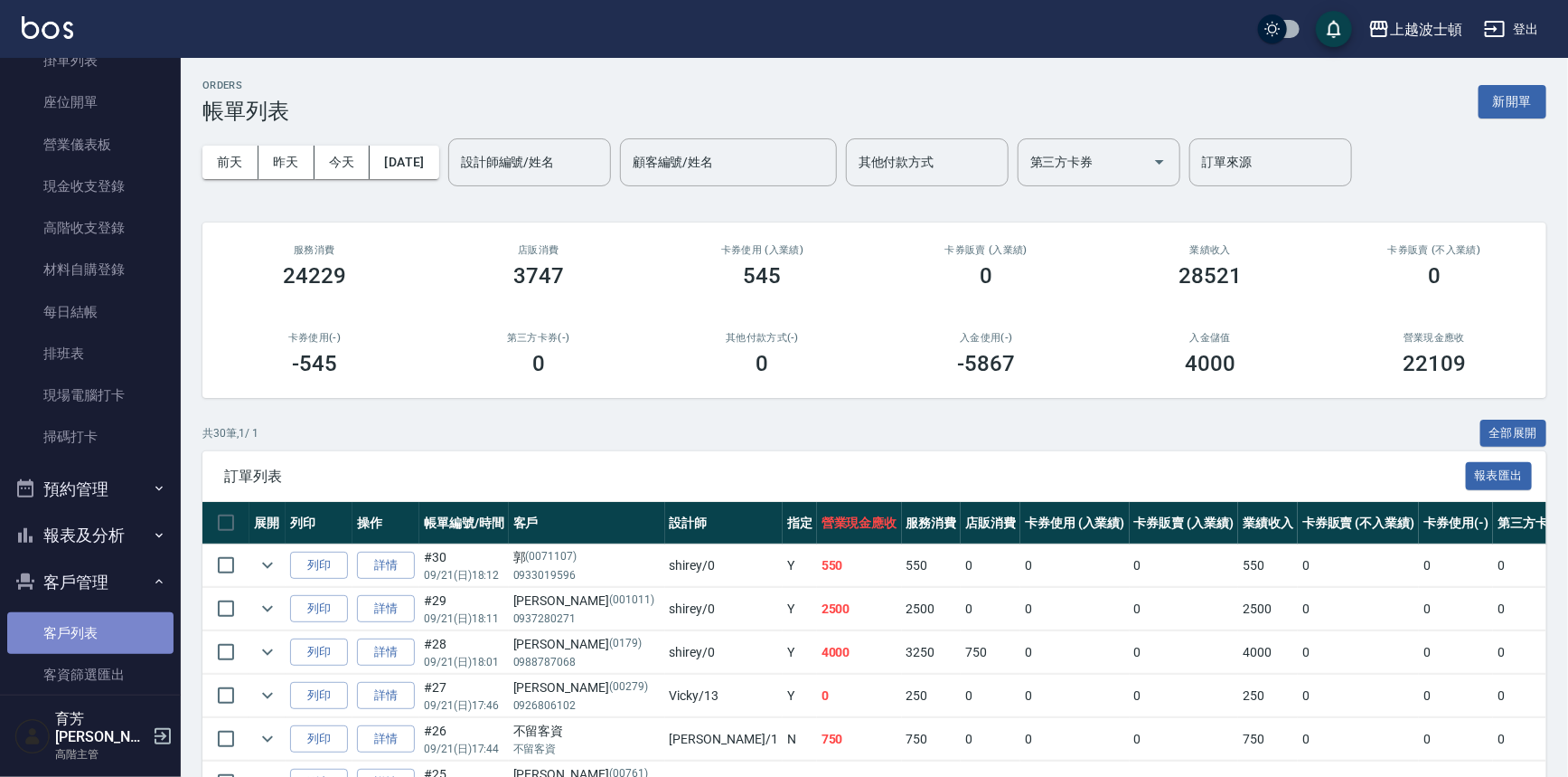
click at [116, 624] on link "客戶列表" at bounding box center [90, 633] width 166 height 42
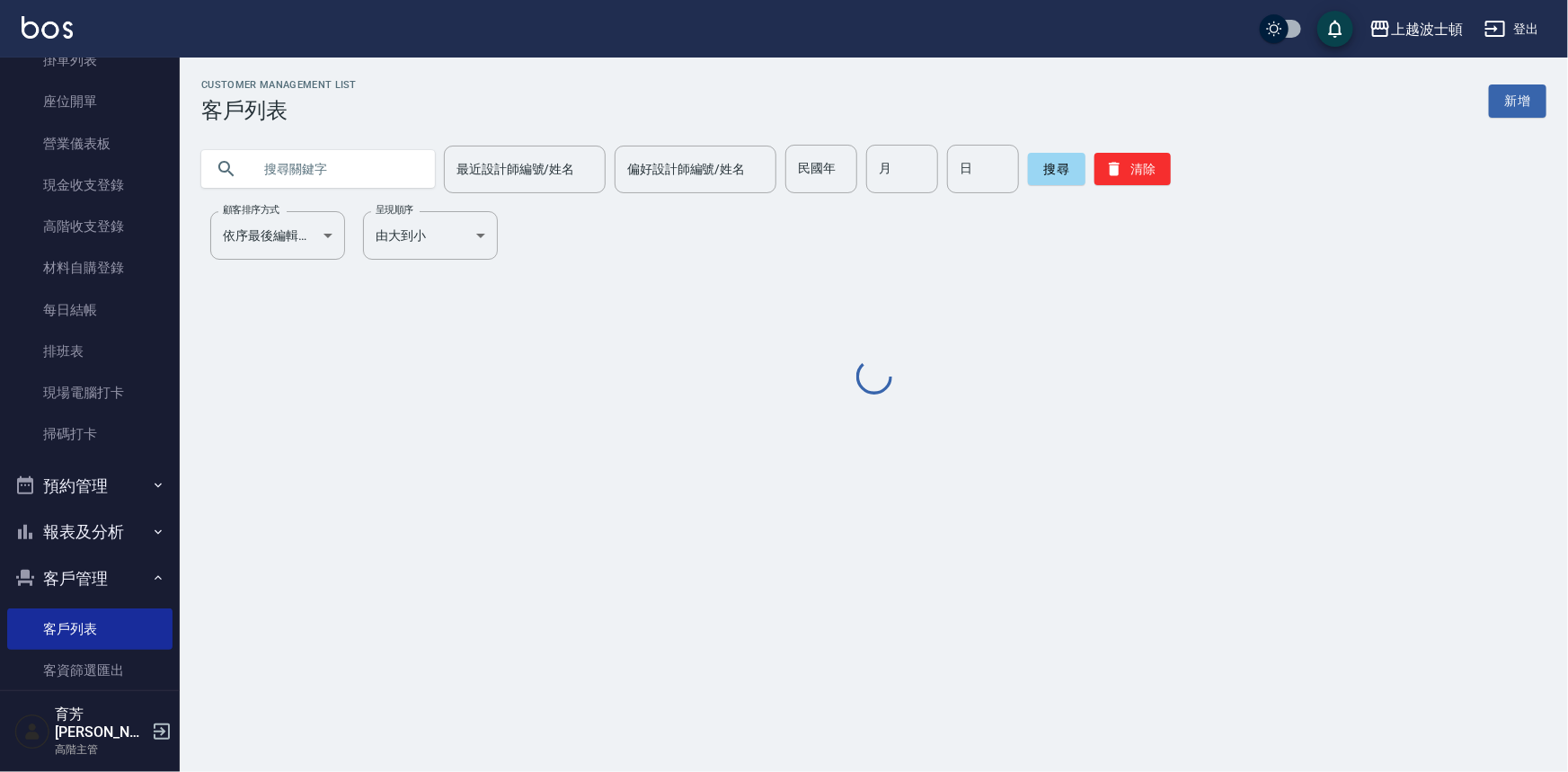
click at [376, 162] on input "text" at bounding box center [336, 169] width 169 height 49
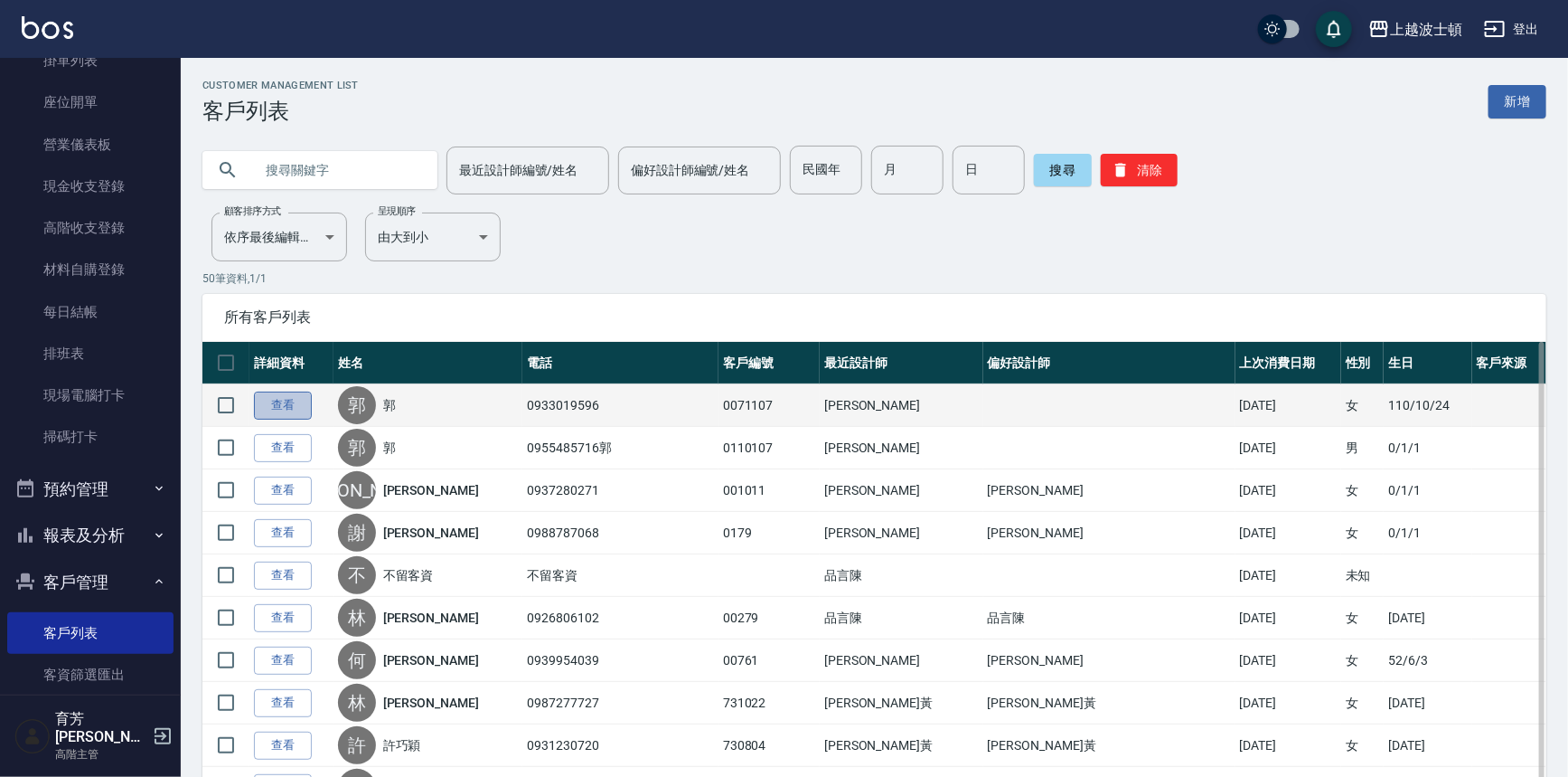
click at [290, 400] on link "查看" at bounding box center [283, 405] width 58 height 28
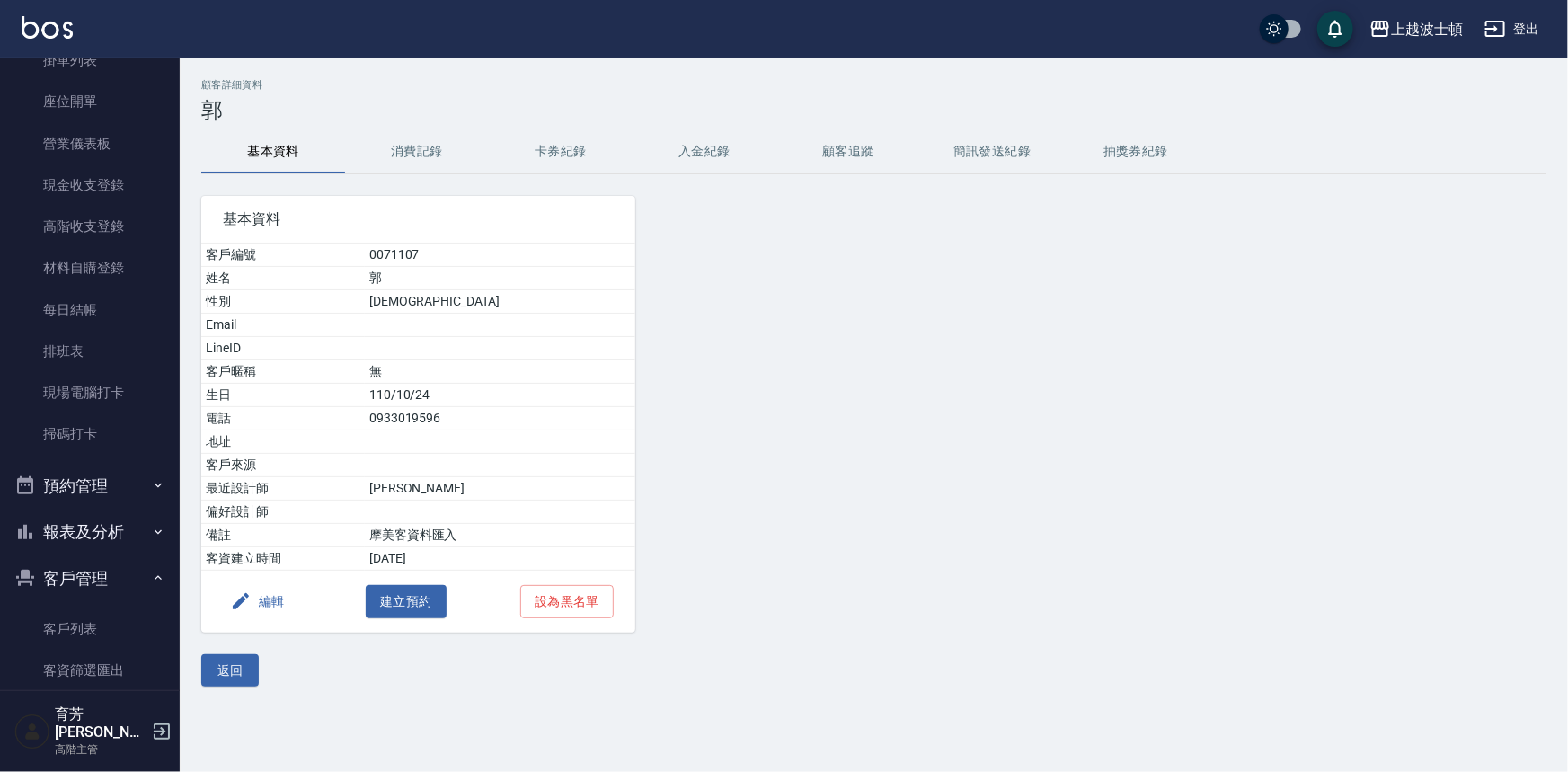
click at [408, 152] on button "消費記錄" at bounding box center [417, 152] width 144 height 43
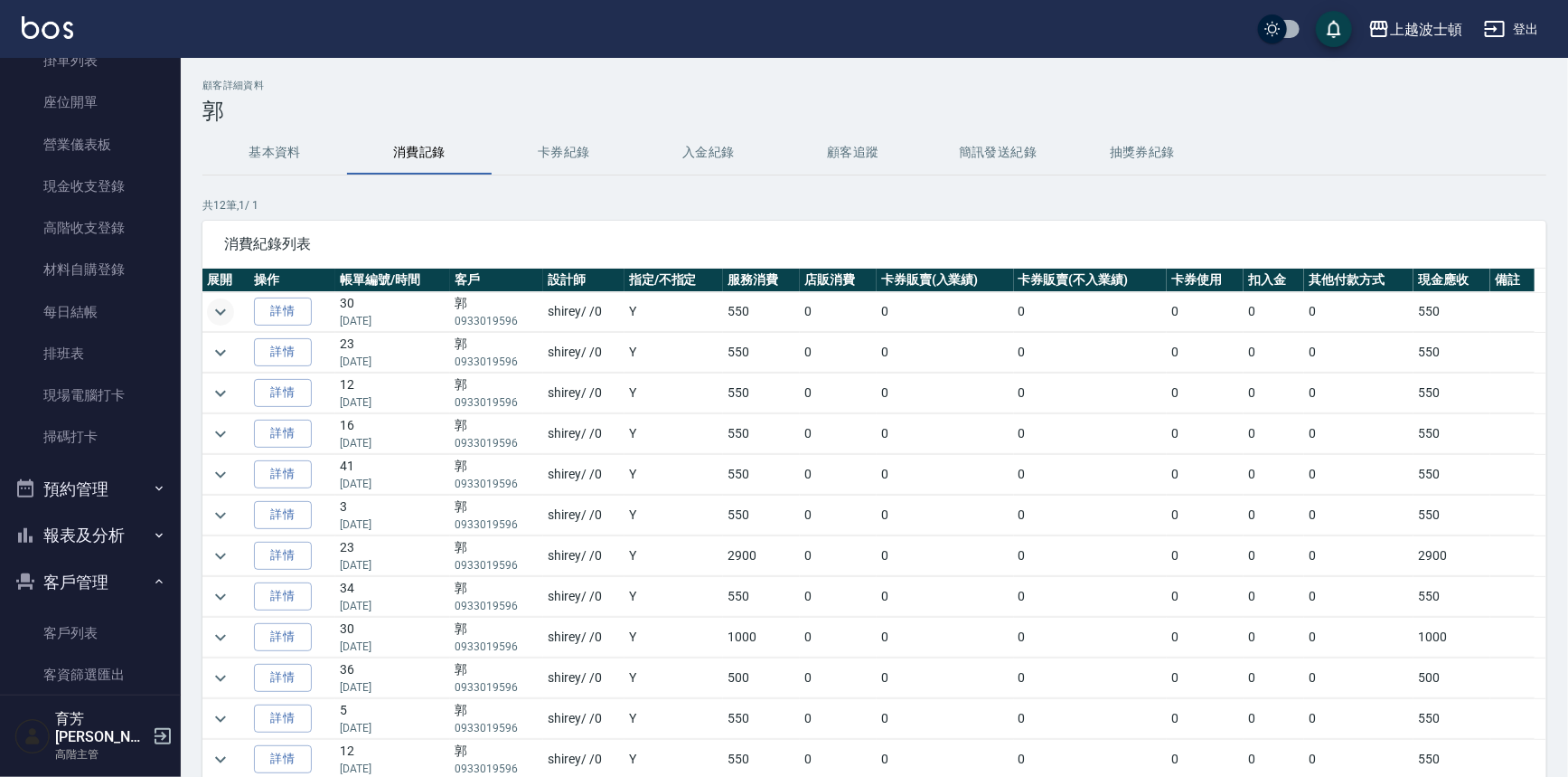
click at [220, 312] on icon "expand row" at bounding box center [220, 311] width 11 height 6
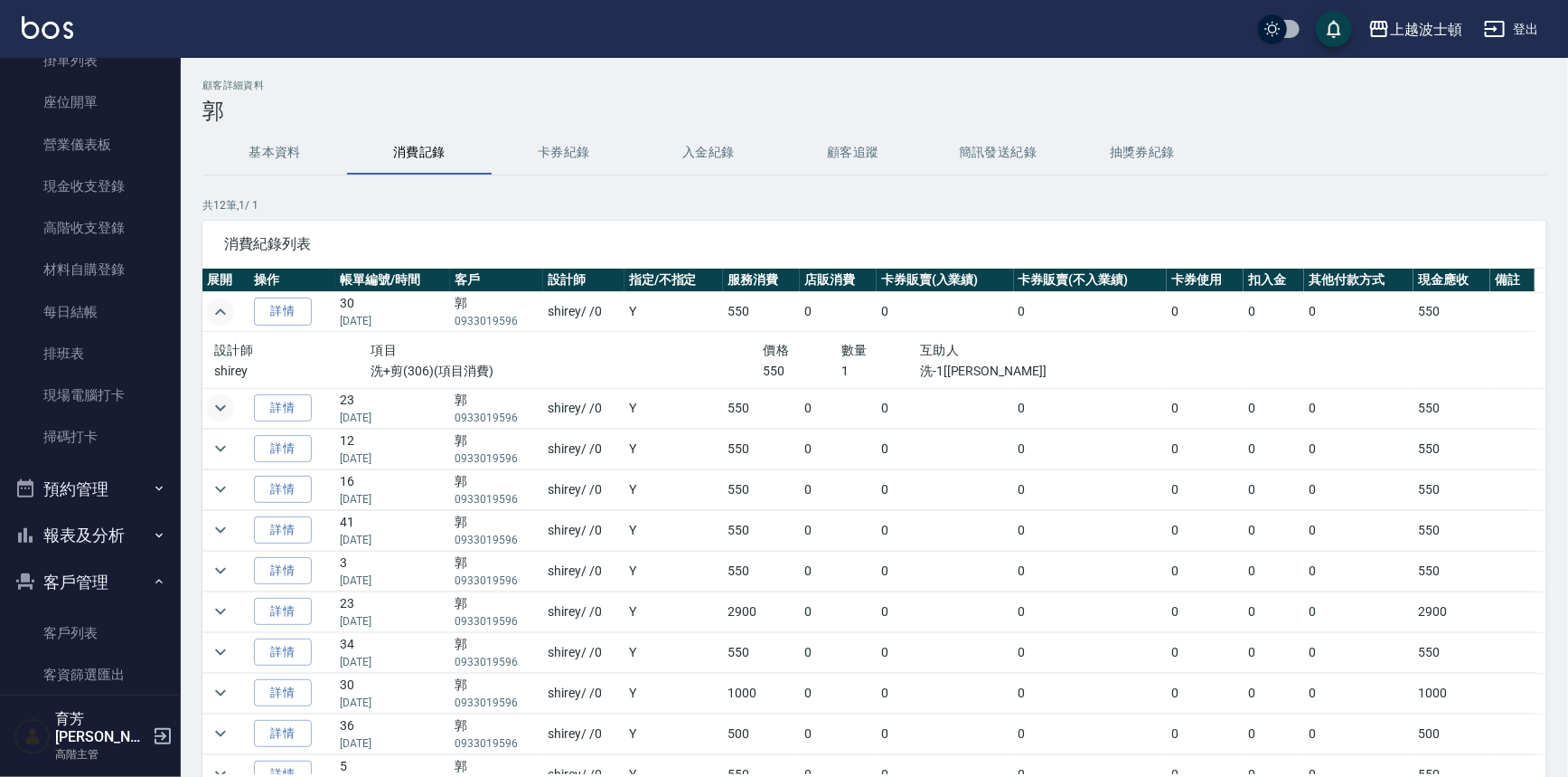
click at [213, 406] on icon "expand row" at bounding box center [220, 408] width 22 height 22
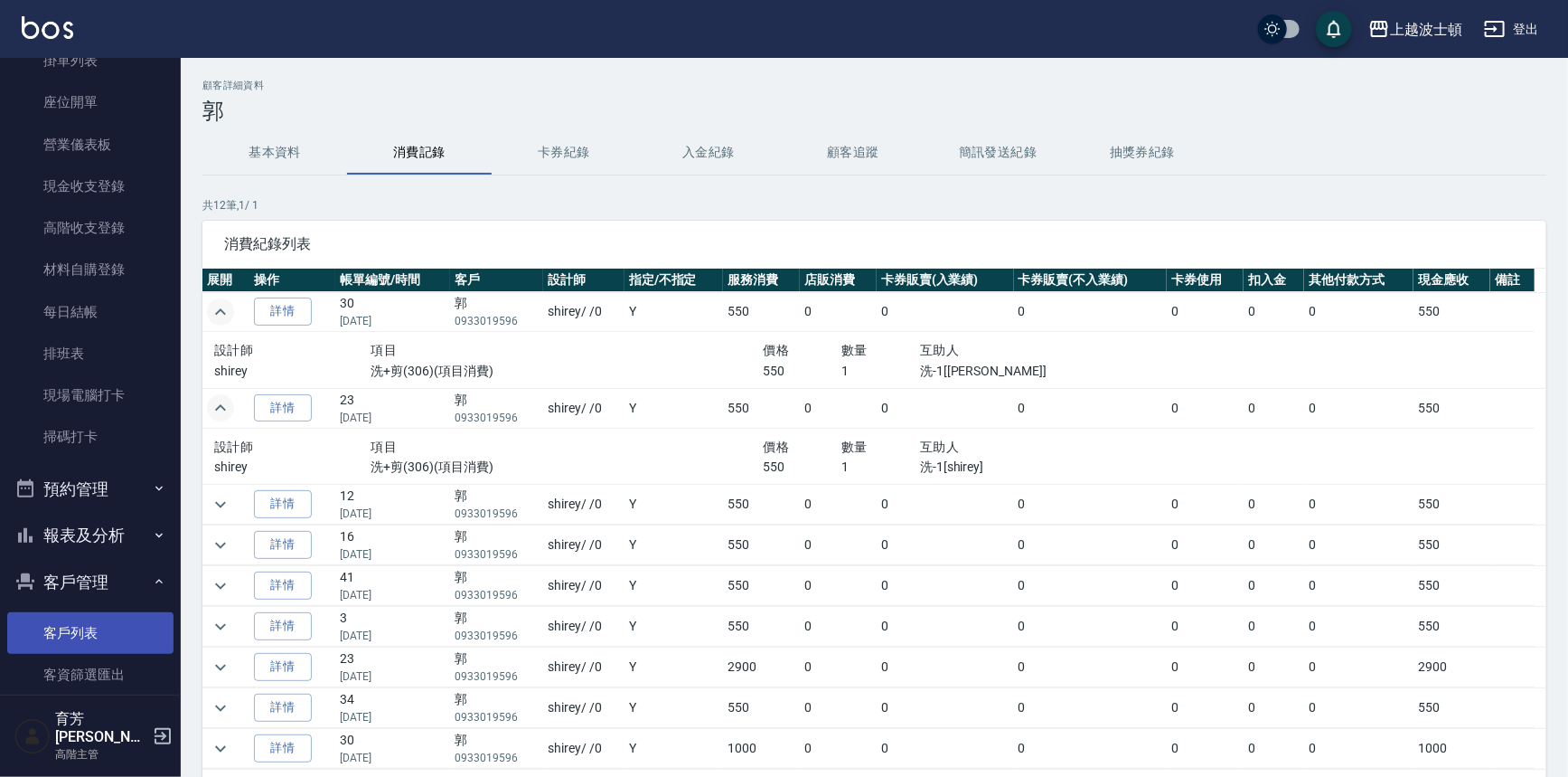
click at [67, 635] on link "客戶列表" at bounding box center [90, 633] width 166 height 42
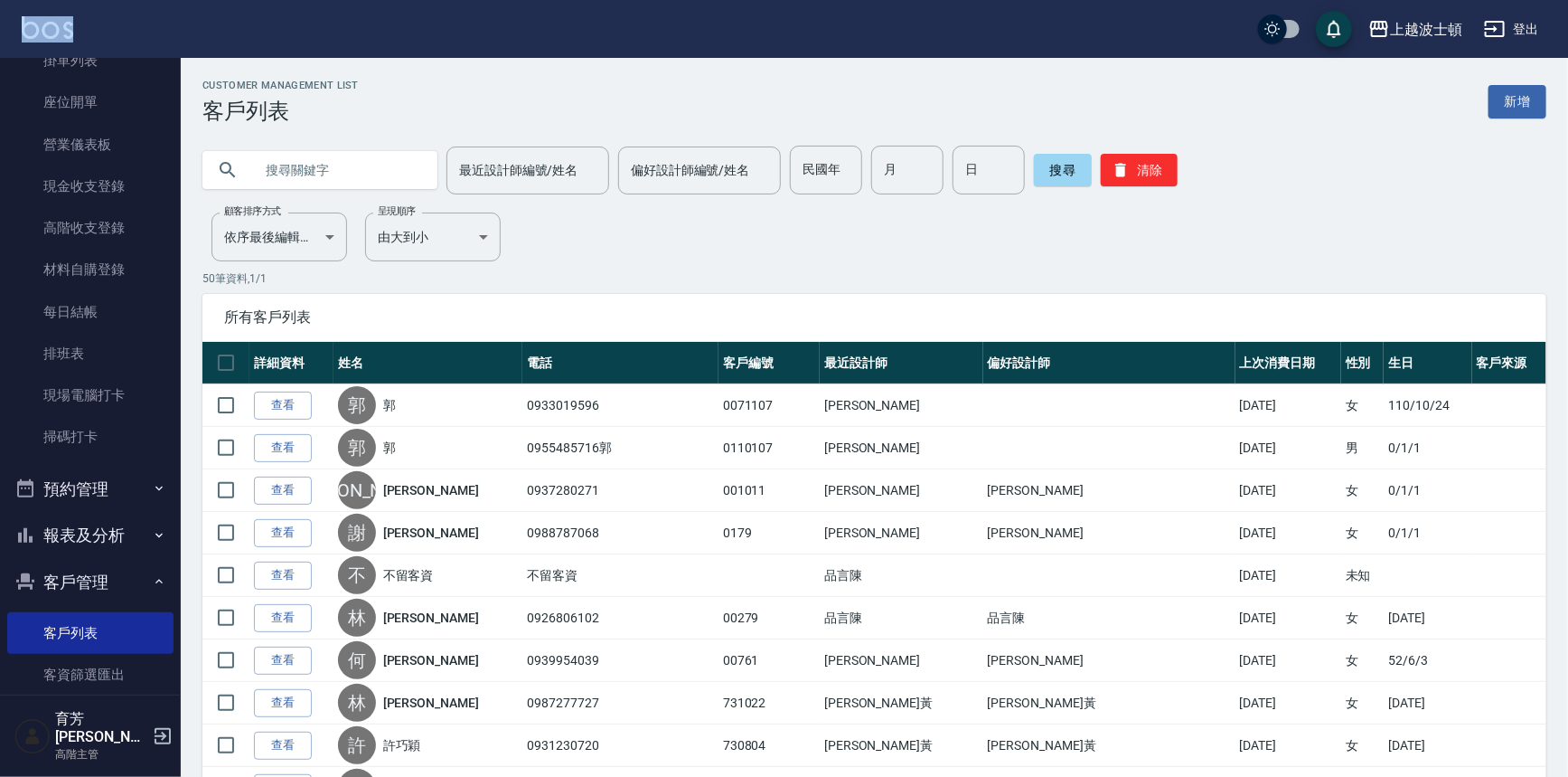
drag, startPoint x: 171, startPoint y: 160, endPoint x: 189, endPoint y: 45, distance: 116.4
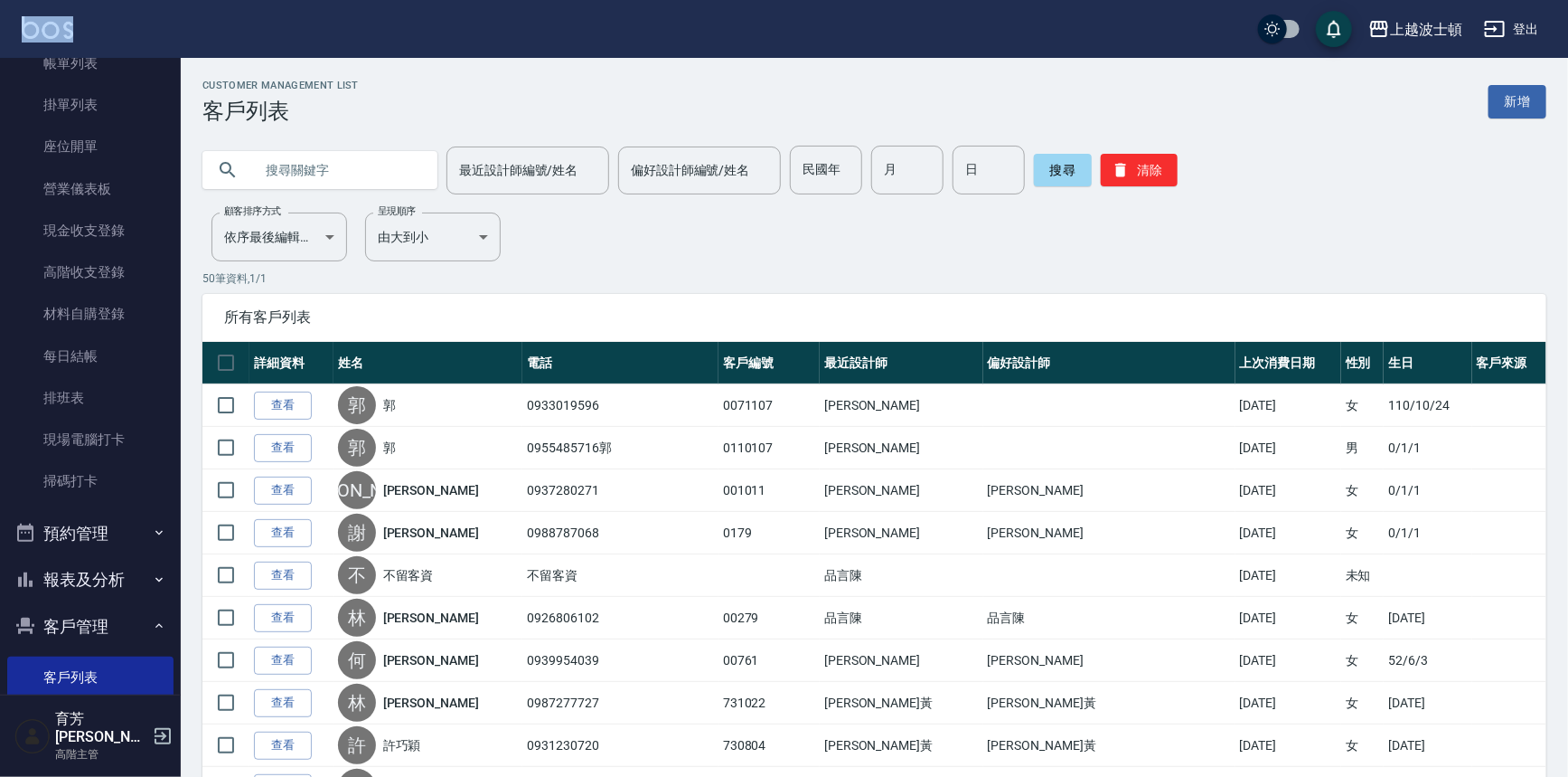
scroll to position [24, 0]
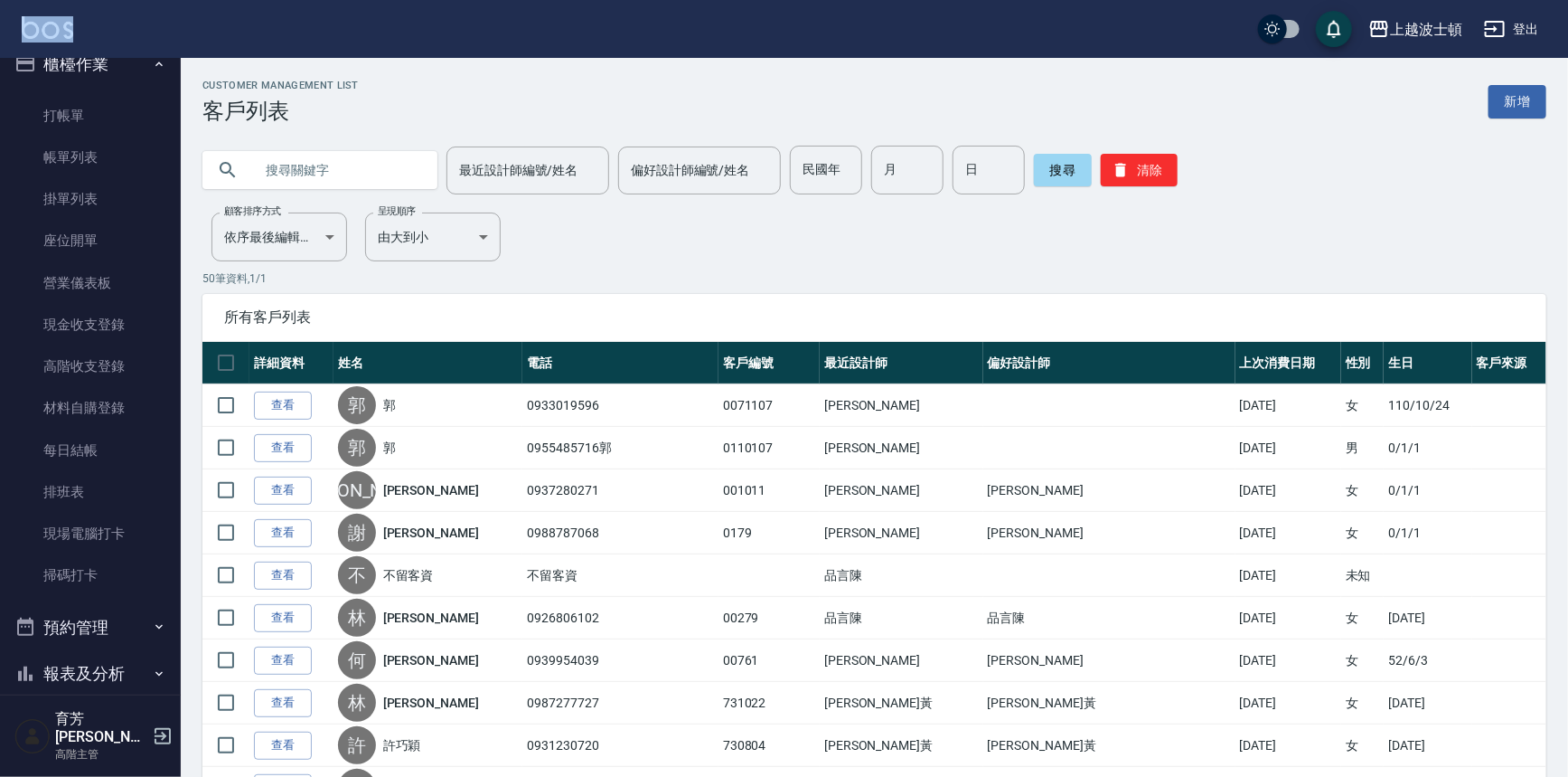
click at [180, 17] on div "上越波士頓 登出" at bounding box center [784, 28] width 1568 height 58
click at [97, 96] on link "打帳單" at bounding box center [90, 115] width 166 height 42
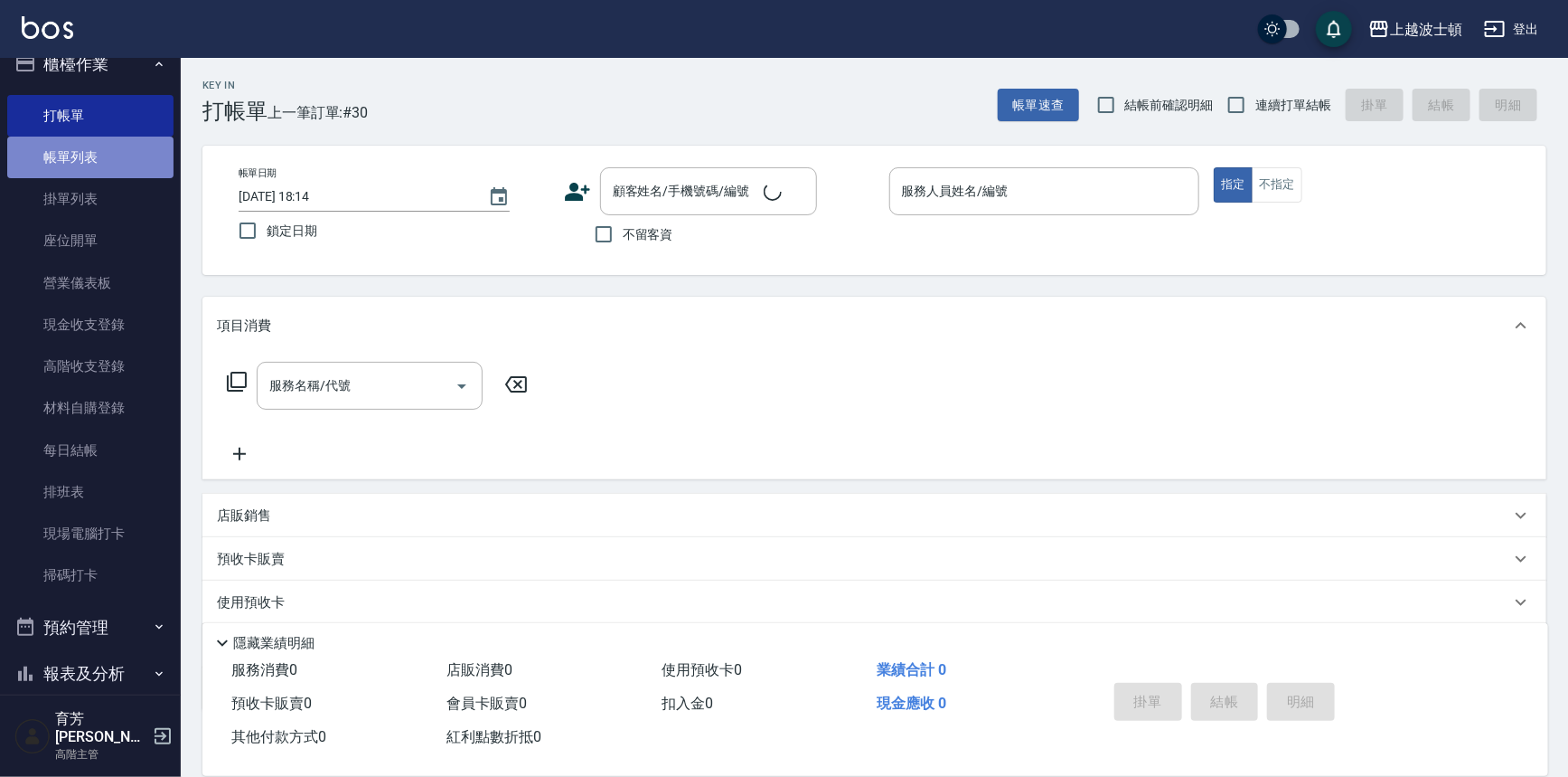
click at [93, 172] on link "帳單列表" at bounding box center [90, 158] width 166 height 42
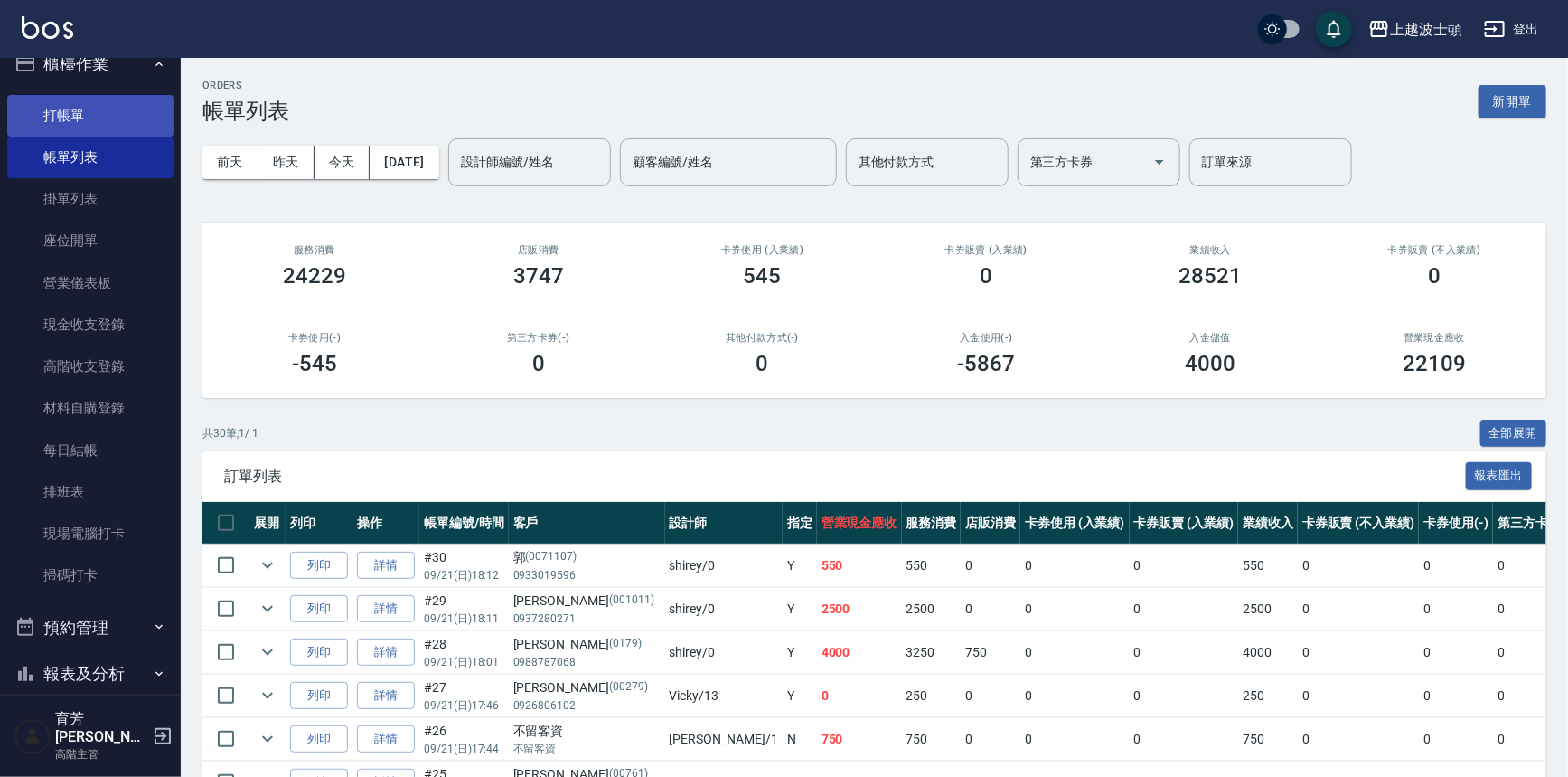
click at [114, 124] on link "打帳單" at bounding box center [90, 115] width 166 height 42
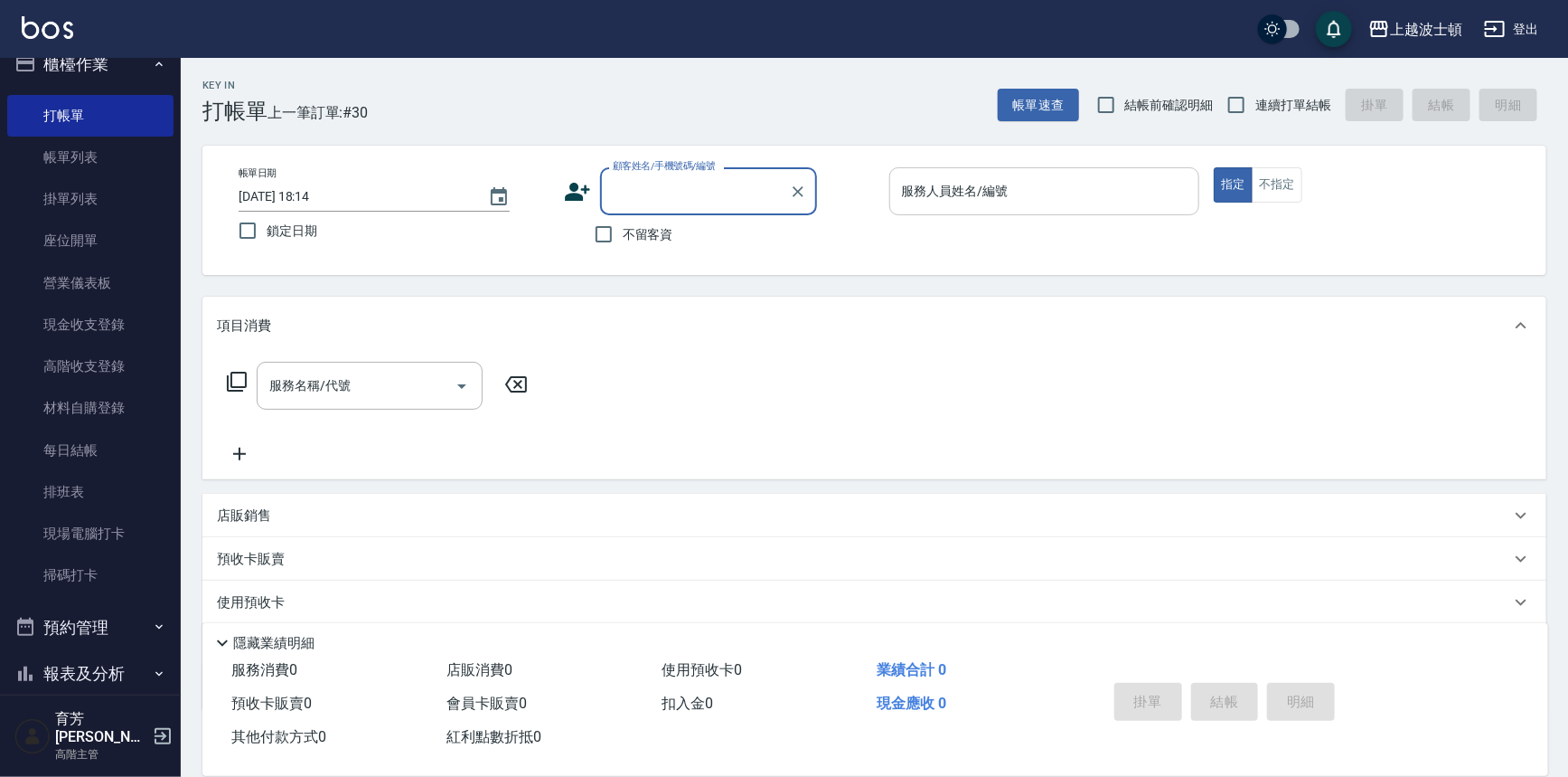
click at [963, 194] on input "服務人員姓名/編號" at bounding box center [1045, 191] width 294 height 31
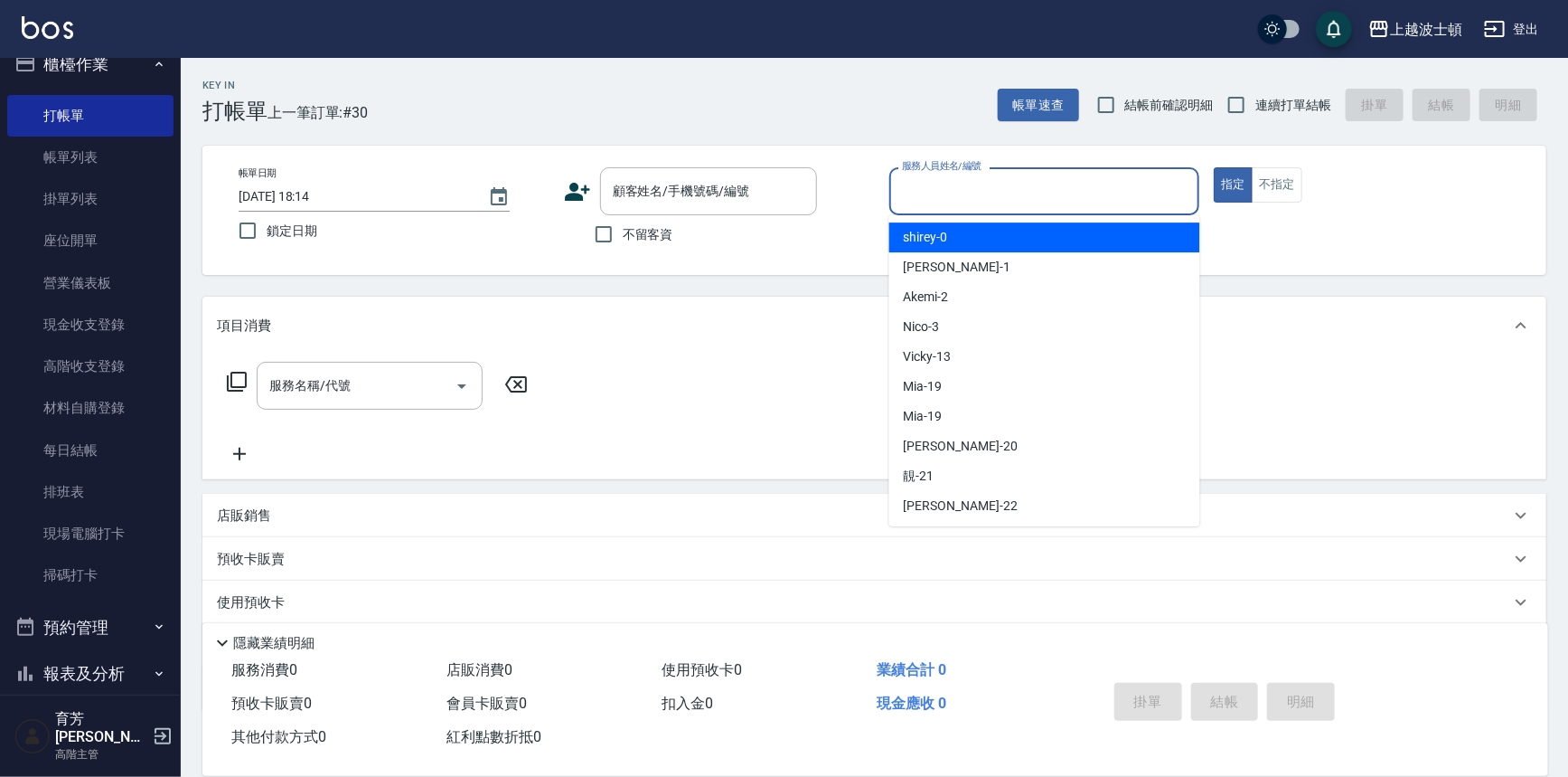
click at [966, 229] on div "shirey -0" at bounding box center [1045, 237] width 311 height 29
type input "shirey-0"
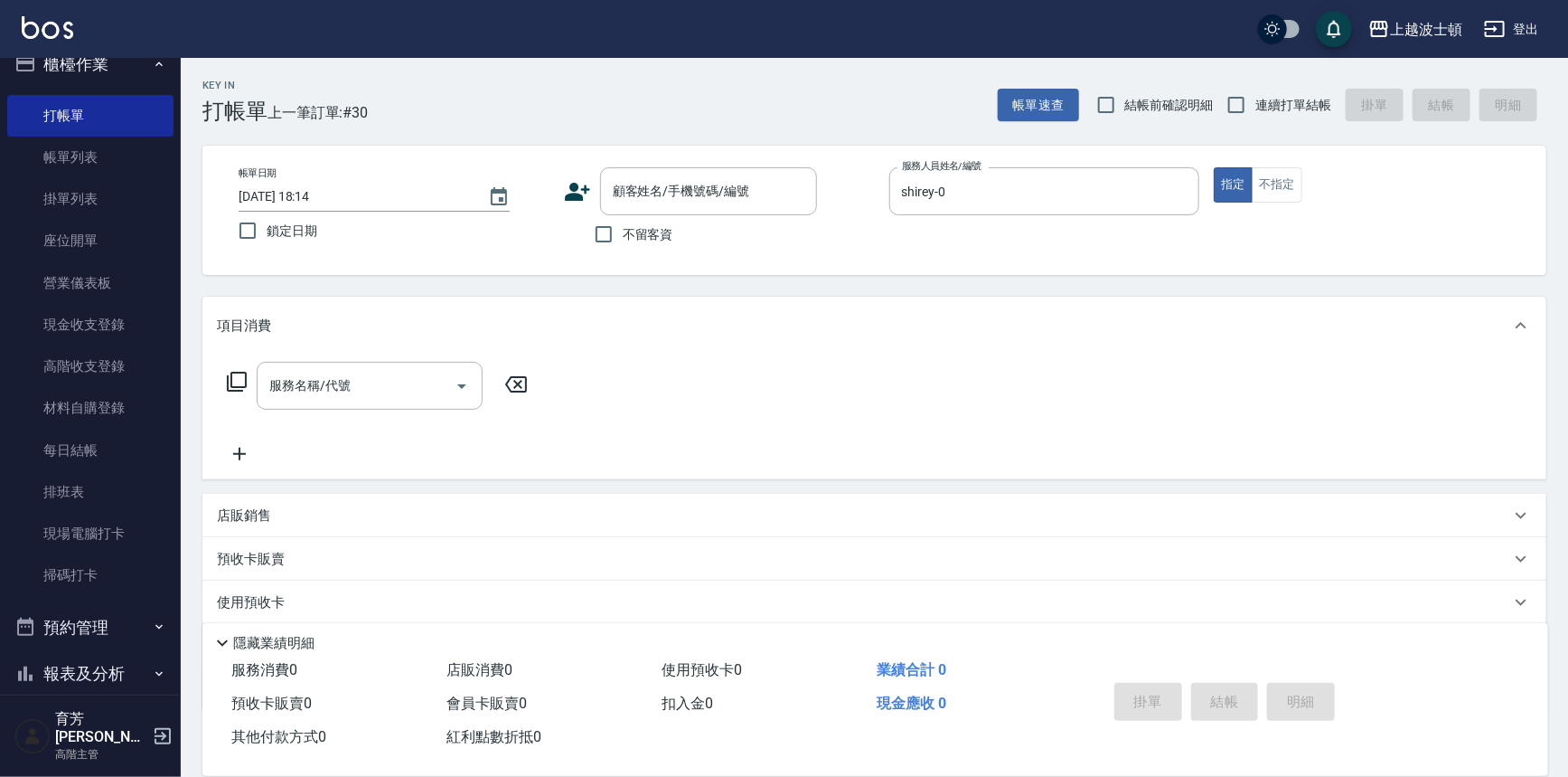
click at [595, 199] on div "顧客姓名/手機號碼/編號 顧客姓名/手機號碼/編號" at bounding box center [720, 191] width 311 height 48
click at [614, 194] on input "顧客姓名/手機號碼/編號" at bounding box center [694, 191] width 173 height 31
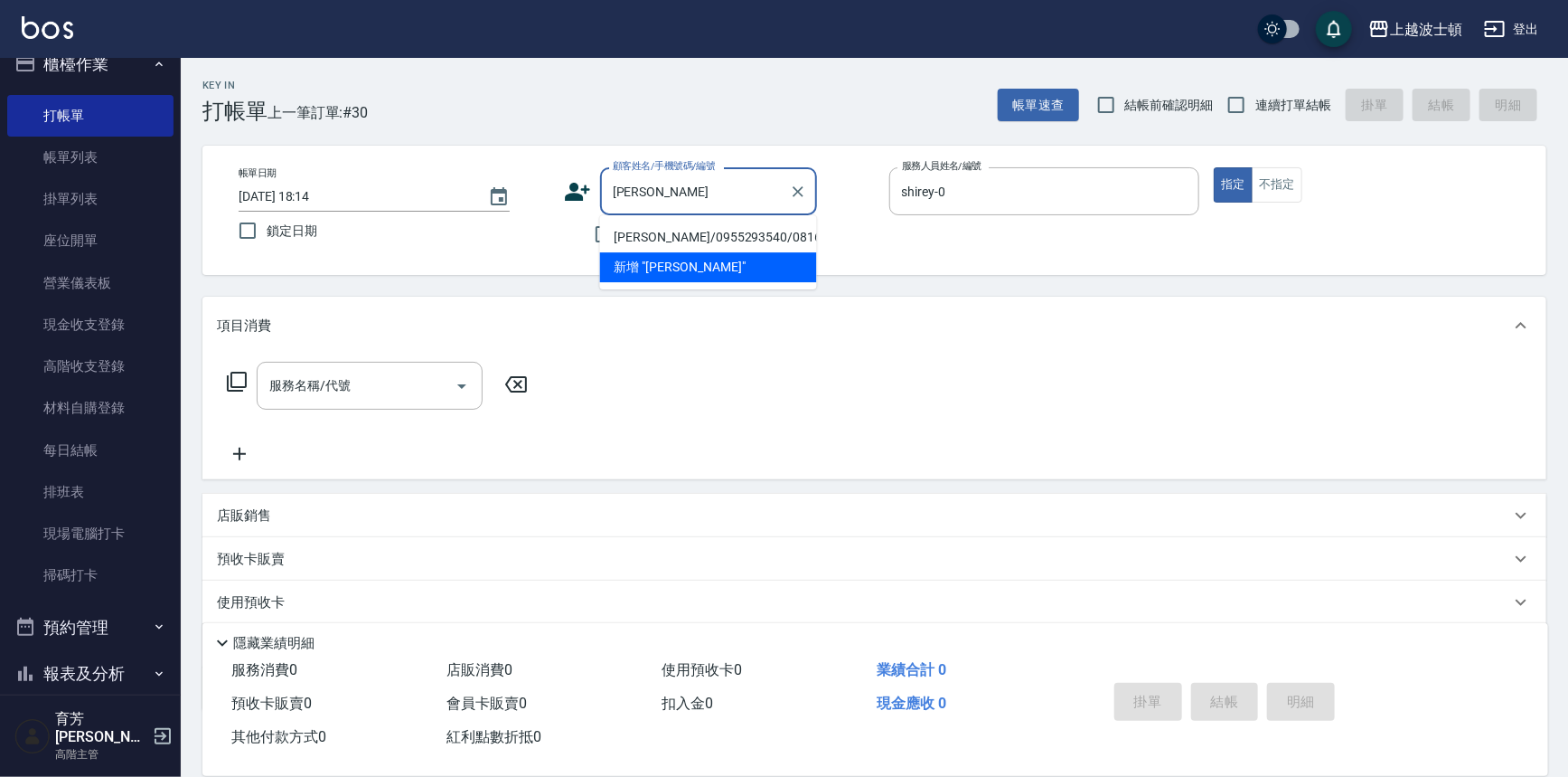
click at [778, 225] on li "[PERSON_NAME]/0955293540/081634" at bounding box center [709, 237] width 217 height 29
type input "[PERSON_NAME]/0955293540/081634"
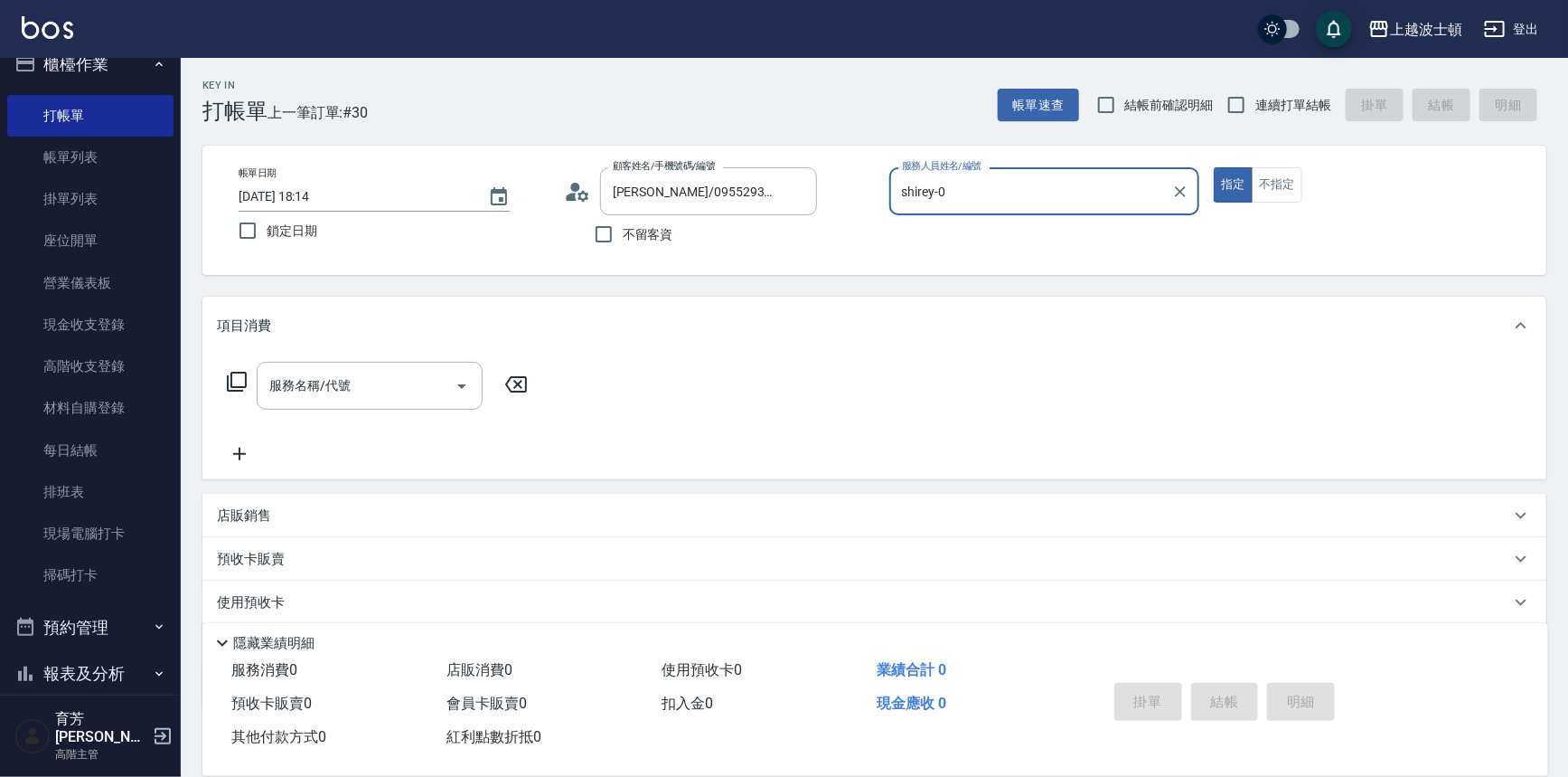
click at [238, 382] on icon at bounding box center [237, 382] width 22 height 22
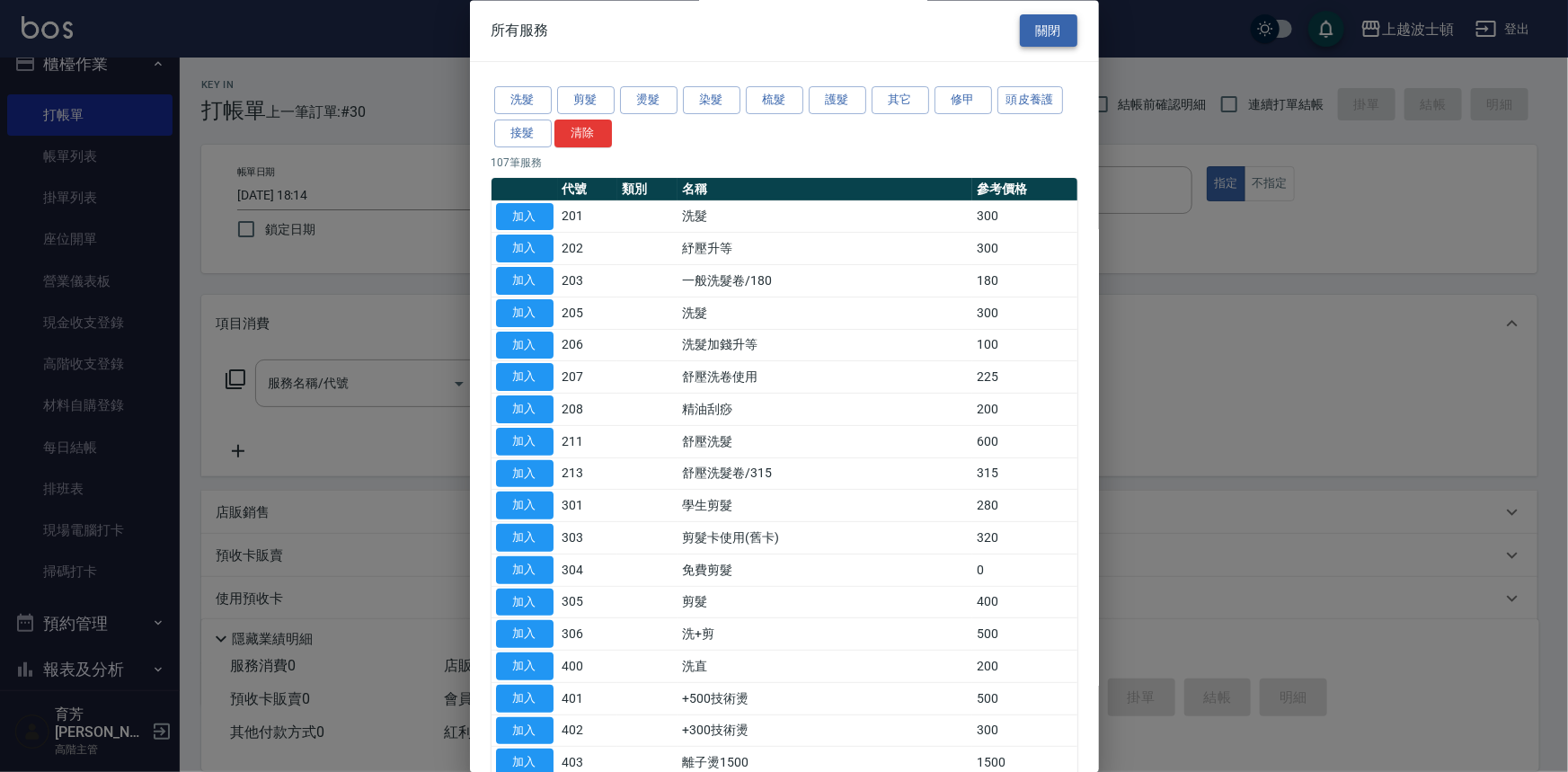
click at [1025, 17] on button "關閉" at bounding box center [1048, 31] width 57 height 33
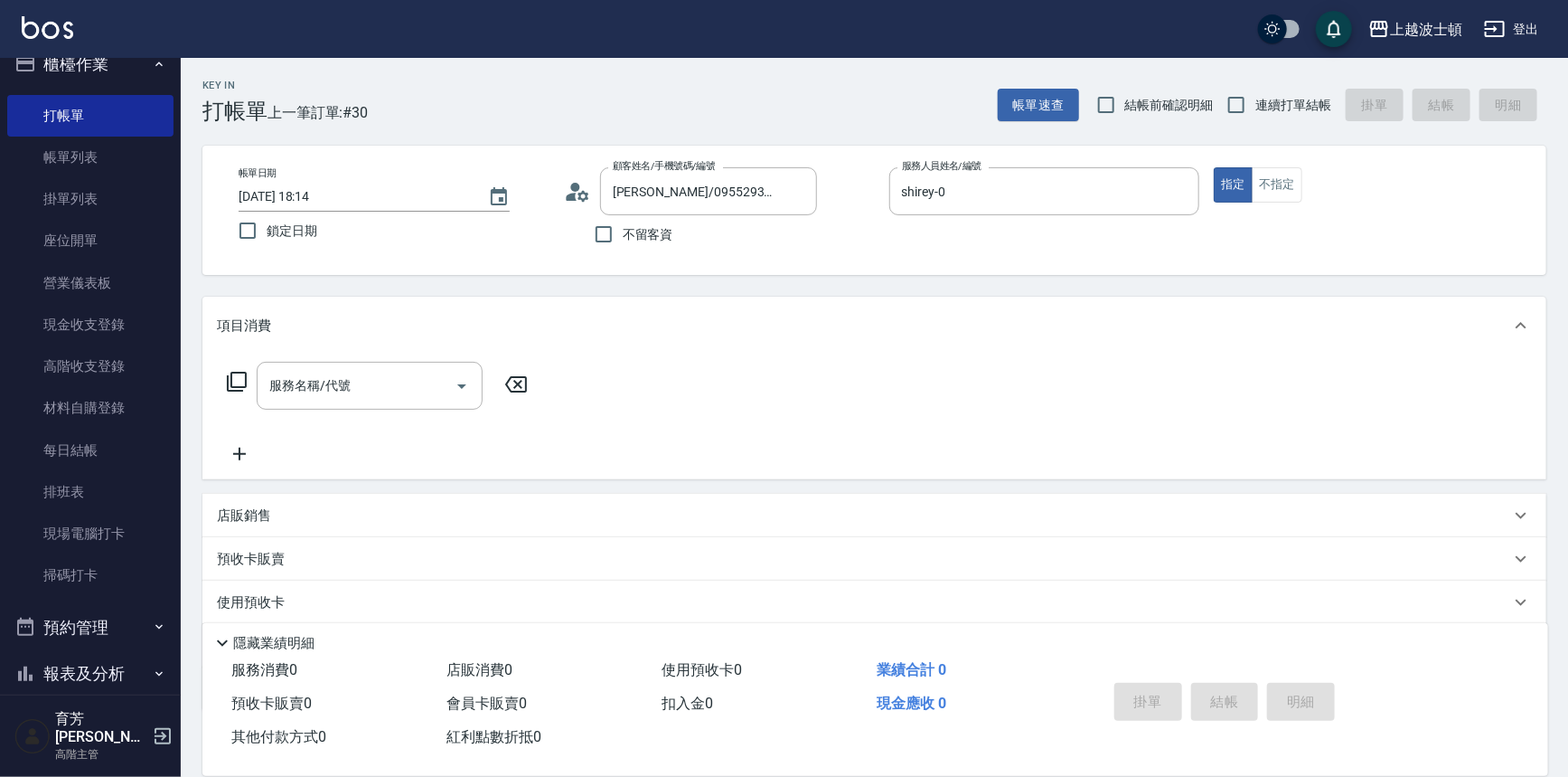
click at [239, 381] on icon at bounding box center [237, 382] width 22 height 22
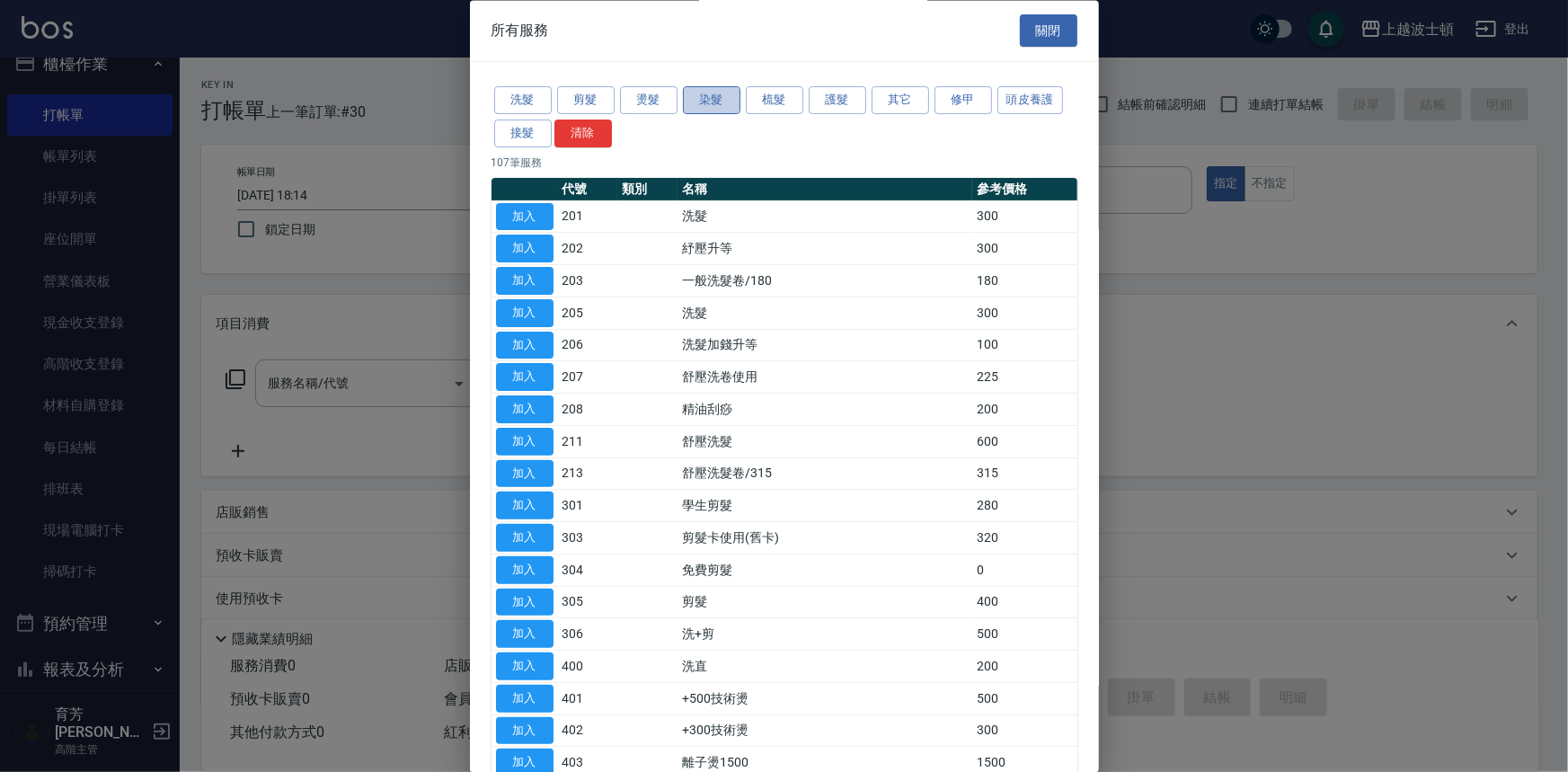
click at [719, 99] on button "染髮" at bounding box center [711, 101] width 57 height 28
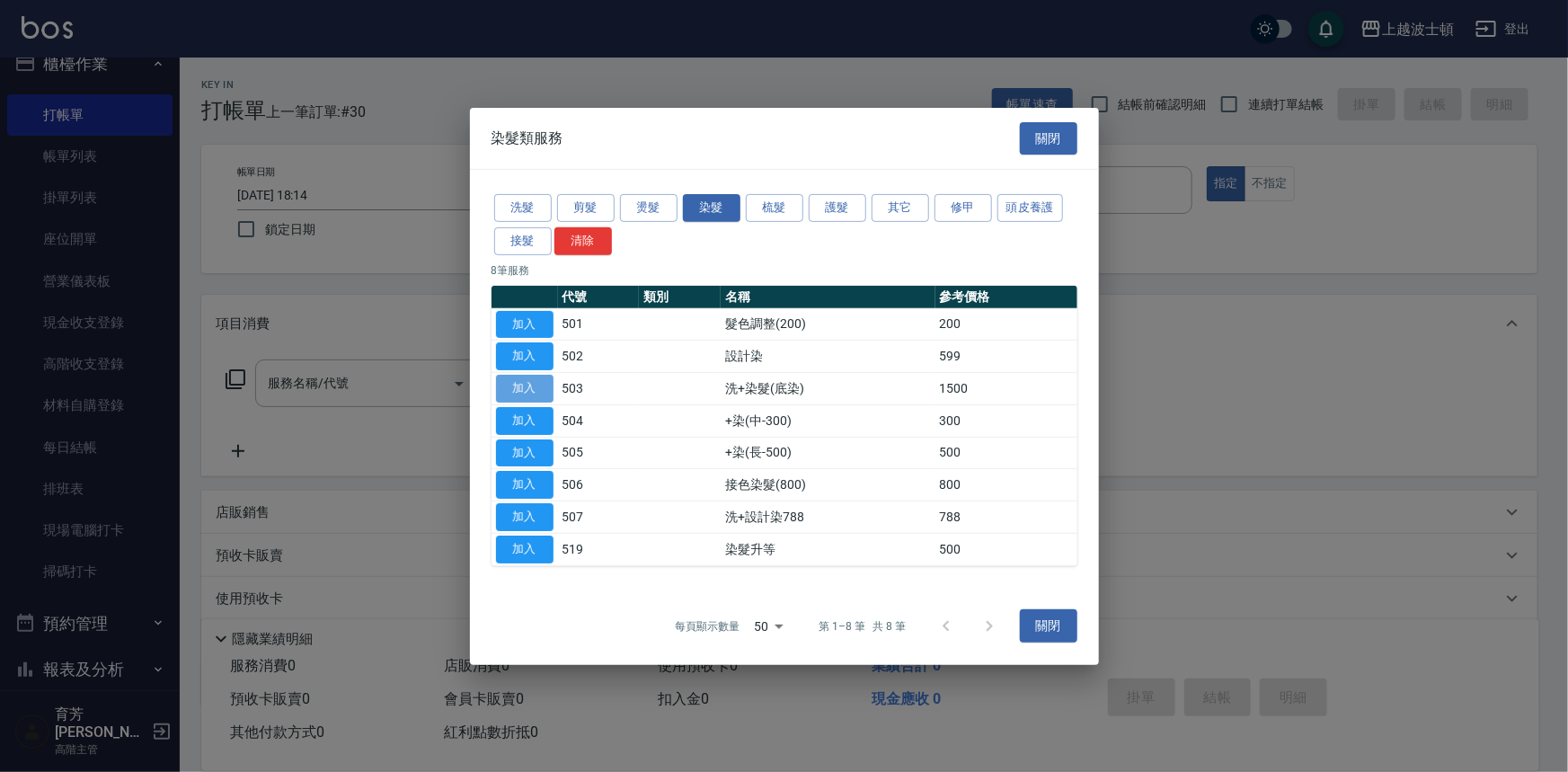
click at [524, 385] on button "加入" at bounding box center [524, 388] width 57 height 28
type input "洗+染髮(底染)(503)"
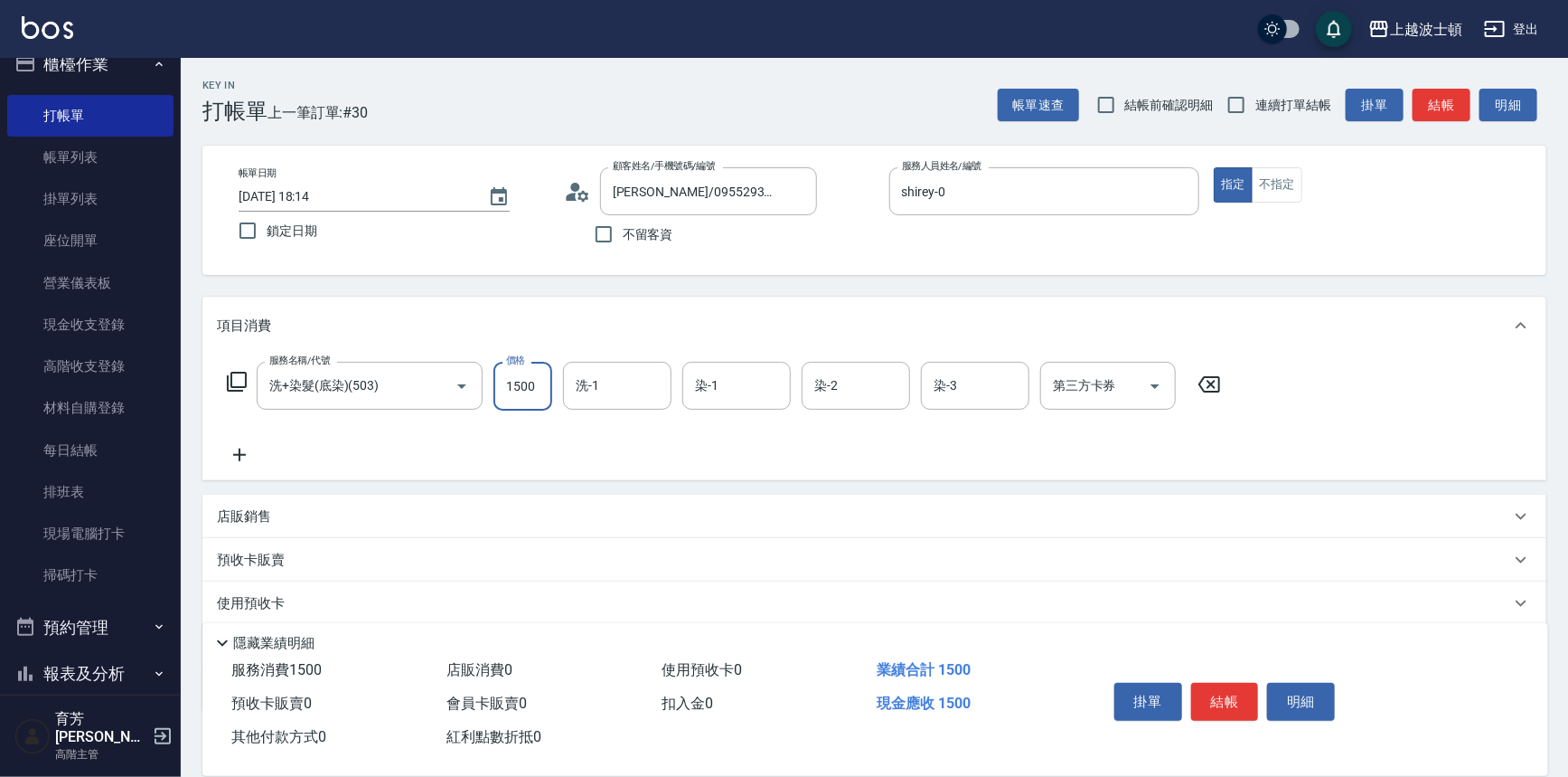
click at [546, 397] on input "1500" at bounding box center [523, 387] width 59 height 49
type input "1200"
click at [638, 385] on input "洗-1" at bounding box center [617, 386] width 92 height 31
drag, startPoint x: 647, startPoint y: 464, endPoint x: 708, endPoint y: 418, distance: 76.4
click at [647, 465] on div "[PERSON_NAME]-25" at bounding box center [617, 462] width 109 height 29
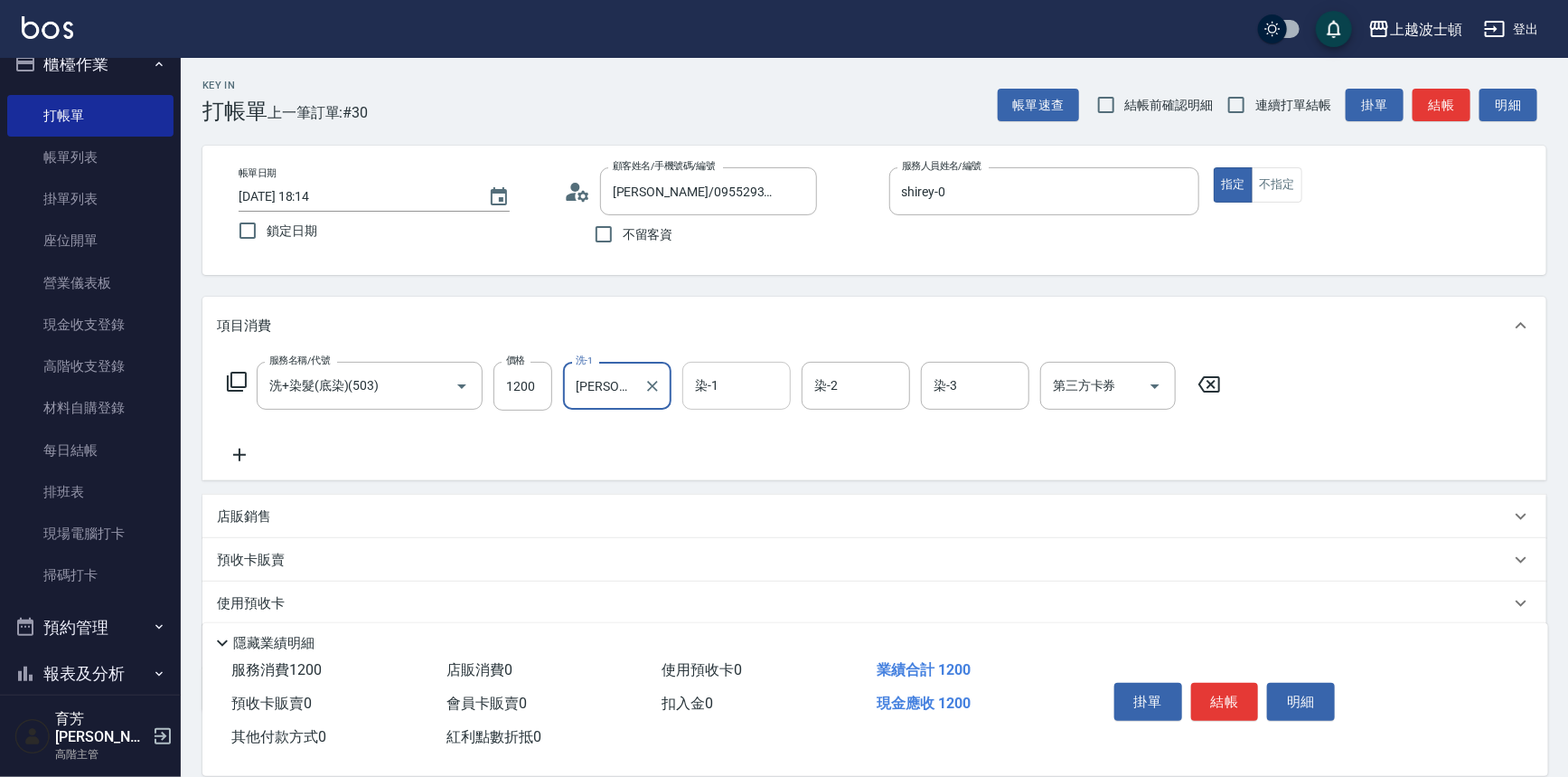
type input "[PERSON_NAME]-25"
click at [723, 388] on input "染-1" at bounding box center [737, 386] width 92 height 31
click at [727, 462] on span "[PERSON_NAME]-25" at bounding box center [754, 461] width 113 height 19
type input "[PERSON_NAME]-25"
click at [836, 361] on div "服務名稱/代號 洗+染髮(底染)(503) 服務名稱/代號 價格 1200 價格 洗-1 [PERSON_NAME]-25 洗-1 染-1 [PERSON_N…" at bounding box center [874, 417] width 1344 height 125
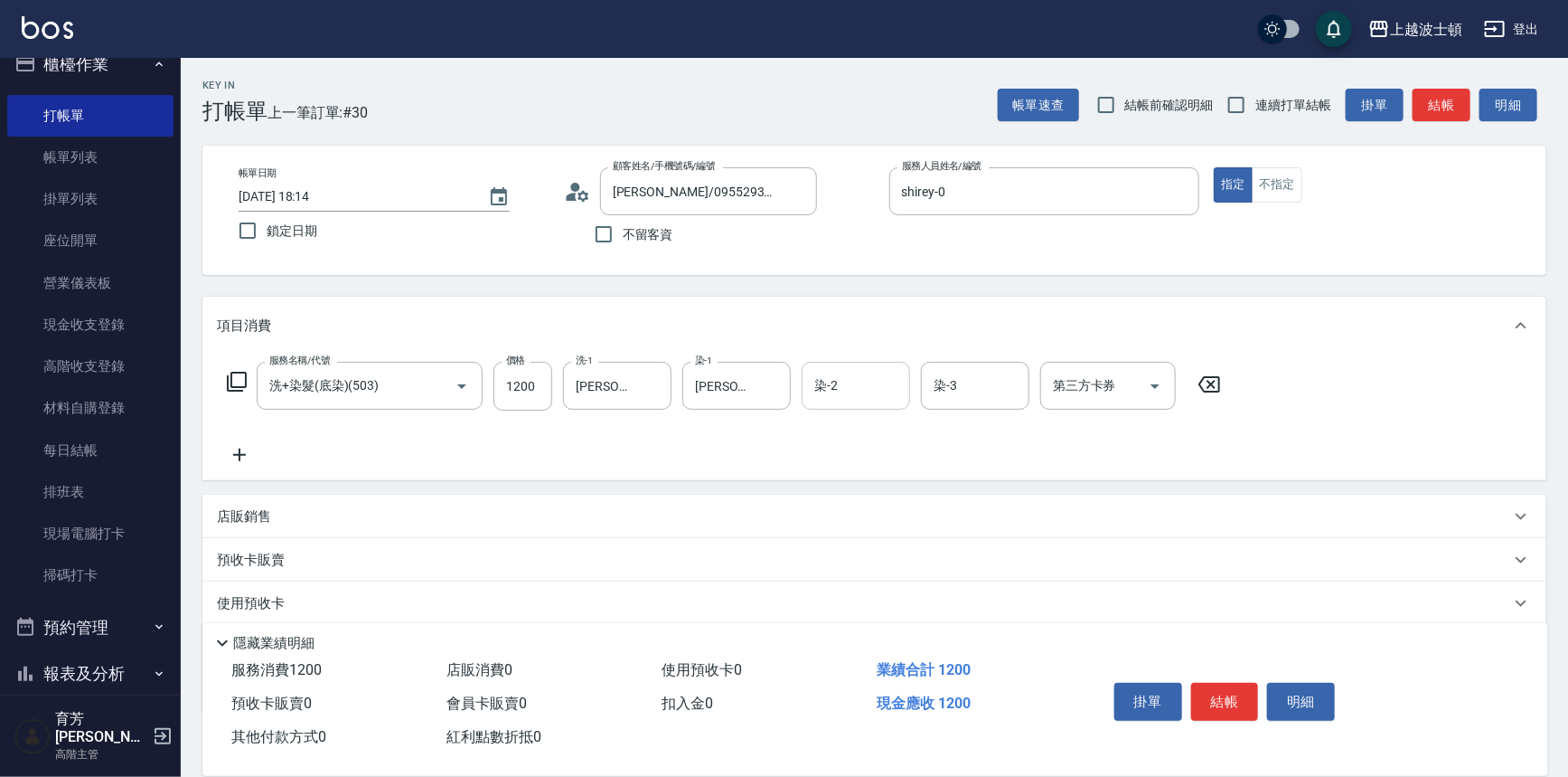
click at [843, 384] on input "染-2" at bounding box center [856, 386] width 92 height 31
click at [867, 452] on span "[PERSON_NAME]-25" at bounding box center [874, 461] width 113 height 19
type input "[PERSON_NAME]-25"
click at [990, 394] on input "染-3" at bounding box center [975, 386] width 92 height 31
click at [988, 460] on span "[PERSON_NAME]-25" at bounding box center [993, 461] width 113 height 19
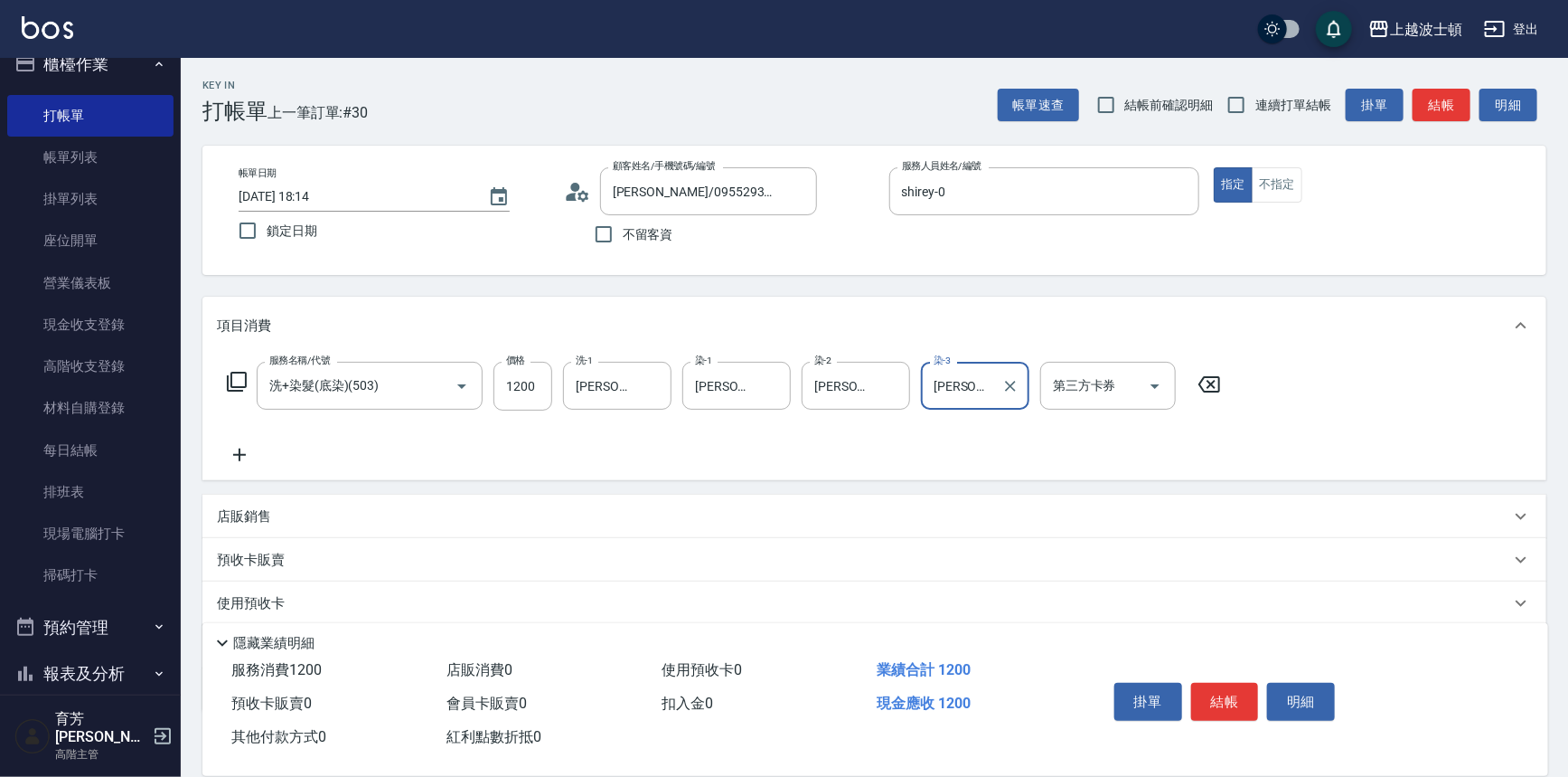
type input "[PERSON_NAME]-25"
click at [239, 377] on icon at bounding box center [237, 382] width 22 height 22
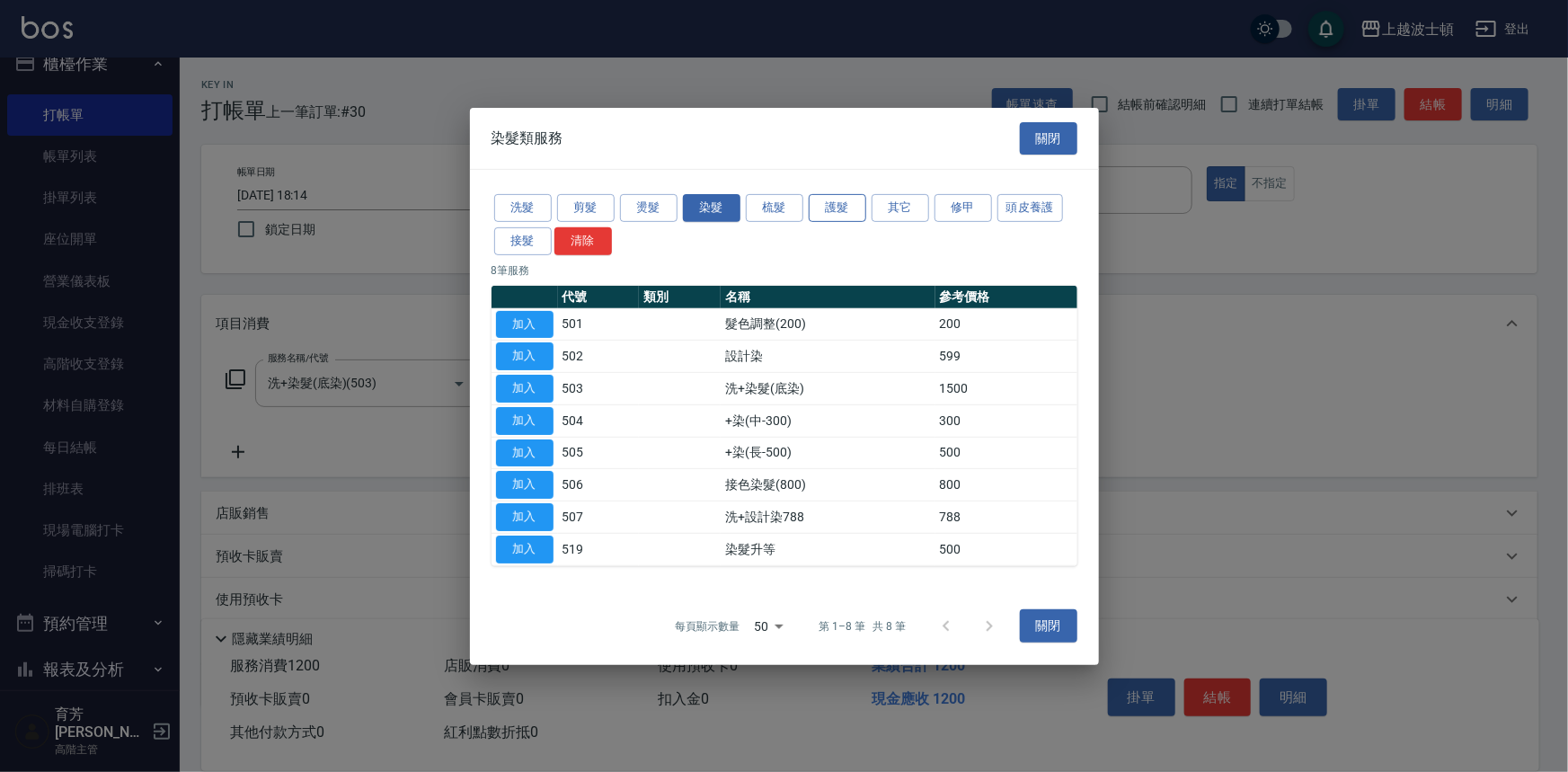
click at [854, 209] on button "護髮" at bounding box center [837, 208] width 57 height 28
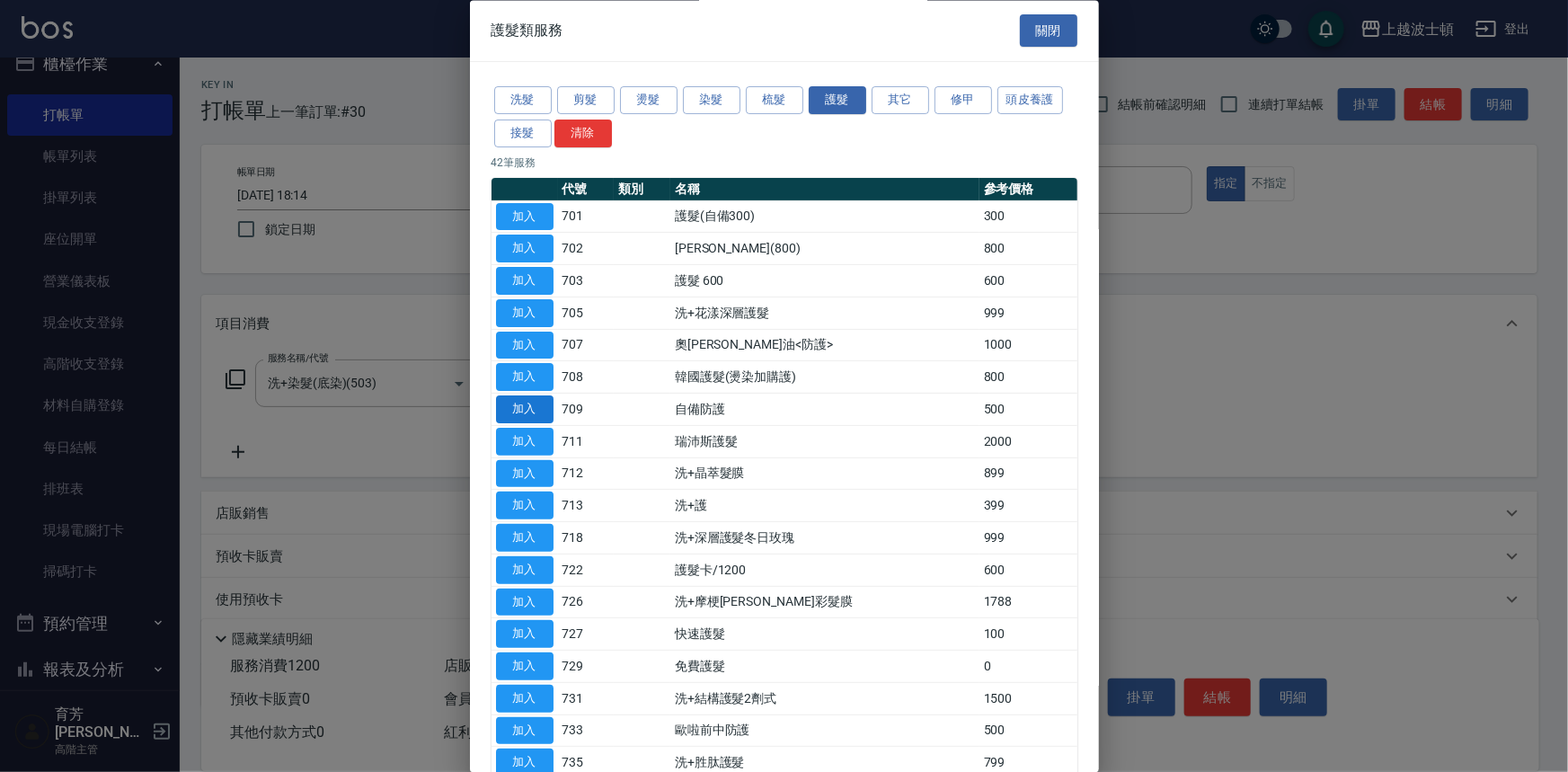
click at [537, 411] on button "加入" at bounding box center [524, 410] width 57 height 28
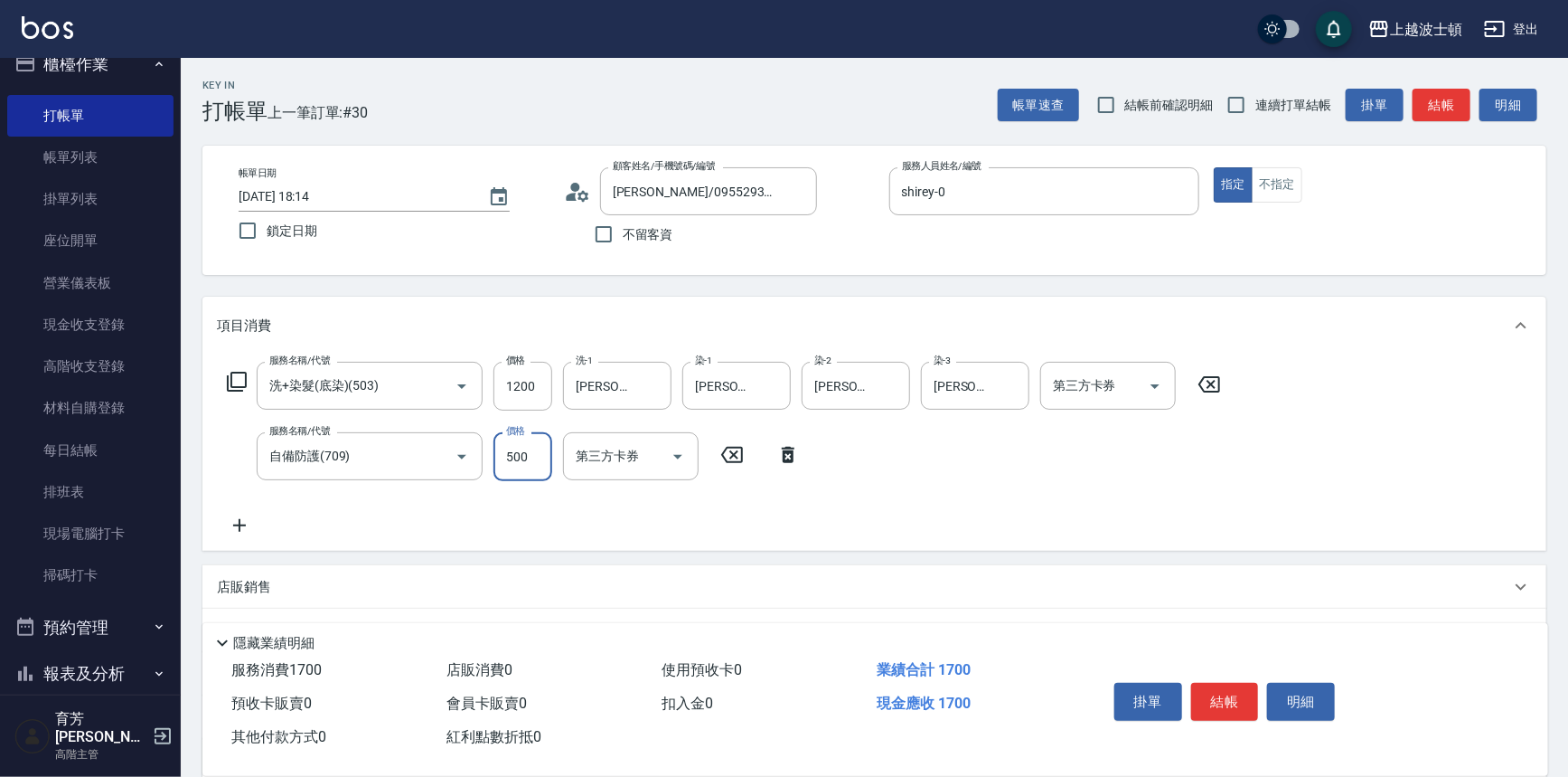
click at [552, 435] on input "500" at bounding box center [523, 457] width 59 height 49
type input "300"
click at [232, 373] on icon at bounding box center [237, 382] width 20 height 20
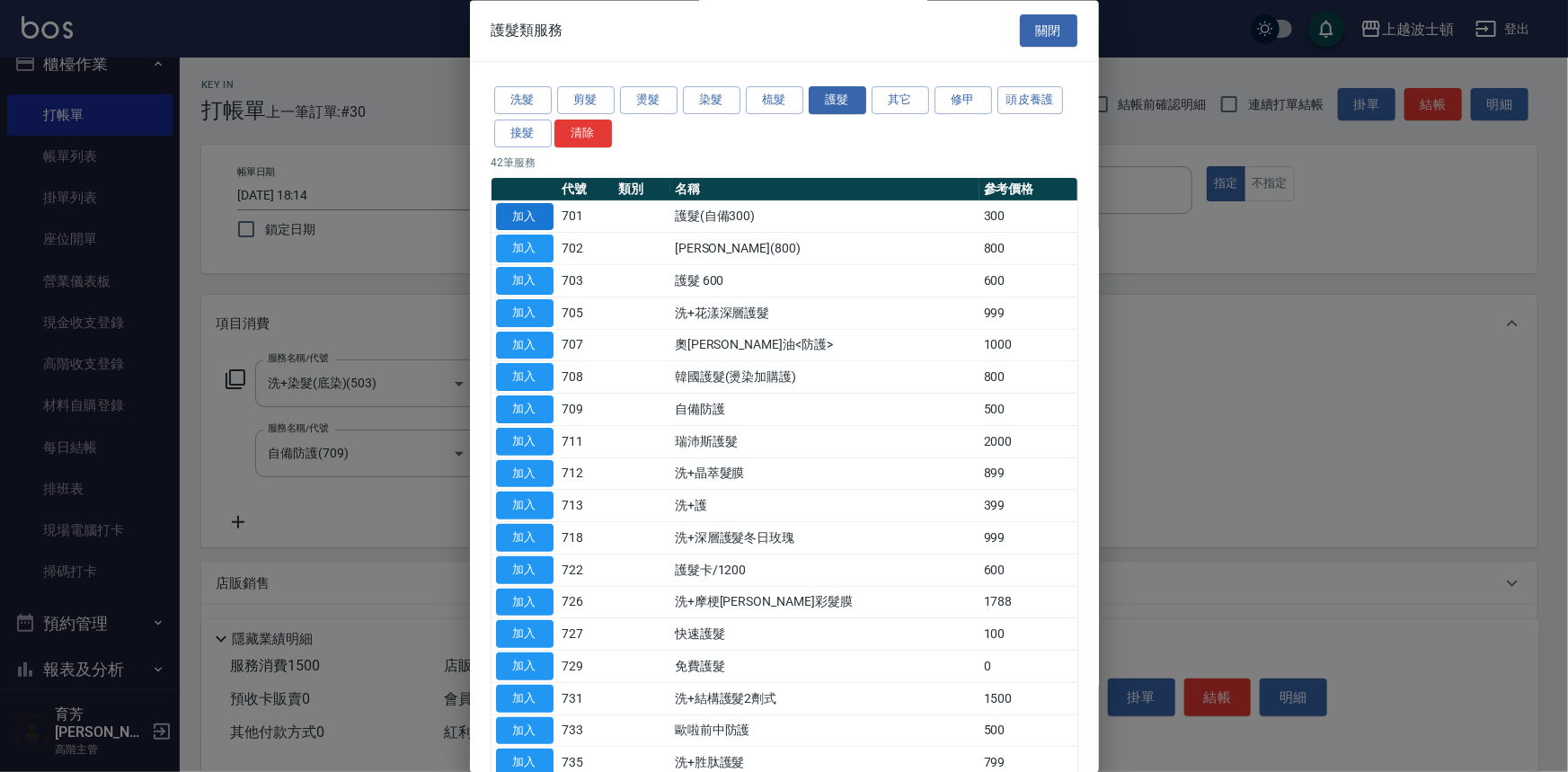
click at [544, 211] on button "加入" at bounding box center [524, 217] width 57 height 28
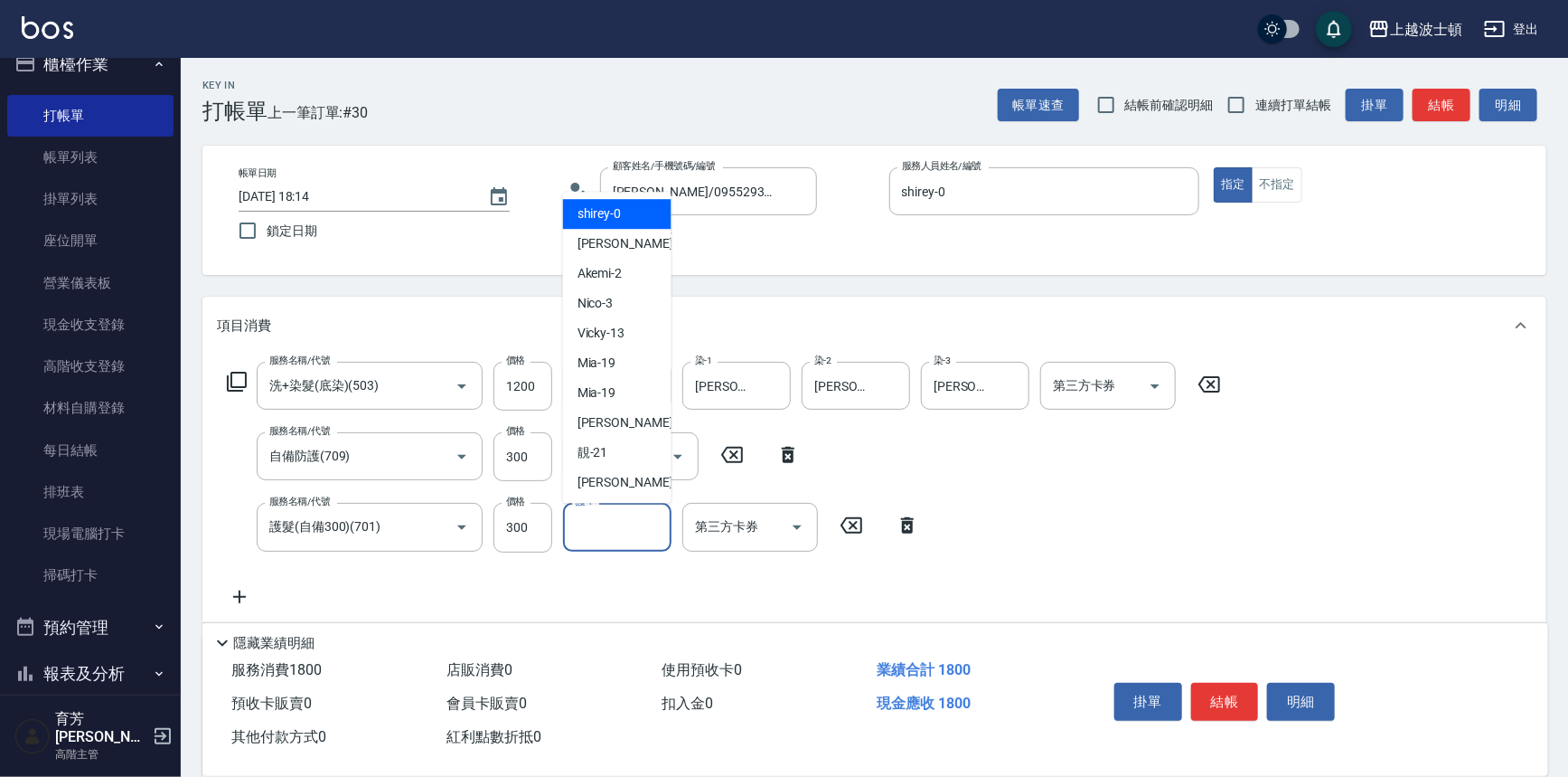
click at [638, 527] on input "護-1" at bounding box center [617, 526] width 92 height 31
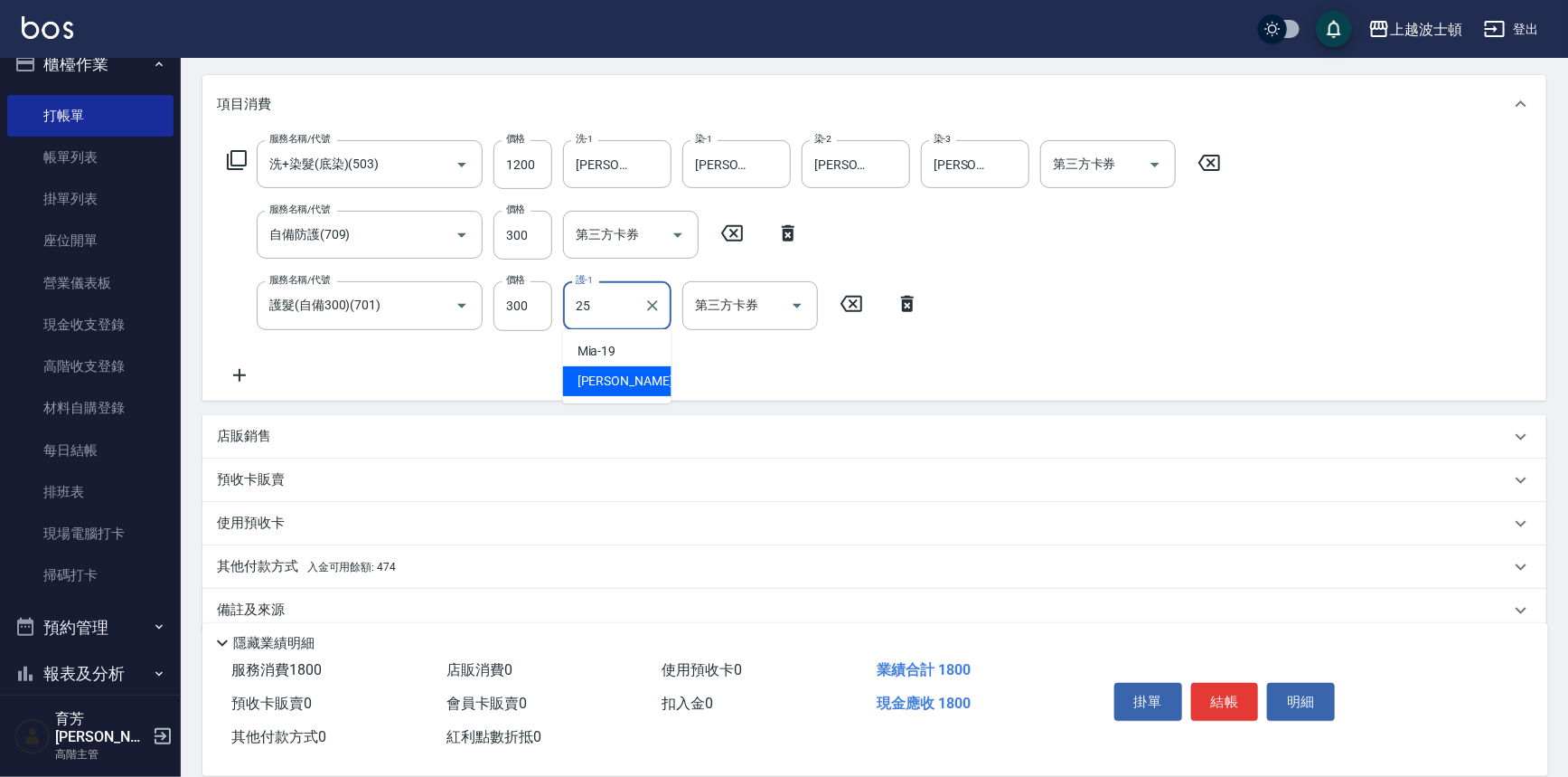
scroll to position [235, 0]
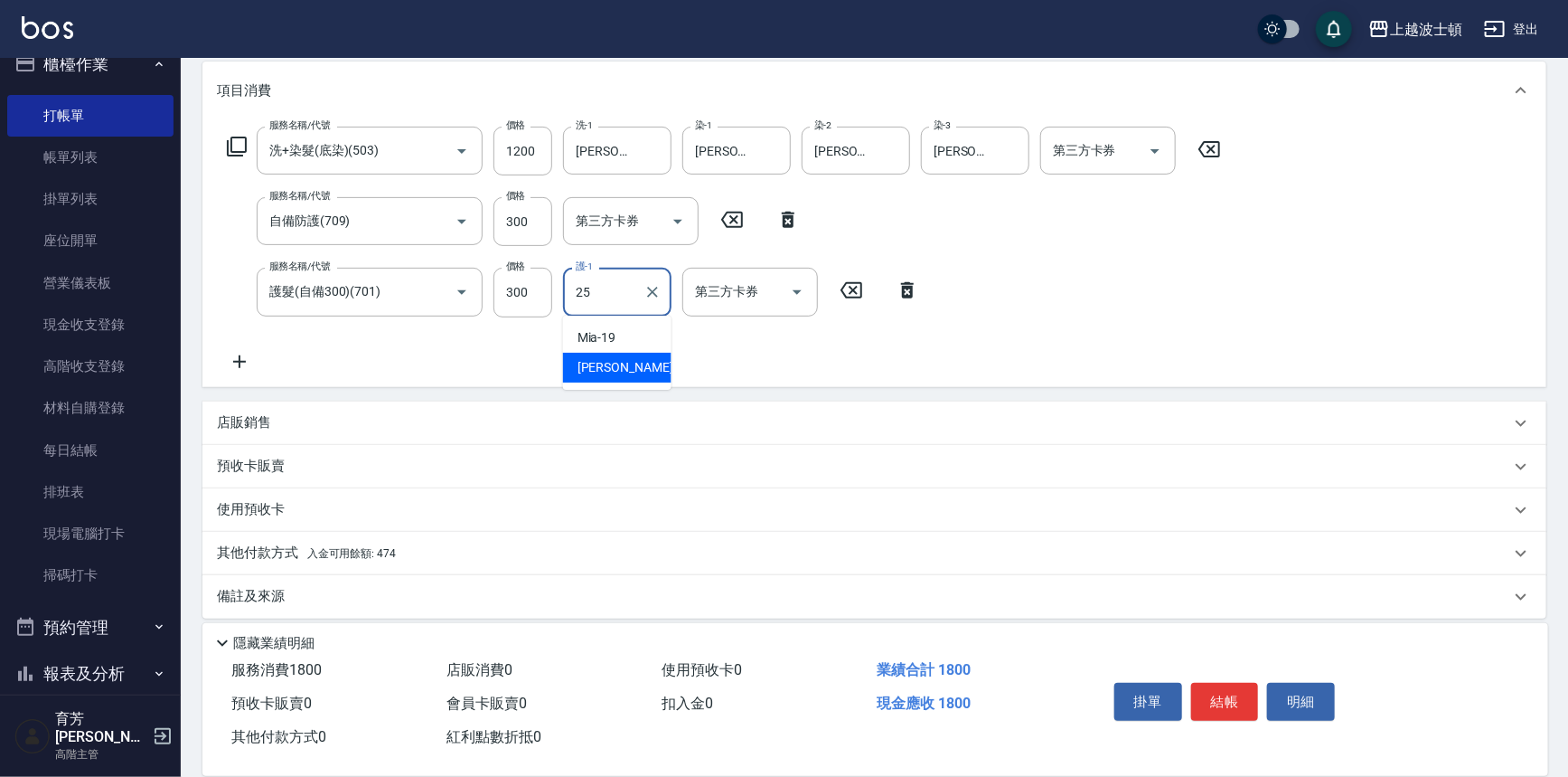
type input "25"
click at [290, 436] on div "店販銷售" at bounding box center [874, 423] width 1344 height 43
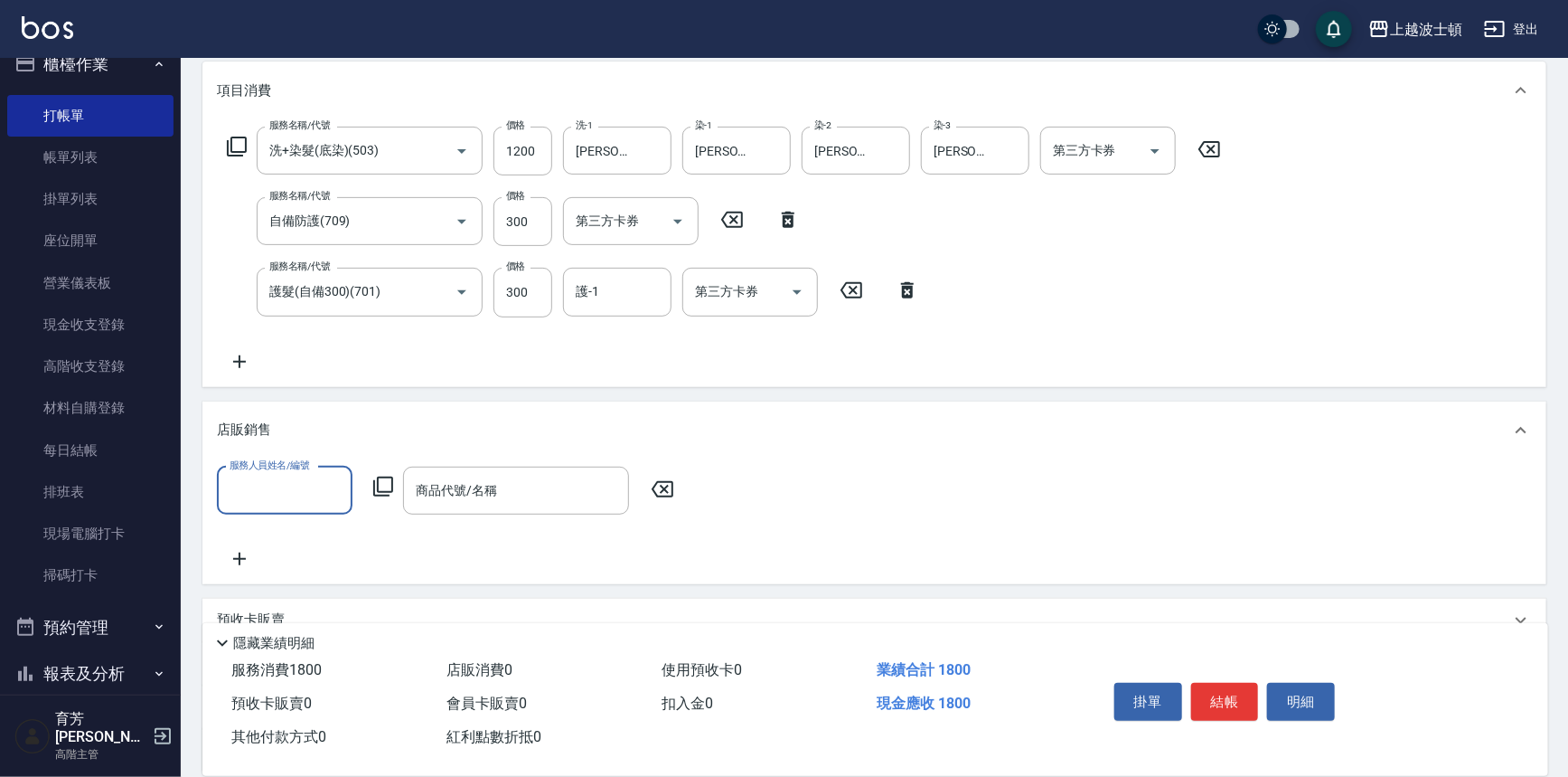
scroll to position [0, 0]
click at [636, 305] on input "護-1" at bounding box center [617, 292] width 92 height 31
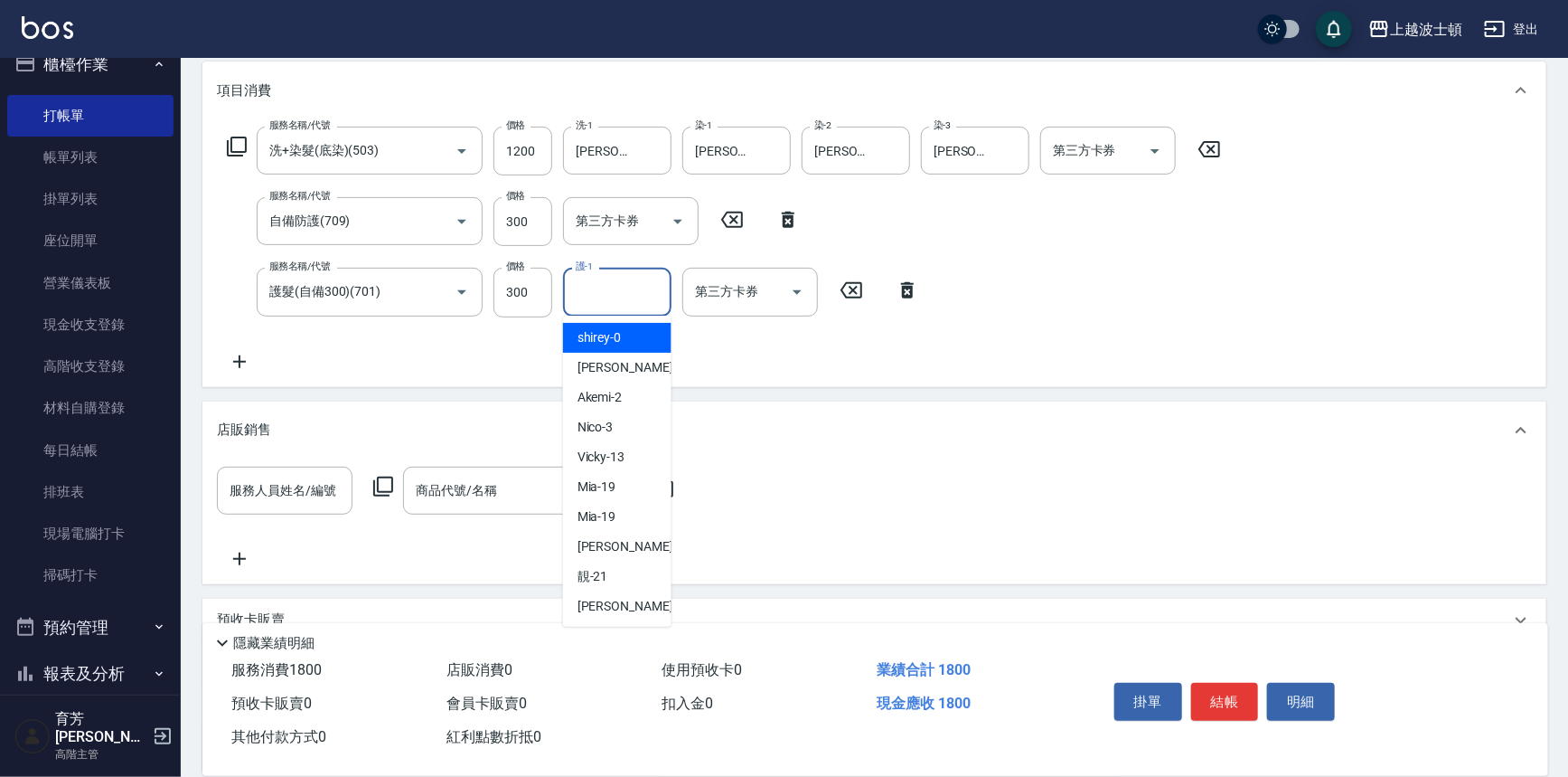
click at [634, 286] on input "護-1" at bounding box center [617, 292] width 92 height 31
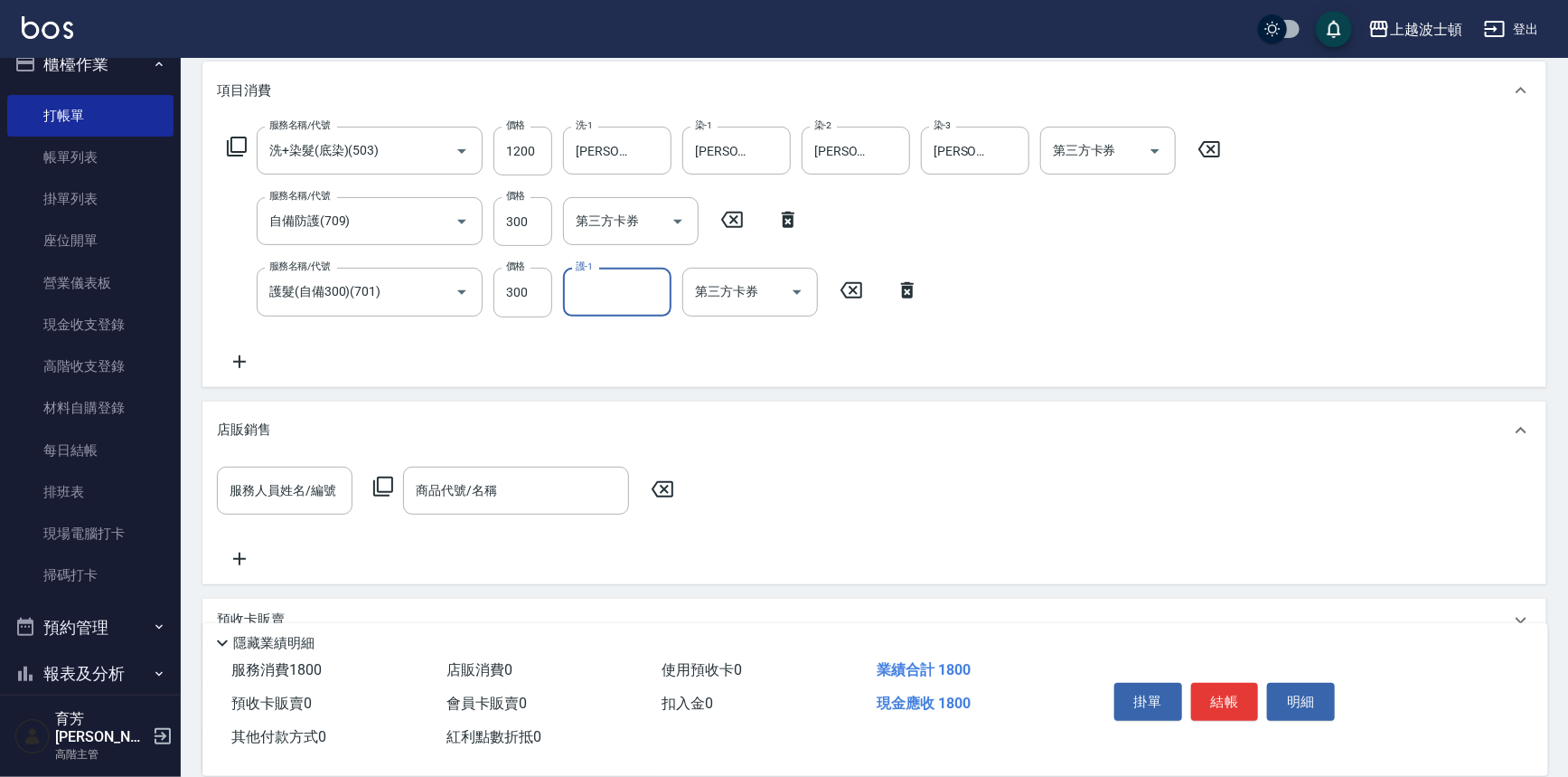
type input "0"
click at [634, 288] on input "0" at bounding box center [604, 292] width 66 height 31
click at [633, 367] on div "[PERSON_NAME]-25" at bounding box center [617, 367] width 109 height 29
type input "[PERSON_NAME]-25"
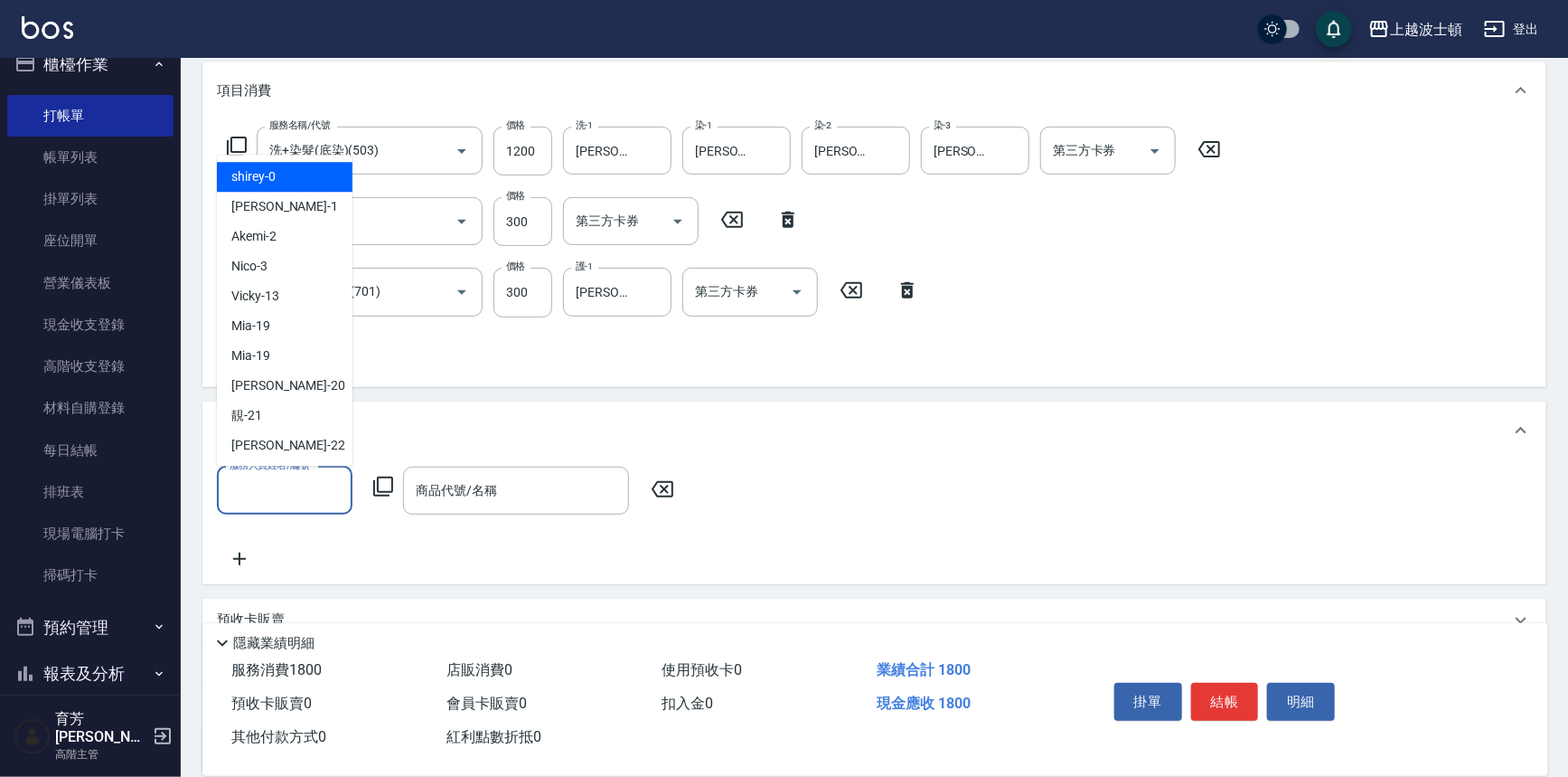
click at [325, 483] on input "服務人員姓名/編號" at bounding box center [285, 490] width 119 height 31
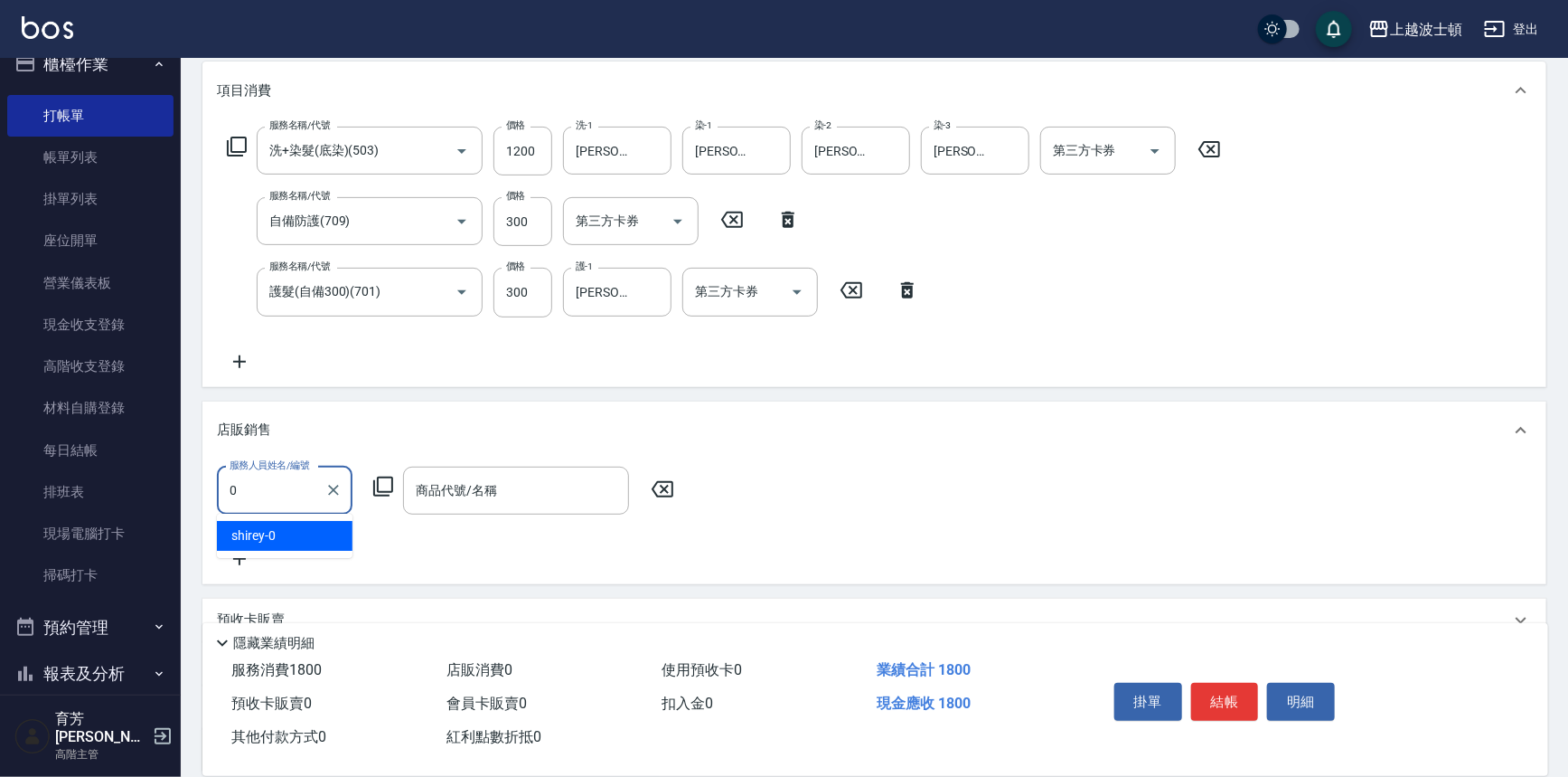
click at [330, 526] on div "shirey -0" at bounding box center [285, 535] width 136 height 29
type input "shirey-0"
click at [470, 491] on input "商品代號/名稱" at bounding box center [515, 490] width 209 height 31
click at [386, 480] on icon at bounding box center [383, 486] width 22 height 22
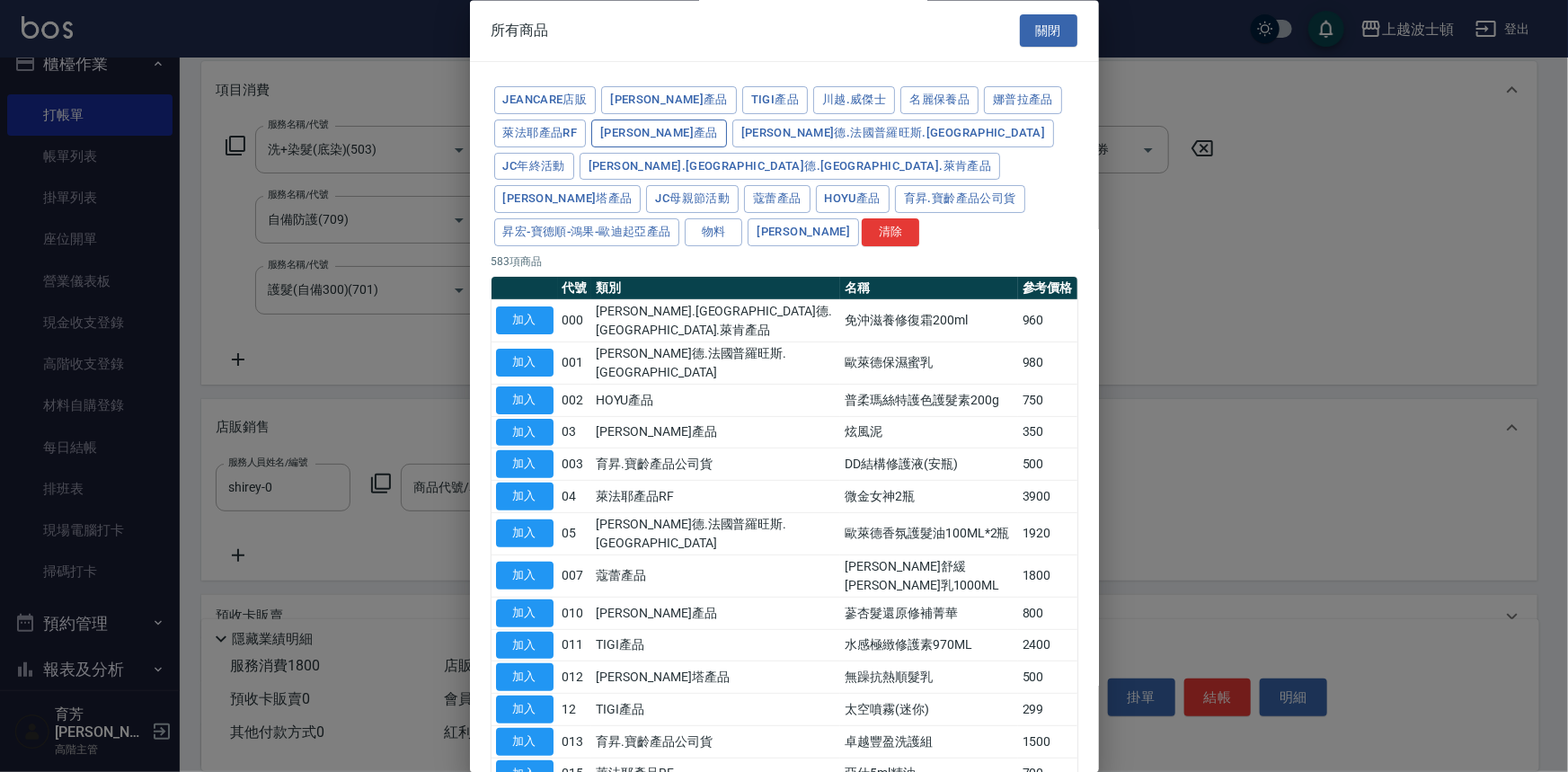
click at [623, 124] on button "[PERSON_NAME]產品" at bounding box center [659, 133] width 136 height 28
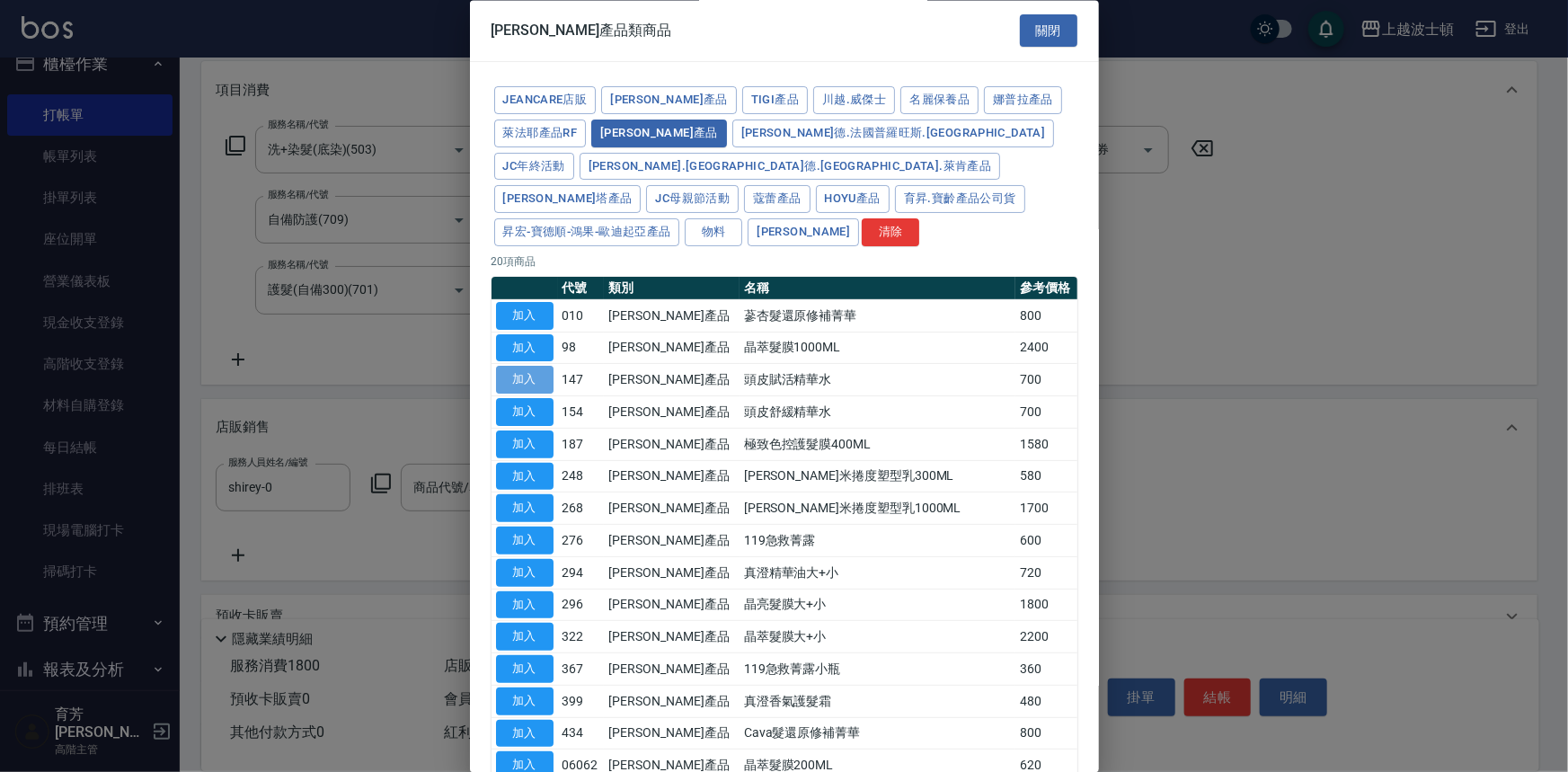
click at [546, 367] on button "加入" at bounding box center [524, 380] width 57 height 28
type input "頭皮賦活精華水"
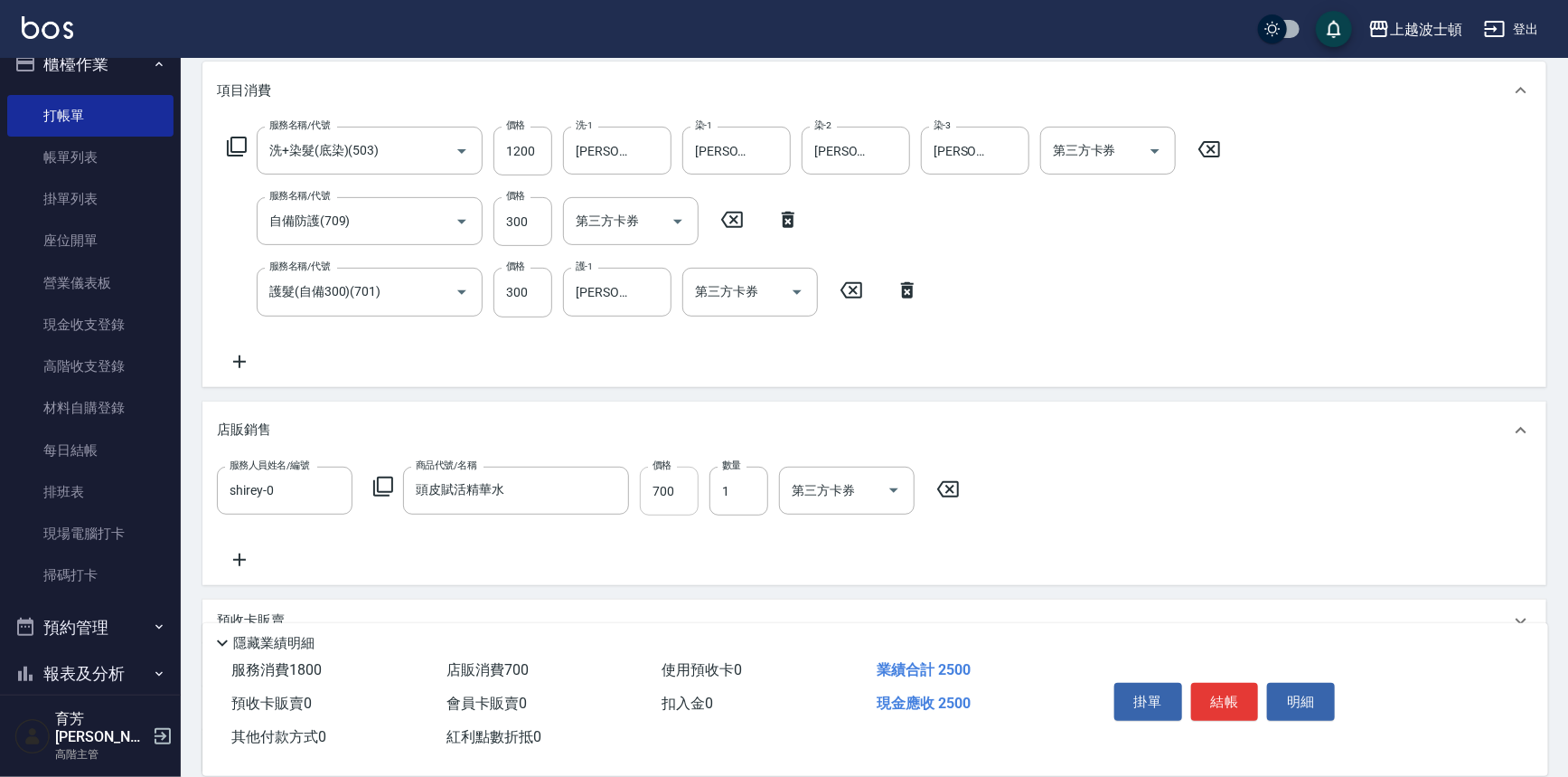
click at [680, 492] on input "700" at bounding box center [669, 491] width 59 height 49
type input "600"
click at [1214, 693] on button "結帳" at bounding box center [1225, 702] width 67 height 38
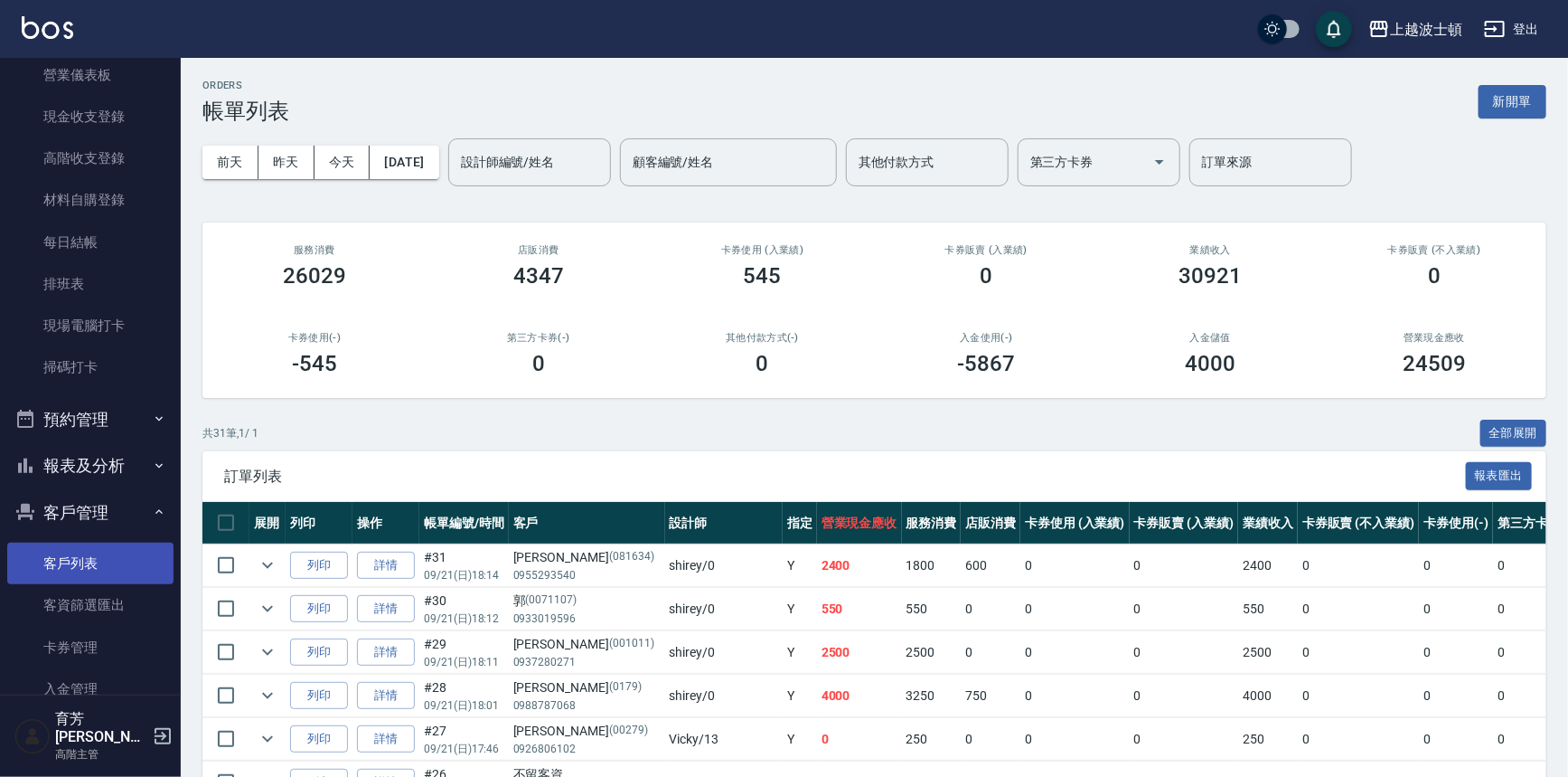
scroll to position [233, 0]
click at [142, 571] on link "客戶列表" at bounding box center [90, 563] width 166 height 42
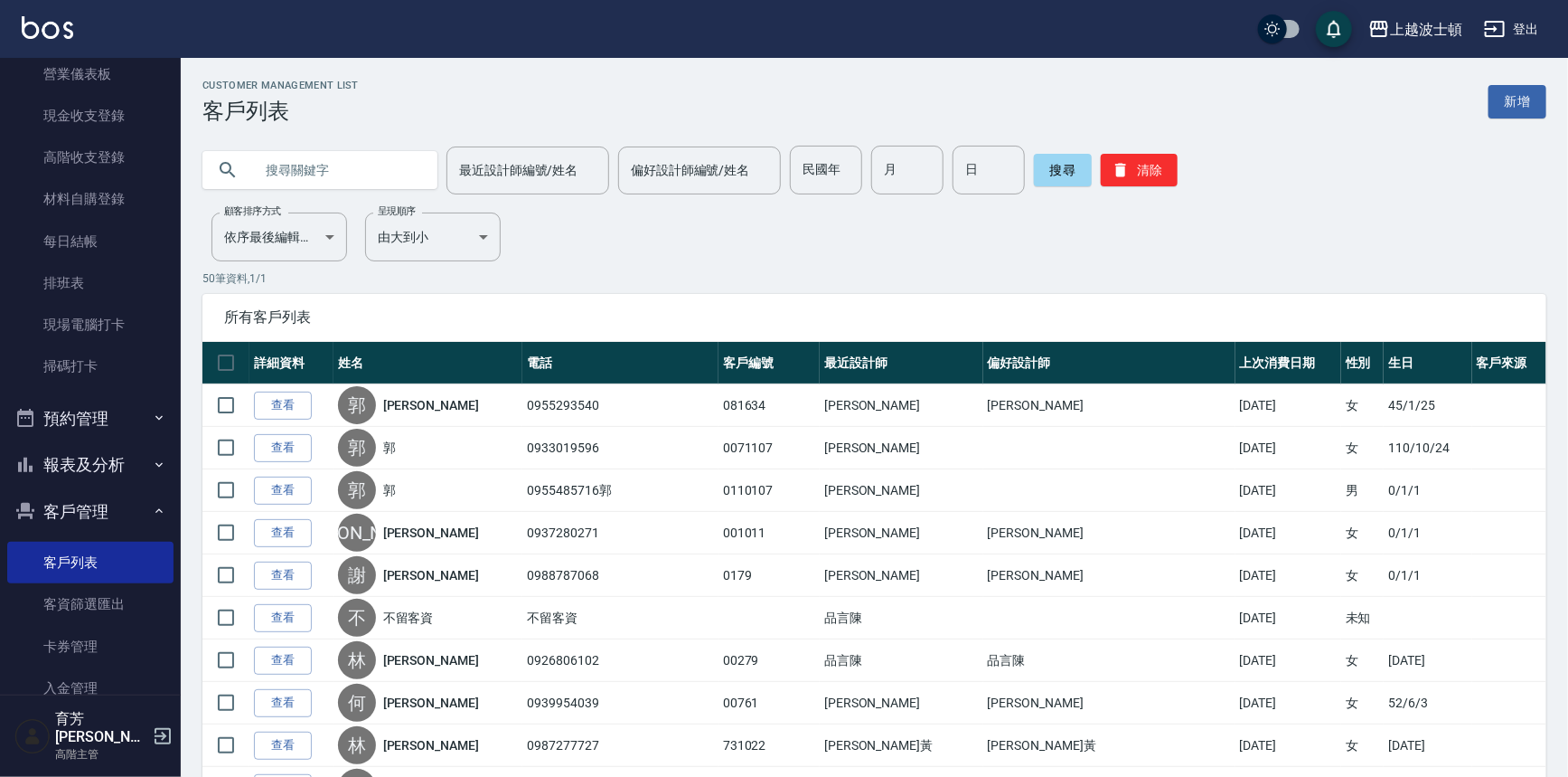
click at [331, 171] on input "text" at bounding box center [338, 170] width 170 height 49
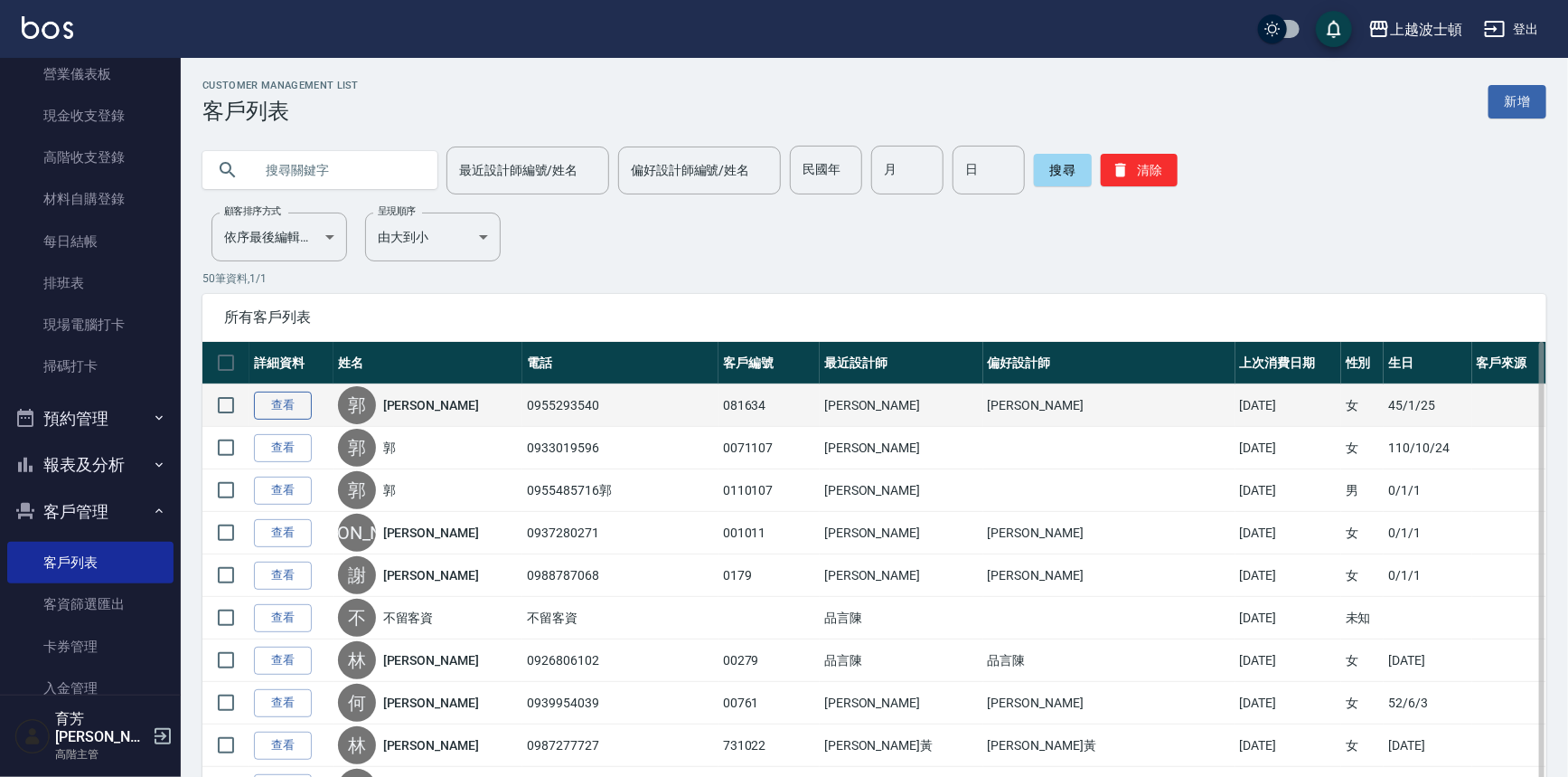
click at [261, 397] on link "查看" at bounding box center [283, 405] width 58 height 28
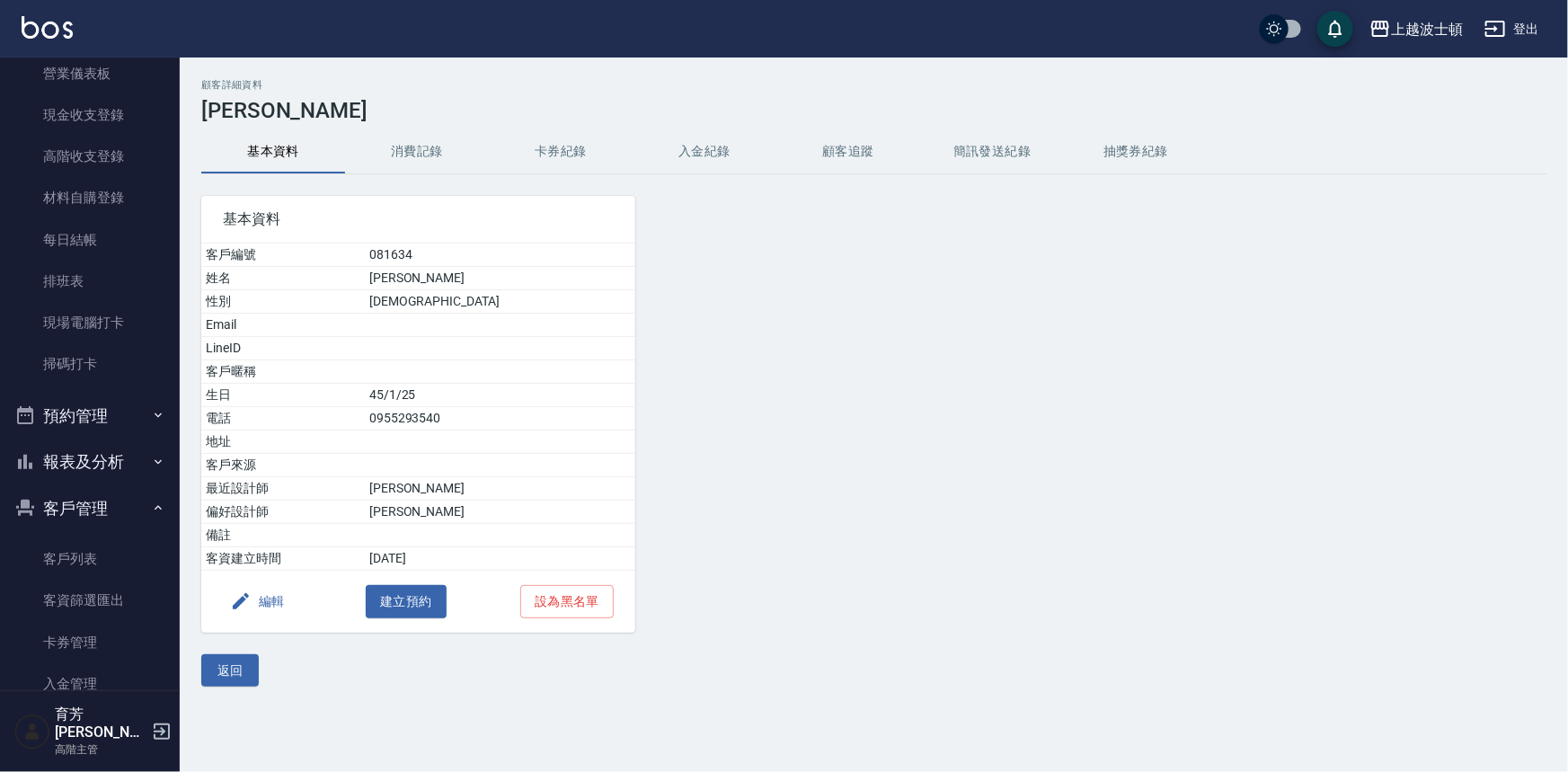
click at [407, 135] on button "消費記錄" at bounding box center [417, 152] width 144 height 43
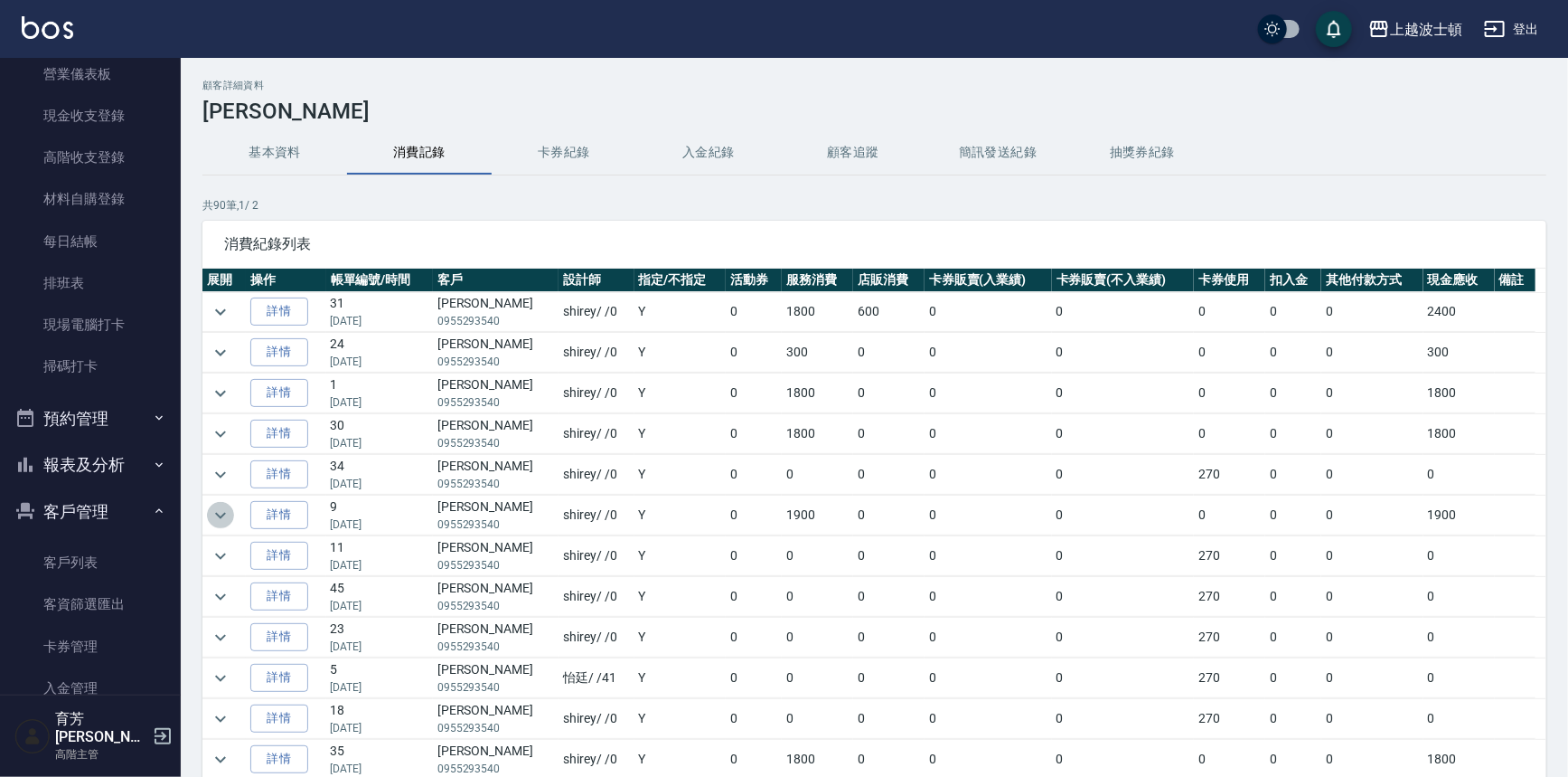
click at [220, 511] on icon "expand row" at bounding box center [220, 516] width 22 height 22
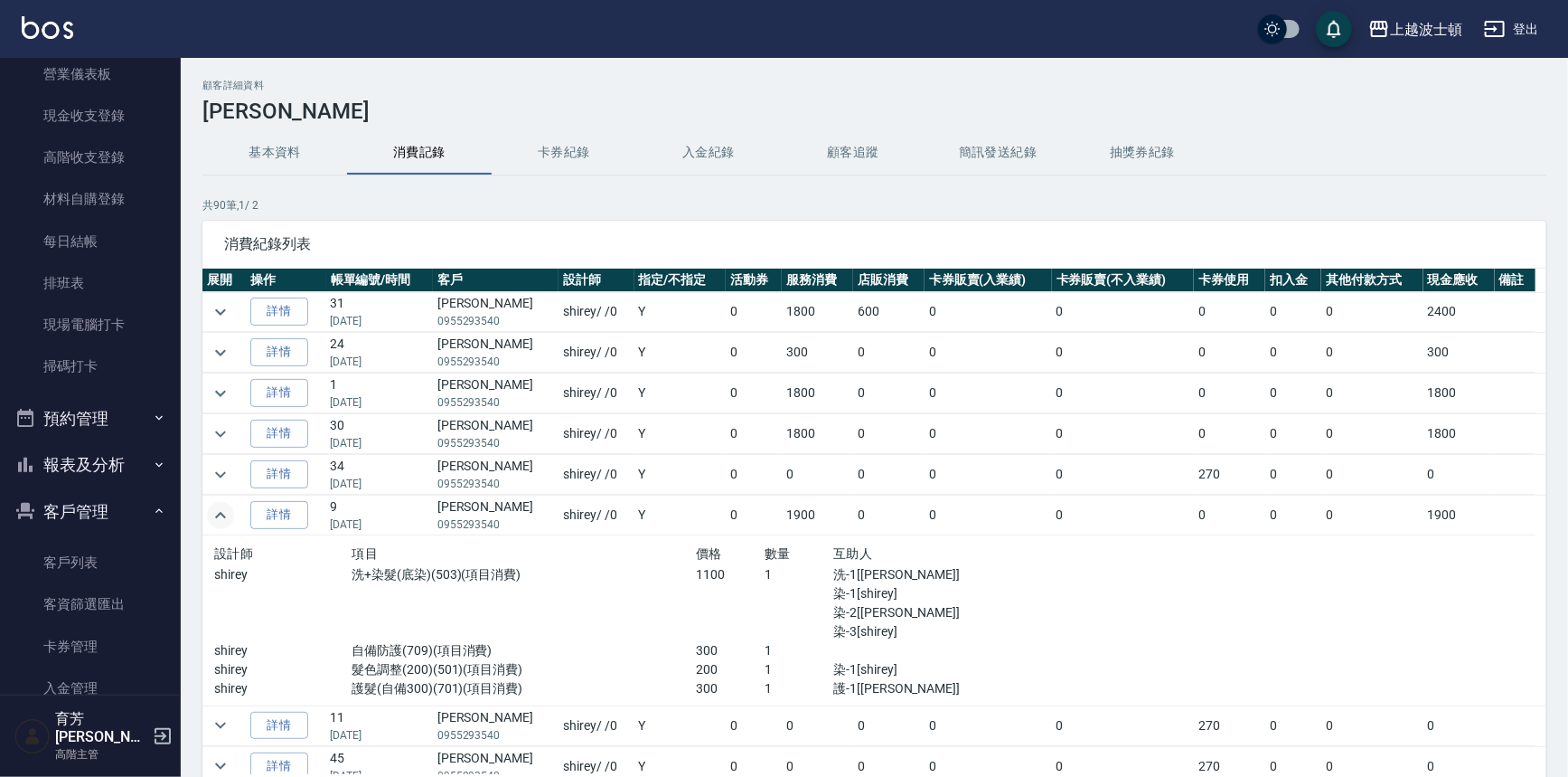
click at [255, 153] on button "基本資料" at bounding box center [275, 153] width 145 height 43
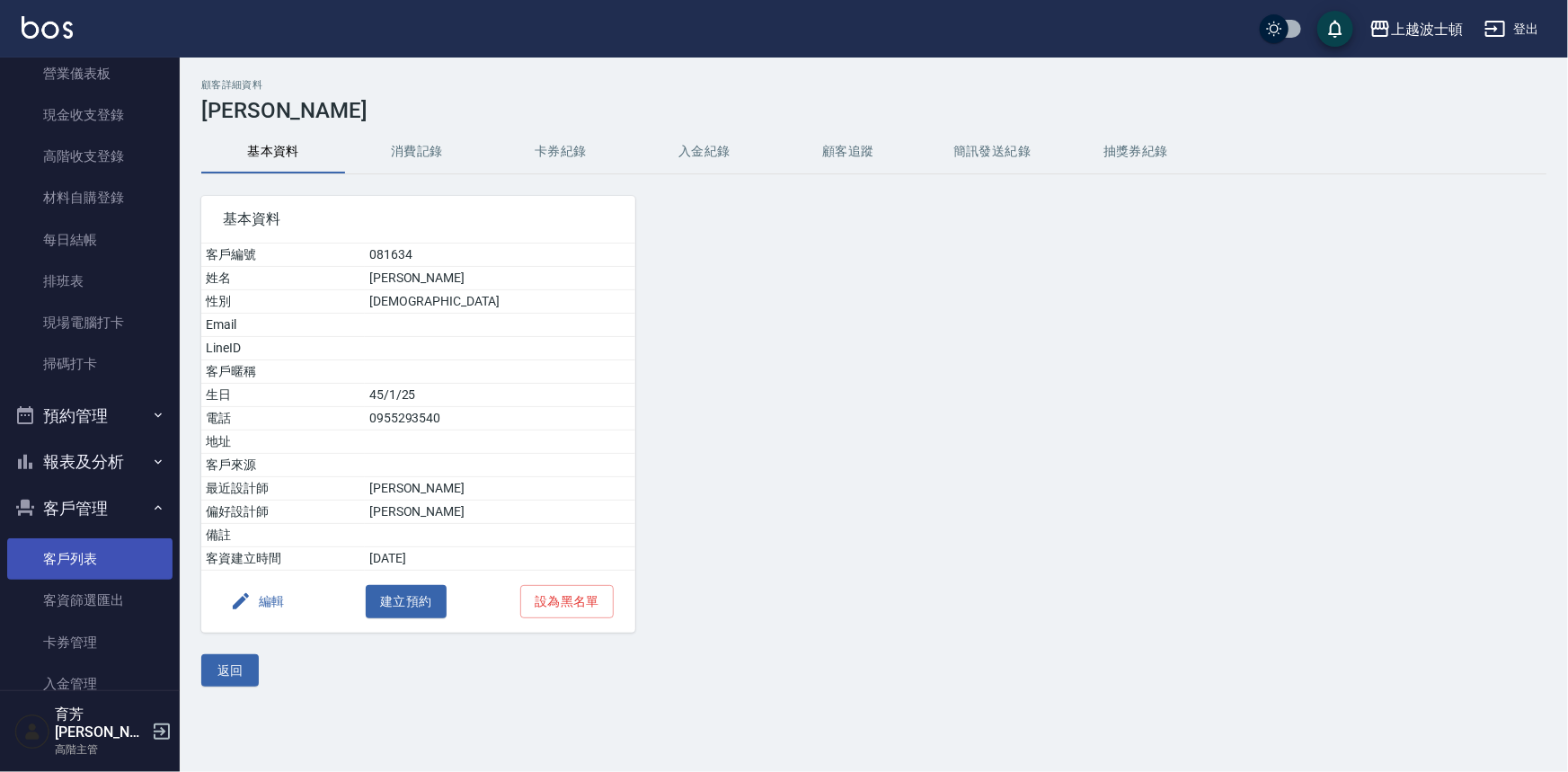
click at [103, 555] on link "客戶列表" at bounding box center [89, 559] width 165 height 42
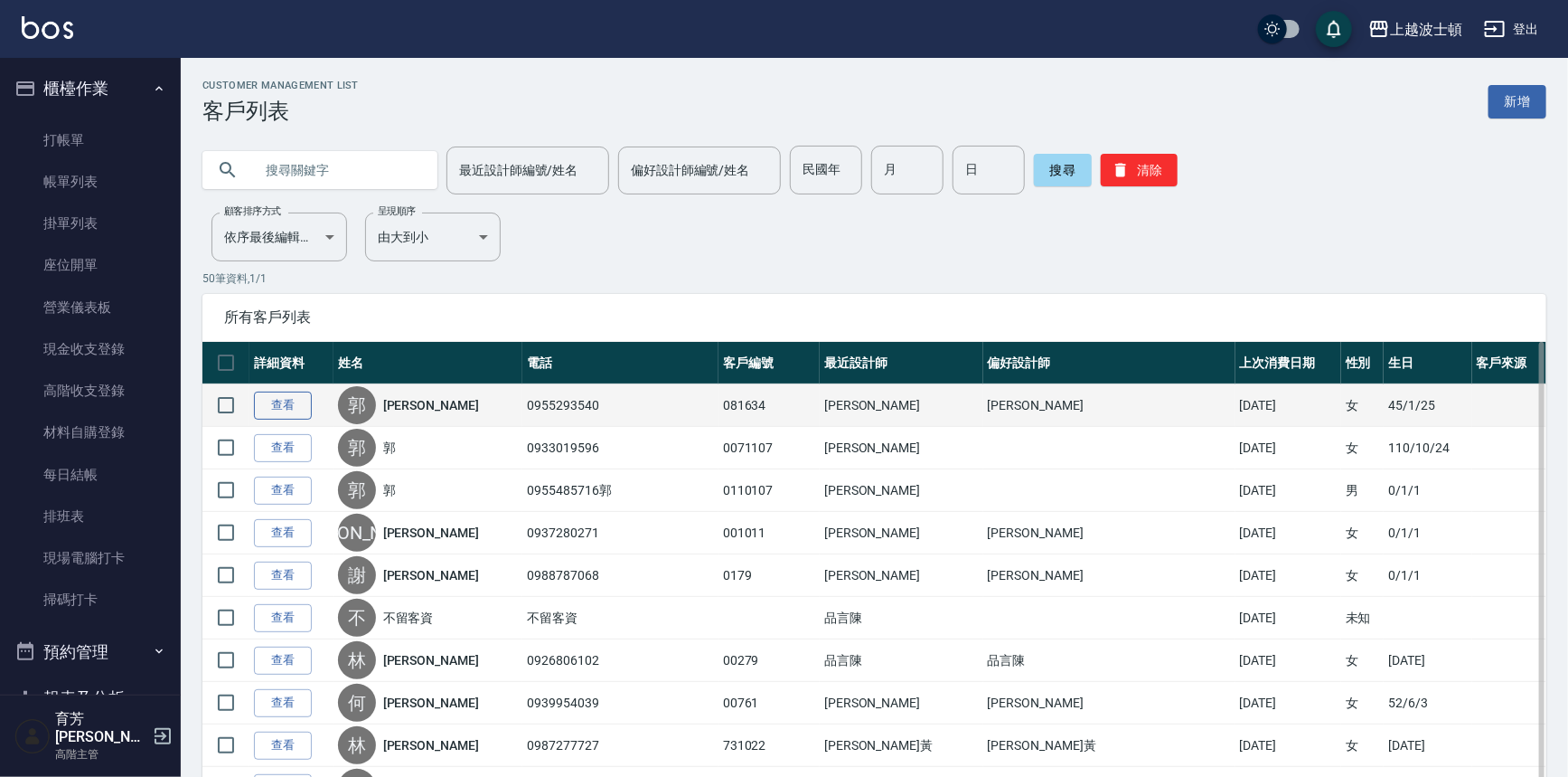
click at [273, 403] on link "查看" at bounding box center [283, 405] width 58 height 28
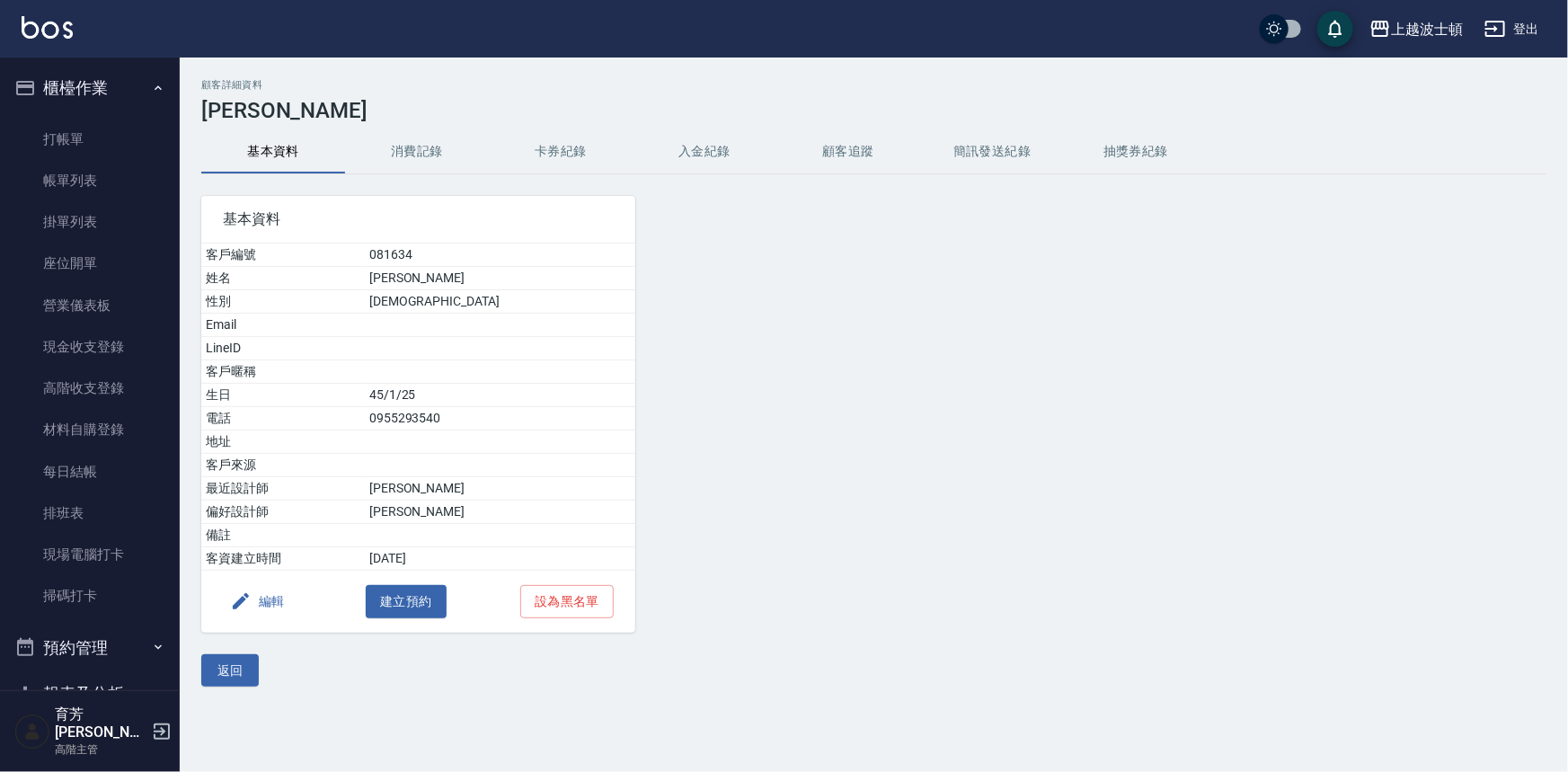
click at [415, 158] on button "消費記錄" at bounding box center [417, 152] width 144 height 43
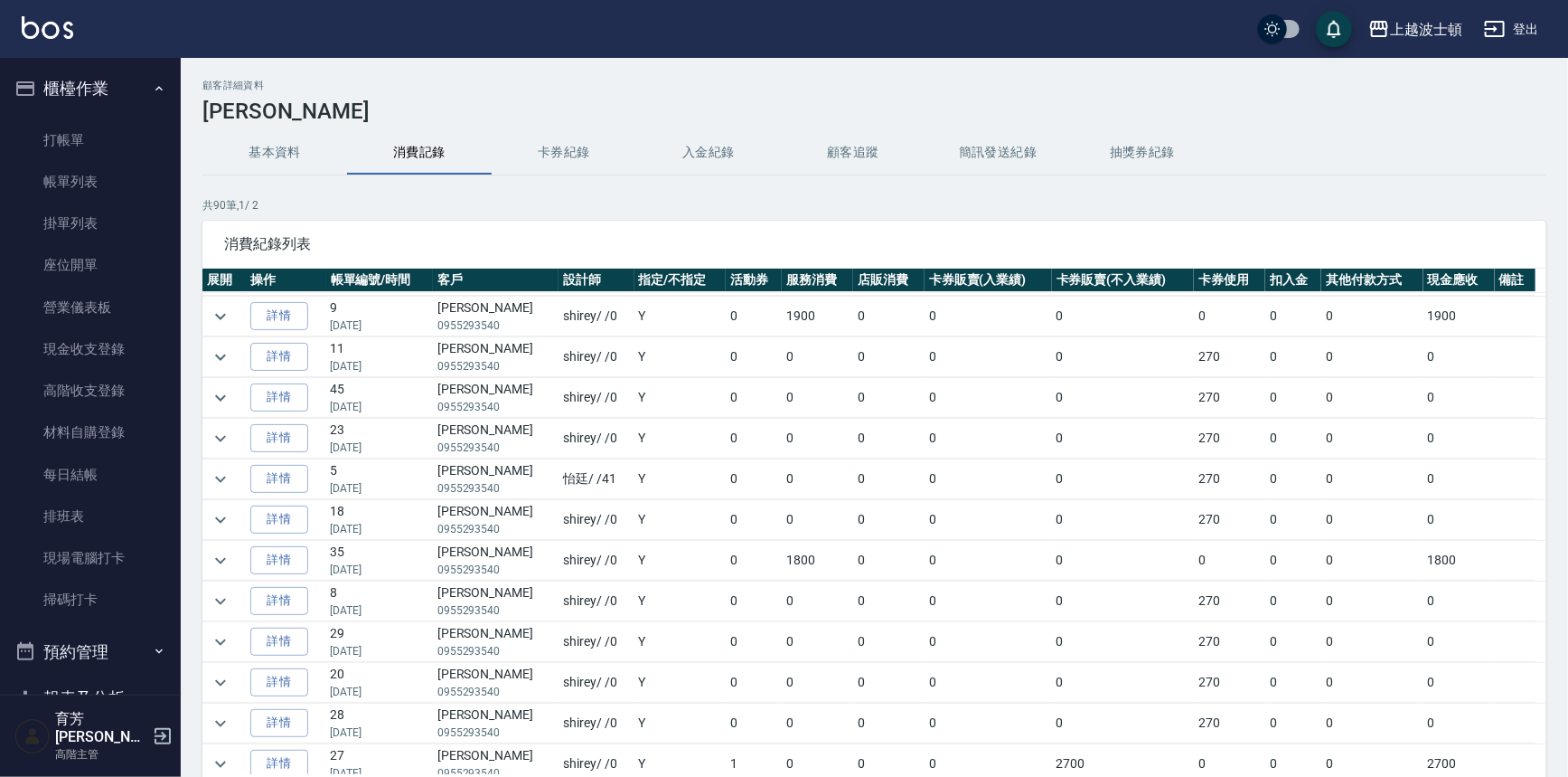
scroll to position [190, 0]
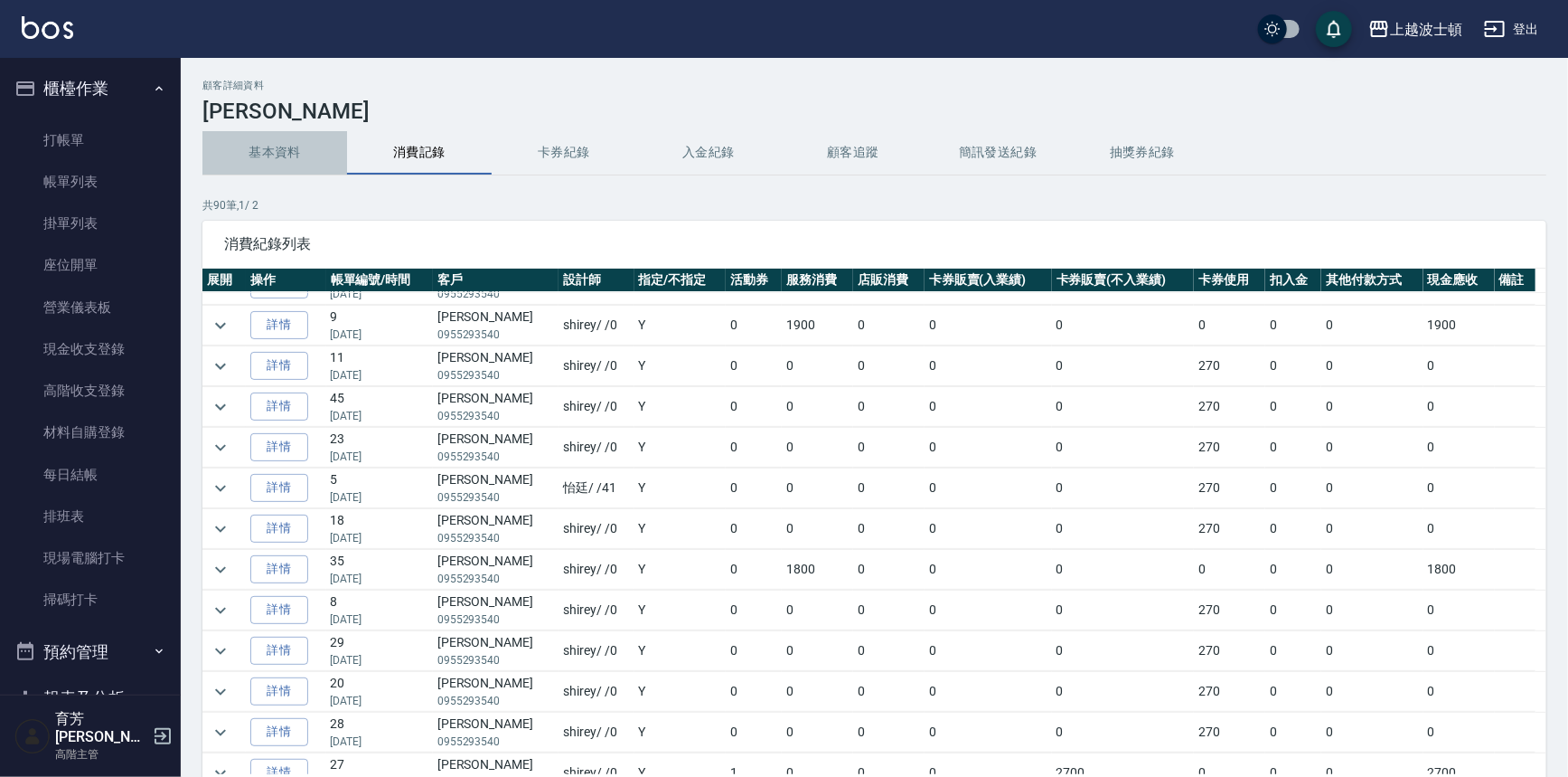
click at [274, 149] on button "基本資料" at bounding box center [275, 153] width 145 height 43
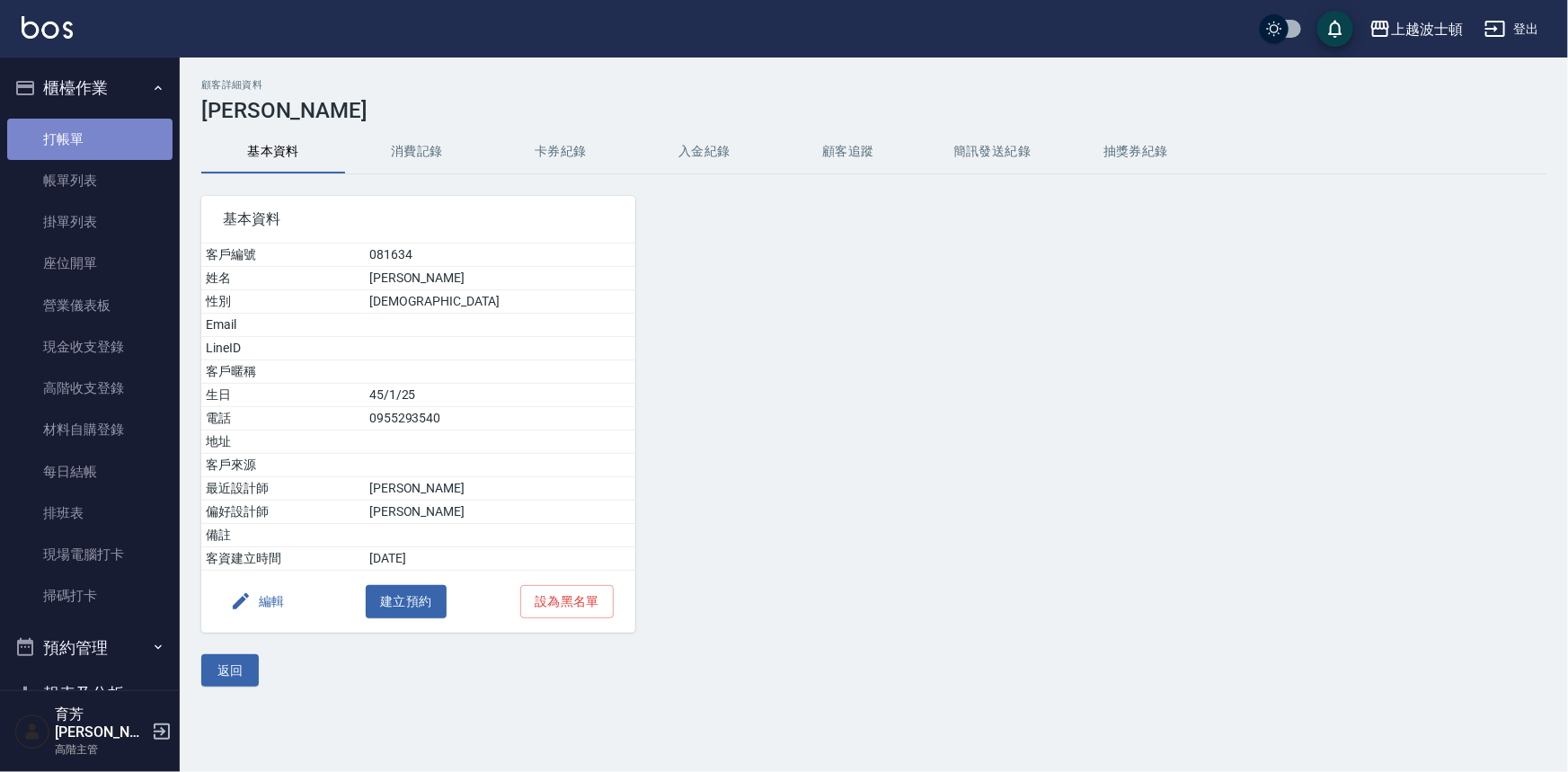
click at [121, 135] on link "打帳單" at bounding box center [89, 139] width 165 height 42
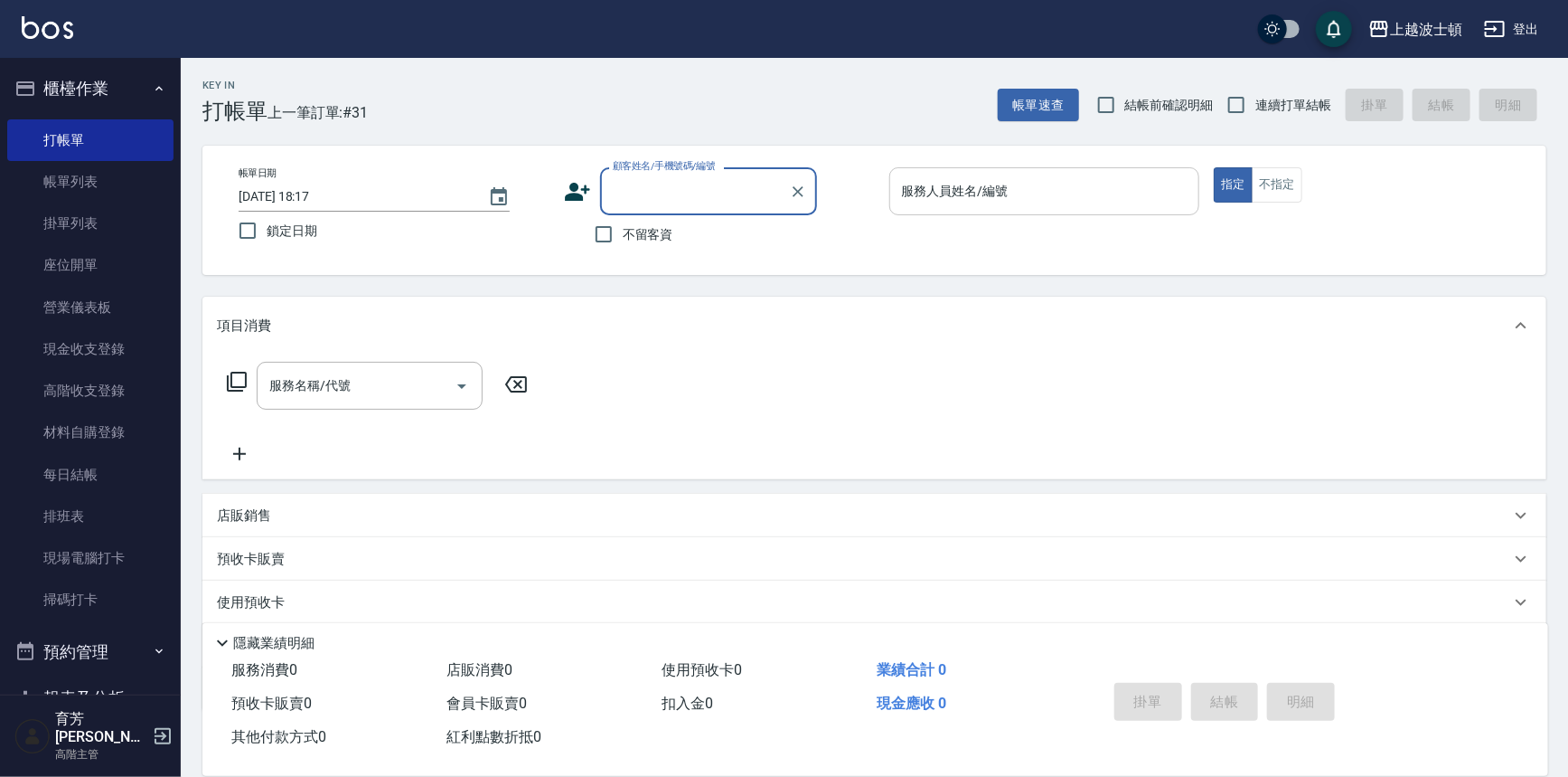
click at [996, 198] on input "服務人員姓名/編號" at bounding box center [1045, 191] width 294 height 31
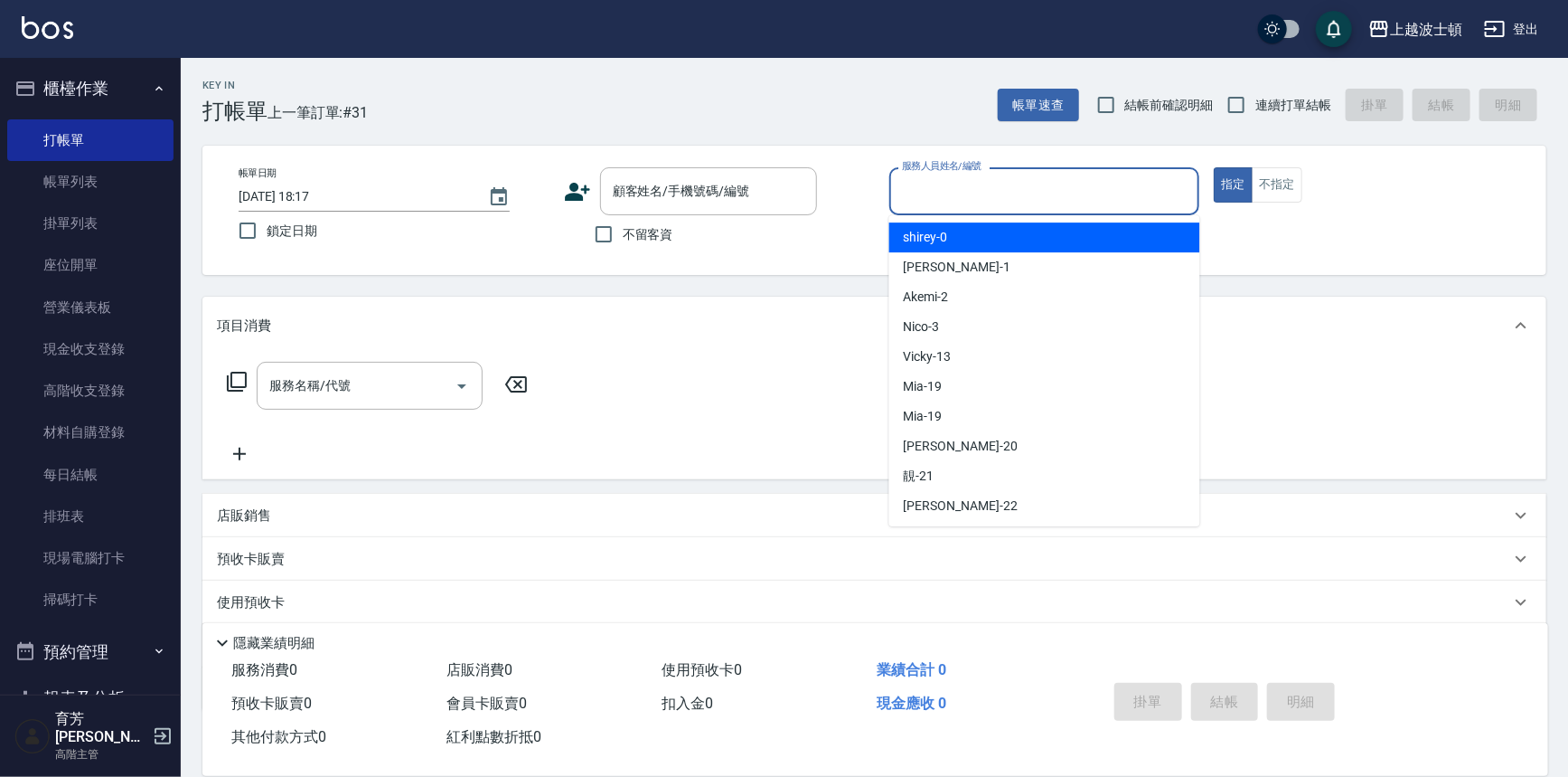
click at [996, 235] on div "shirey -0" at bounding box center [1045, 237] width 311 height 29
type input "shirey-0"
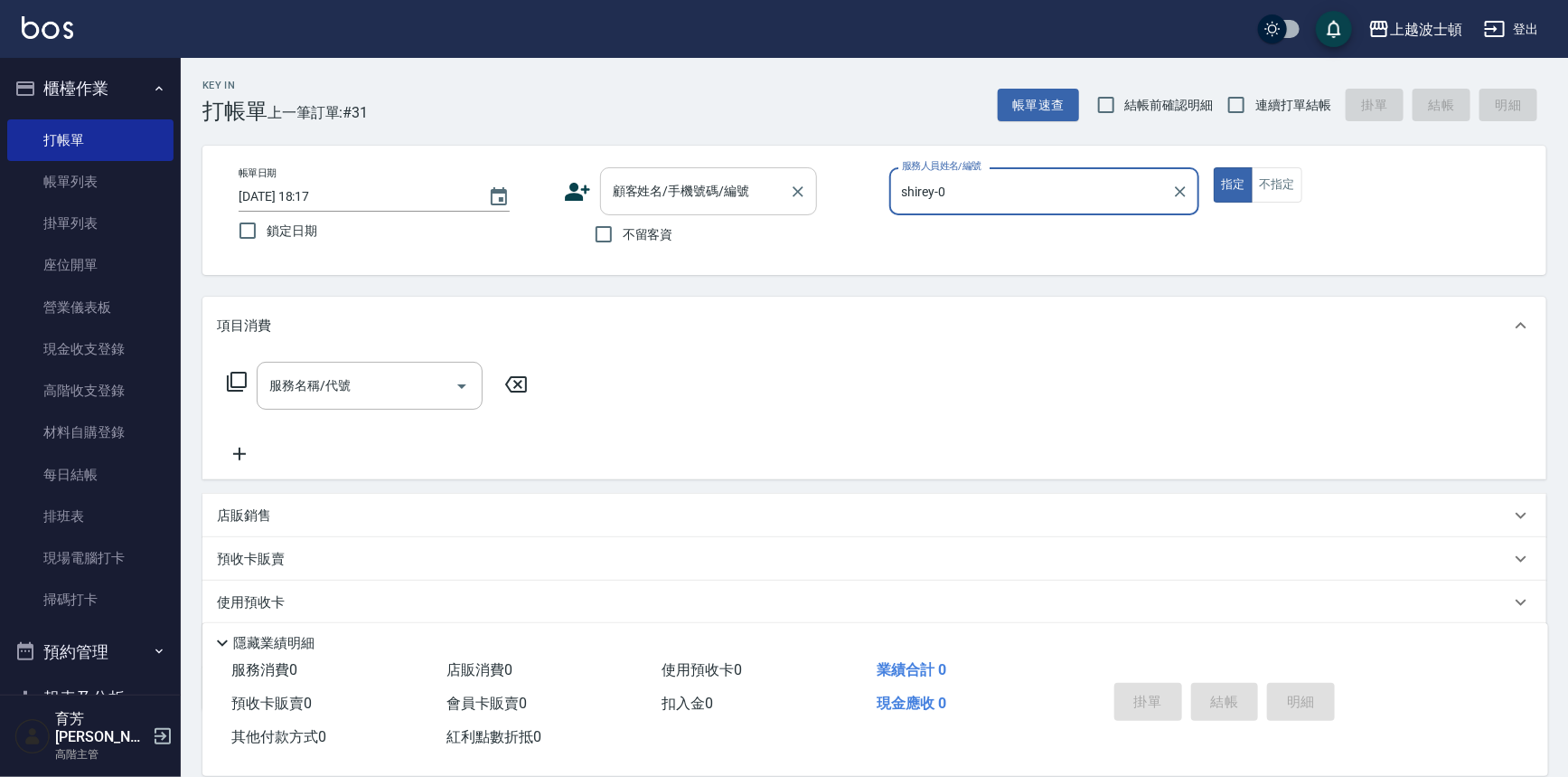
click at [706, 191] on input "顧客姓名/手機號碼/編號" at bounding box center [694, 191] width 173 height 31
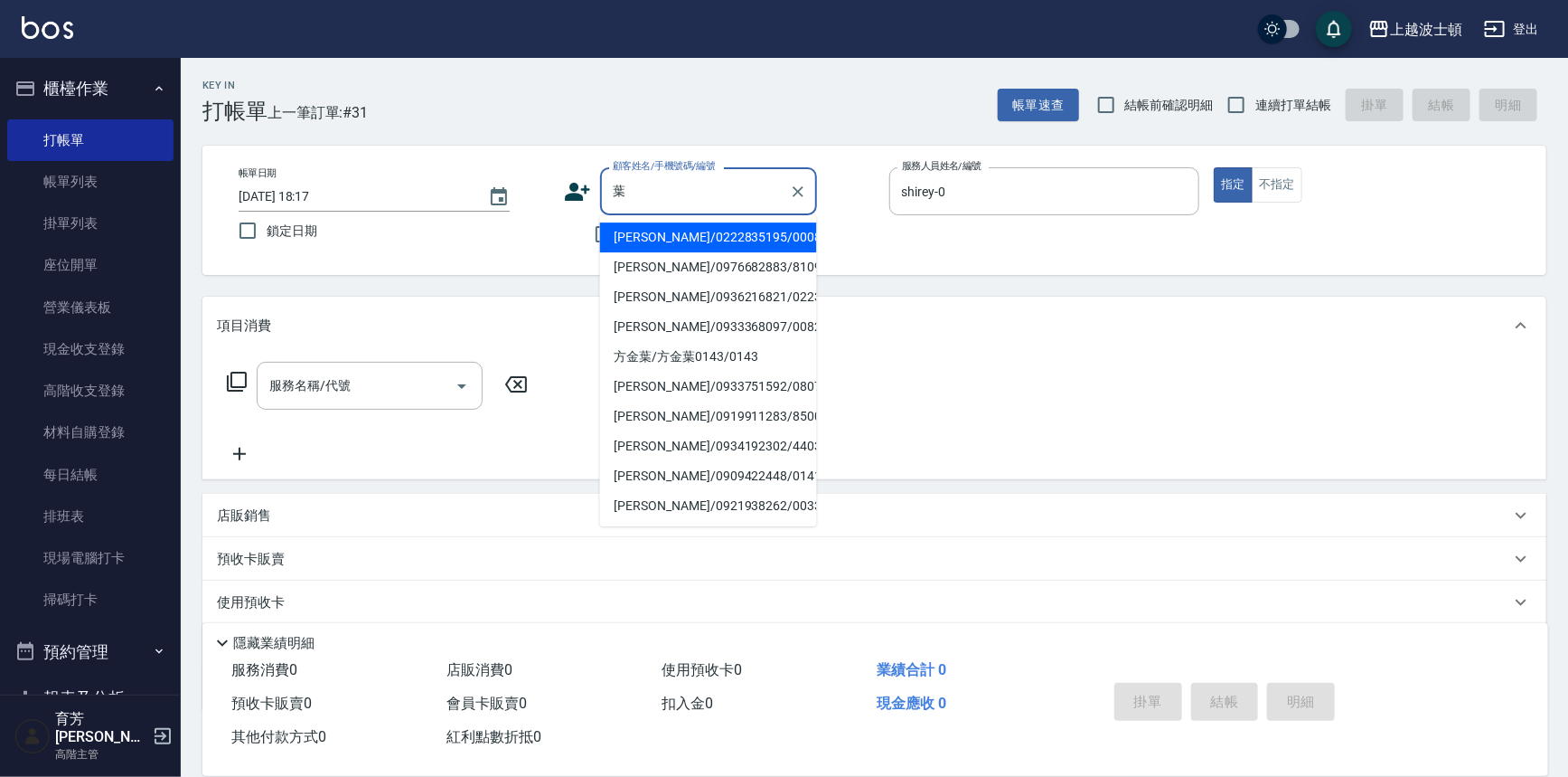
click at [688, 240] on li "[PERSON_NAME]/0222835195/000885" at bounding box center [709, 237] width 217 height 29
type input "[PERSON_NAME]/0222835195/000885"
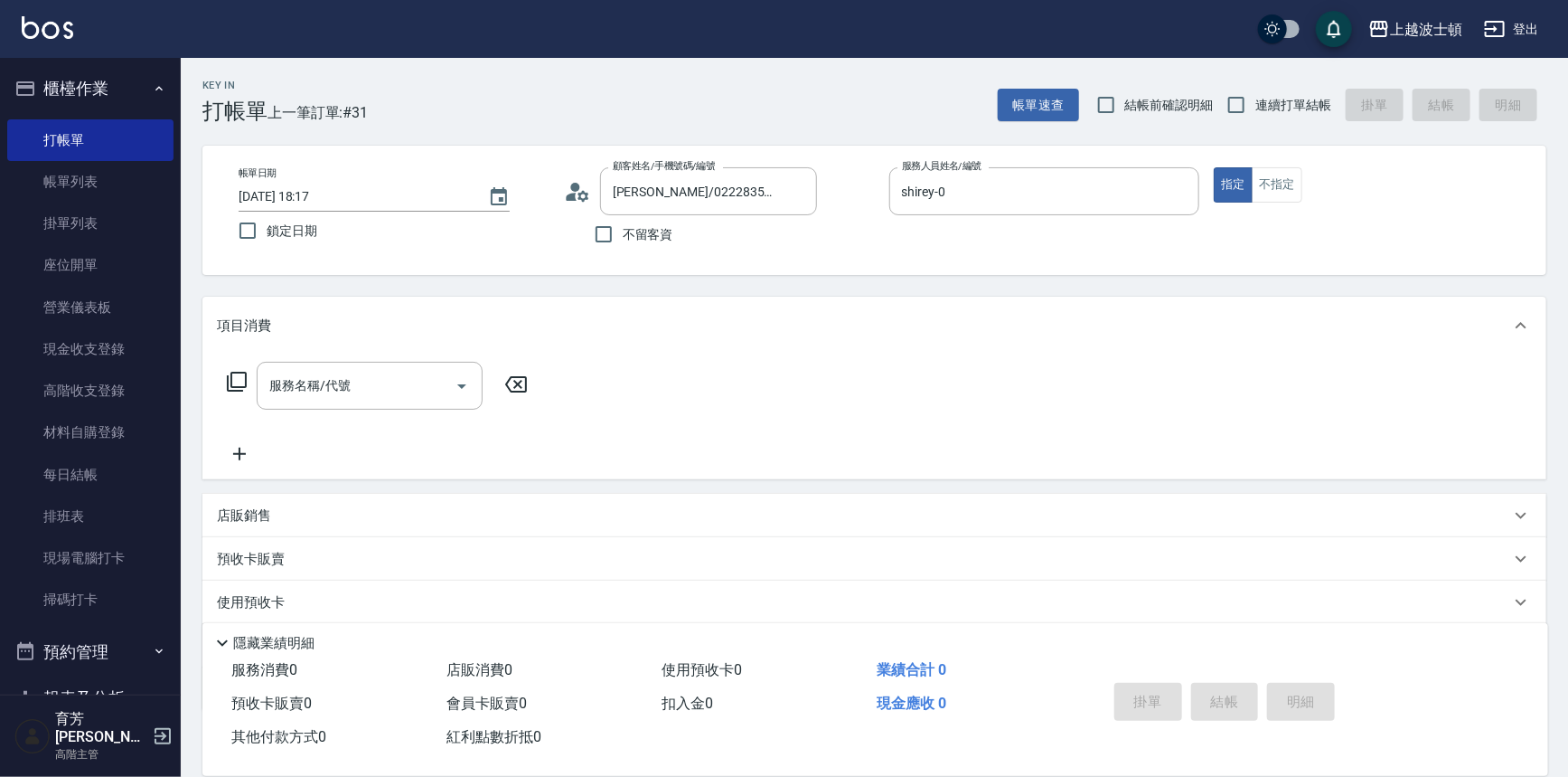
click at [242, 386] on icon at bounding box center [237, 382] width 22 height 22
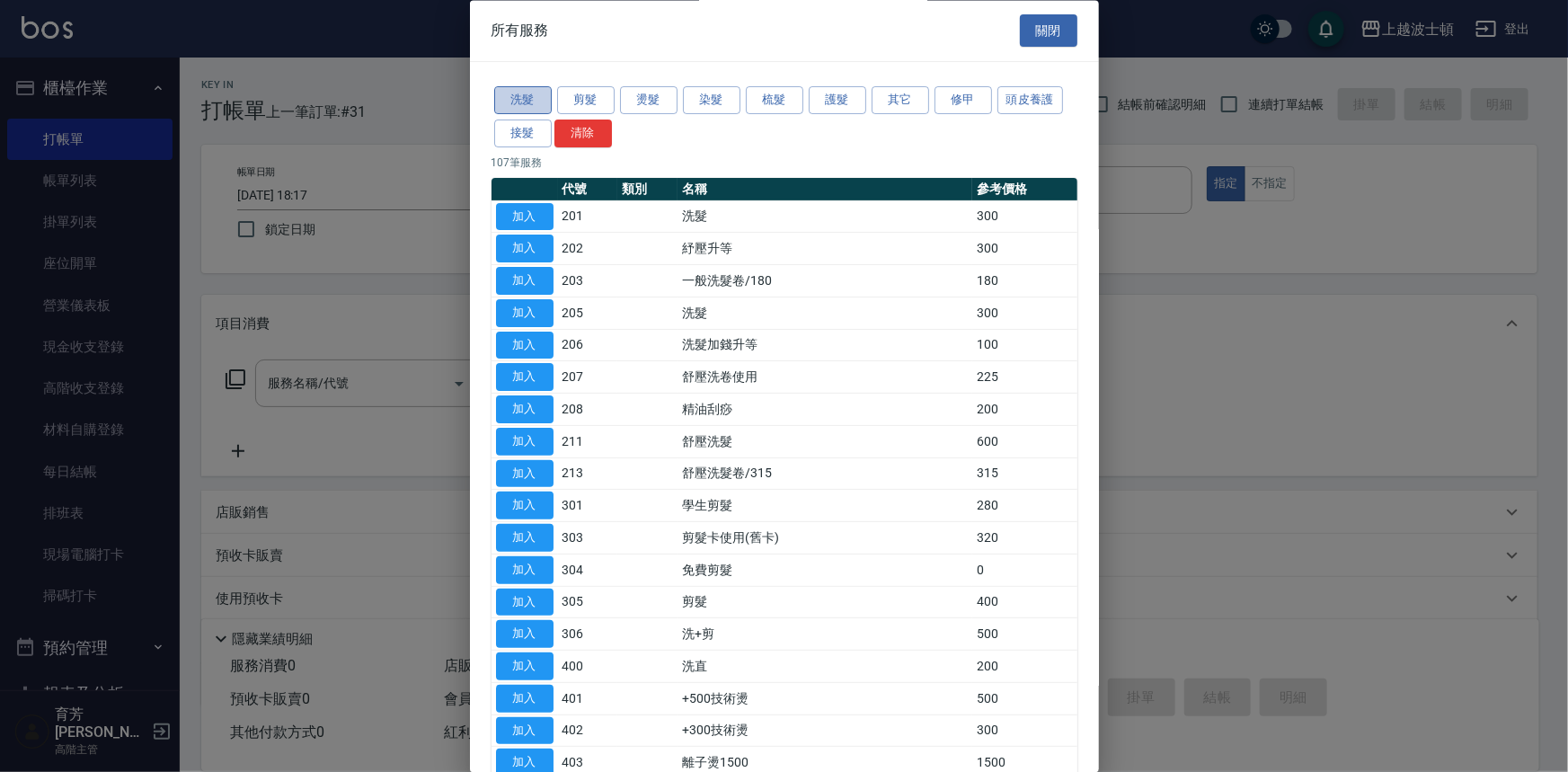
click at [520, 88] on button "洗髮" at bounding box center [522, 101] width 57 height 28
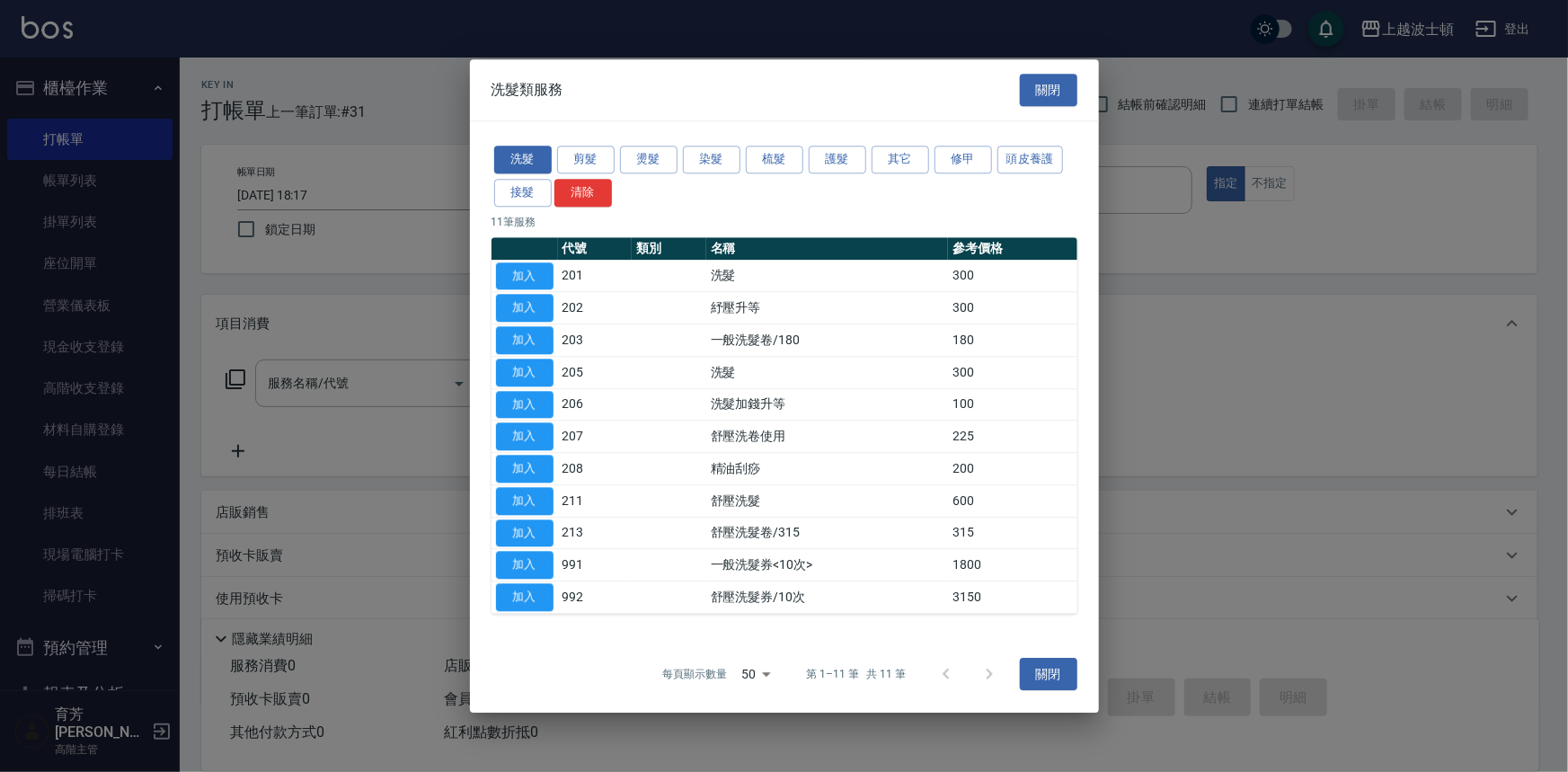
click at [514, 278] on button "加入" at bounding box center [524, 276] width 57 height 28
type input "洗髮(201)"
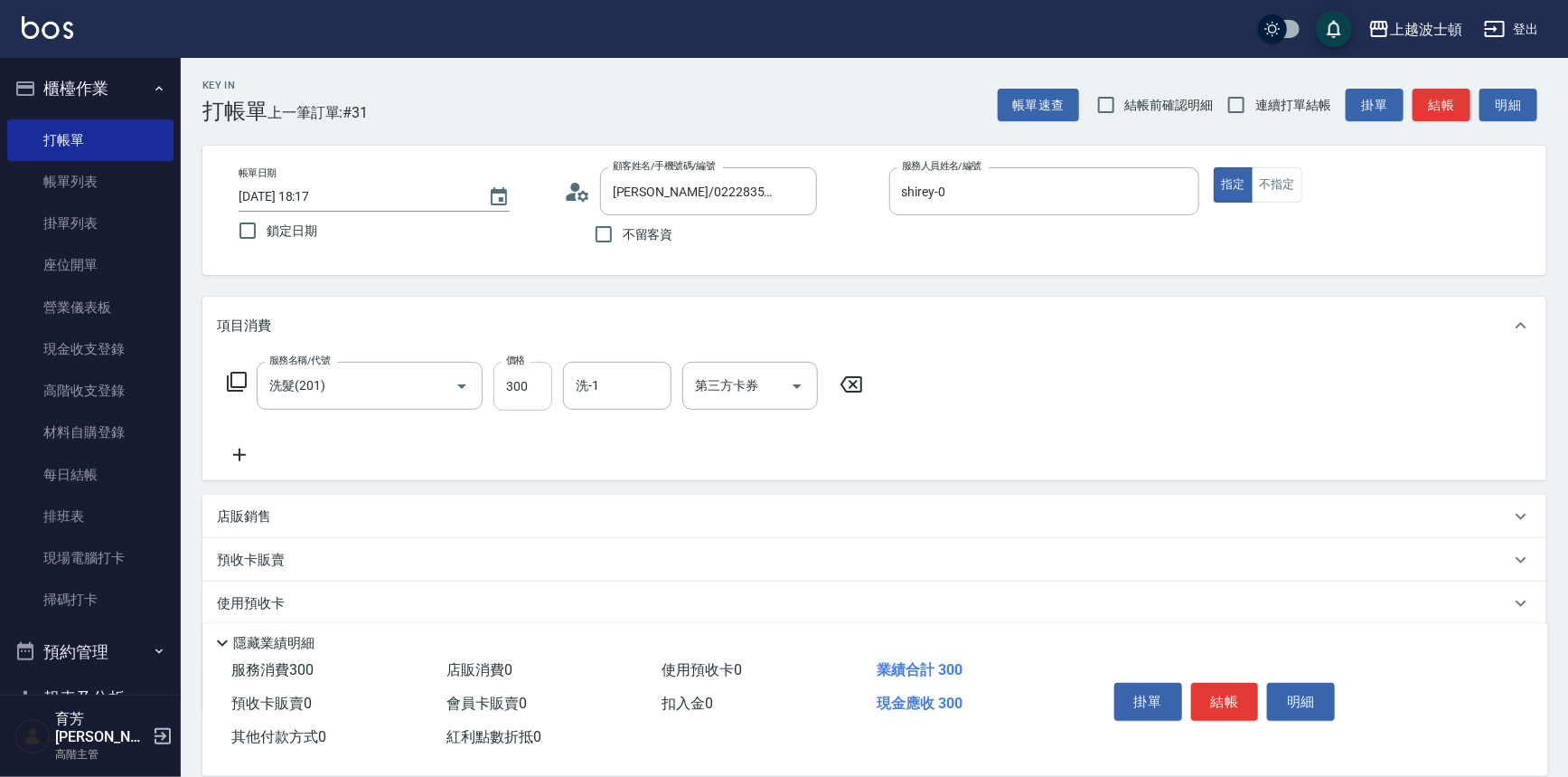
click at [548, 362] on input "300" at bounding box center [523, 387] width 59 height 49
type input "270"
click at [642, 381] on input "洗-1" at bounding box center [617, 386] width 92 height 31
click at [631, 452] on span "[PERSON_NAME]-25" at bounding box center [635, 461] width 113 height 19
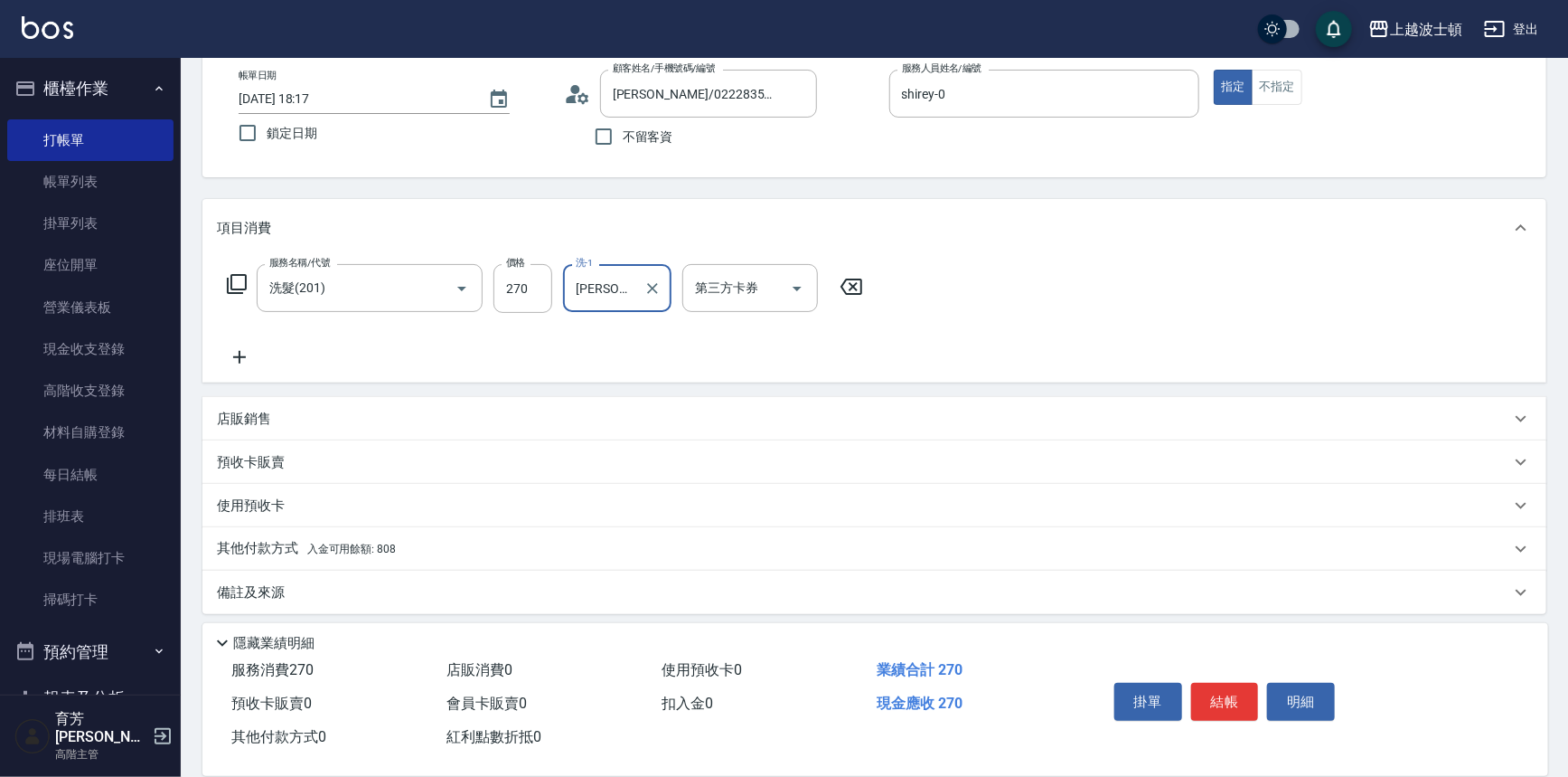
scroll to position [105, 0]
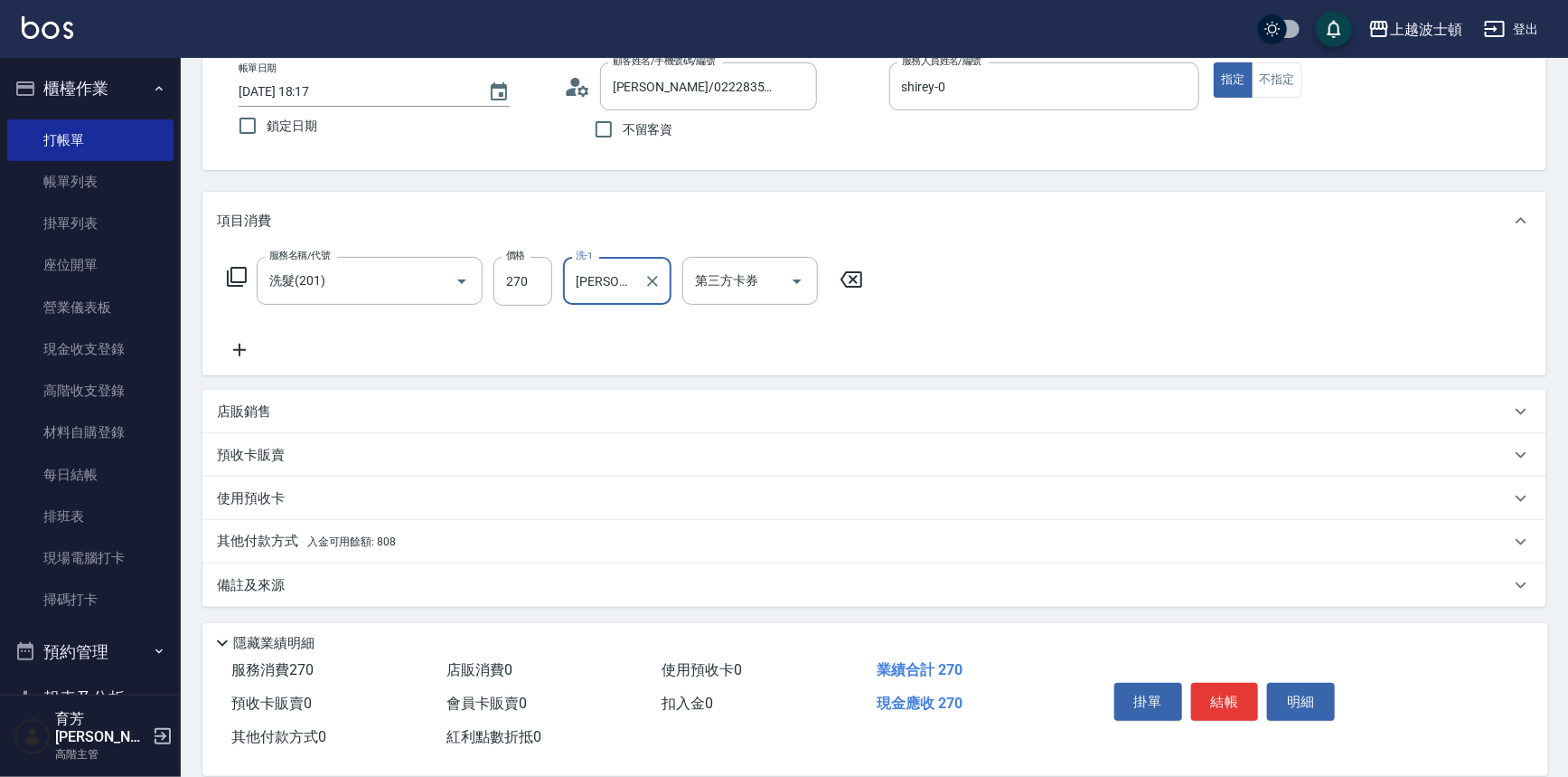
type input "[PERSON_NAME]-25"
click at [383, 549] on p "其他付款方式 入金可用餘額: 808" at bounding box center [306, 541] width 179 height 20
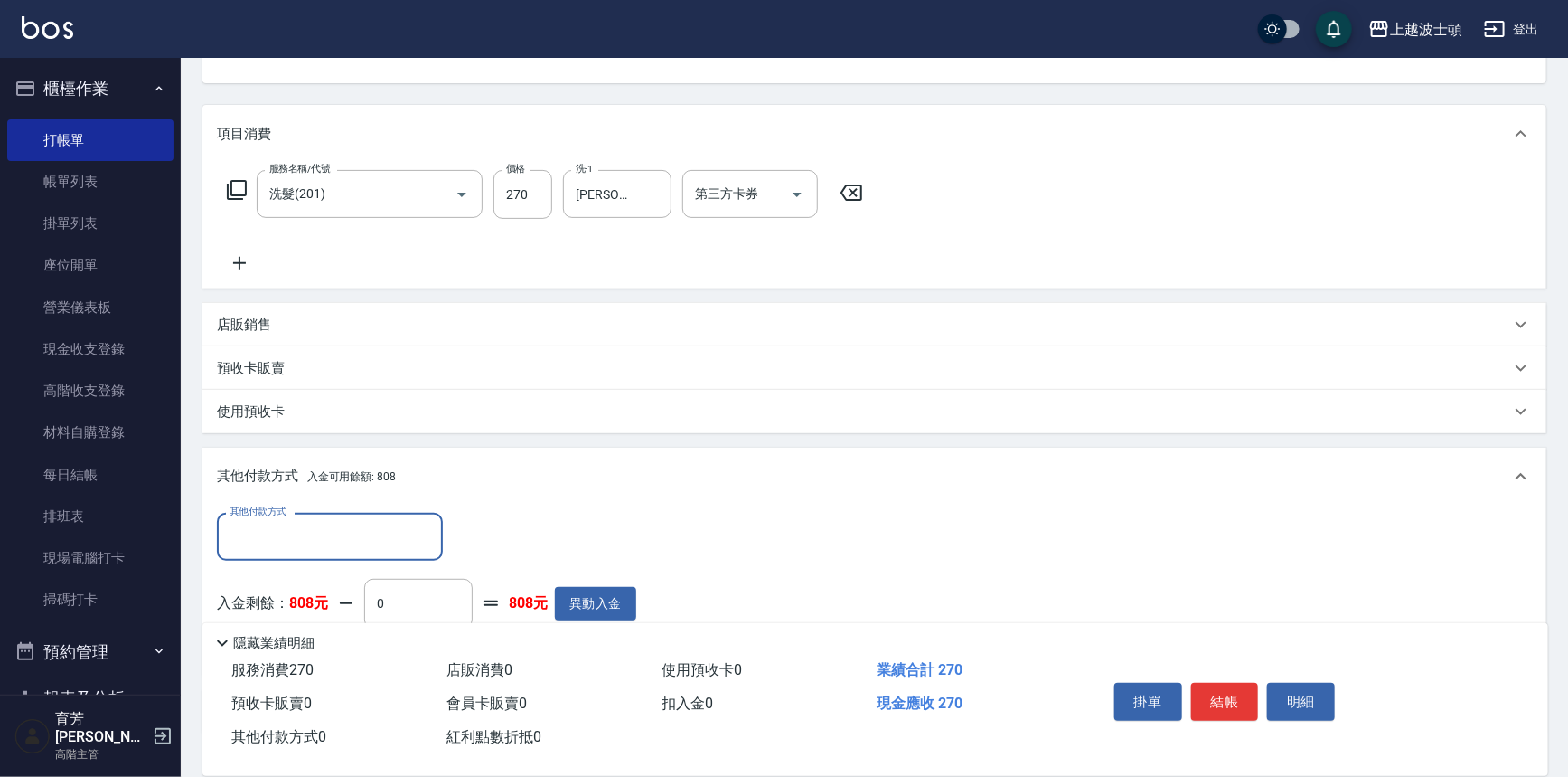
scroll to position [316, 0]
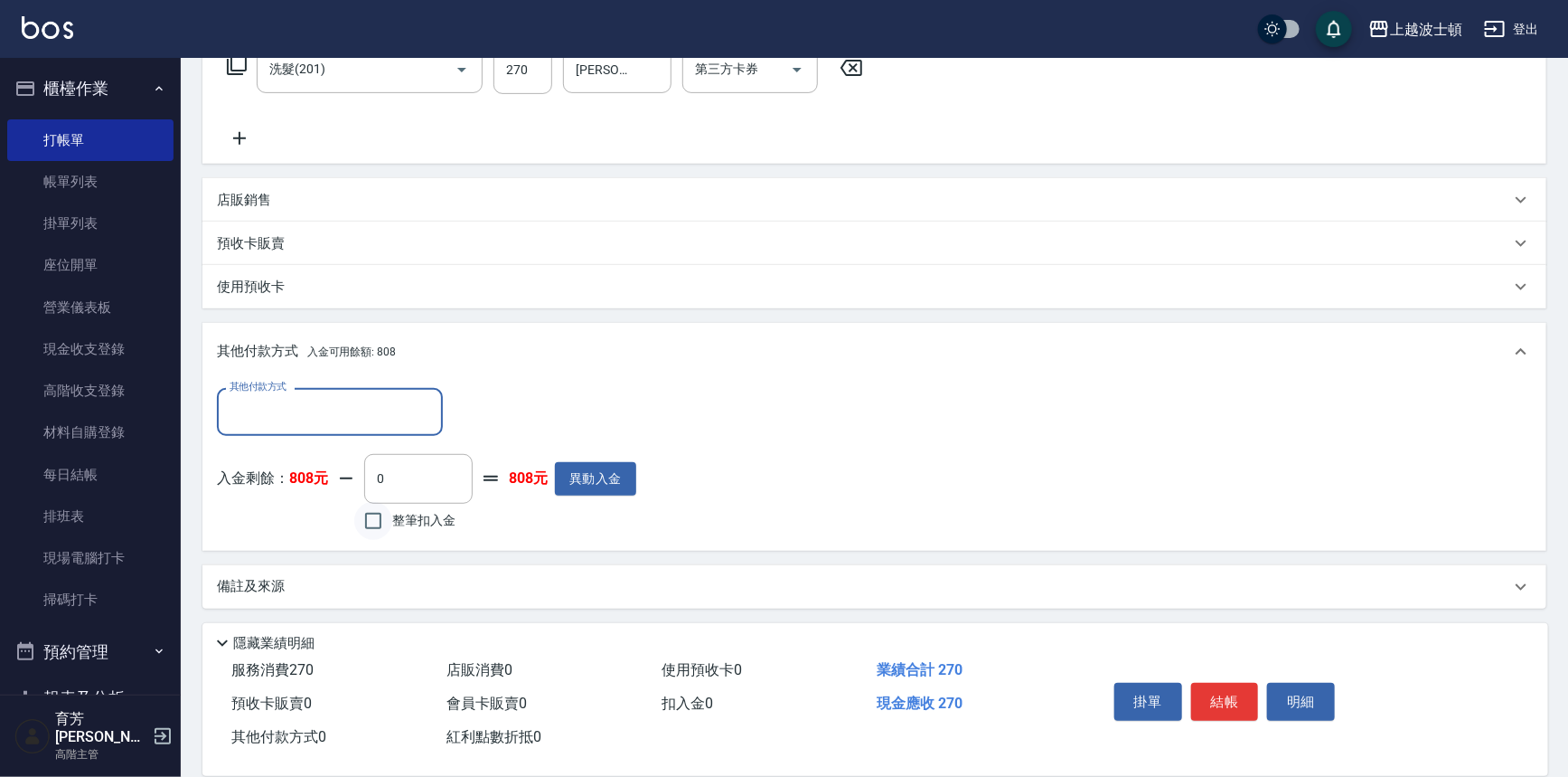
click at [388, 516] on input "整筆扣入金" at bounding box center [373, 521] width 38 height 38
checkbox input "true"
type input "270"
click at [1236, 696] on button "結帳" at bounding box center [1225, 702] width 67 height 38
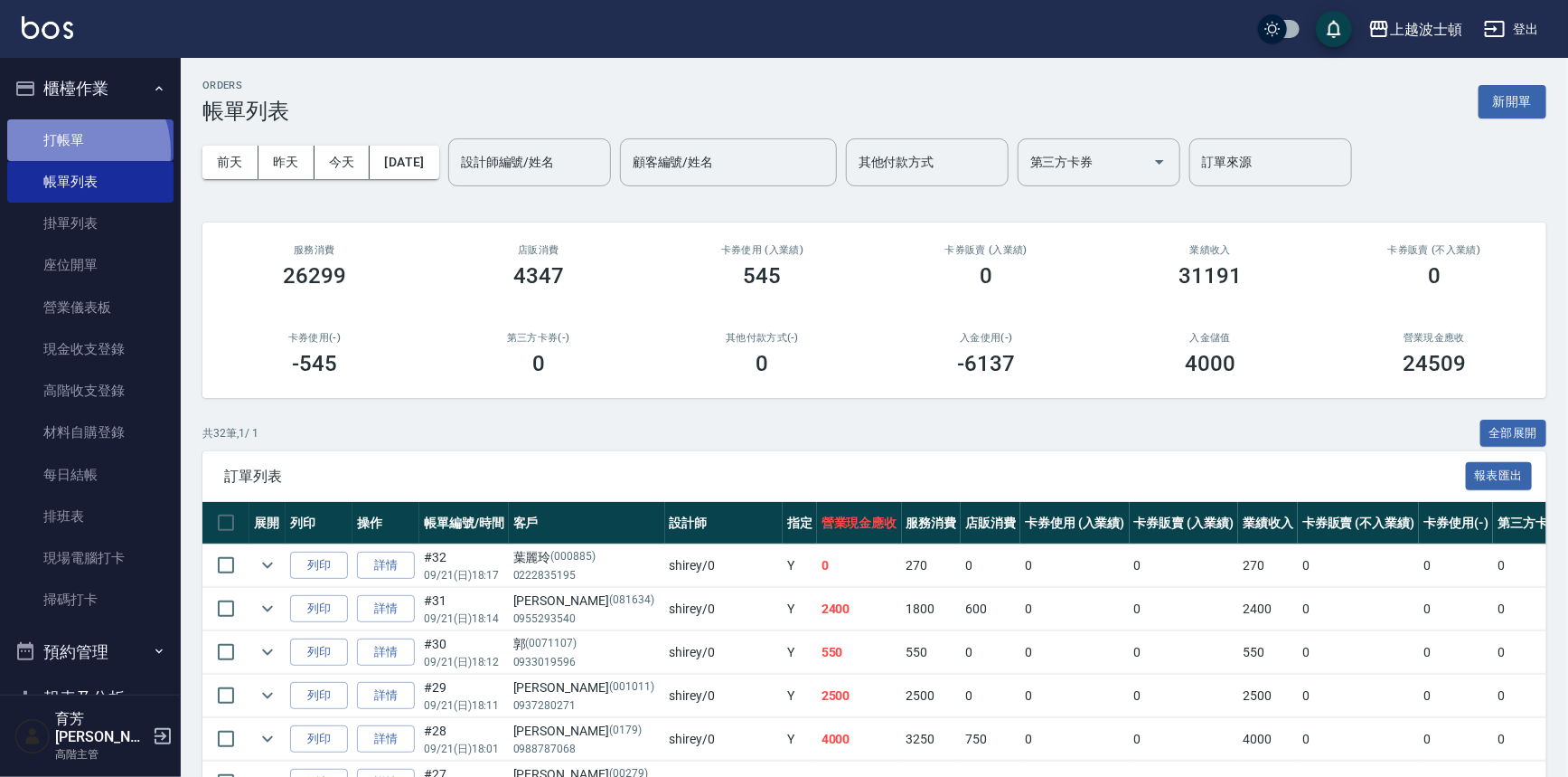
click at [70, 151] on link "打帳單" at bounding box center [90, 140] width 166 height 42
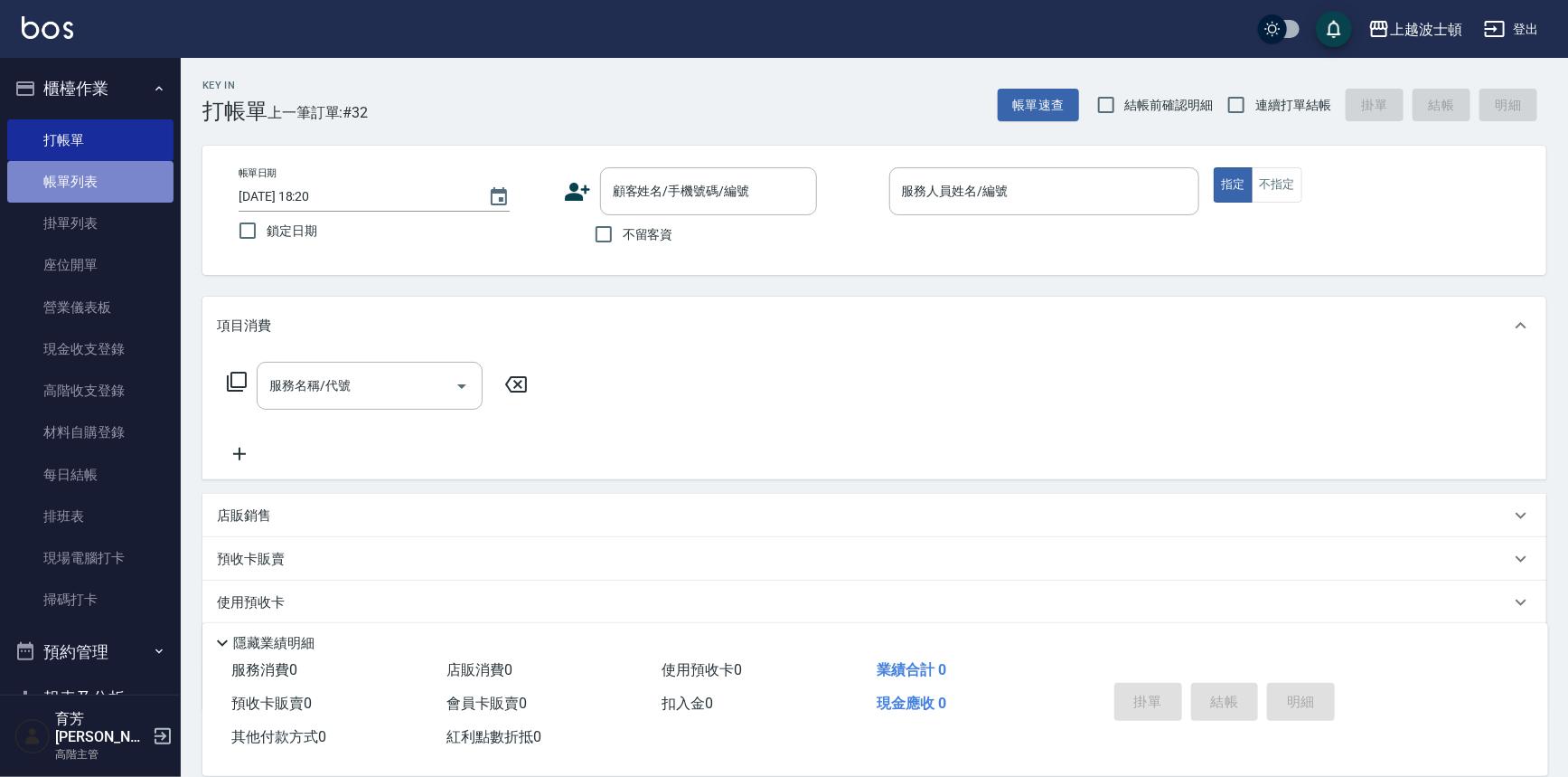
click at [117, 200] on link "帳單列表" at bounding box center [90, 182] width 166 height 42
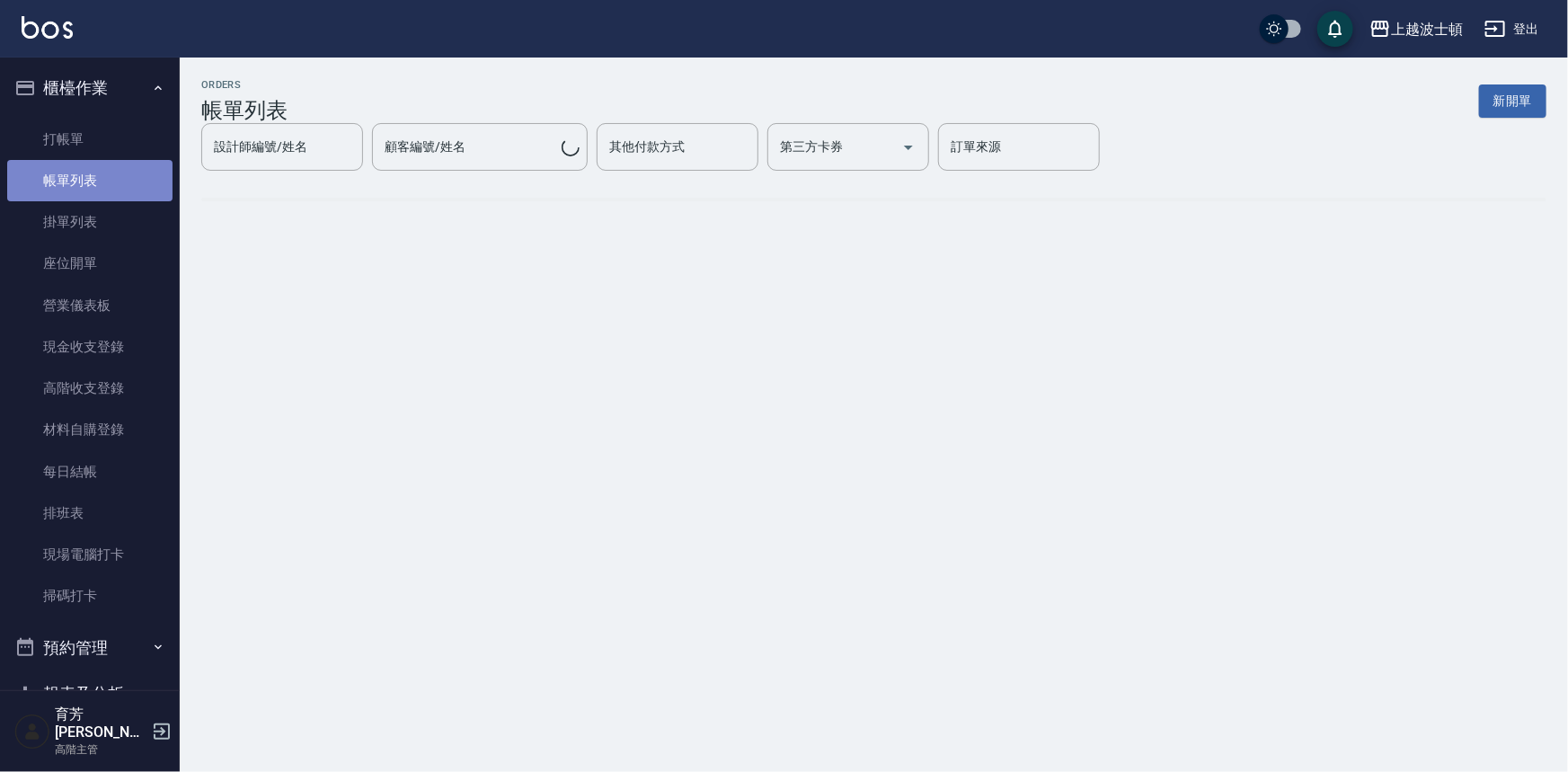
click at [122, 181] on link "帳單列表" at bounding box center [89, 181] width 165 height 42
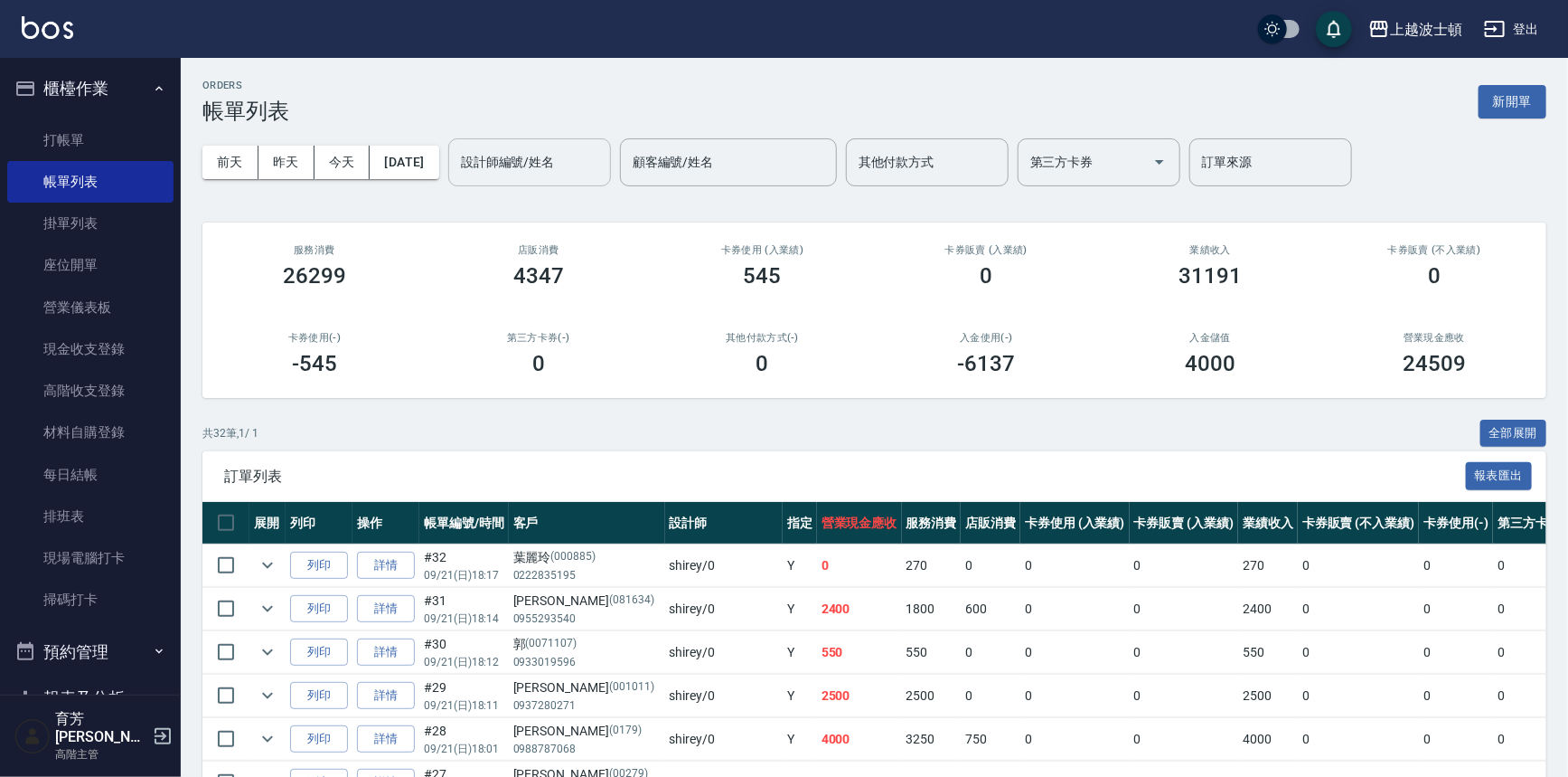
click at [578, 172] on input "設計師編號/姓名" at bounding box center [530, 162] width 147 height 31
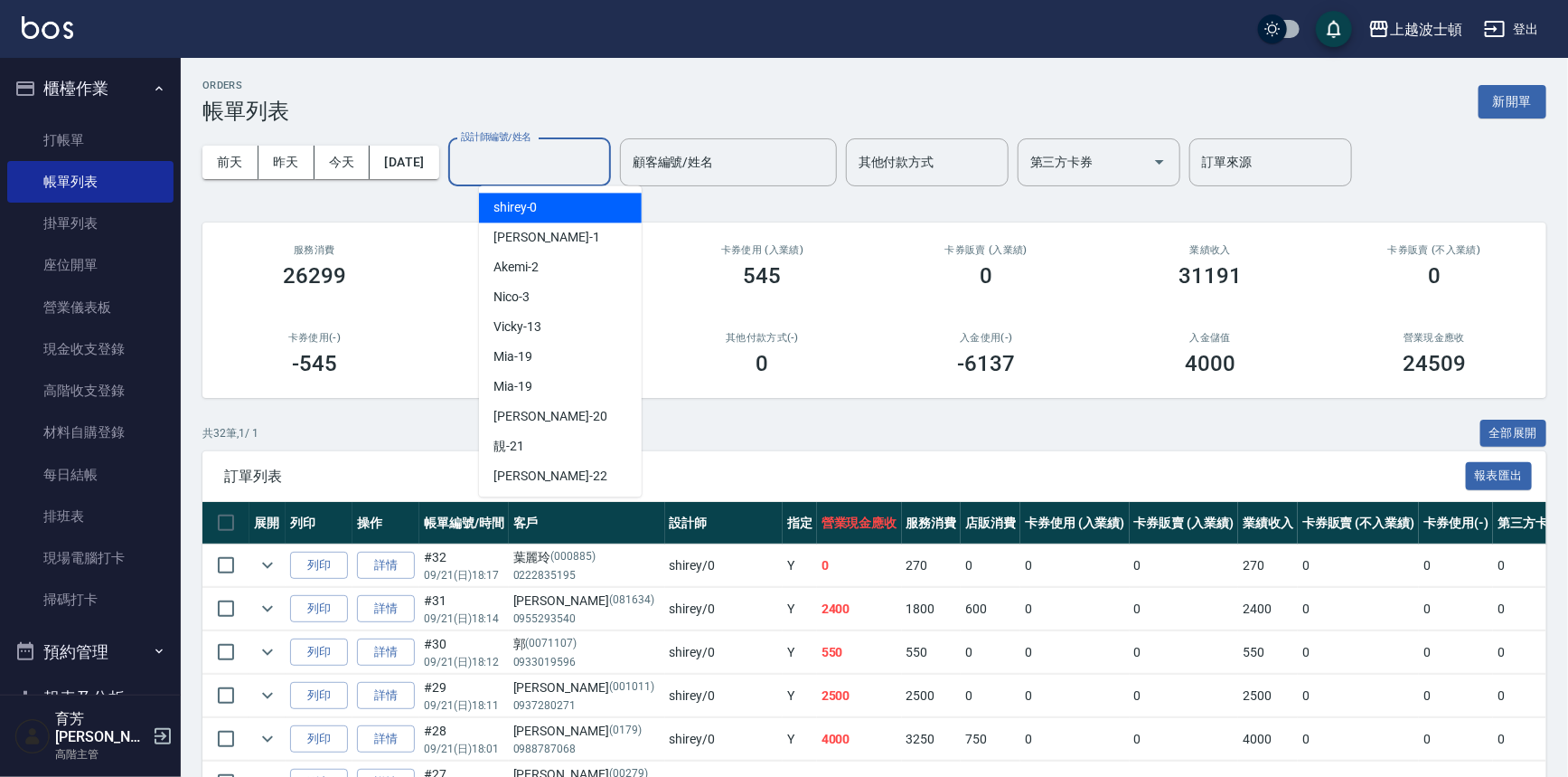
click at [578, 214] on div "shirey -0" at bounding box center [560, 207] width 162 height 29
type input "shirey-0"
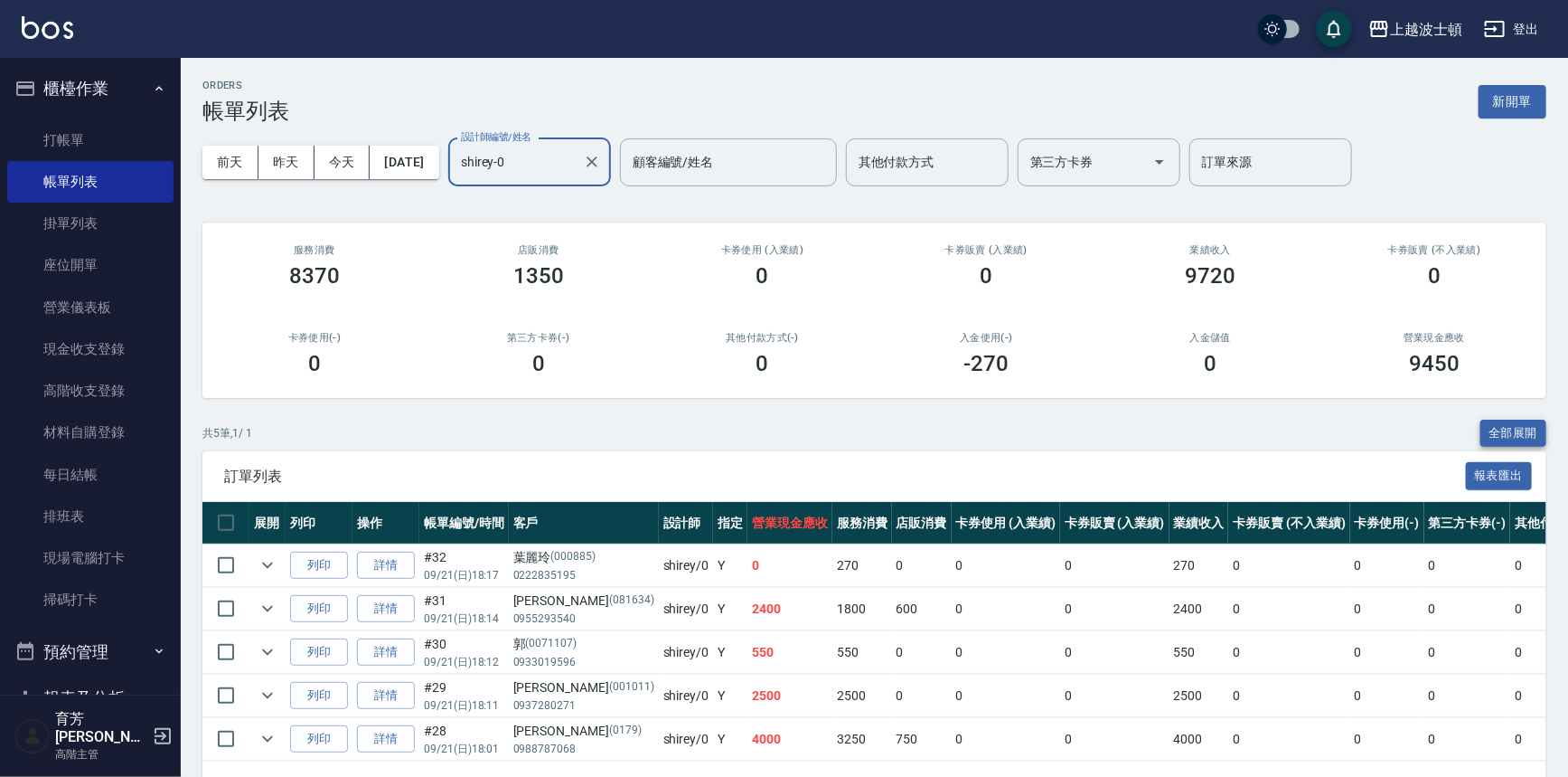
click at [1497, 428] on button "全部展開" at bounding box center [1514, 434] width 67 height 28
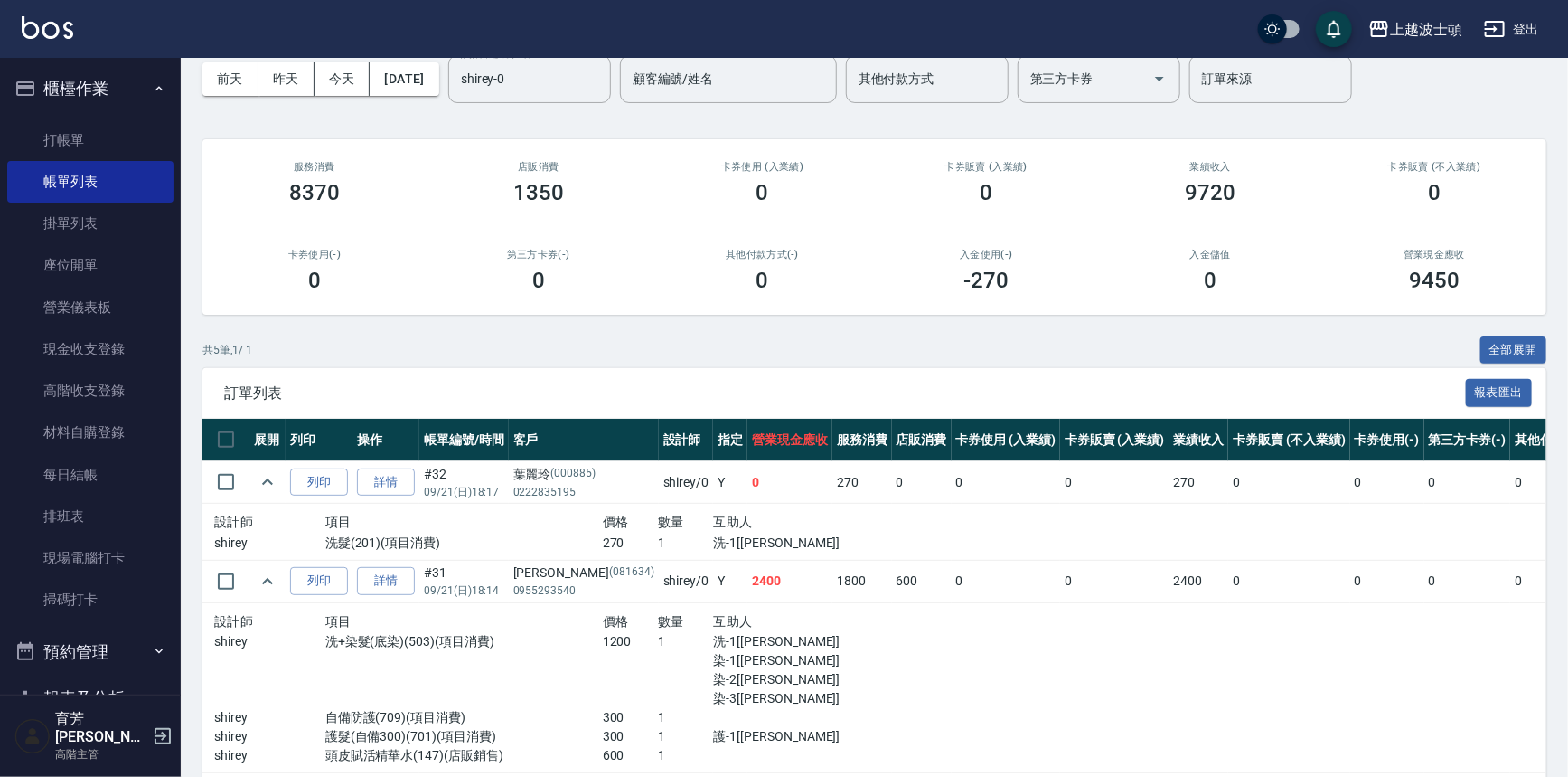
scroll to position [52, 0]
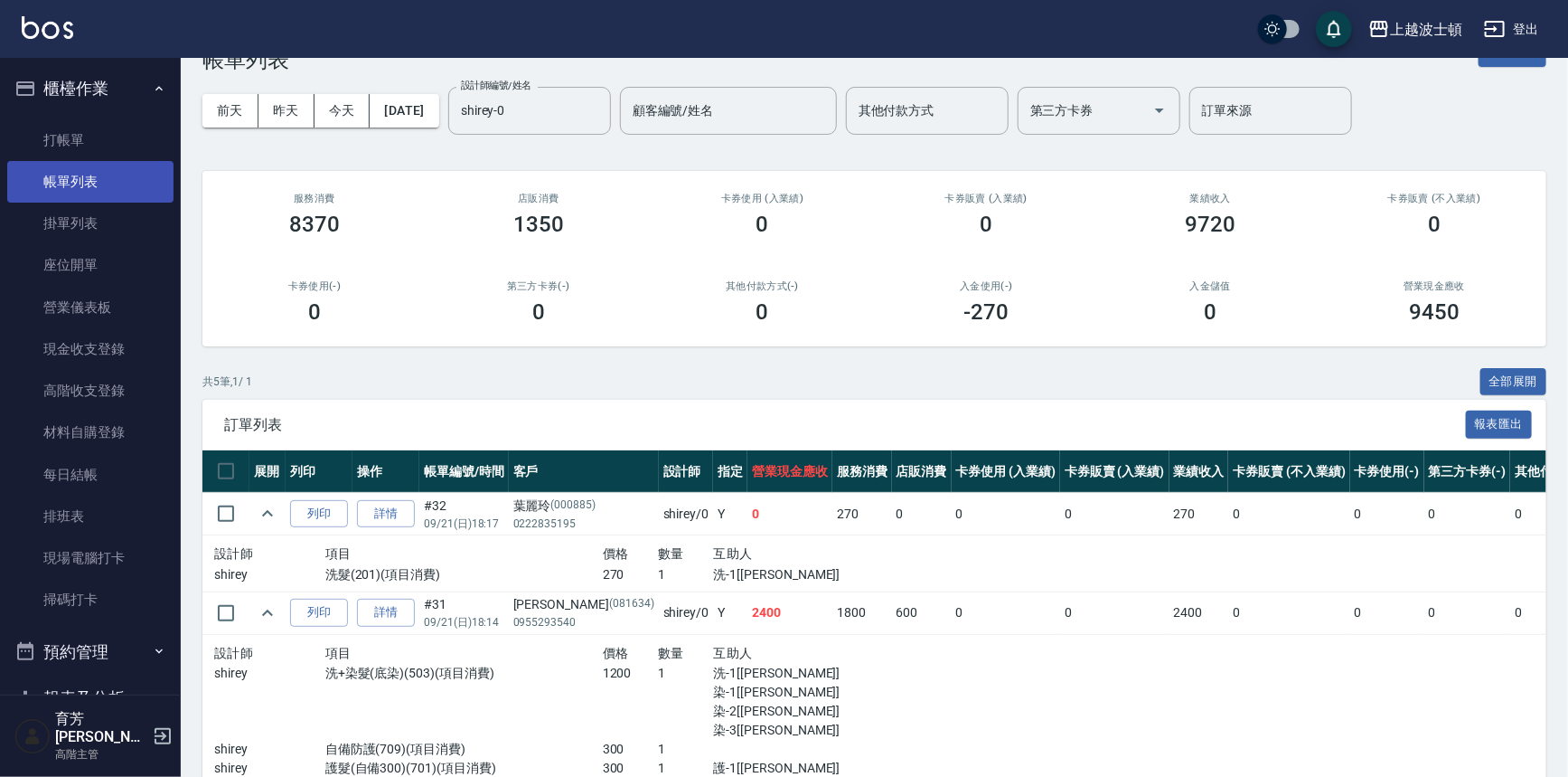
click at [71, 176] on link "帳單列表" at bounding box center [90, 182] width 166 height 42
click at [1503, 380] on button "全部展開" at bounding box center [1514, 382] width 67 height 28
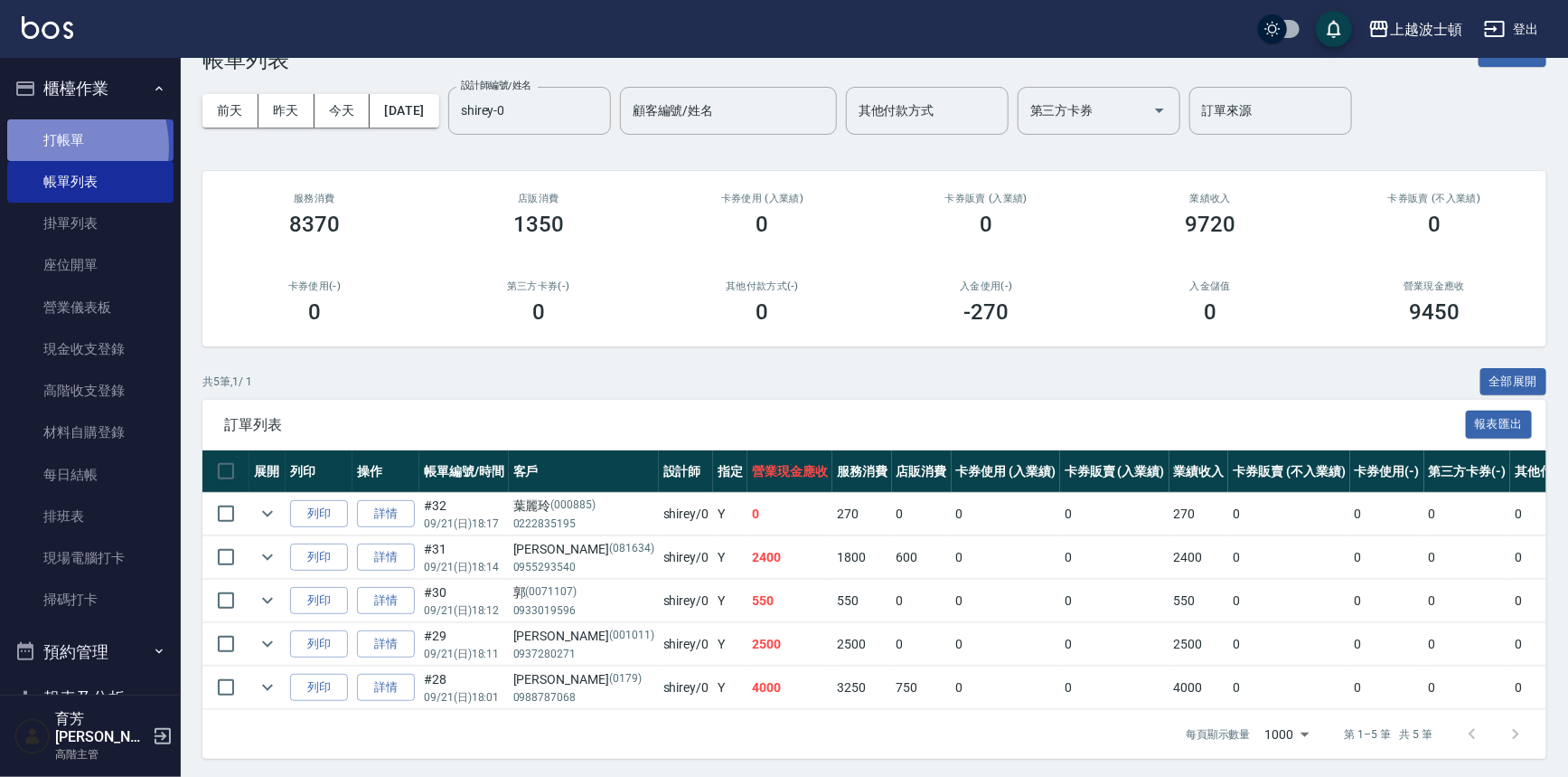
click at [58, 147] on link "打帳單" at bounding box center [90, 140] width 166 height 42
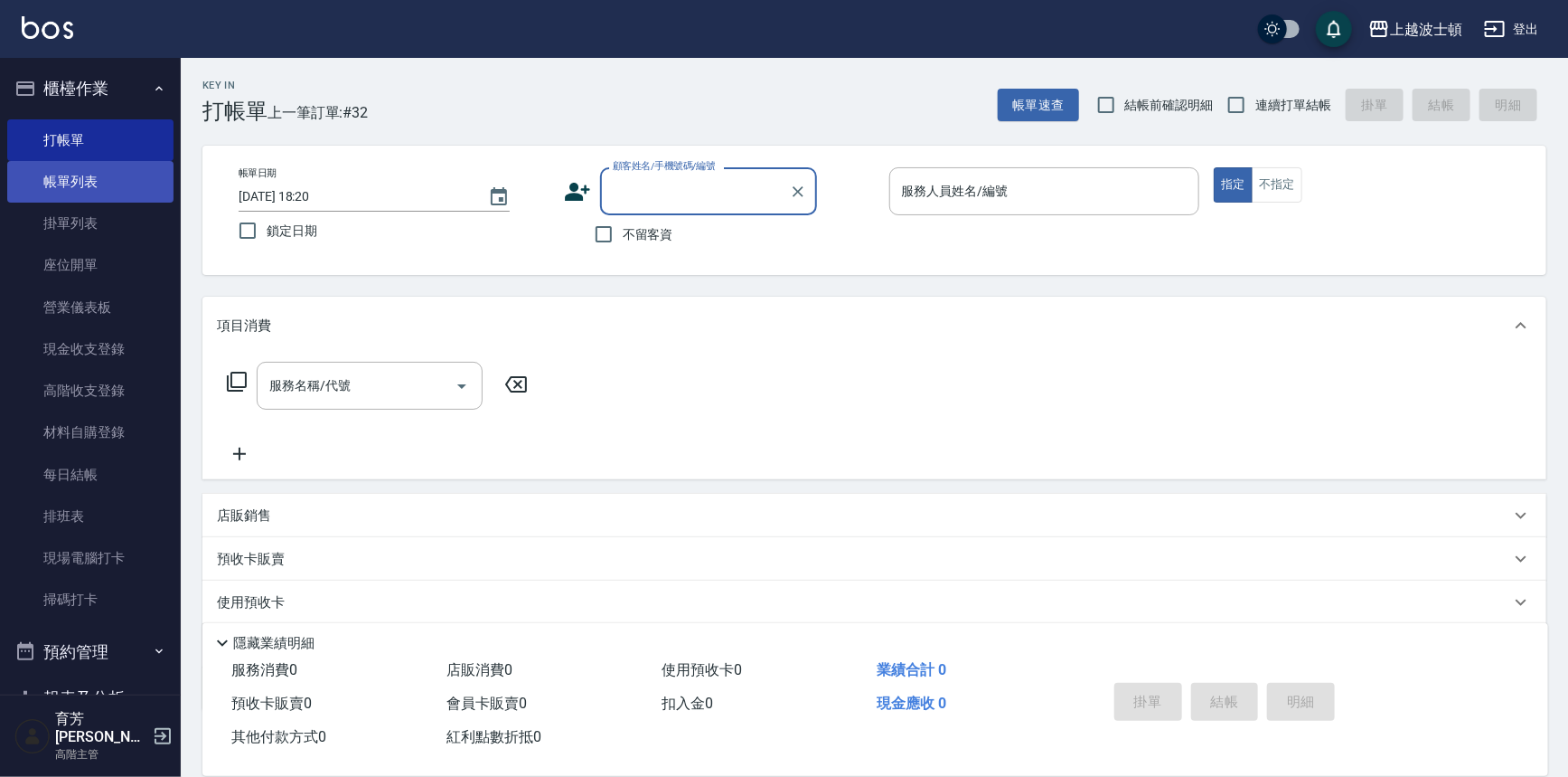
click at [96, 181] on link "帳單列表" at bounding box center [90, 182] width 166 height 42
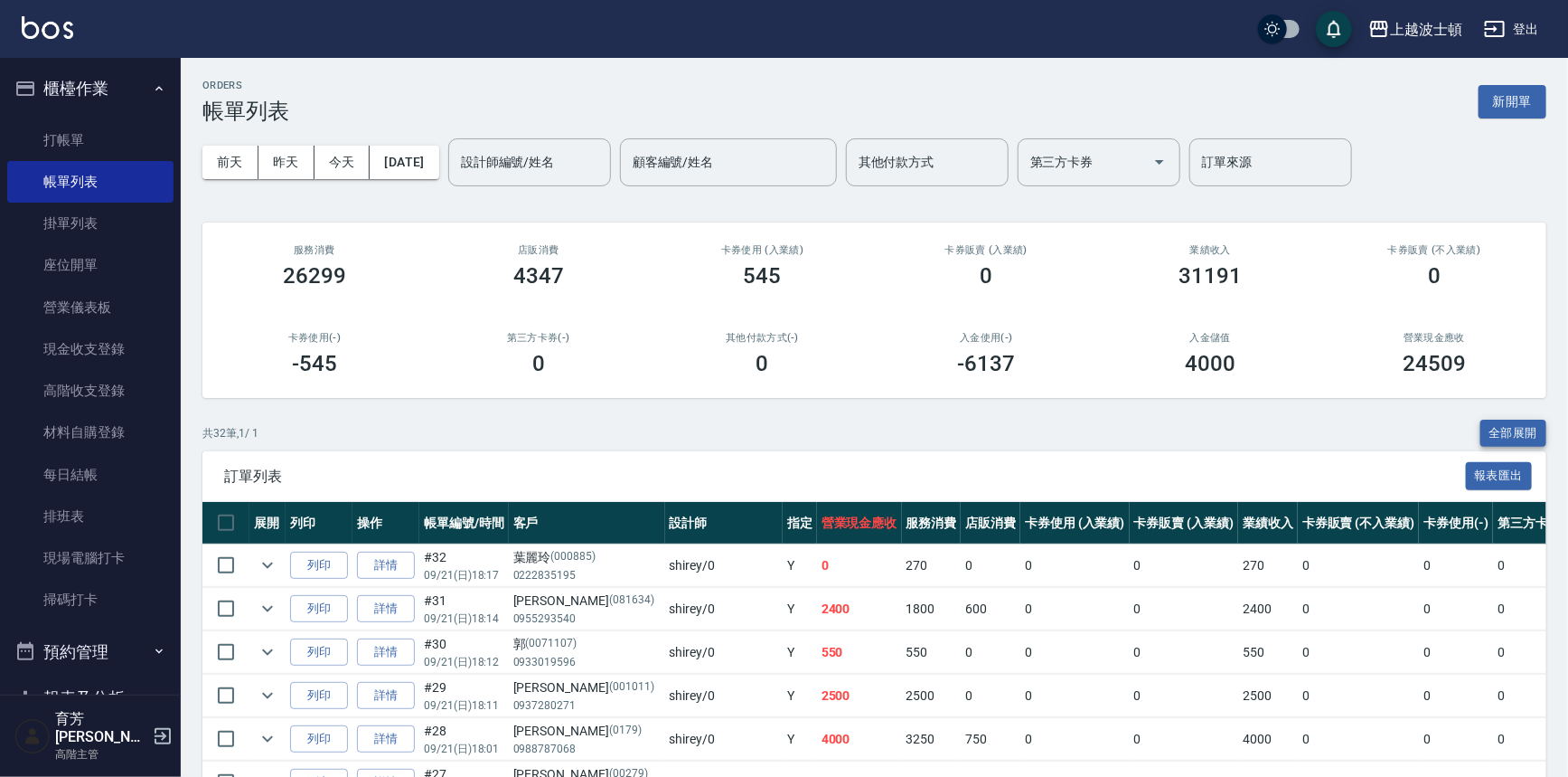
click at [1513, 424] on button "全部展開" at bounding box center [1514, 434] width 67 height 28
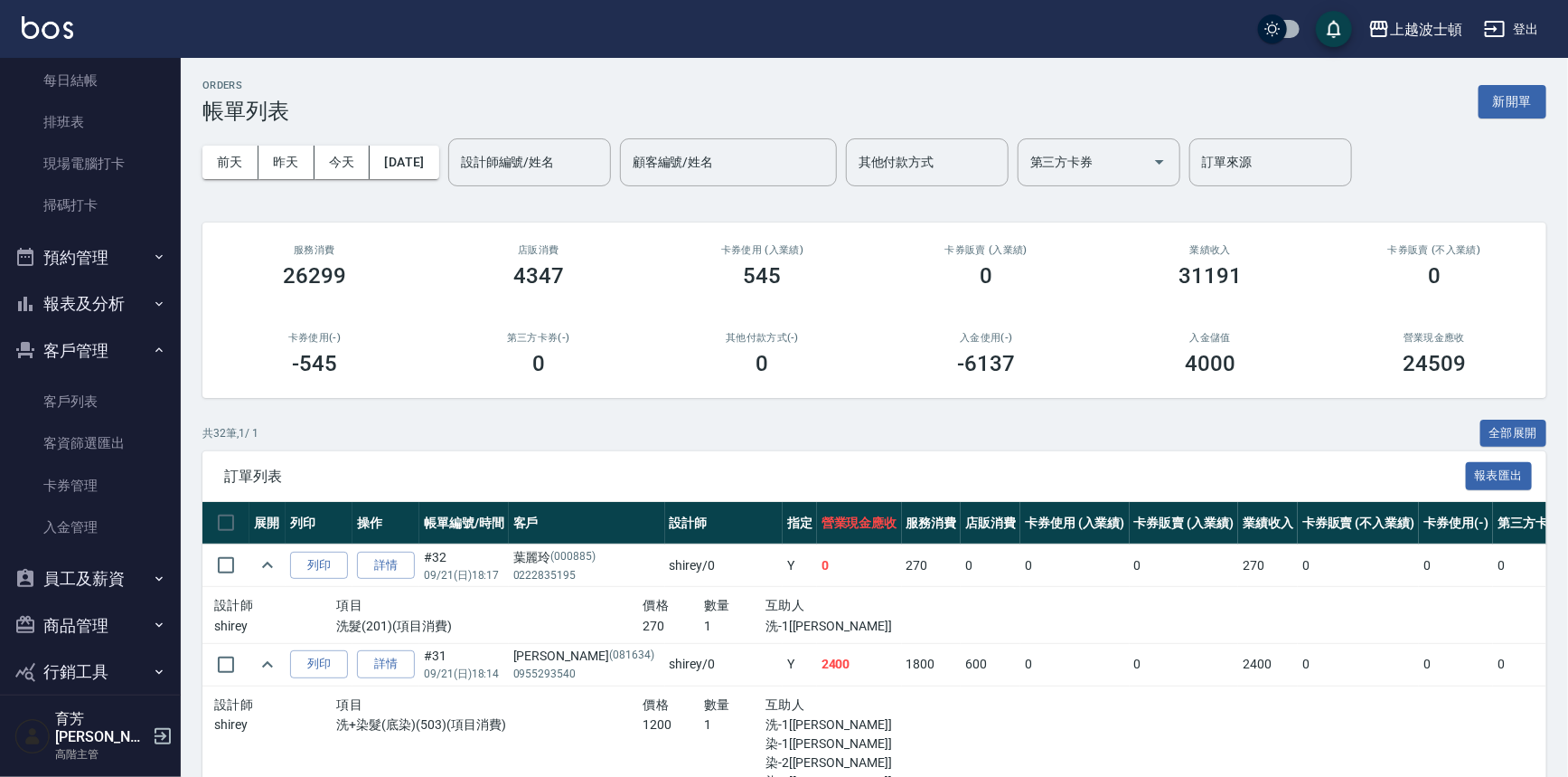
scroll to position [405, 0]
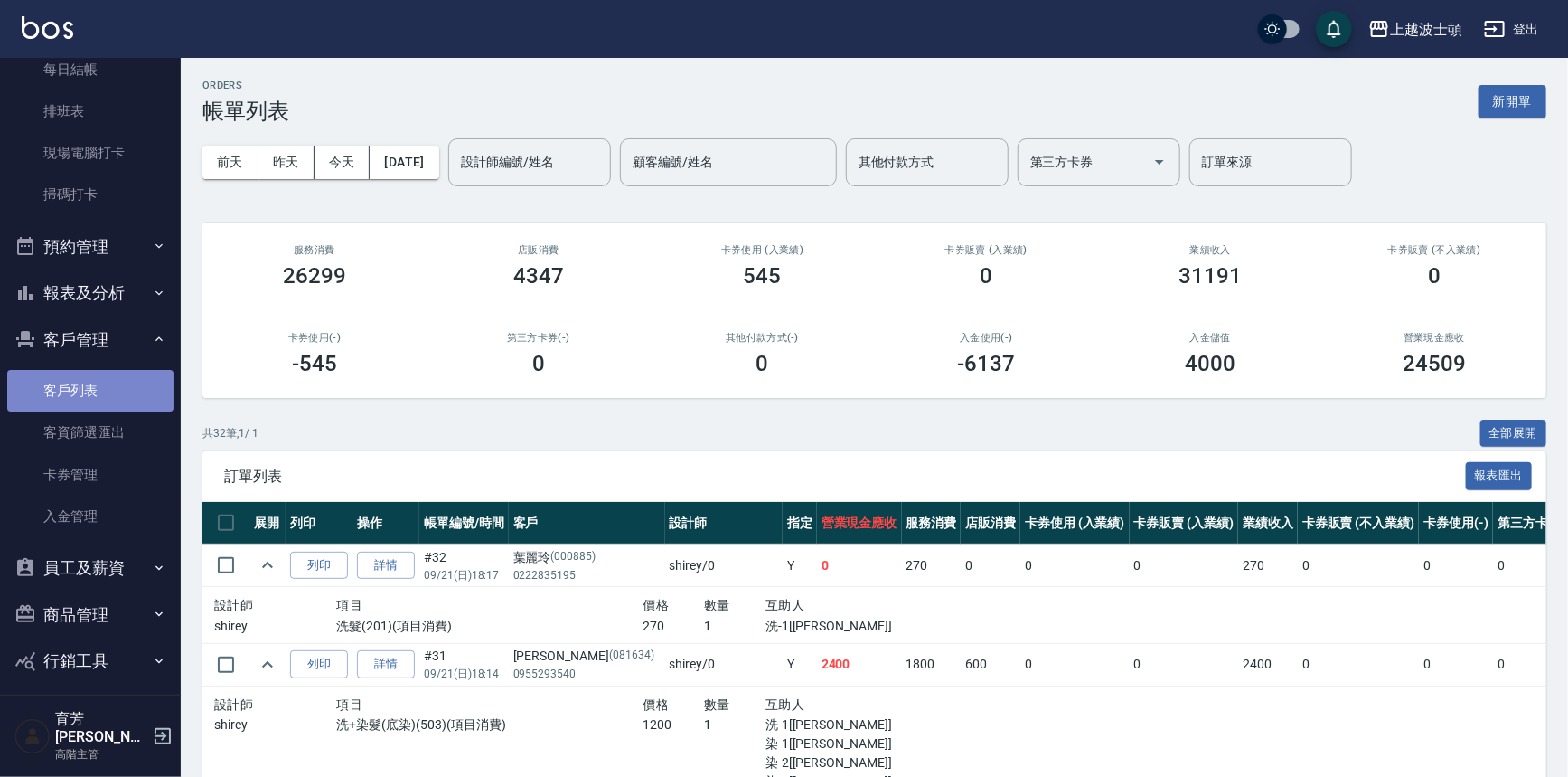
click at [100, 391] on link "客戶列表" at bounding box center [90, 390] width 166 height 42
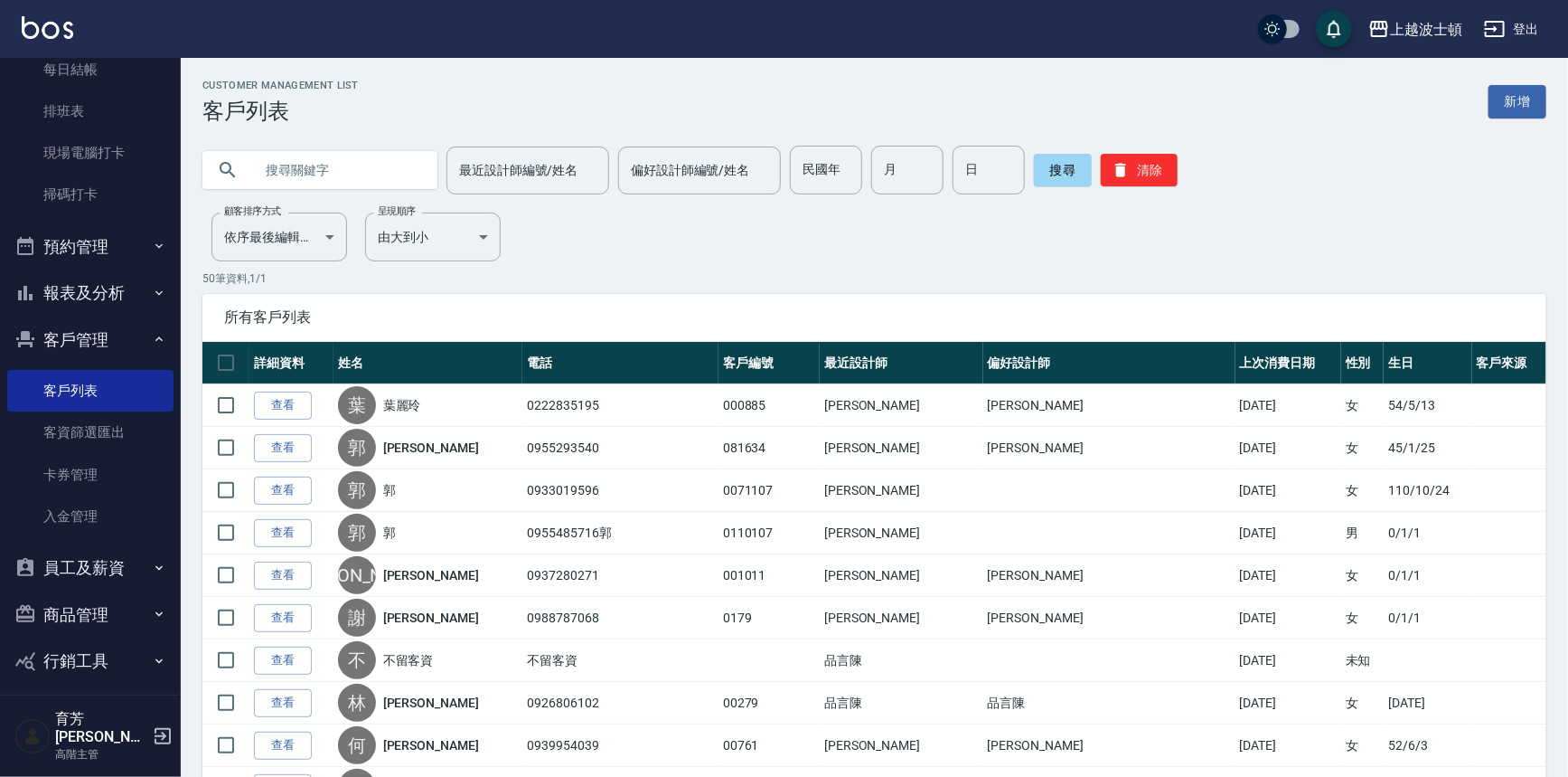
click at [129, 293] on button "報表及分析" at bounding box center [90, 293] width 166 height 47
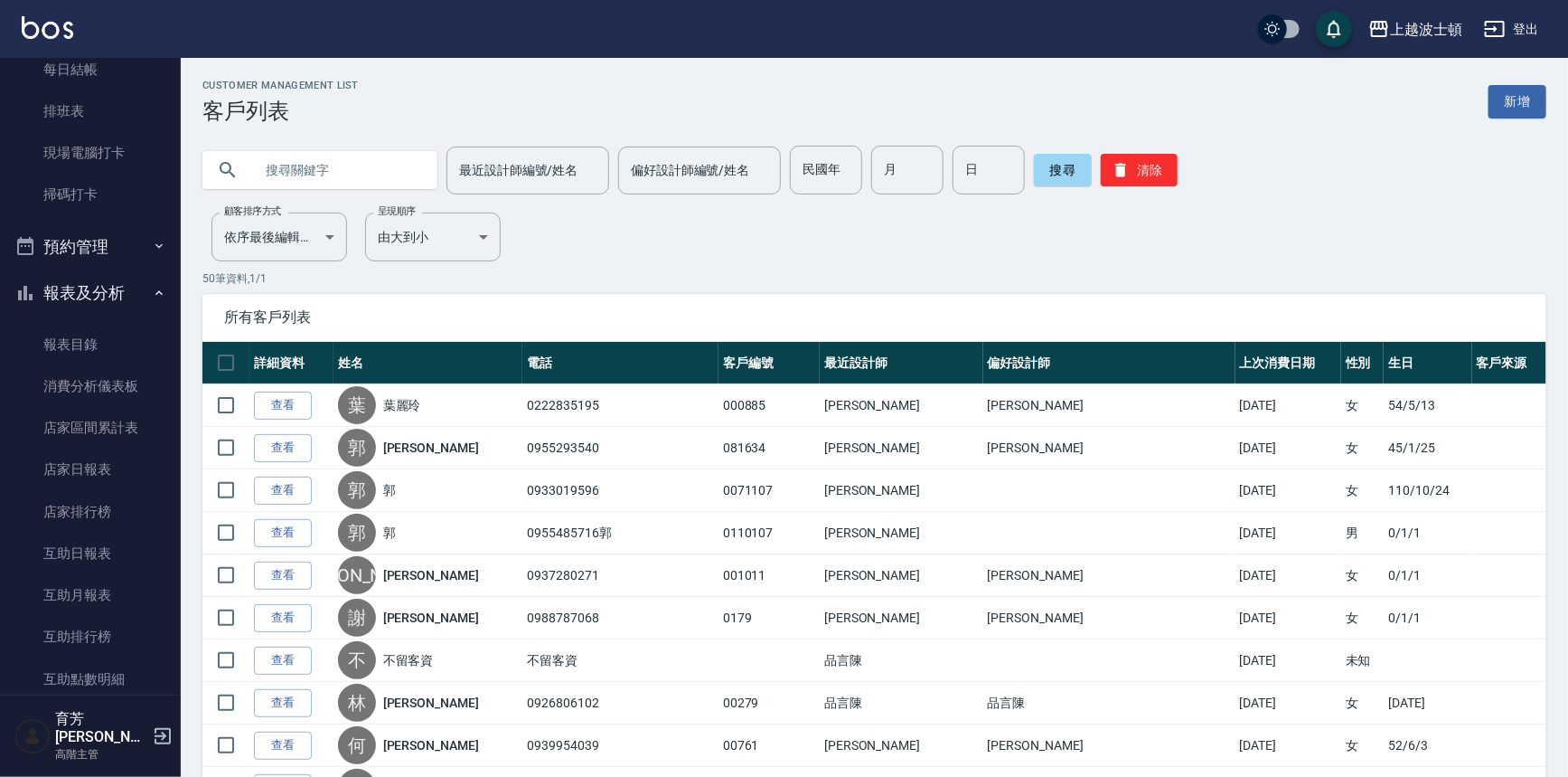
drag, startPoint x: 171, startPoint y: 271, endPoint x: 173, endPoint y: 355, distance: 84.0
click at [173, 355] on nav "櫃檯作業 打帳單 帳單列表 掛單列表 座位開單 營業儀表板 現金收支登錄 高階收支登錄 材料自購登錄 每日結帳 排班表 現場電腦打卡 掃碼打卡 預約管理 預約…" at bounding box center [90, 376] width 181 height 637
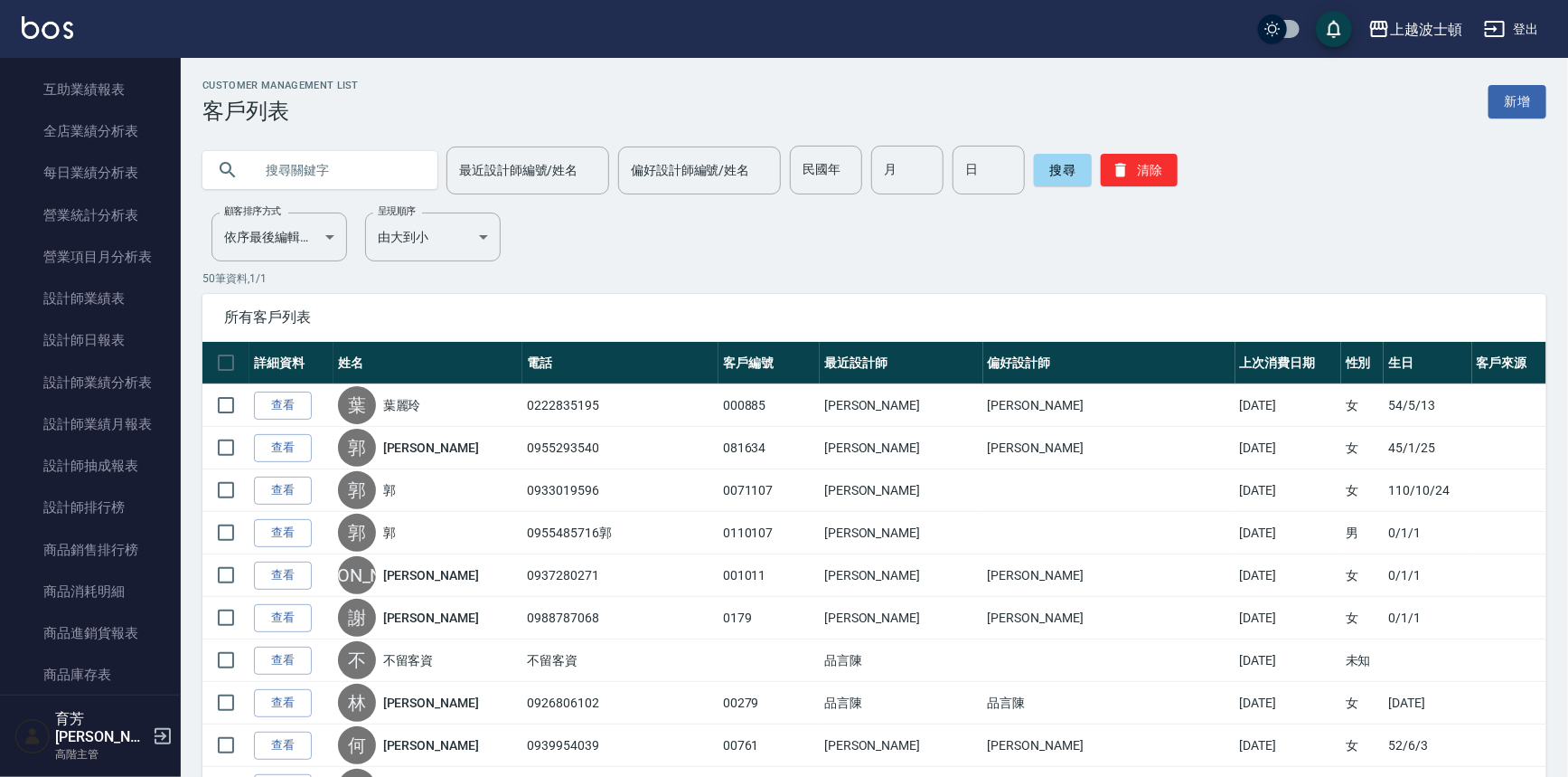
scroll to position [1040, 0]
click at [122, 343] on link "設計師日報表" at bounding box center [90, 337] width 166 height 42
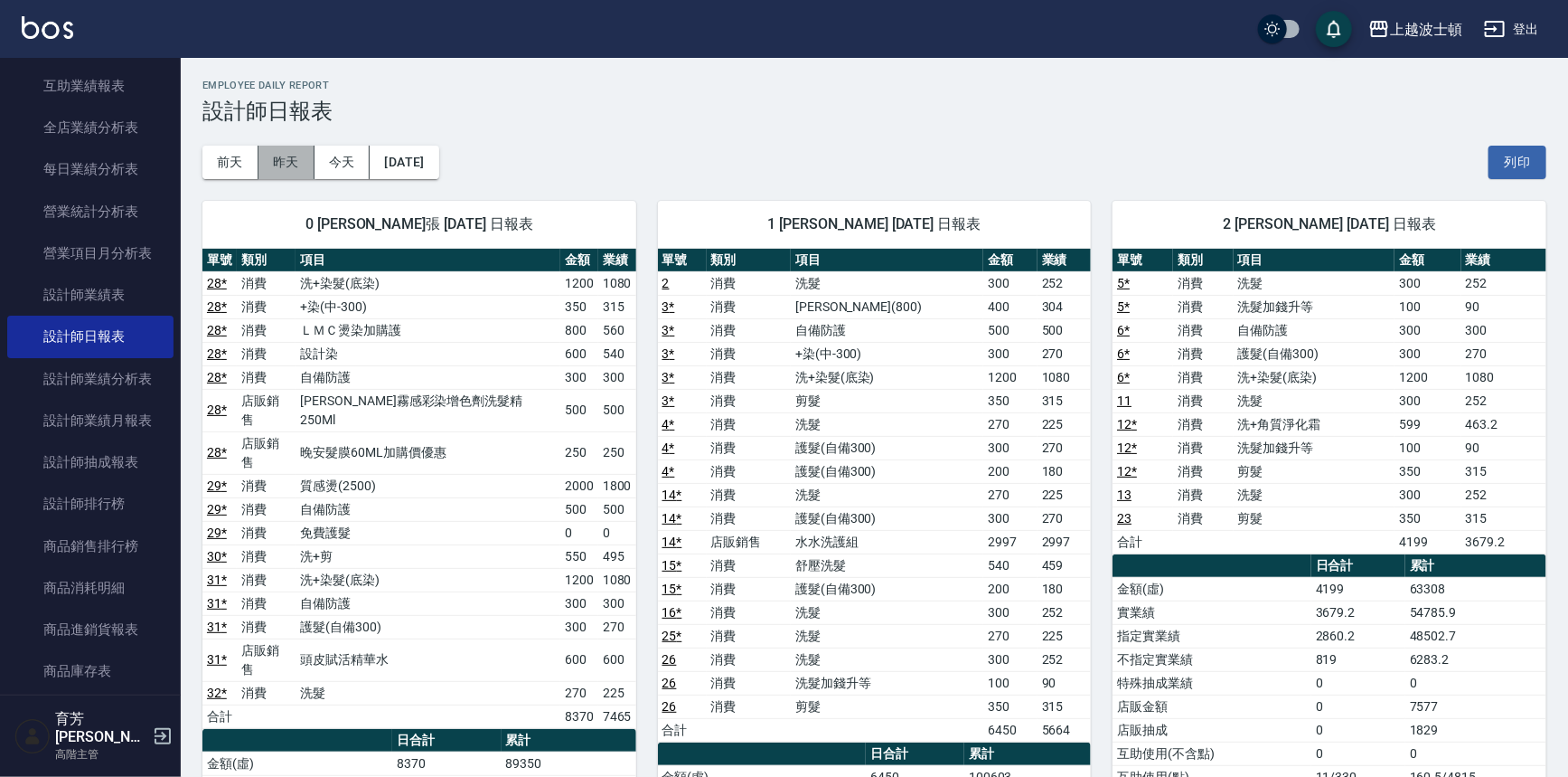
click at [274, 157] on button "昨天" at bounding box center [286, 162] width 56 height 33
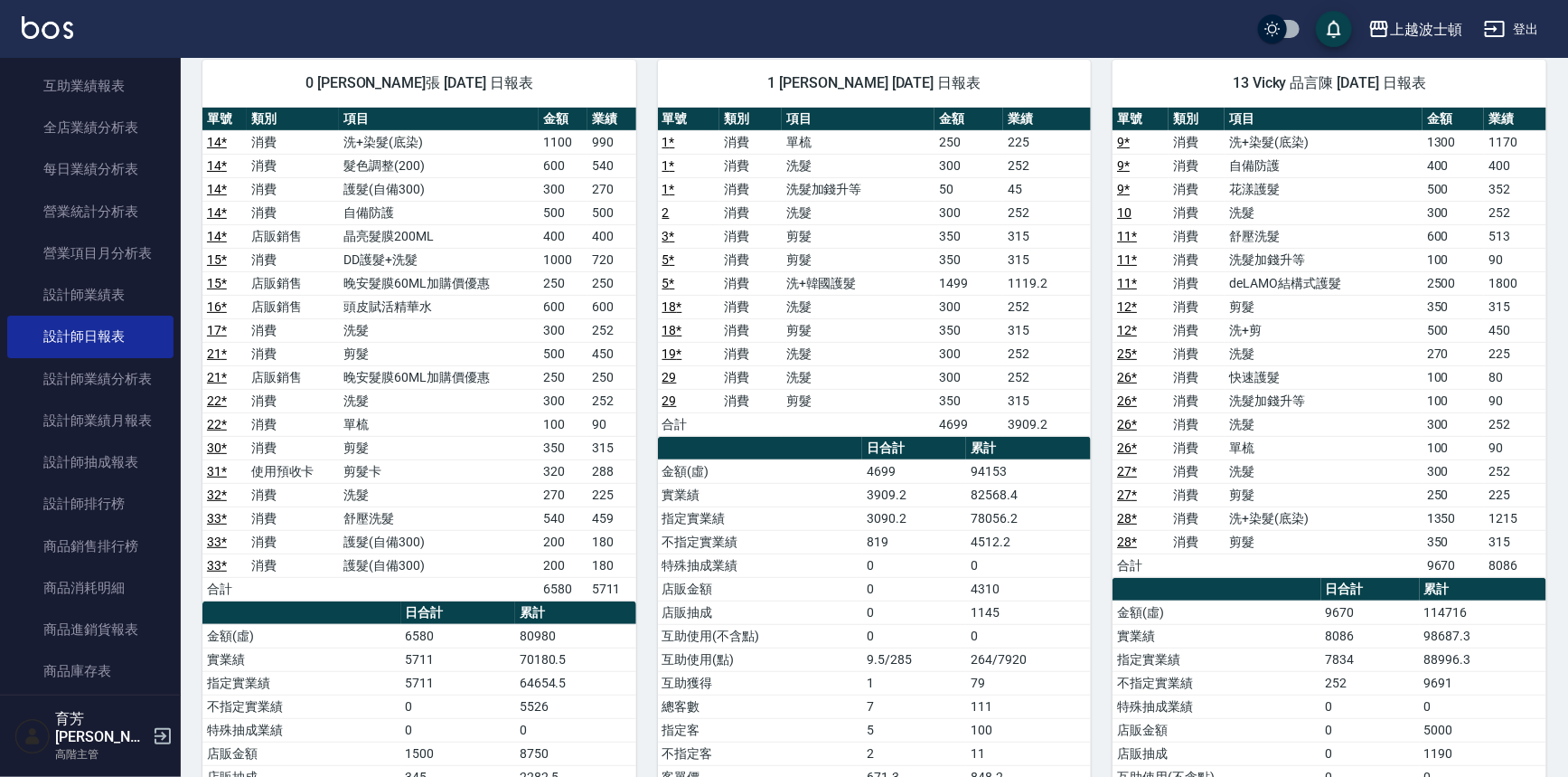
scroll to position [151, 0]
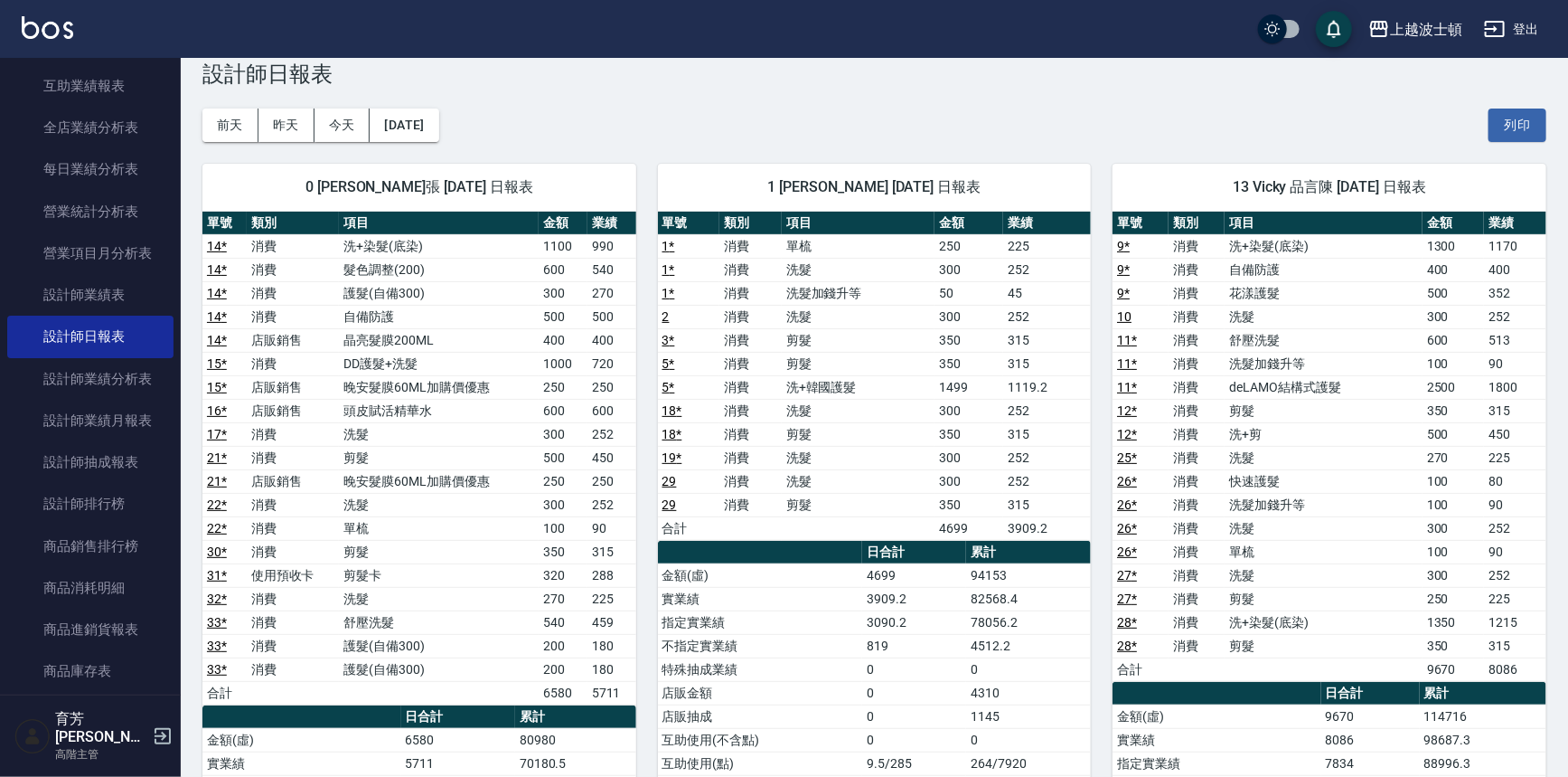
scroll to position [0, 0]
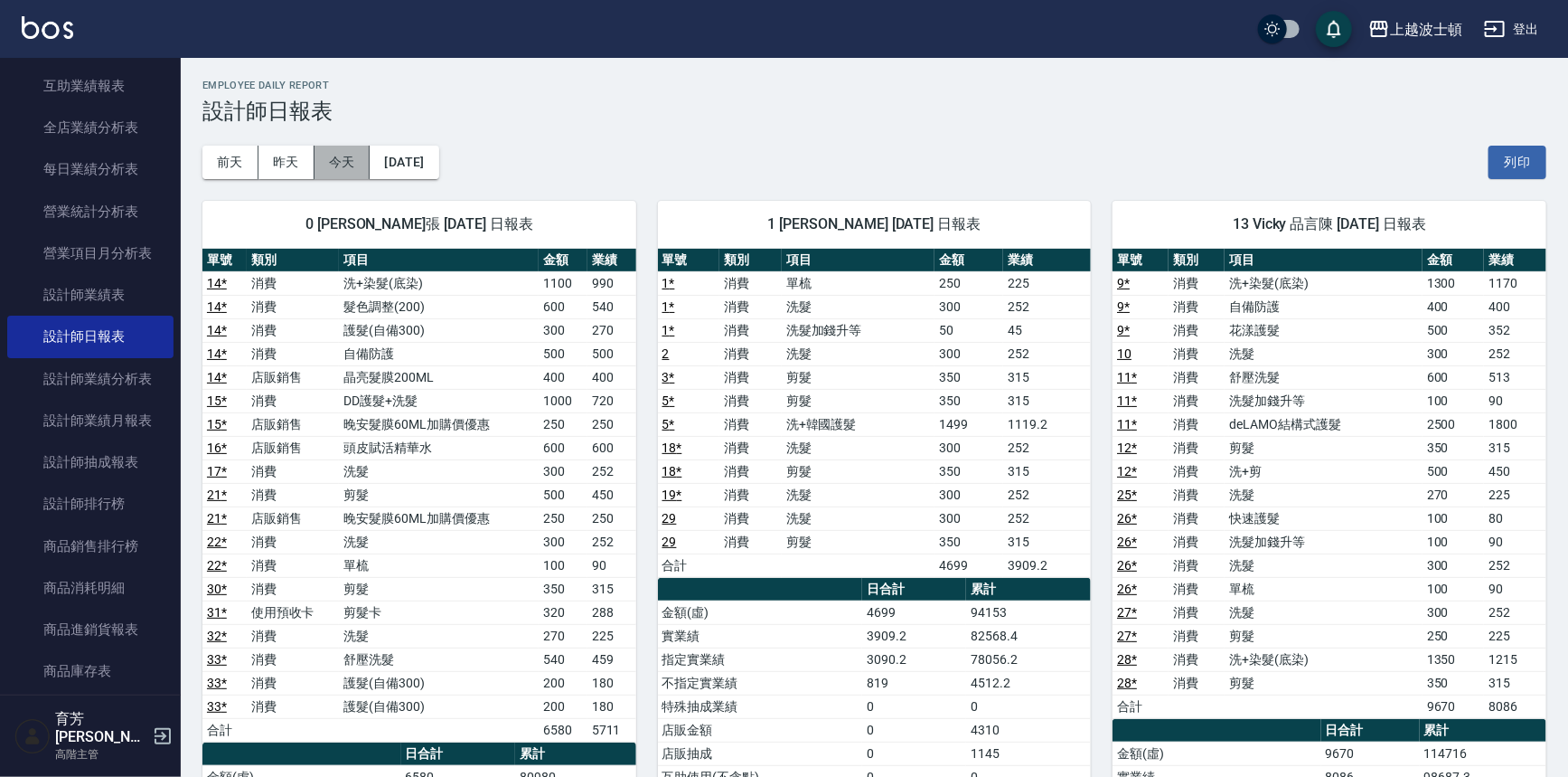
click at [352, 161] on button "今天" at bounding box center [342, 162] width 56 height 33
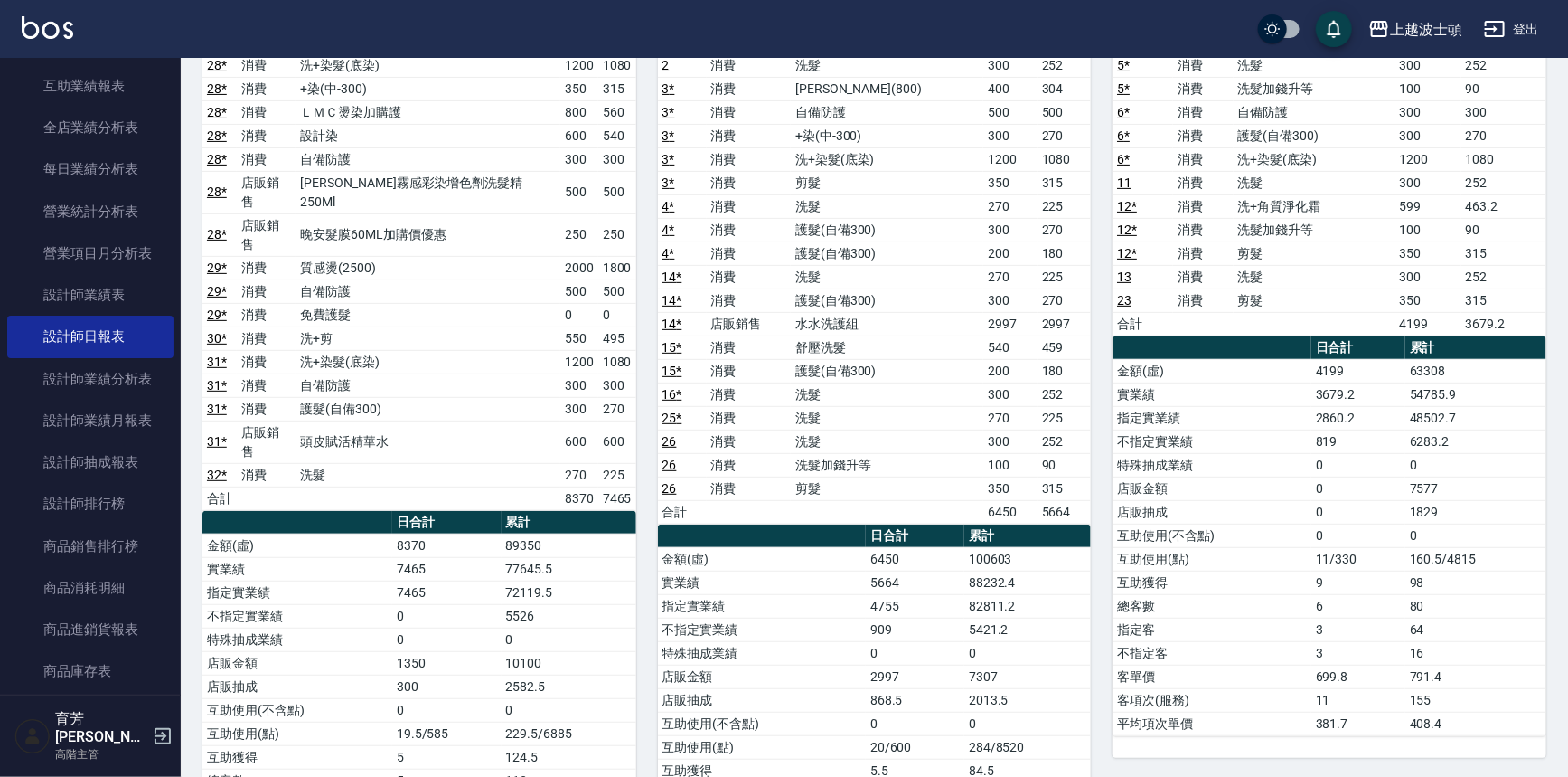
scroll to position [234, 0]
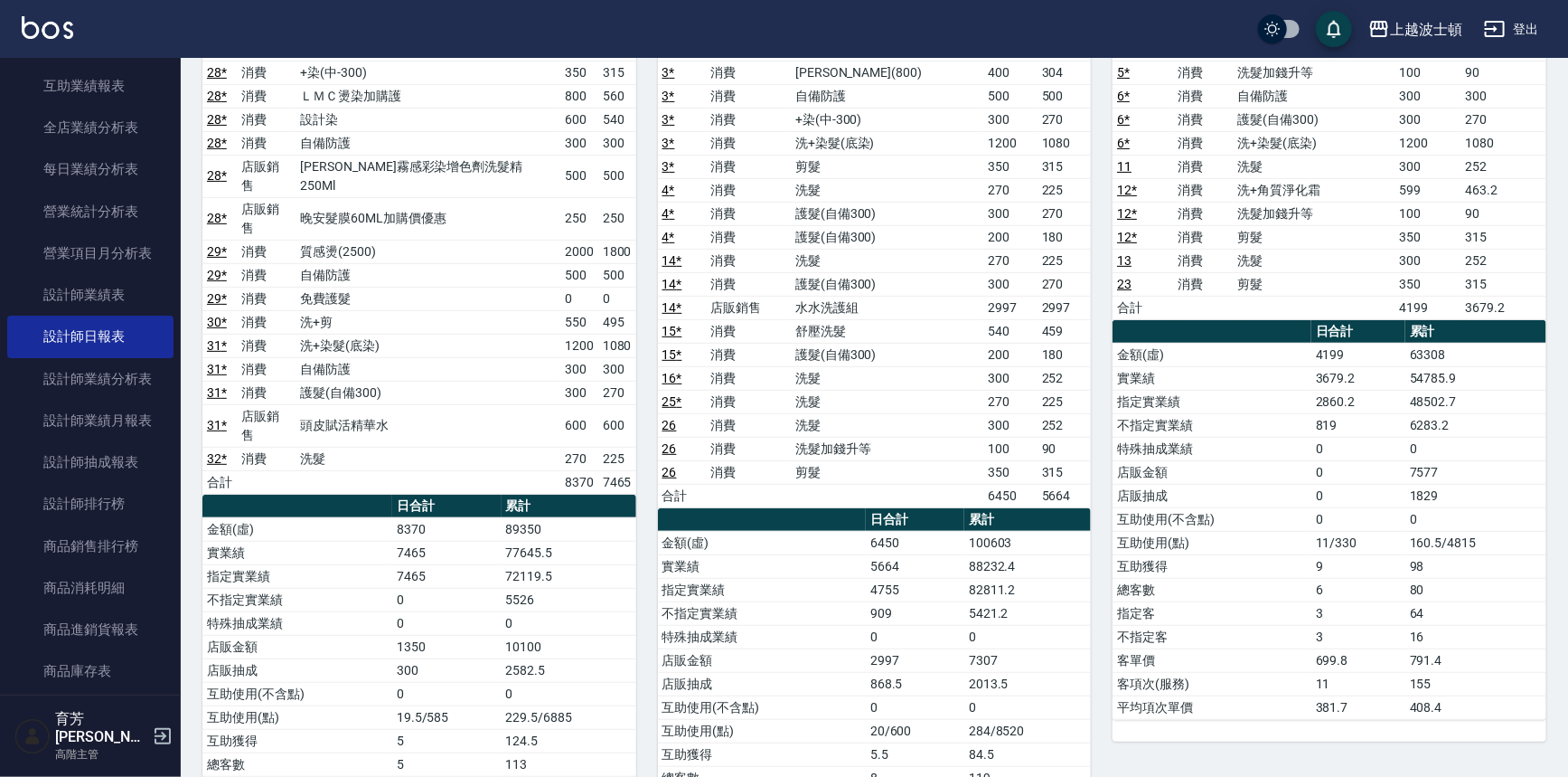
drag, startPoint x: 1561, startPoint y: 365, endPoint x: 1564, endPoint y: 324, distance: 41.1
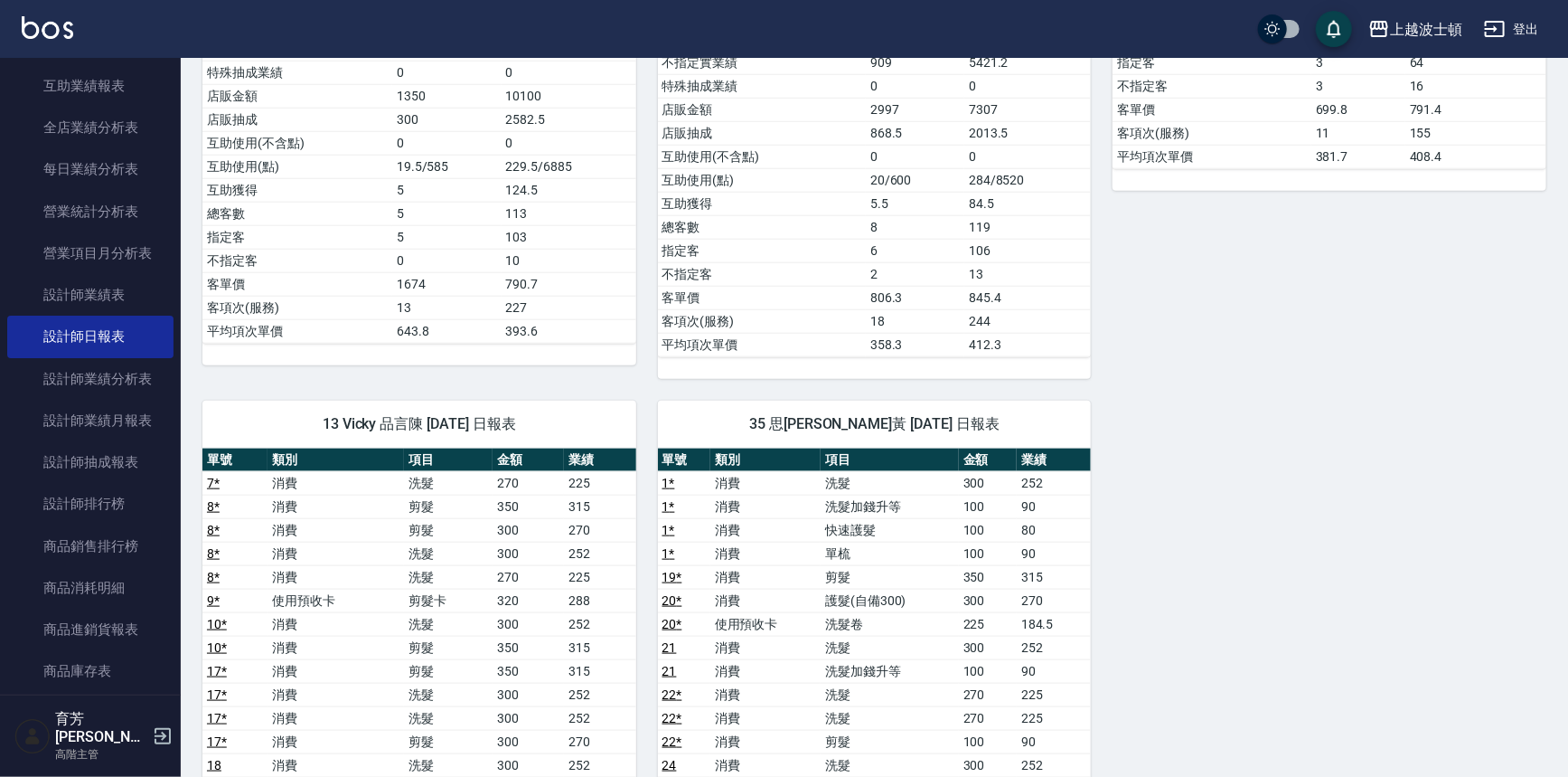
scroll to position [781, 0]
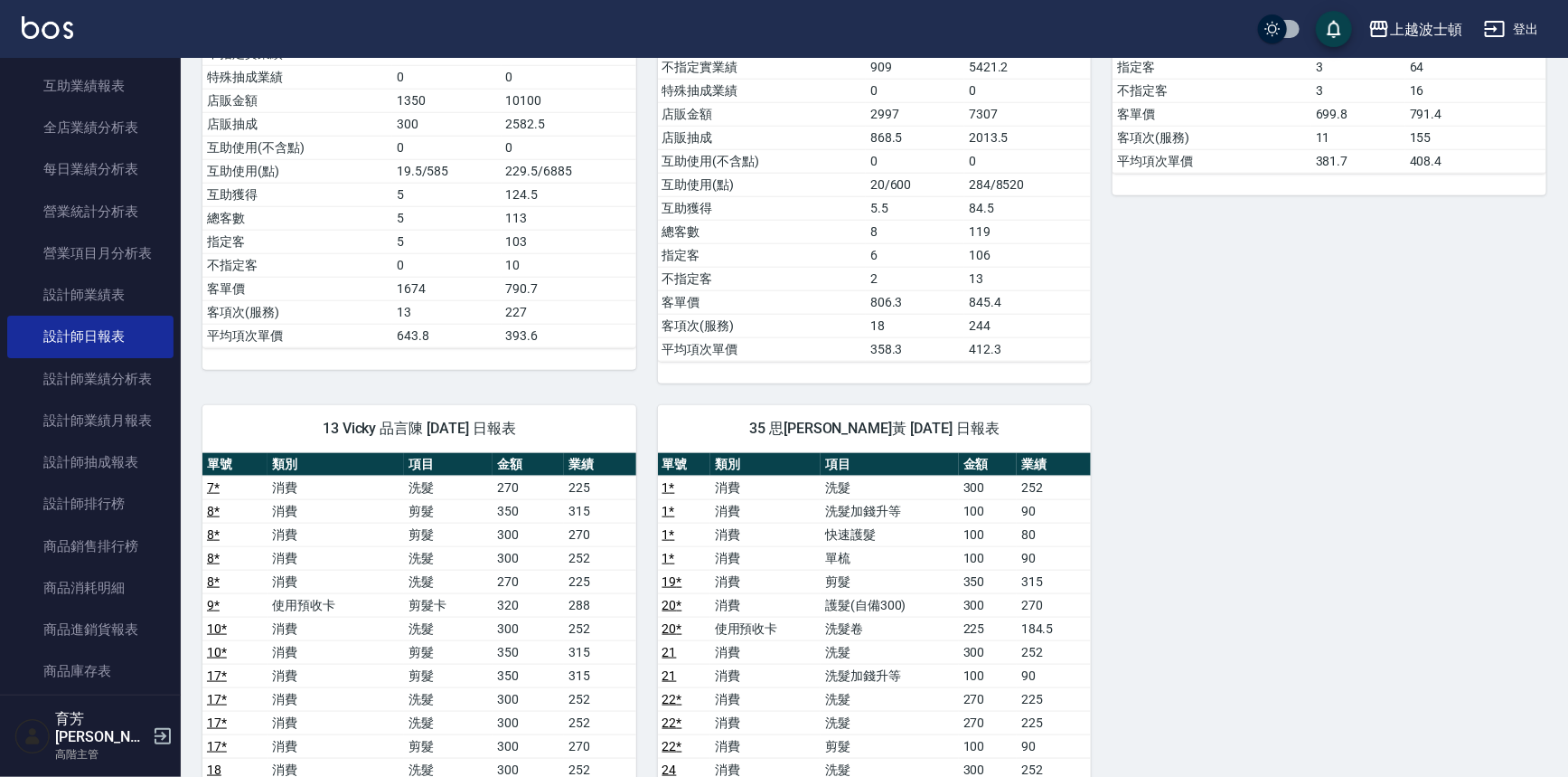
click at [1361, 472] on div "0 shirey 秀莉張 [DATE] 日報表 單號 類別 項目 金額 業績 28 * 消費 洗+染髮(底染) 1200 1080 28 * 消費 +染(中-…" at bounding box center [864, 336] width 1366 height 1876
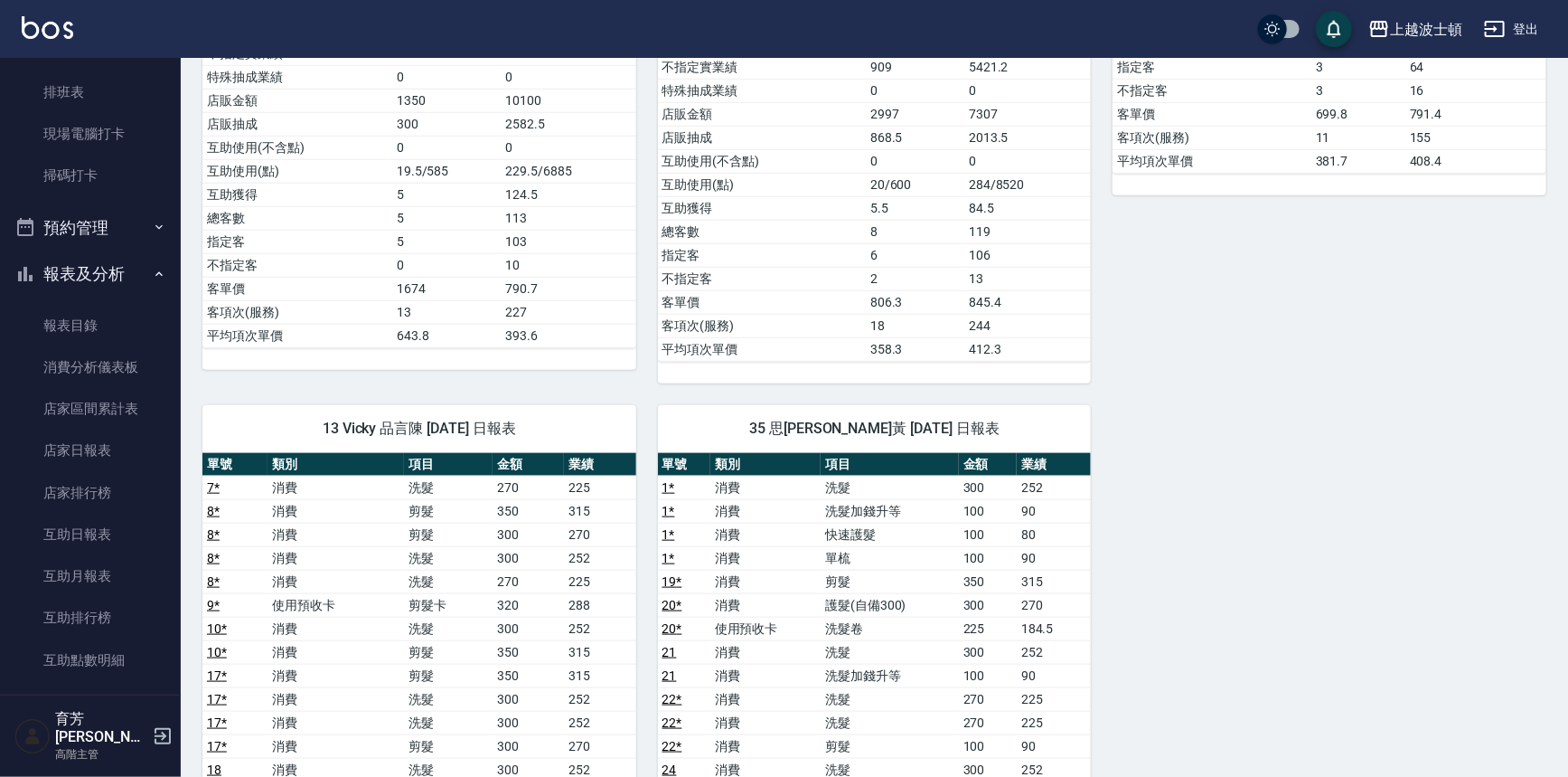
scroll to position [439, 0]
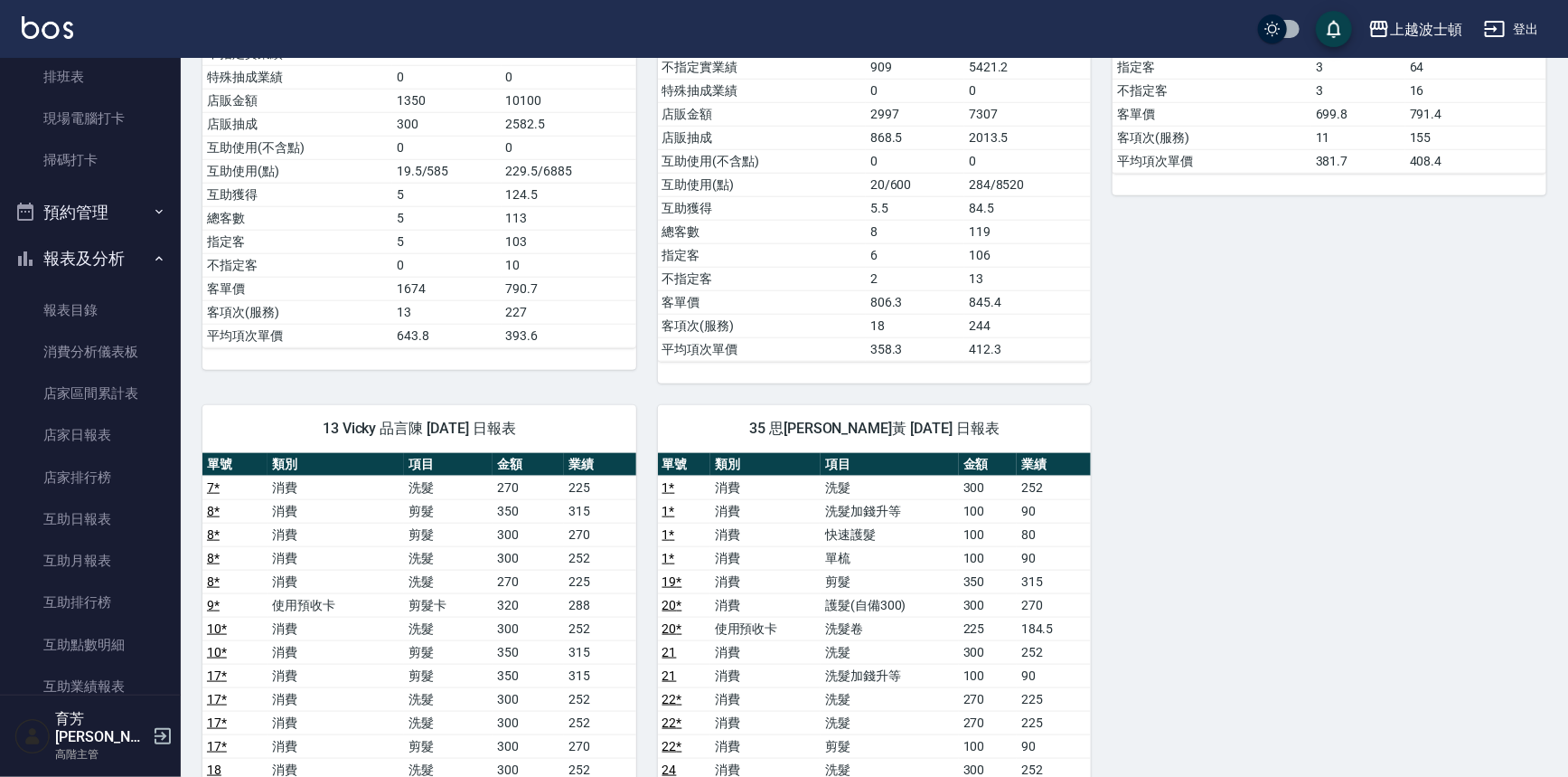
click at [157, 256] on icon "button" at bounding box center [158, 258] width 15 height 15
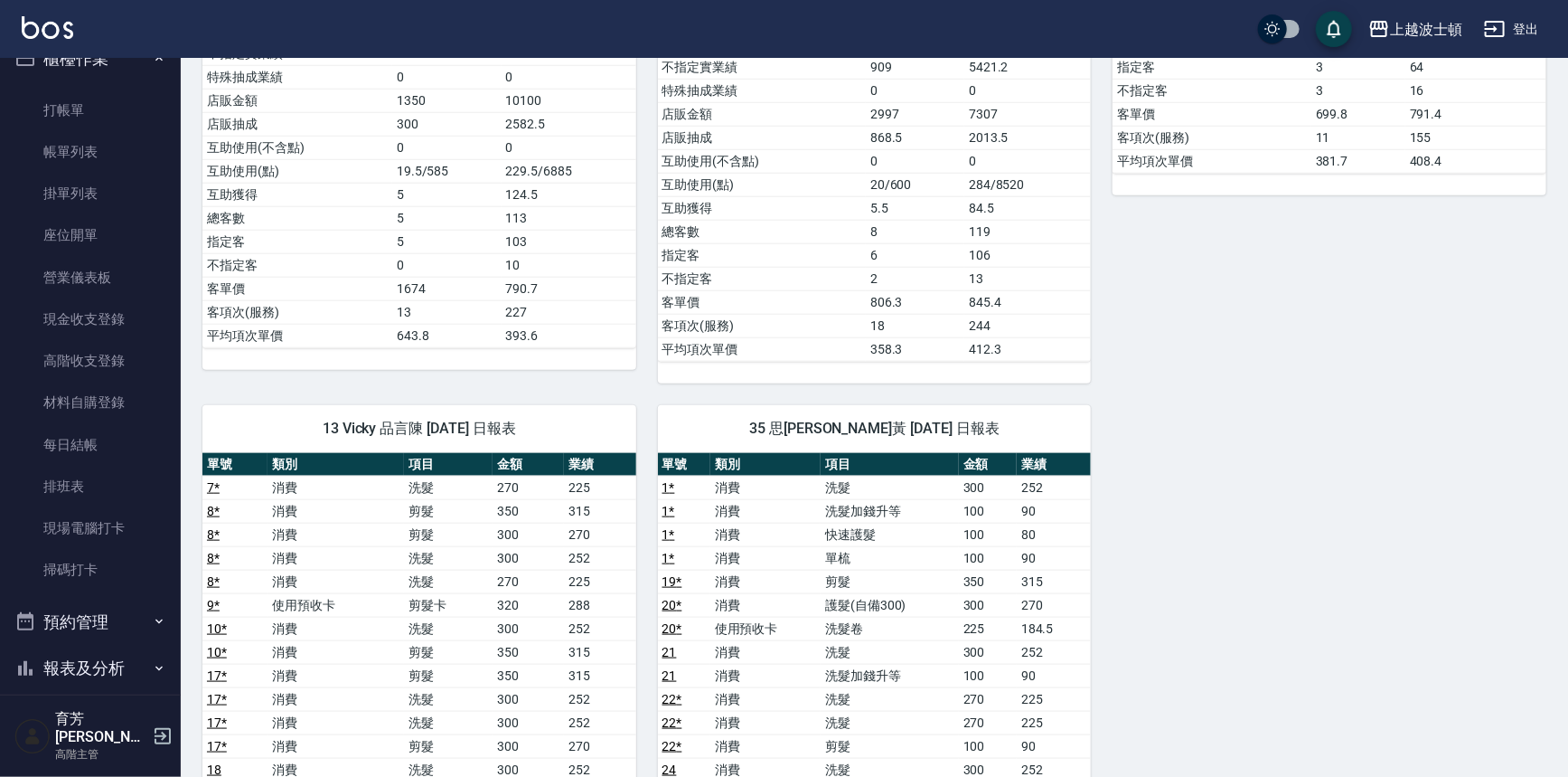
scroll to position [0, 0]
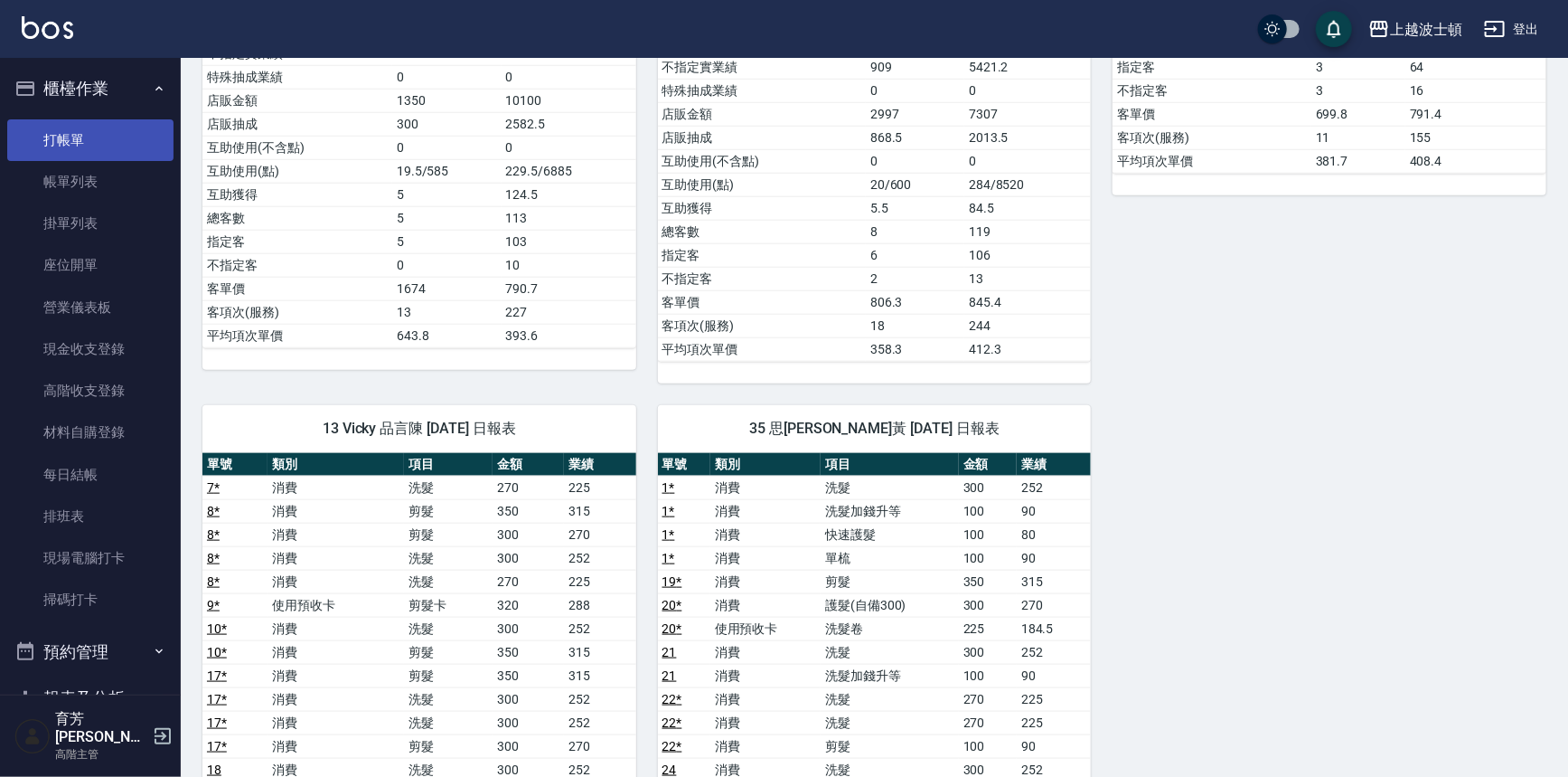
click at [140, 131] on link "打帳單" at bounding box center [90, 140] width 166 height 42
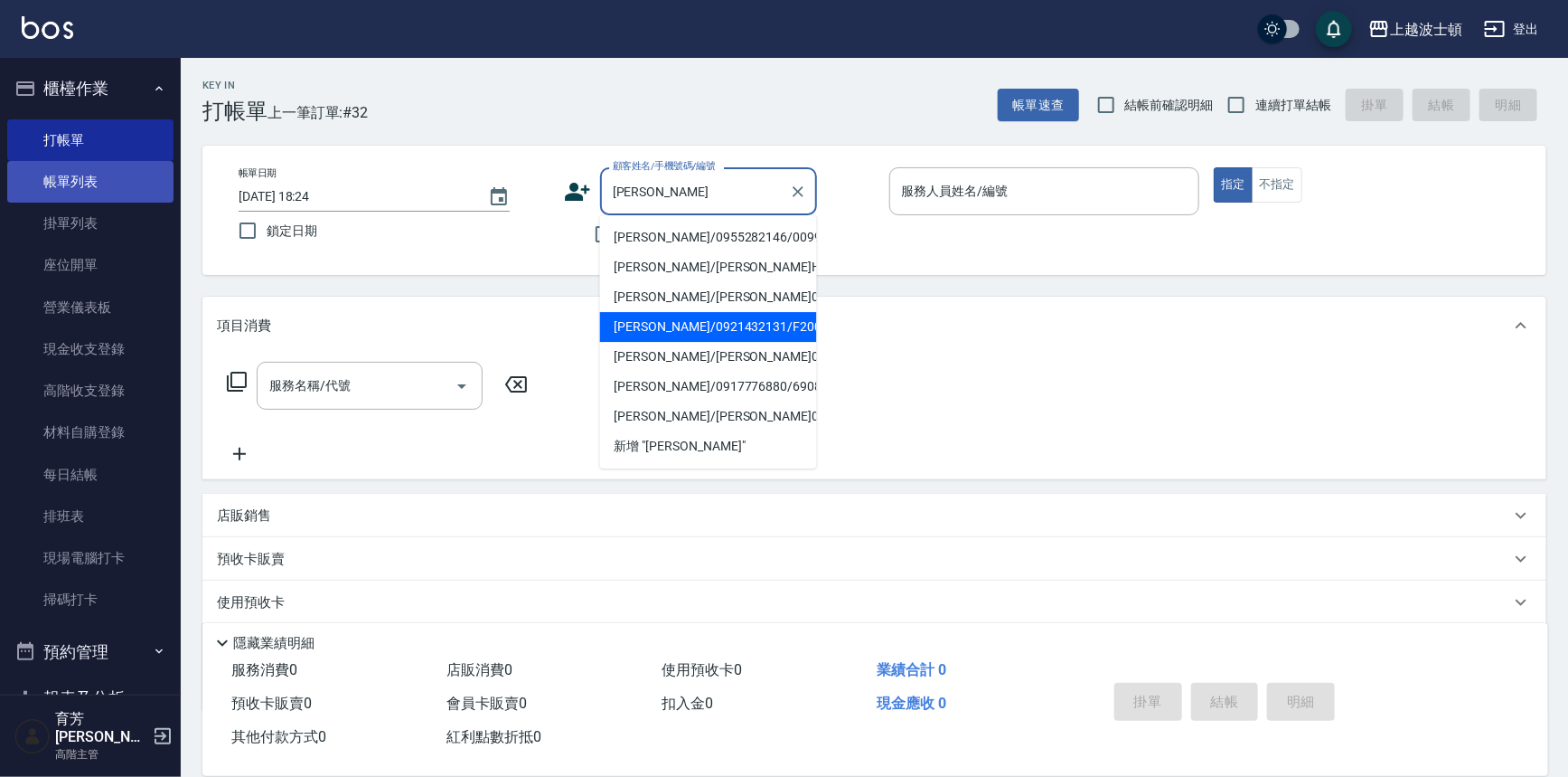
type input "[PERSON_NAME]"
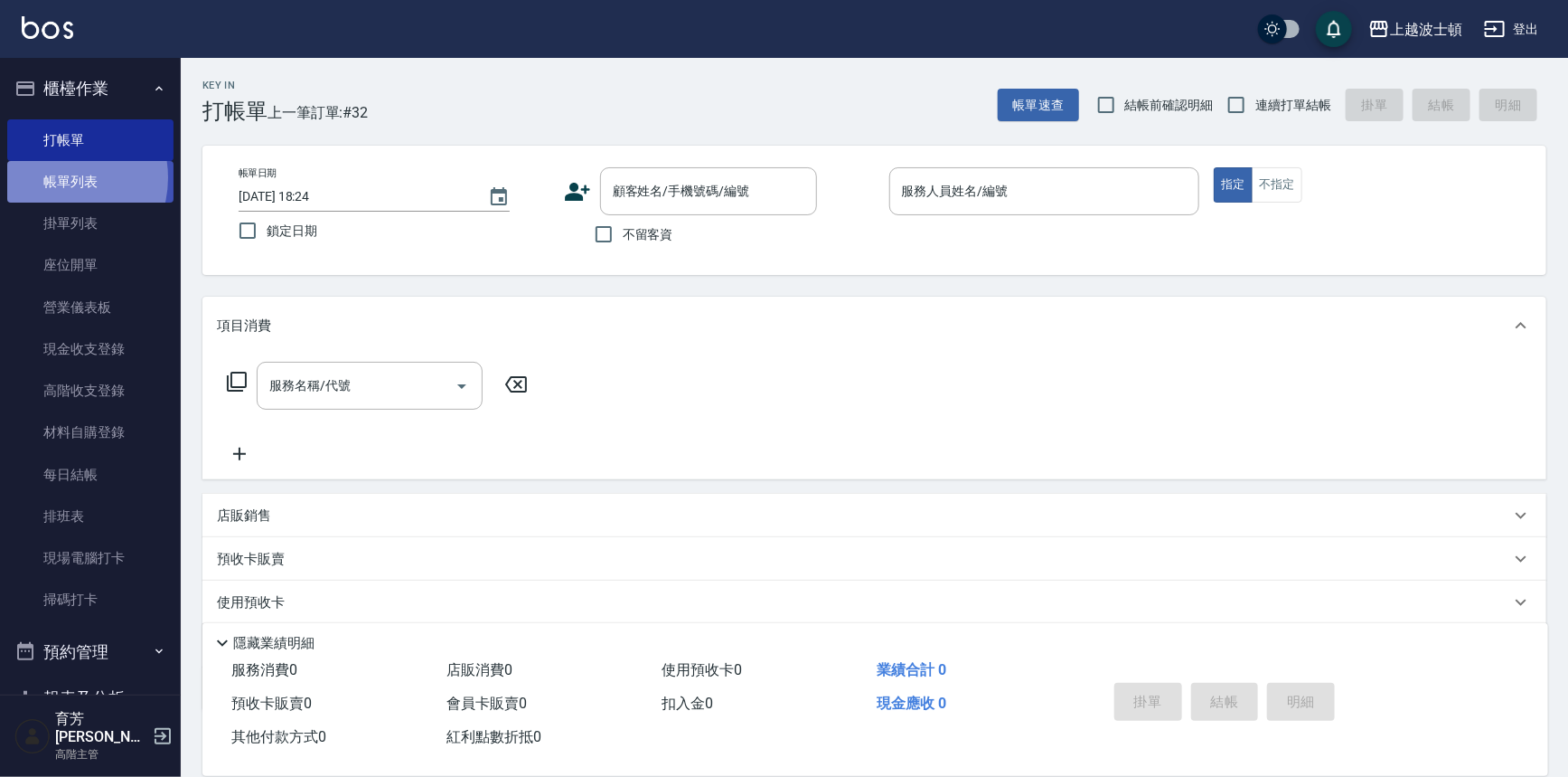
click at [59, 178] on link "帳單列表" at bounding box center [90, 182] width 166 height 42
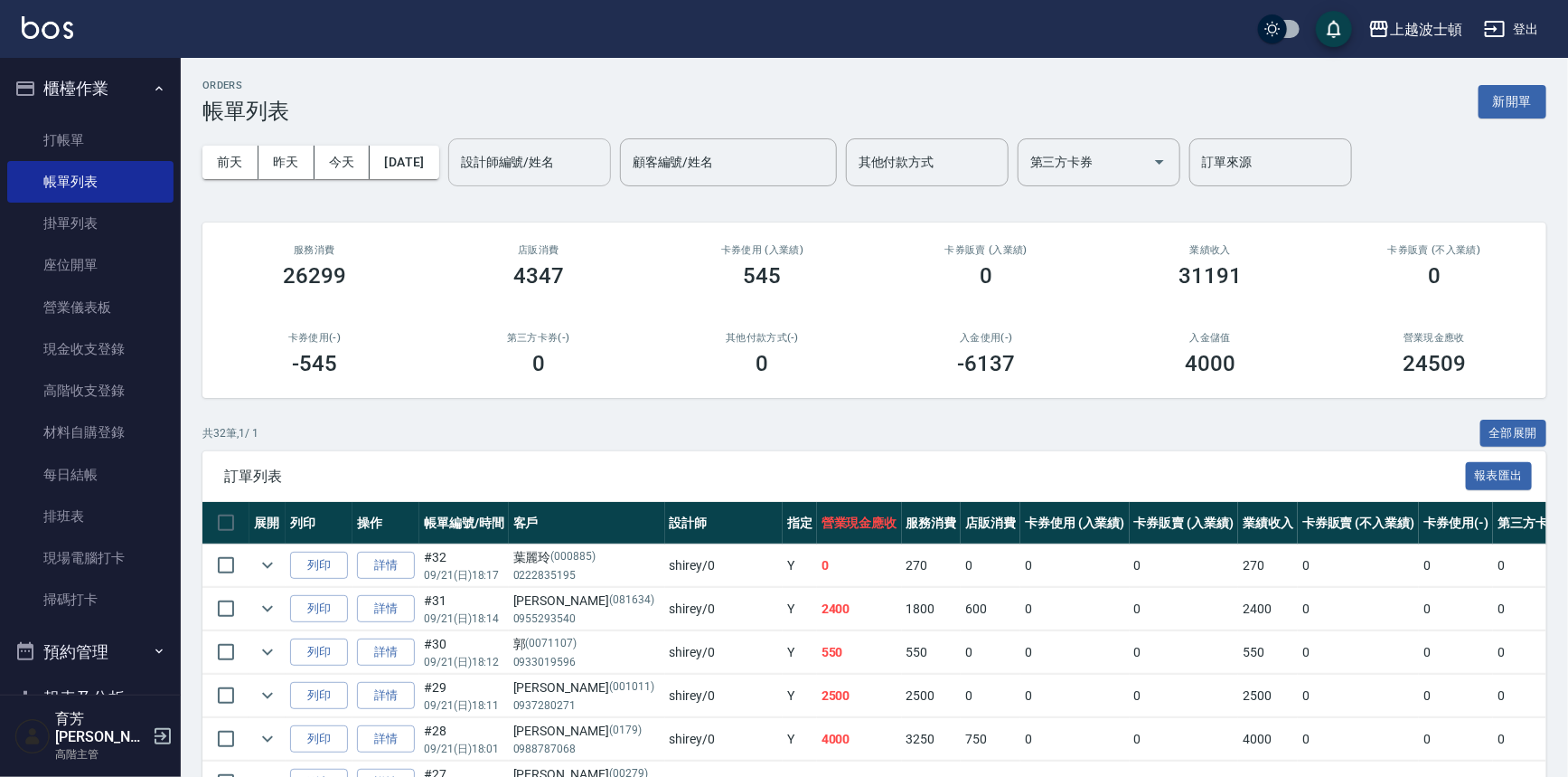
drag, startPoint x: 583, startPoint y: 134, endPoint x: 578, endPoint y: 148, distance: 14.9
click at [583, 134] on div "[DATE] [DATE] [DATE] [DATE] 設計師編號/姓名 設計師編號/姓名 顧客編號/姓名 顧客編號/姓名 其他付款方式 其他付款方式 第三方…" at bounding box center [874, 162] width 1344 height 77
click at [575, 167] on input "設計師編號/姓名" at bounding box center [530, 162] width 147 height 31
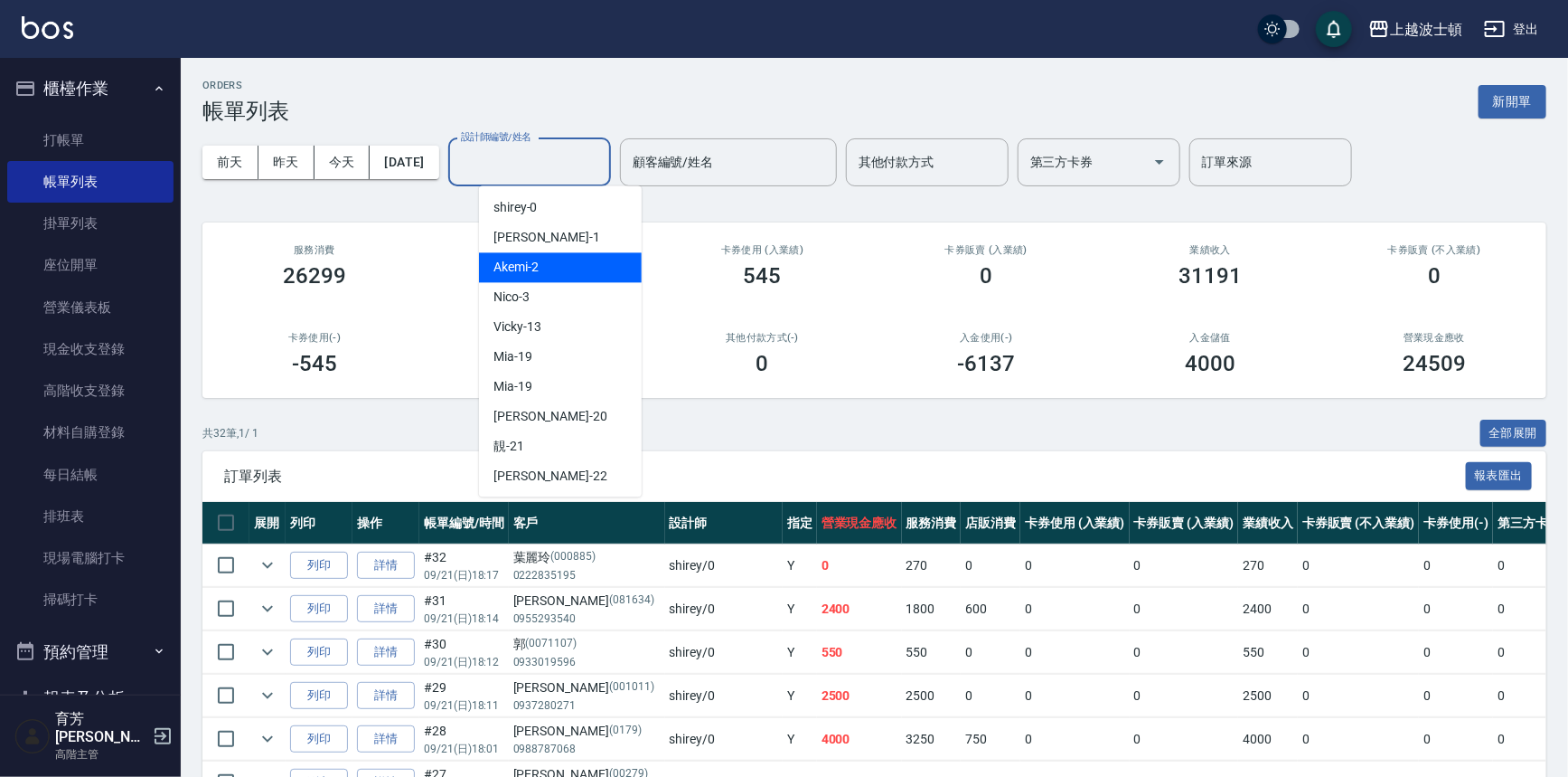
click at [548, 263] on div "Akemi -2" at bounding box center [560, 267] width 162 height 29
type input "Akemi-2"
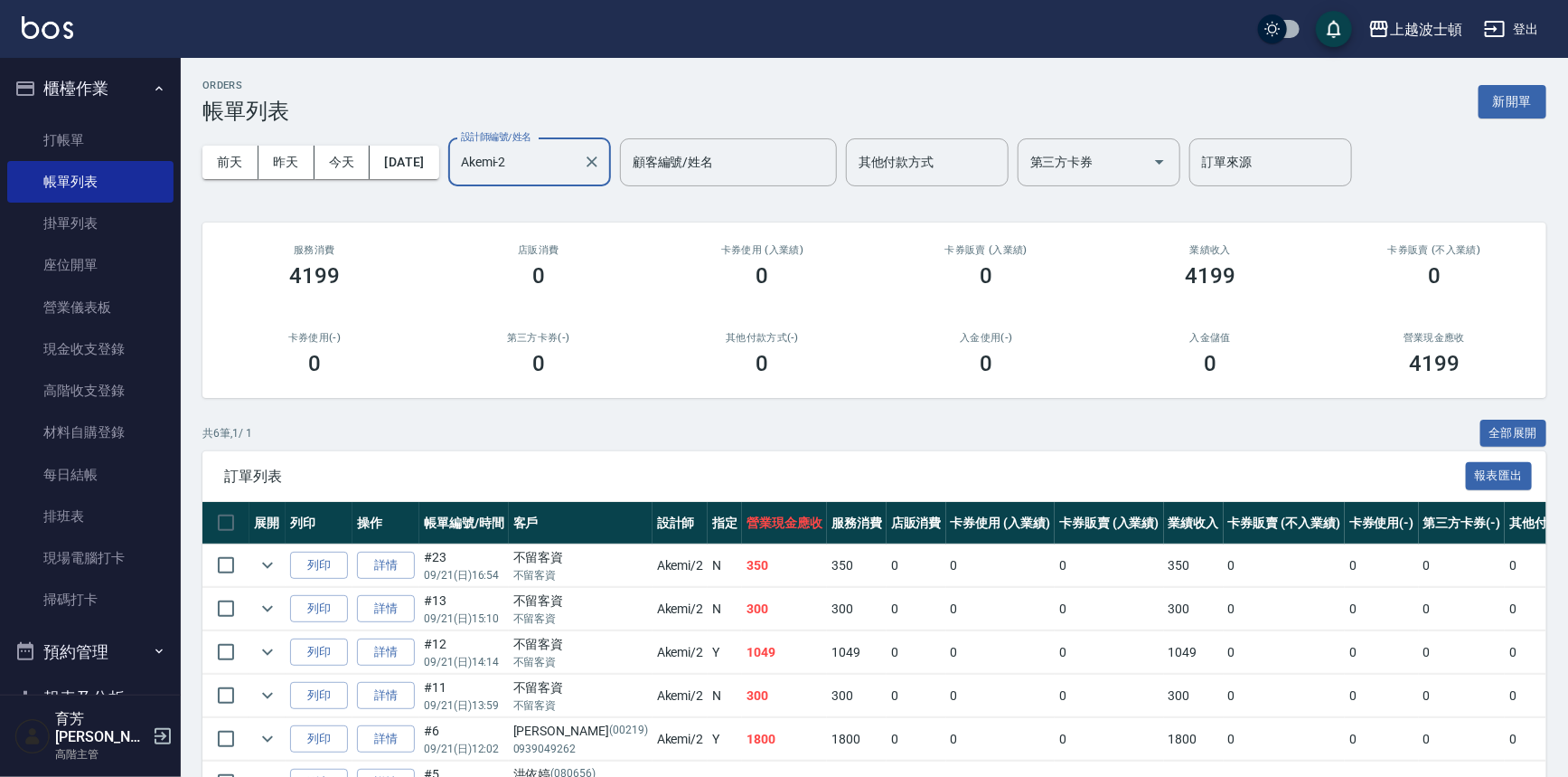
scroll to position [109, 0]
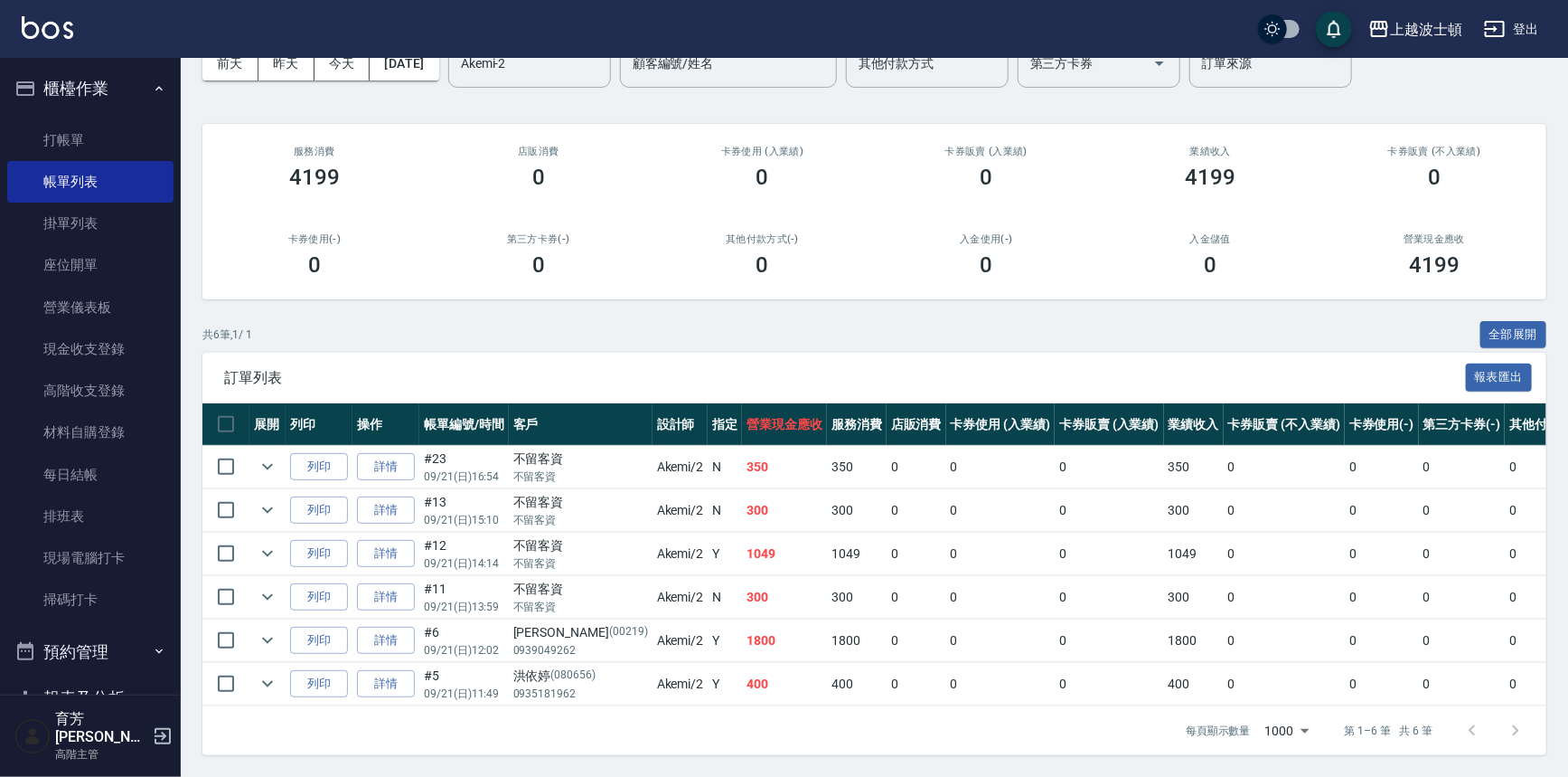
click at [281, 498] on td at bounding box center [267, 510] width 36 height 42
click at [276, 499] on icon "expand row" at bounding box center [267, 510] width 22 height 22
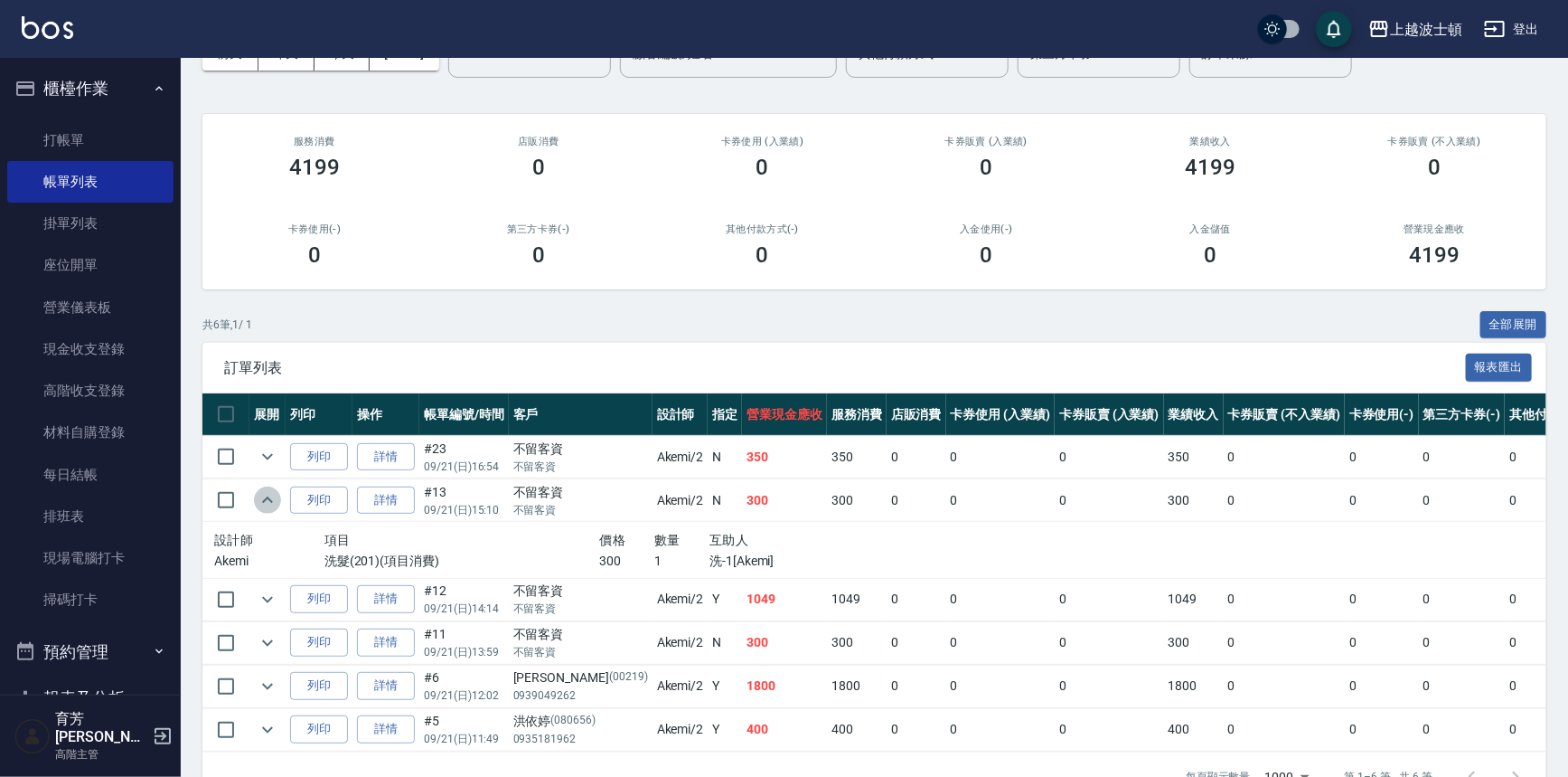
click at [276, 495] on icon "expand row" at bounding box center [267, 500] width 22 height 22
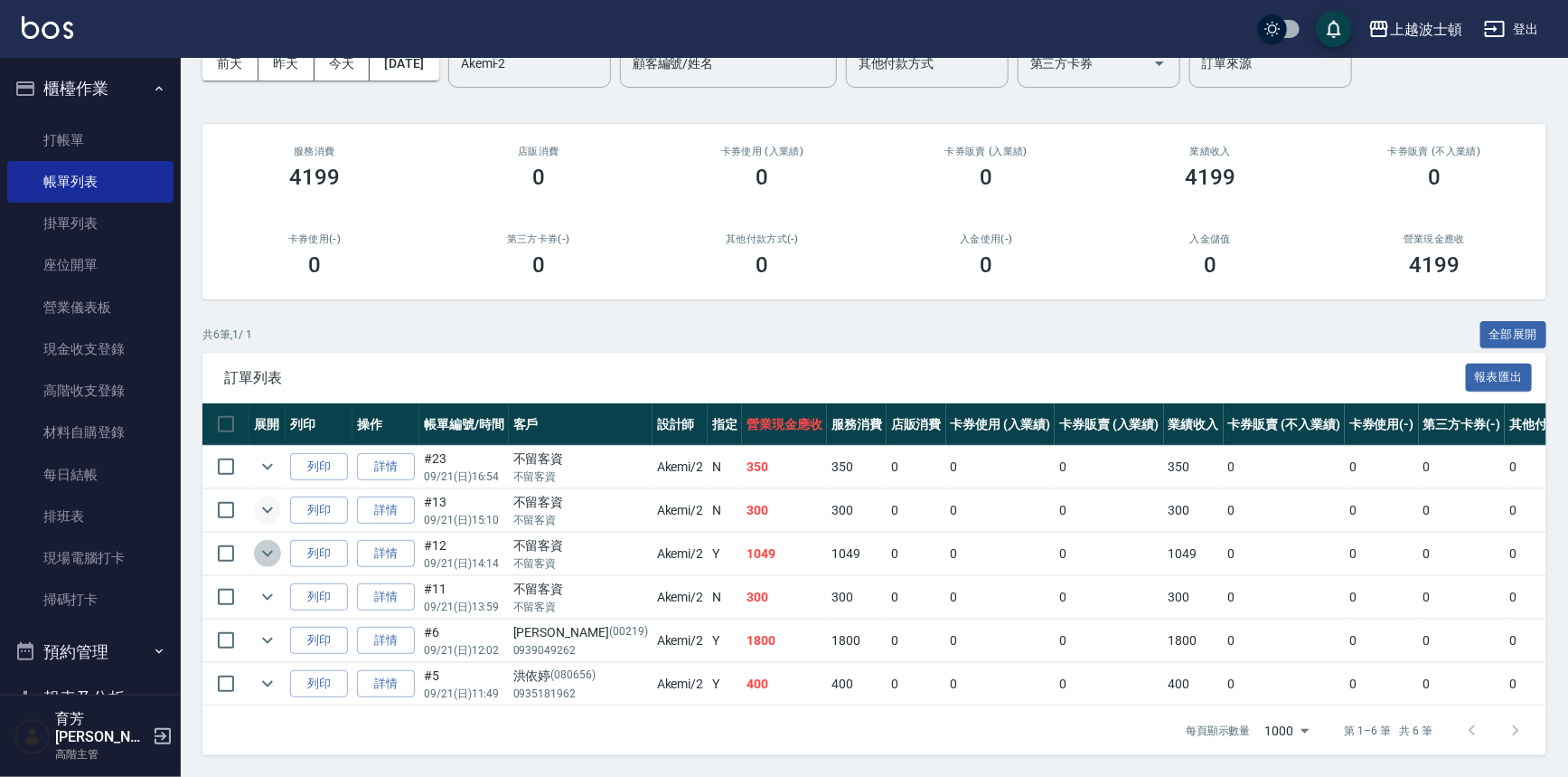
click at [265, 543] on icon "expand row" at bounding box center [267, 554] width 22 height 22
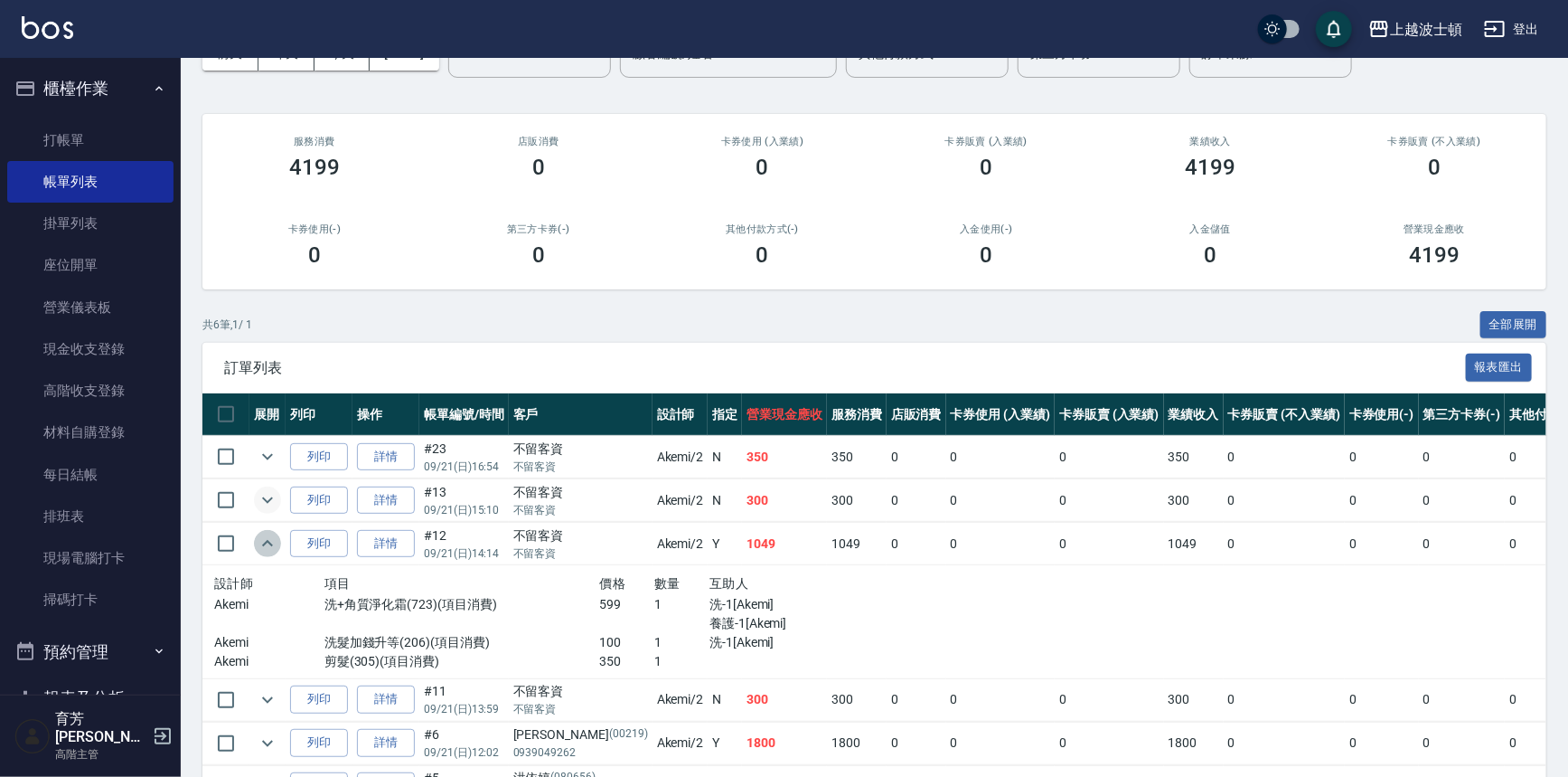
click at [265, 543] on icon "expand row" at bounding box center [267, 543] width 22 height 22
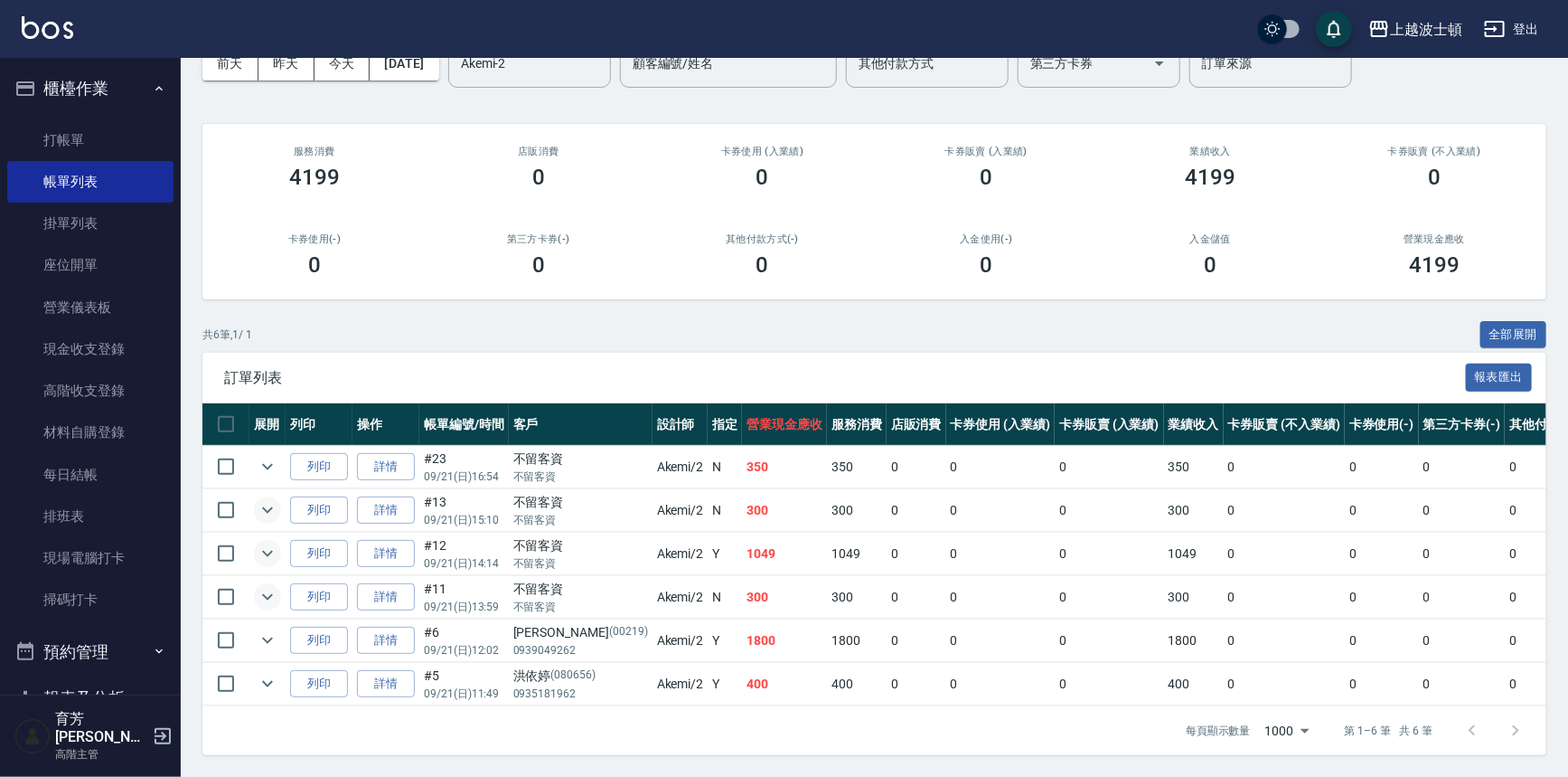
click at [258, 594] on icon "expand row" at bounding box center [267, 597] width 22 height 22
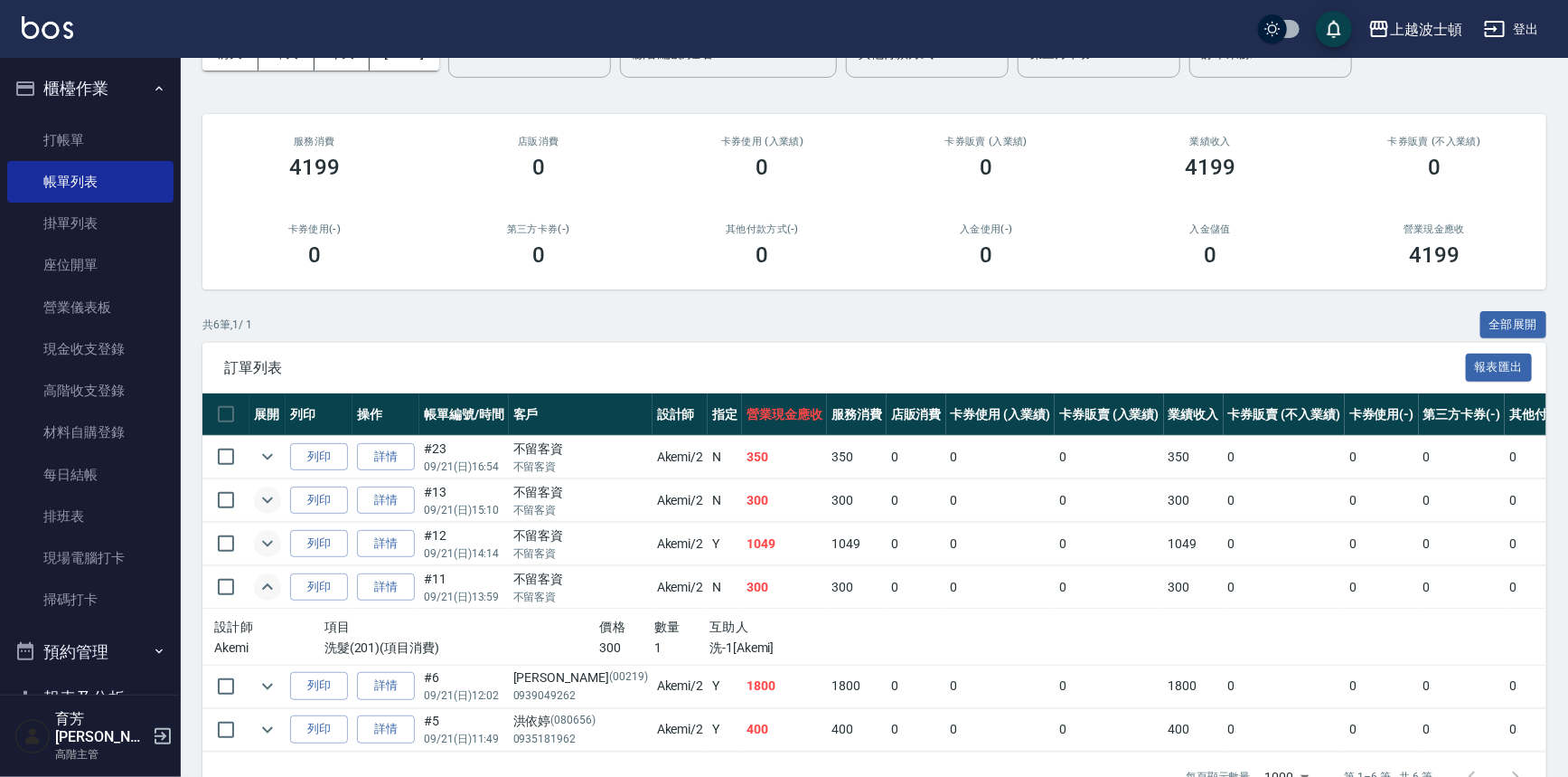
click at [258, 594] on icon "expand row" at bounding box center [267, 587] width 22 height 22
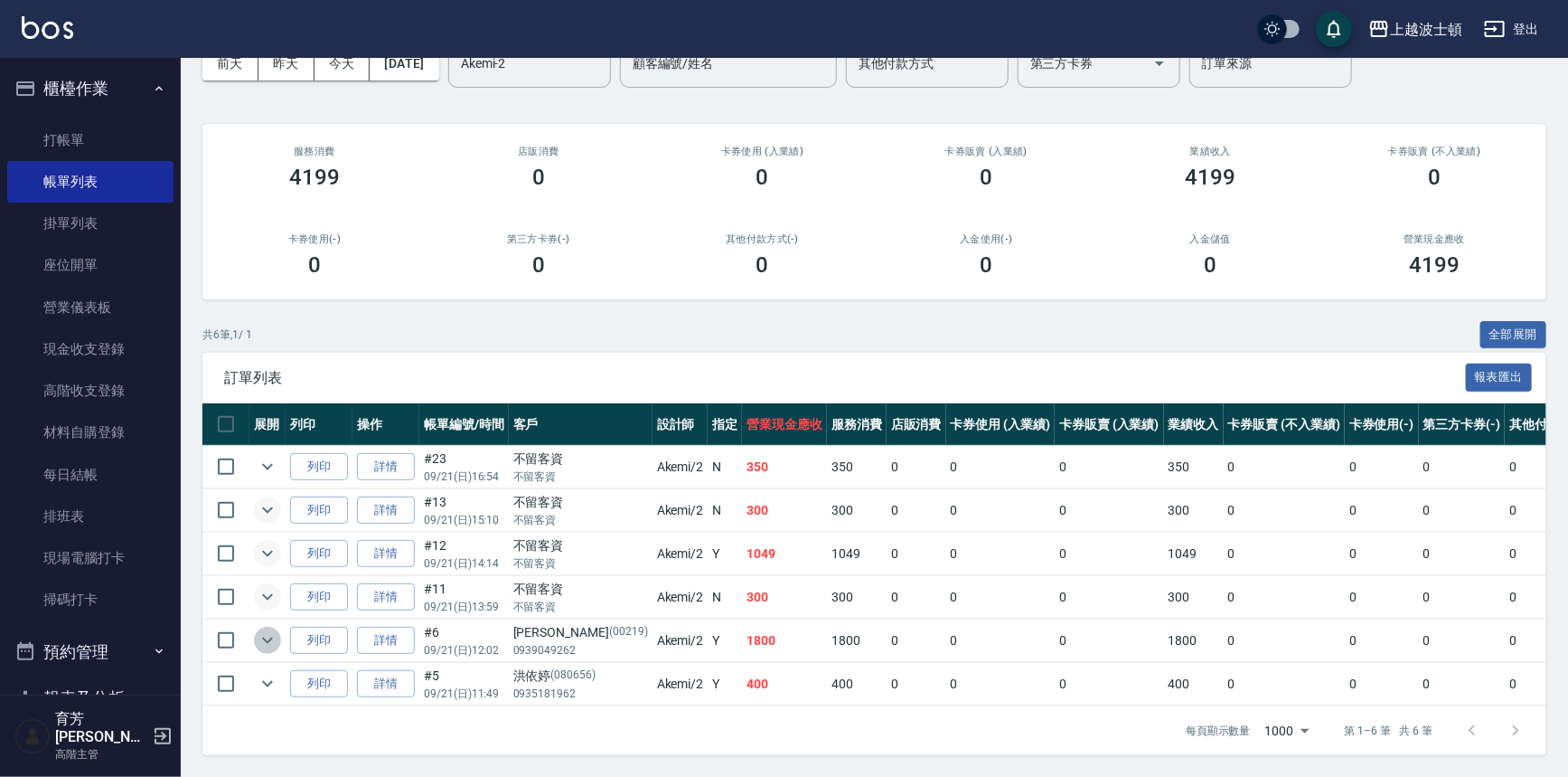
click at [268, 637] on icon "expand row" at bounding box center [267, 640] width 22 height 22
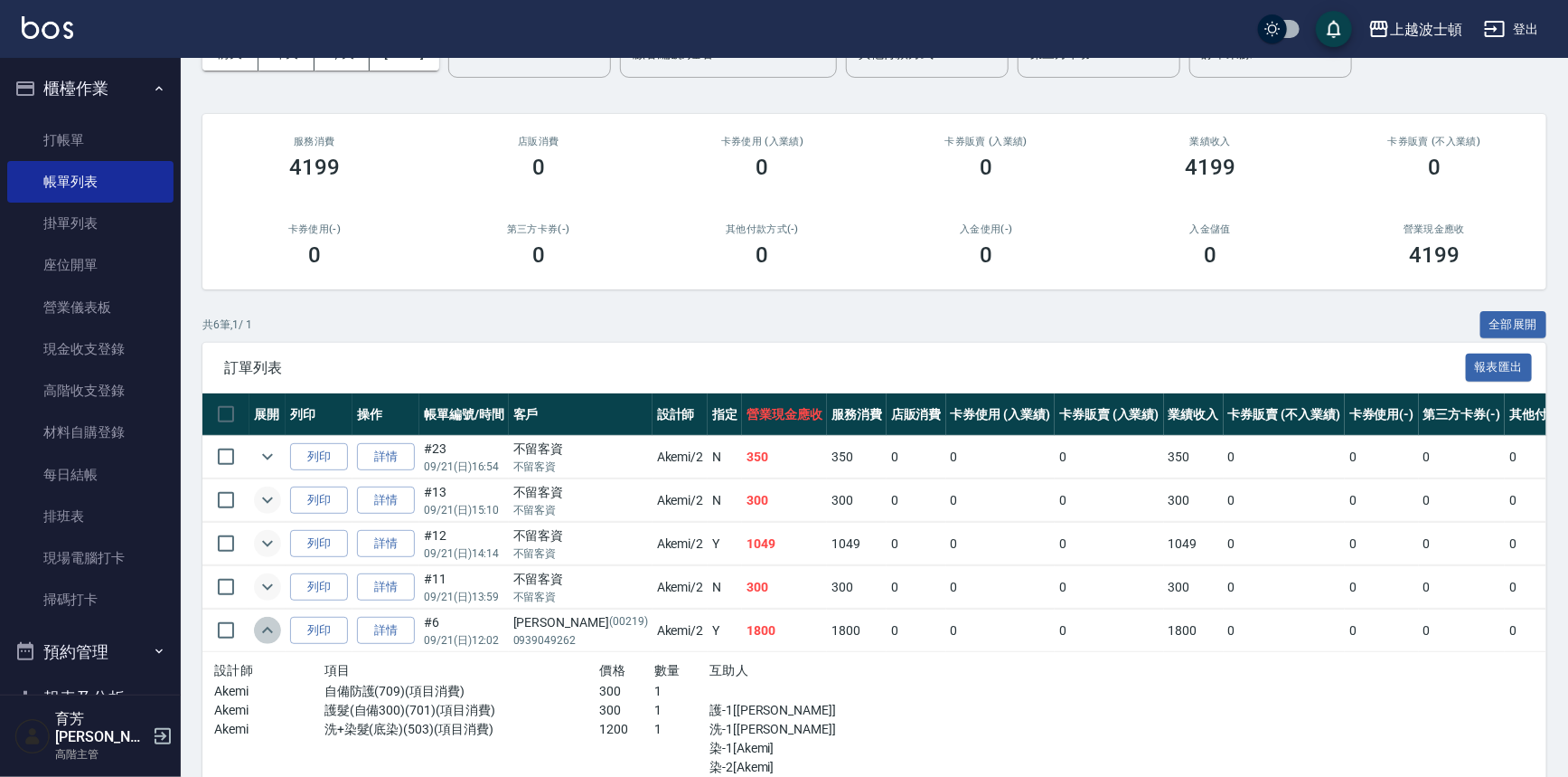
click at [268, 637] on icon "expand row" at bounding box center [267, 630] width 22 height 22
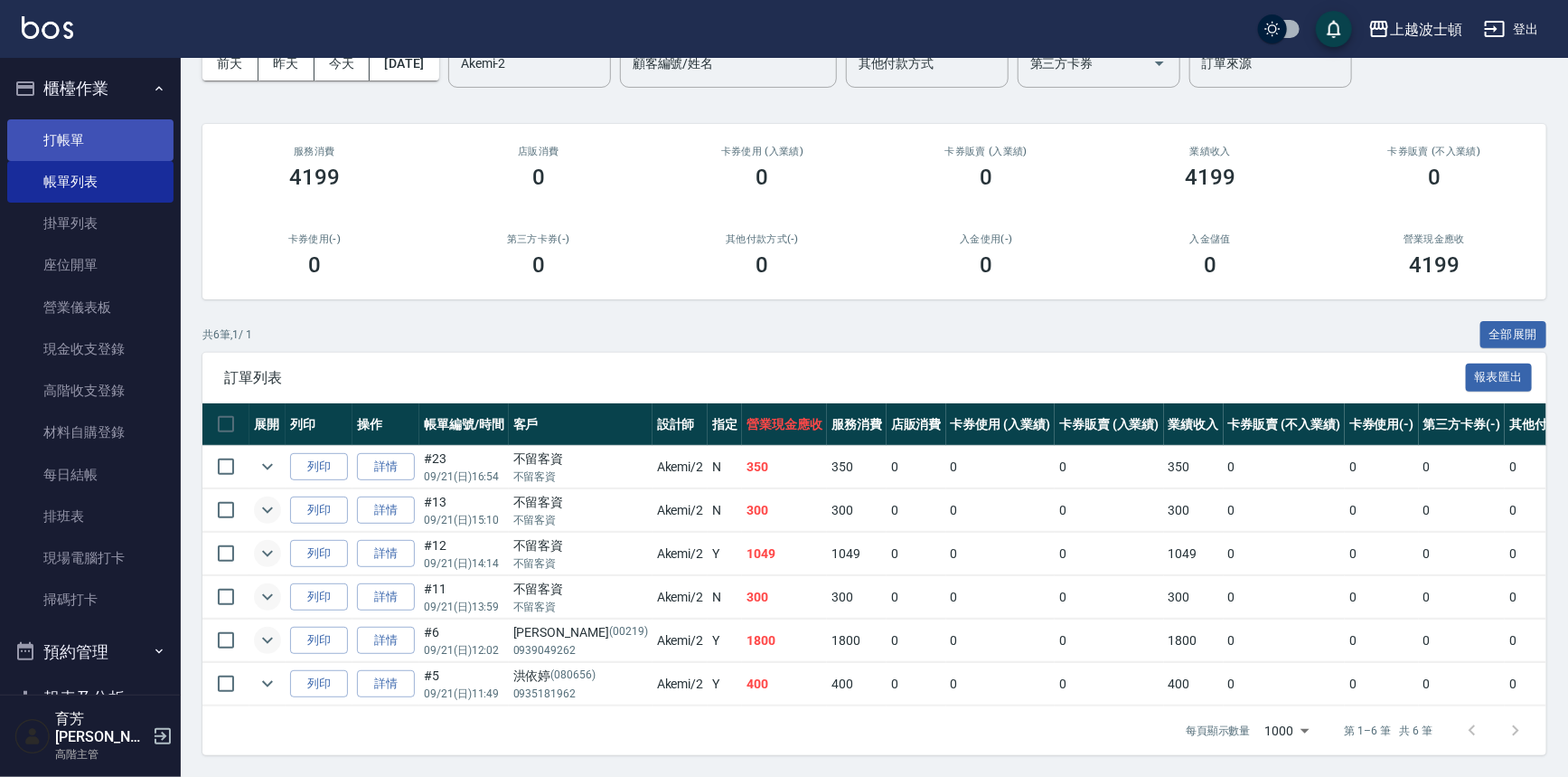
click at [84, 138] on link "打帳單" at bounding box center [90, 140] width 166 height 42
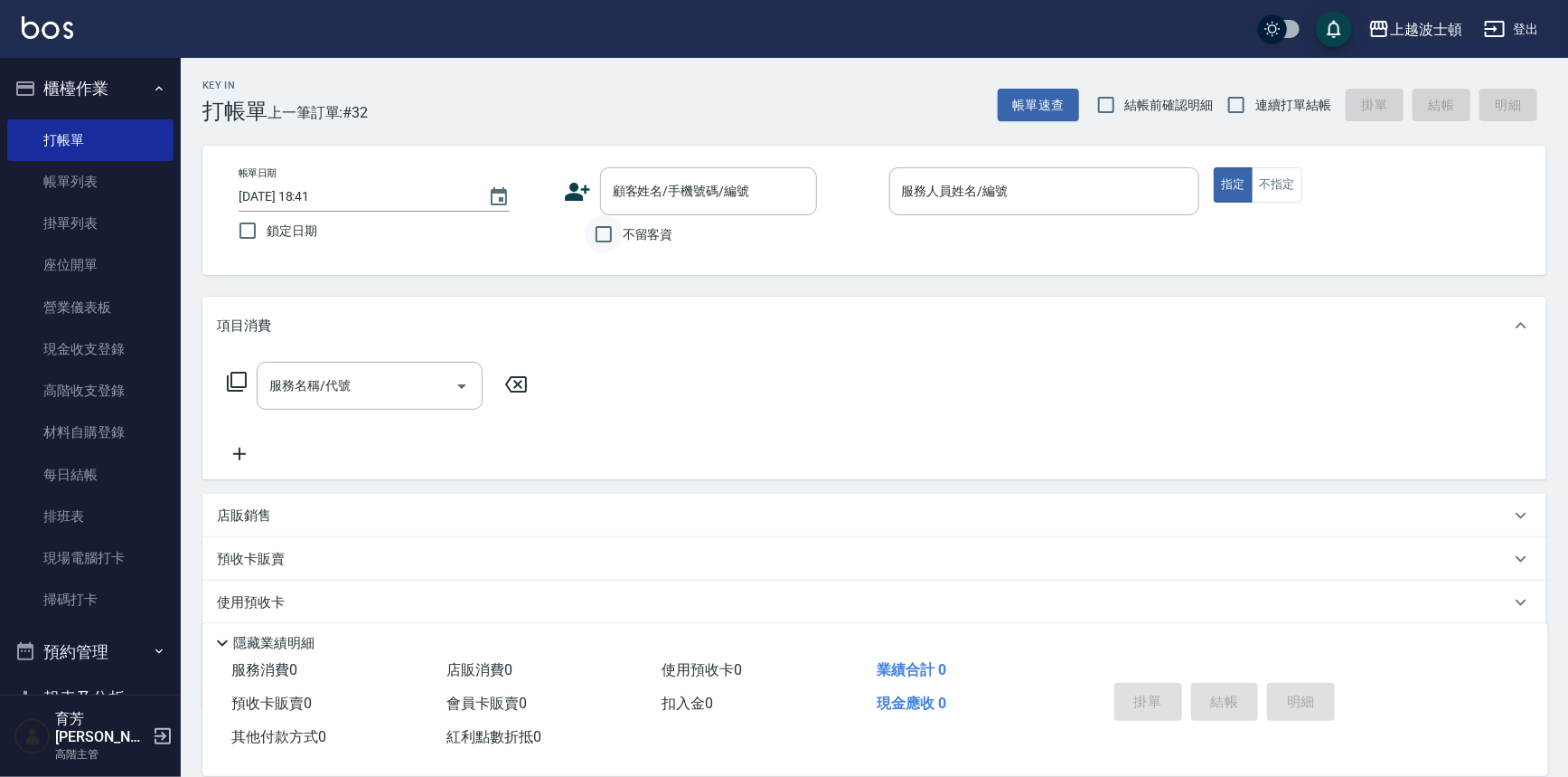
click at [614, 232] on input "不留客資" at bounding box center [604, 234] width 38 height 38
checkbox input "true"
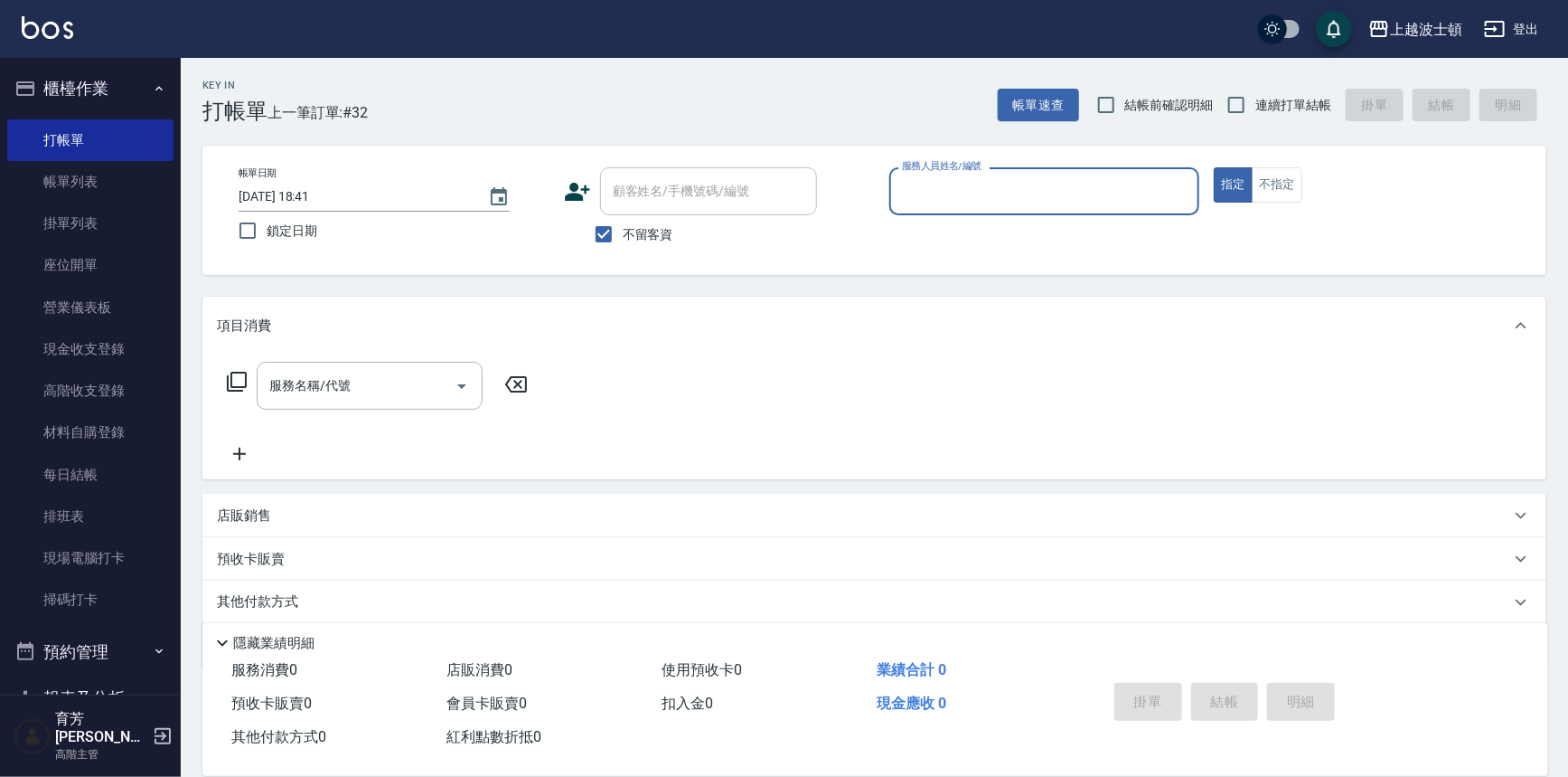
click at [985, 190] on input "服務人員姓名/編號" at bounding box center [1045, 191] width 294 height 31
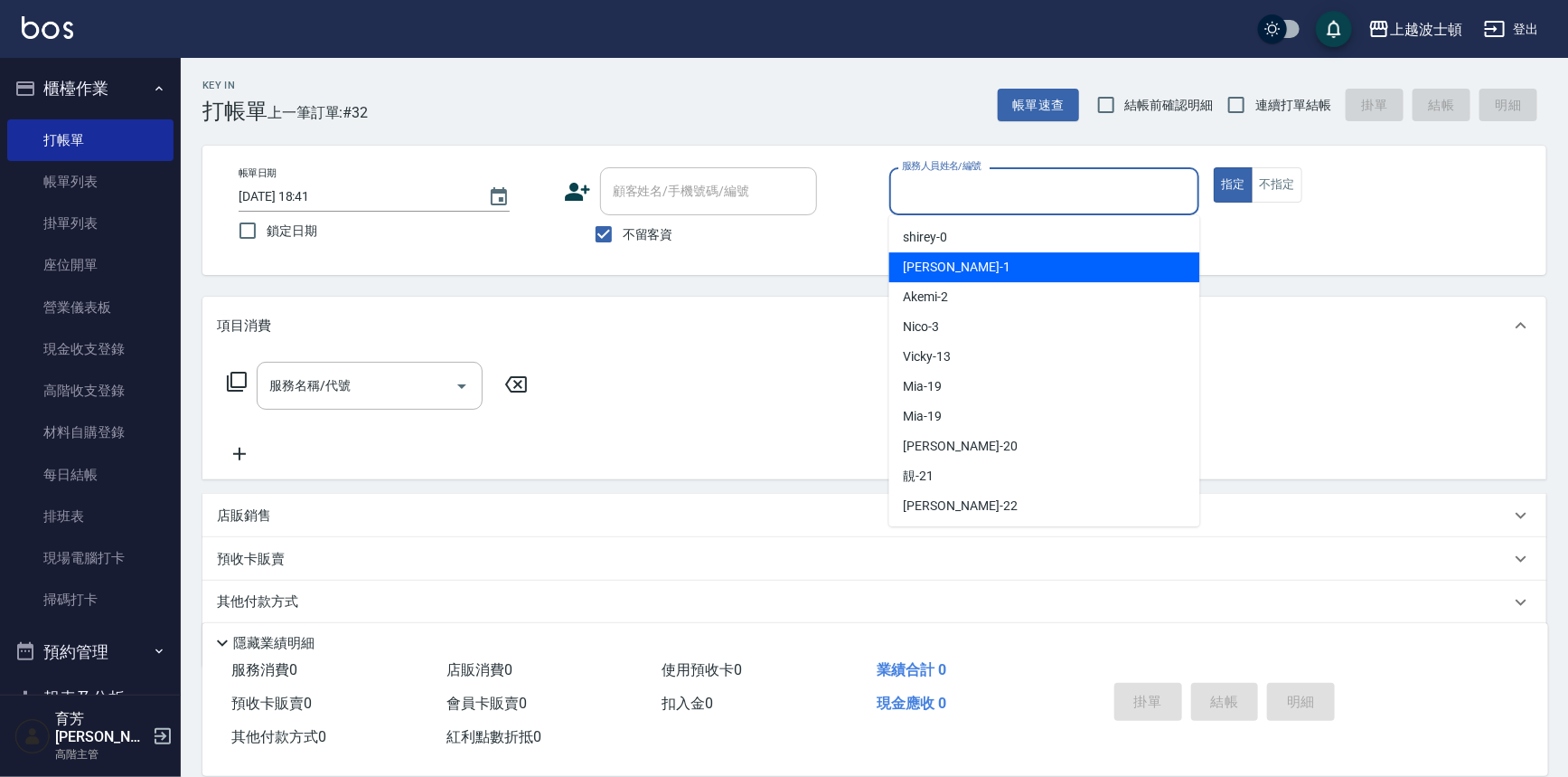
click at [956, 270] on div "[PERSON_NAME] -1" at bounding box center [1045, 267] width 311 height 29
type input "[PERSON_NAME]-1"
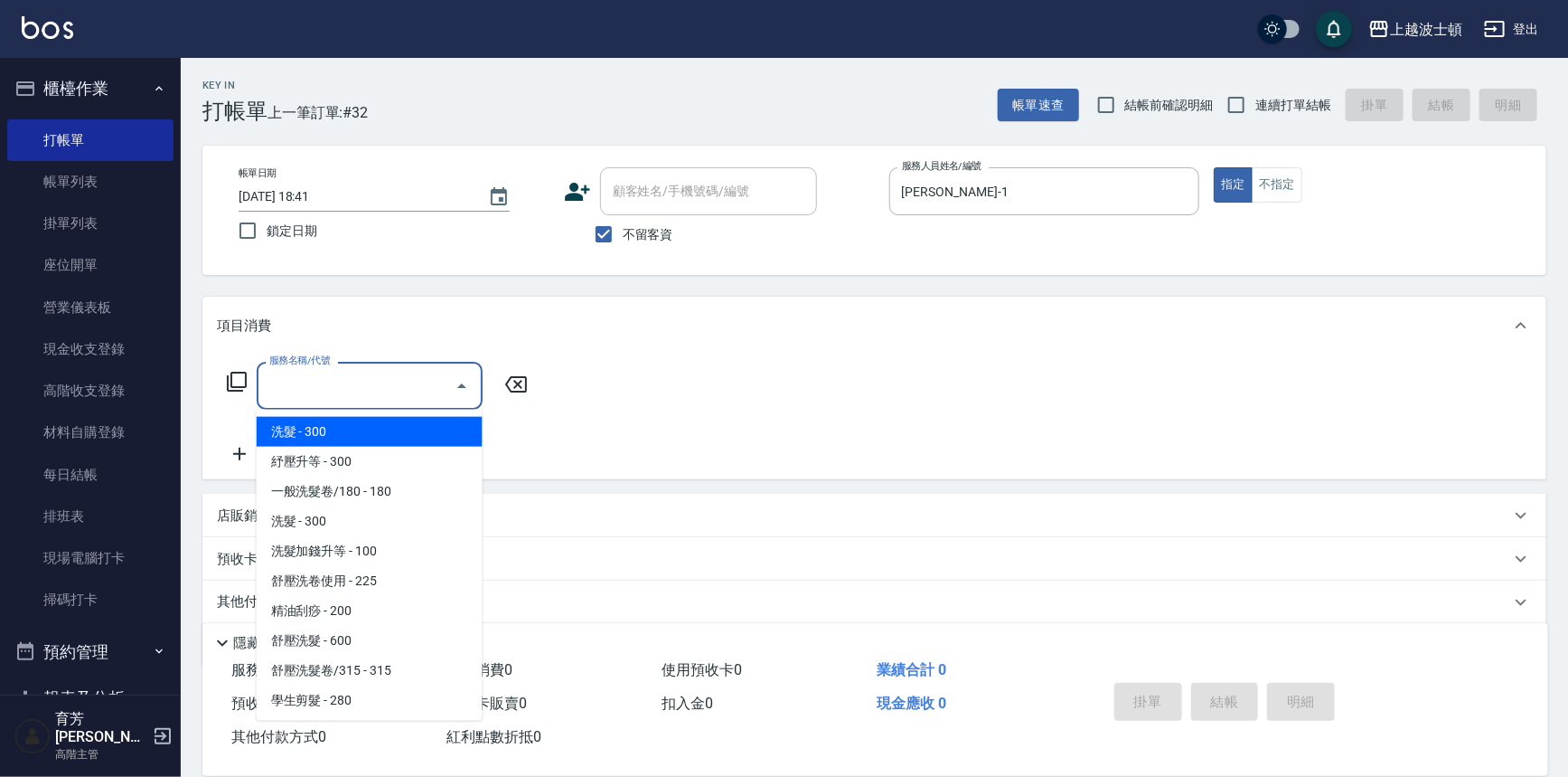
click at [339, 386] on input "服務名稱/代號" at bounding box center [356, 386] width 183 height 31
click at [328, 428] on span "洗髮 - 300" at bounding box center [369, 432] width 226 height 29
type input "洗髮(201)"
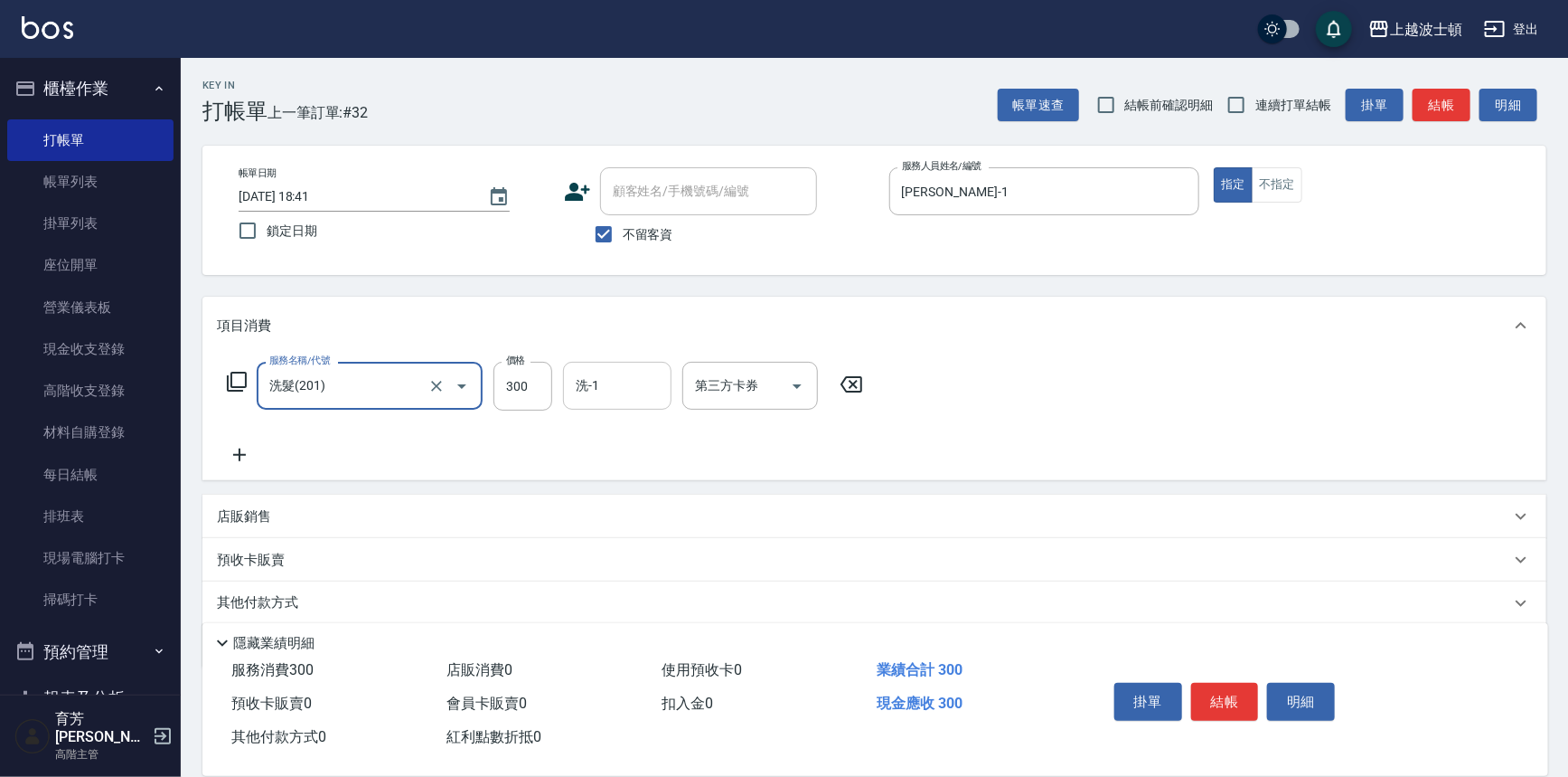
click at [590, 382] on input "洗-1" at bounding box center [617, 386] width 92 height 31
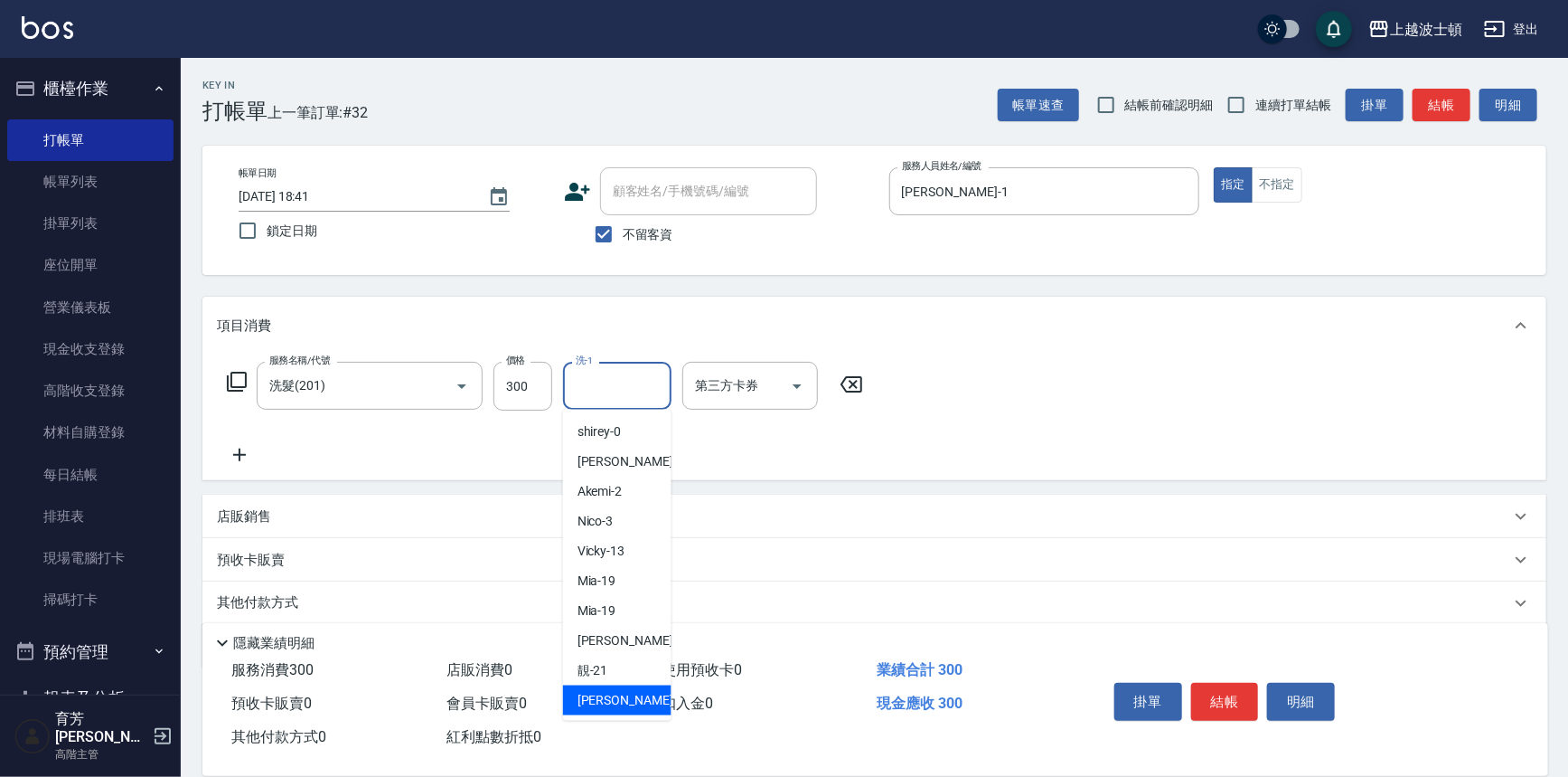
click at [619, 710] on div "雅如 -22" at bounding box center [617, 701] width 109 height 29
type input "[PERSON_NAME]-22"
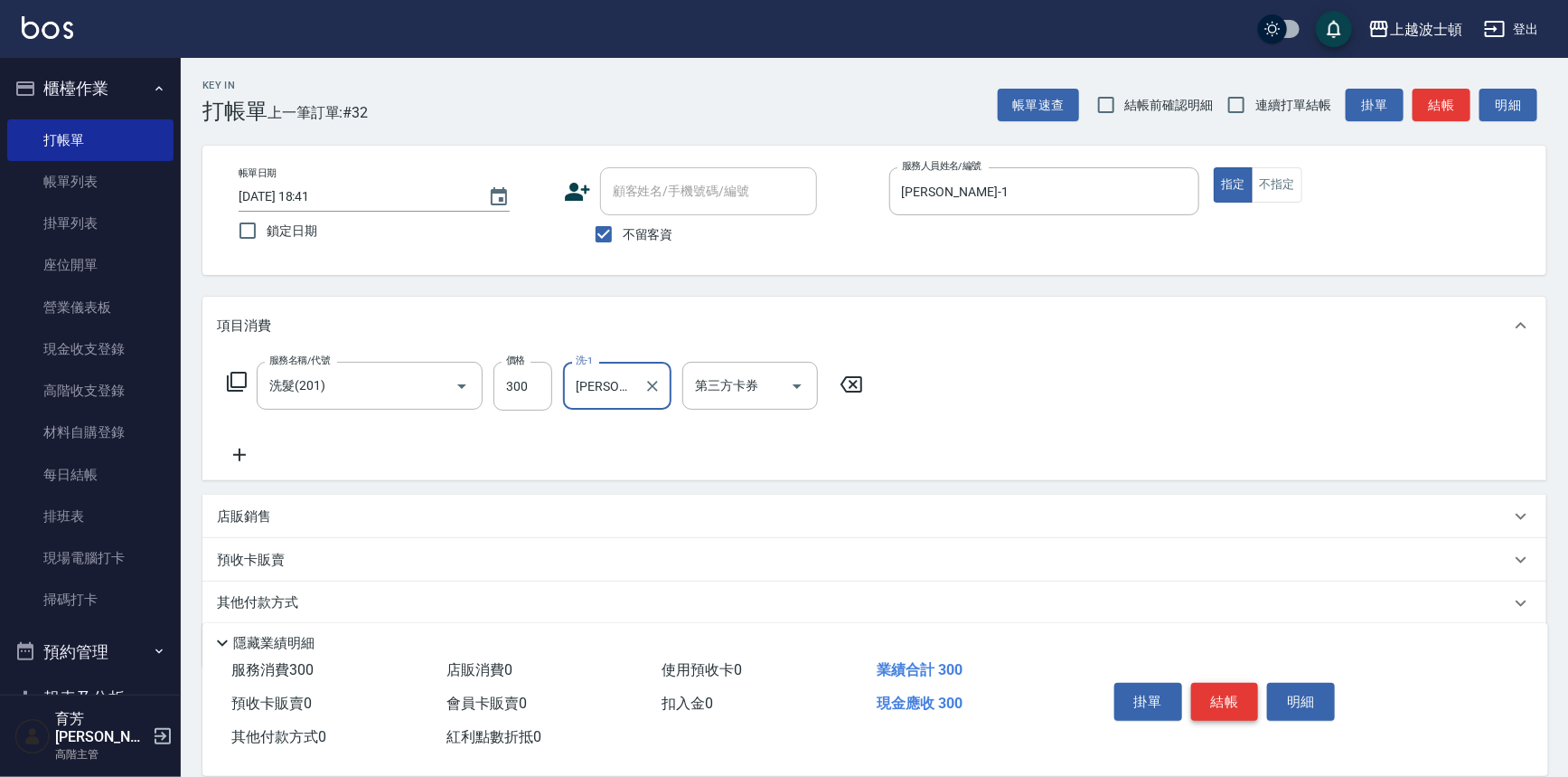
click at [1224, 705] on button "結帳" at bounding box center [1225, 702] width 67 height 38
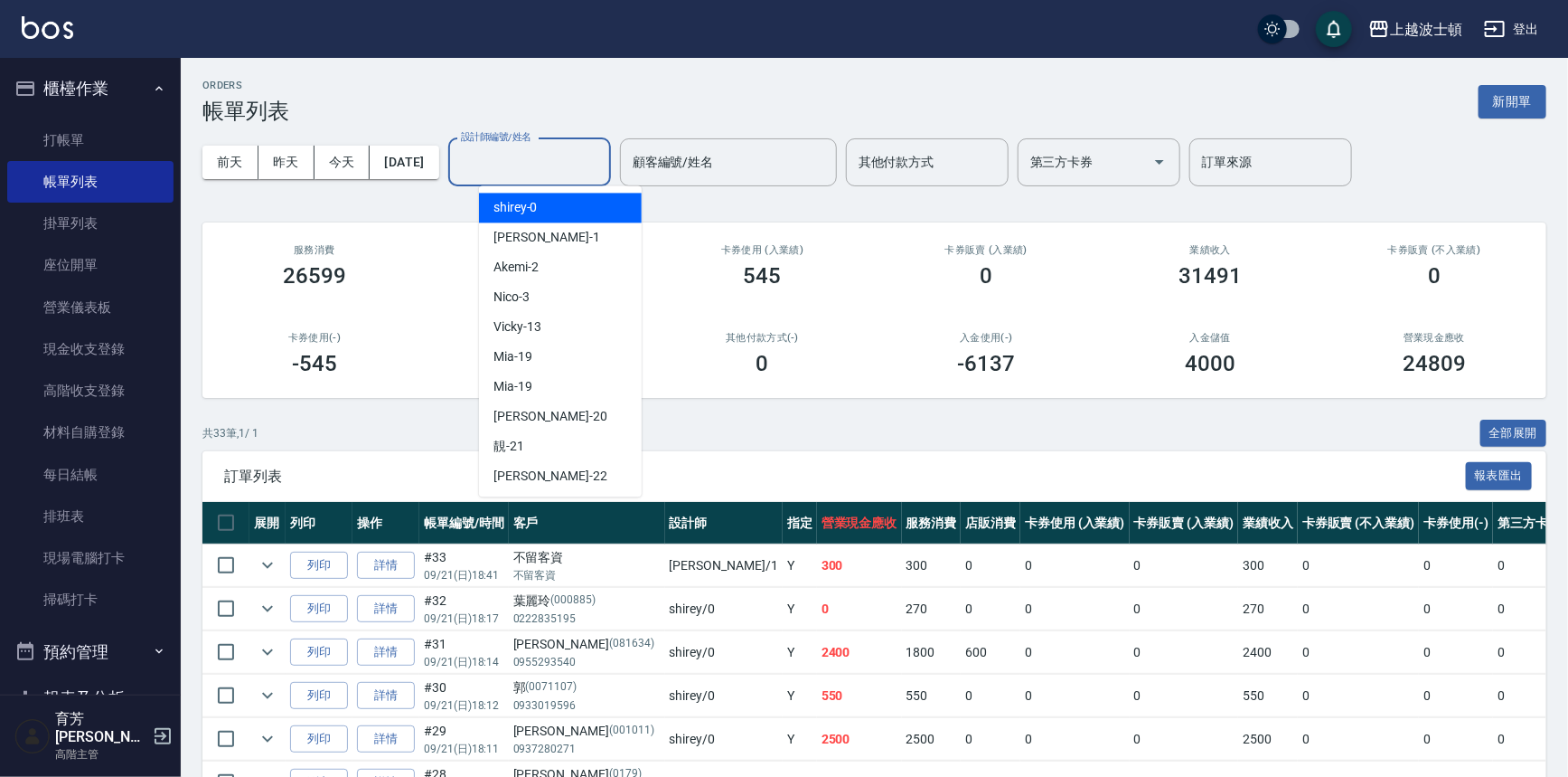
click at [552, 155] on input "設計師編號/姓名" at bounding box center [530, 162] width 147 height 31
click at [551, 227] on div "[PERSON_NAME] -1" at bounding box center [560, 237] width 162 height 29
type input "[PERSON_NAME]-1"
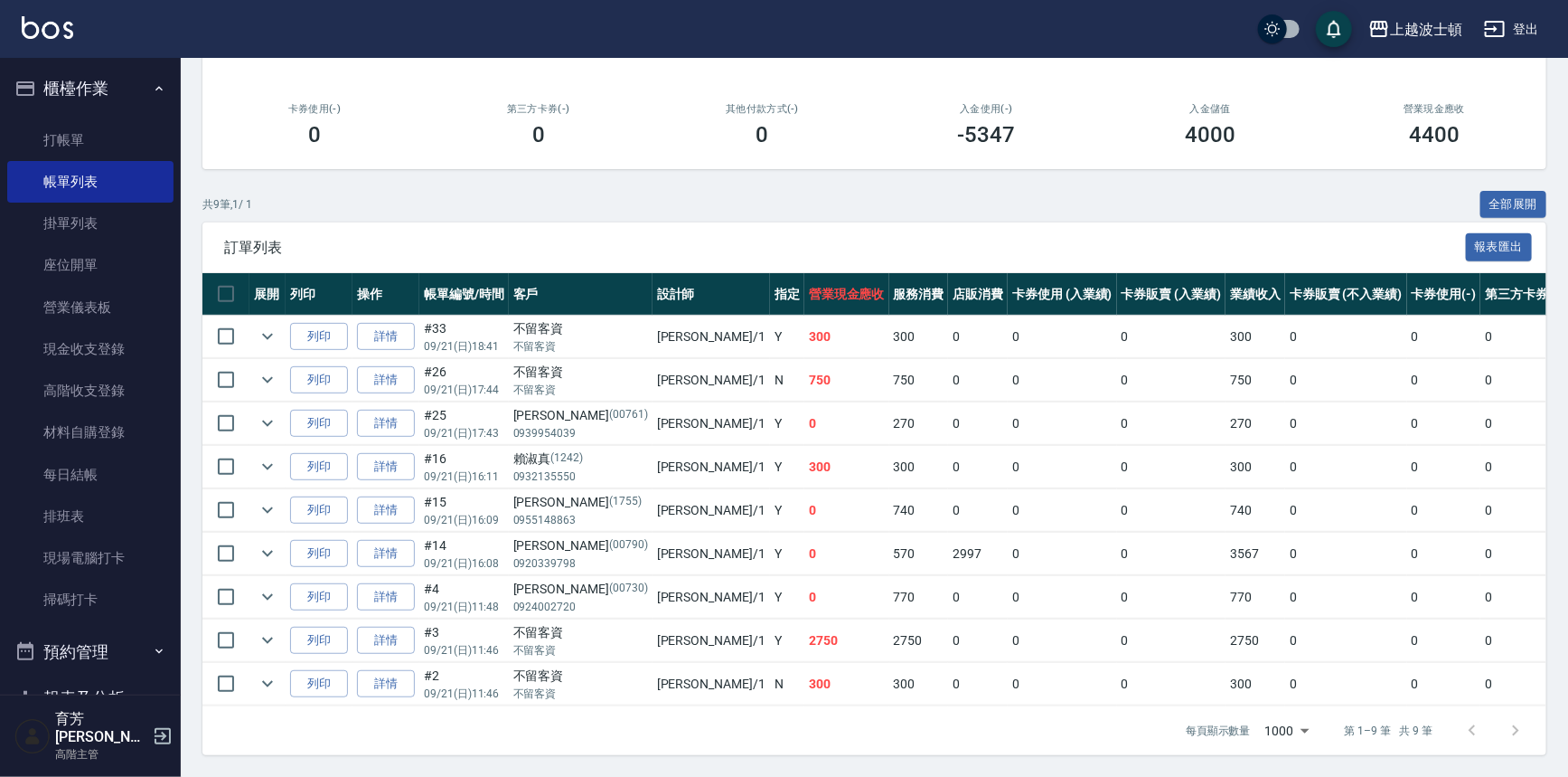
scroll to position [239, 0]
click at [56, 151] on link "打帳單" at bounding box center [90, 140] width 166 height 42
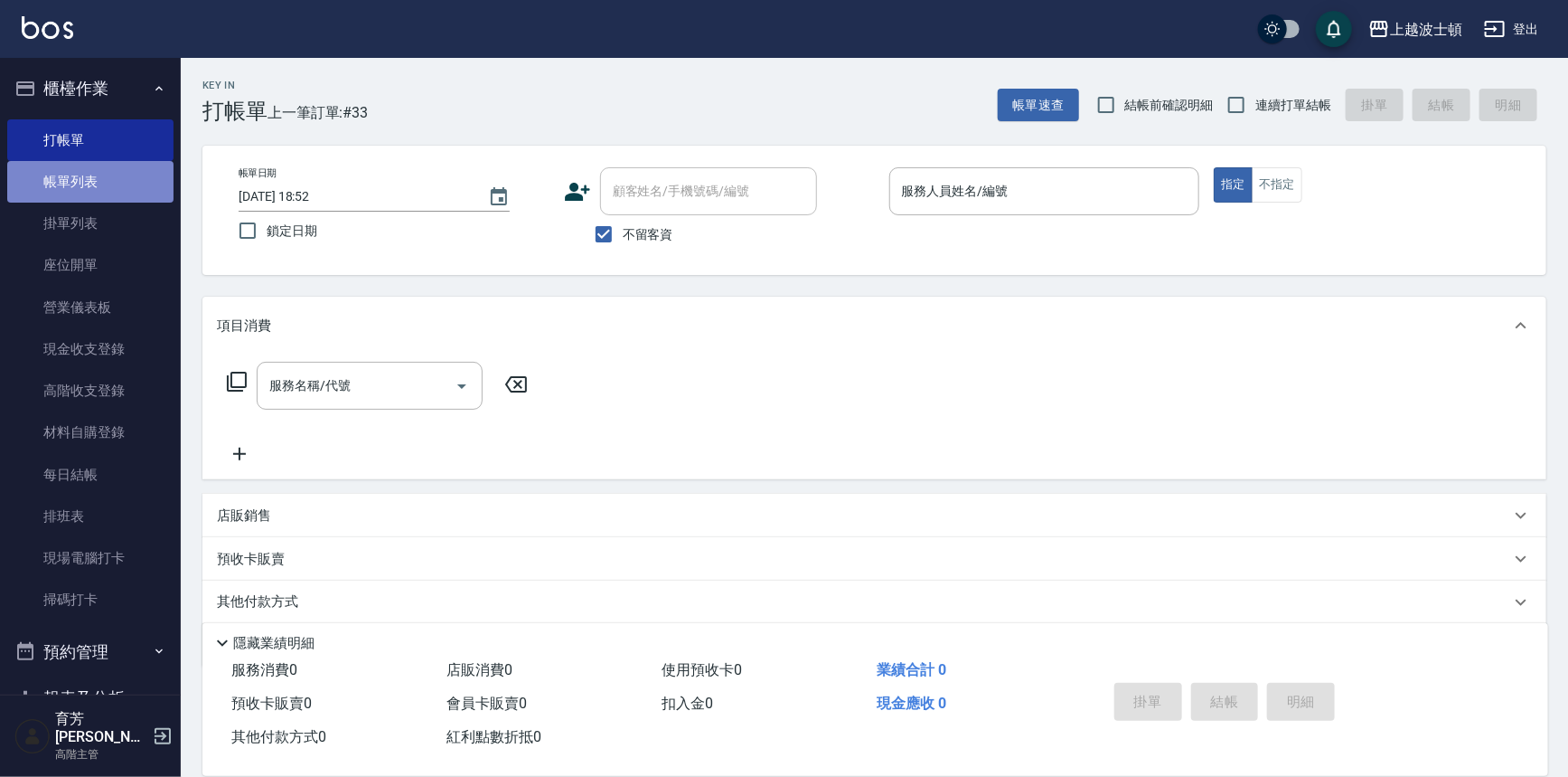
click at [99, 177] on link "帳單列表" at bounding box center [90, 182] width 166 height 42
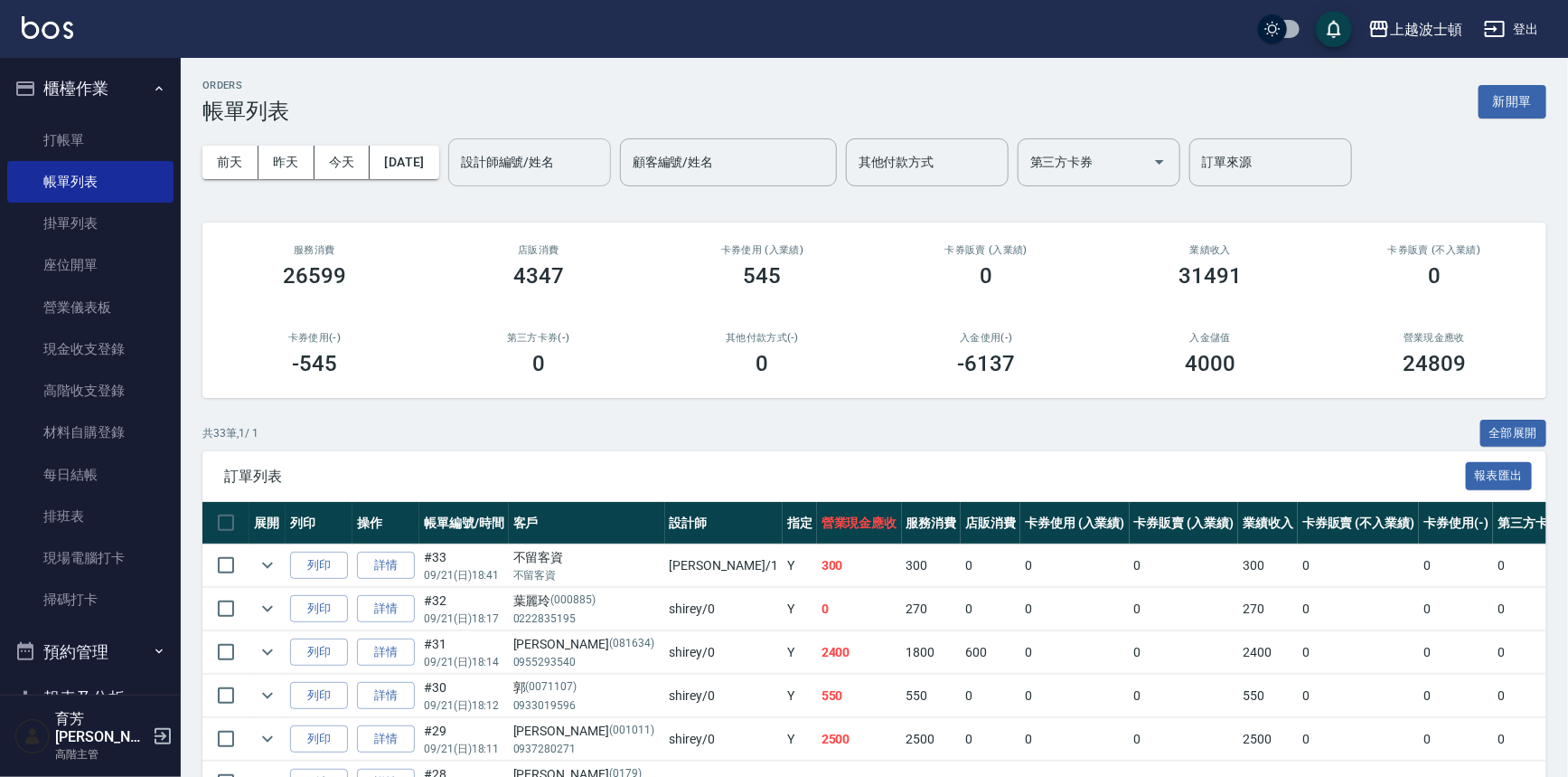
click at [566, 173] on input "設計師編號/姓名" at bounding box center [530, 162] width 147 height 31
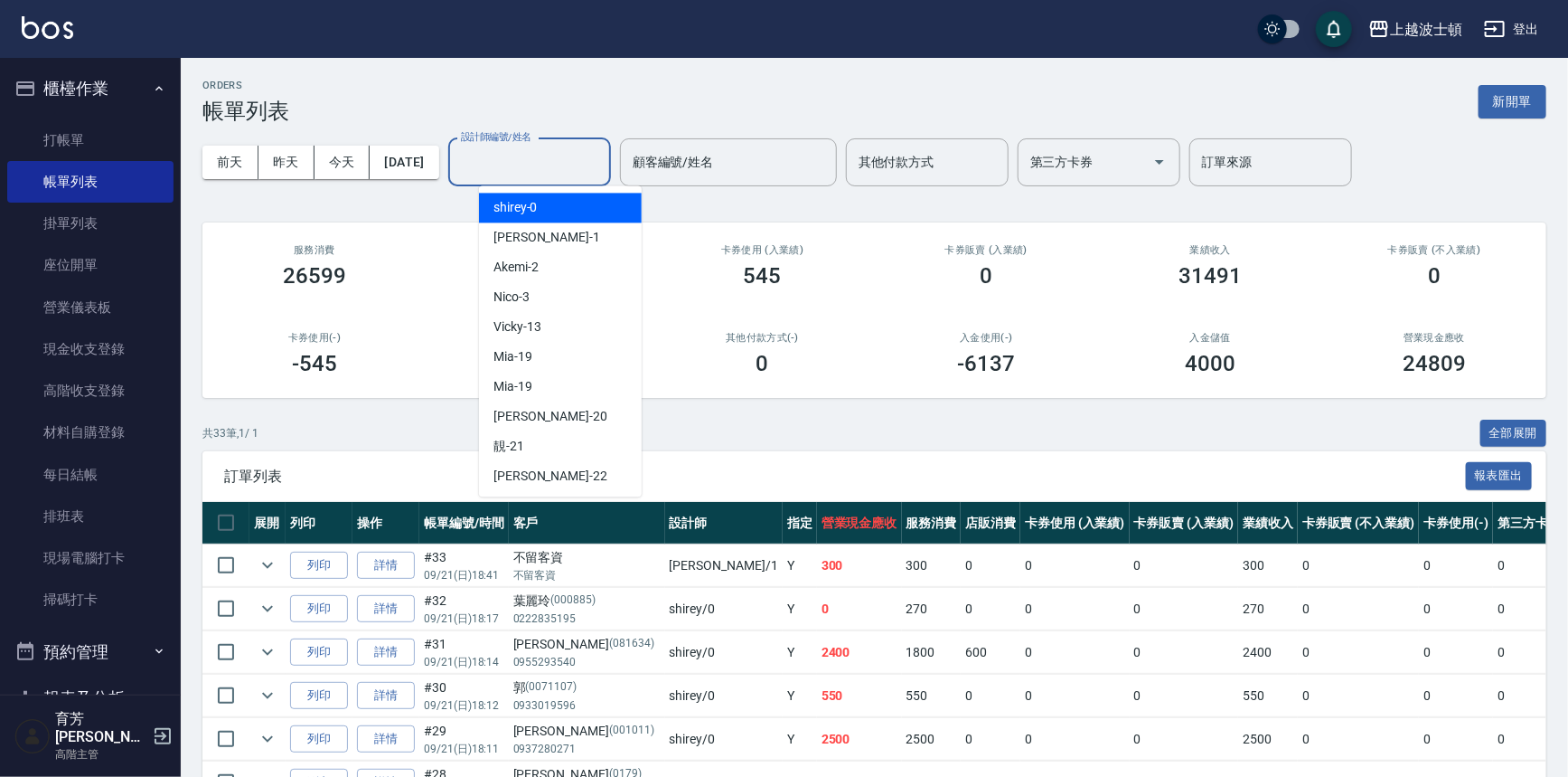
click at [564, 204] on div "shirey -0" at bounding box center [560, 207] width 162 height 29
type input "shirey-0"
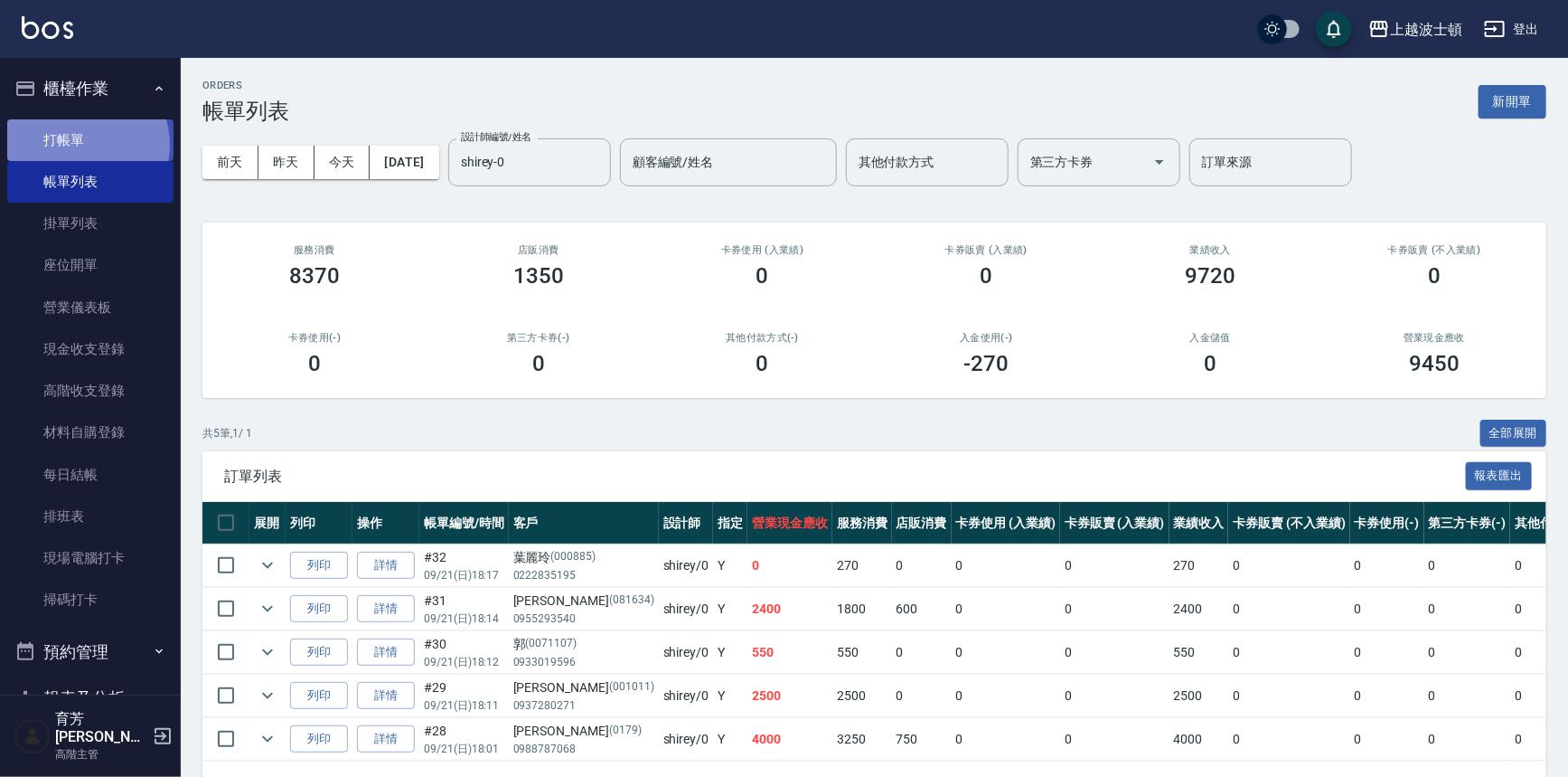
click at [78, 145] on link "打帳單" at bounding box center [90, 140] width 166 height 42
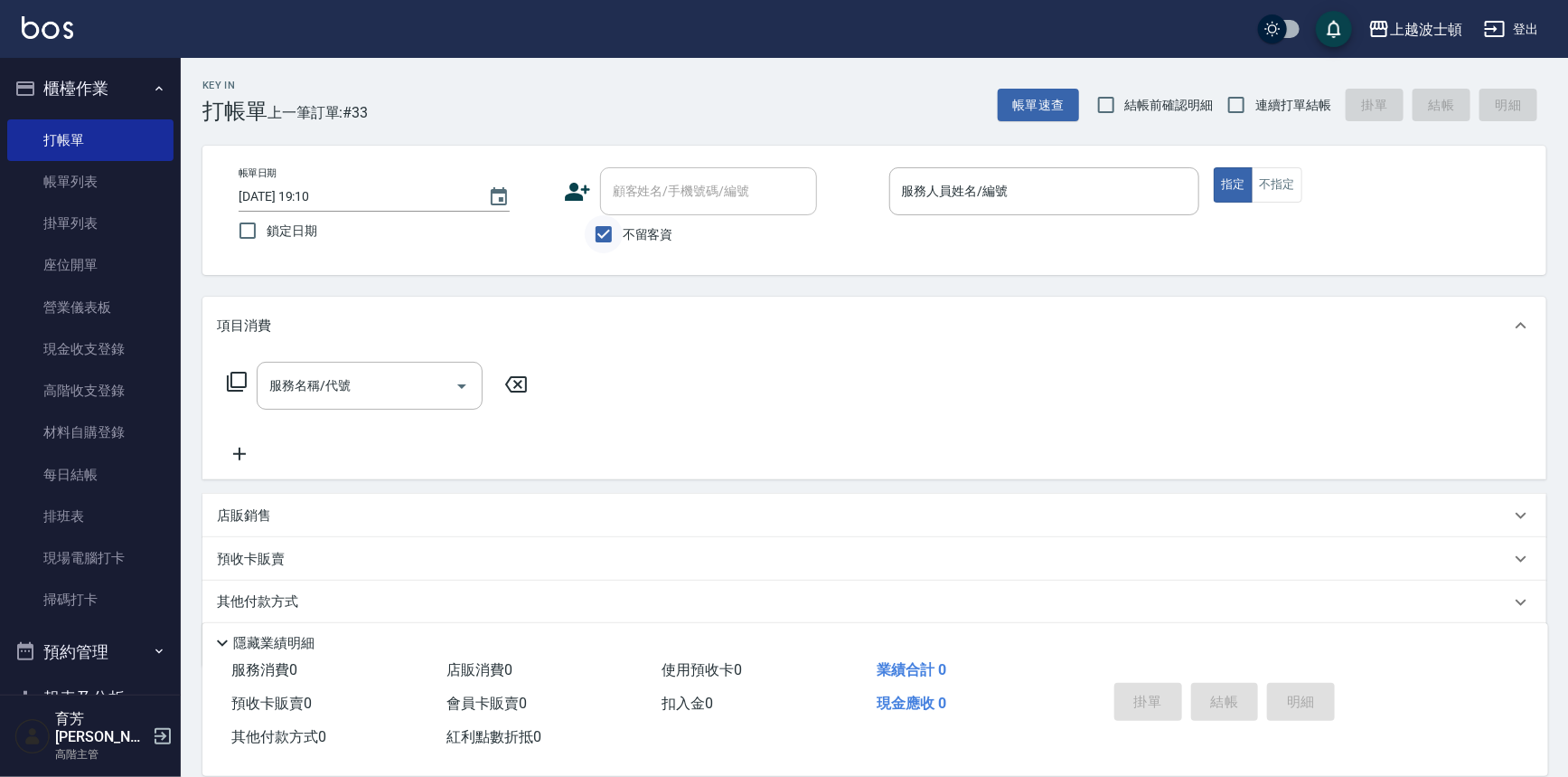
click at [611, 225] on input "不留客資" at bounding box center [604, 234] width 38 height 38
checkbox input "false"
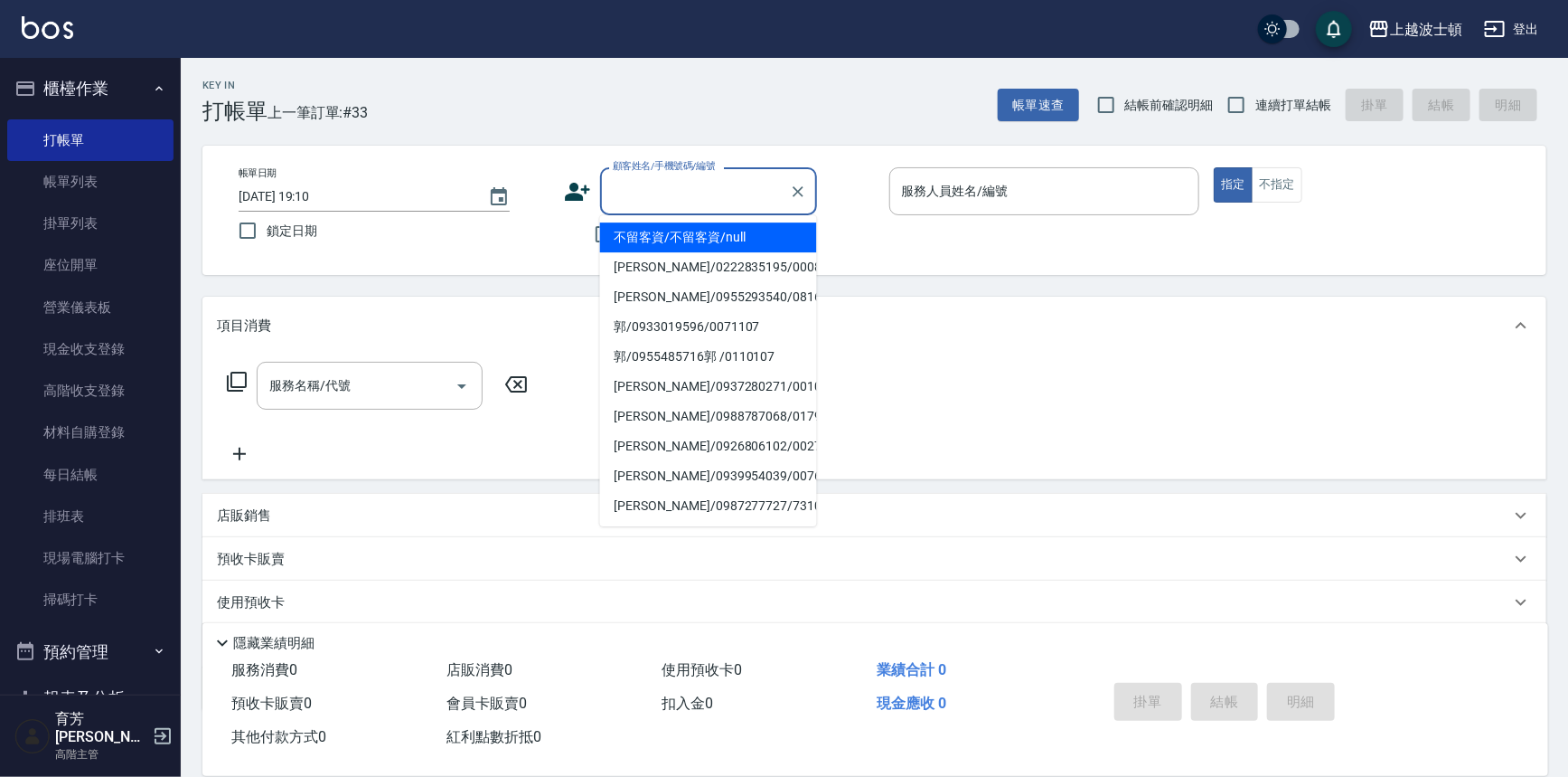
click at [629, 191] on input "顧客姓名/手機號碼/編號" at bounding box center [694, 191] width 173 height 31
click at [680, 224] on li "[PERSON_NAME]/0222835195/000885" at bounding box center [709, 237] width 217 height 29
type input "[PERSON_NAME]/0222835195/000885"
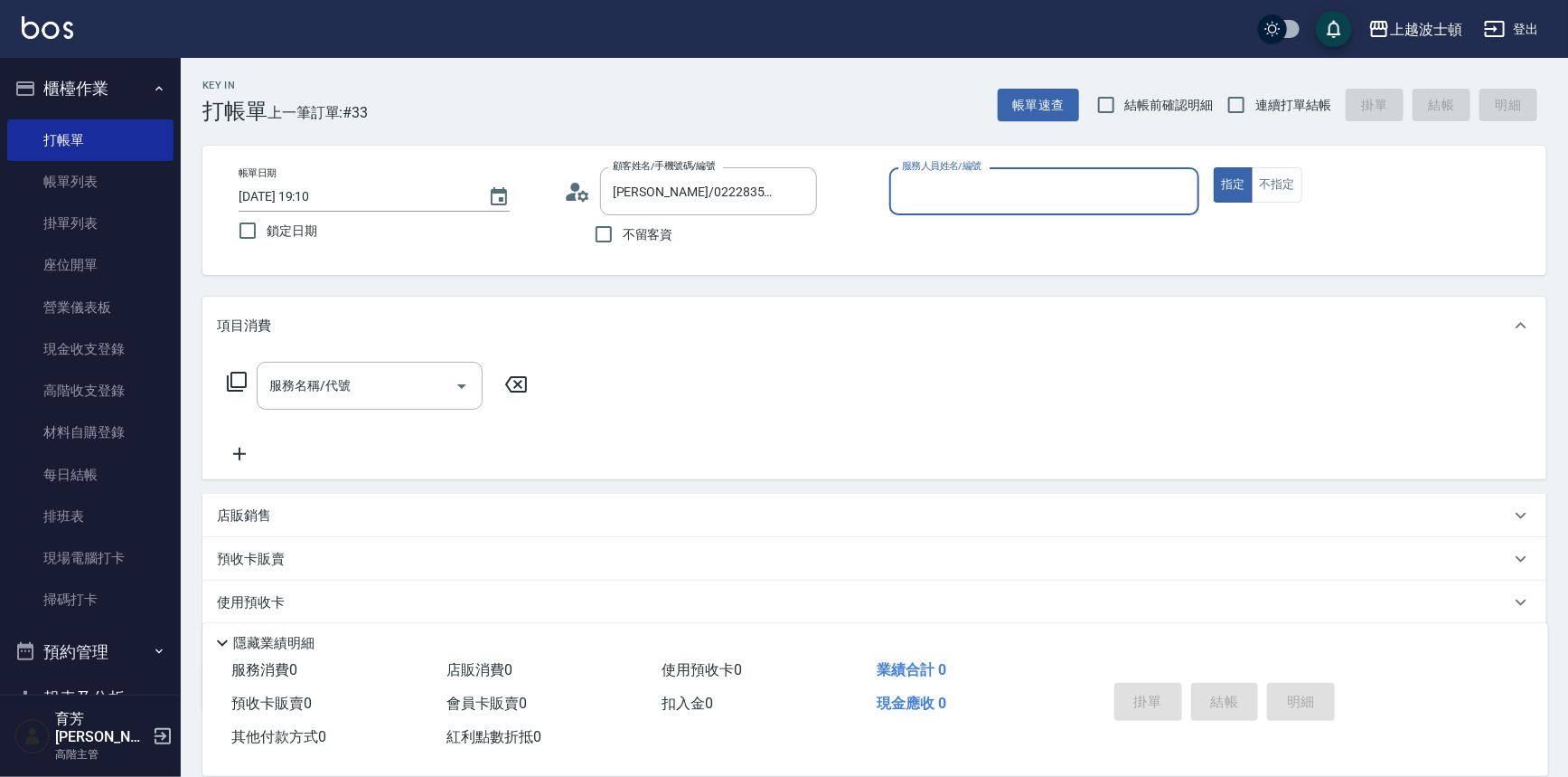
type input "shirey-0"
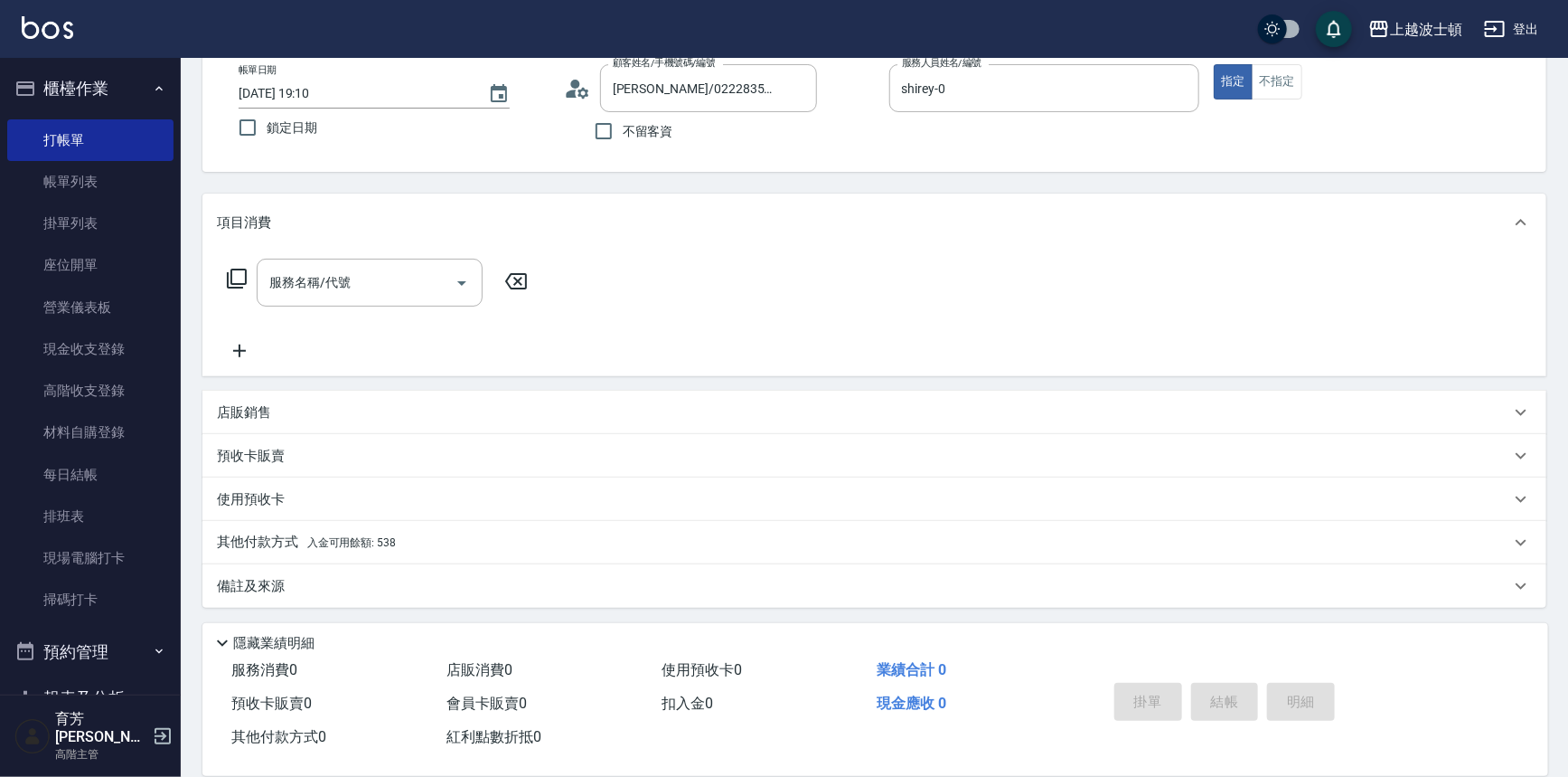
click at [378, 537] on span "入金可用餘額: 538" at bounding box center [351, 542] width 89 height 13
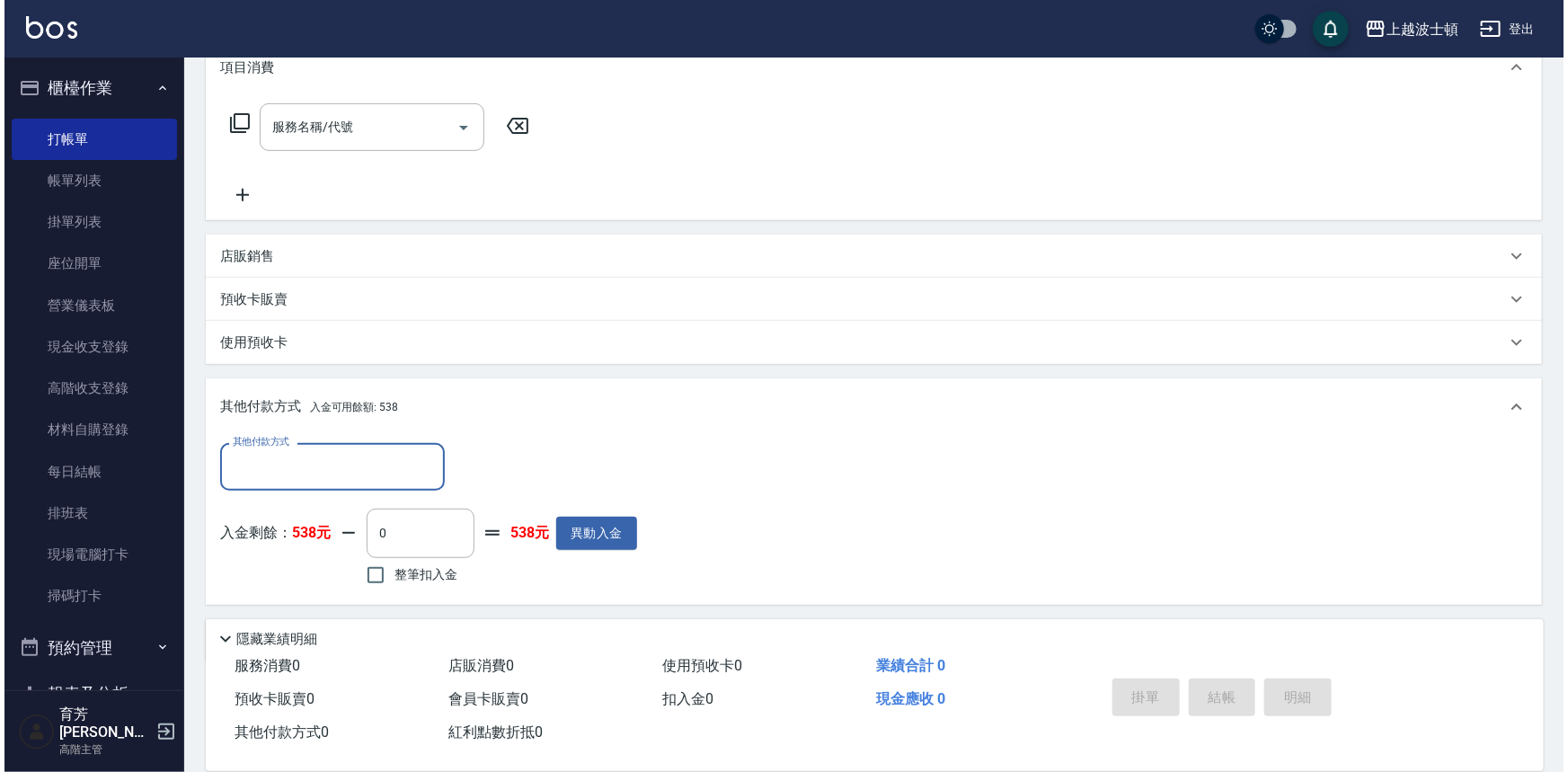
scroll to position [314, 0]
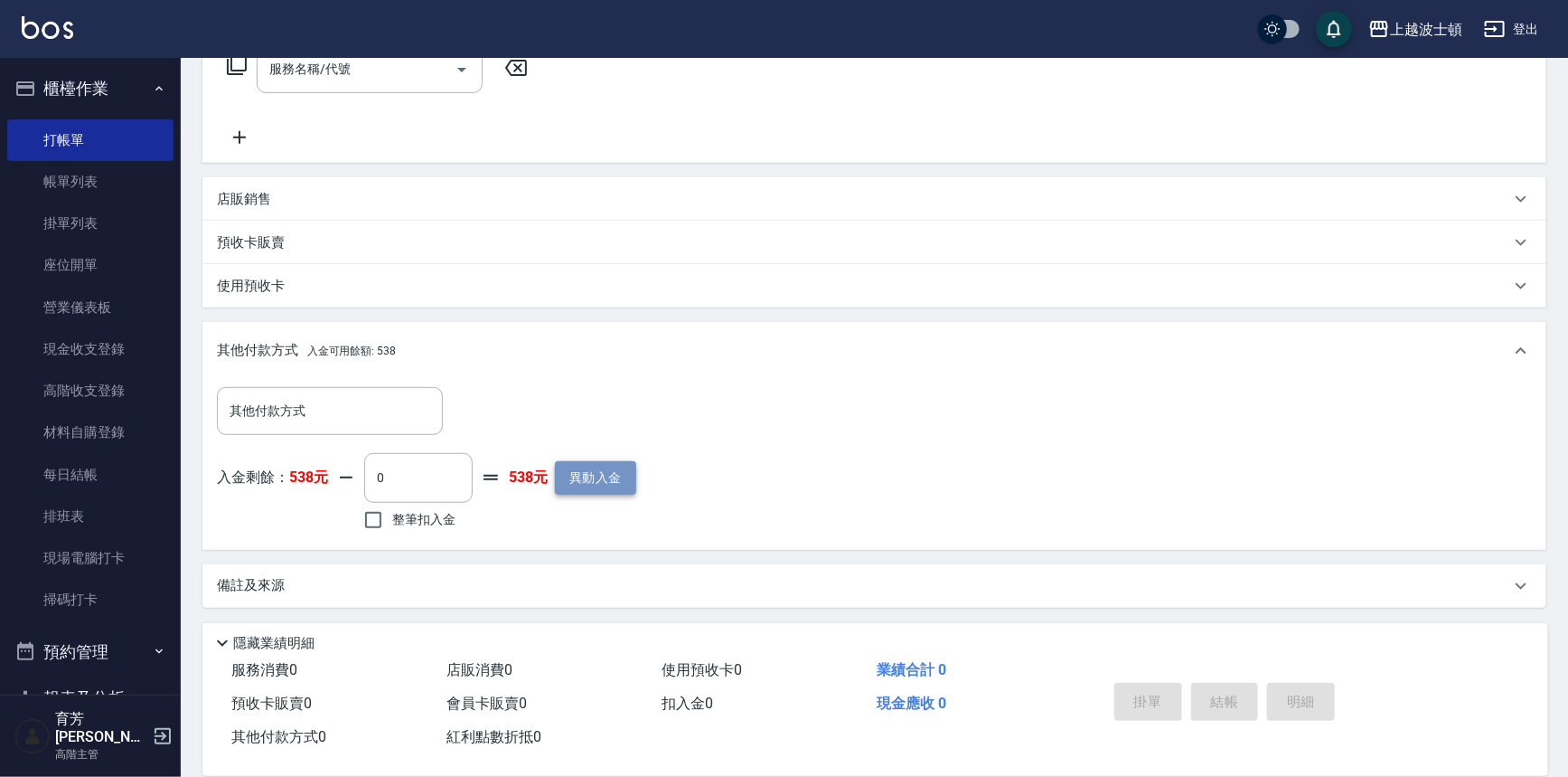
click at [620, 476] on button "異動入金" at bounding box center [595, 478] width 81 height 33
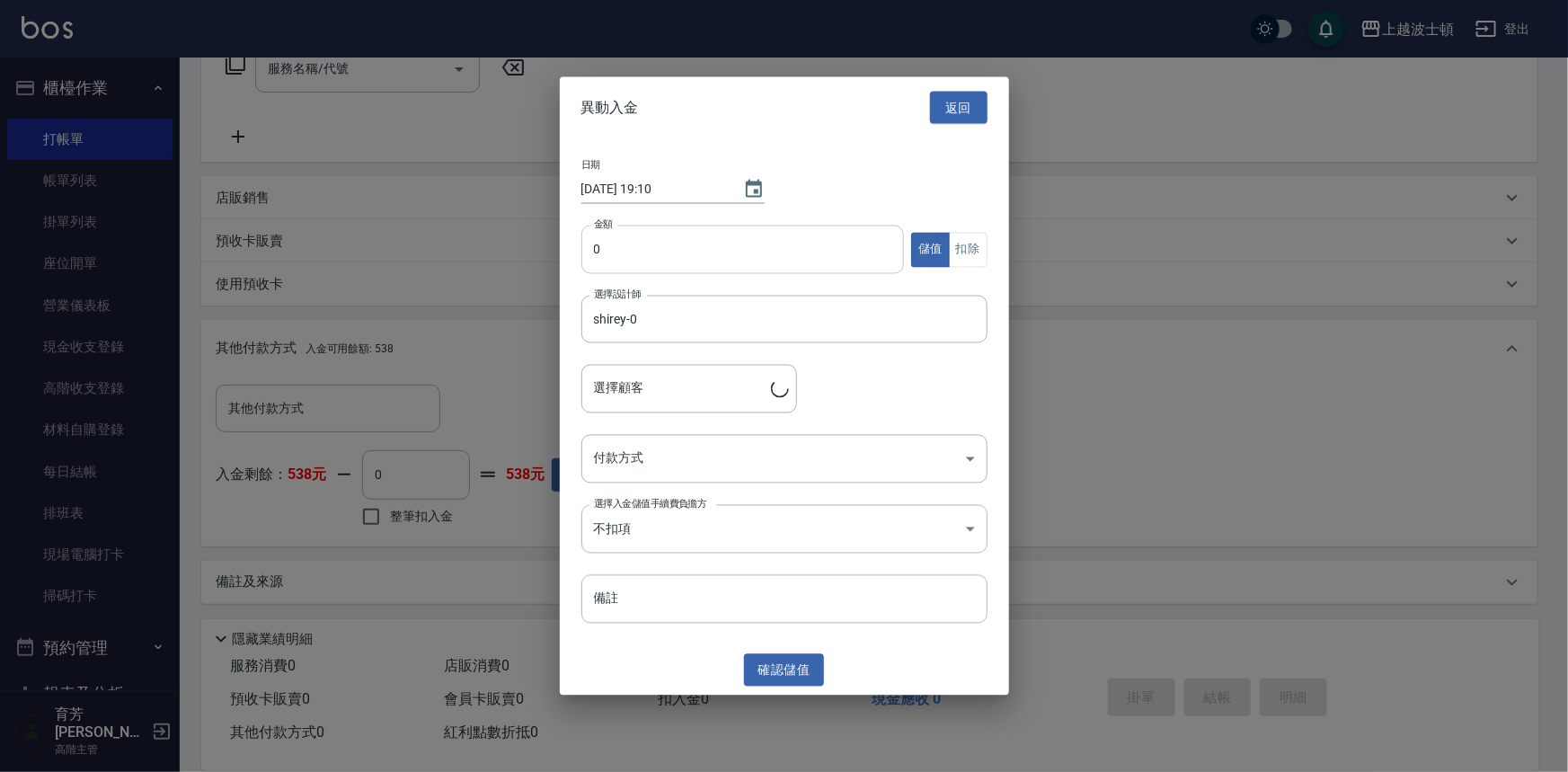
type input "[PERSON_NAME]/0222835195/000885"
type input "2000"
click at [964, 461] on body "上越波士頓 登出 櫃檯作業 打帳單 帳單列表 掛單列表 座位開單 營業儀表板 現金收支登錄 高階收支登錄 材料自購登錄 每日結帳 排班表 現場電腦打卡 掃碼打…" at bounding box center [784, 229] width 1568 height 1087
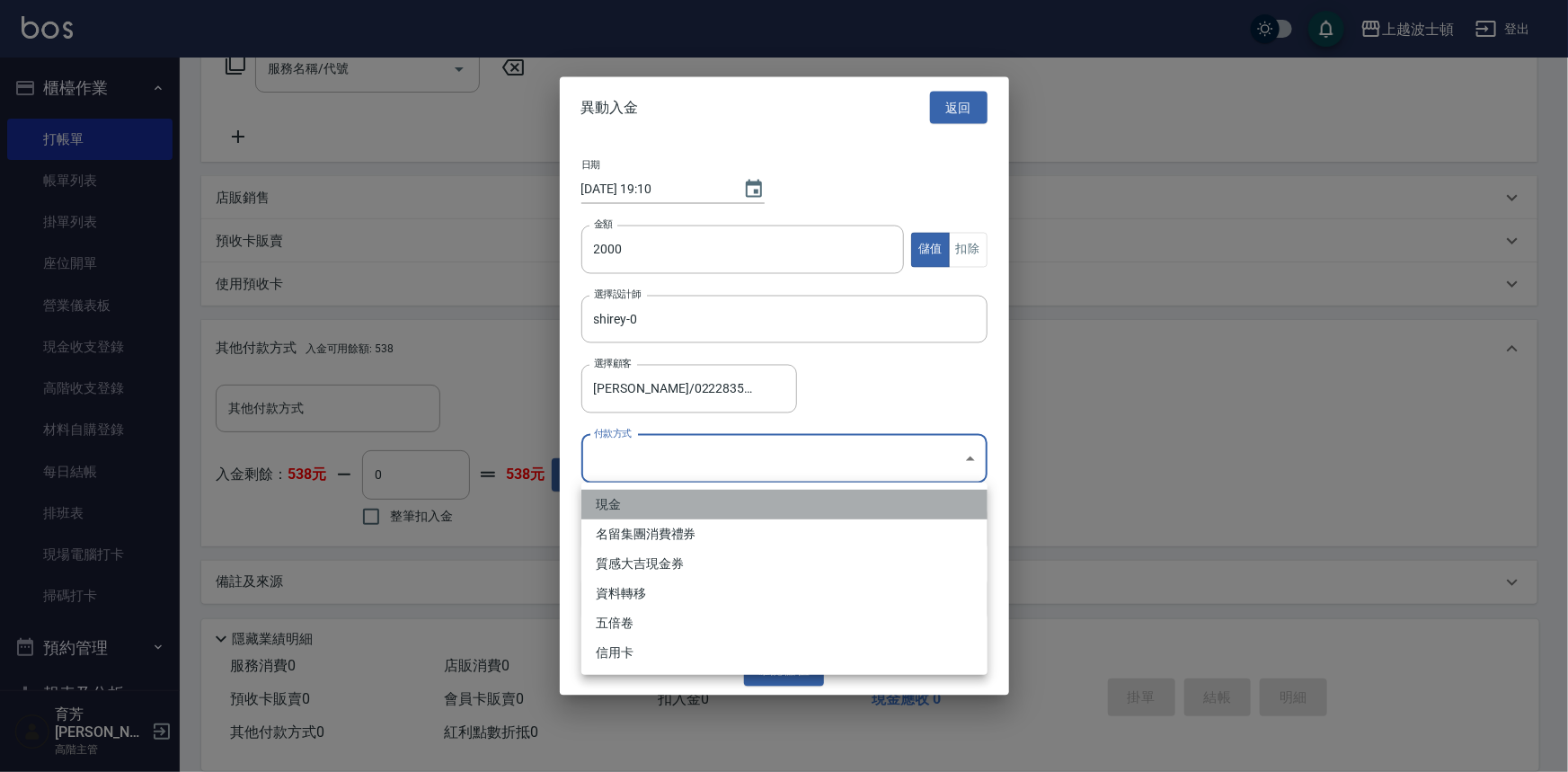
click at [633, 503] on li "現金" at bounding box center [784, 505] width 406 height 29
type input "現金"
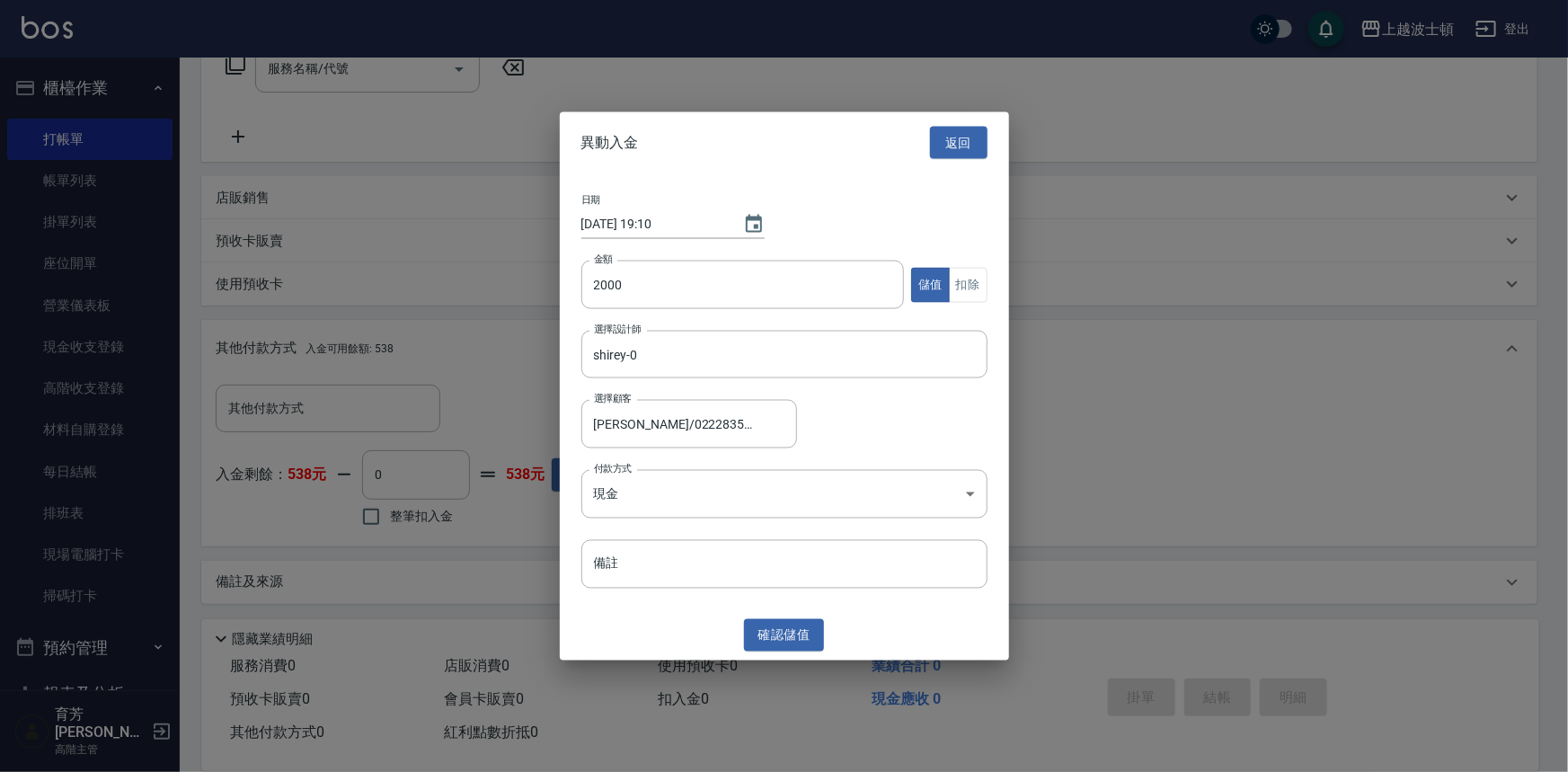
drag, startPoint x: 709, startPoint y: 563, endPoint x: 861, endPoint y: 738, distance: 231.8
click at [790, 646] on button "確認 儲值" at bounding box center [784, 635] width 81 height 33
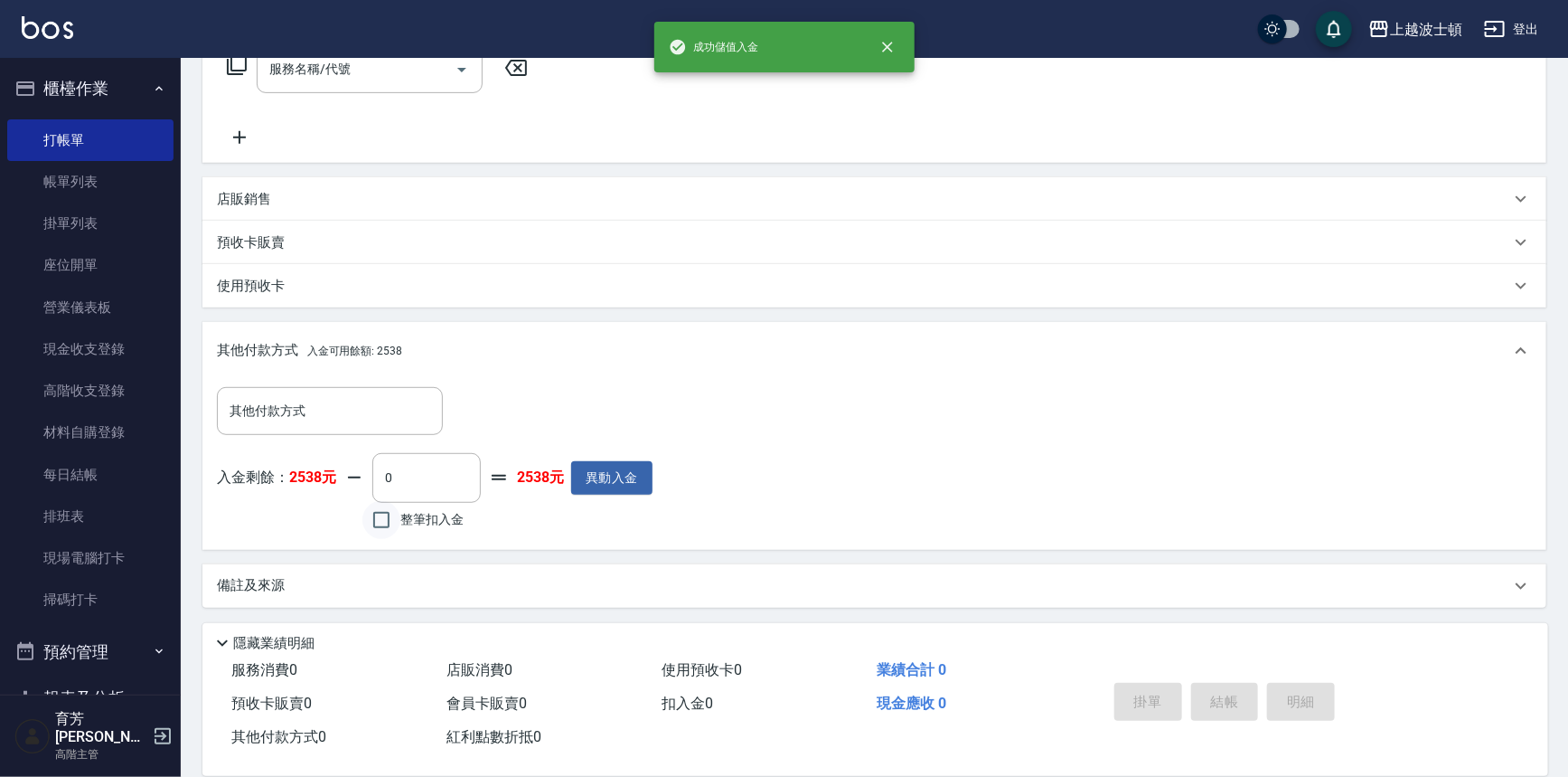
click at [387, 525] on input "整筆扣入金" at bounding box center [381, 520] width 38 height 38
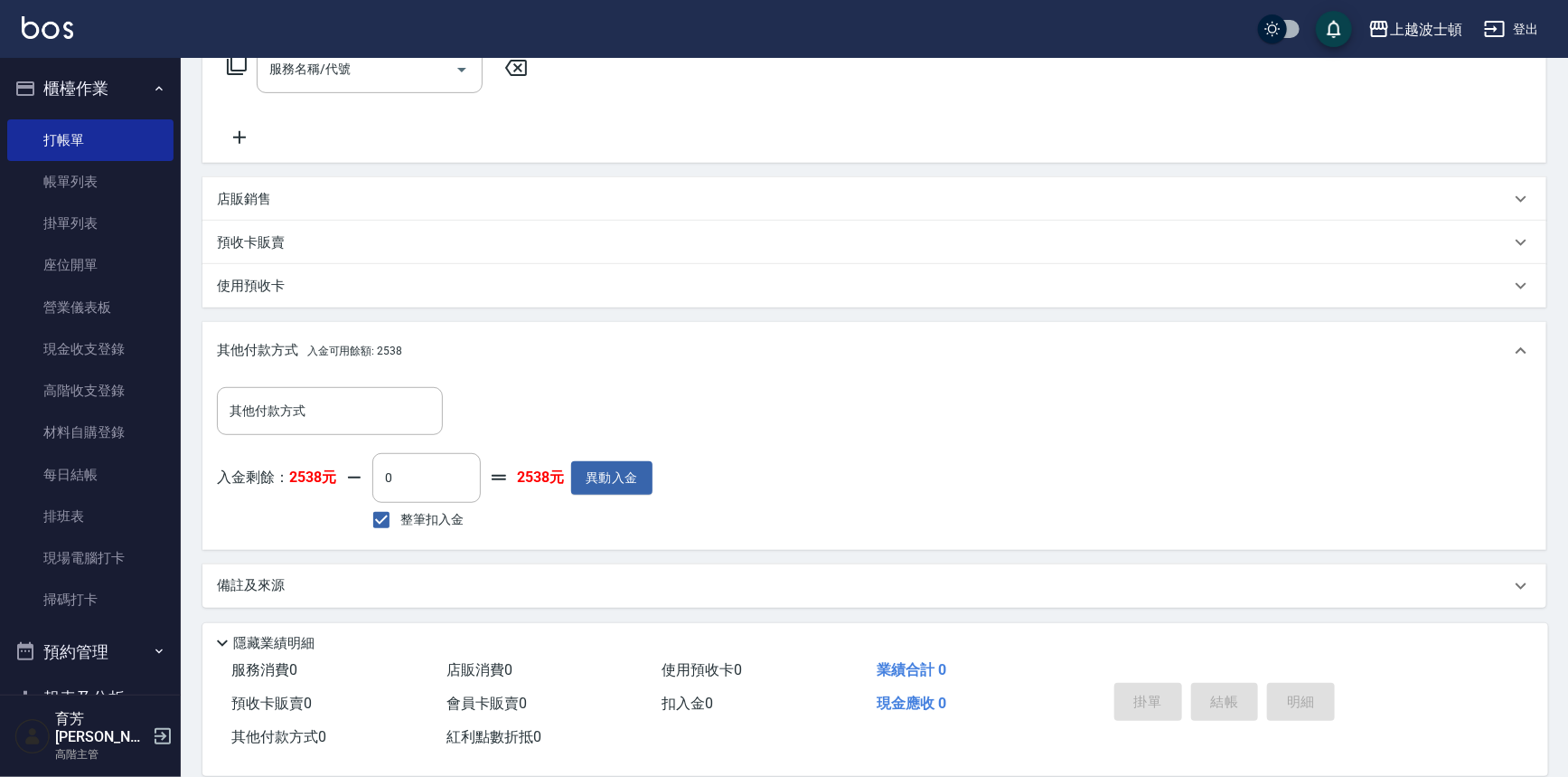
scroll to position [79, 0]
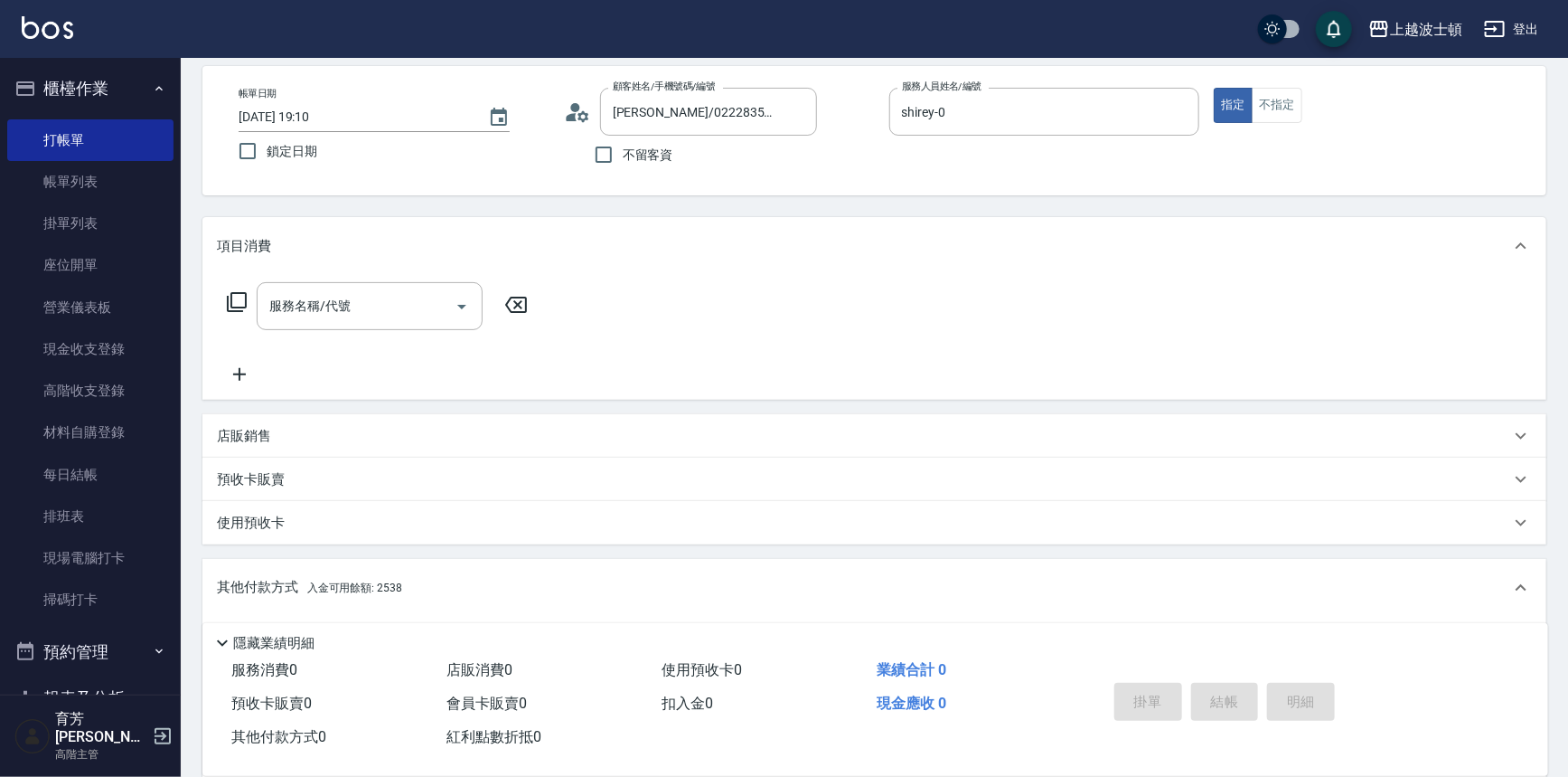
click at [227, 303] on icon at bounding box center [237, 302] width 20 height 20
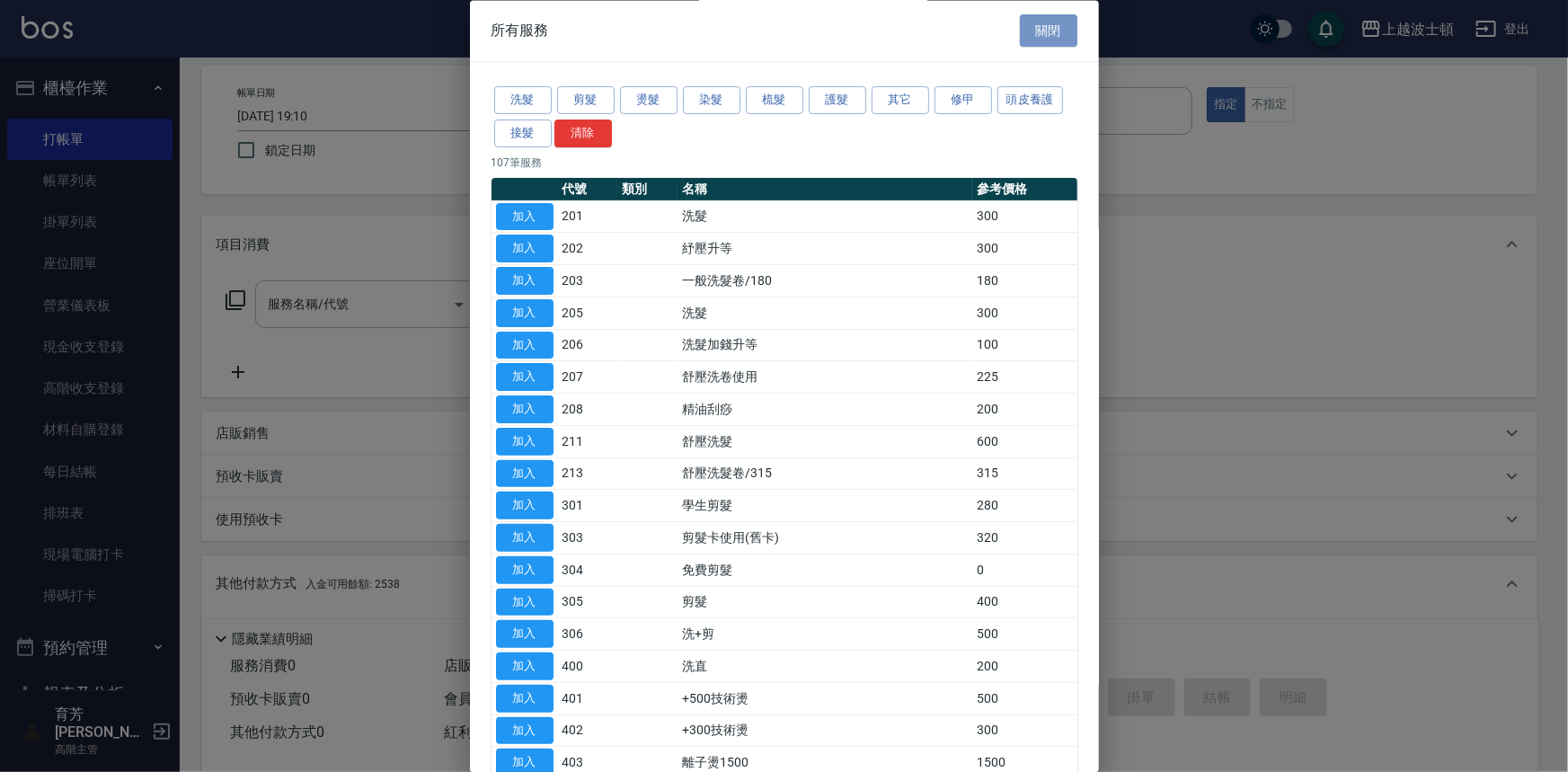
drag, startPoint x: 1052, startPoint y: 33, endPoint x: 1054, endPoint y: 46, distance: 13.2
click at [1051, 32] on button "關閉" at bounding box center [1048, 31] width 57 height 33
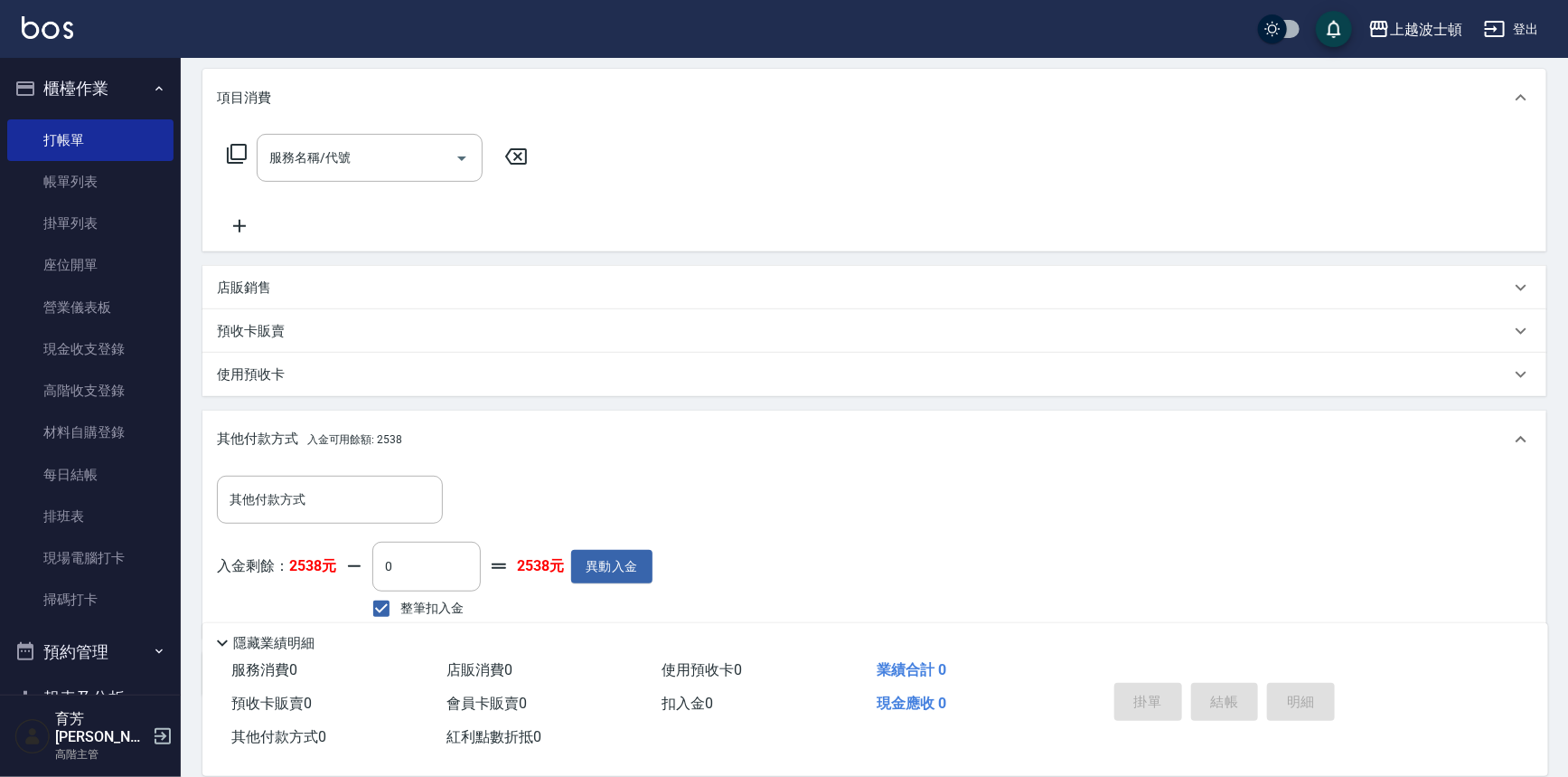
scroll to position [316, 0]
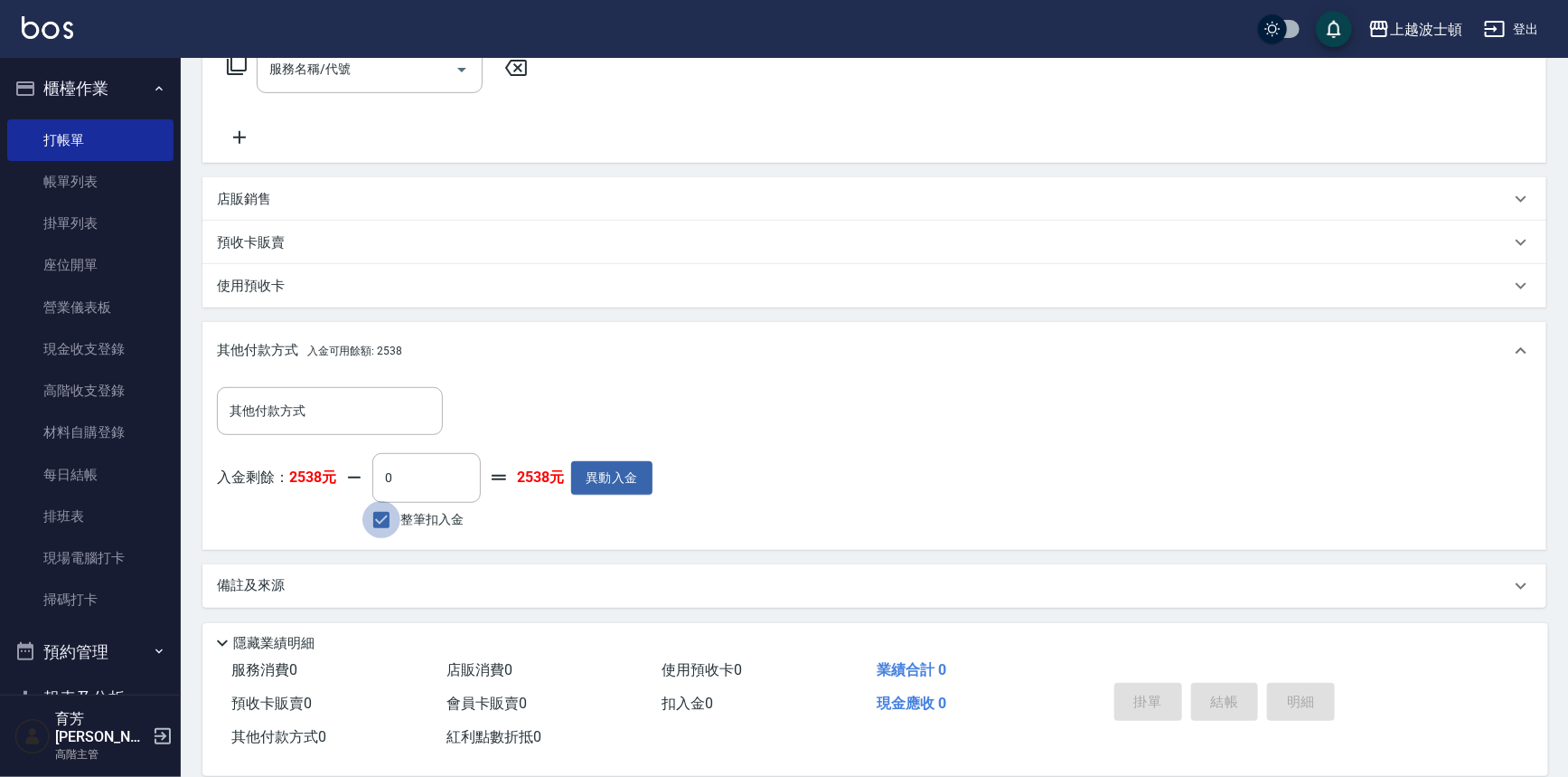
click at [387, 519] on input "整筆扣入金" at bounding box center [381, 520] width 38 height 38
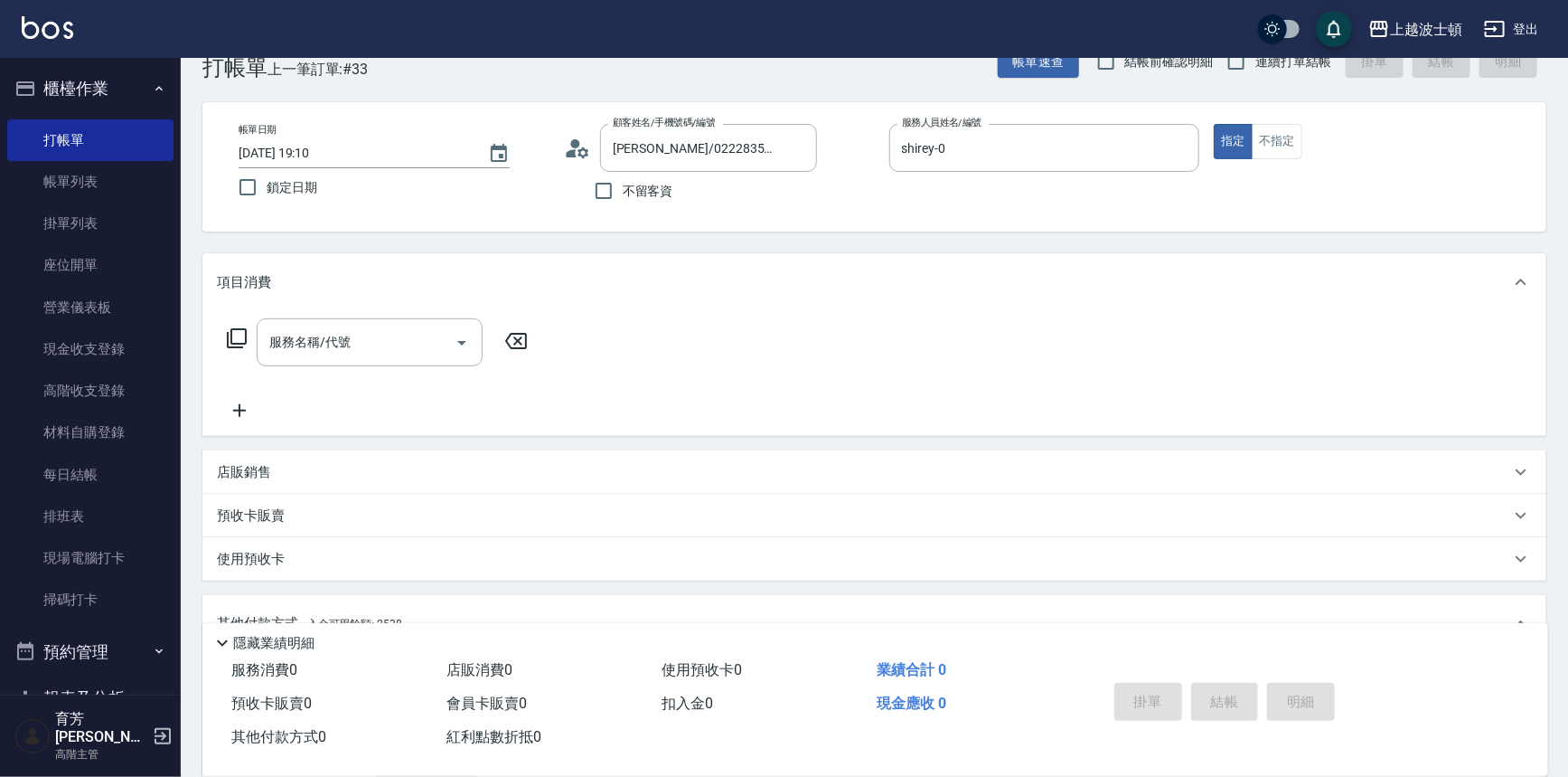
scroll to position [36, 0]
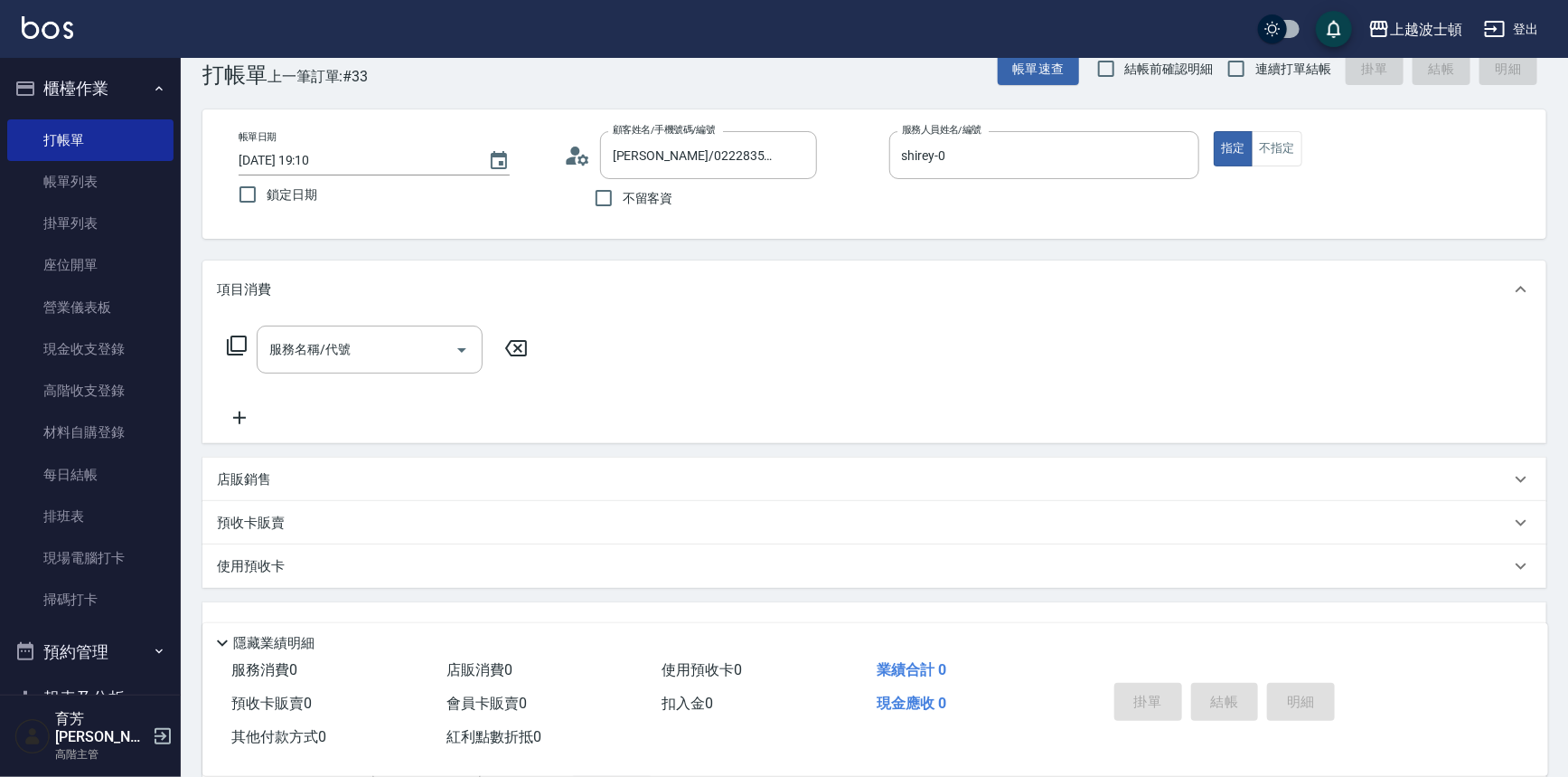
checkbox input "true"
click at [66, 132] on link "打帳單" at bounding box center [90, 140] width 166 height 42
click at [108, 187] on link "帳單列表" at bounding box center [90, 182] width 166 height 42
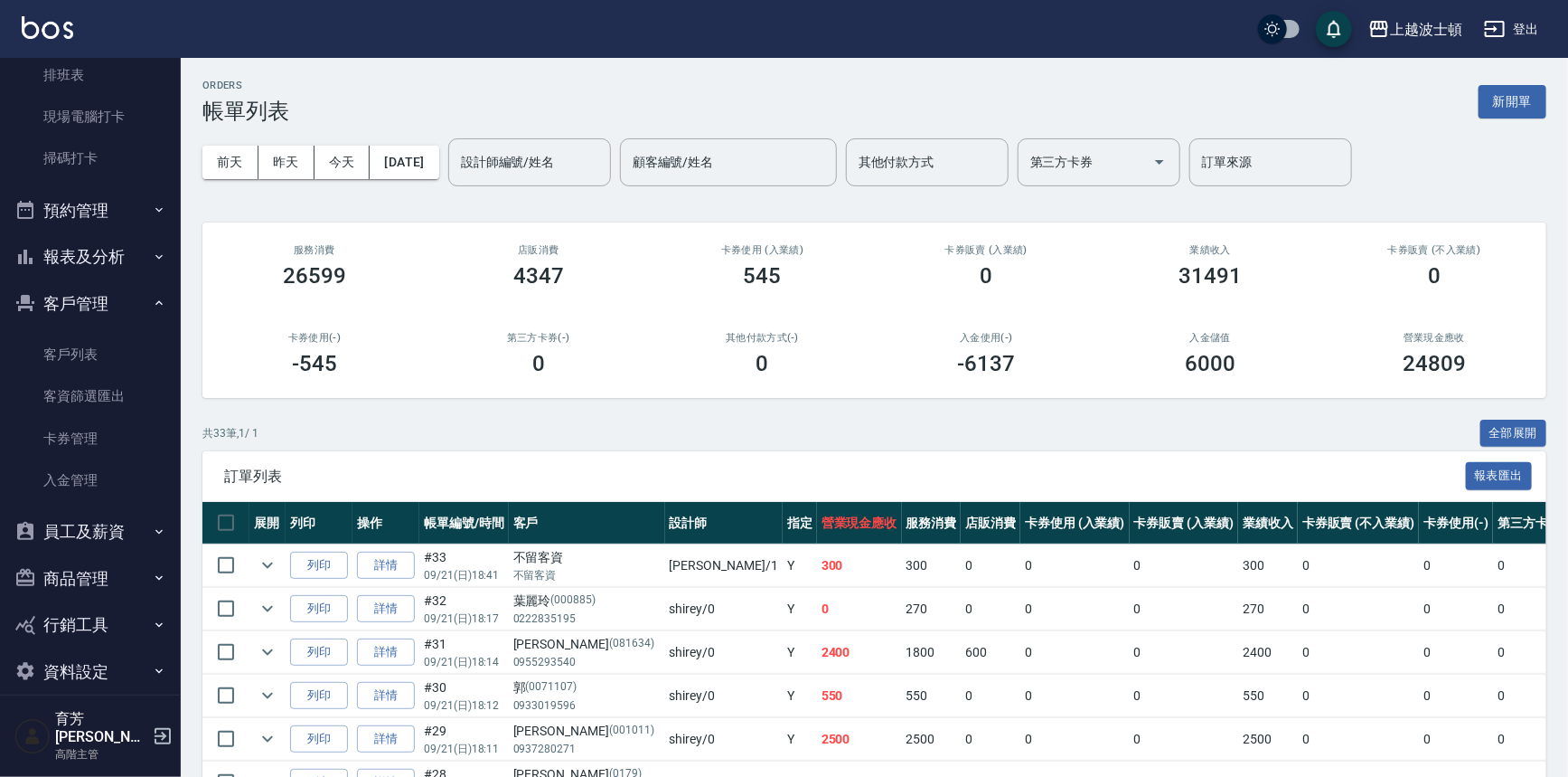
scroll to position [446, 0]
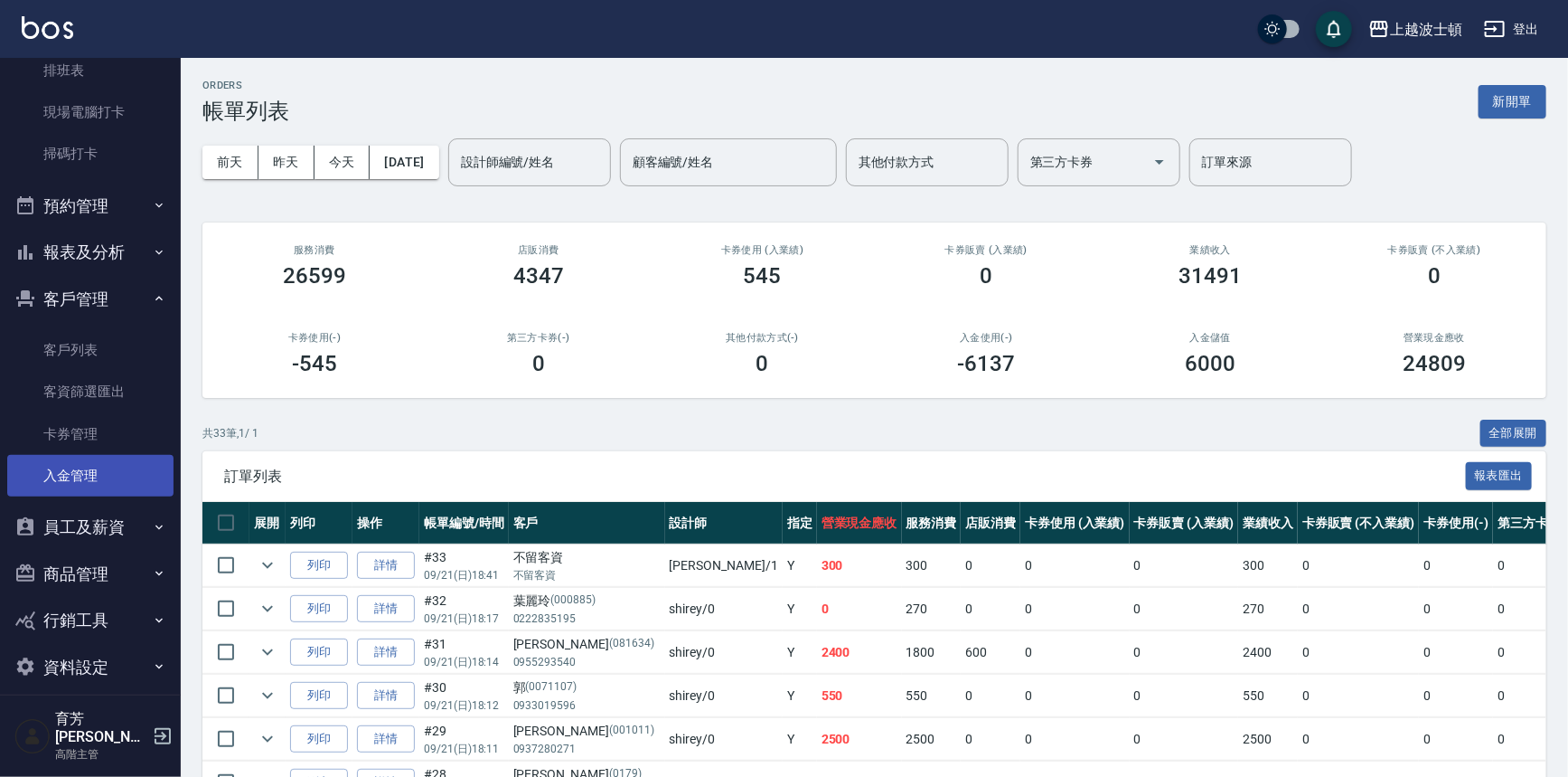
click at [86, 476] on link "入金管理" at bounding box center [90, 476] width 166 height 42
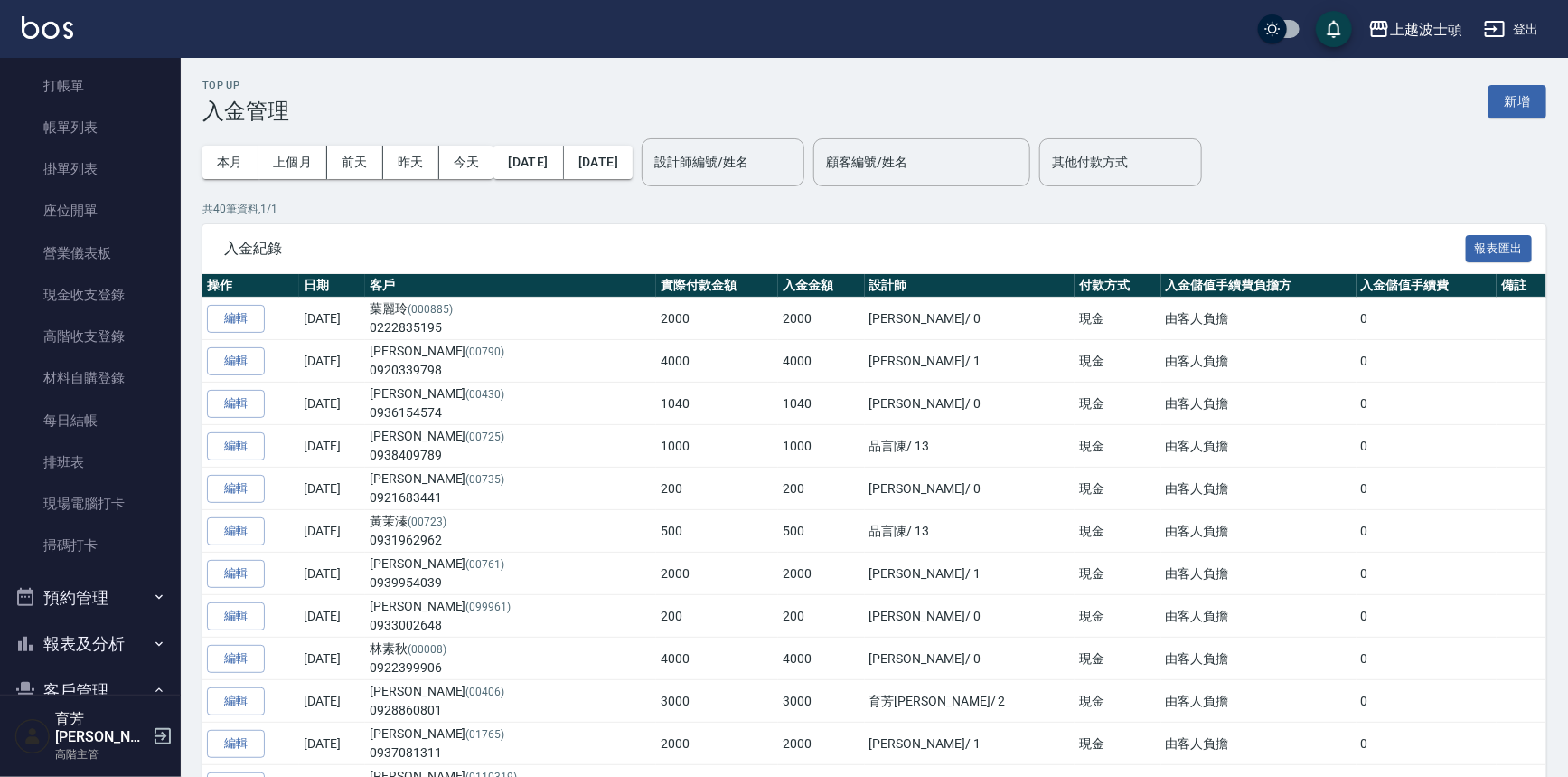
scroll to position [38, 0]
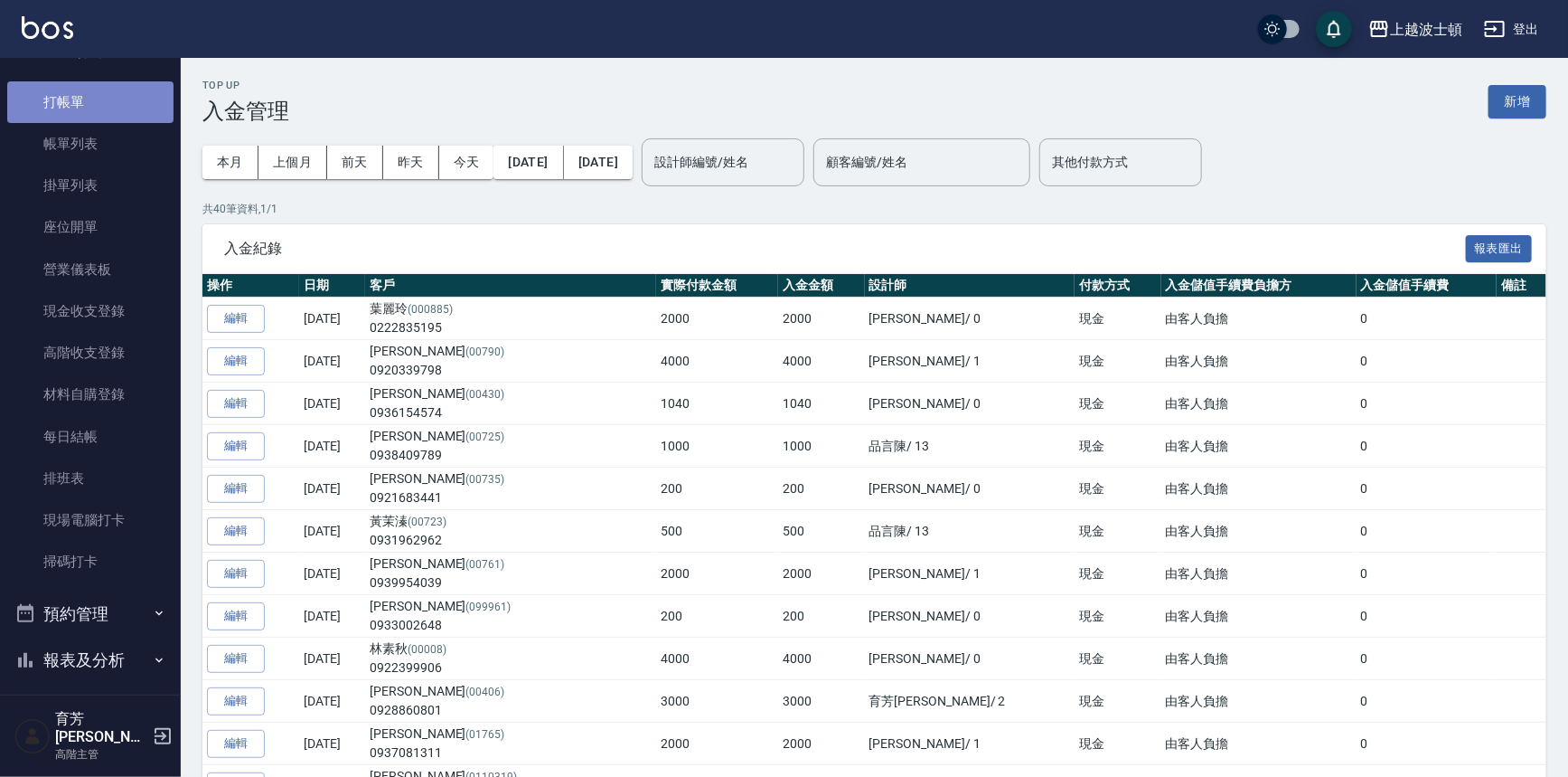
click at [128, 102] on link "打帳單" at bounding box center [90, 102] width 166 height 42
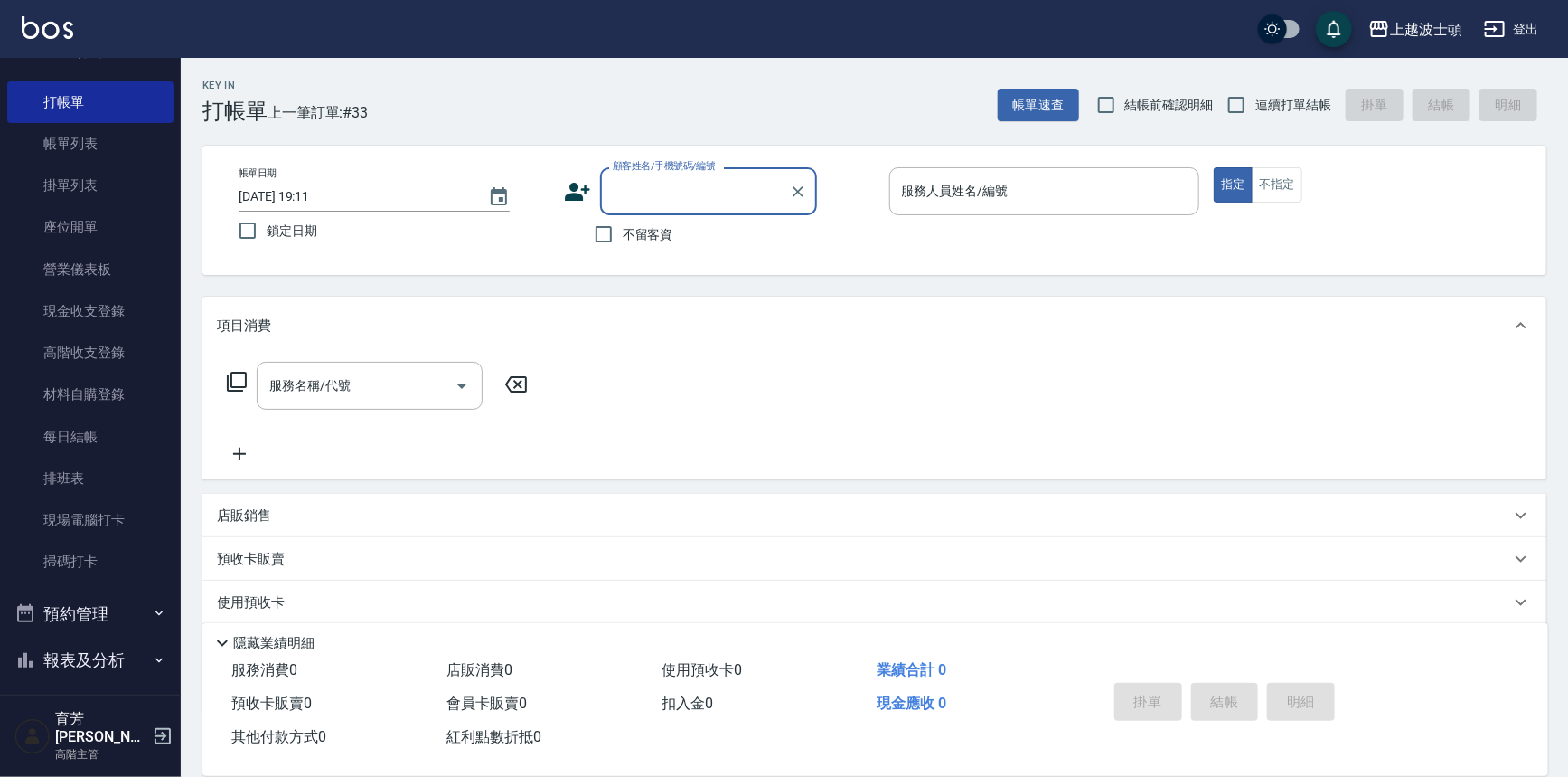
scroll to position [7, 0]
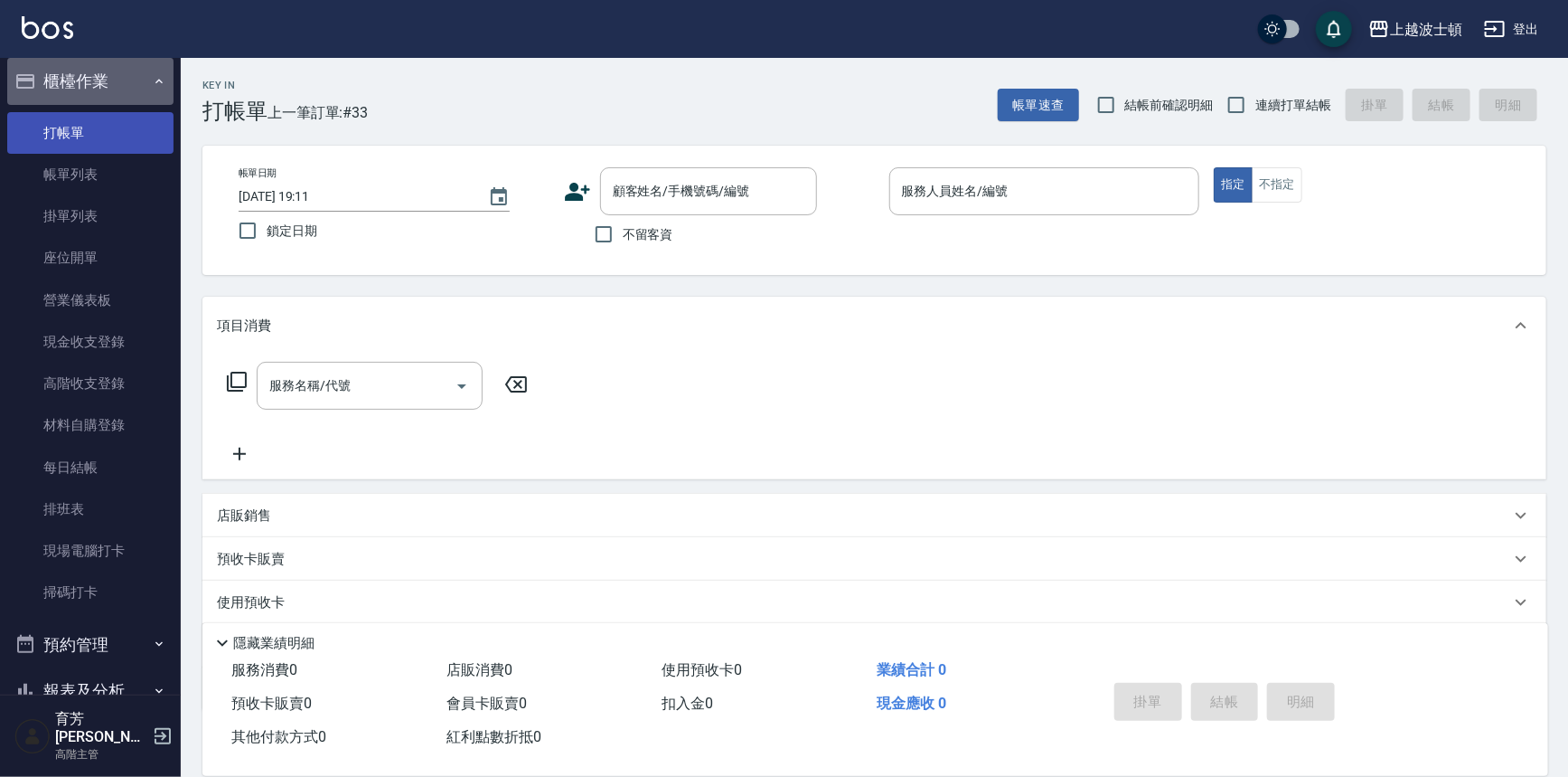
drag, startPoint x: 102, startPoint y: 89, endPoint x: 99, endPoint y: 145, distance: 56.1
click at [102, 90] on button "櫃檯作業" at bounding box center [90, 81] width 166 height 47
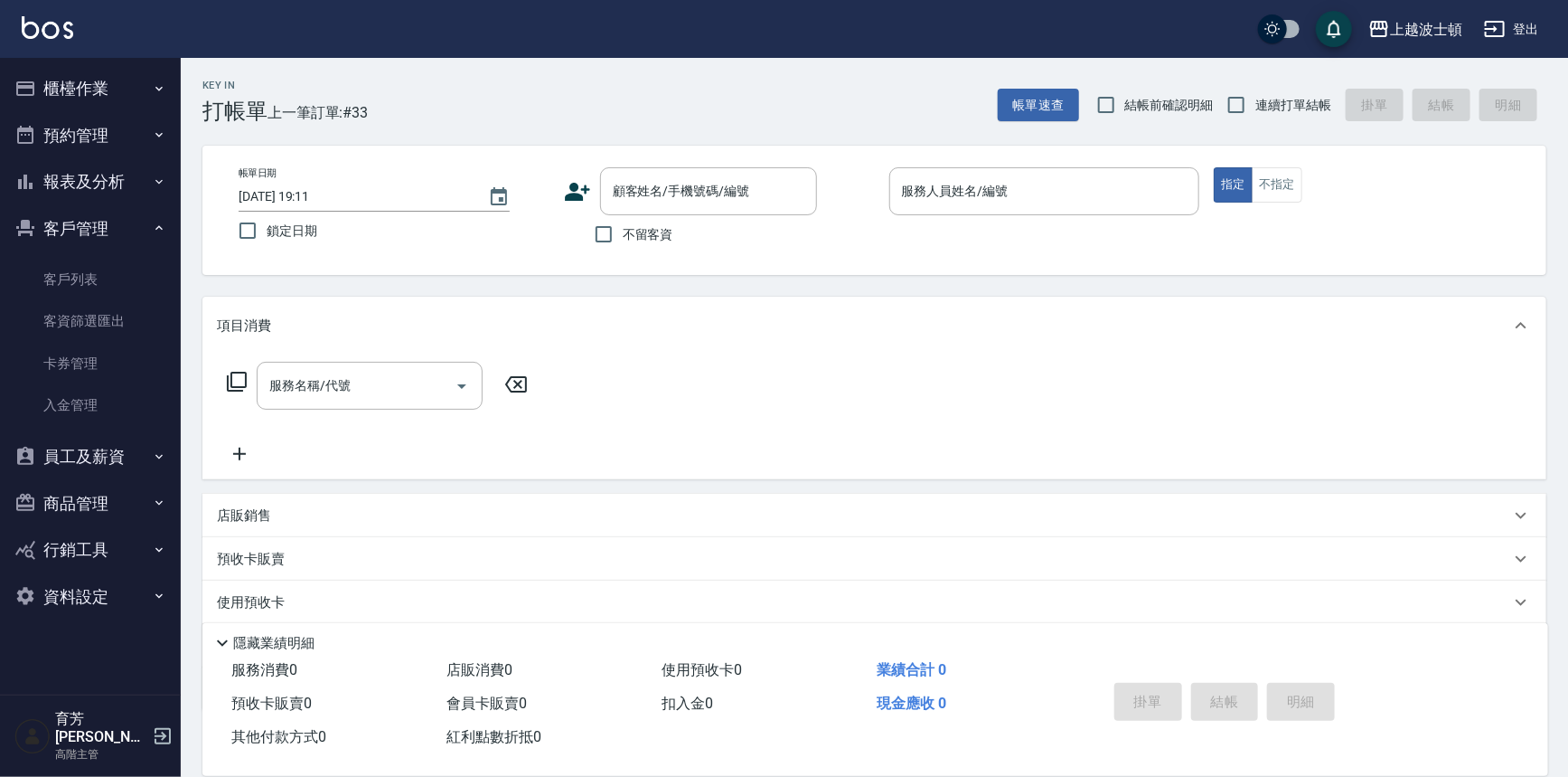
scroll to position [0, 0]
click at [79, 227] on button "客戶管理" at bounding box center [90, 229] width 166 height 47
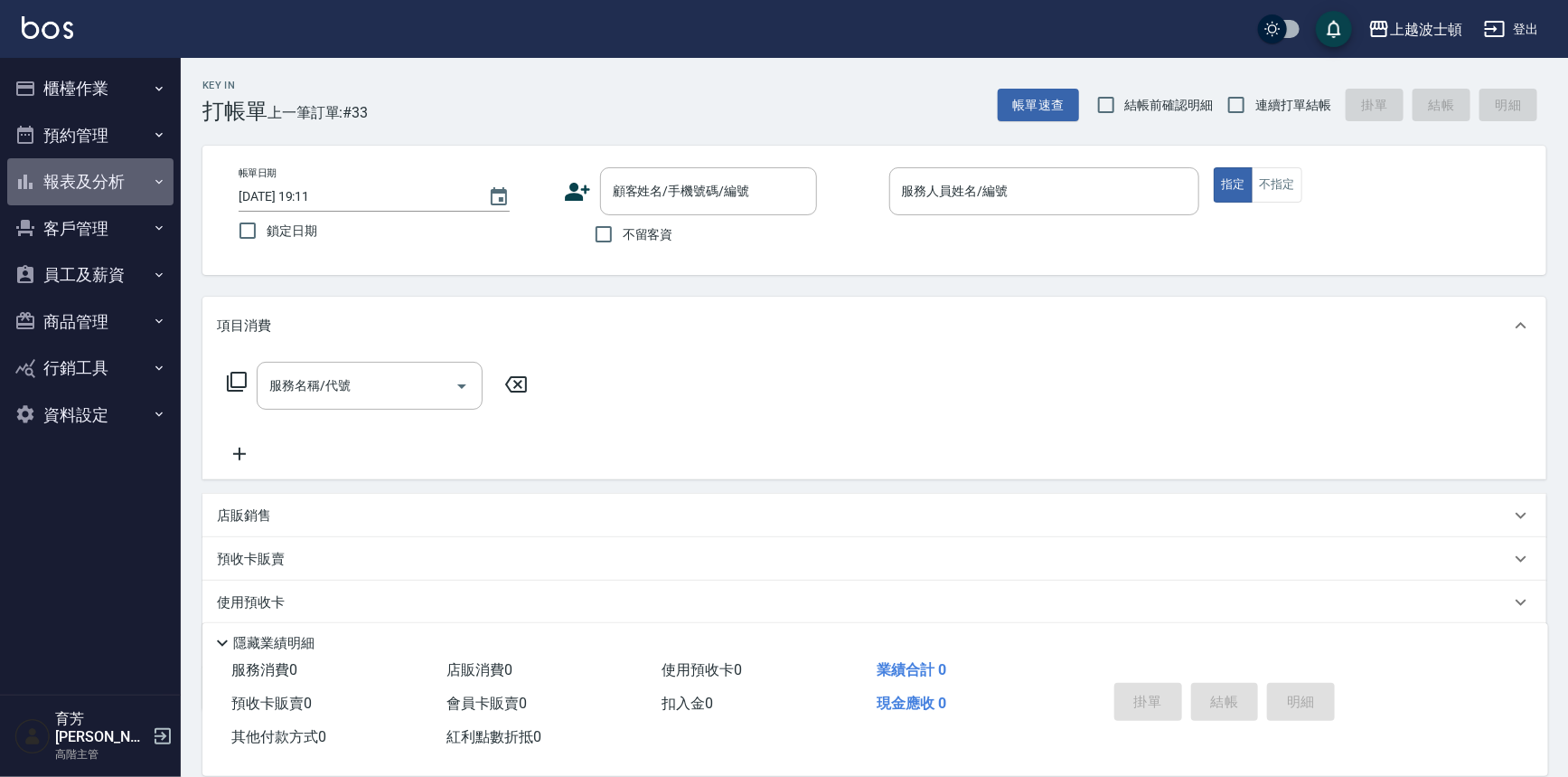
click at [96, 182] on button "報表及分析" at bounding box center [90, 182] width 166 height 47
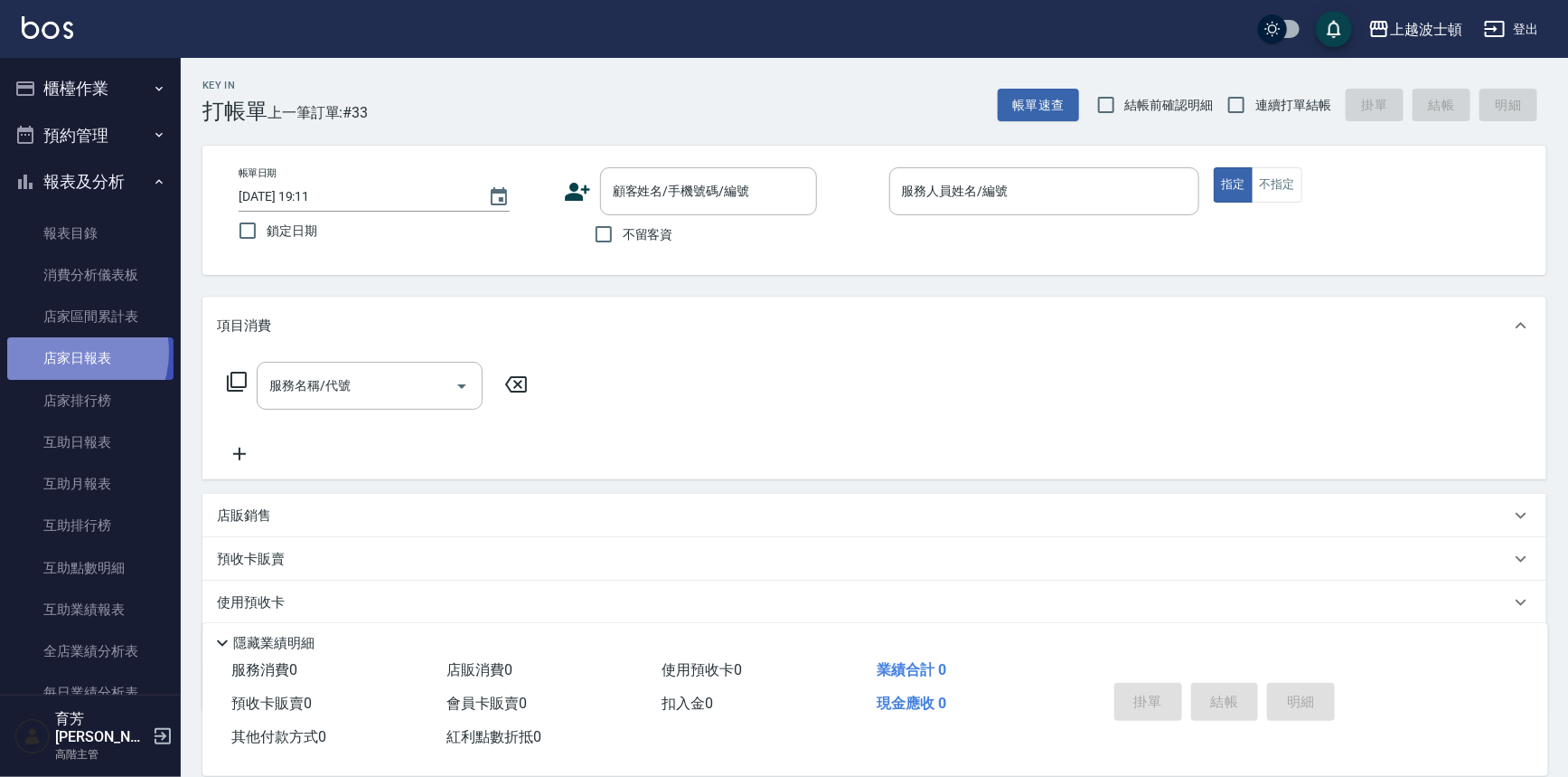
click at [64, 352] on link "店家日報表" at bounding box center [90, 358] width 166 height 42
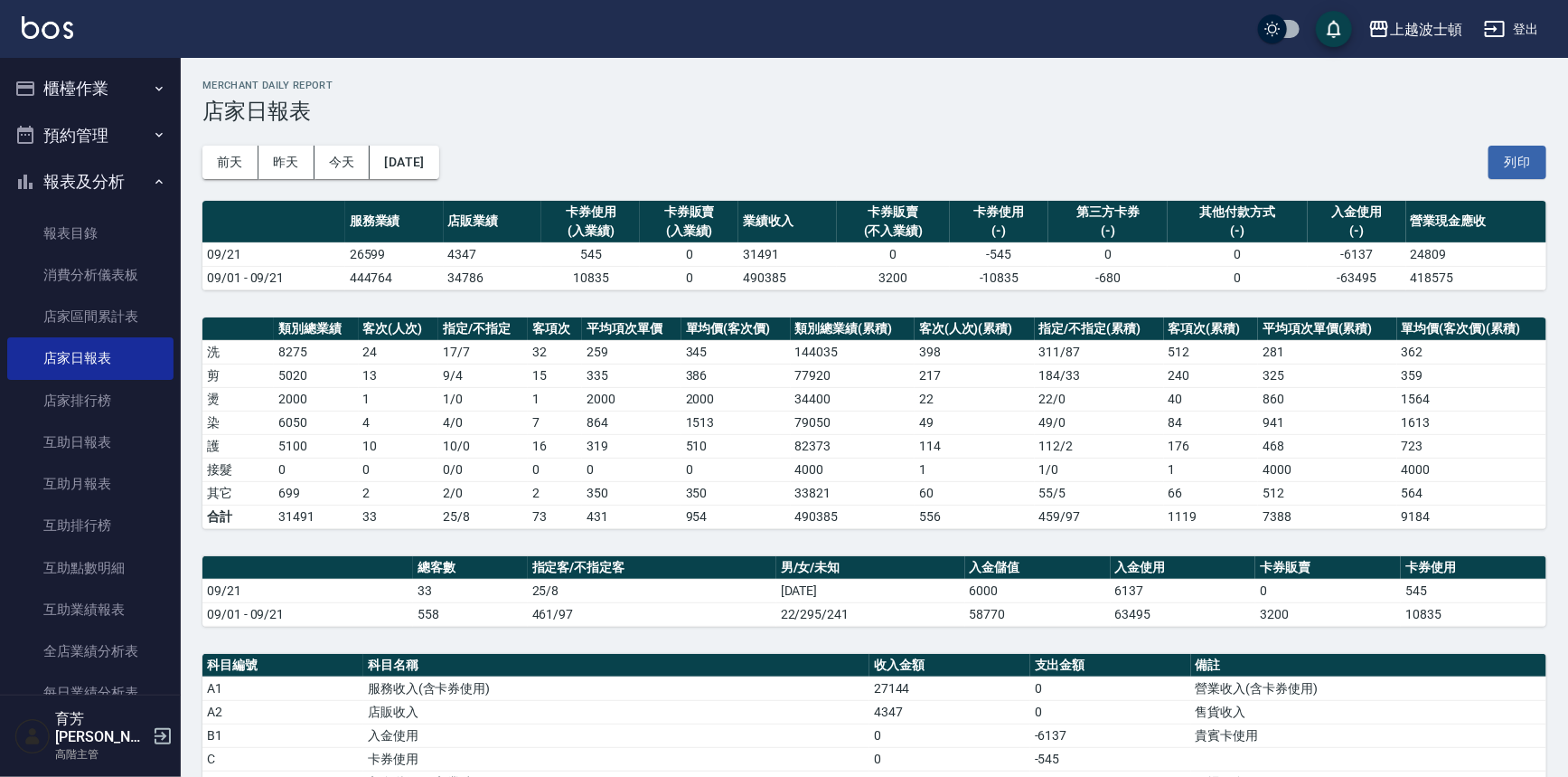
scroll to position [390, 0]
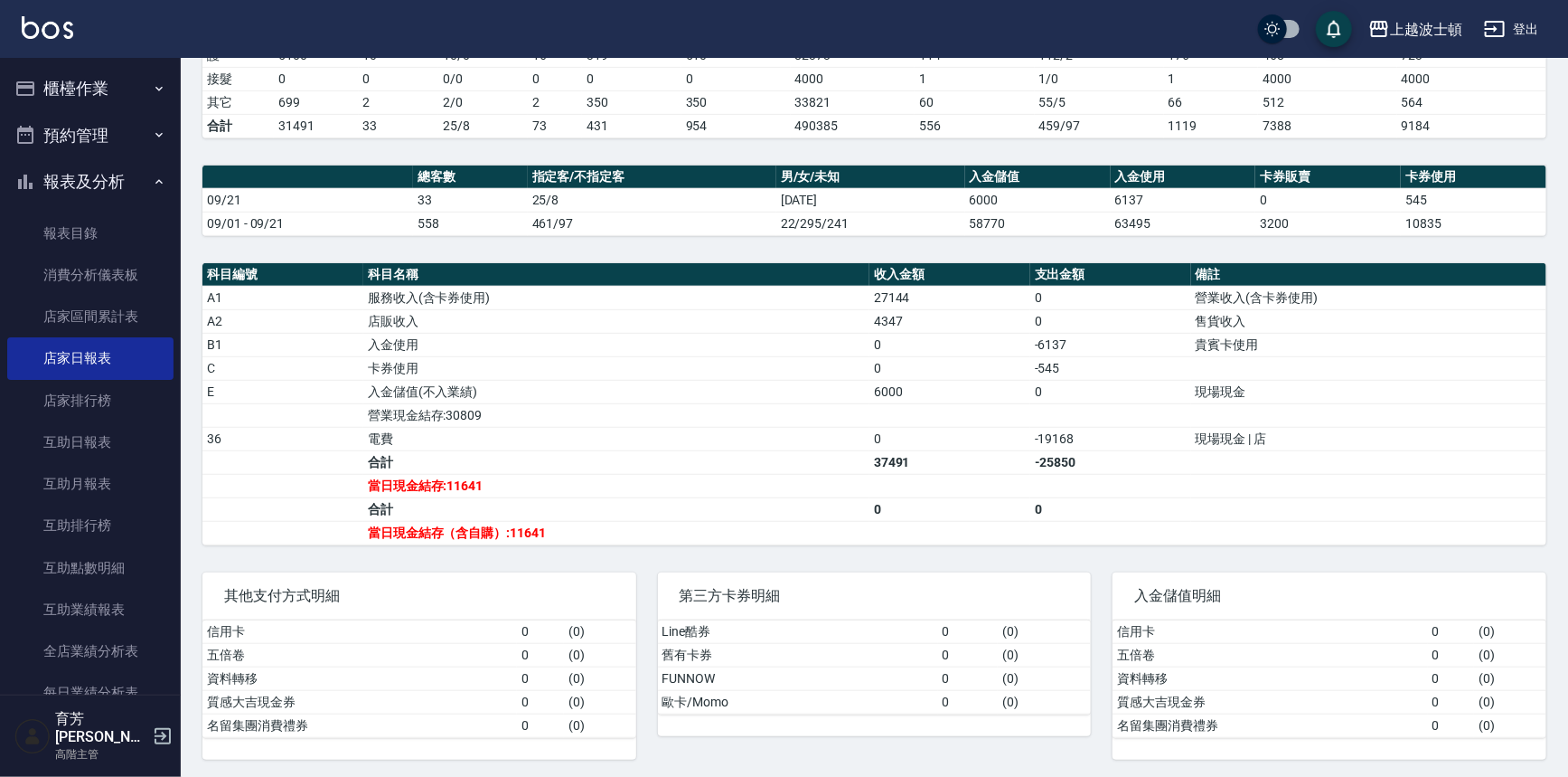
click at [105, 90] on button "櫃檯作業" at bounding box center [90, 89] width 166 height 47
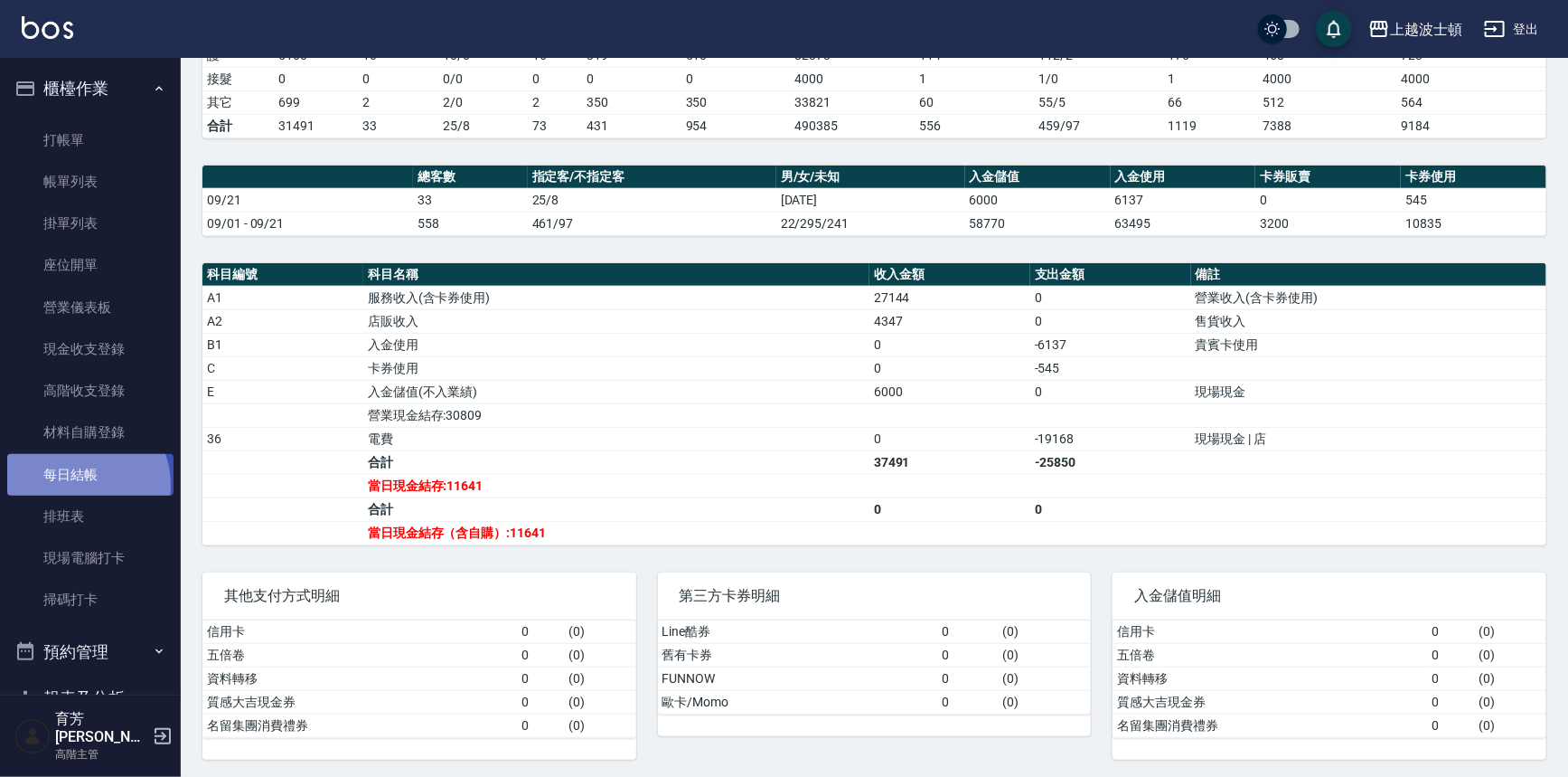
click at [77, 484] on link "每日結帳" at bounding box center [90, 475] width 166 height 42
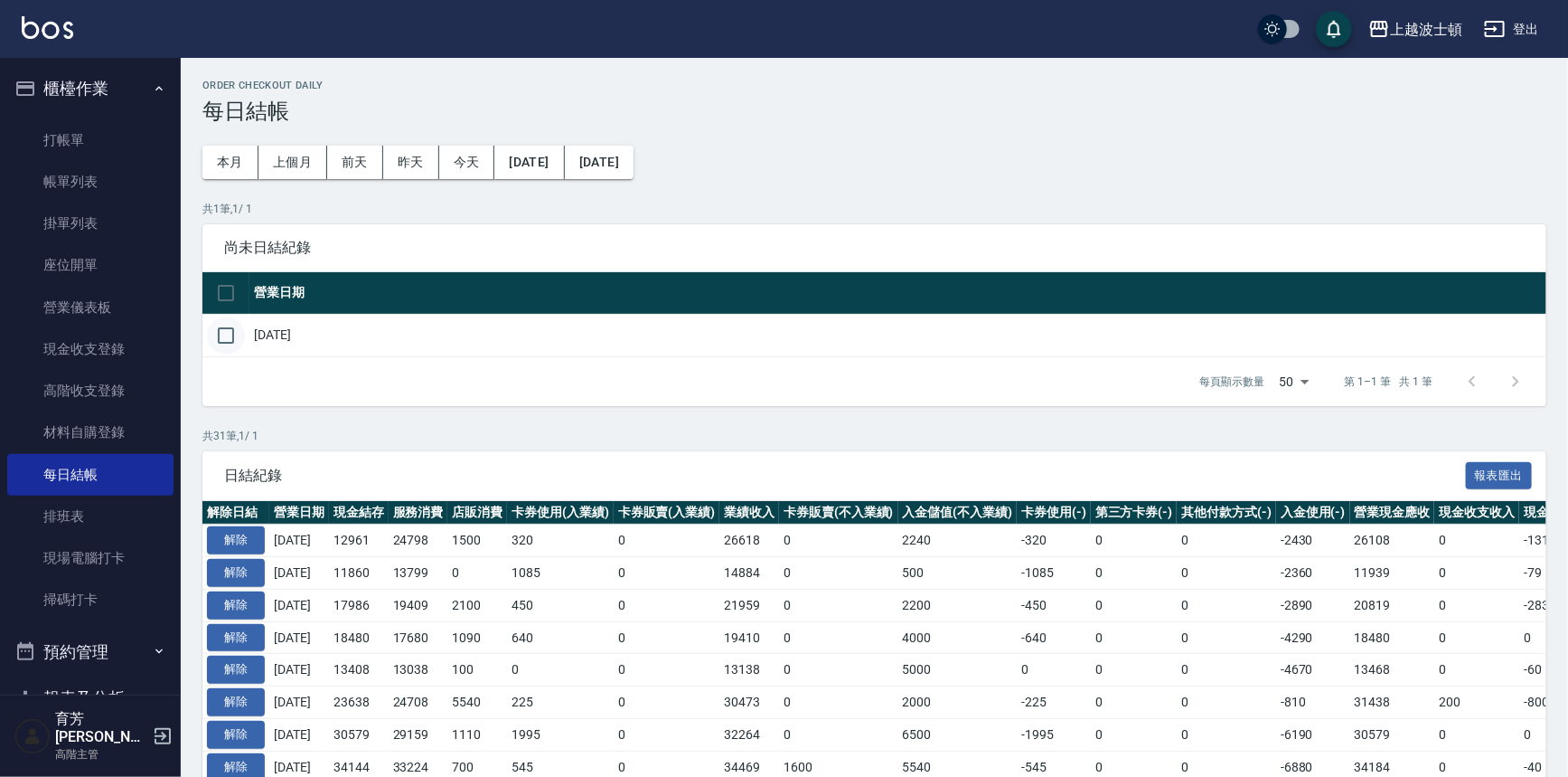
click at [220, 336] on input "checkbox" at bounding box center [226, 335] width 38 height 38
checkbox input "true"
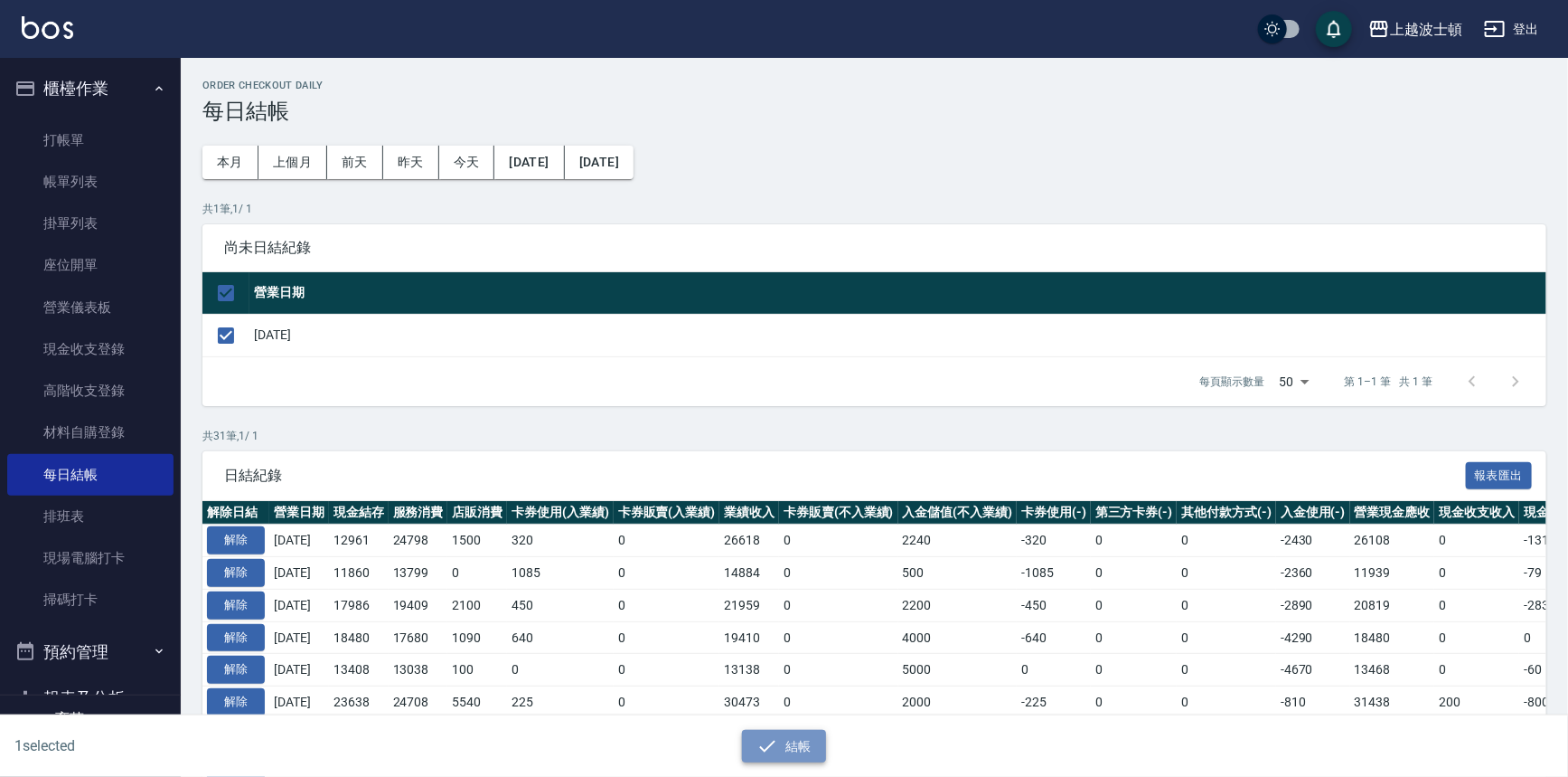
click at [759, 748] on icon "button" at bounding box center [768, 746] width 22 height 22
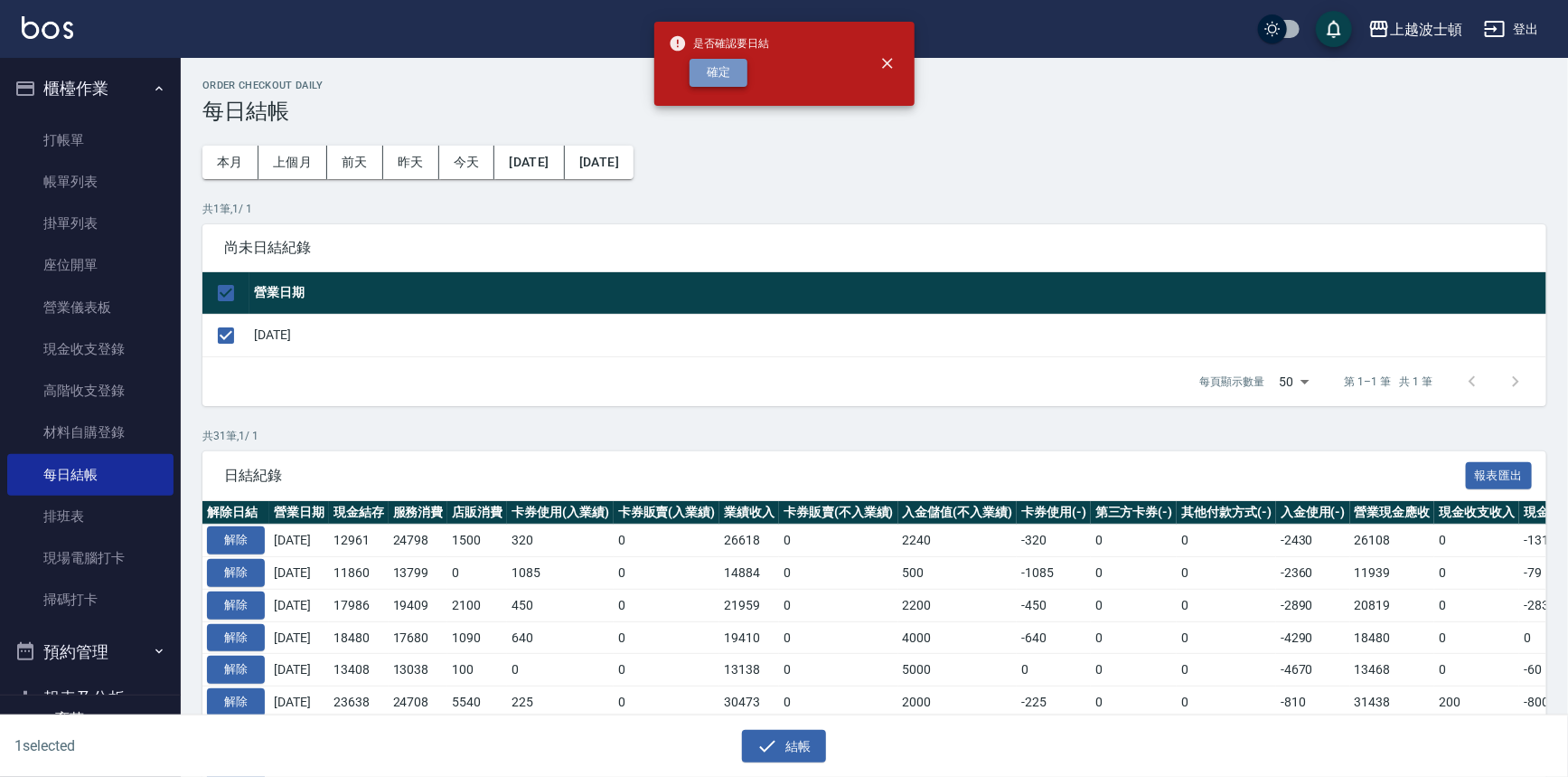
click at [717, 77] on button "確定" at bounding box center [718, 72] width 58 height 28
checkbox input "false"
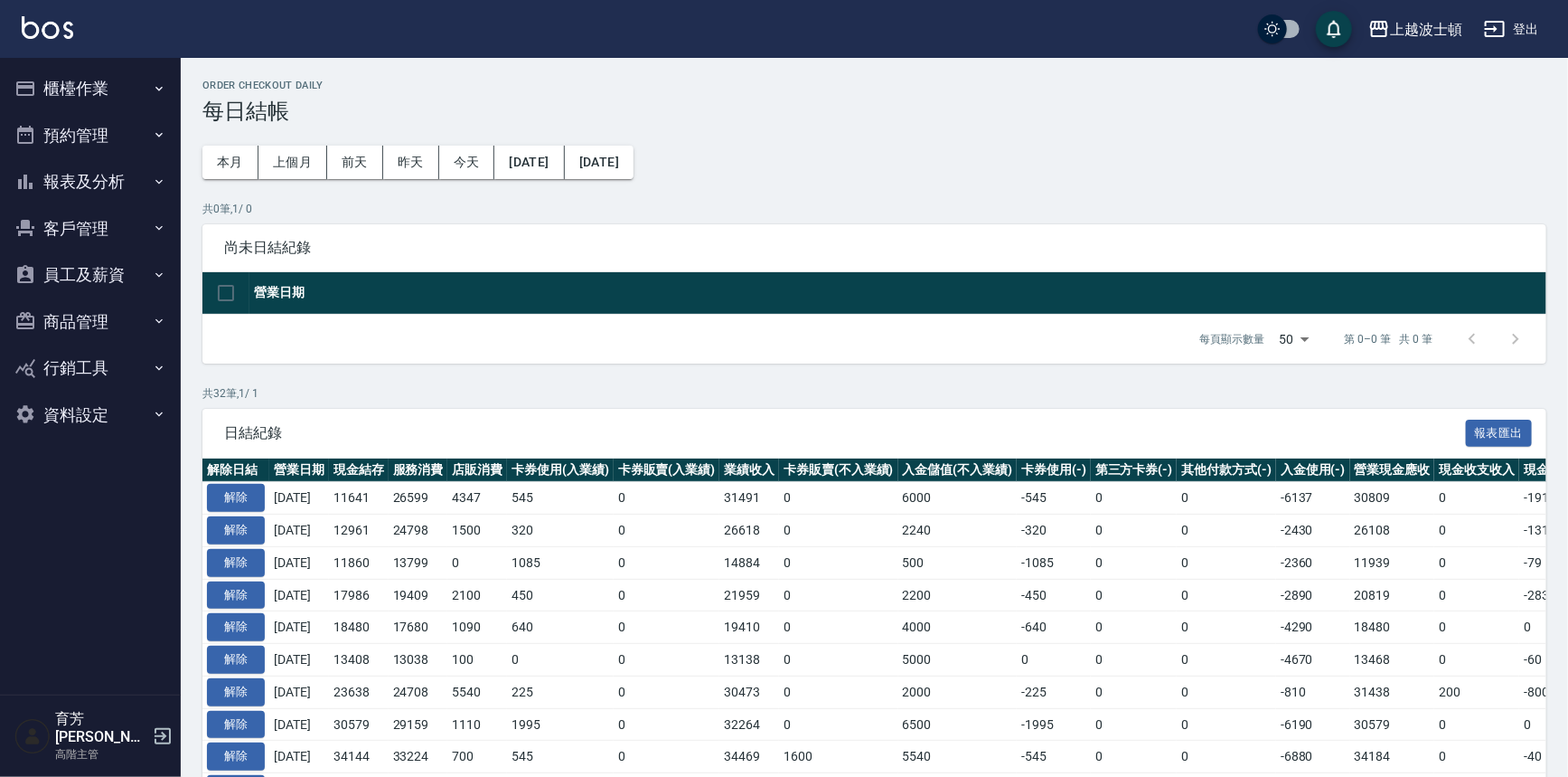
click at [117, 78] on button "櫃檯作業" at bounding box center [90, 89] width 166 height 47
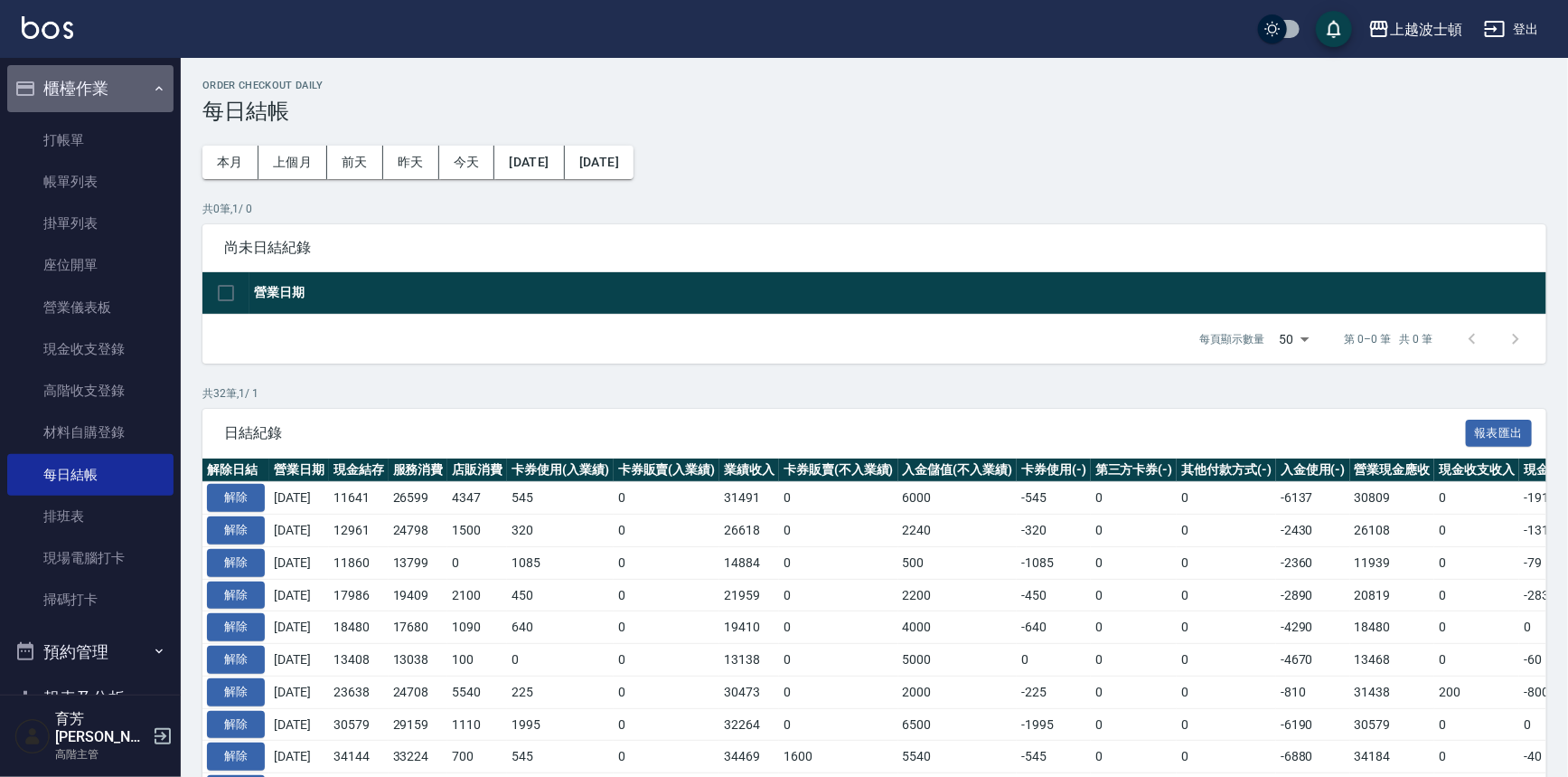
click at [115, 94] on button "櫃檯作業" at bounding box center [90, 89] width 166 height 47
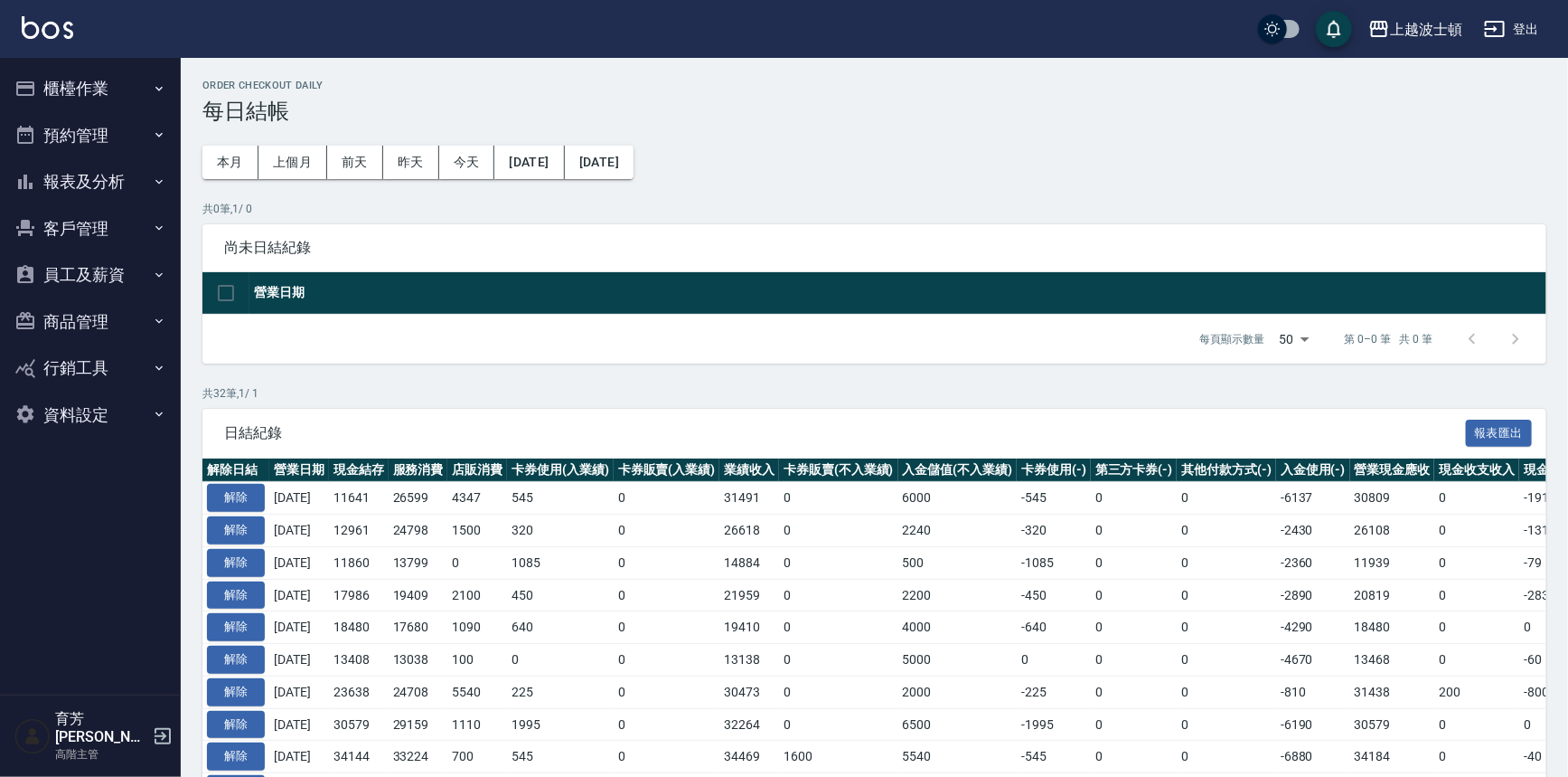
click at [100, 188] on button "報表及分析" at bounding box center [90, 182] width 166 height 47
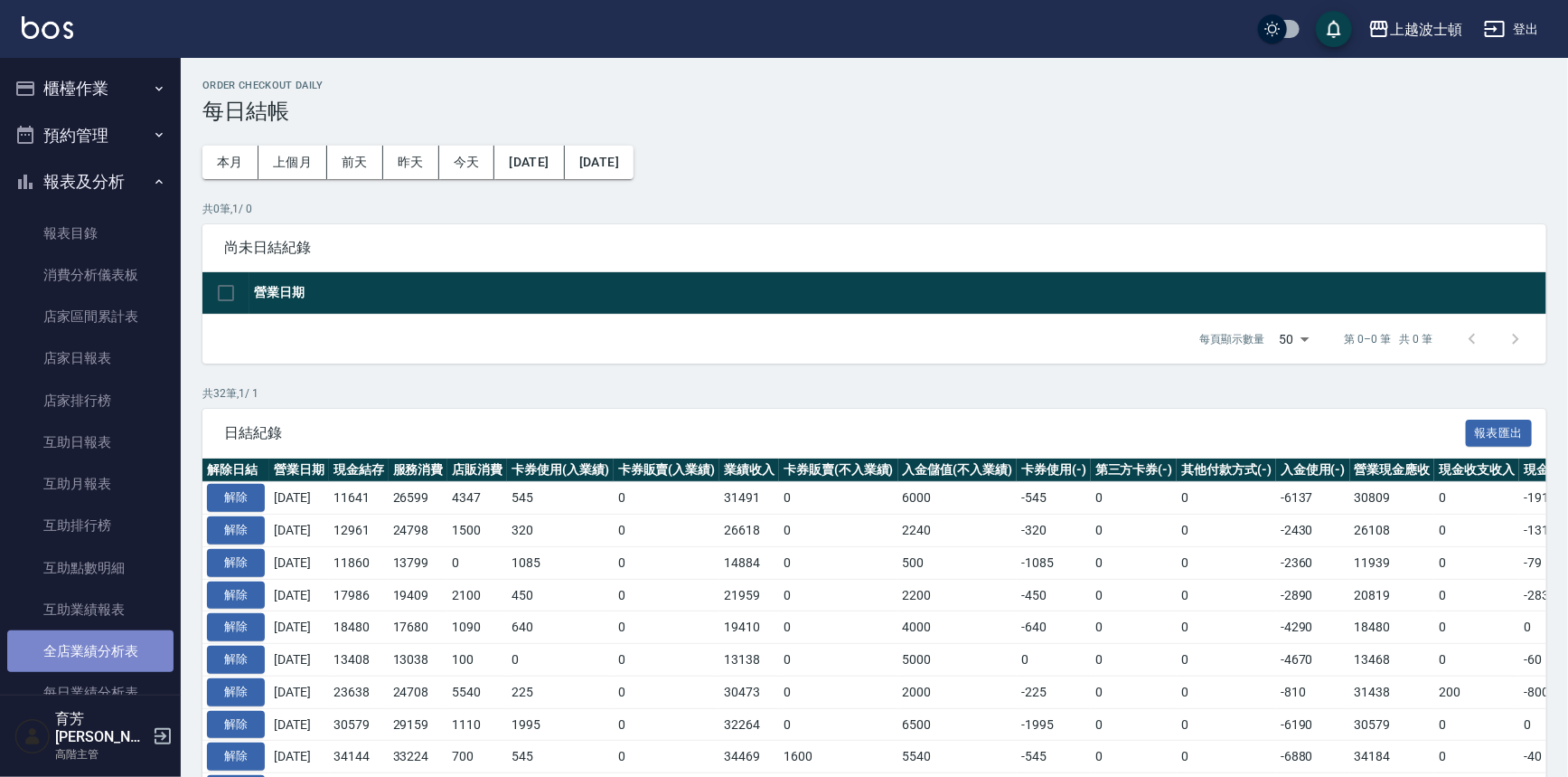
click at [100, 642] on link "全店業績分析表" at bounding box center [90, 651] width 166 height 42
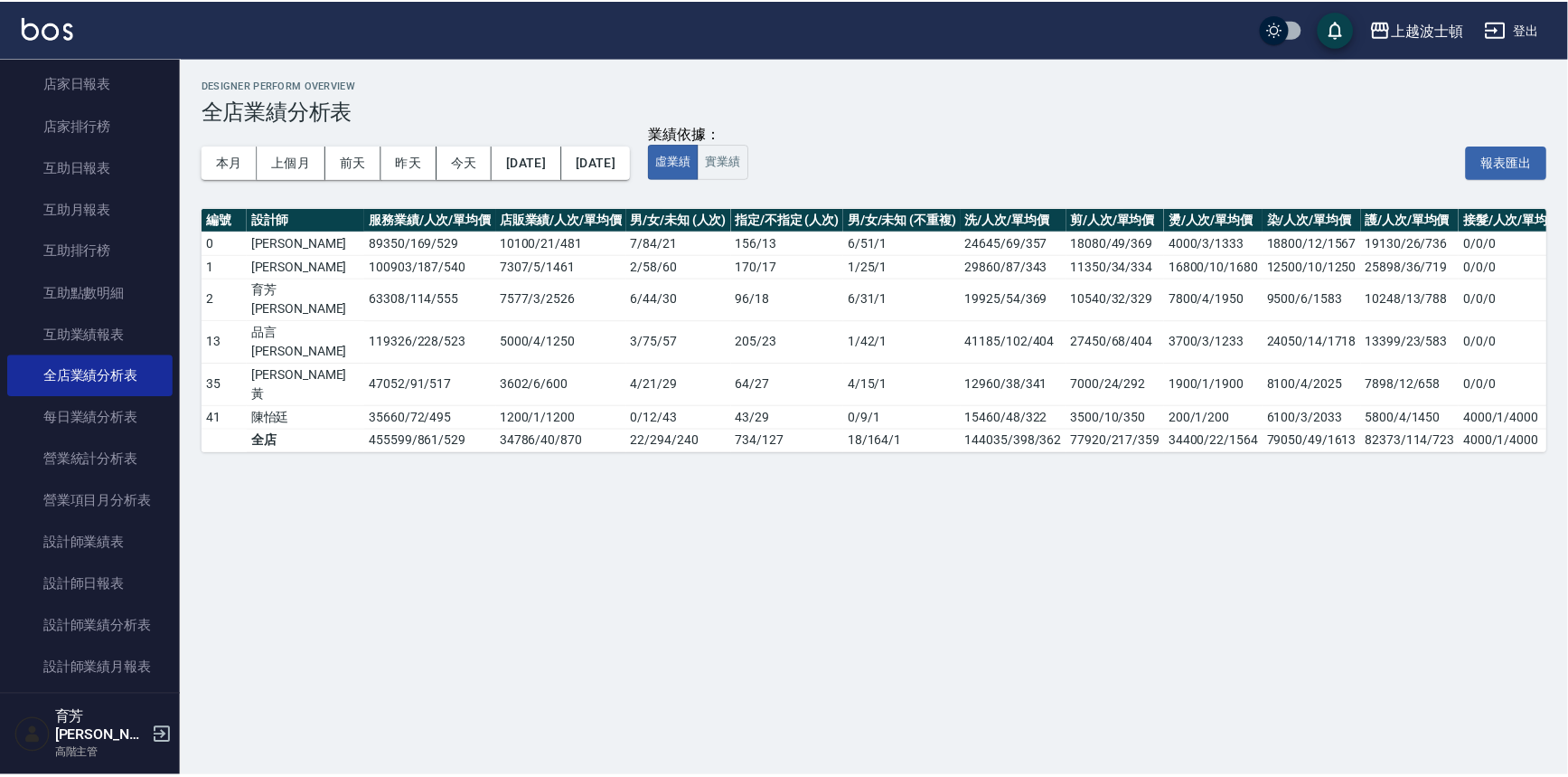
scroll to position [280, 0]
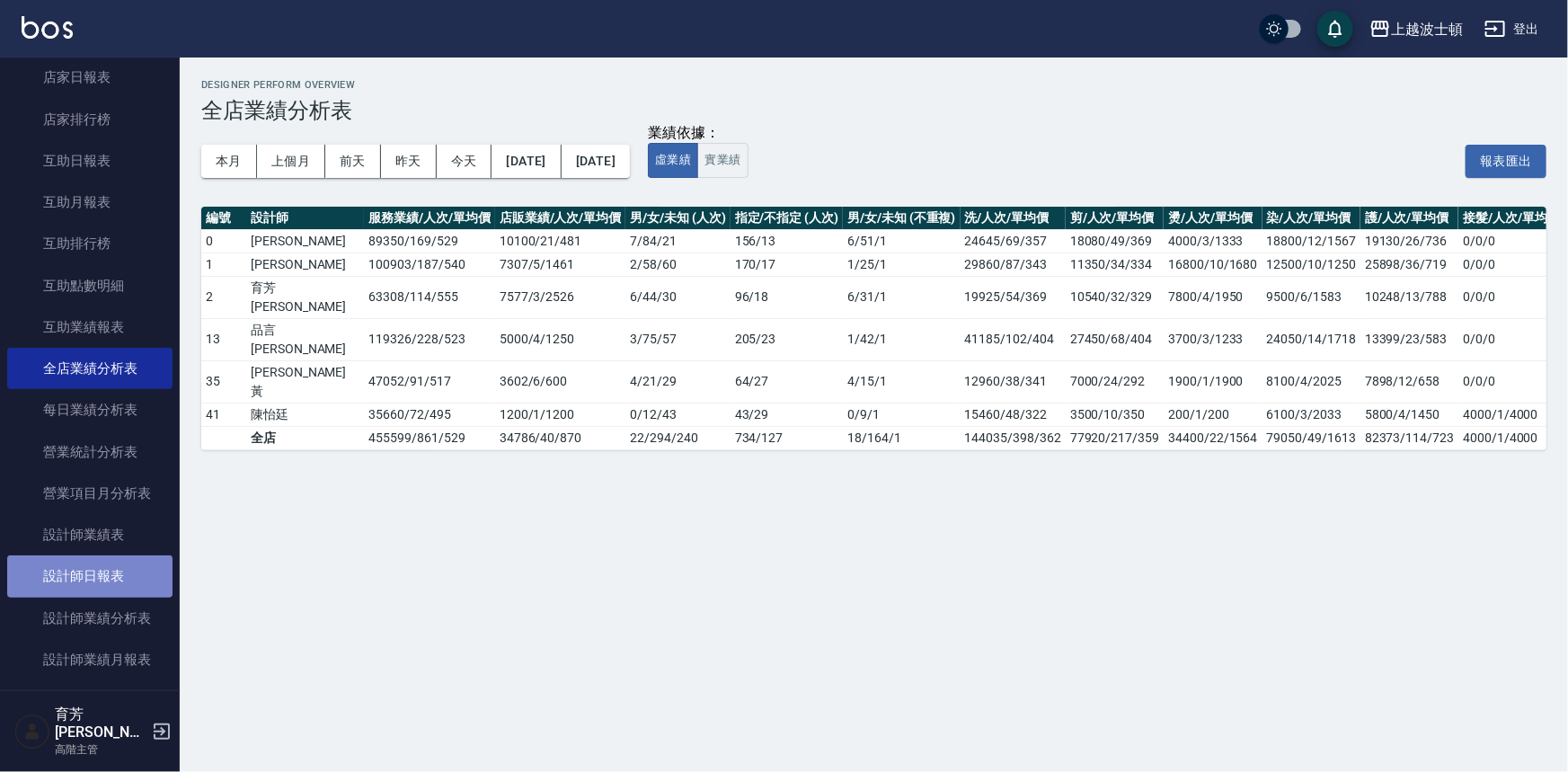
click at [120, 575] on link "設計師日報表" at bounding box center [89, 576] width 165 height 42
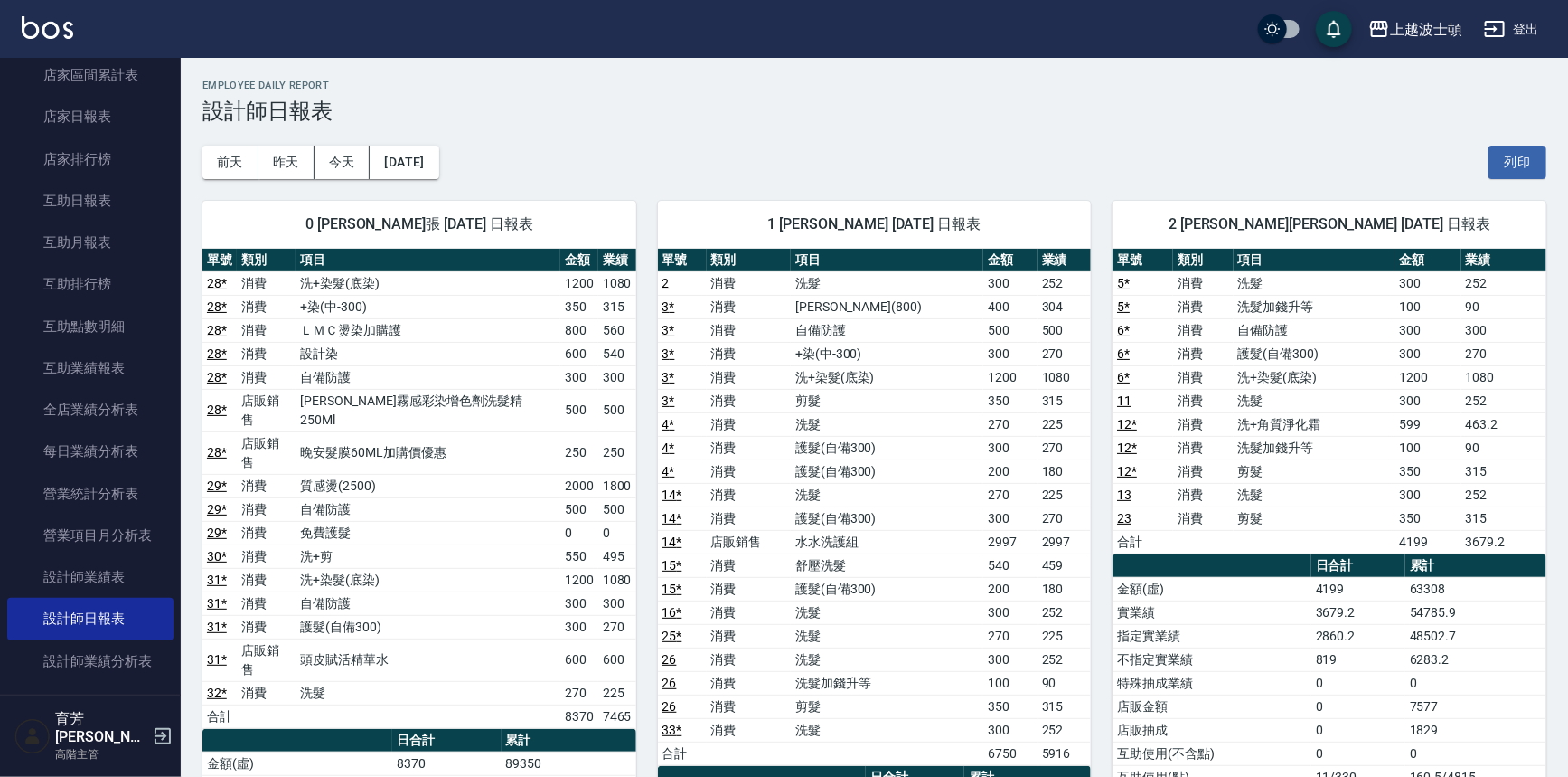
scroll to position [225, 0]
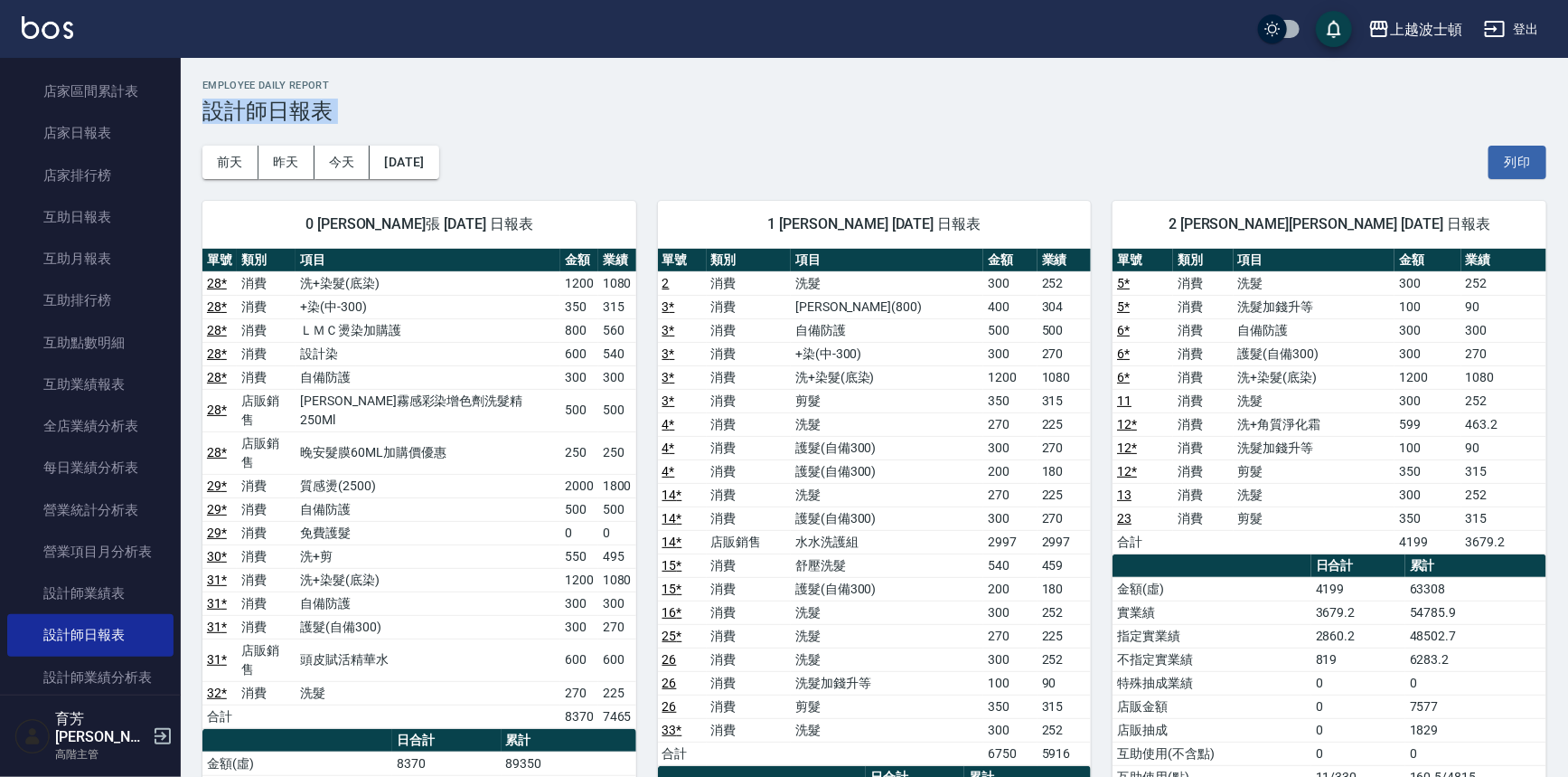
drag, startPoint x: 185, startPoint y: 131, endPoint x: 185, endPoint y: 117, distance: 14.0
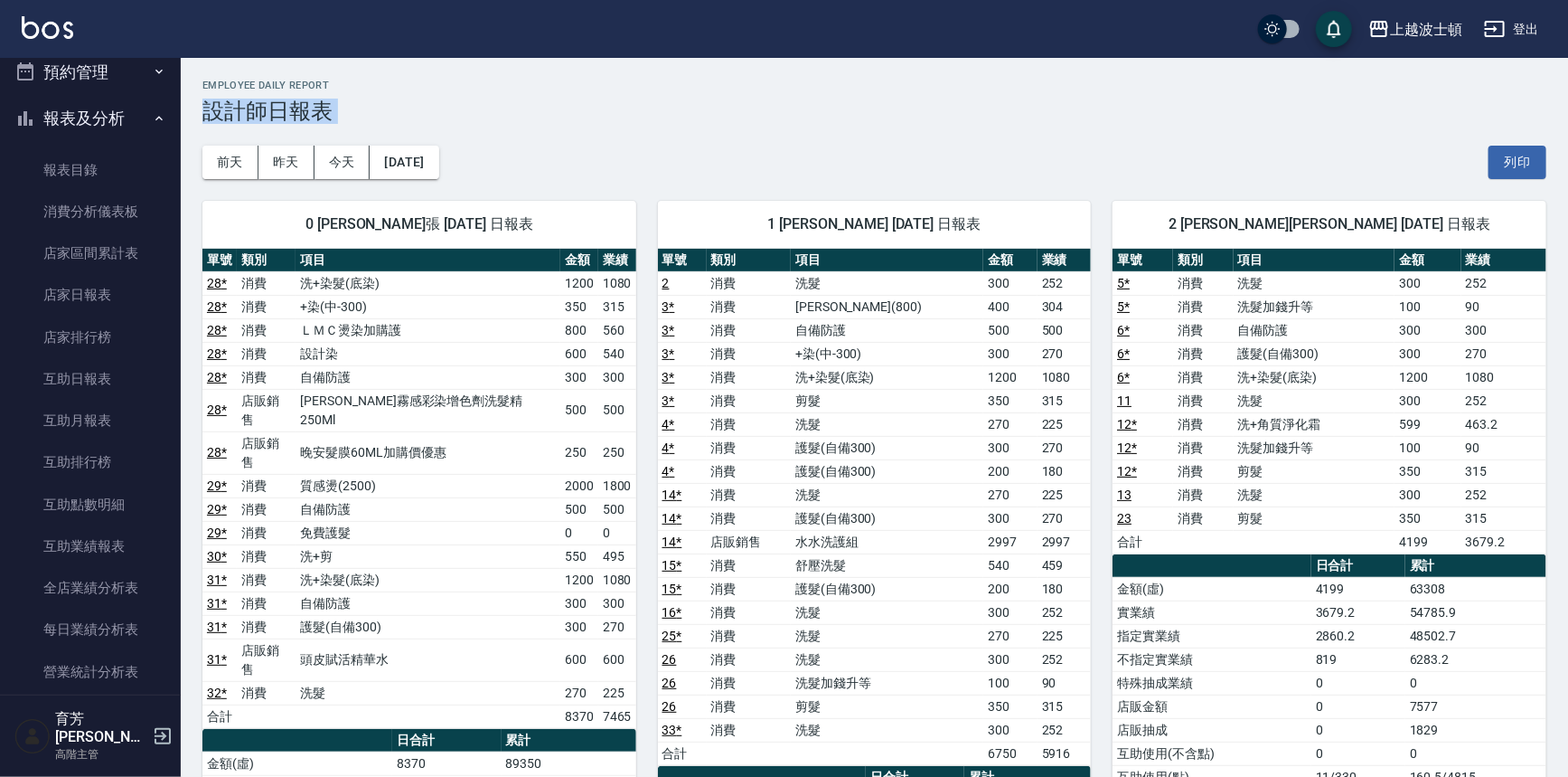
scroll to position [0, 0]
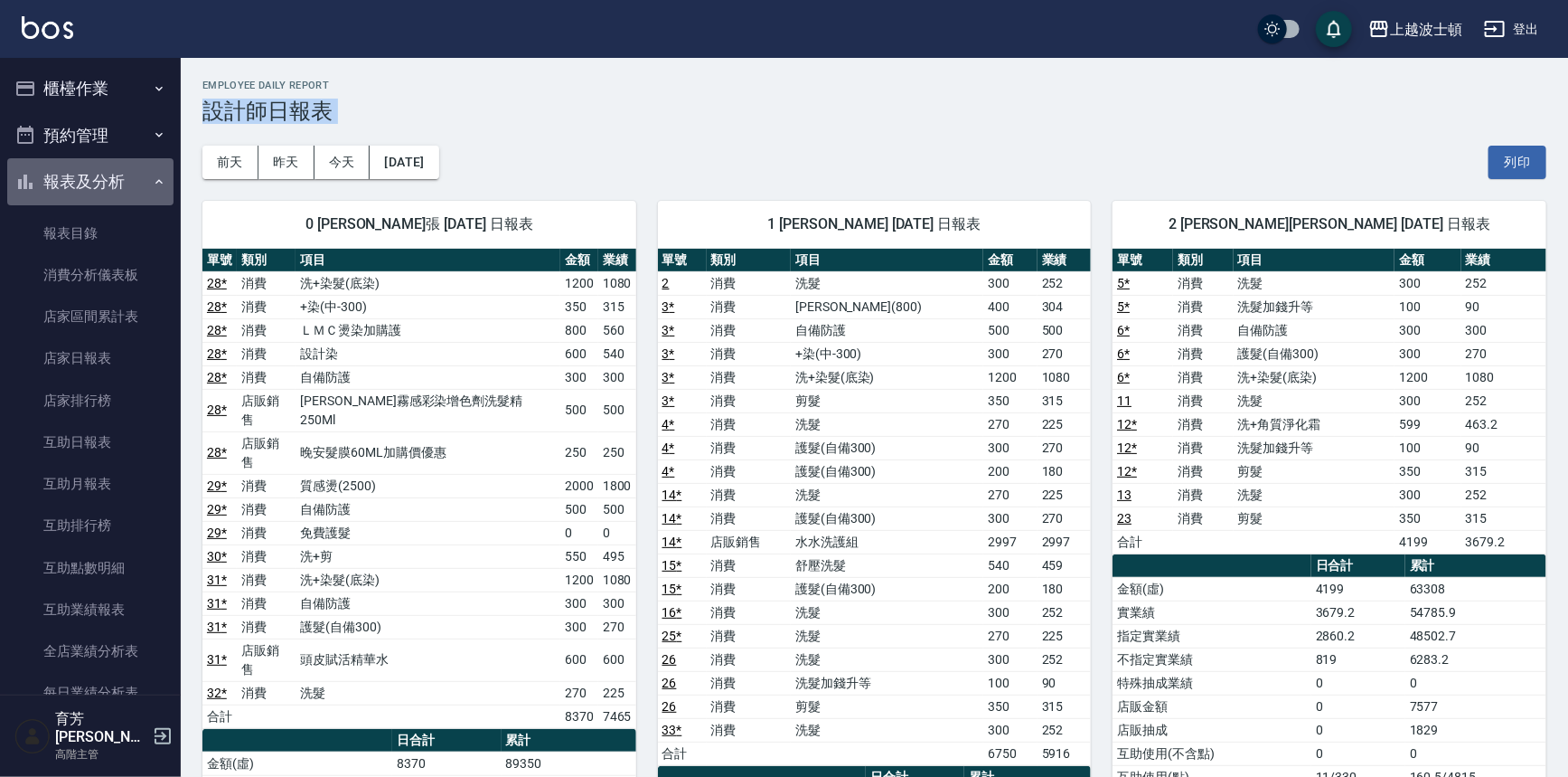
click at [117, 181] on button "報表及分析" at bounding box center [90, 182] width 166 height 47
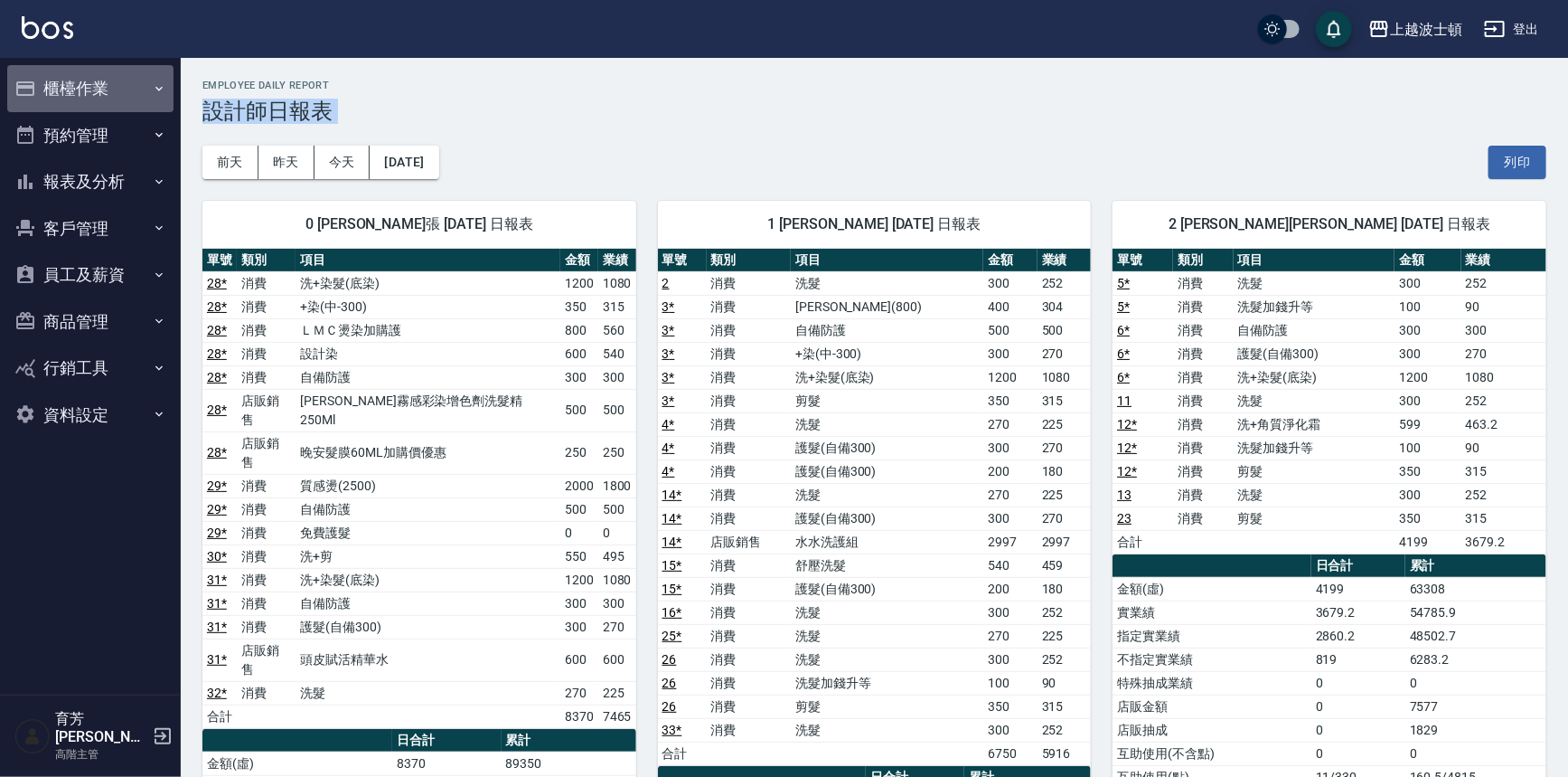
click at [78, 81] on button "櫃檯作業" at bounding box center [90, 89] width 166 height 47
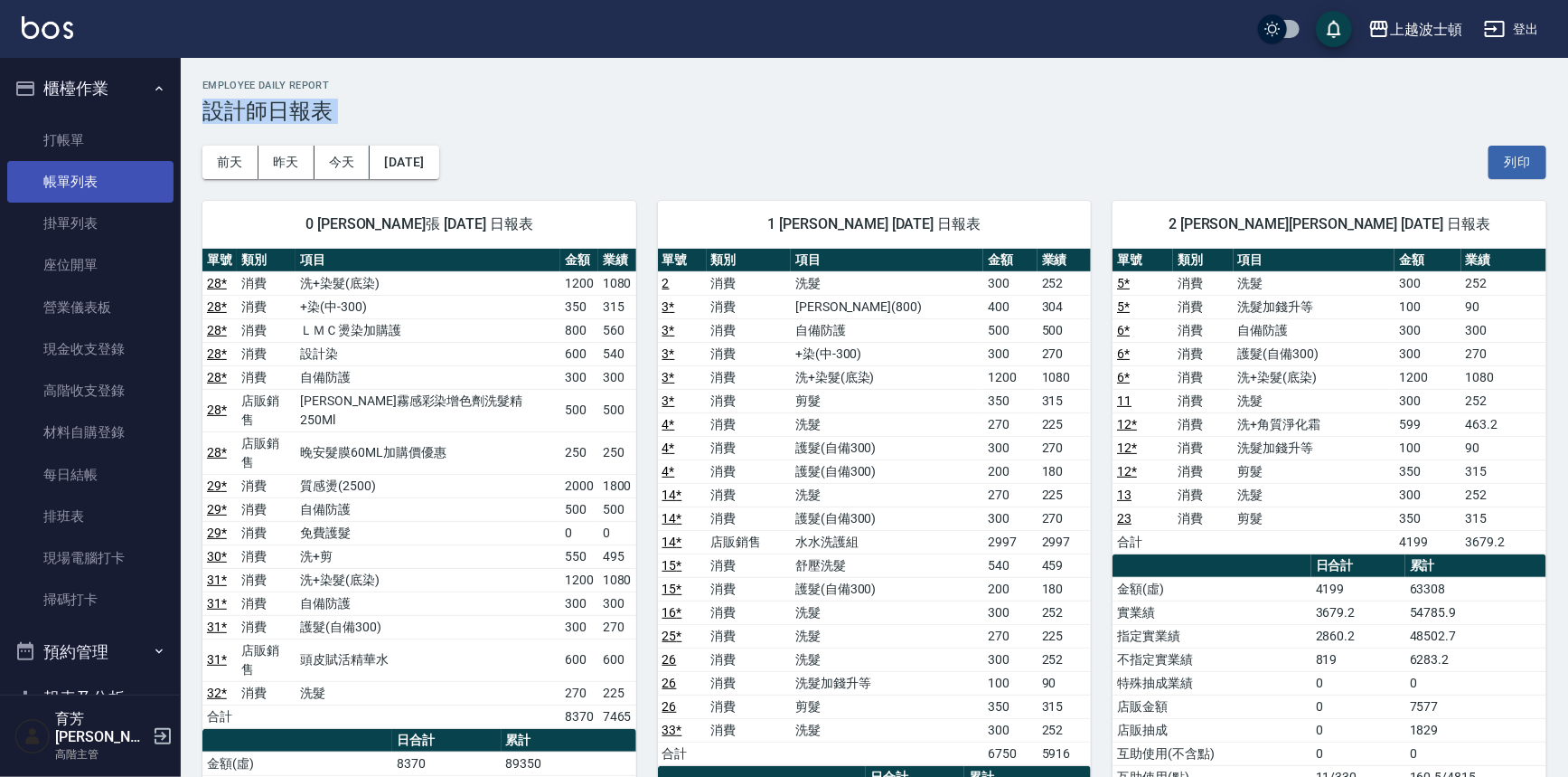
click at [72, 195] on link "帳單列表" at bounding box center [90, 182] width 166 height 42
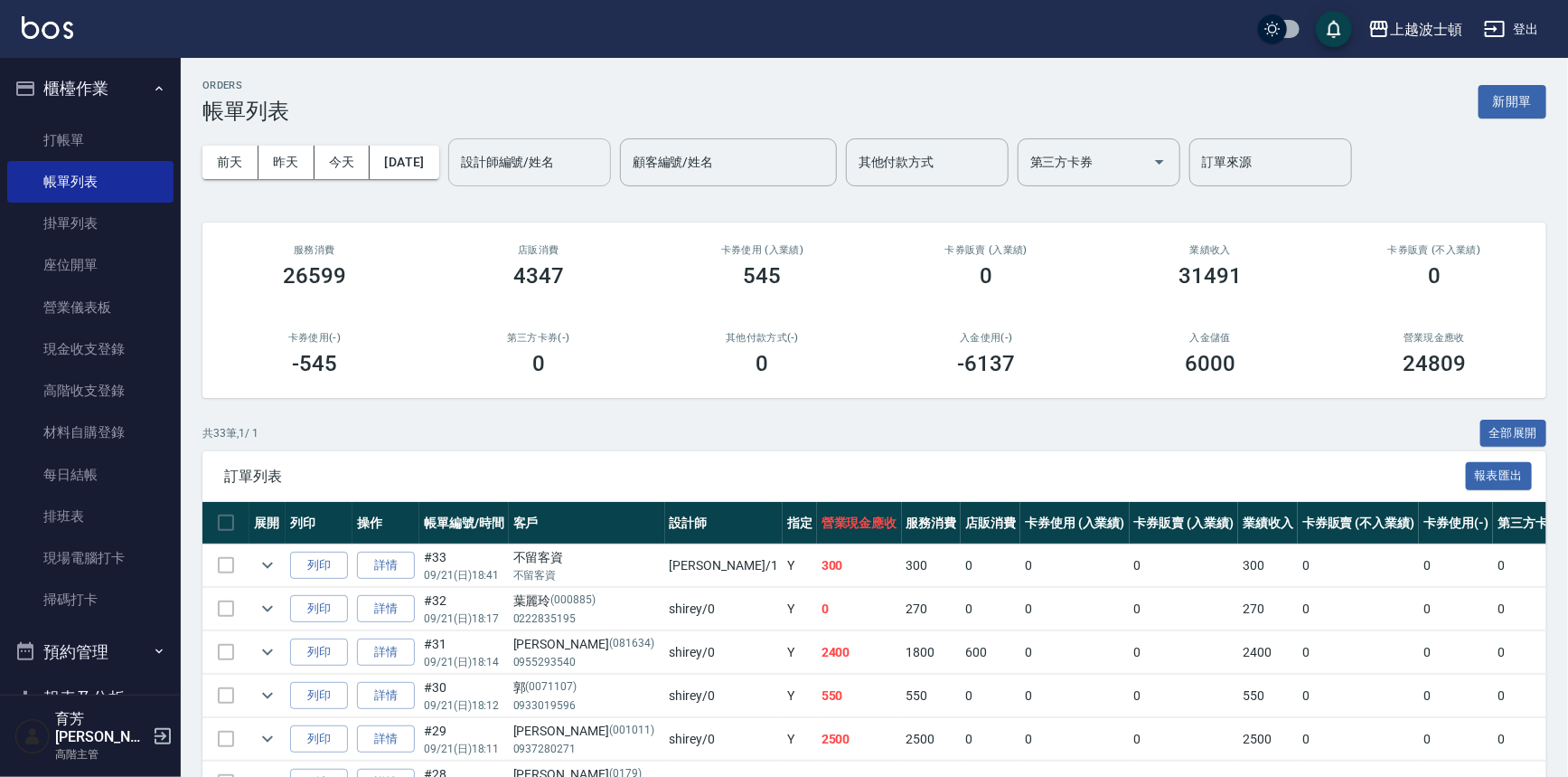
click at [550, 163] on input "設計師編號/姓名" at bounding box center [530, 162] width 147 height 31
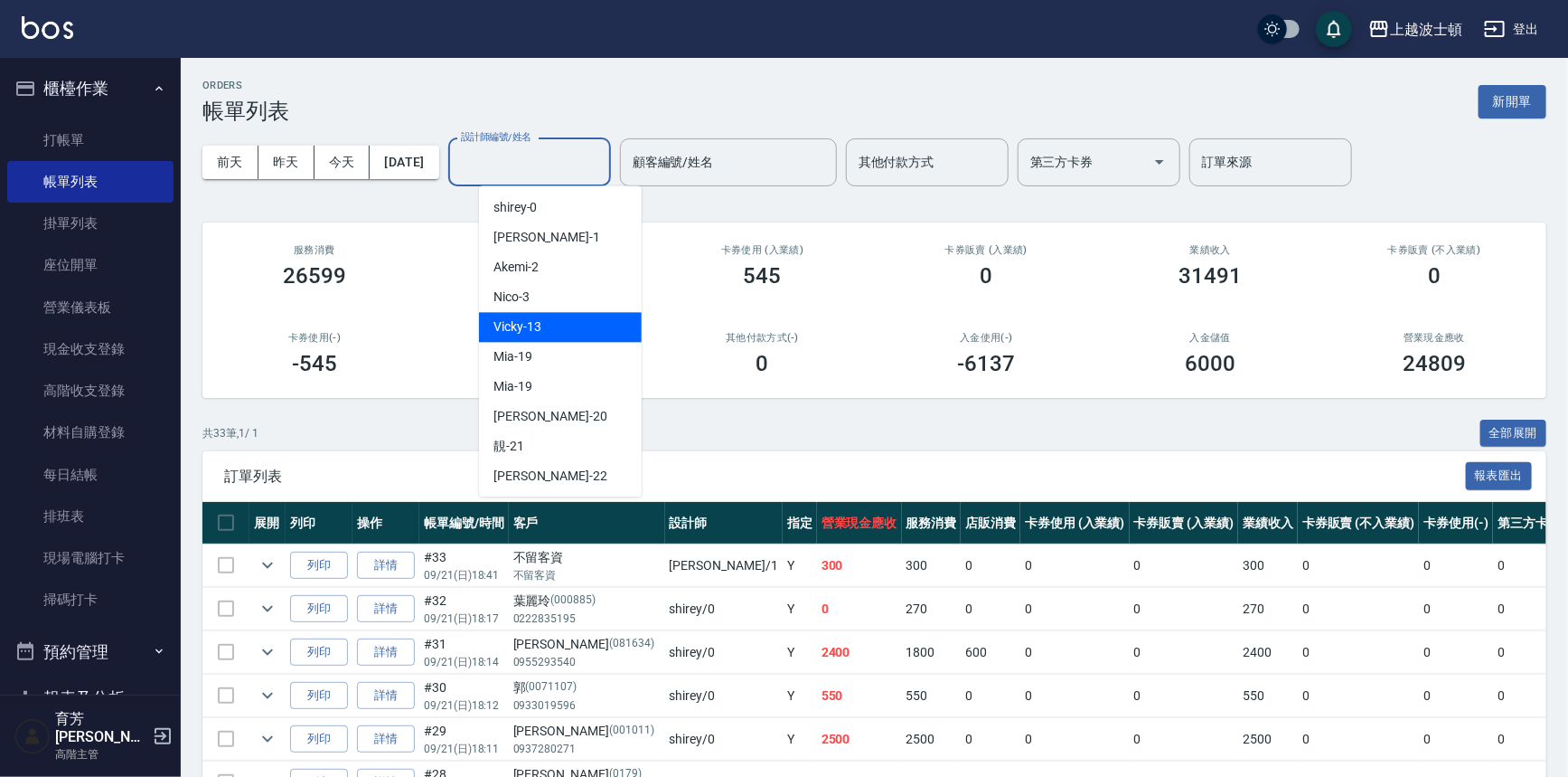
click at [585, 323] on div "Vicky -13" at bounding box center [560, 327] width 162 height 29
type input "Vicky-13"
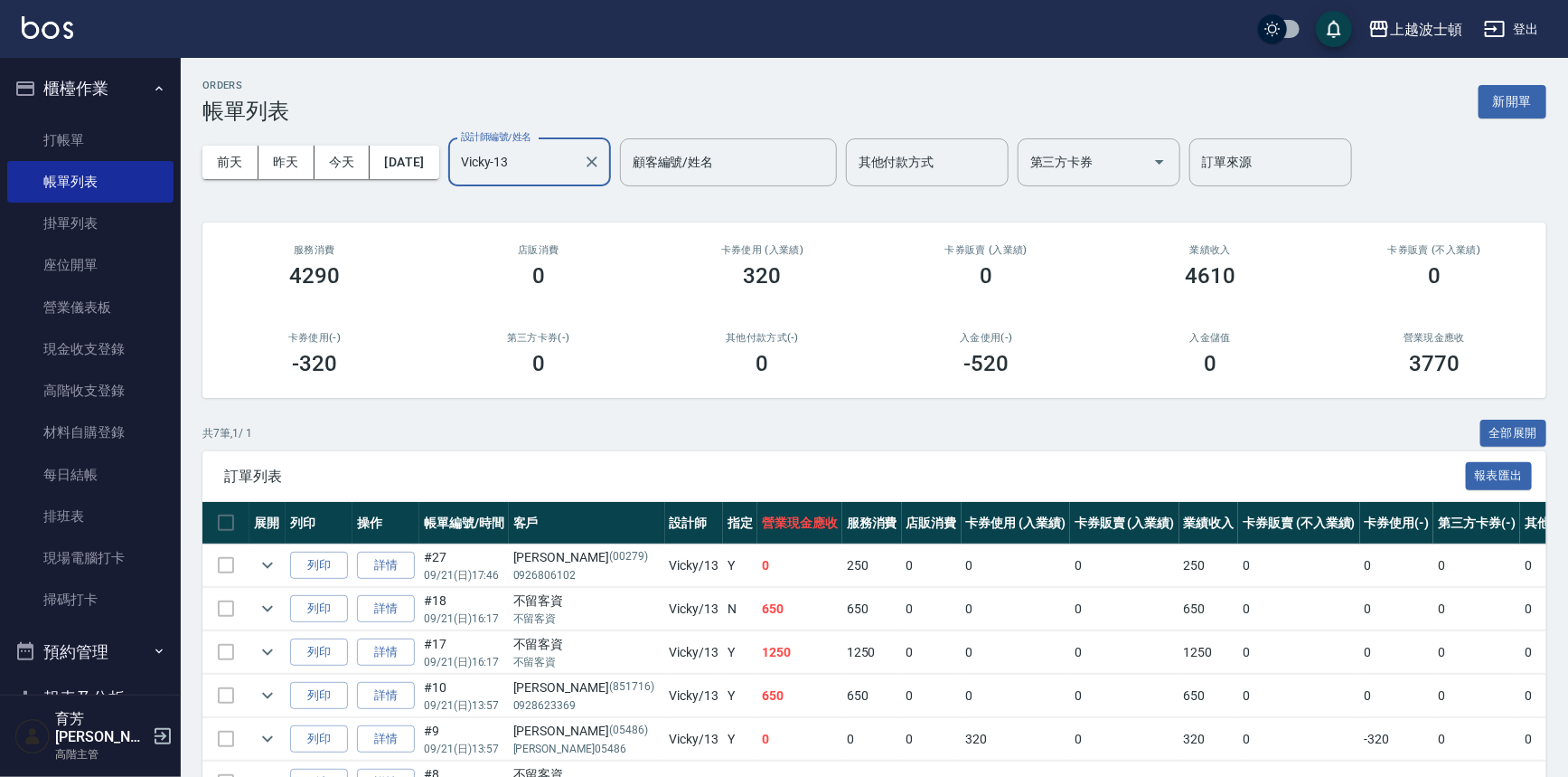
click at [87, 101] on button "櫃檯作業" at bounding box center [90, 89] width 166 height 47
